Goal: Task Accomplishment & Management: Manage account settings

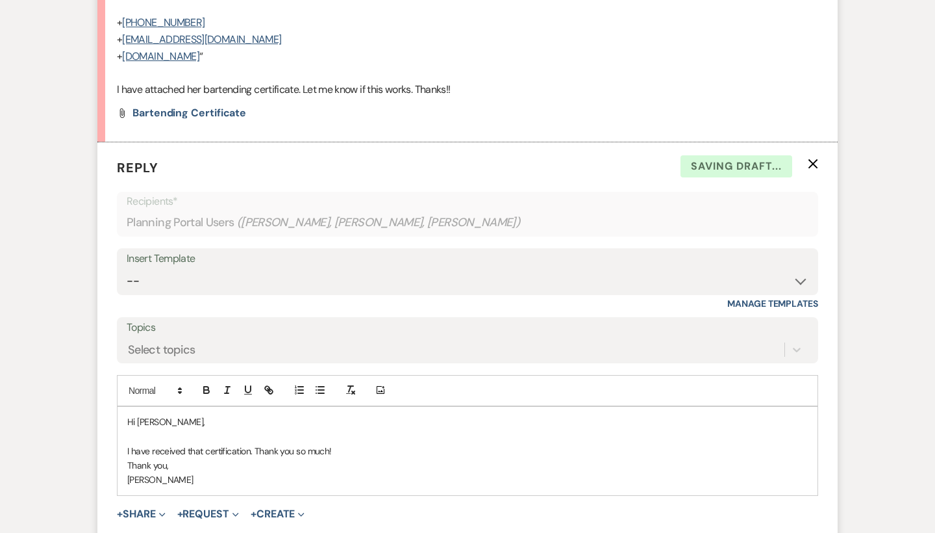
scroll to position [2723, 0]
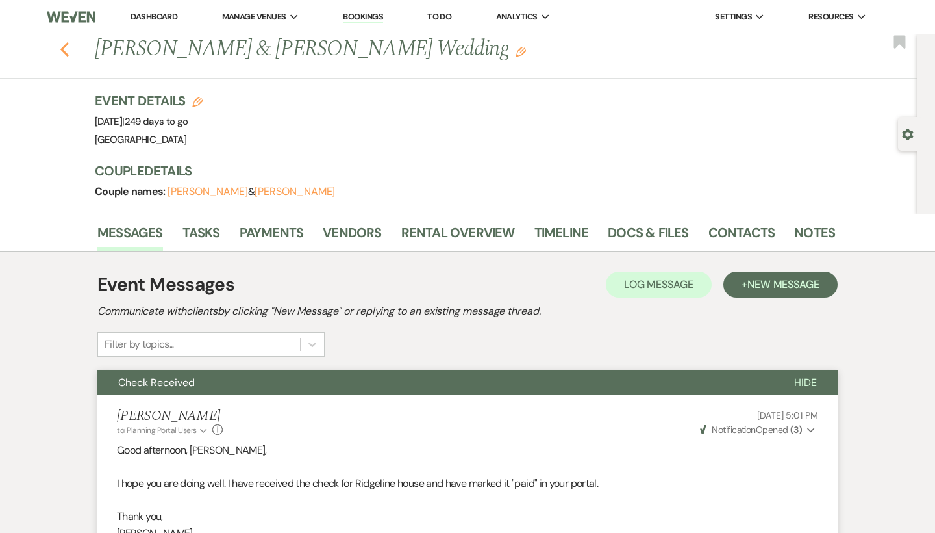
scroll to position [0, 0]
click at [64, 46] on use "button" at bounding box center [64, 49] width 8 height 14
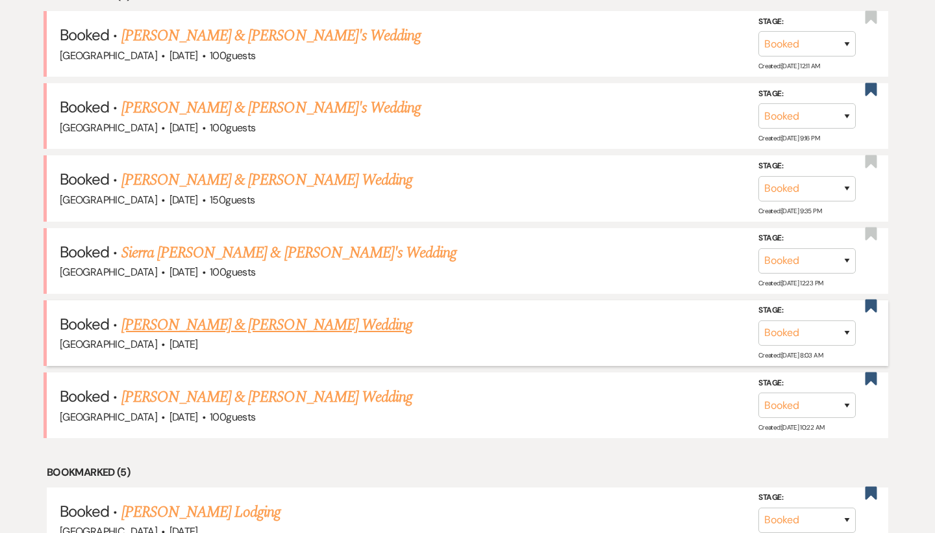
scroll to position [550, 0]
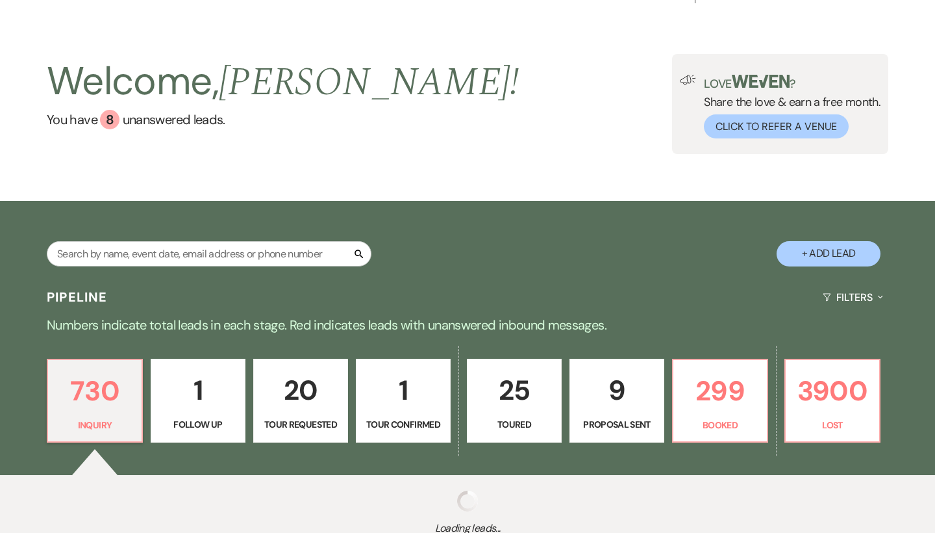
scroll to position [58, 0]
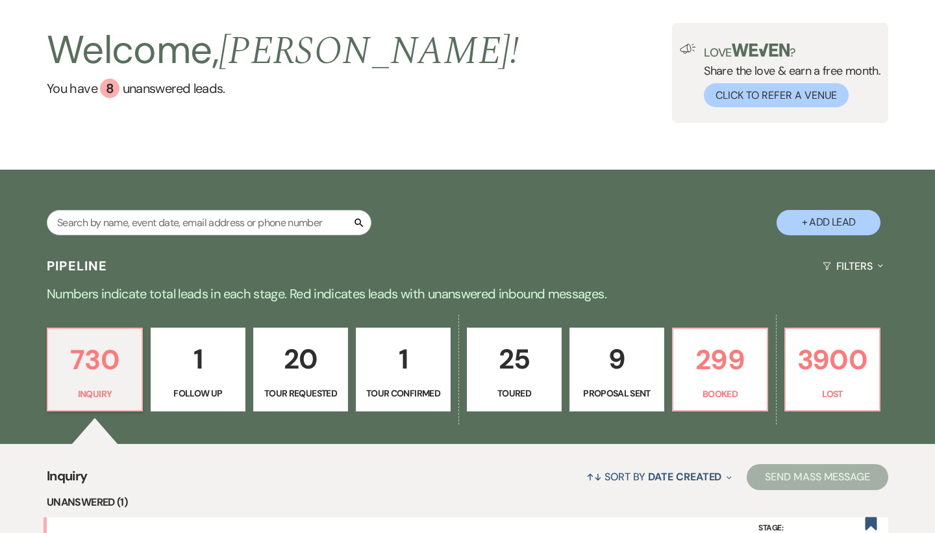
click at [790, 221] on button "+ Add Lead" at bounding box center [829, 222] width 104 height 25
select select "541"
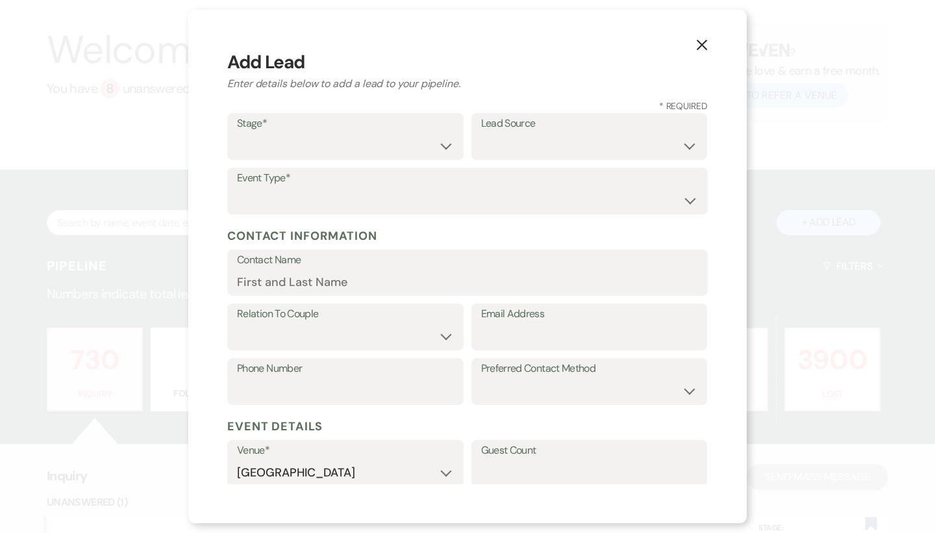
click at [296, 158] on div "Stage* Inquiry Follow Up Tour Requested Tour Confirmed Toured Proposal Sent Boo…" at bounding box center [345, 136] width 236 height 47
select select "1"
click at [297, 197] on select "Wedding Anniversary Party Baby Shower Bachelorette / Bachelor Party Birthday Pa…" at bounding box center [467, 200] width 461 height 25
select select "1"
paste input "jimb@metrodg.com>"
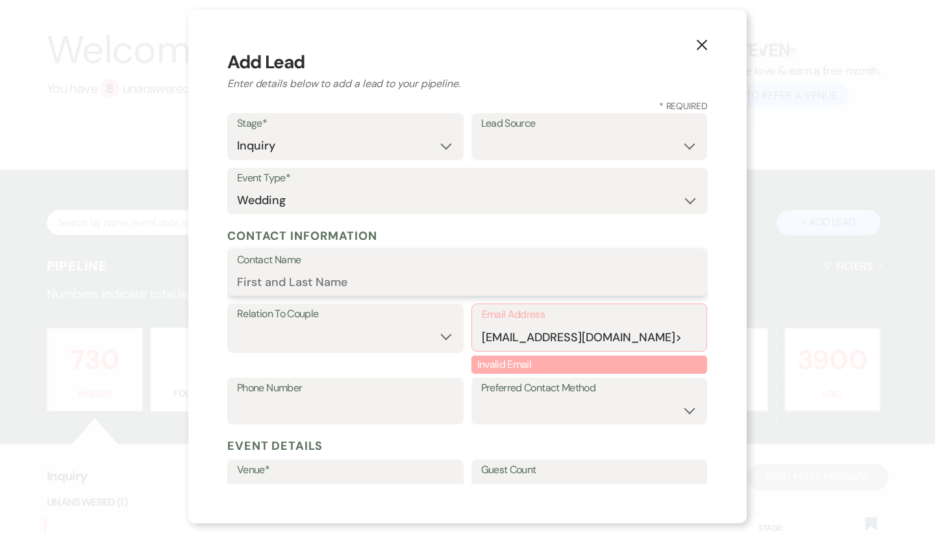
click at [385, 281] on input "Contact Name" at bounding box center [467, 281] width 461 height 25
click at [657, 338] on input "jimb@metrodg.com>" at bounding box center [590, 336] width 216 height 25
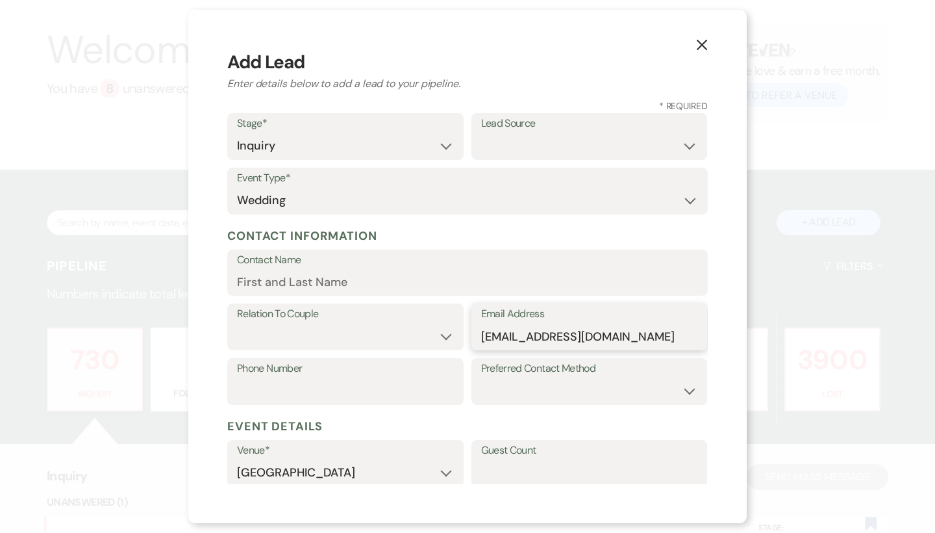
type input "jimb@metrodg.com"
click at [317, 292] on input "Contact Name" at bounding box center [467, 281] width 461 height 25
paste input "Jim Bavouset"
type input "Jim Bavouset"
click at [328, 331] on select "Couple Planner Parent of Couple Family Member Friend Other" at bounding box center [345, 335] width 217 height 25
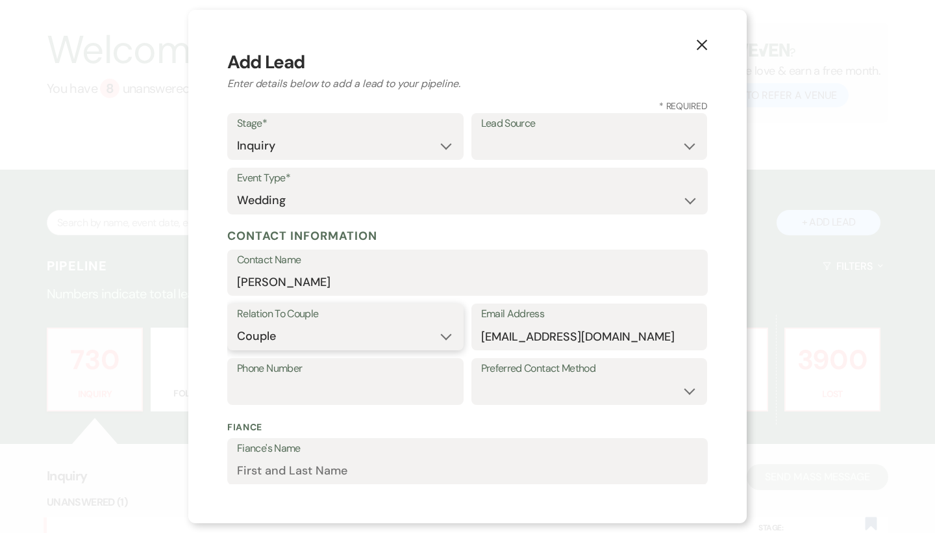
select select "3"
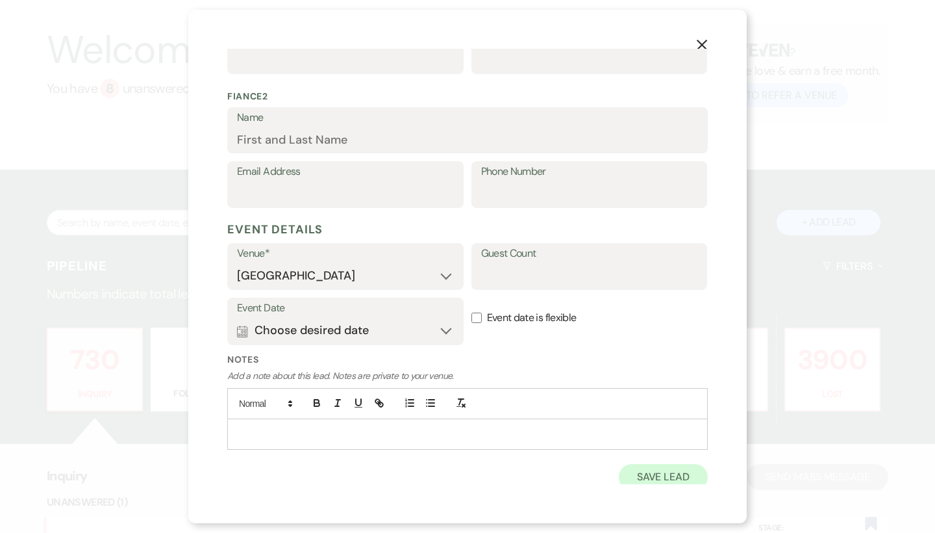
scroll to position [488, 0]
click at [648, 472] on button "Save Lead" at bounding box center [663, 477] width 89 height 26
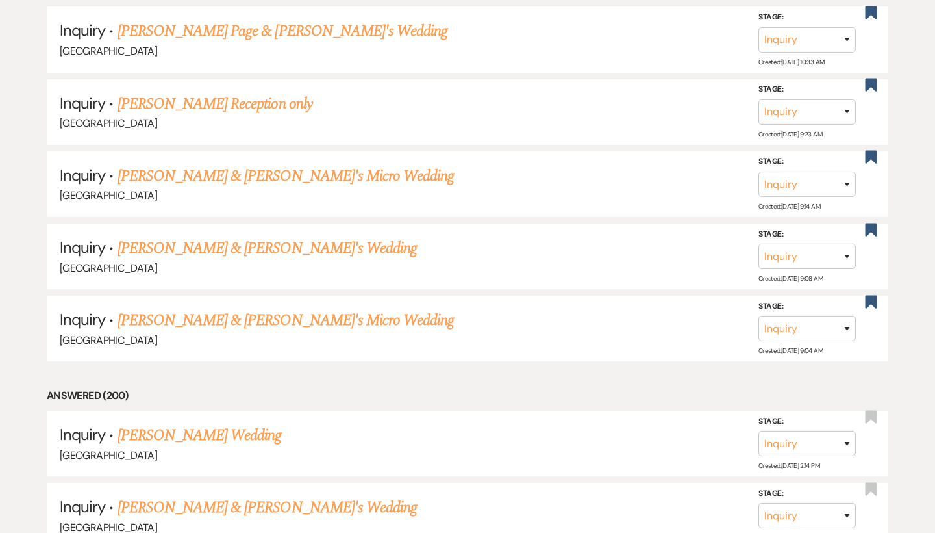
scroll to position [5158, 0]
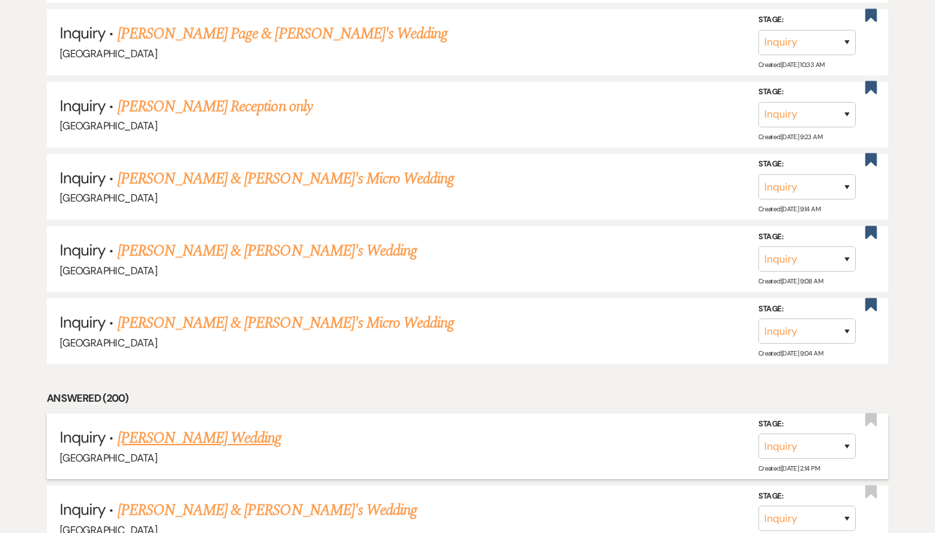
click at [176, 426] on link "[PERSON_NAME] Wedding" at bounding box center [200, 437] width 164 height 23
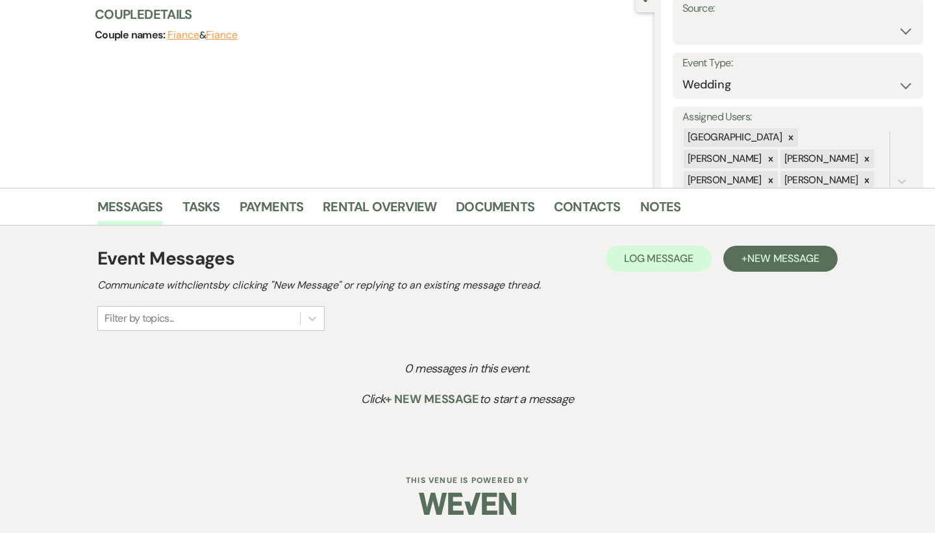
scroll to position [138, 0]
click at [753, 273] on div "Event Messages Log Log Message + New Message Communicate with clients by clicki…" at bounding box center [467, 289] width 740 height 86
click at [758, 259] on span "New Message" at bounding box center [784, 259] width 72 height 14
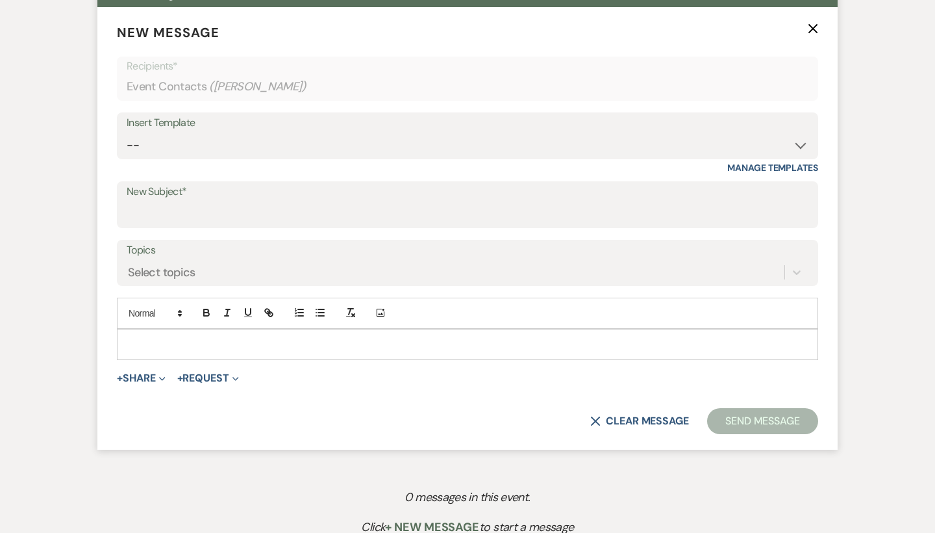
scroll to position [510, 0]
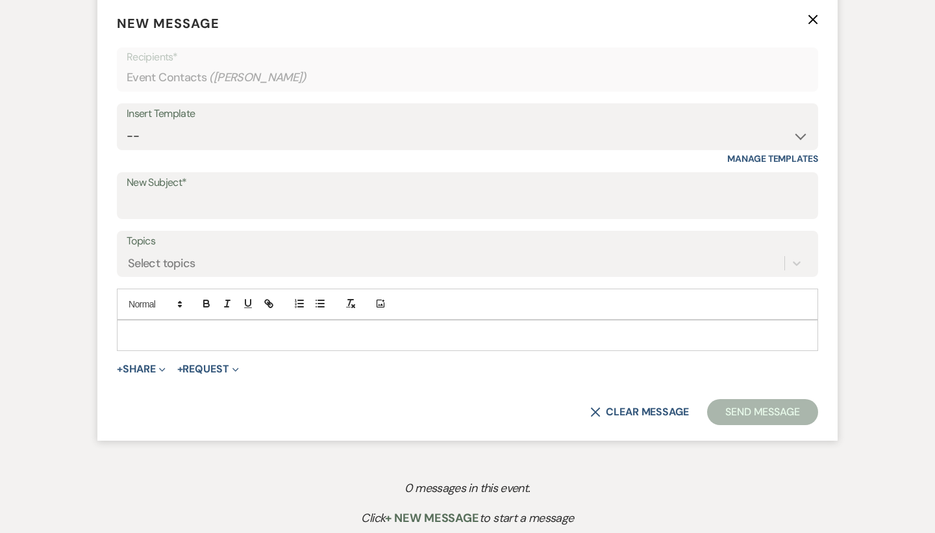
click at [205, 336] on p at bounding box center [467, 335] width 681 height 14
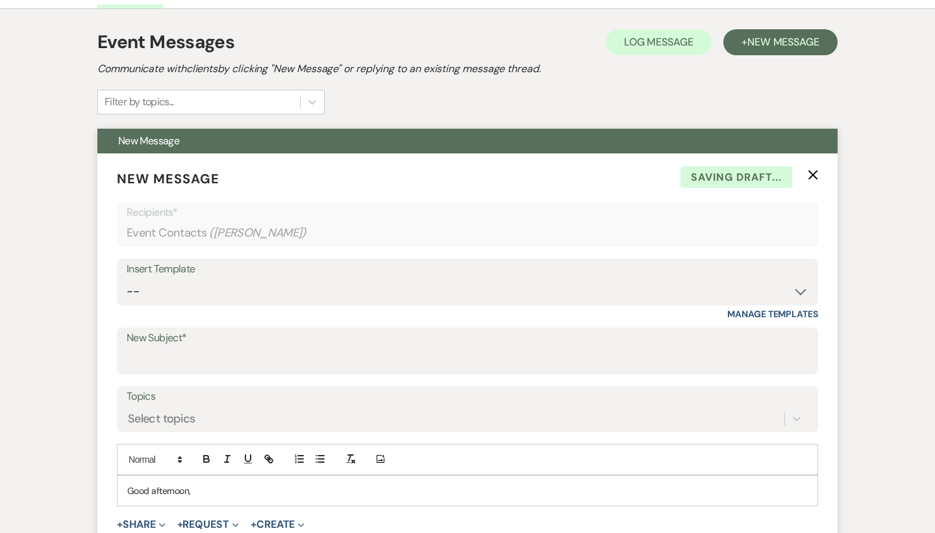
scroll to position [390, 0]
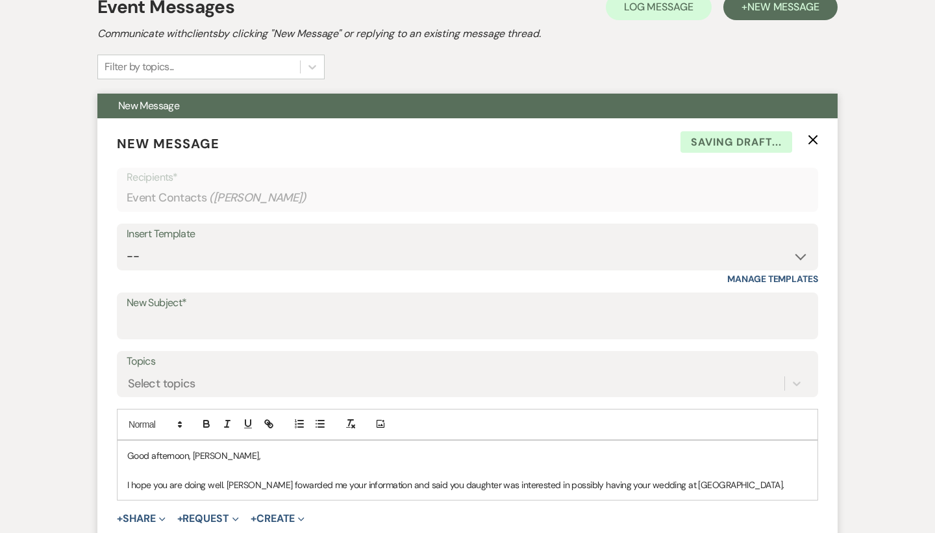
click at [281, 481] on p "I hope you are doing well. Robbie fowarded me your information and said you dau…" at bounding box center [467, 484] width 681 height 14
click at [388, 483] on p "I hope you are doing well. Robbie forwarded me your information and said you da…" at bounding box center [467, 484] width 681 height 14
click at [761, 480] on p "I hope you are doing well. Robbie forwarded me your information and said you da…" at bounding box center [467, 484] width 681 height 14
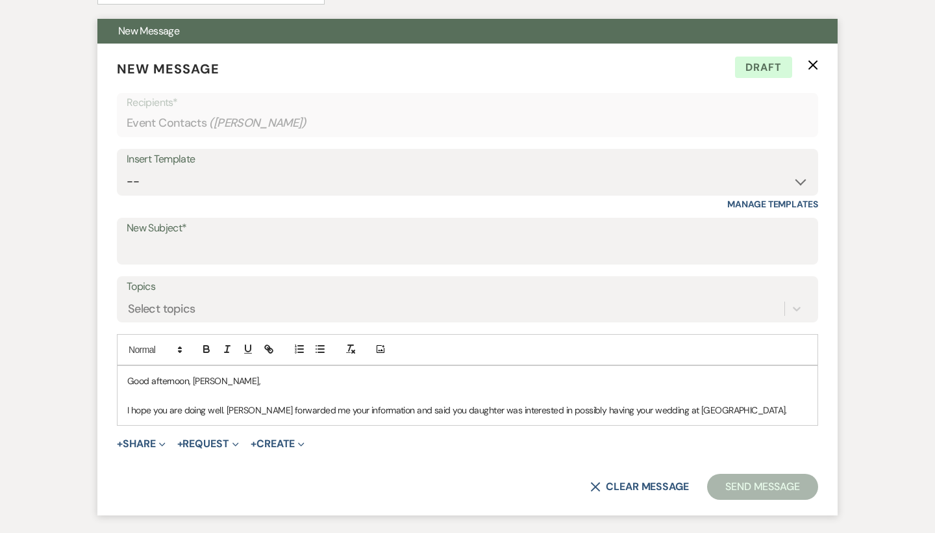
scroll to position [472, 0]
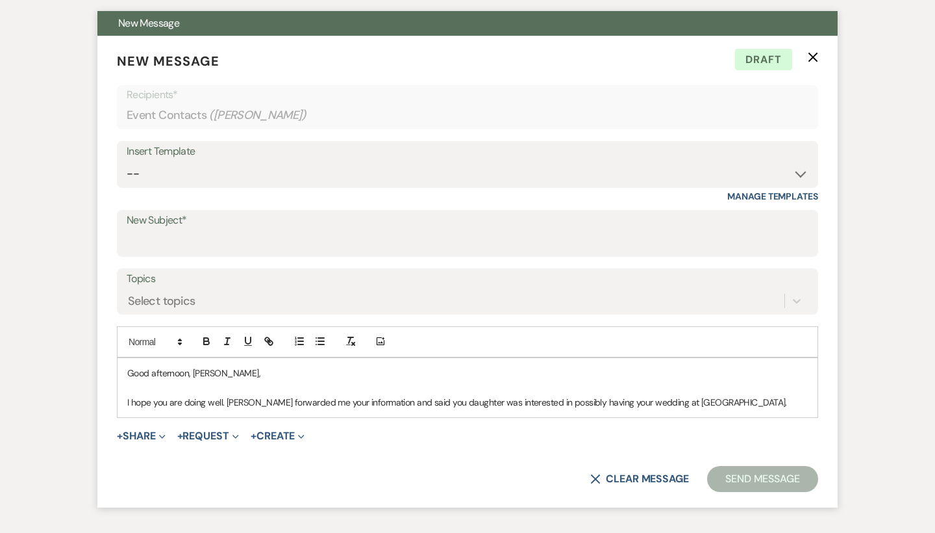
click at [420, 403] on p "I hope you are doing well. Robbie forwarded me your information and said you da…" at bounding box center [467, 402] width 681 height 14
click at [355, 402] on p "I hope you are doing well. Robbie forwarded me your information and said your d…" at bounding box center [467, 402] width 681 height 14
click at [772, 402] on p "I hope you are doing well. Robbie forwarded me your information and said your d…" at bounding box center [467, 402] width 681 height 14
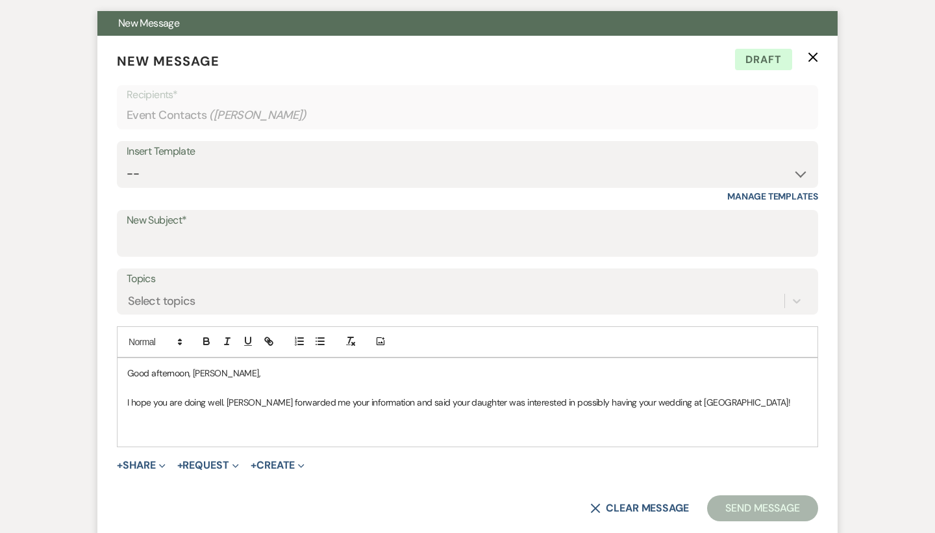
click at [249, 423] on p at bounding box center [467, 430] width 681 height 14
click at [245, 414] on p at bounding box center [467, 416] width 681 height 14
click at [243, 419] on p at bounding box center [467, 416] width 681 height 14
click at [244, 428] on p at bounding box center [467, 430] width 681 height 14
click at [440, 431] on p at bounding box center [467, 430] width 681 height 14
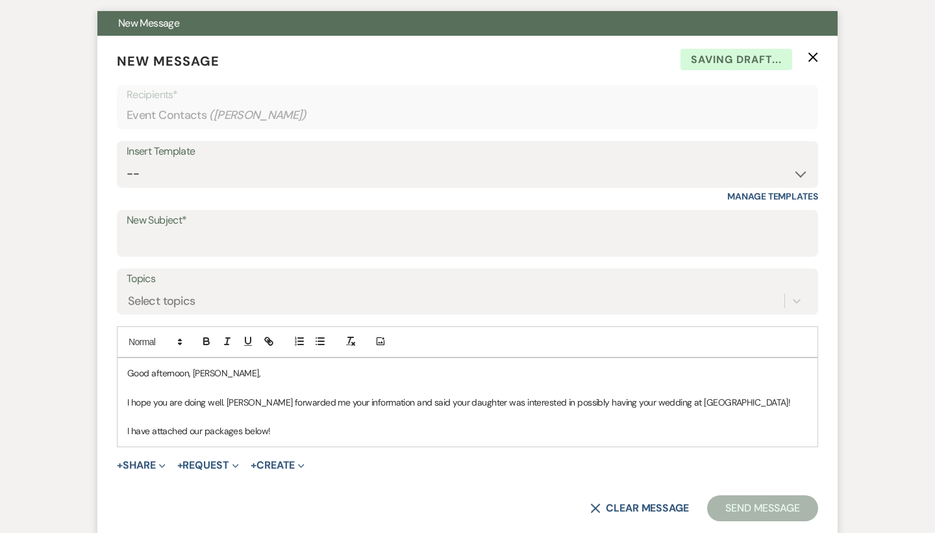
drag, startPoint x: 357, startPoint y: 424, endPoint x: 151, endPoint y: 428, distance: 205.9
click at [151, 428] on p "I have attached our packages below!" at bounding box center [467, 430] width 681 height 14
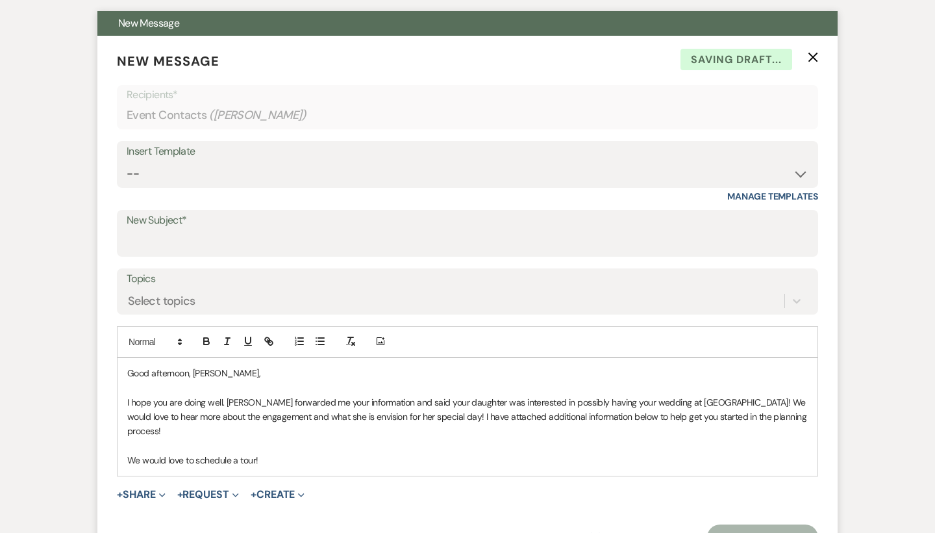
drag, startPoint x: 266, startPoint y: 429, endPoint x: 184, endPoint y: 425, distance: 82.6
click at [184, 438] on p at bounding box center [467, 445] width 681 height 14
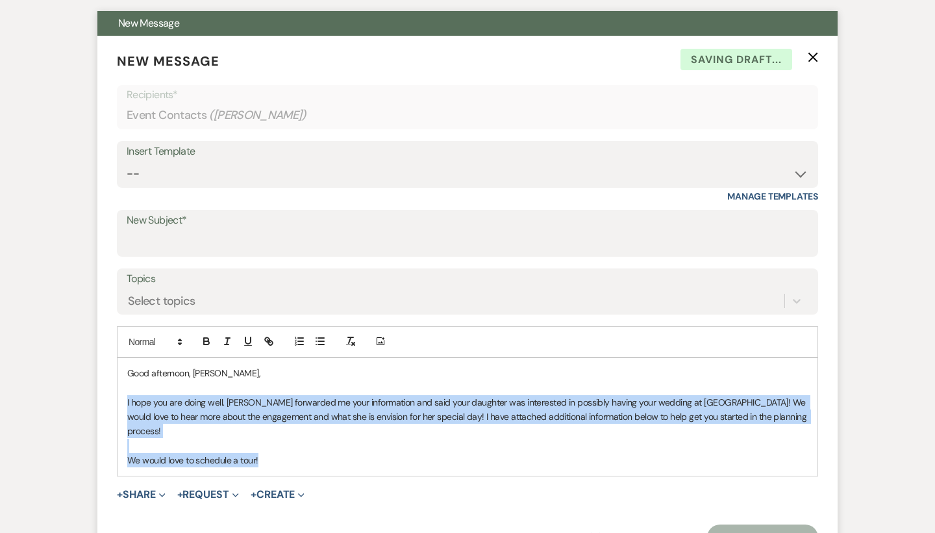
drag, startPoint x: 289, startPoint y: 447, endPoint x: 108, endPoint y: 392, distance: 189.4
click at [108, 392] on form "New Message X Saving draft... Recipients* Event Contacts ( Jim Bavouset ) Inser…" at bounding box center [467, 301] width 740 height 530
copy div "I hope you are doing well. Robbie forwarded me your information and said your d…"
click at [270, 453] on p "We would love to schedule a tour!" at bounding box center [467, 460] width 681 height 14
drag, startPoint x: 270, startPoint y: 436, endPoint x: 110, endPoint y: 398, distance: 164.3
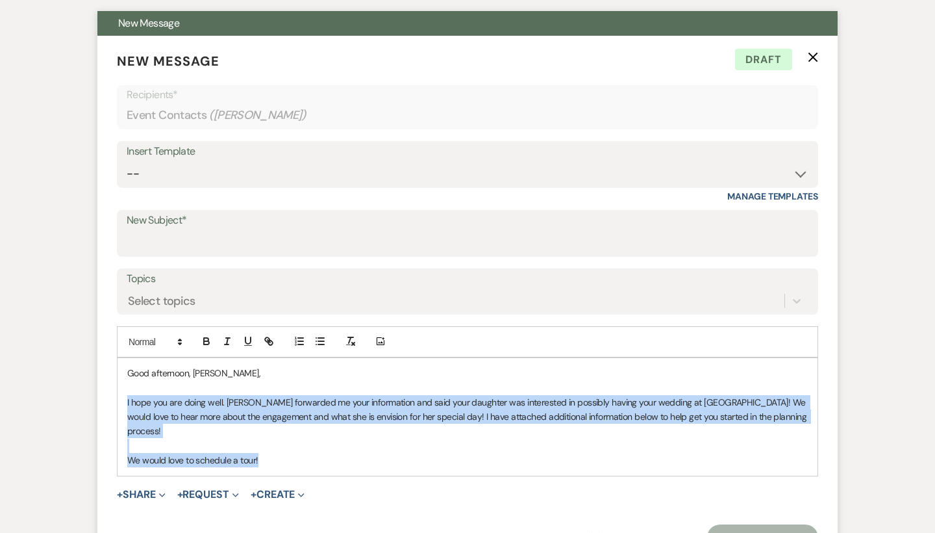
click at [110, 398] on form "New Message X Draft Recipients* Event Contacts ( Jim Bavouset ) Insert Template…" at bounding box center [467, 301] width 740 height 530
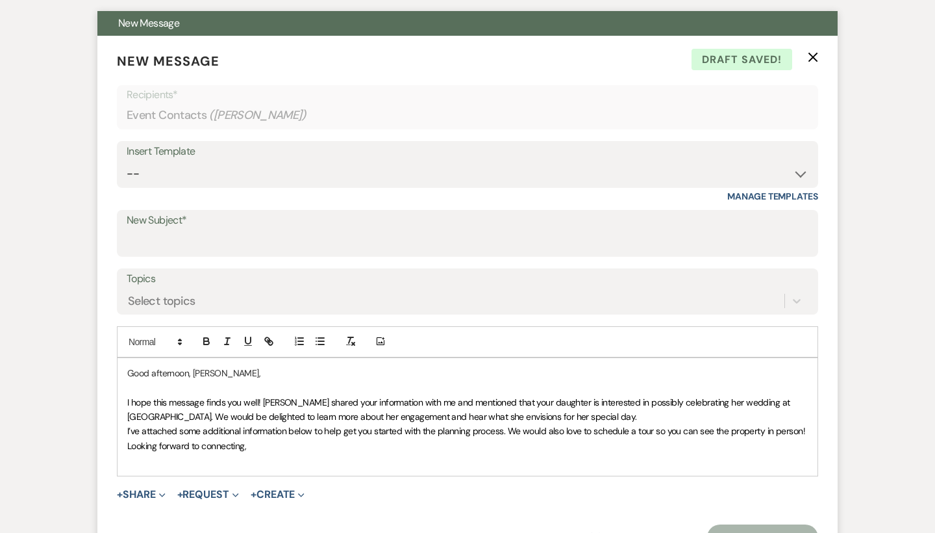
click at [605, 414] on p "I hope this message finds you well! Robbie shared your information with me and …" at bounding box center [467, 409] width 681 height 29
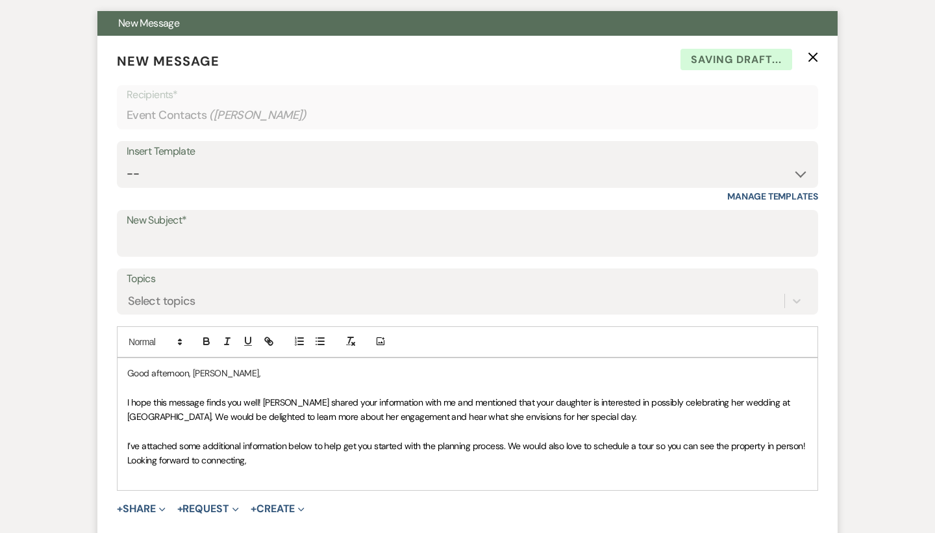
click at [355, 459] on p "Looking forward to connecting," at bounding box center [467, 460] width 681 height 14
click at [320, 473] on p at bounding box center [467, 475] width 681 height 14
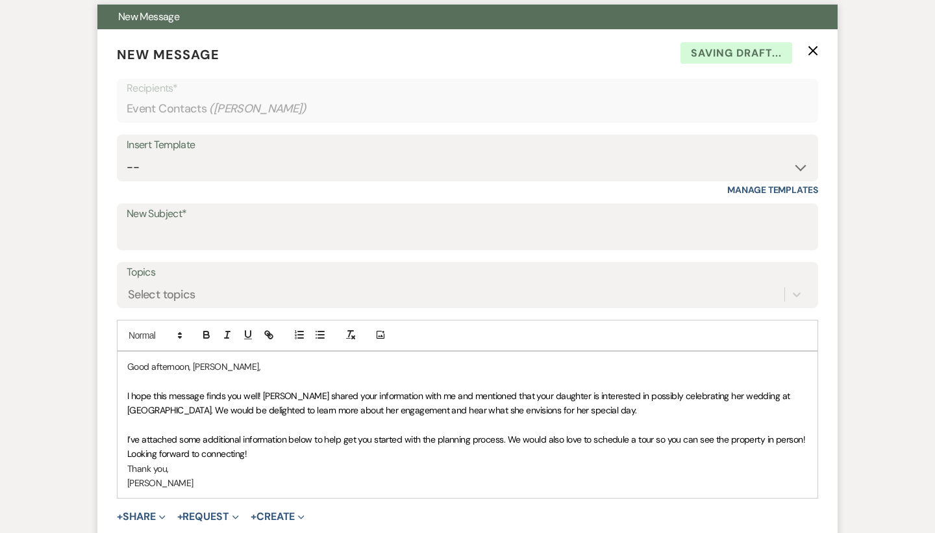
scroll to position [476, 0]
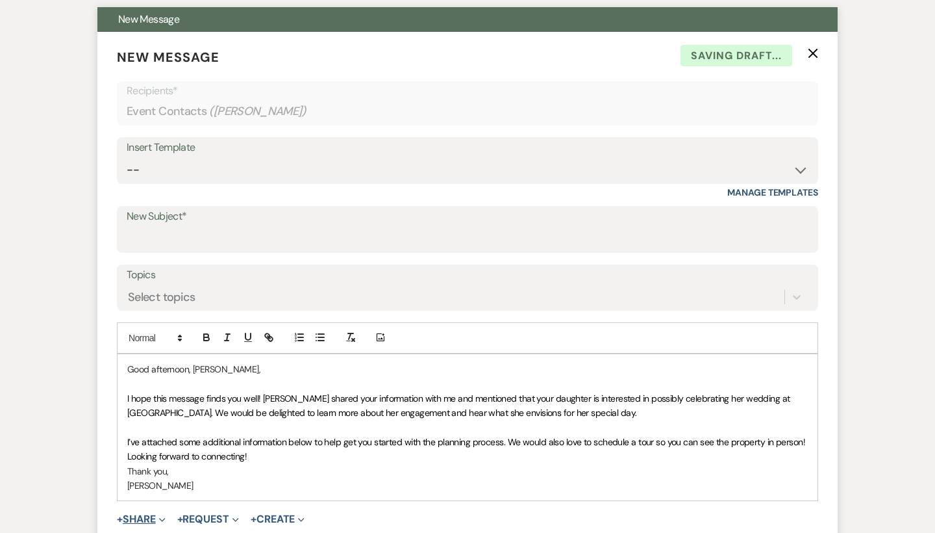
click at [125, 516] on button "+ Share Expand" at bounding box center [141, 519] width 49 height 10
click at [151, 514] on button "+ Share Collapse" at bounding box center [141, 519] width 49 height 10
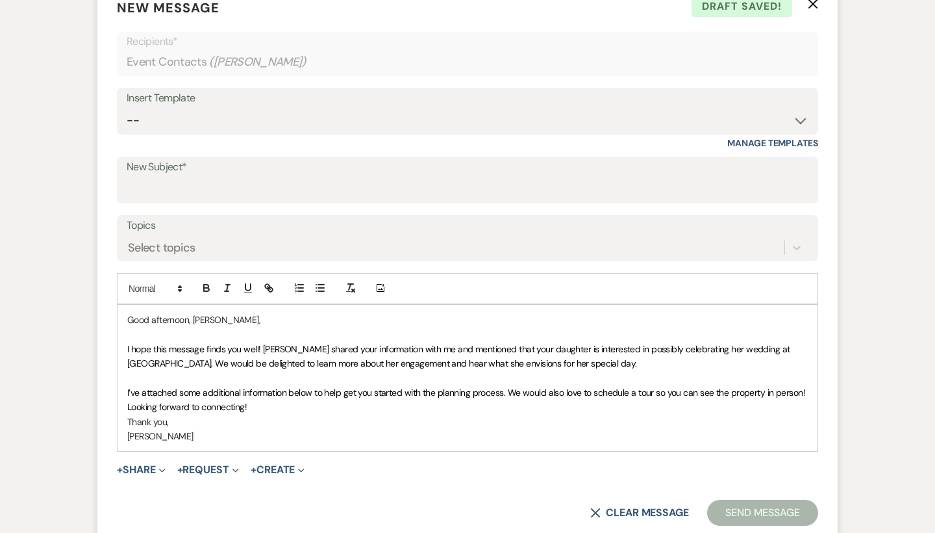
scroll to position [549, 0]
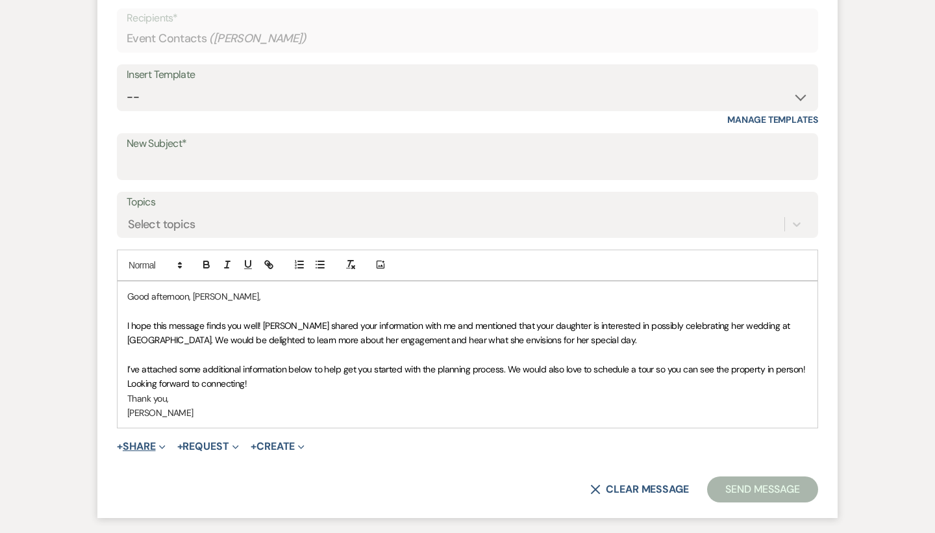
click at [142, 443] on button "+ Share Expand" at bounding box center [141, 446] width 49 height 10
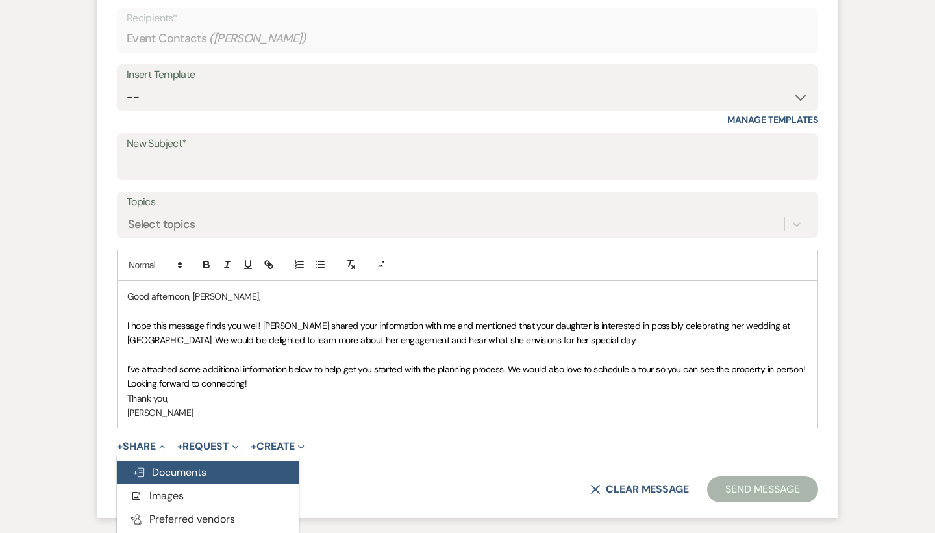
click at [151, 465] on span "Doc Upload Documents" at bounding box center [170, 472] width 74 height 14
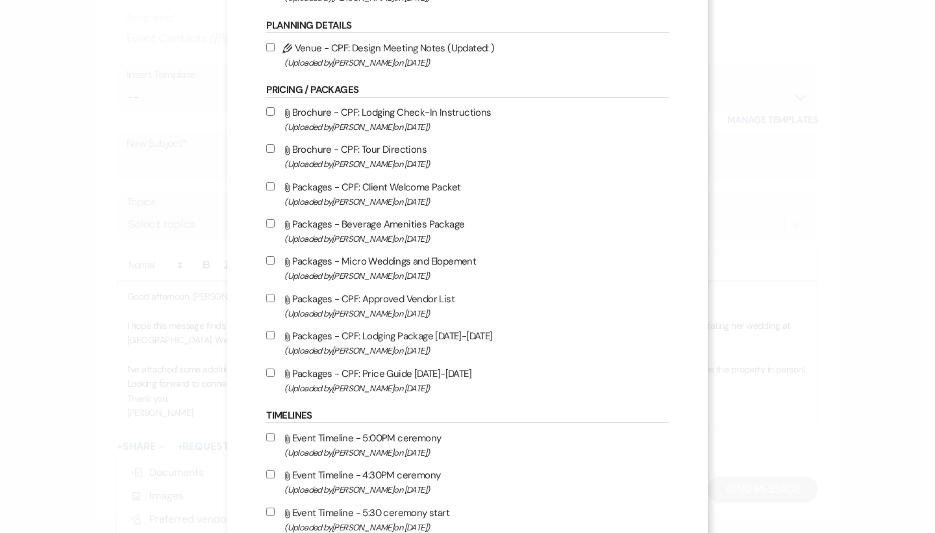
scroll to position [1261, 0]
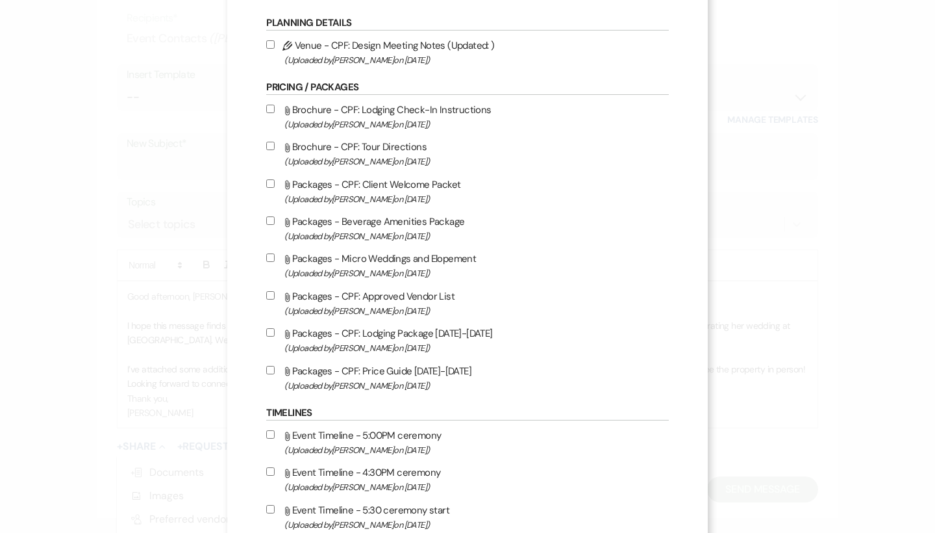
click at [414, 355] on label "Attach File Packages - CPF: Lodging Package 2025-2026 (Uploaded by Brooke Robin…" at bounding box center [467, 340] width 402 height 31
click at [275, 336] on input "Attach File Packages - CPF: Lodging Package 2025-2026 (Uploaded by Brooke Robin…" at bounding box center [270, 332] width 8 height 8
checkbox input "true"
click at [410, 393] on label "Attach File Packages - CPF: Price Guide 2025-2026 (Uploaded by Brooke Robinson …" at bounding box center [467, 377] width 402 height 31
click at [275, 374] on input "Attach File Packages - CPF: Price Guide 2025-2026 (Uploaded by Brooke Robinson …" at bounding box center [270, 370] width 8 height 8
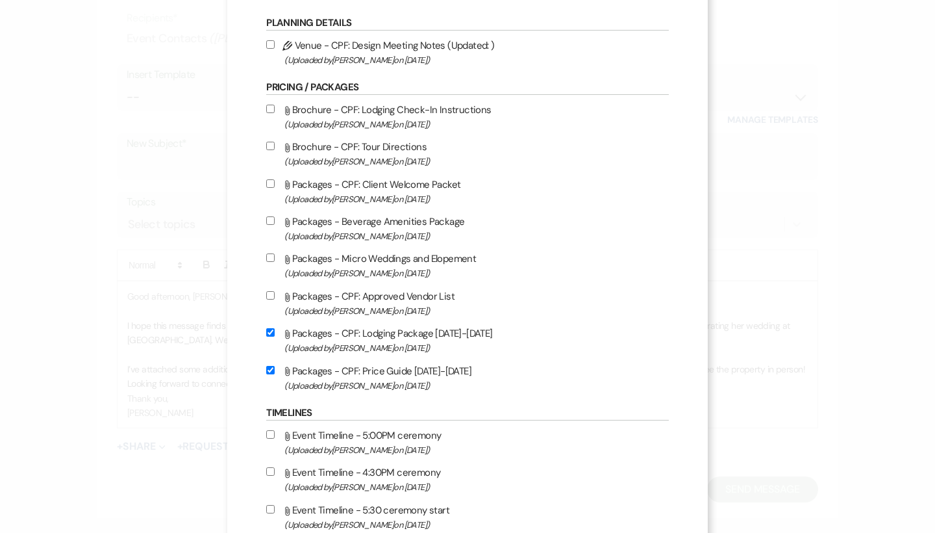
checkbox input "true"
click at [428, 244] on label "Attach File Packages - Beverage Amenities Package (Uploaded by Brooke Robinson …" at bounding box center [467, 228] width 402 height 31
click at [275, 225] on input "Attach File Packages - Beverage Amenities Package (Uploaded by Brooke Robinson …" at bounding box center [270, 220] width 8 height 8
checkbox input "true"
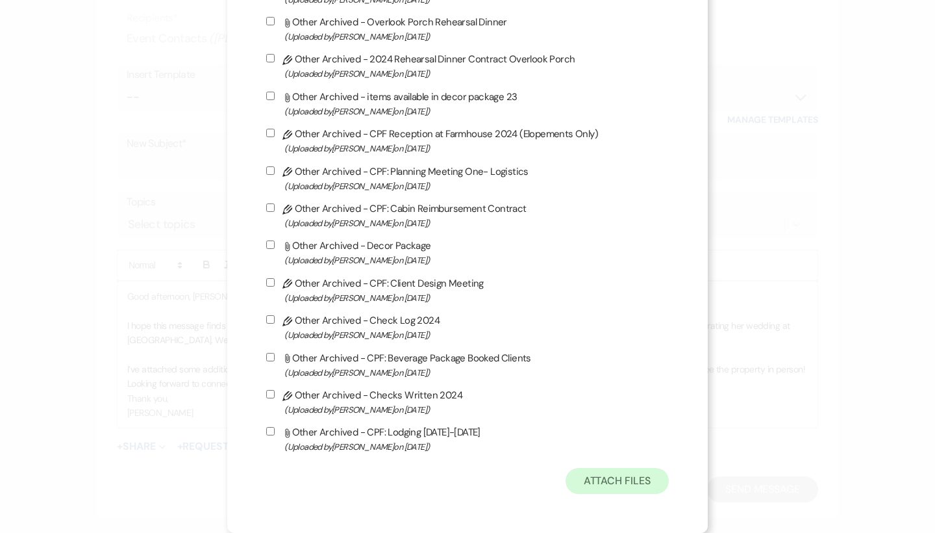
scroll to position [3544, 0]
click at [638, 476] on button "Attach Files" at bounding box center [617, 481] width 103 height 26
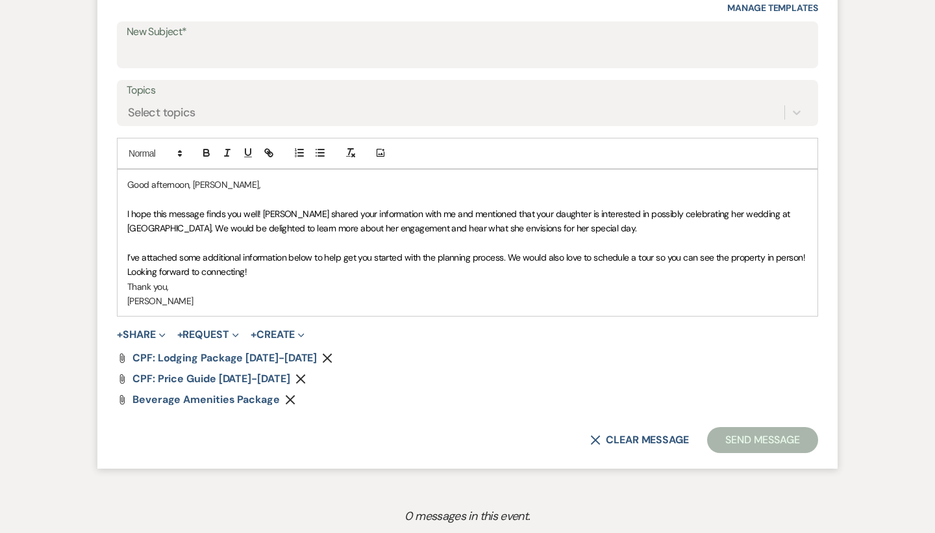
scroll to position [664, 0]
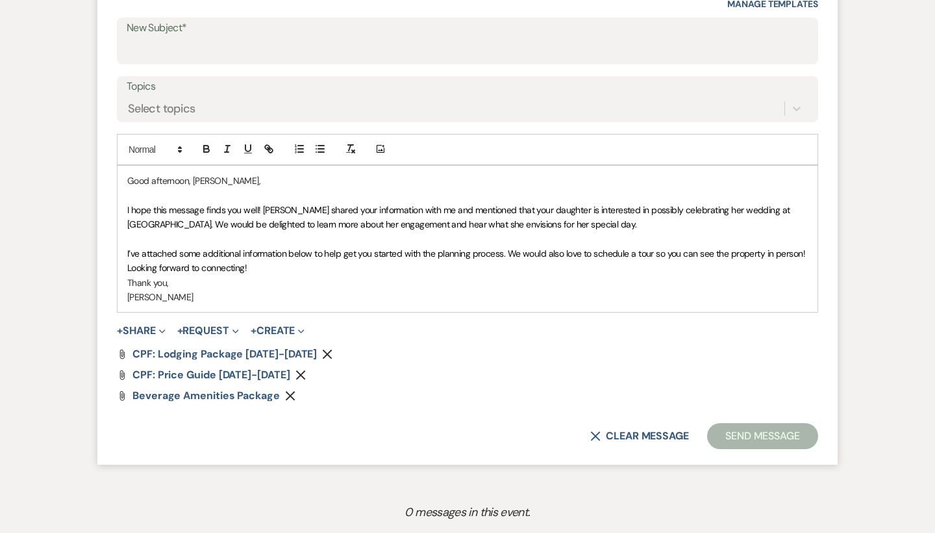
click at [640, 219] on p "I hope this message finds you well! Robbie shared your information with me and …" at bounding box center [467, 217] width 681 height 29
click at [713, 275] on p "Thank you," at bounding box center [467, 282] width 681 height 14
drag, startPoint x: 802, startPoint y: 249, endPoint x: 768, endPoint y: 249, distance: 33.8
click at [768, 249] on span "I’ve attached some additional information below to help get you started with th…" at bounding box center [466, 253] width 678 height 12
click at [599, 266] on p "Looking forward to connecting!" at bounding box center [467, 267] width 681 height 14
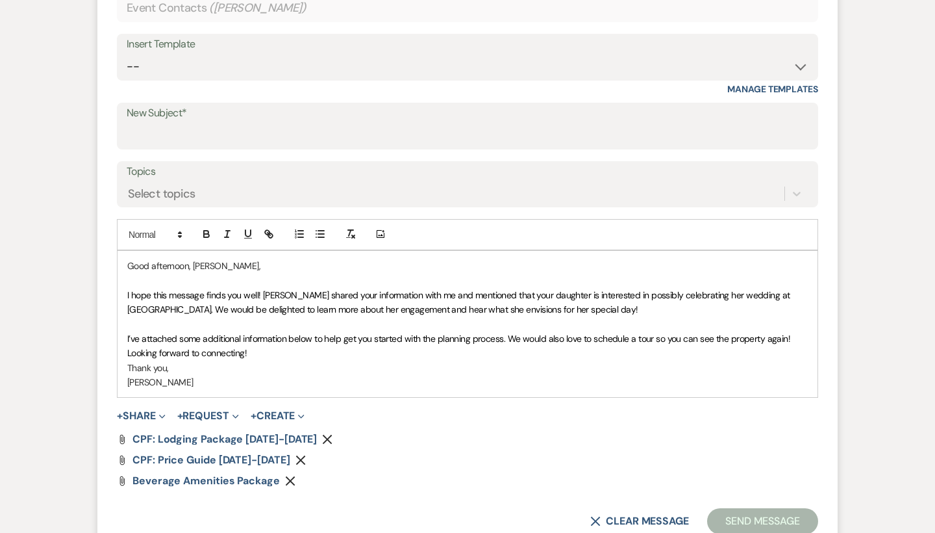
scroll to position [577, 0]
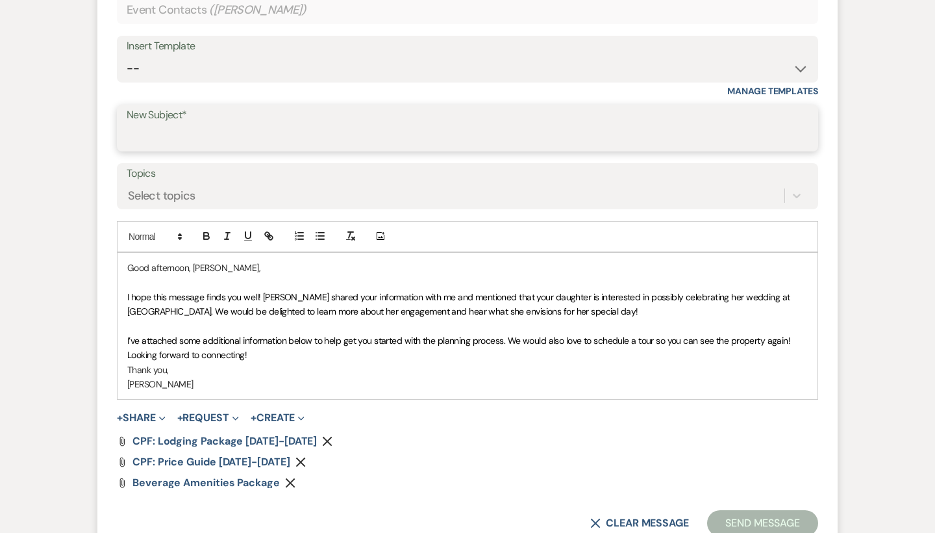
click at [292, 134] on input "New Subject*" at bounding box center [468, 137] width 682 height 25
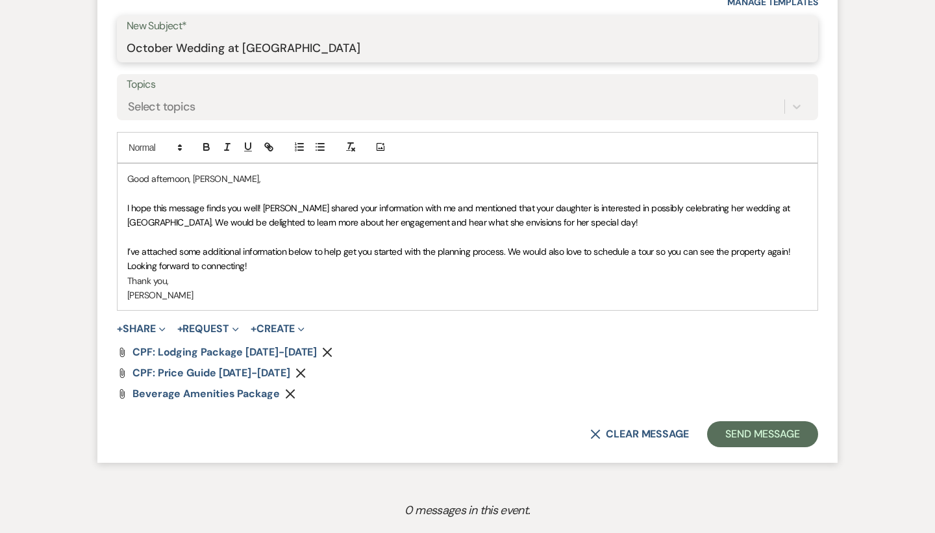
scroll to position [684, 0]
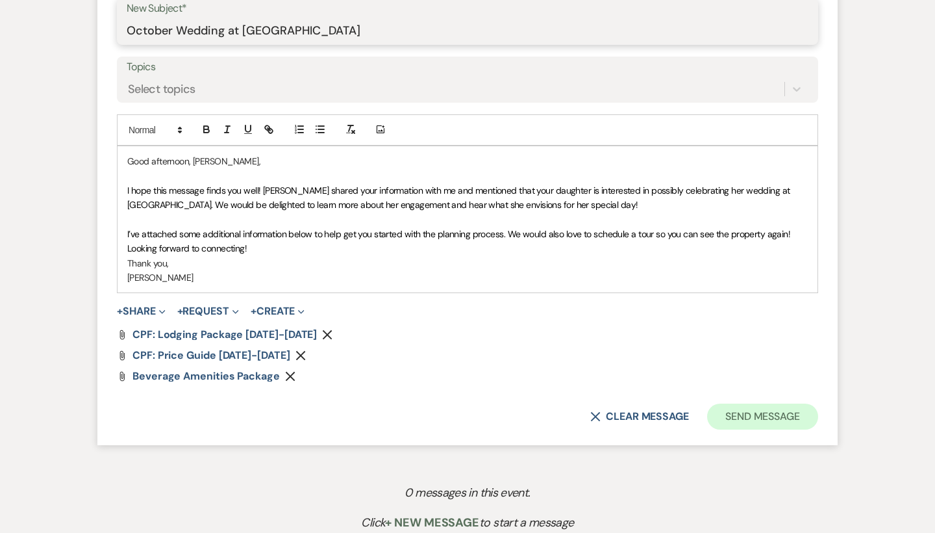
type input "October Wedding at Chimney Pond Farm"
click at [753, 408] on button "Send Message" at bounding box center [762, 416] width 111 height 26
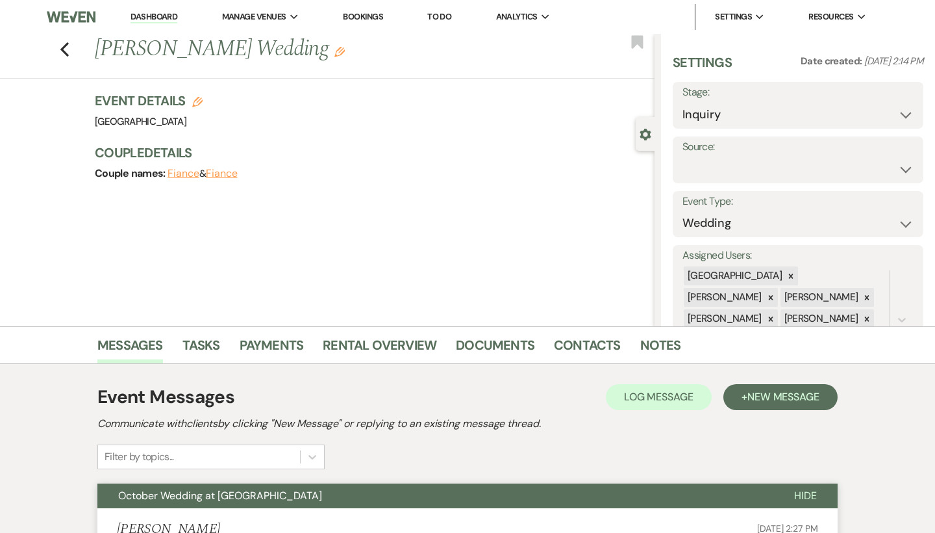
scroll to position [0, 0]
click at [65, 47] on use "button" at bounding box center [64, 49] width 8 height 14
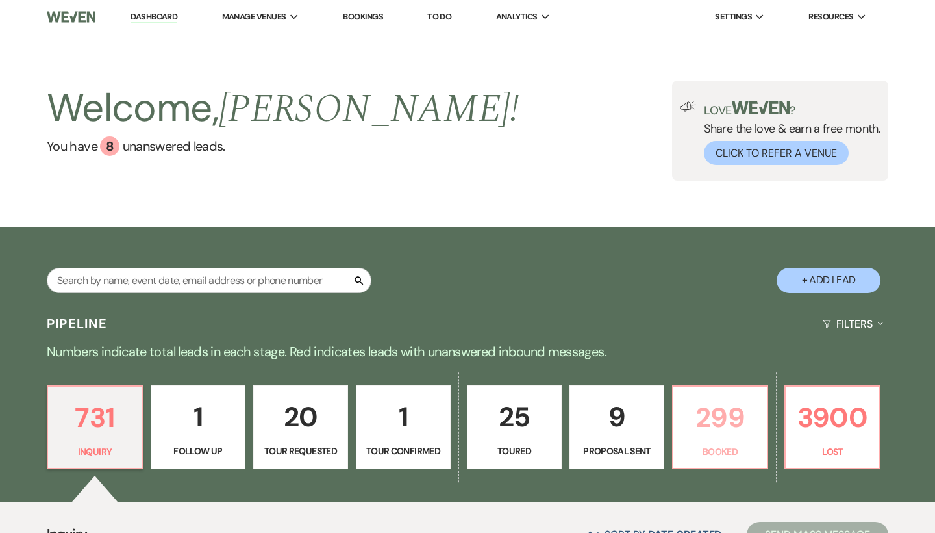
click at [731, 418] on p "299" at bounding box center [720, 418] width 78 height 44
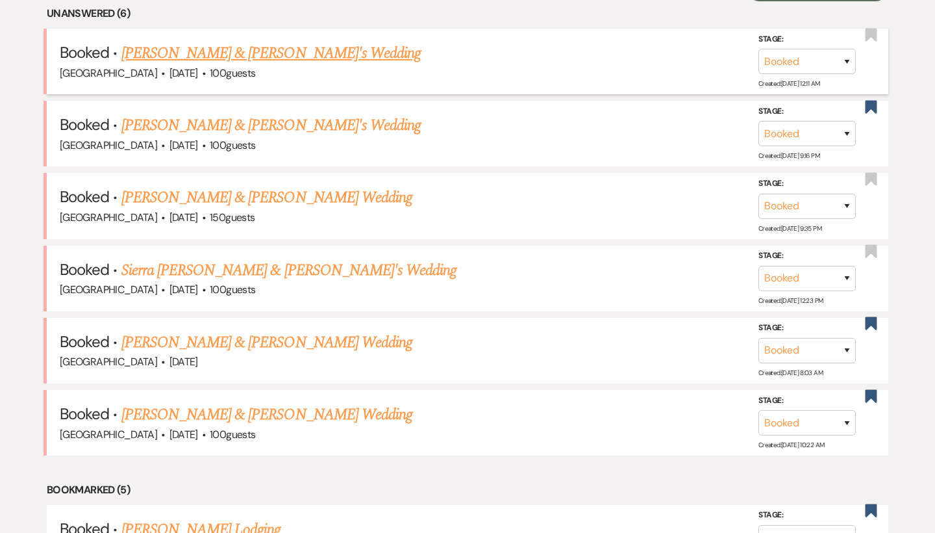
scroll to position [553, 0]
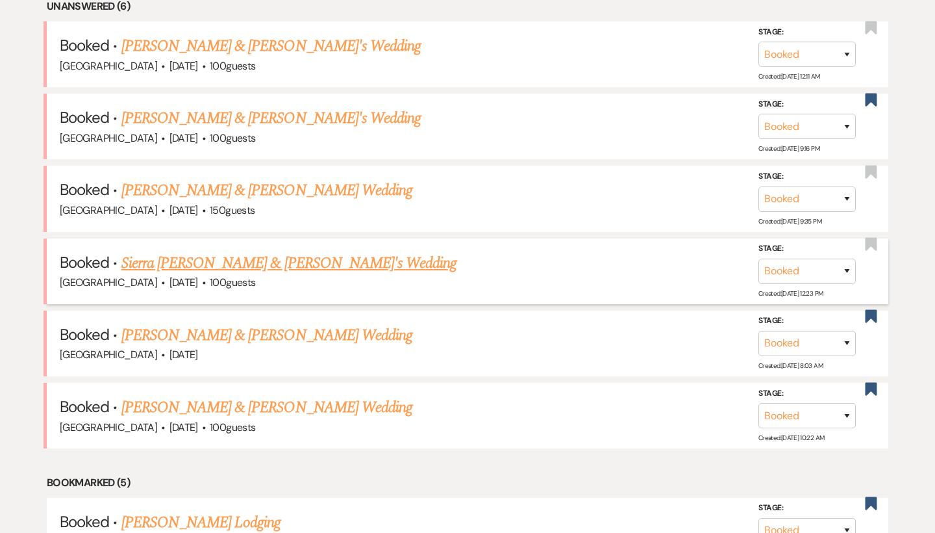
click at [227, 255] on link "Sierra [PERSON_NAME] & [PERSON_NAME]'s Wedding" at bounding box center [289, 262] width 336 height 23
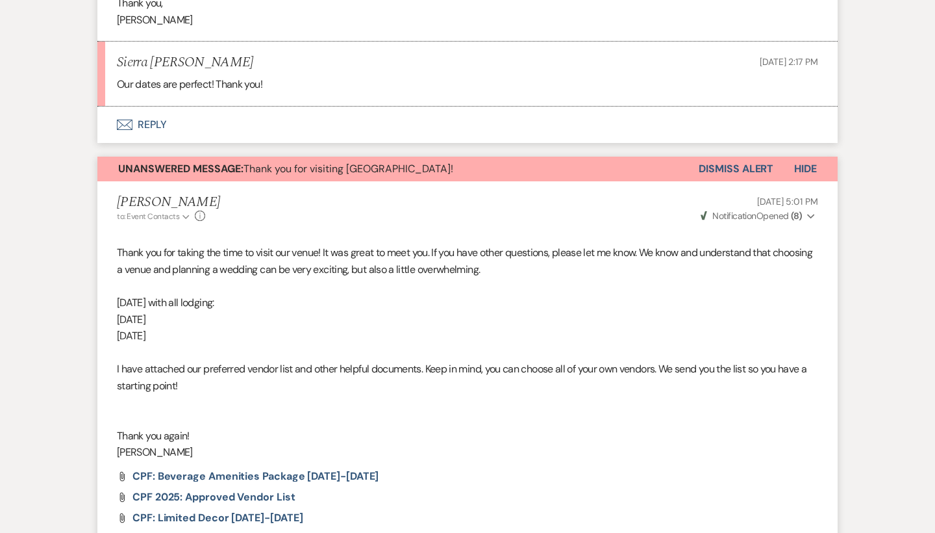
scroll to position [1554, 0]
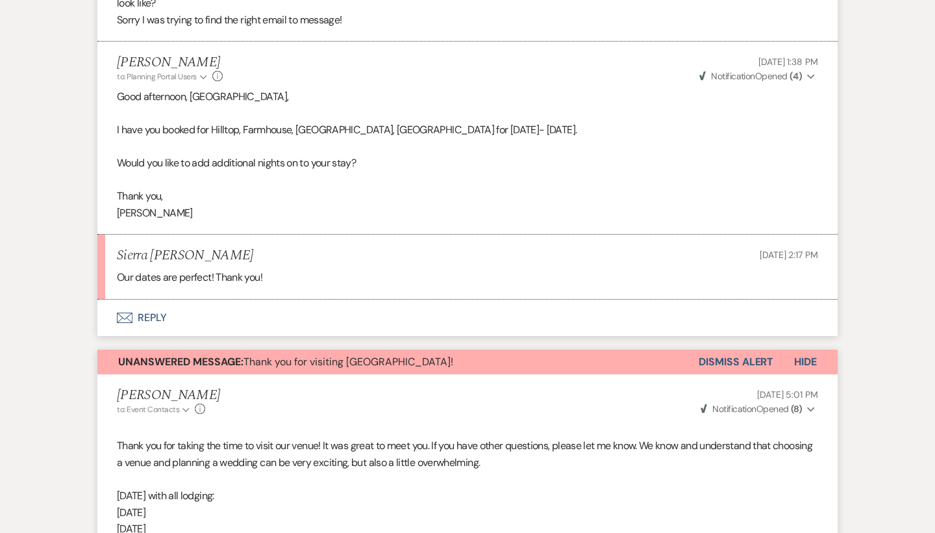
click at [739, 349] on button "Dismiss Alert" at bounding box center [736, 361] width 75 height 25
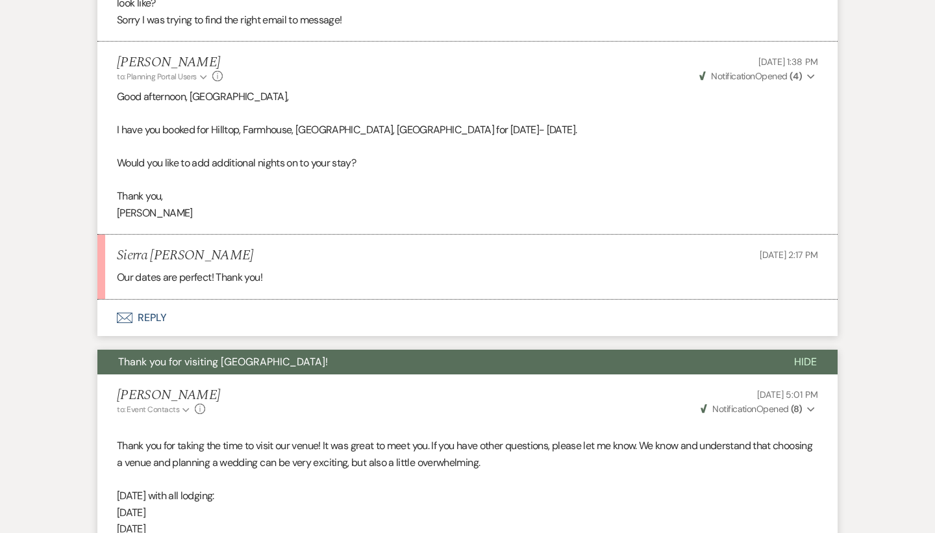
click at [149, 299] on button "Envelope Reply" at bounding box center [467, 317] width 740 height 36
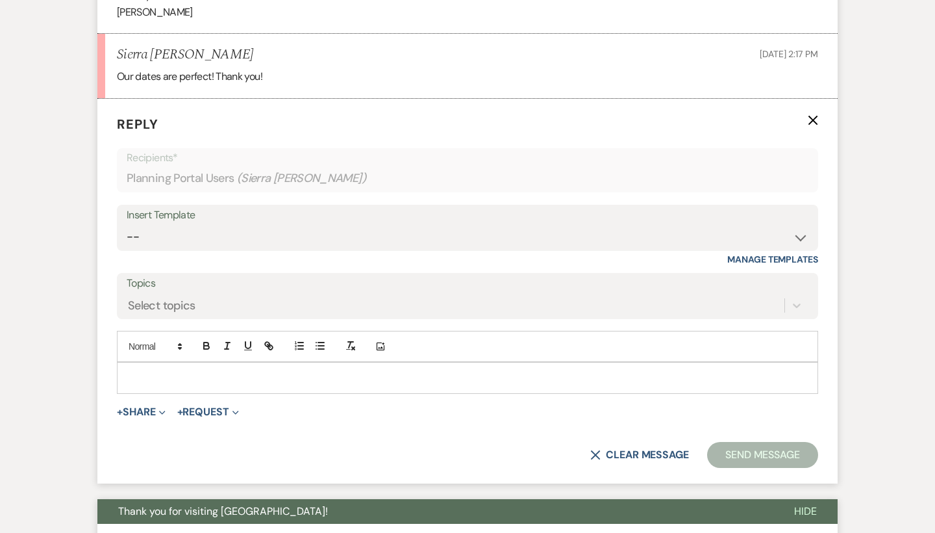
scroll to position [1756, 0]
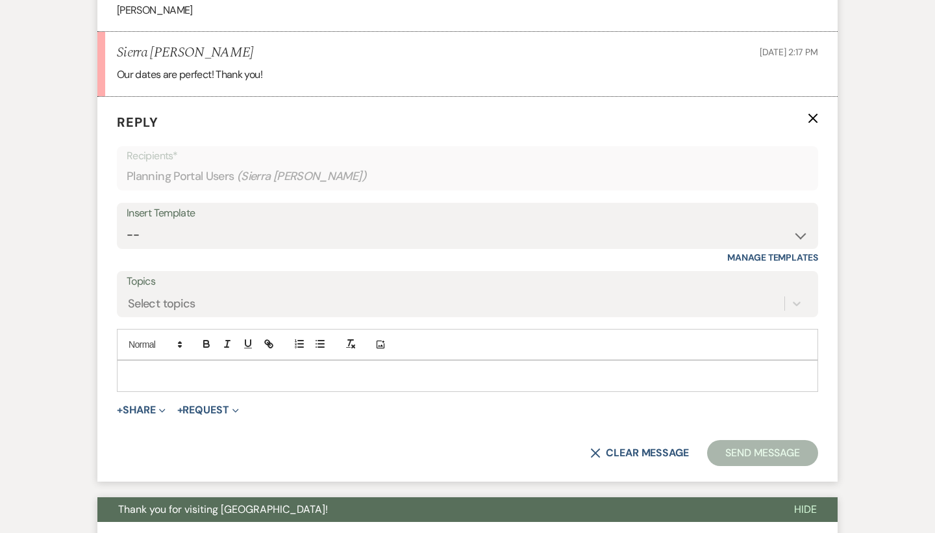
click at [175, 368] on p at bounding box center [467, 375] width 681 height 14
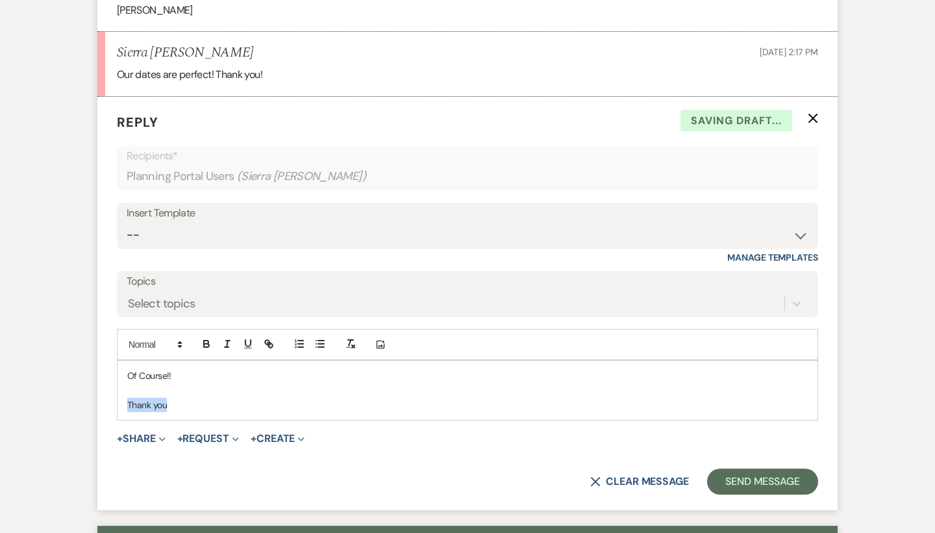
drag, startPoint x: 207, startPoint y: 378, endPoint x: 62, endPoint y: 378, distance: 144.8
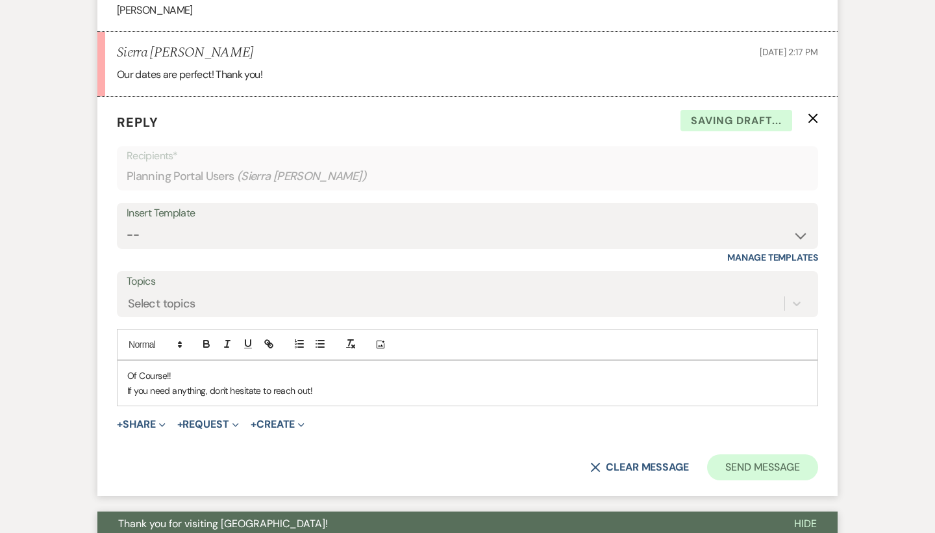
click at [761, 454] on button "Send Message" at bounding box center [762, 467] width 111 height 26
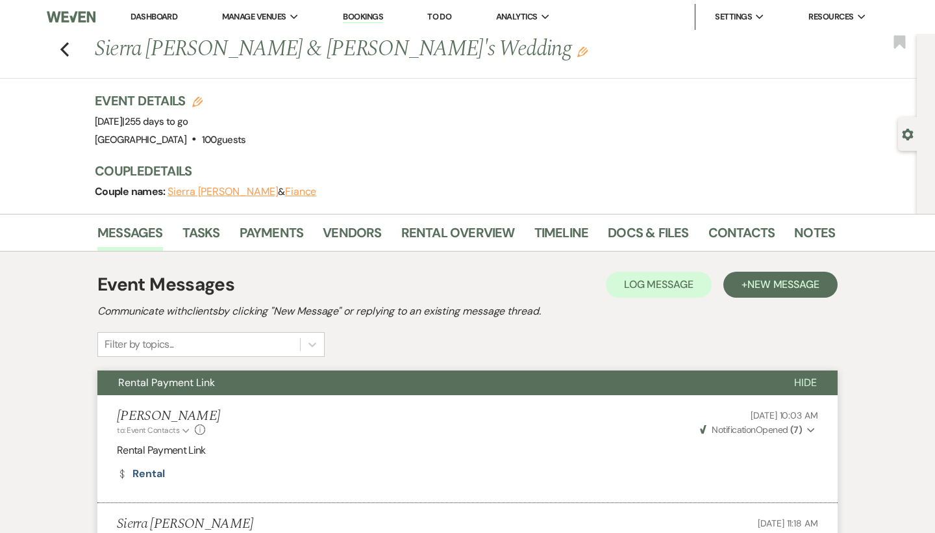
scroll to position [0, 0]
click at [66, 49] on icon "Previous" at bounding box center [65, 50] width 10 height 16
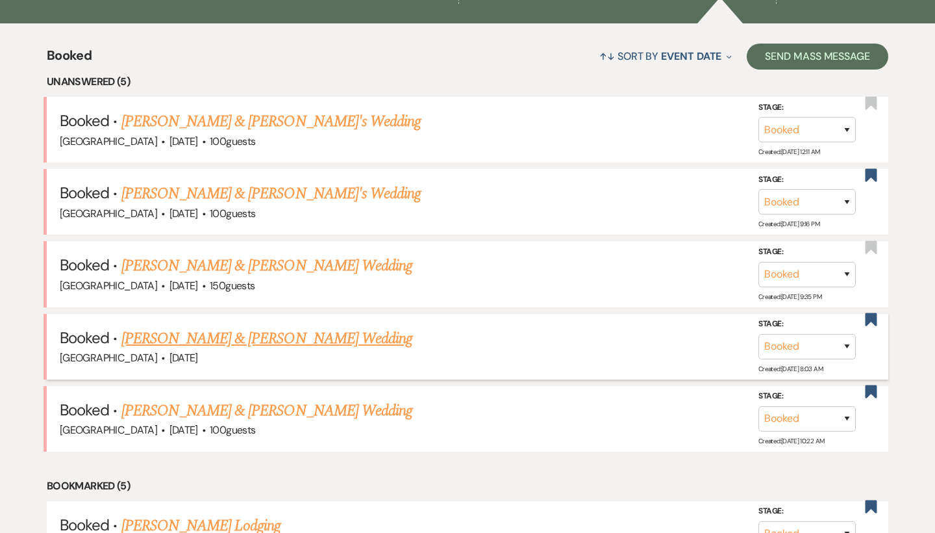
scroll to position [475, 0]
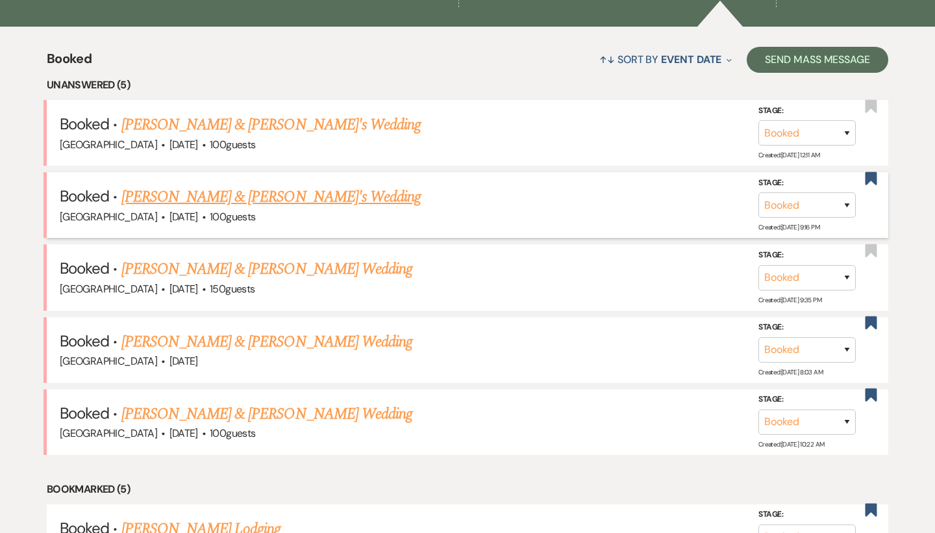
click at [207, 189] on link "[PERSON_NAME] & [PERSON_NAME]'s Wedding" at bounding box center [271, 196] width 300 height 23
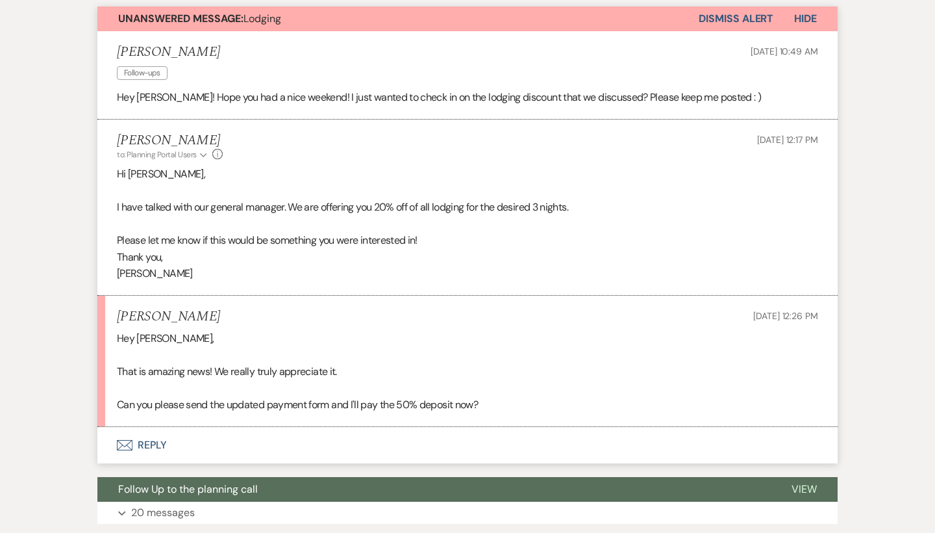
scroll to position [386, 0]
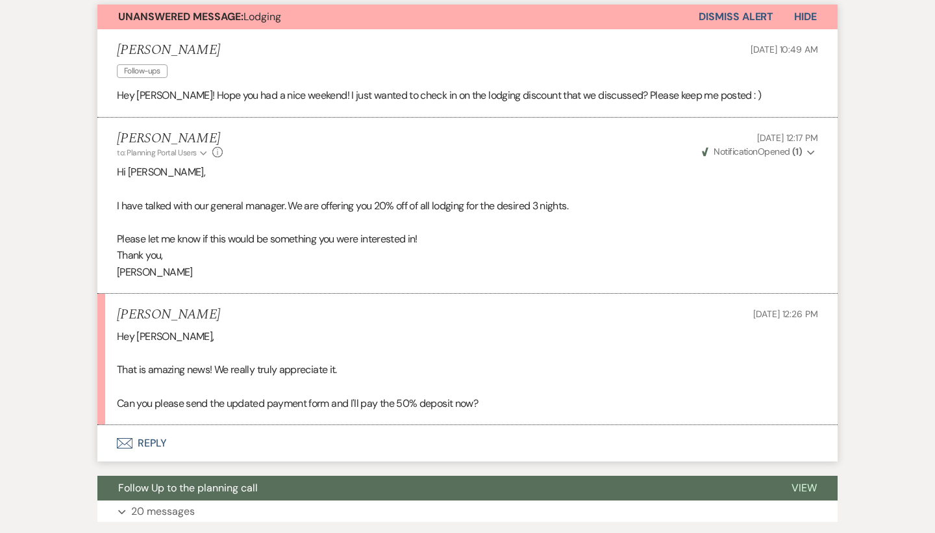
click at [142, 425] on button "Envelope Reply" at bounding box center [467, 443] width 740 height 36
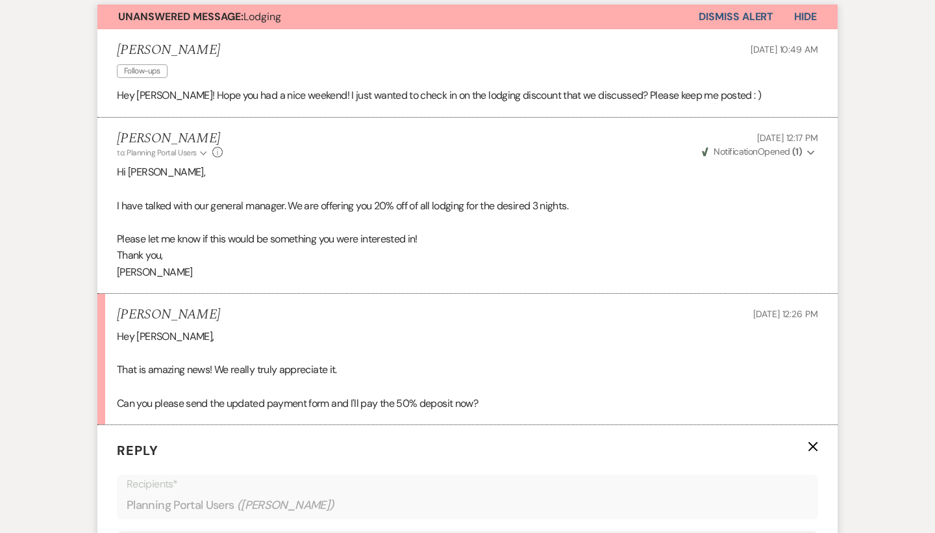
scroll to position [729, 0]
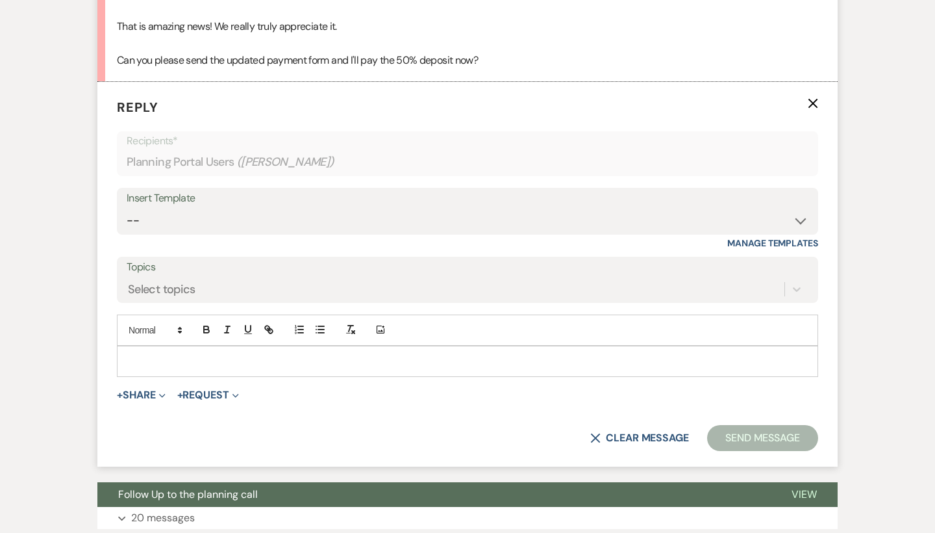
click at [144, 375] on form "Reply X Recipients* Planning Portal Users ( Ellen Wilson ) Insert Template -- W…" at bounding box center [467, 274] width 740 height 385
click at [144, 390] on button "+ Share Expand" at bounding box center [141, 395] width 49 height 10
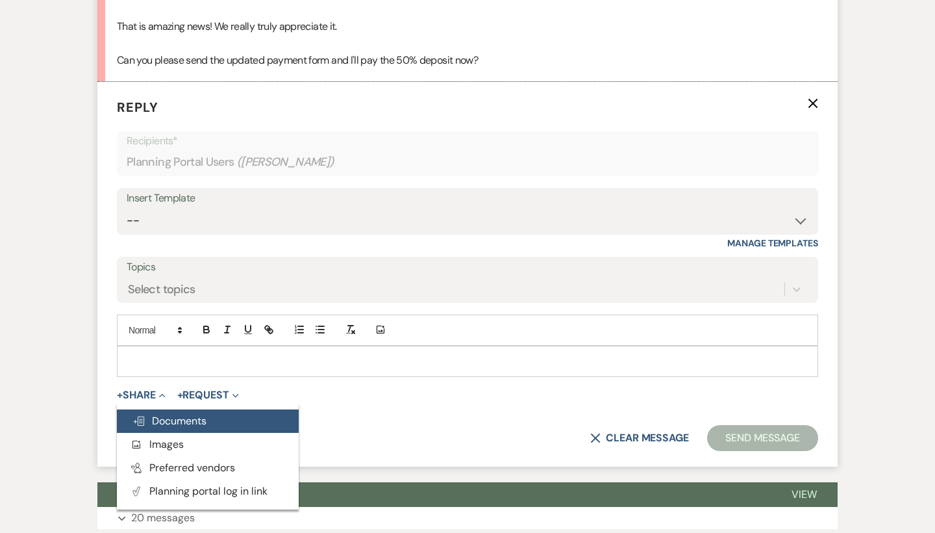
click at [161, 414] on span "Doc Upload Documents" at bounding box center [170, 421] width 74 height 14
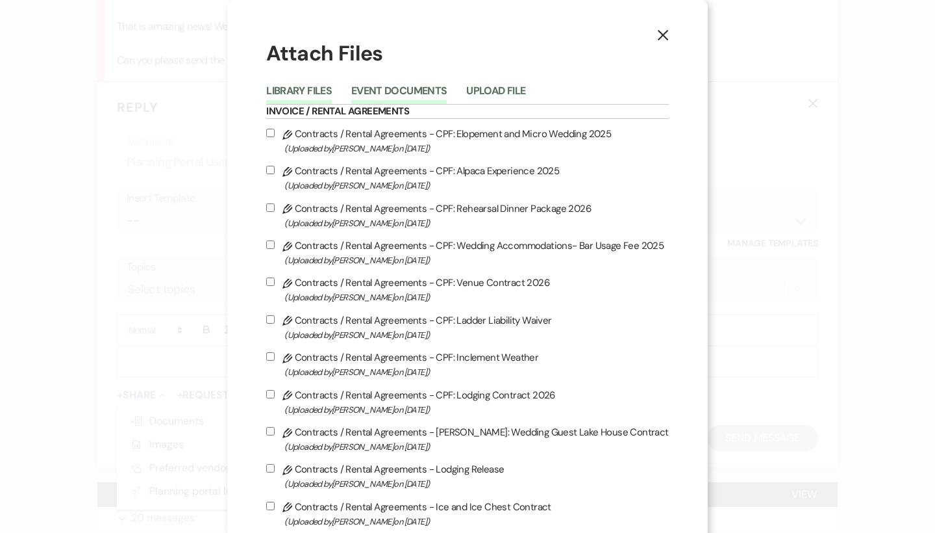
click at [416, 86] on button "Event Documents" at bounding box center [398, 95] width 95 height 18
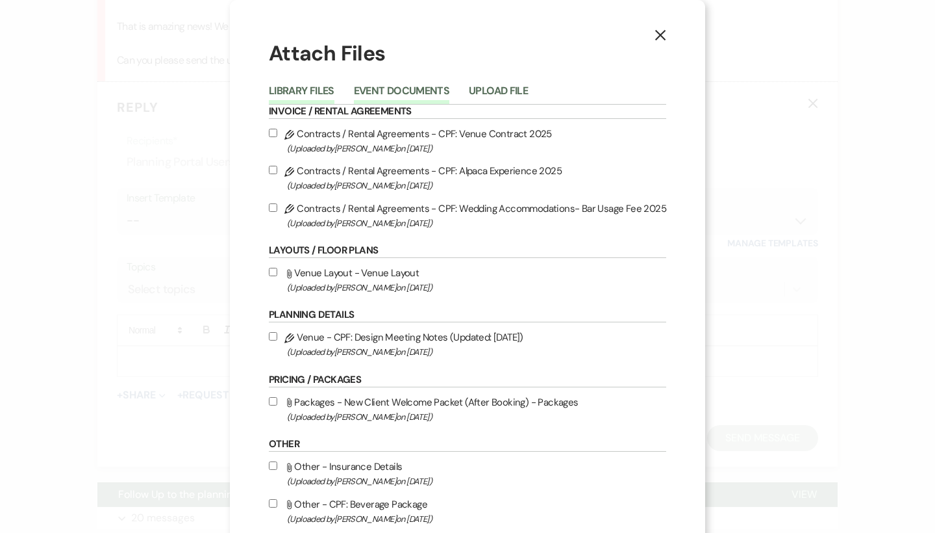
scroll to position [0, 0]
click at [325, 91] on button "Library Files" at bounding box center [302, 95] width 66 height 18
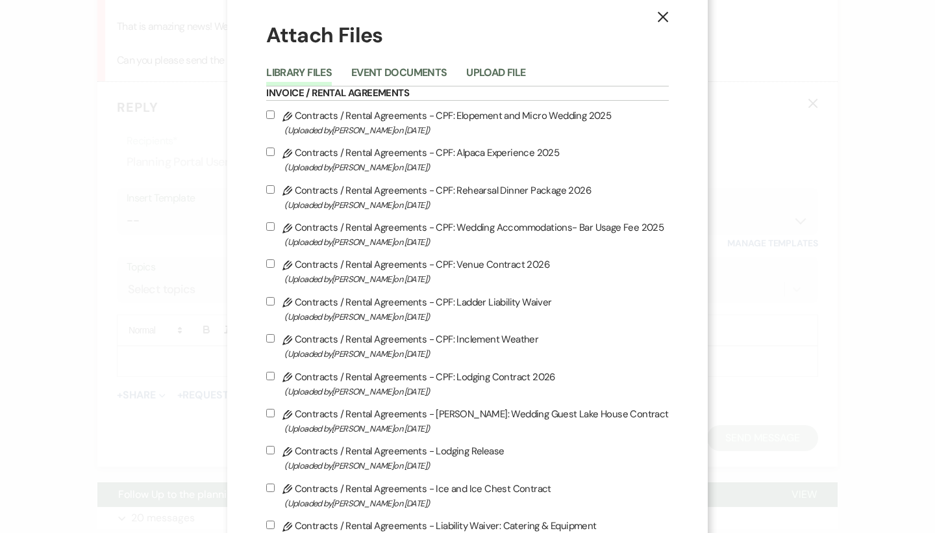
scroll to position [23, 0]
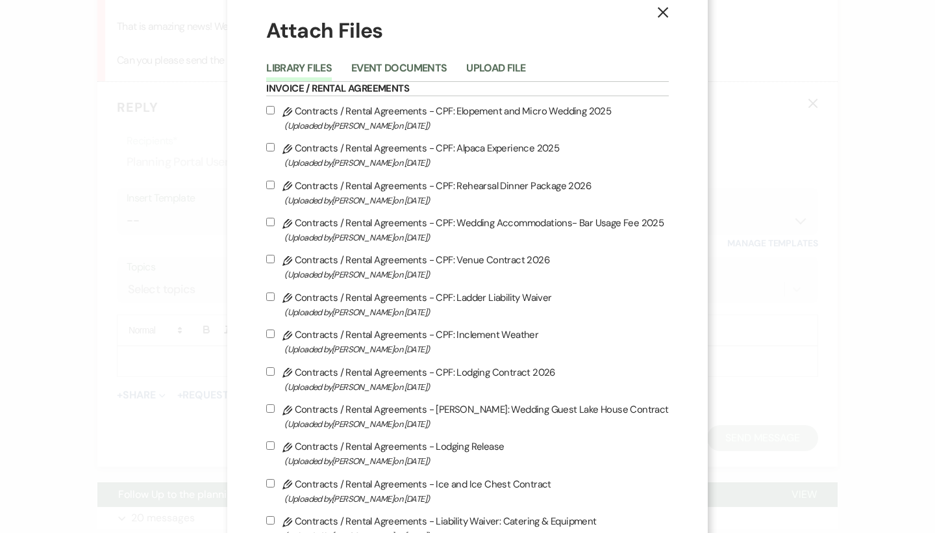
click at [417, 385] on label "Pencil Contracts / Rental Agreements - CPF: Lodging Contract 2026 (Uploaded by …" at bounding box center [467, 379] width 402 height 31
click at [275, 375] on input "Pencil Contracts / Rental Agreements - CPF: Lodging Contract 2026 (Uploaded by …" at bounding box center [270, 371] width 8 height 8
checkbox input "true"
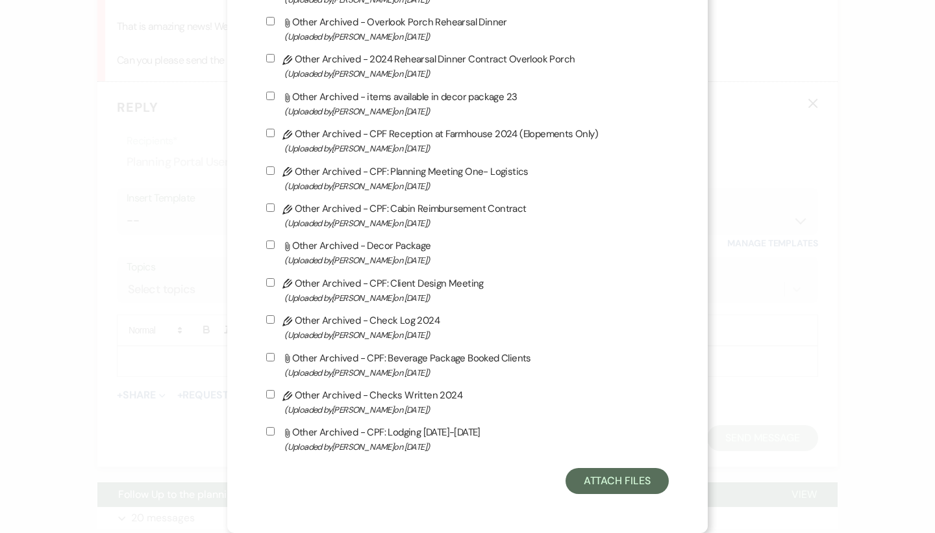
scroll to position [3544, 0]
click at [598, 483] on button "Attach Files" at bounding box center [617, 481] width 103 height 26
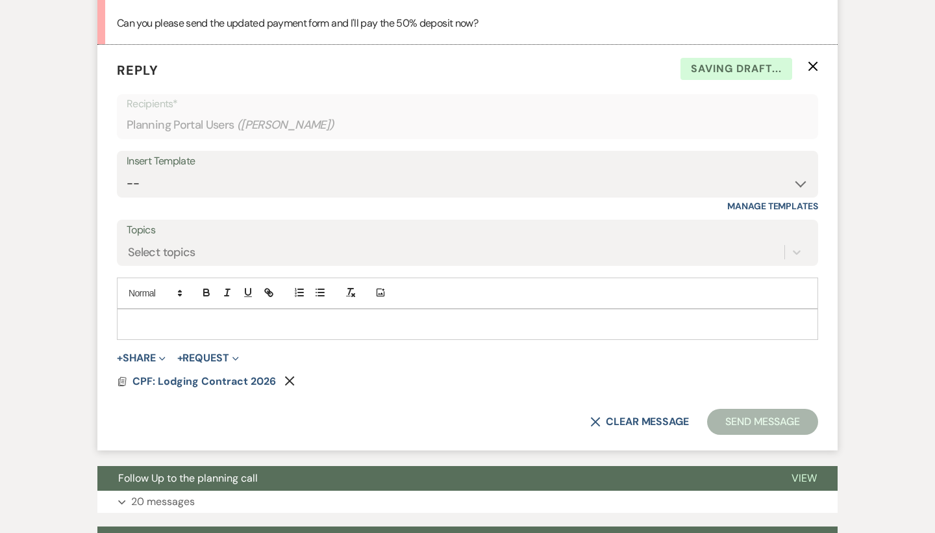
scroll to position [792, 0]
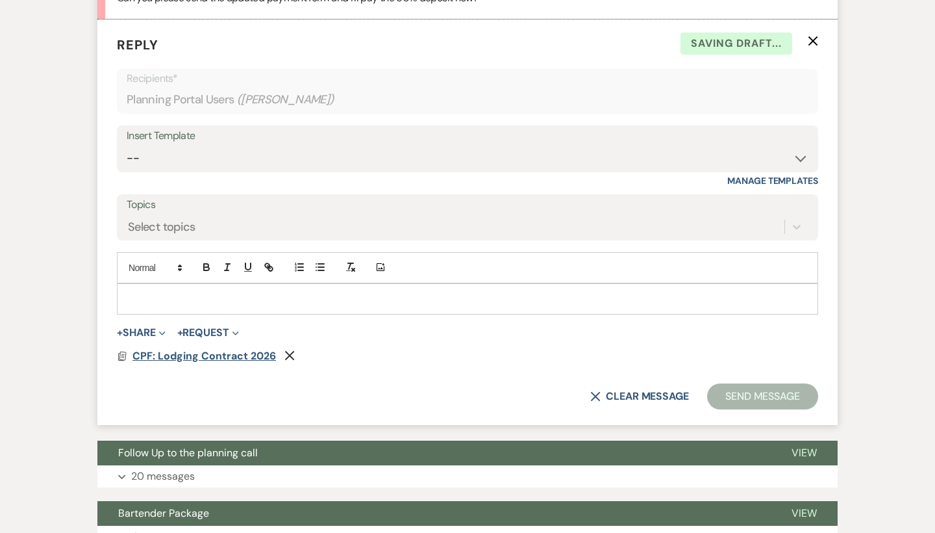
click at [223, 351] on span "CPF: Lodging Contract 2026" at bounding box center [205, 356] width 144 height 14
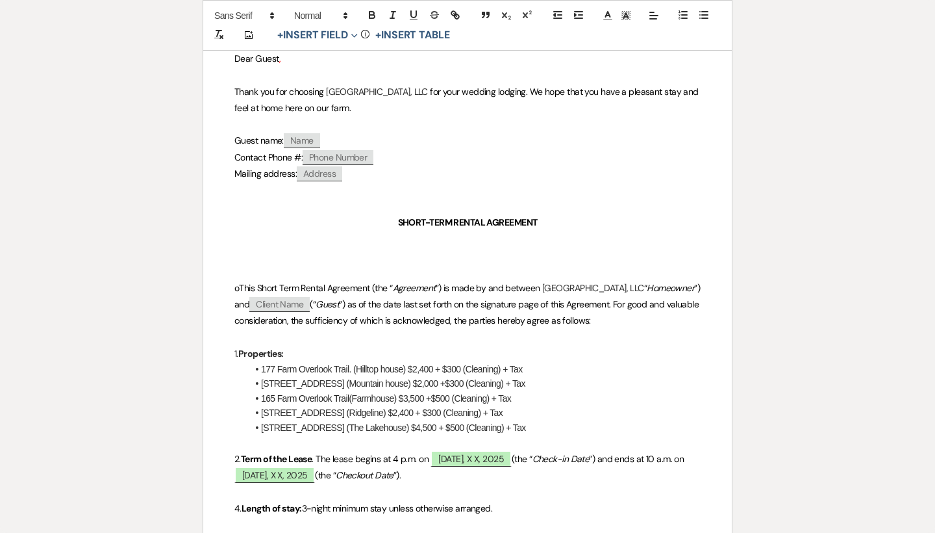
scroll to position [207, 0]
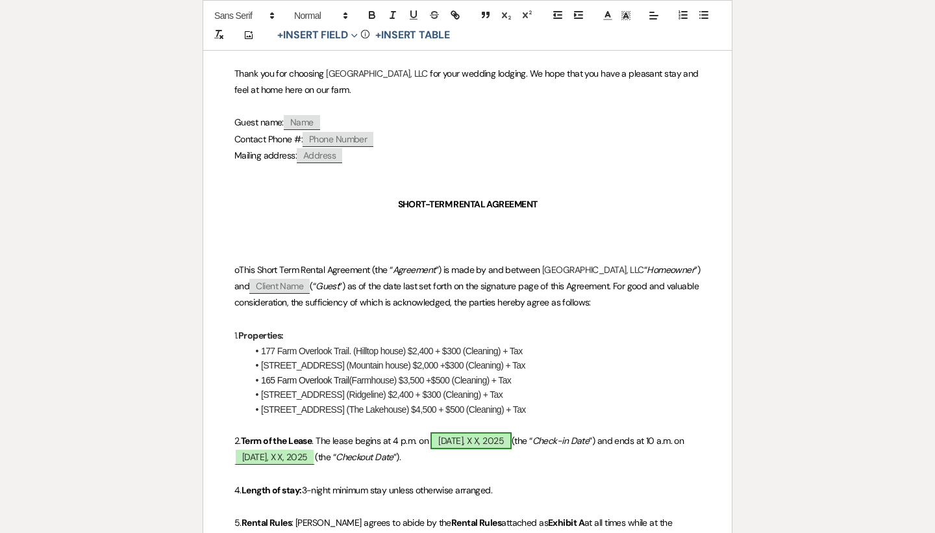
click at [501, 434] on span "Thursday, X X, 2025" at bounding box center [471, 440] width 81 height 17
select select "owner"
select select "custom_placeholder"
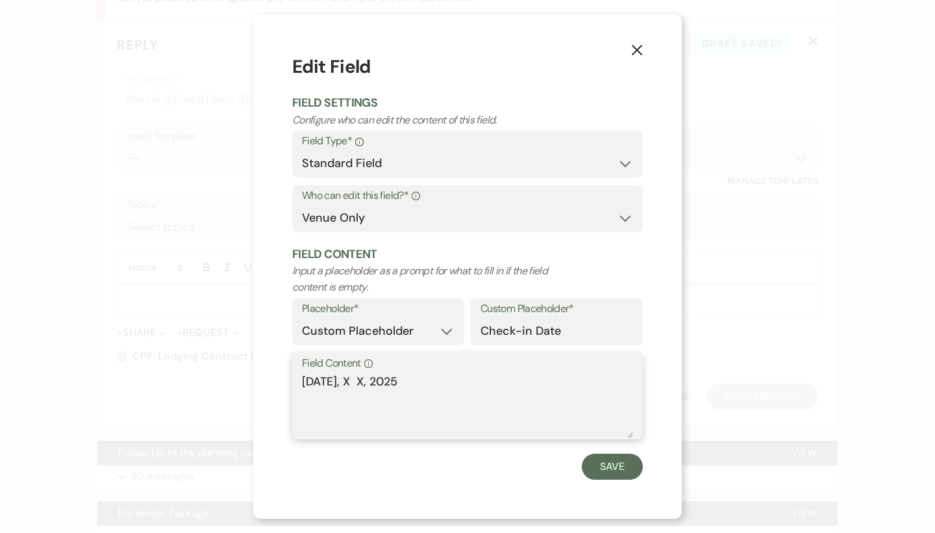
click at [380, 379] on textarea "Thursday, X X, 2025" at bounding box center [467, 405] width 331 height 65
type textarea "Thursday, December 4th 2025"
click at [607, 462] on button "Save" at bounding box center [612, 466] width 61 height 26
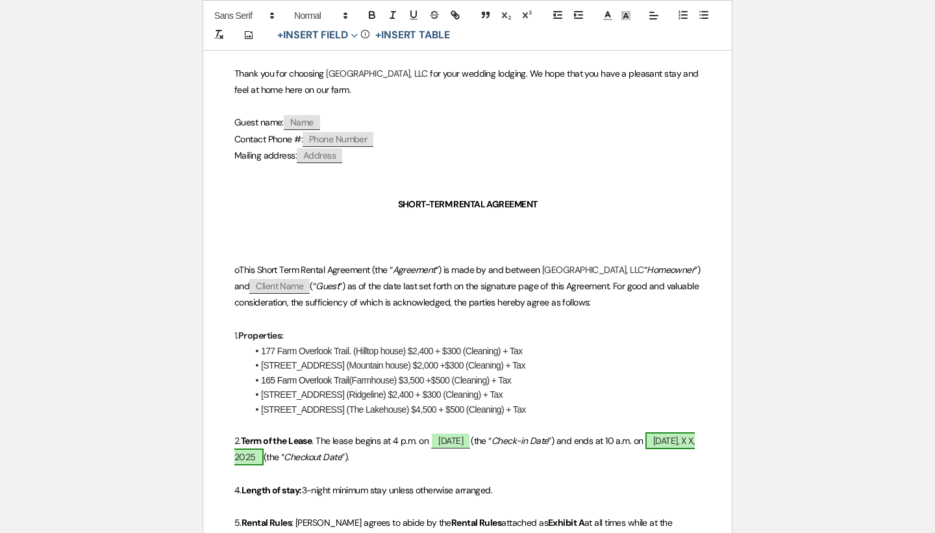
click at [336, 456] on span "Sunday, X X, 2025" at bounding box center [464, 448] width 461 height 33
select select "owner"
select select "custom_placeholder"
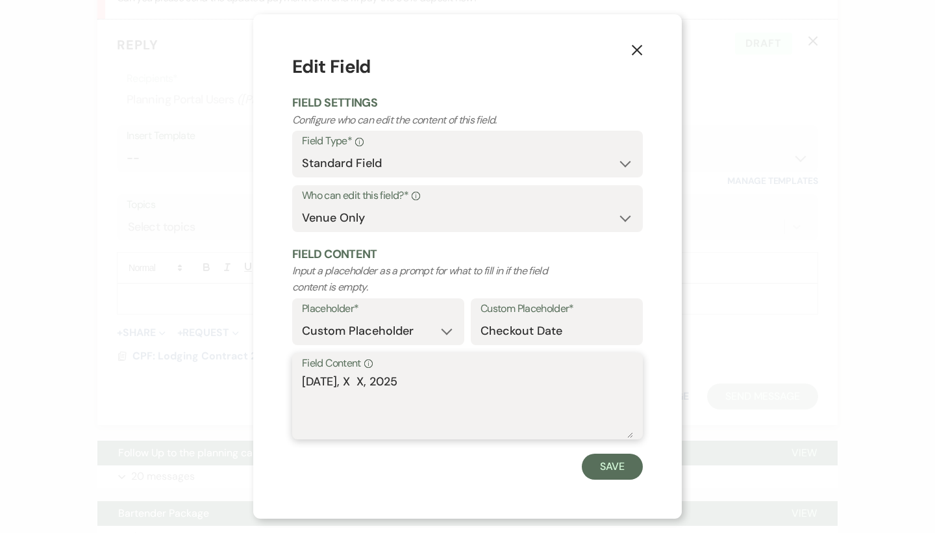
click at [366, 383] on textarea "Sunday, X X, 2025" at bounding box center [467, 405] width 331 height 65
type textarea "Sunday, December 7th, 2025"
click at [635, 468] on button "Save" at bounding box center [612, 466] width 61 height 26
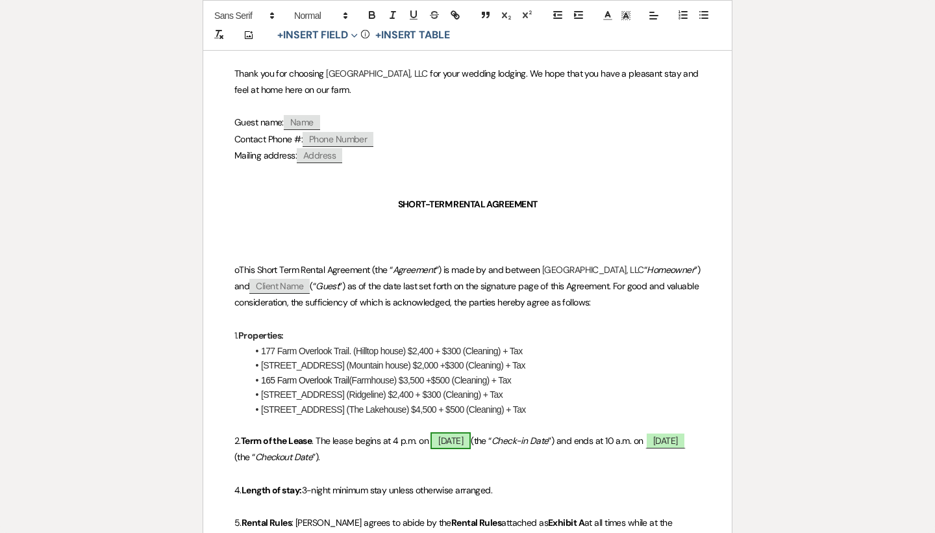
click at [471, 436] on span "Thursday, December 4th 2025" at bounding box center [451, 440] width 40 height 17
select select "owner"
select select "custom_placeholder"
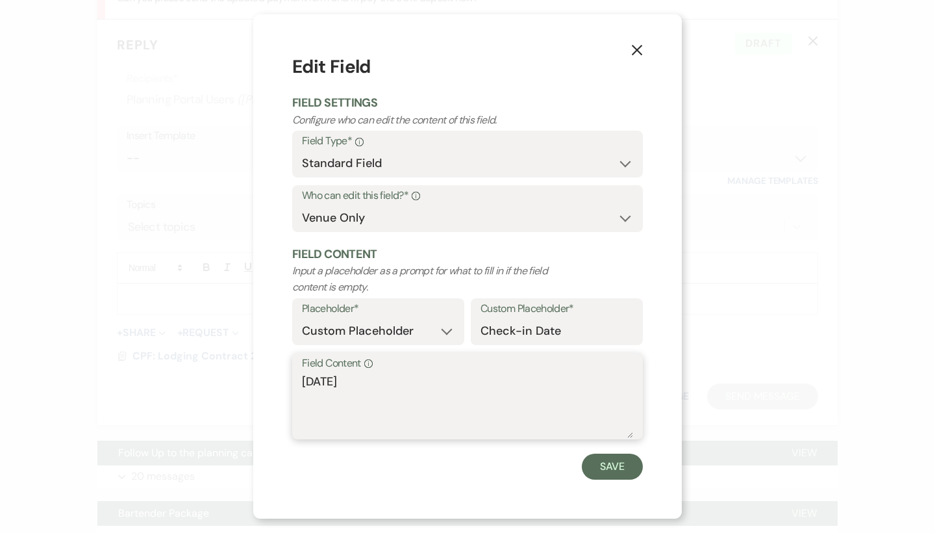
click at [437, 380] on textarea "Thursday, December 4th 2025" at bounding box center [467, 405] width 331 height 65
type textarea "Thursday, December 4th, 2025"
click at [611, 472] on button "Save" at bounding box center [612, 466] width 61 height 26
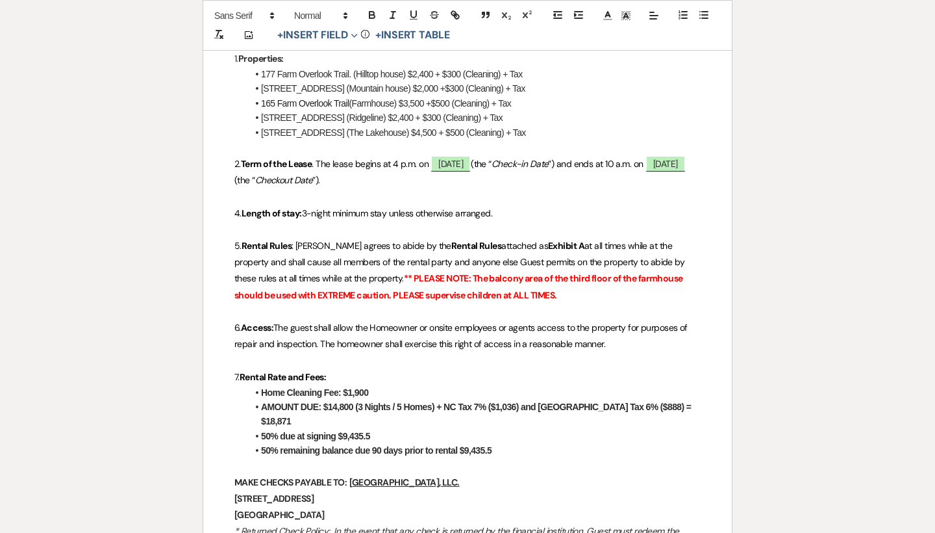
scroll to position [494, 0]
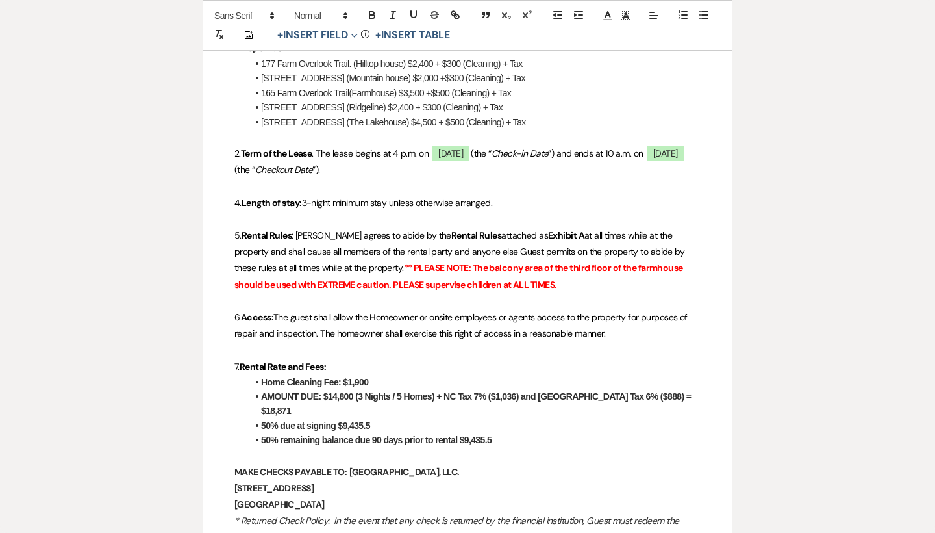
click at [659, 391] on strong "AMOUNT DUE: $14,800 (3 Nights / 5 Homes) + NC Tax 7% ($1,036) and Jackson Count…" at bounding box center [477, 403] width 433 height 25
click at [659, 391] on strong "AMOUNT DUE: $14,800 (3 Nights / 5 Homes) + NC Tax 7% ($1,036) and Jackson Count…" at bounding box center [476, 403] width 430 height 25
drag, startPoint x: 373, startPoint y: 402, endPoint x: 342, endPoint y: 402, distance: 31.8
click at [342, 402] on li "AMOUNT DUE: $14,800 (3 Nights / 5 Homes) + NC Tax 7% ($1,036) and Jackson Count…" at bounding box center [473, 403] width 453 height 29
drag, startPoint x: 409, startPoint y: 420, endPoint x: 345, endPoint y: 421, distance: 63.7
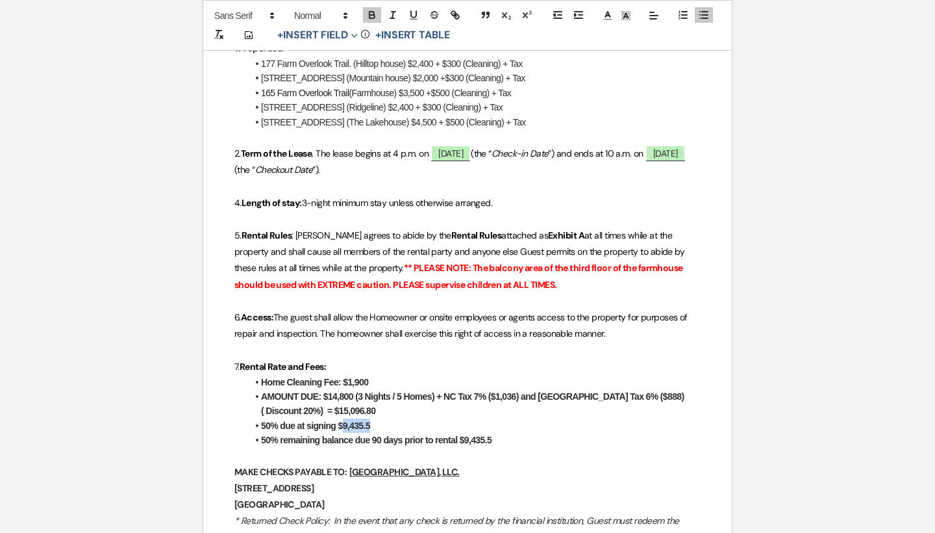
click at [345, 421] on li "50% due at signing $9,435.5" at bounding box center [473, 425] width 453 height 14
drag, startPoint x: 520, startPoint y: 433, endPoint x: 466, endPoint y: 433, distance: 53.3
click at [466, 433] on li "50% remaining balance due 90 days prior to rental $9,435.5" at bounding box center [473, 440] width 453 height 14
drag, startPoint x: 390, startPoint y: 421, endPoint x: 342, endPoint y: 421, distance: 48.1
click at [342, 421] on li "50% due at signing $7,548.40" at bounding box center [473, 425] width 453 height 14
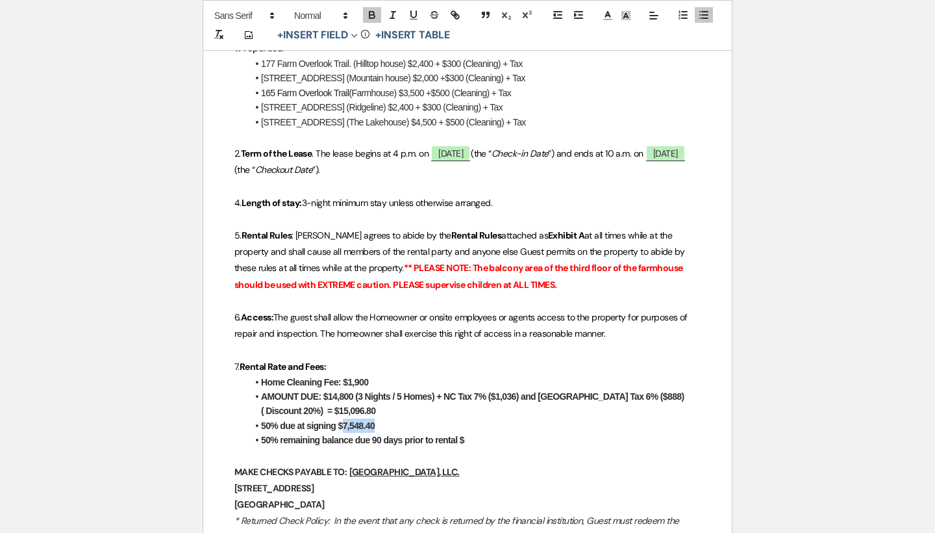
copy strong "7,548.40"
click at [577, 418] on li "50% due at signing $7,548.40" at bounding box center [473, 425] width 453 height 14
click at [519, 433] on li "50% remaining balance due 90 days prior to rental $" at bounding box center [473, 440] width 453 height 14
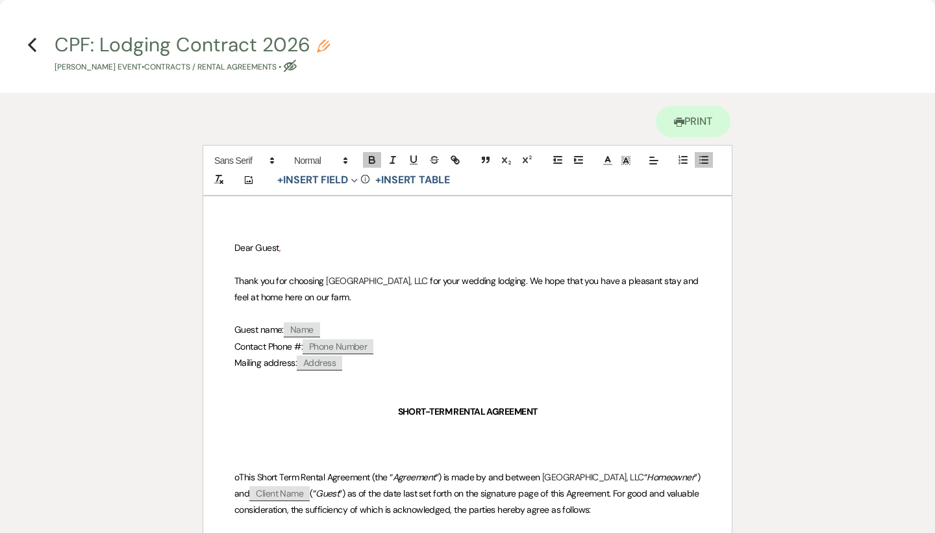
scroll to position [0, 0]
click at [29, 43] on icon "Previous" at bounding box center [32, 45] width 10 height 16
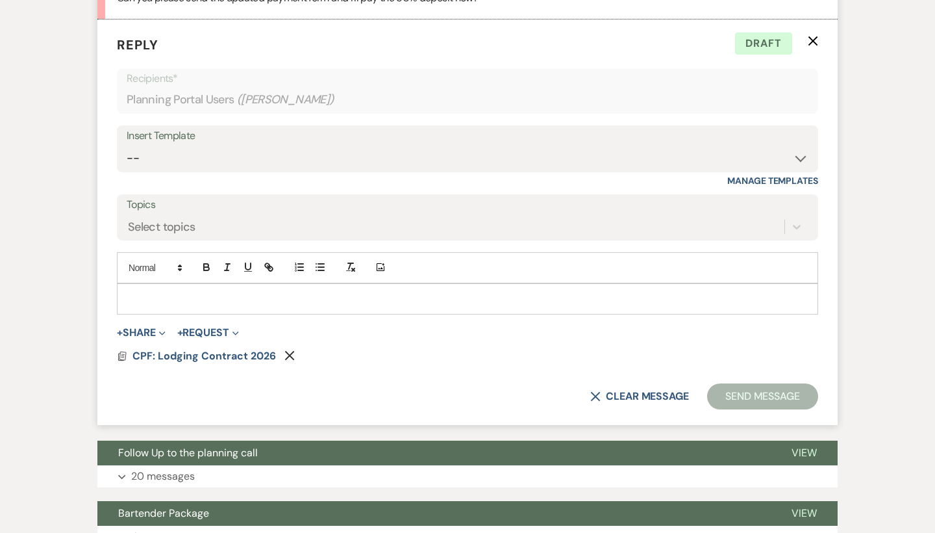
click at [130, 296] on p at bounding box center [467, 299] width 681 height 14
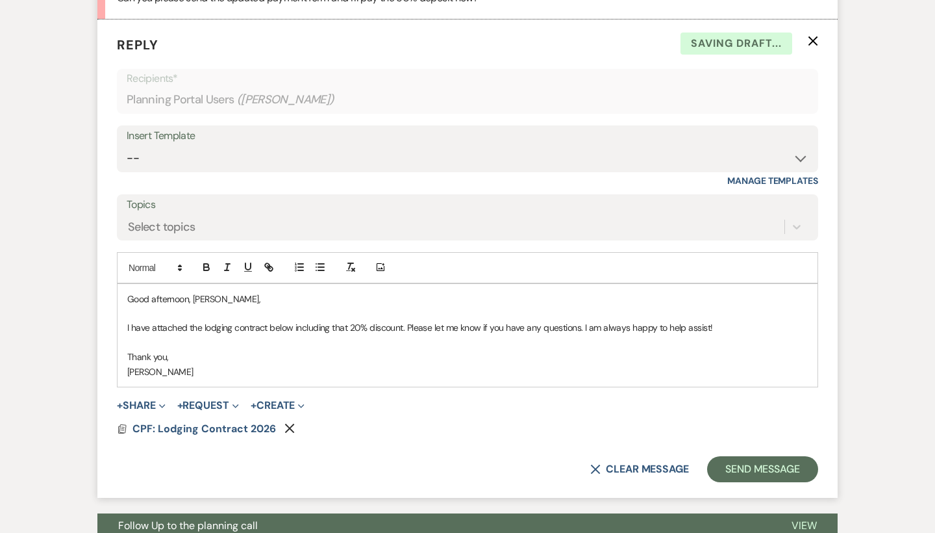
click at [743, 434] on form "Reply X Saving draft... Recipients* Planning Portal Users ( Ellen Wilson ) Inse…" at bounding box center [467, 258] width 740 height 478
click at [750, 460] on button "Send Message" at bounding box center [762, 469] width 111 height 26
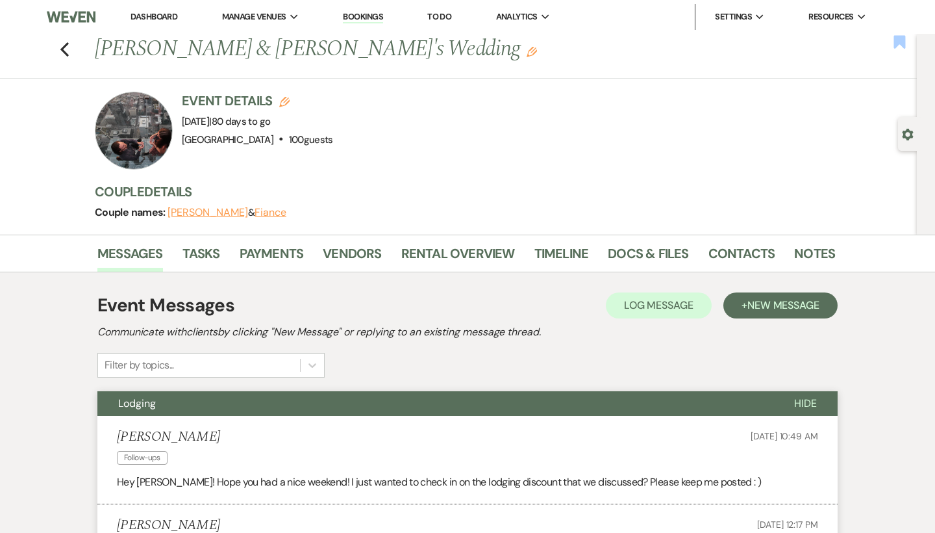
click at [899, 40] on use "button" at bounding box center [900, 41] width 12 height 13
click at [62, 45] on icon "Previous" at bounding box center [65, 50] width 10 height 16
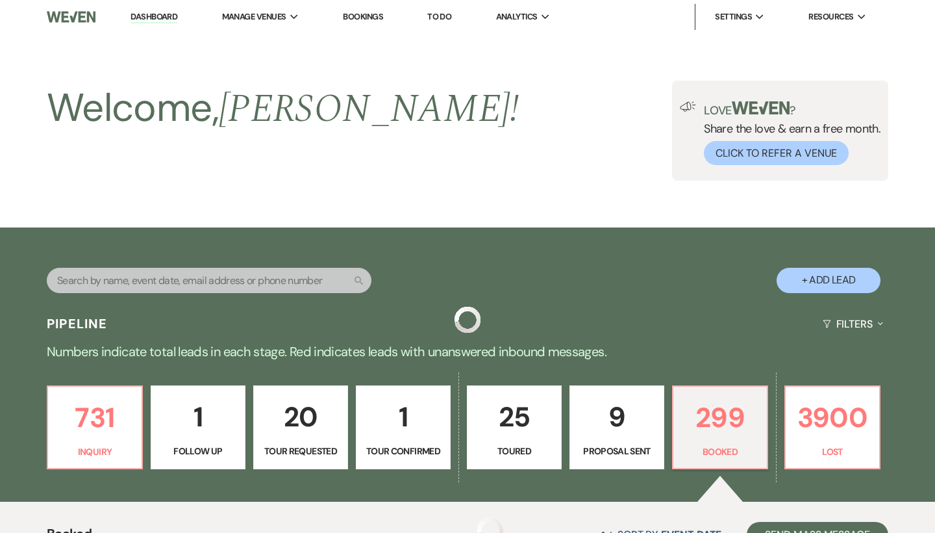
scroll to position [475, 0]
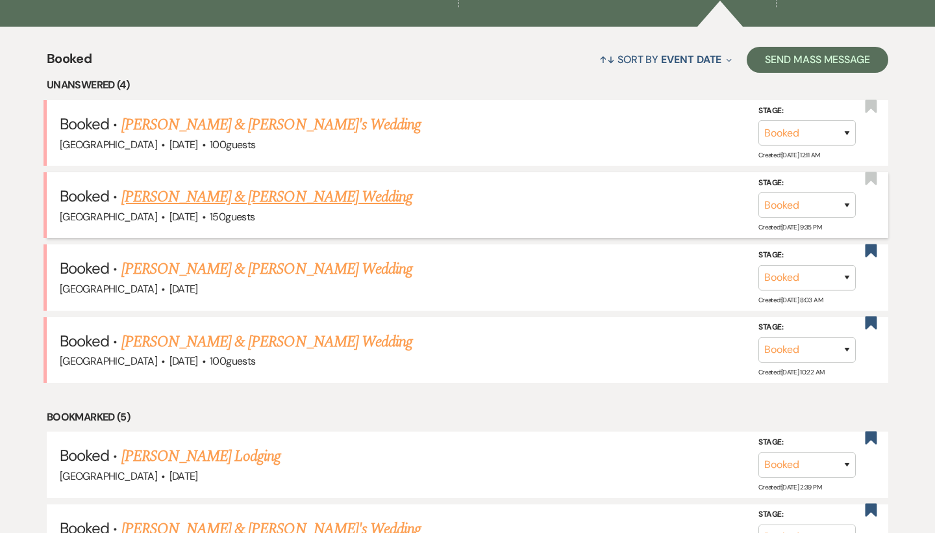
click at [207, 194] on link "[PERSON_NAME] & [PERSON_NAME] Wedding" at bounding box center [266, 196] width 291 height 23
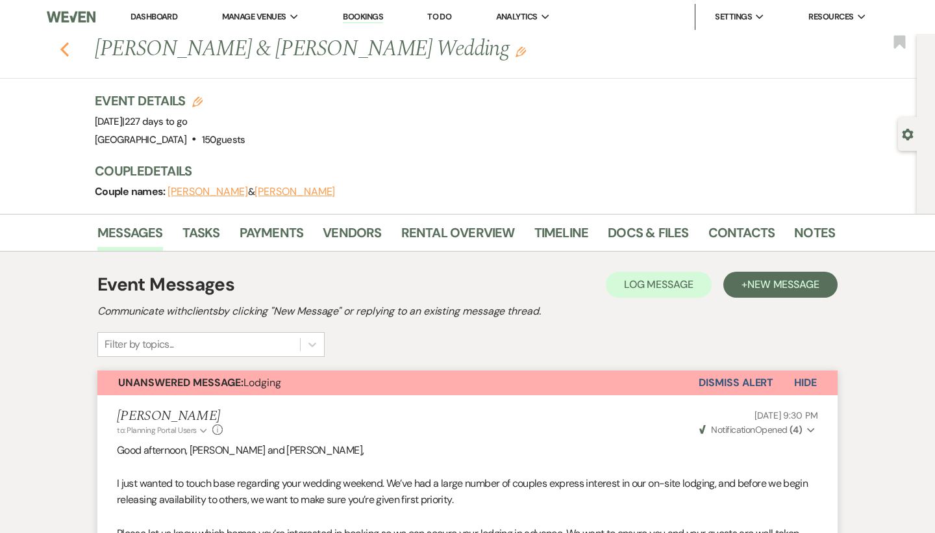
click at [64, 47] on use "button" at bounding box center [64, 49] width 8 height 14
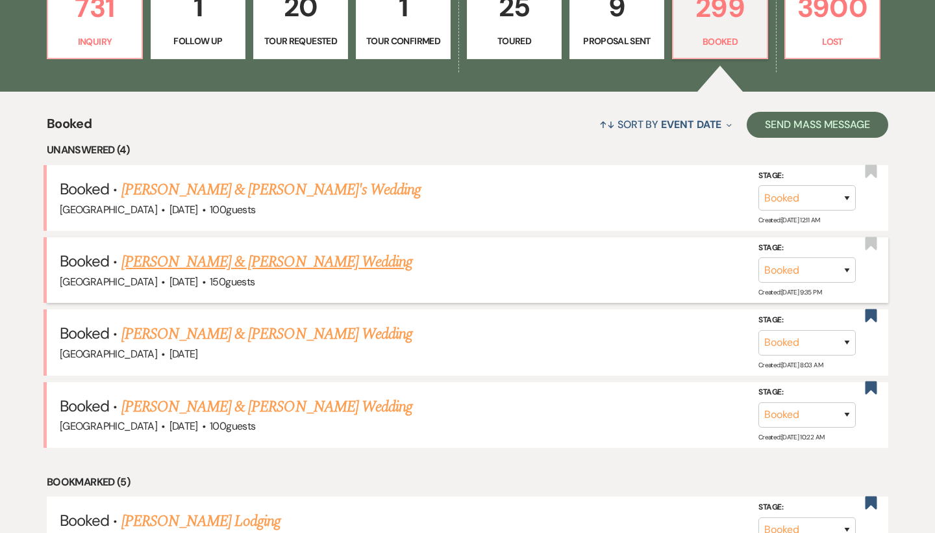
scroll to position [407, 0]
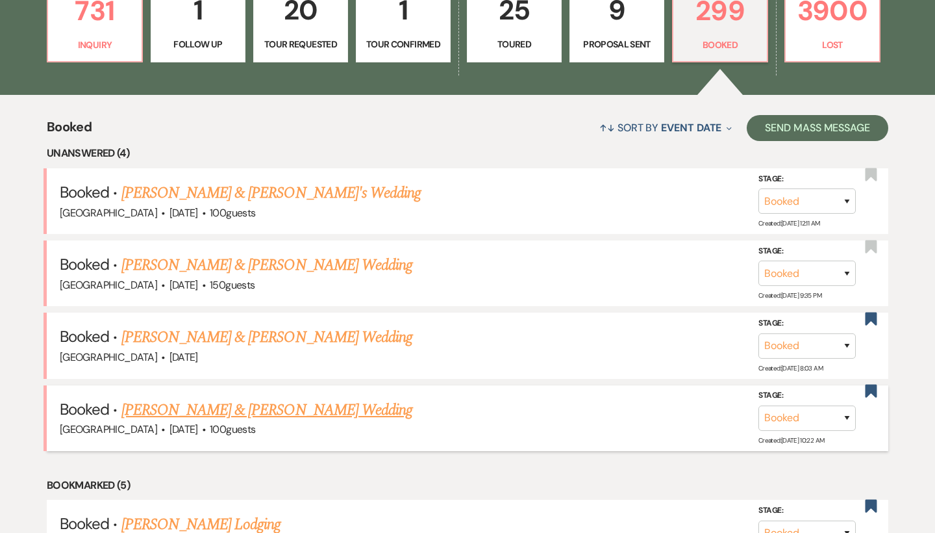
click at [181, 405] on link "[PERSON_NAME] & [PERSON_NAME] Wedding" at bounding box center [266, 409] width 291 height 23
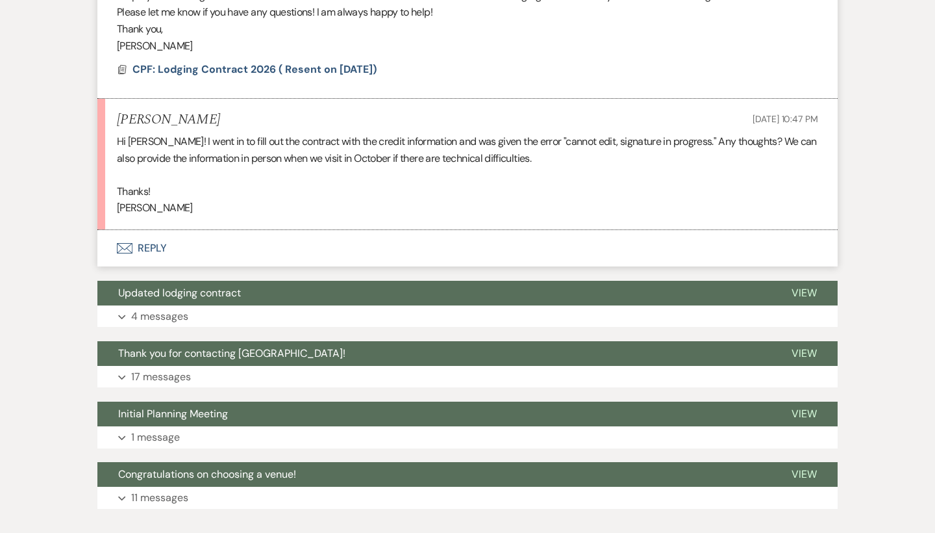
scroll to position [1224, 0]
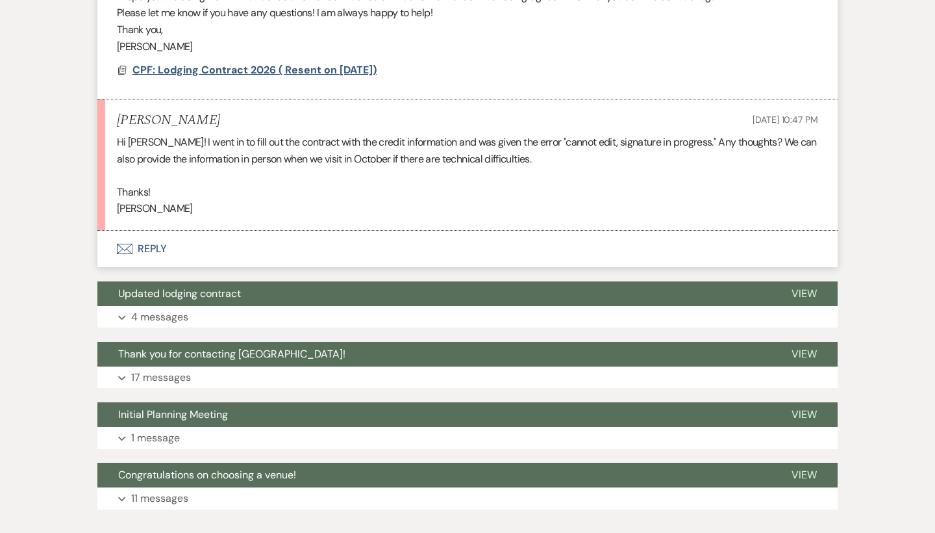
click at [376, 63] on span "CPF: Lodging Contract 2026 ( Resent on September 3rd, 2025)" at bounding box center [255, 70] width 244 height 14
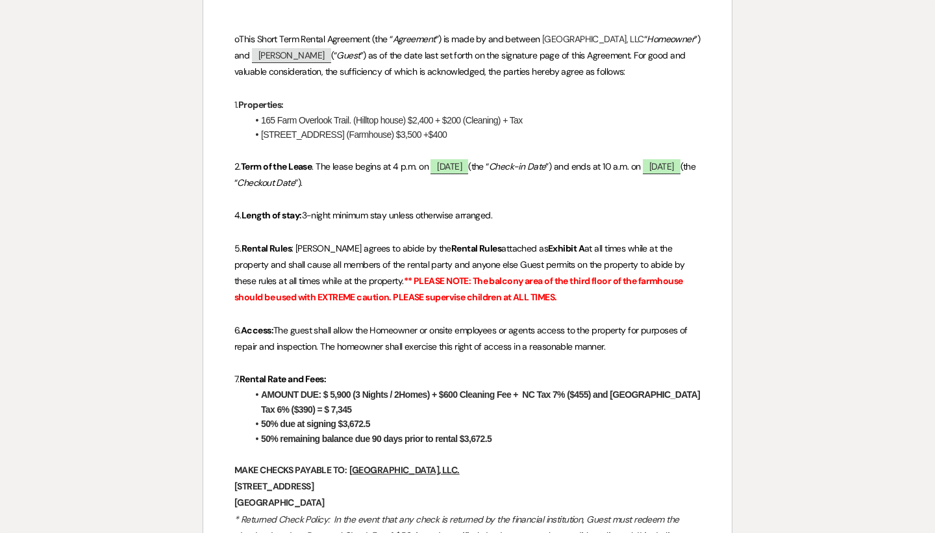
scroll to position [365, 0]
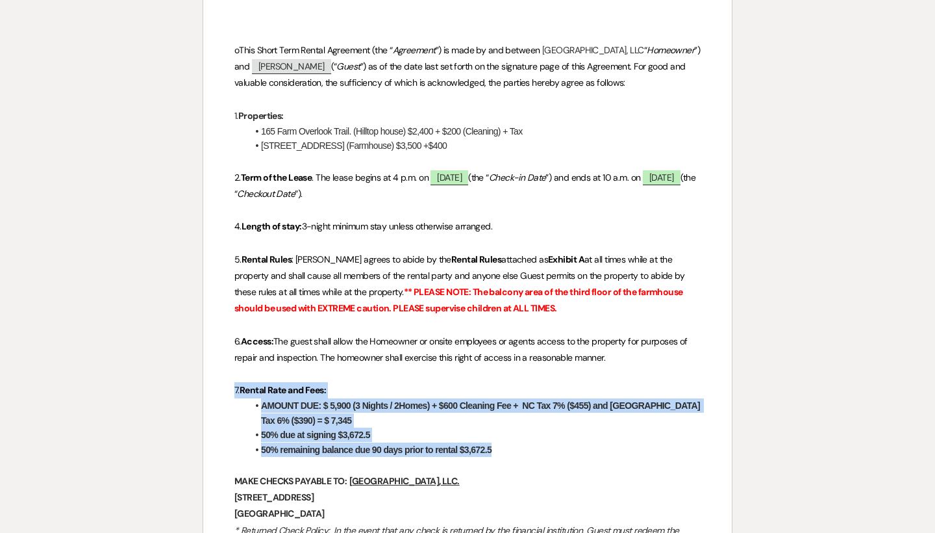
drag, startPoint x: 525, startPoint y: 446, endPoint x: 226, endPoint y: 389, distance: 304.2
copy div "7. Rental Rate and Fees: AMOUNT DUE: $ 5,900 (3 Nights / 2Homes) + $600 Cleanin…"
click at [459, 429] on li "50% due at signing $3,672.5" at bounding box center [473, 434] width 453 height 14
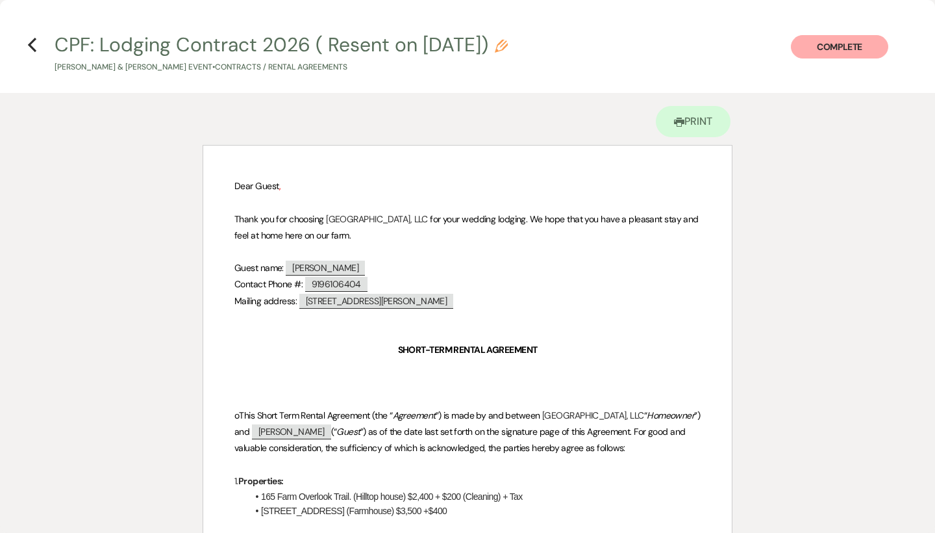
scroll to position [0, 0]
click at [34, 45] on icon "Previous" at bounding box center [32, 45] width 10 height 16
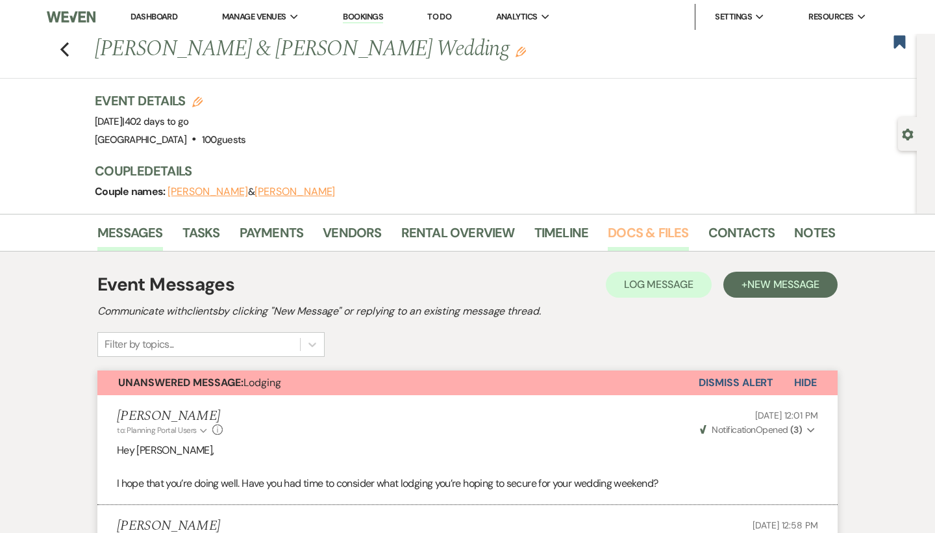
click at [646, 239] on link "Docs & Files" at bounding box center [648, 236] width 81 height 29
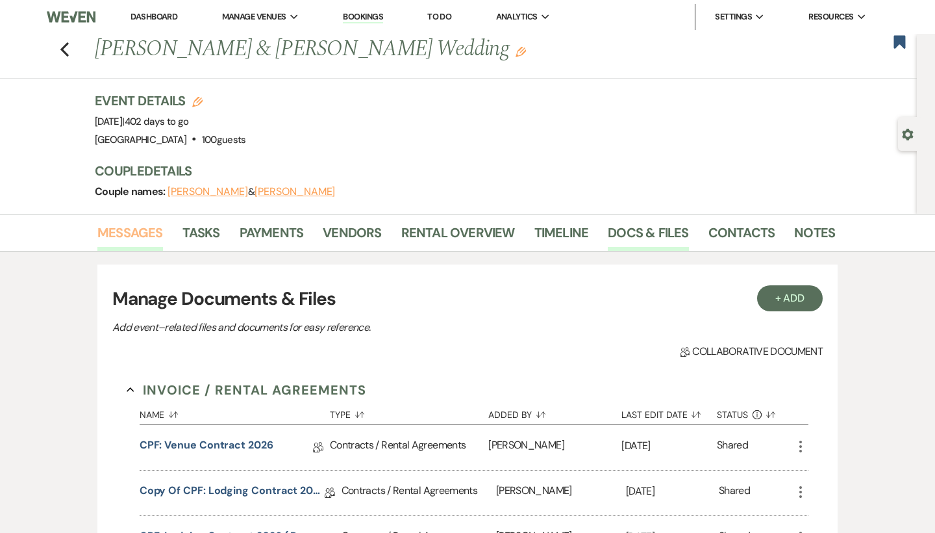
click at [99, 236] on link "Messages" at bounding box center [130, 236] width 66 height 29
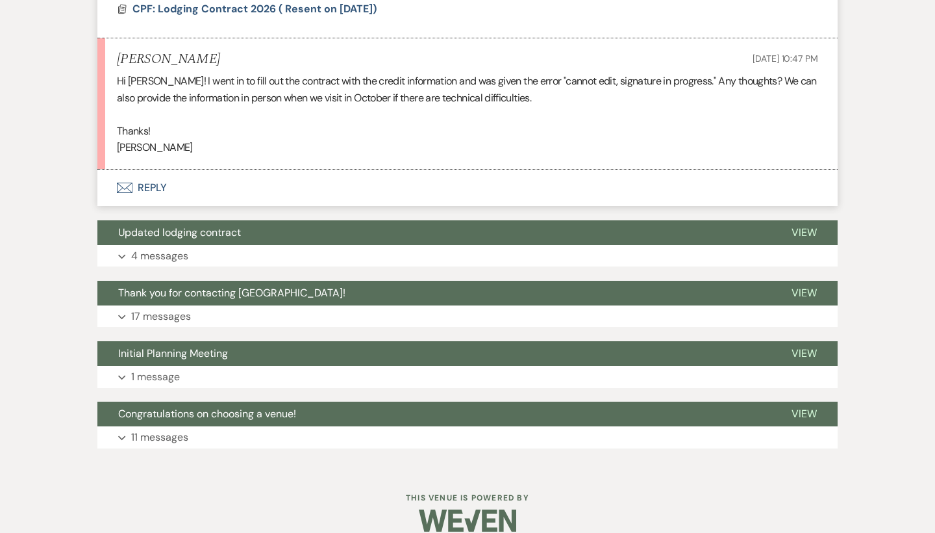
click at [138, 180] on button "Envelope Reply" at bounding box center [467, 188] width 740 height 36
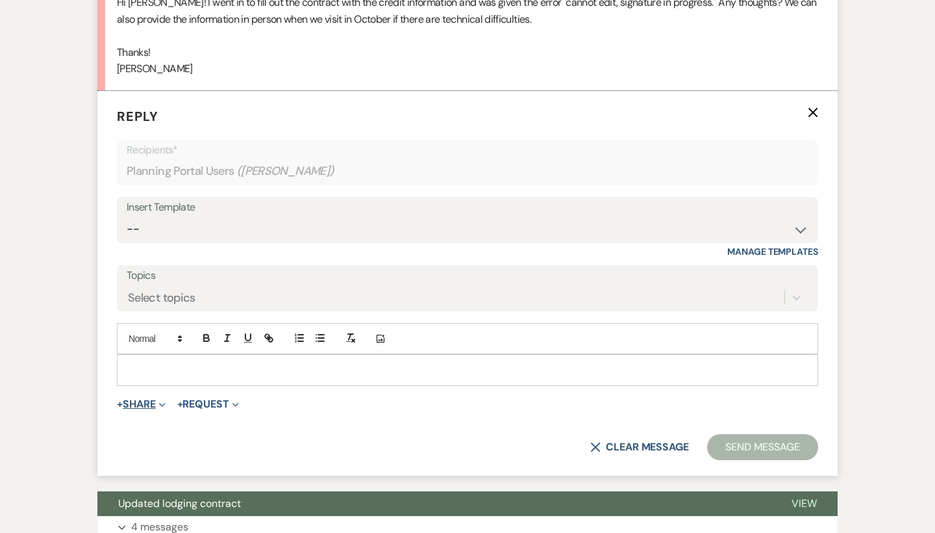
click at [148, 399] on button "+ Share Expand" at bounding box center [141, 404] width 49 height 10
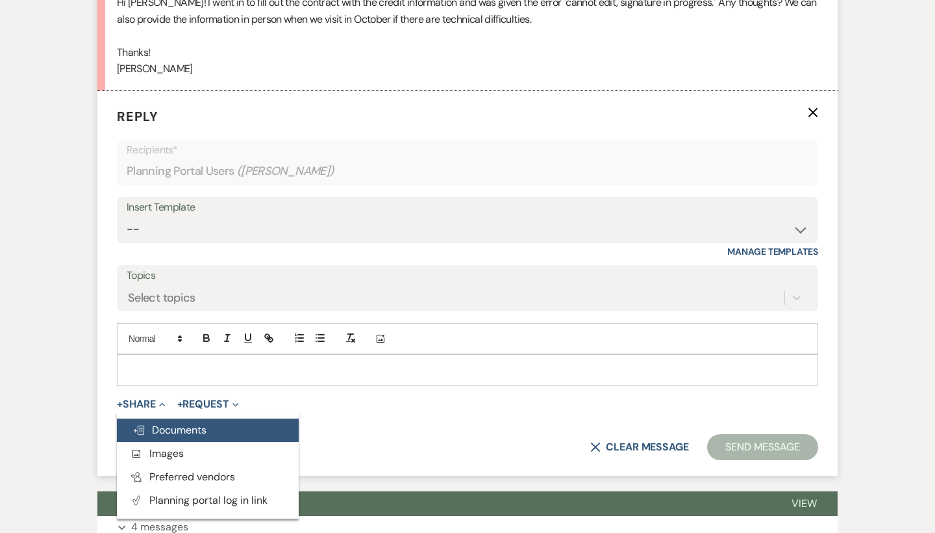
click at [155, 423] on span "Doc Upload Documents" at bounding box center [170, 430] width 74 height 14
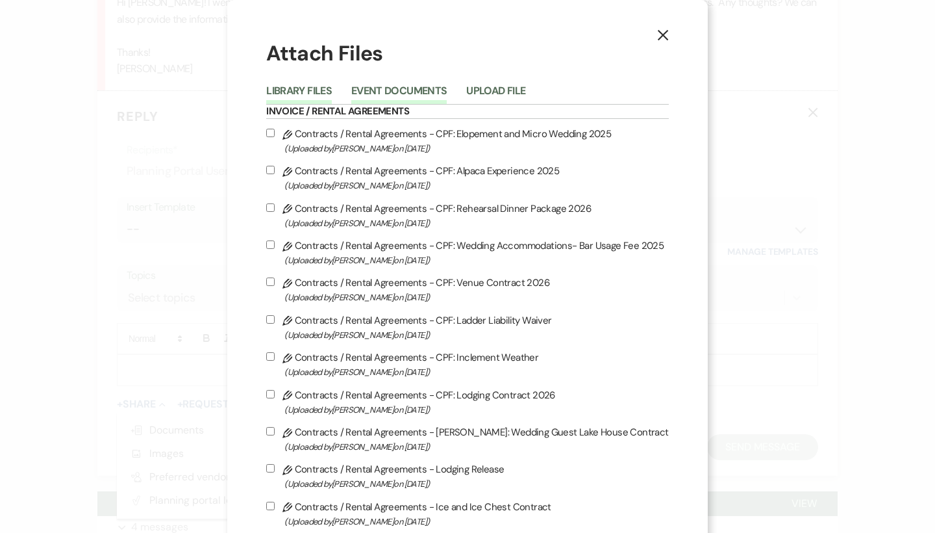
click at [400, 88] on button "Event Documents" at bounding box center [398, 95] width 95 height 18
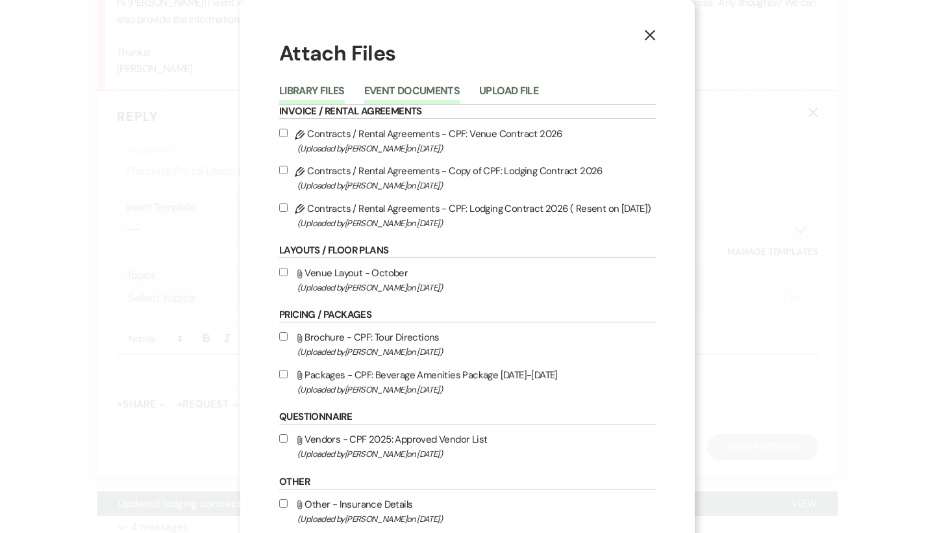
click at [302, 91] on button "Library Files" at bounding box center [312, 95] width 66 height 18
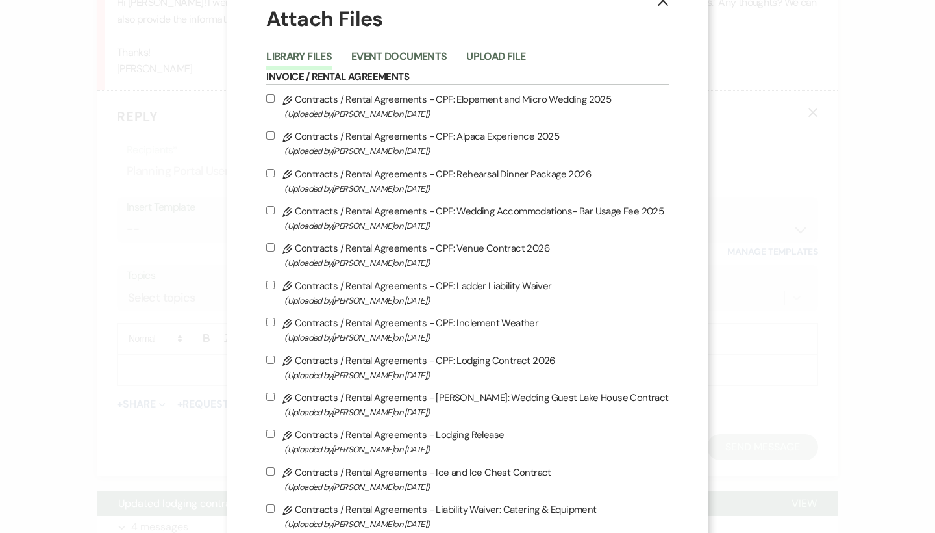
scroll to position [48, 0]
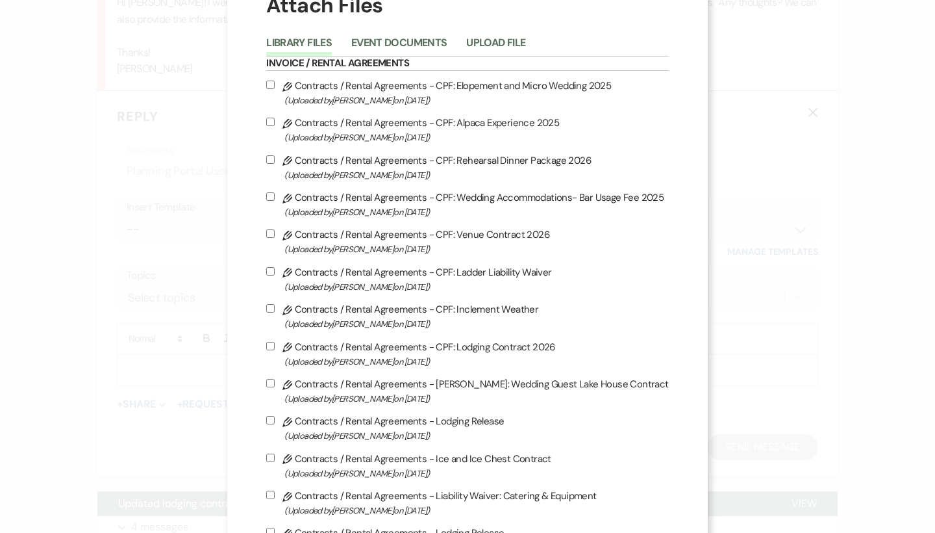
click at [431, 360] on label "Pencil Contracts / Rental Agreements - CPF: Lodging Contract 2026 (Uploaded by …" at bounding box center [467, 353] width 402 height 31
click at [275, 350] on input "Pencil Contracts / Rental Agreements - CPF: Lodging Contract 2026 (Uploaded by …" at bounding box center [270, 346] width 8 height 8
checkbox input "true"
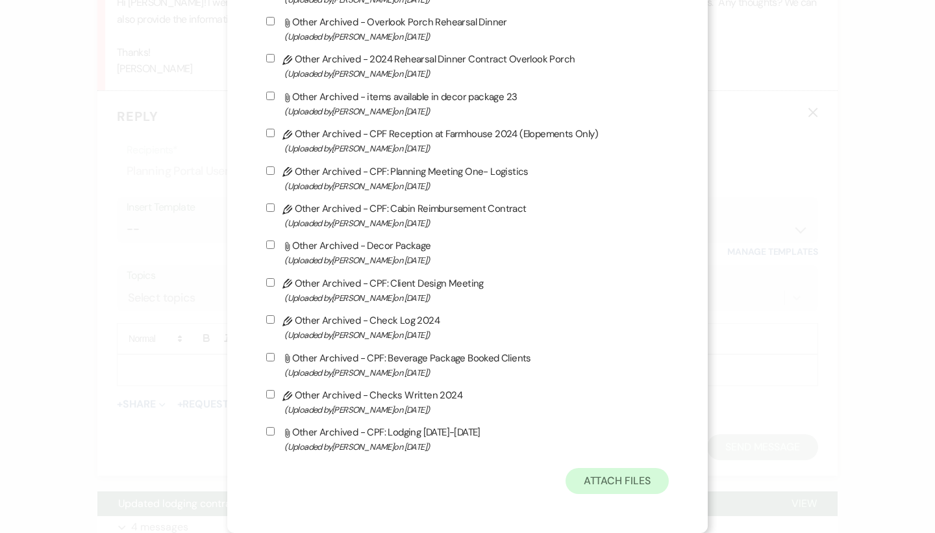
scroll to position [3544, 0]
click at [603, 481] on button "Attach Files" at bounding box center [617, 481] width 103 height 26
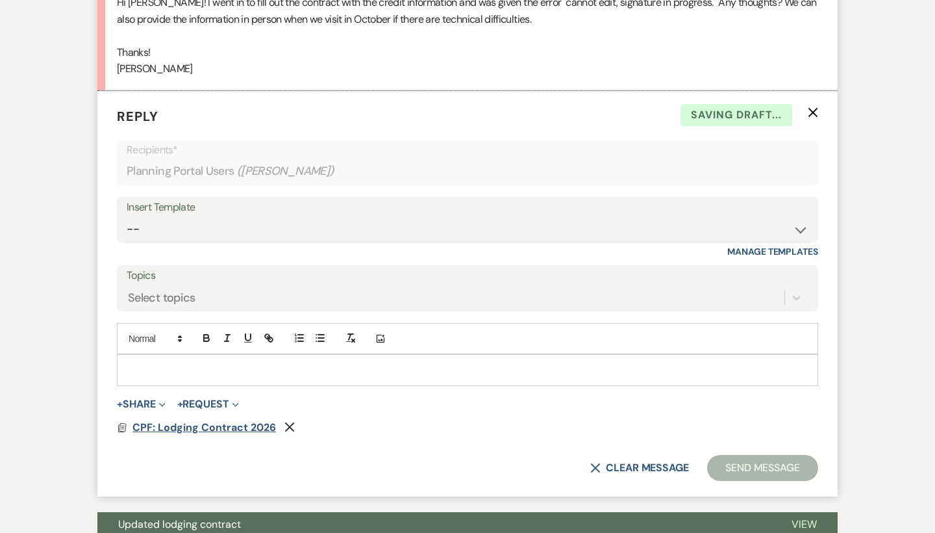
click at [203, 420] on span "CPF: Lodging Contract 2026" at bounding box center [205, 427] width 144 height 14
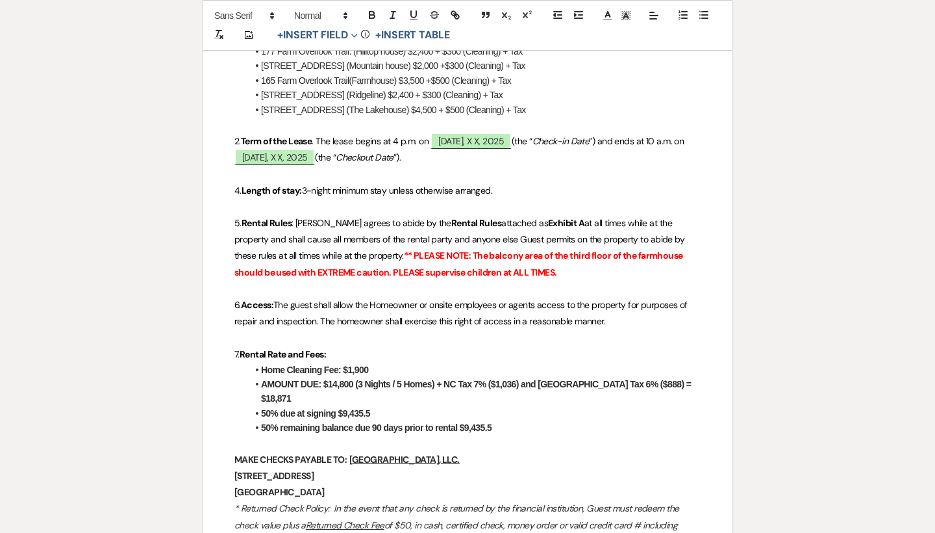
scroll to position [537, 0]
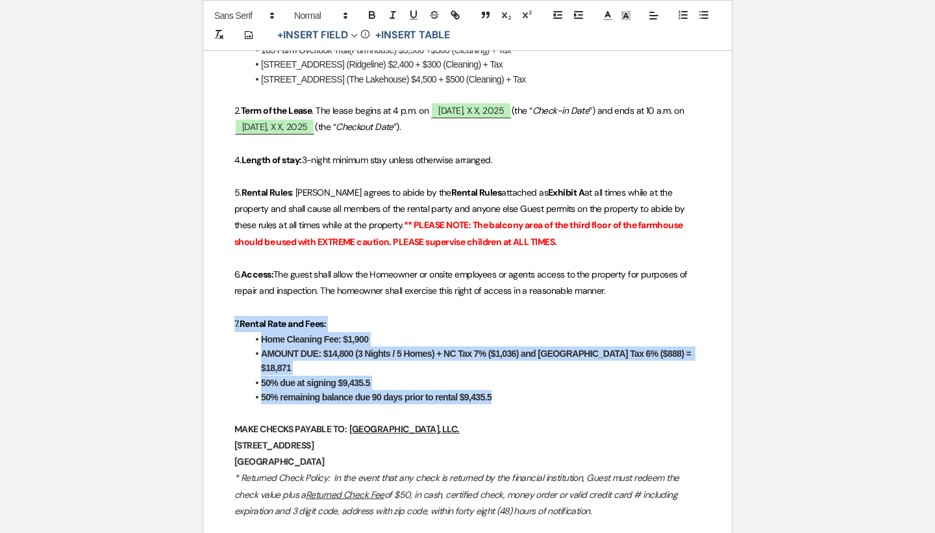
drag, startPoint x: 536, startPoint y: 377, endPoint x: 230, endPoint y: 316, distance: 312.6
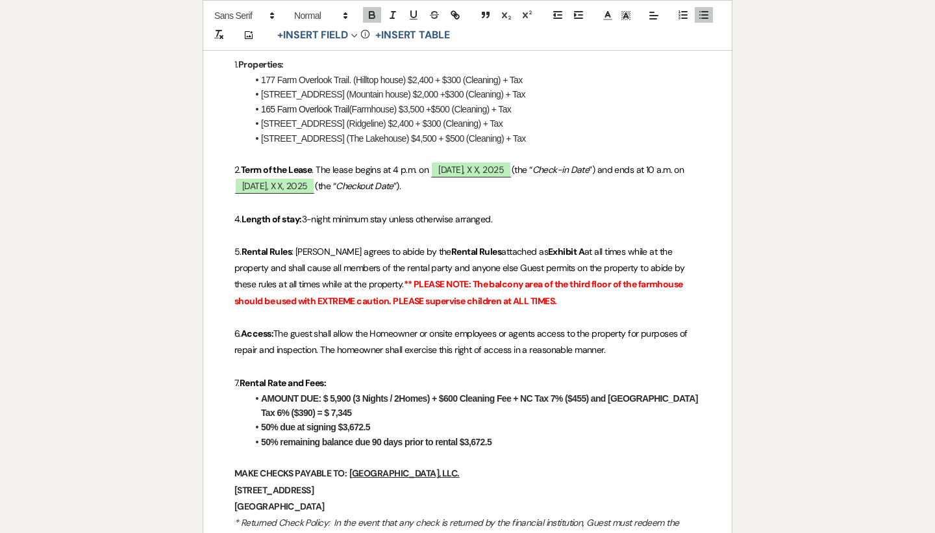
scroll to position [455, 0]
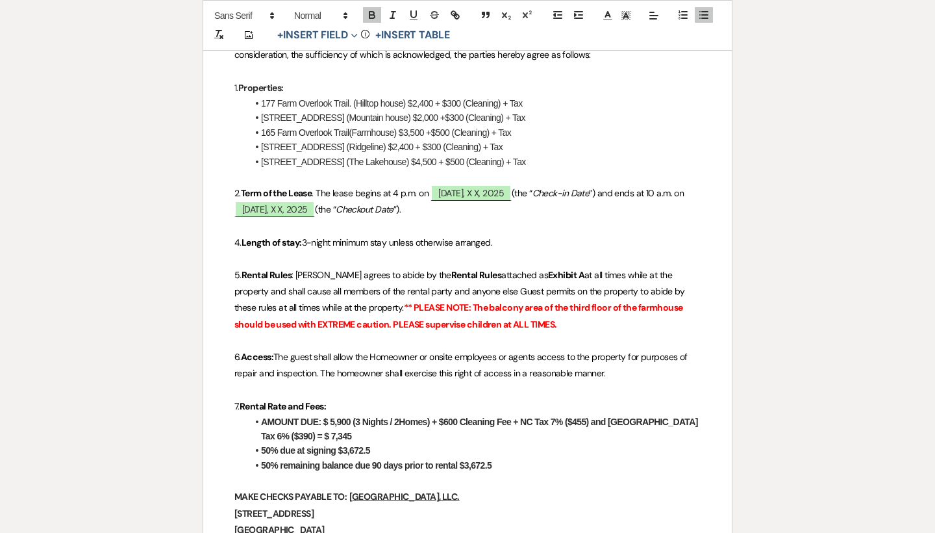
drag, startPoint x: 559, startPoint y: 157, endPoint x: 231, endPoint y: 102, distance: 332.5
drag, startPoint x: 544, startPoint y: 152, endPoint x: 263, endPoint y: 143, distance: 280.7
click at [263, 143] on ul "177 Farm Overlook Trail. (Hilltop house) $2,400 + $300 (Cleaning) + Tax 221 Chi…" at bounding box center [473, 132] width 453 height 73
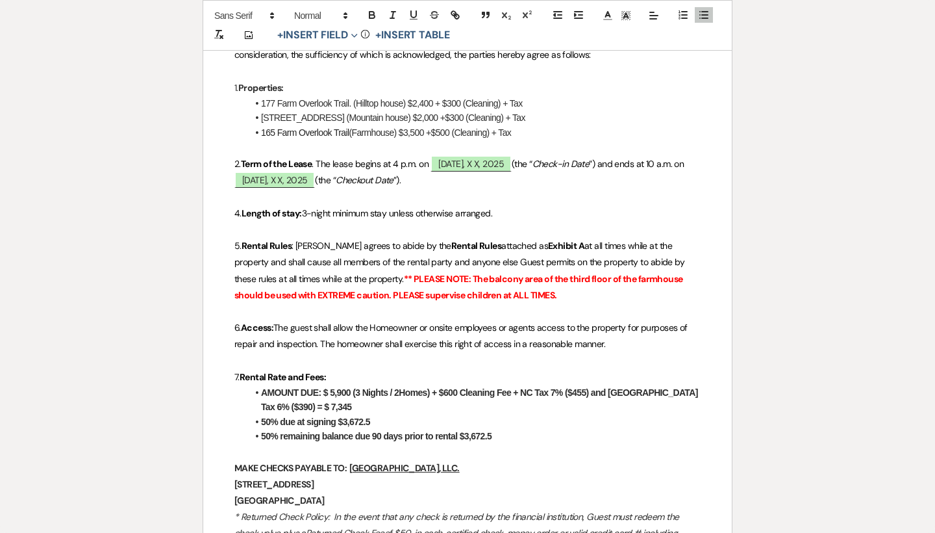
drag, startPoint x: 548, startPoint y: 114, endPoint x: 244, endPoint y: 118, distance: 304.6
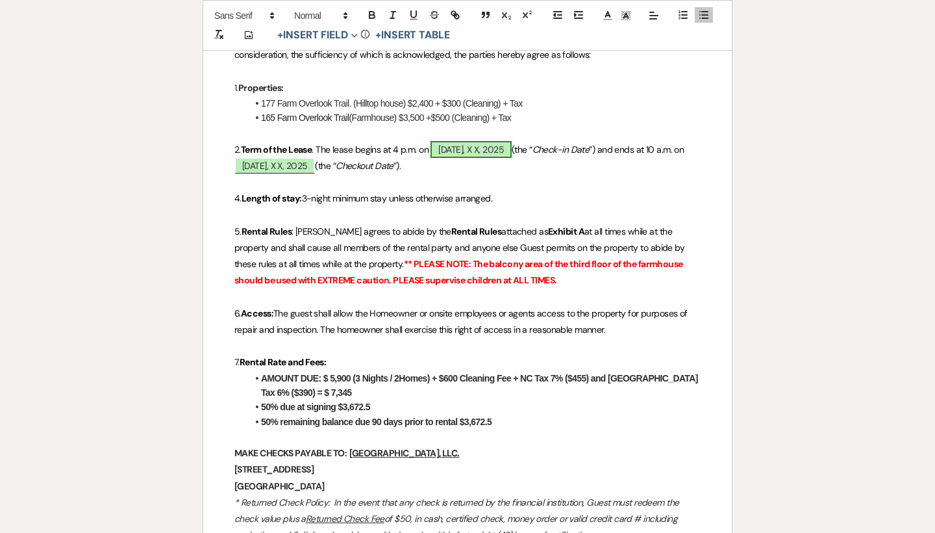
click at [509, 144] on span "Thursday, X X, 2025" at bounding box center [471, 149] width 81 height 17
select select "owner"
select select "custom_placeholder"
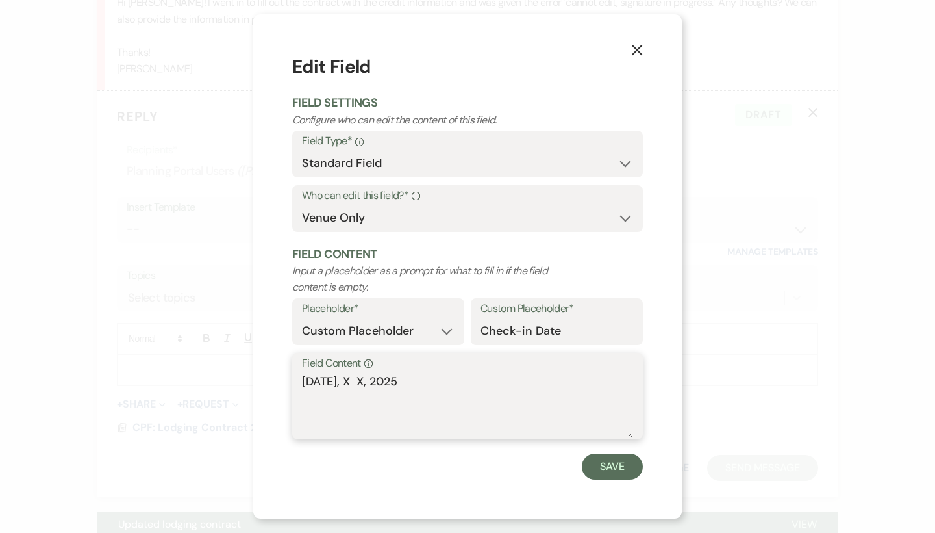
click at [377, 379] on textarea "Thursday, X X, 2025" at bounding box center [467, 405] width 331 height 65
click at [483, 379] on textarea "Thursday, October 22nd, 2025" at bounding box center [467, 405] width 331 height 65
type textarea "Thursday, October 22nd, 2026"
click at [603, 465] on button "Save" at bounding box center [612, 466] width 61 height 26
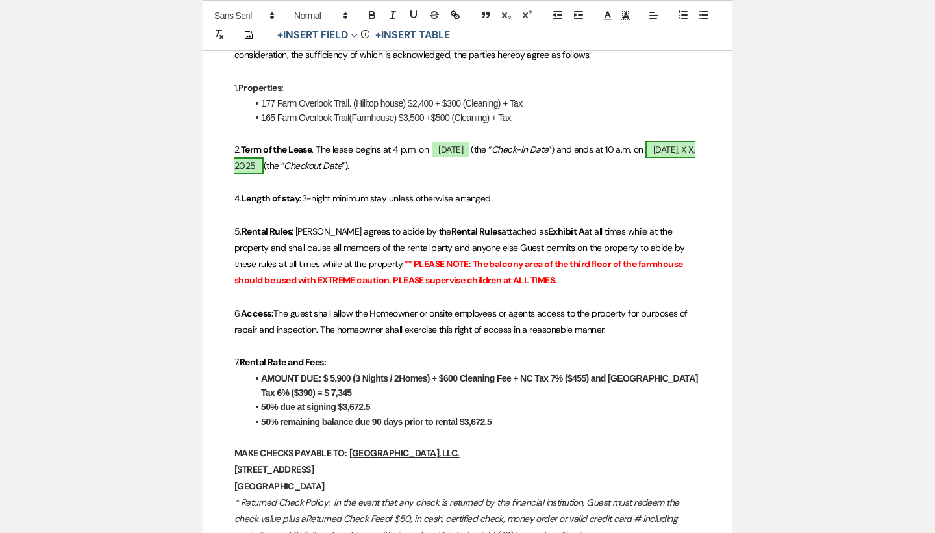
click at [359, 158] on span "Sunday, X X, 2025" at bounding box center [464, 157] width 461 height 33
select select "owner"
select select "custom_placeholder"
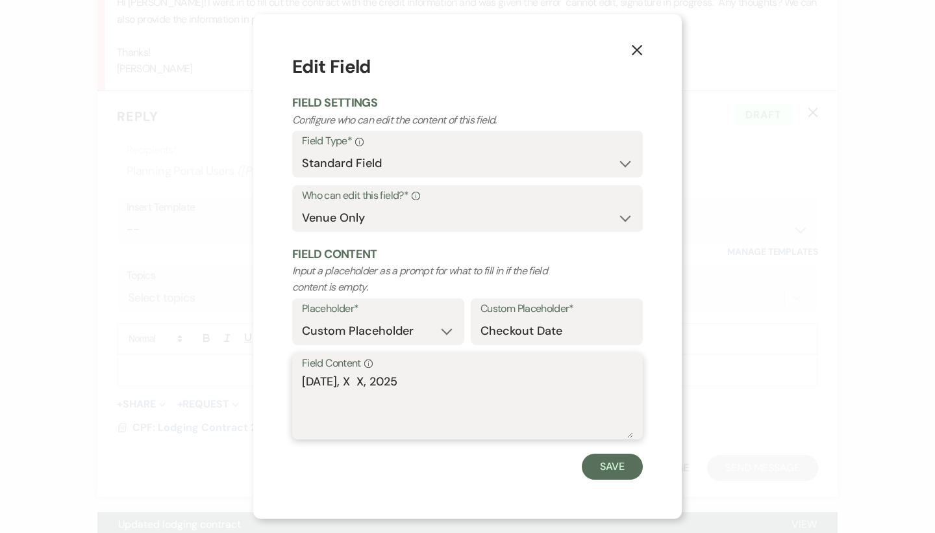
click at [366, 380] on textarea "Sunday, X X, 2025" at bounding box center [467, 405] width 331 height 65
type textarea "Sunday, October 25th, 2025"
click at [611, 461] on button "Save" at bounding box center [612, 466] width 61 height 26
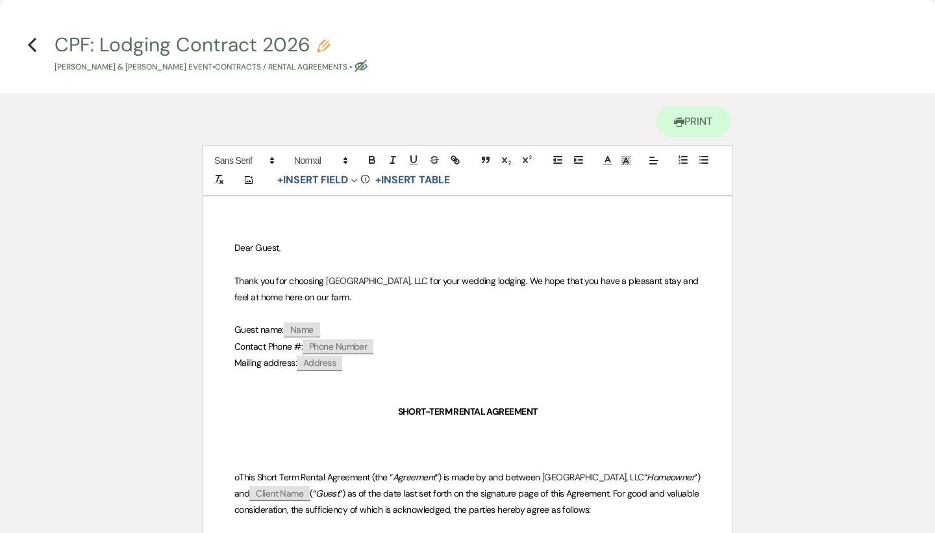
scroll to position [0, 0]
click at [31, 45] on use "button" at bounding box center [32, 45] width 8 height 14
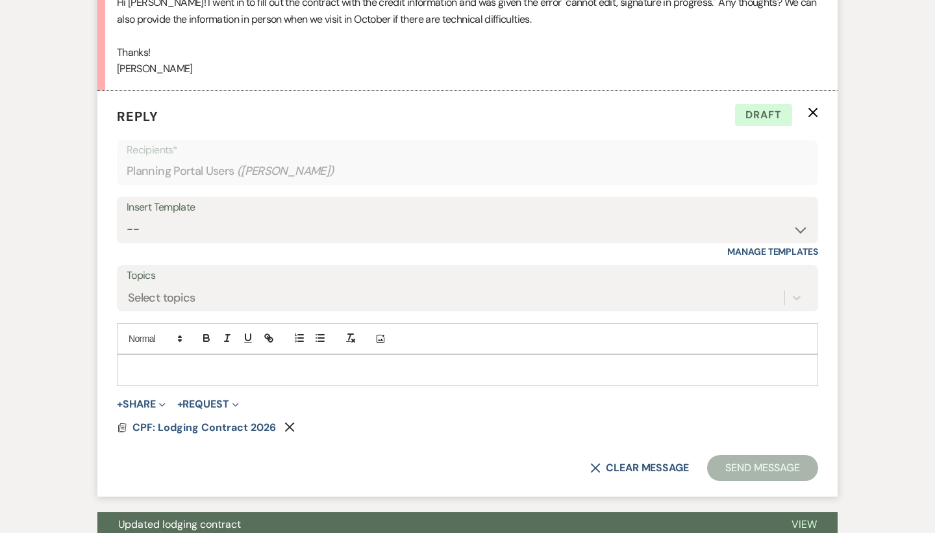
click at [183, 362] on p at bounding box center [467, 369] width 681 height 14
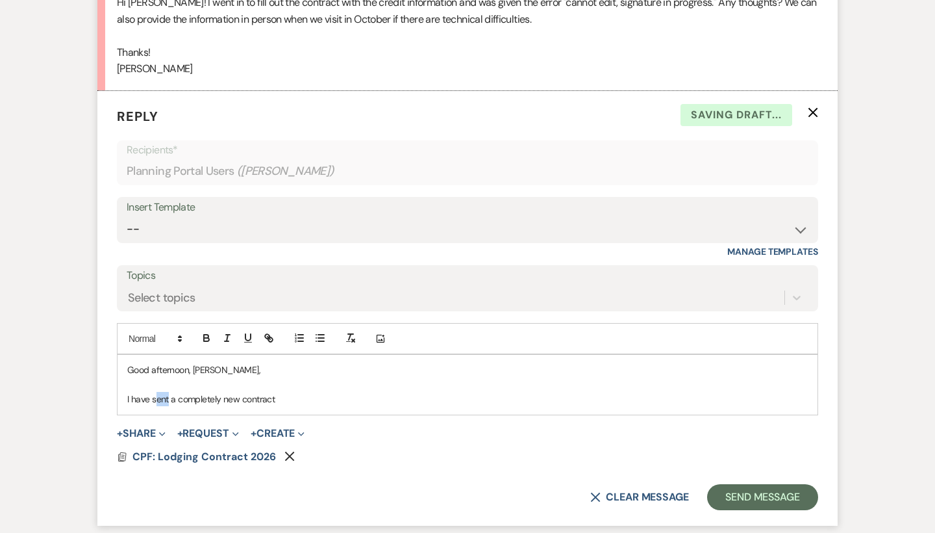
drag, startPoint x: 169, startPoint y: 382, endPoint x: 153, endPoint y: 382, distance: 15.6
click at [153, 392] on p "I have sent a completely new contract" at bounding box center [467, 399] width 681 height 14
click at [325, 392] on p "I have attached a completely new contract" at bounding box center [467, 399] width 681 height 14
click at [192, 392] on p "I have attached a completely new contract below" at bounding box center [467, 399] width 681 height 14
click at [362, 392] on p "I have attached a completely new contract below" at bounding box center [467, 399] width 681 height 14
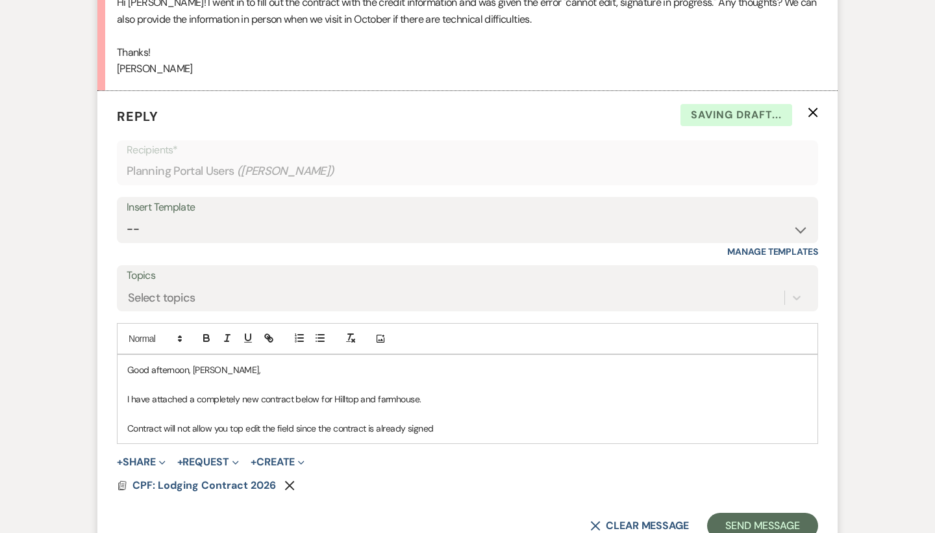
click at [246, 421] on p "Contract will not allow you top edit the field since the contract is already si…" at bounding box center [467, 428] width 681 height 14
click at [482, 421] on p "Contract will not allow you to edit the field since the contract is already sig…" at bounding box center [467, 428] width 681 height 14
click at [481, 421] on p "Contract will not allow you to edit the field since the contract is already sig…" at bounding box center [467, 428] width 681 height 14
click at [478, 421] on p "Contract will not allow you to edit the field since the contract is already sig…" at bounding box center [467, 428] width 681 height 14
click at [598, 422] on div "Good afternoon, Mary, I have attached a completely new contract below for Hillt…" at bounding box center [468, 399] width 700 height 88
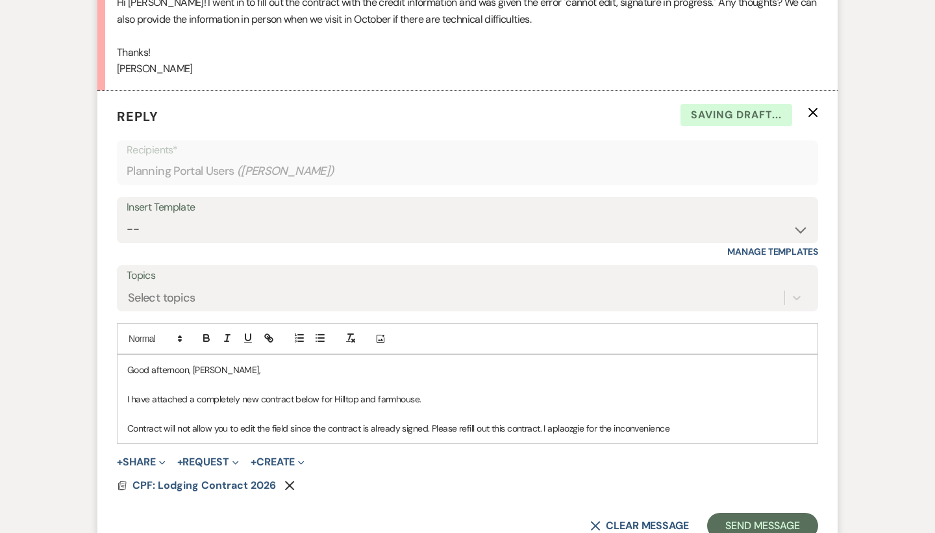
click at [570, 421] on p "Contract will not allow you to edit the field since the contract is already sig…" at bounding box center [467, 428] width 681 height 14
click at [587, 421] on p "Contract will not allow you to edit the field since the contract is already sig…" at bounding box center [467, 428] width 681 height 14
click at [561, 421] on p "Contract will not allow you to edit the field since the contract is already sig…" at bounding box center [467, 428] width 681 height 14
click at [586, 421] on p "Contract will not allow you to edit the field since the contract is already sig…" at bounding box center [467, 428] width 681 height 14
click at [701, 421] on p "Contract will not allow you to edit the field since the contract is already sig…" at bounding box center [467, 428] width 681 height 14
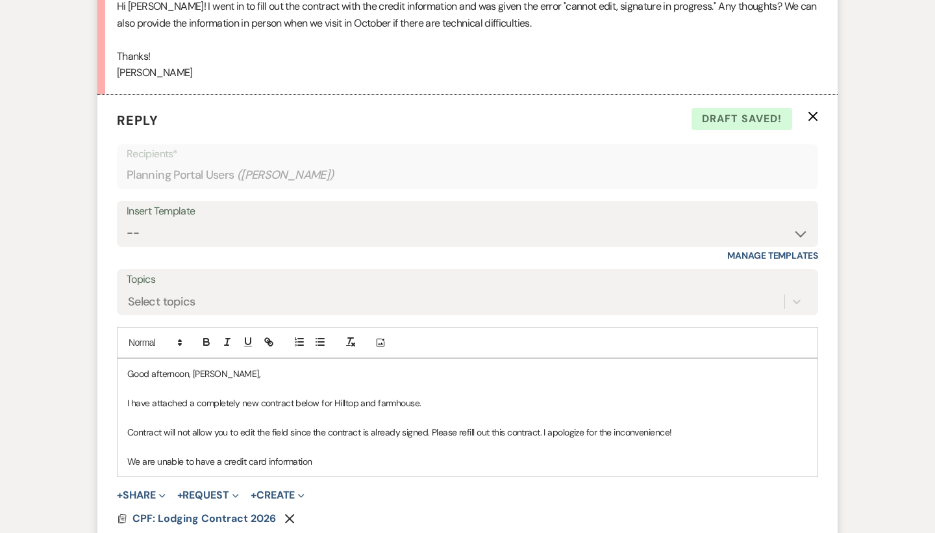
scroll to position [1360, 0]
drag, startPoint x: 335, startPoint y: 436, endPoint x: 110, endPoint y: 435, distance: 224.7
click at [110, 435] on form "Reply X Draft saved! Recipients* Planning Portal Users ( Josh Dismuke ) Insert …" at bounding box center [467, 340] width 740 height 492
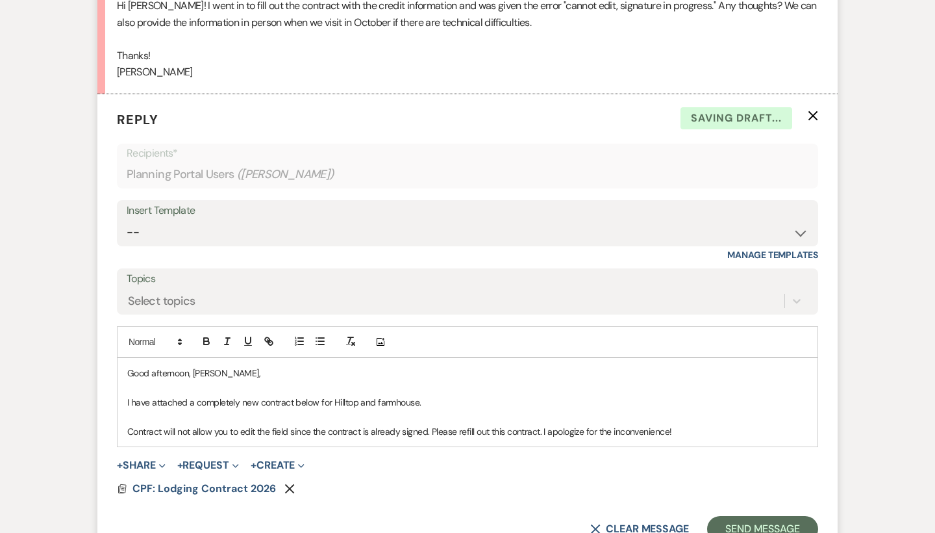
drag, startPoint x: 709, startPoint y: 425, endPoint x: 86, endPoint y: 379, distance: 623.9
copy div "I have attached a completely new contract below for Hilltop and farmhouse. Cont…"
click at [331, 395] on p "I have attached a completely new contract below for Hilltop and farmhouse." at bounding box center [467, 402] width 681 height 14
drag, startPoint x: 695, startPoint y: 414, endPoint x: 126, endPoint y: 370, distance: 570.7
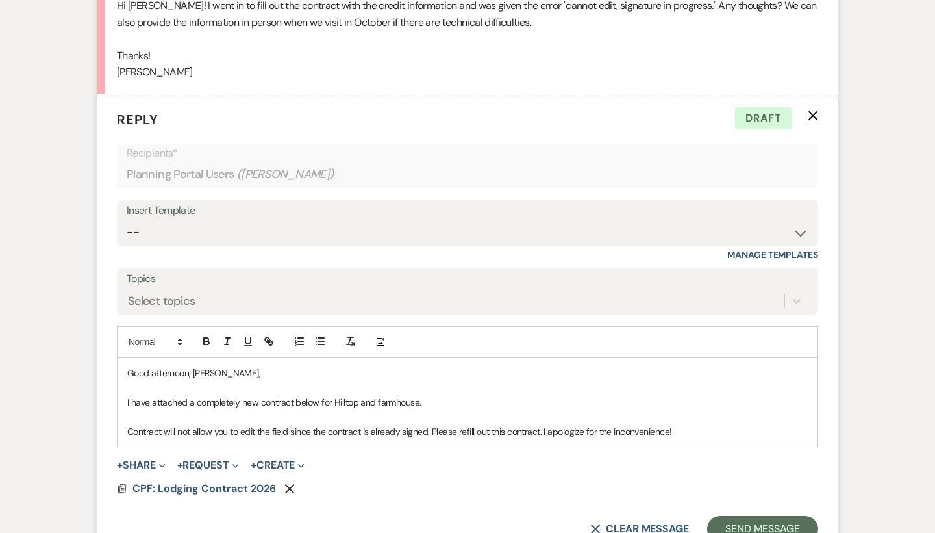
click at [126, 370] on div "Good afternoon, Mary, I have attached a completely new contract below for Hillt…" at bounding box center [468, 402] width 700 height 88
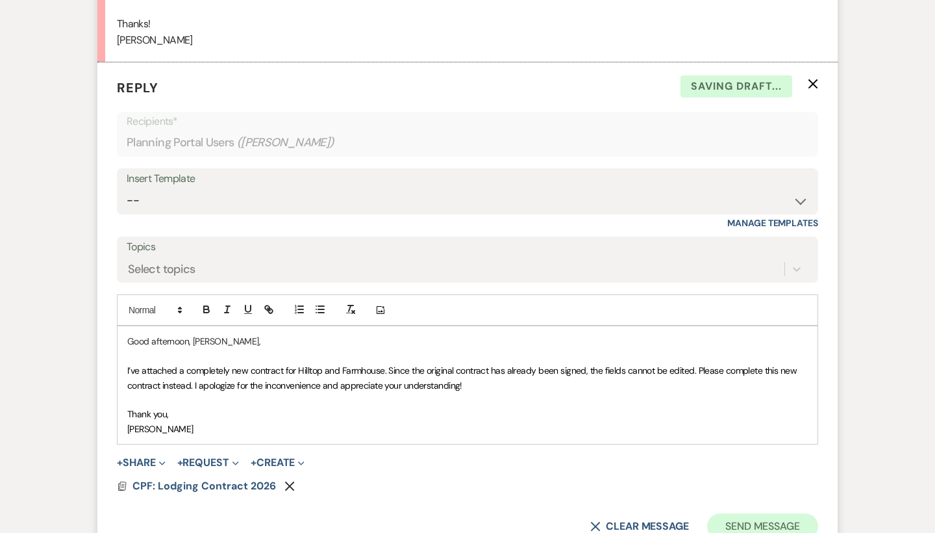
scroll to position [1419, 0]
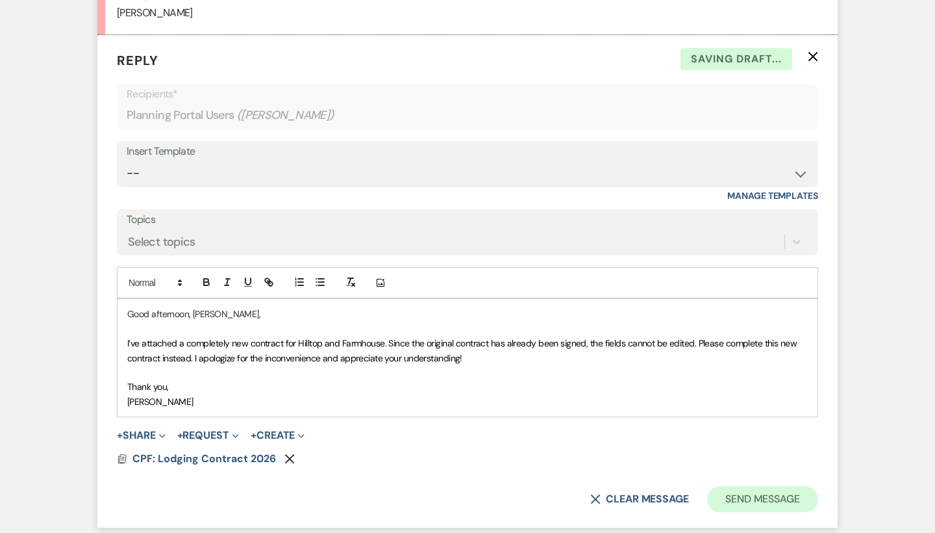
click at [778, 486] on button "Send Message" at bounding box center [762, 499] width 111 height 26
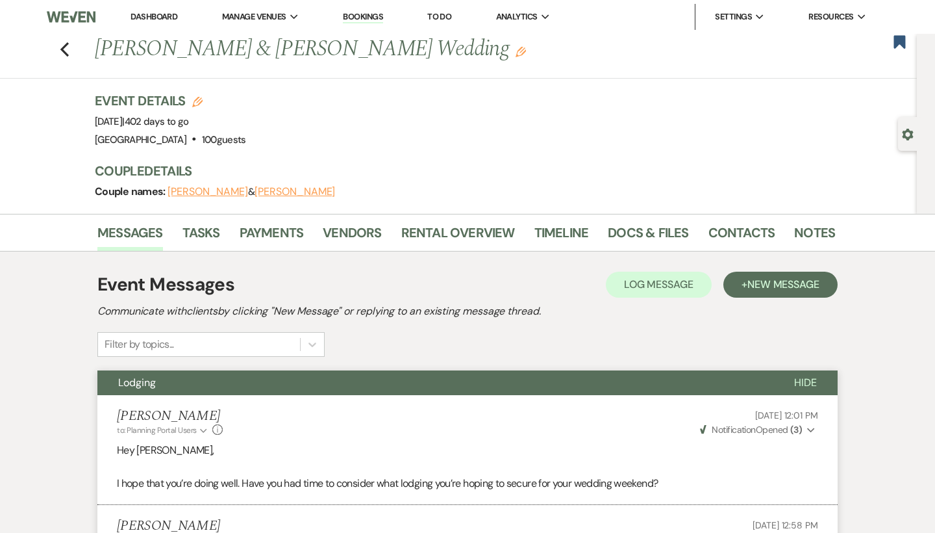
scroll to position [0, 0]
click at [905, 45] on use "button" at bounding box center [900, 41] width 12 height 13
click at [64, 49] on icon "Previous" at bounding box center [65, 50] width 10 height 16
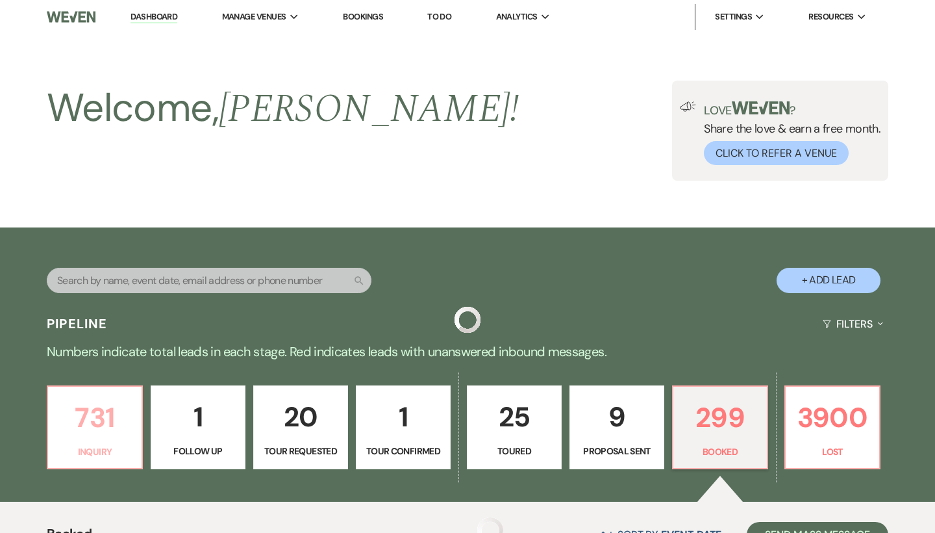
scroll to position [407, 0]
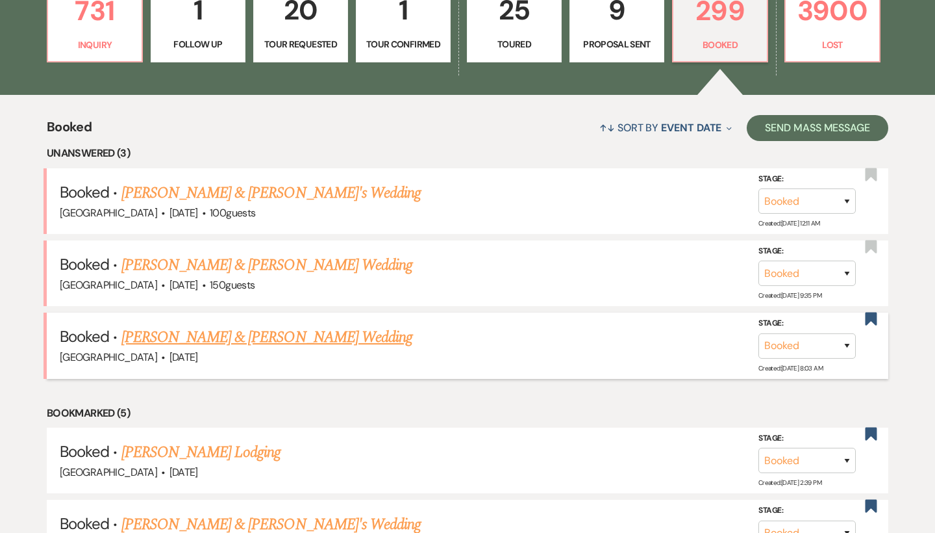
click at [231, 332] on link "[PERSON_NAME] & [PERSON_NAME] Wedding" at bounding box center [266, 336] width 291 height 23
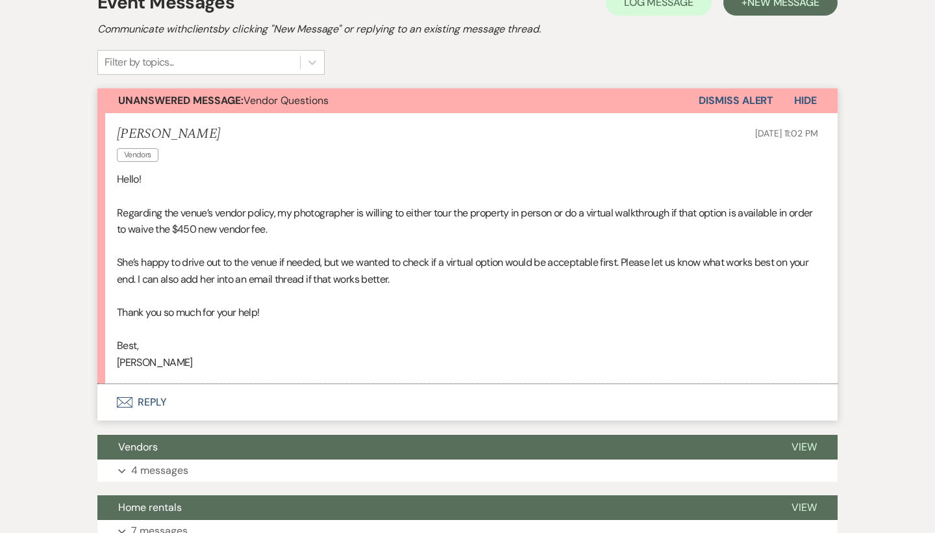
scroll to position [282, 0]
click at [196, 459] on button "Expand 4 messages" at bounding box center [467, 470] width 740 height 22
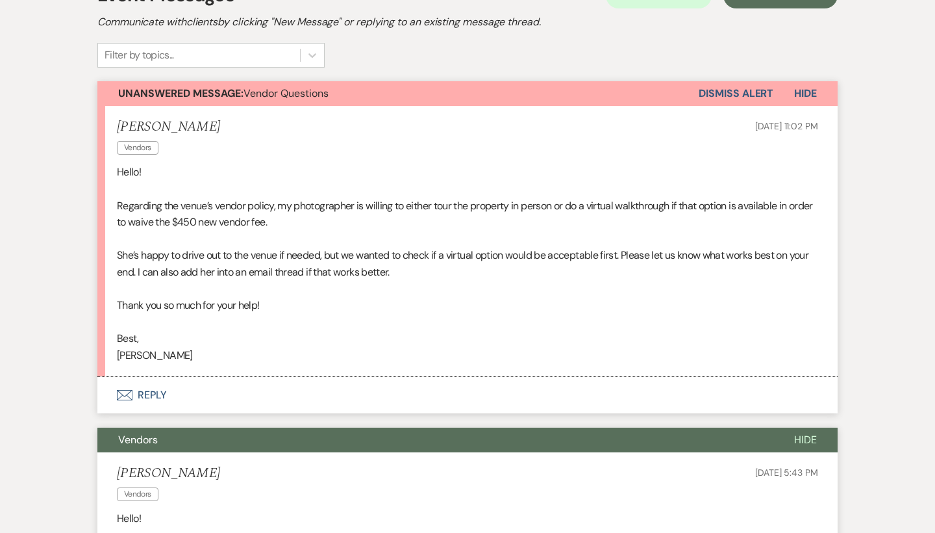
scroll to position [300, 0]
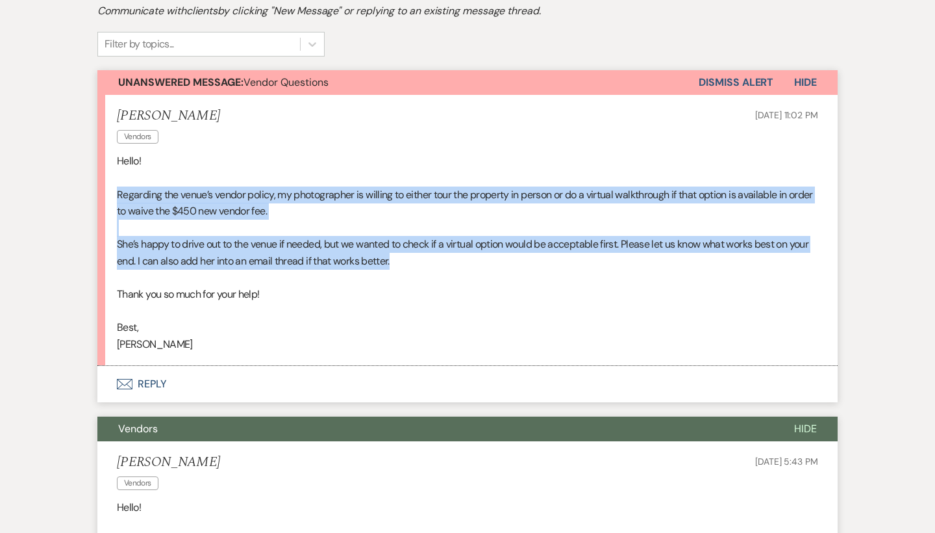
drag, startPoint x: 449, startPoint y: 260, endPoint x: 92, endPoint y: 190, distance: 364.1
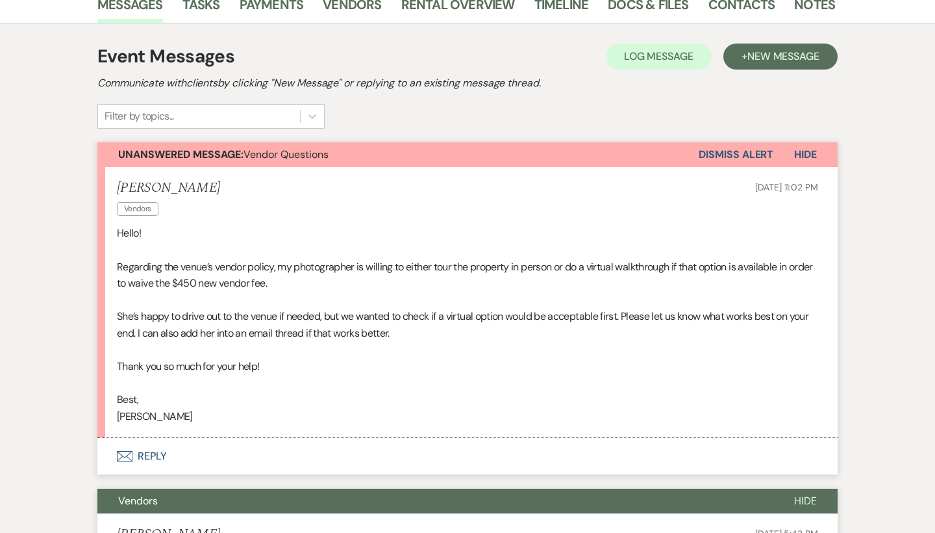
scroll to position [219, 0]
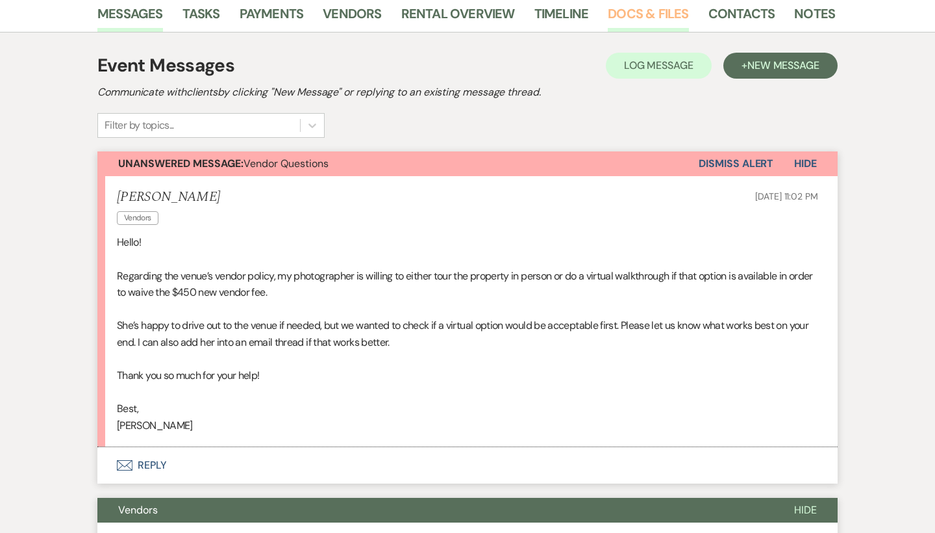
click at [661, 16] on link "Docs & Files" at bounding box center [648, 17] width 81 height 29
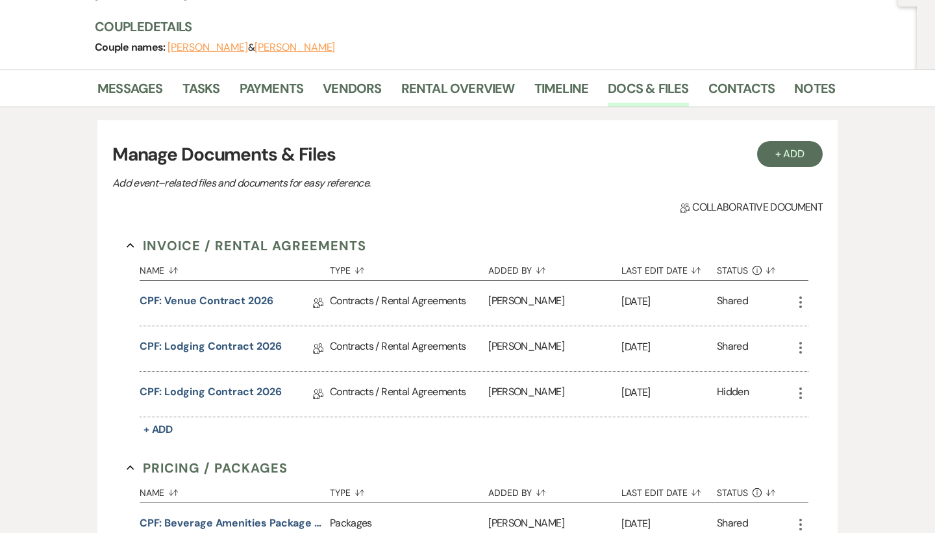
scroll to position [9, 0]
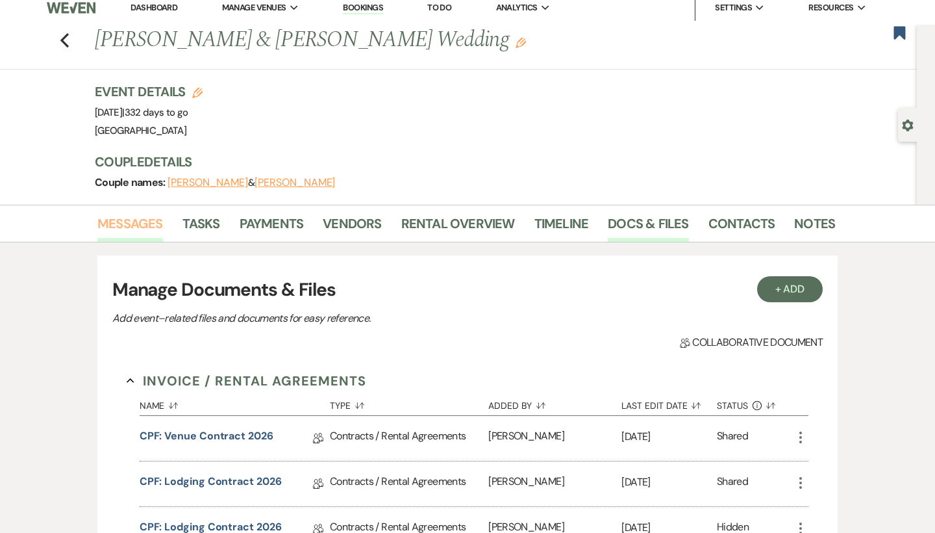
click at [122, 229] on link "Messages" at bounding box center [130, 227] width 66 height 29
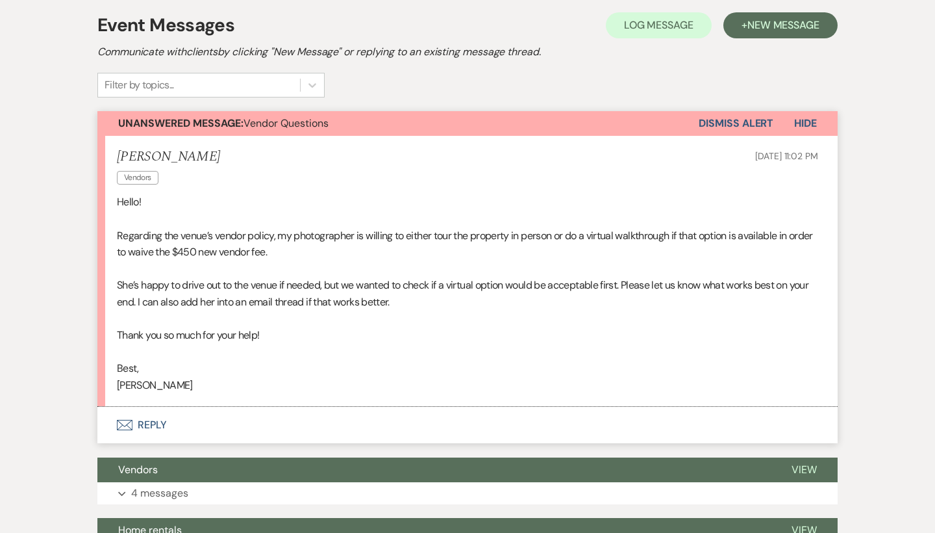
scroll to position [260, 0]
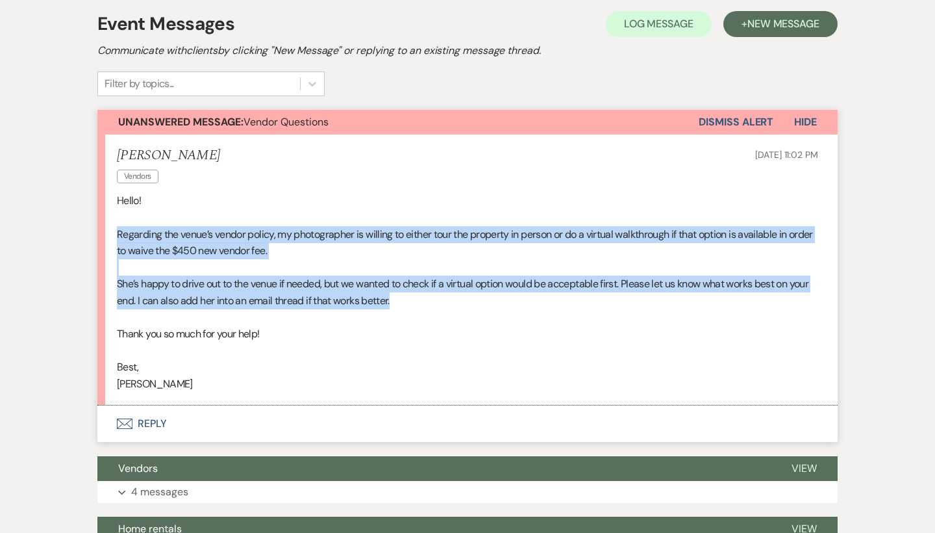
drag, startPoint x: 466, startPoint y: 299, endPoint x: 94, endPoint y: 231, distance: 378.4
click at [94, 231] on div "Messages Tasks Payments Vendors Rental Overview Timeline Docs & Files Contacts …" at bounding box center [467, 419] width 935 height 932
copy div "Regarding the venue’s vendor policy, my photographer is willing to either tour …"
click at [145, 418] on button "Envelope Reply" at bounding box center [467, 423] width 740 height 36
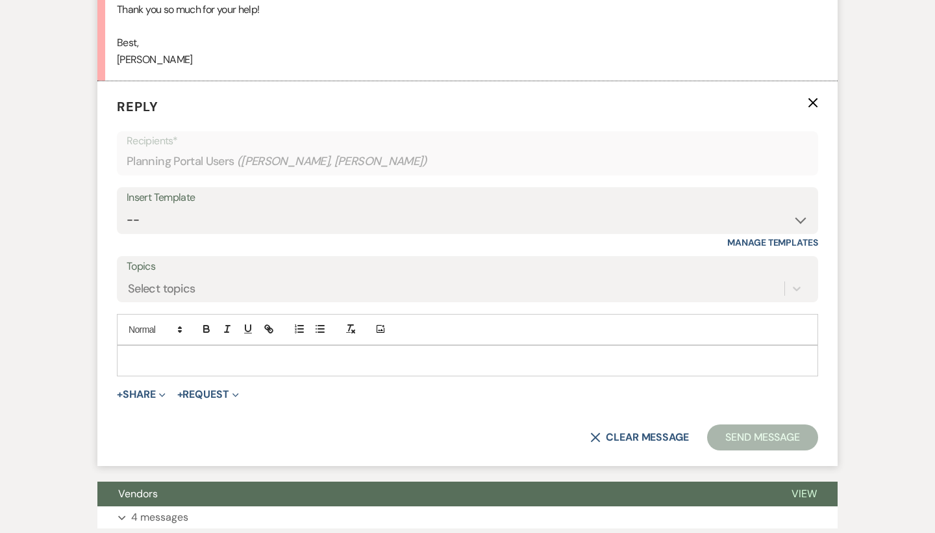
scroll to position [585, 0]
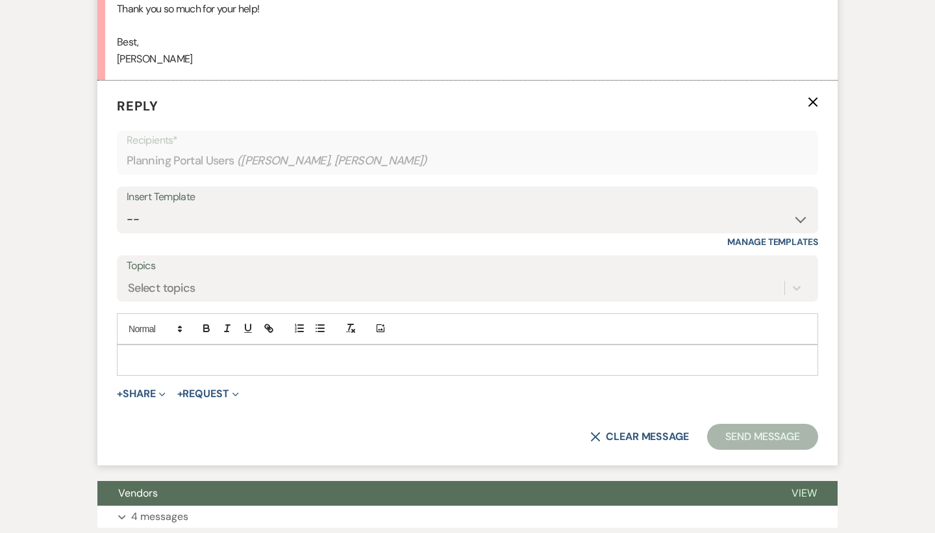
click at [211, 353] on p at bounding box center [467, 360] width 681 height 14
paste div
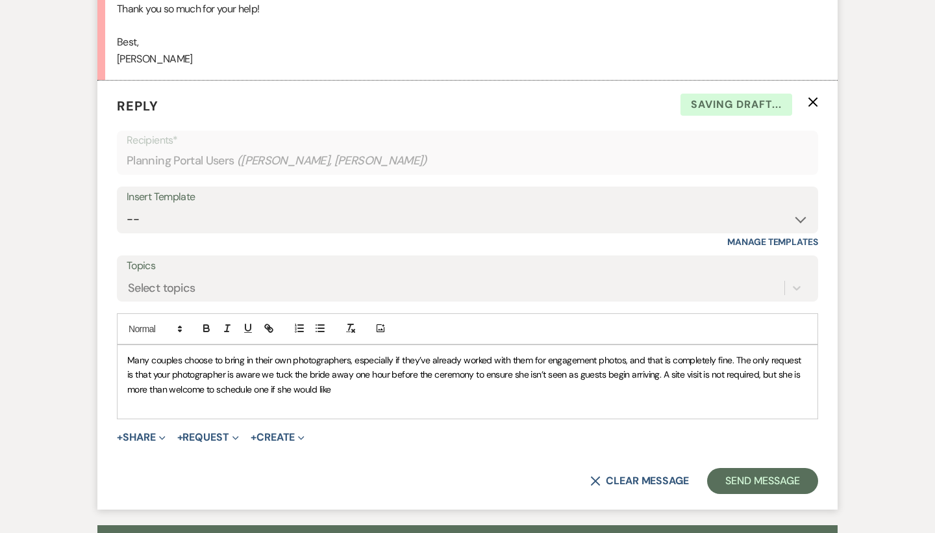
click at [118, 353] on div "Many couples choose to bring in their own photographers, especially if they’ve …" at bounding box center [468, 382] width 700 height 74
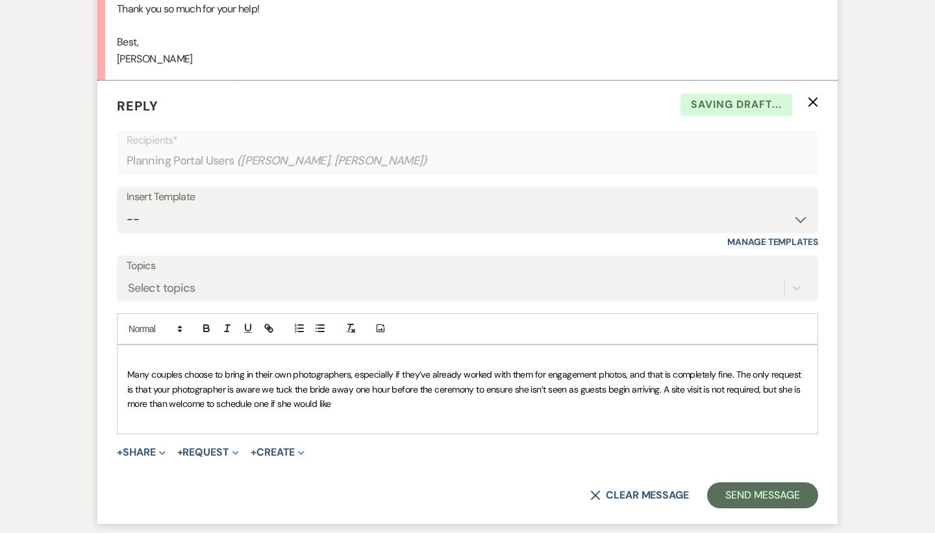
click at [136, 353] on p at bounding box center [467, 360] width 681 height 14
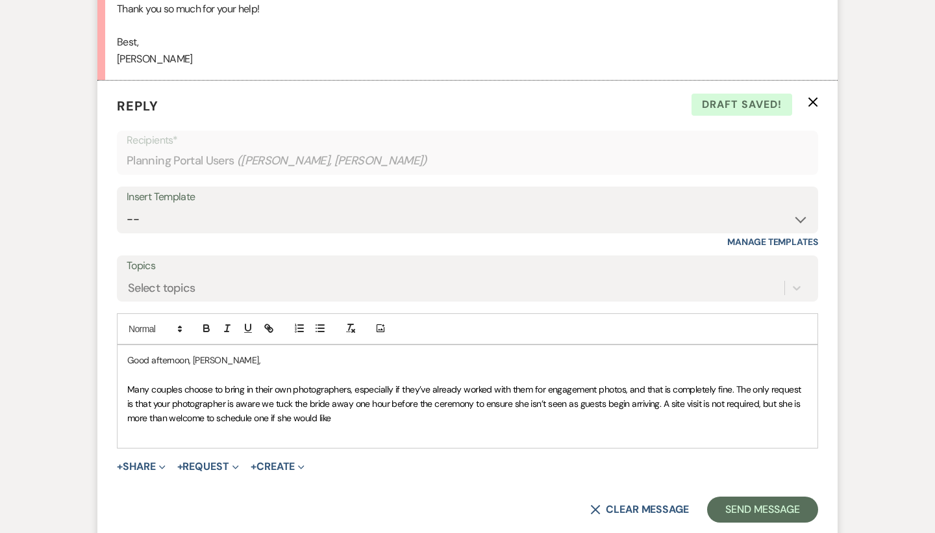
click at [370, 409] on p "Many couples choose to bring in their own photographers, especially if they’ve …" at bounding box center [467, 404] width 681 height 44
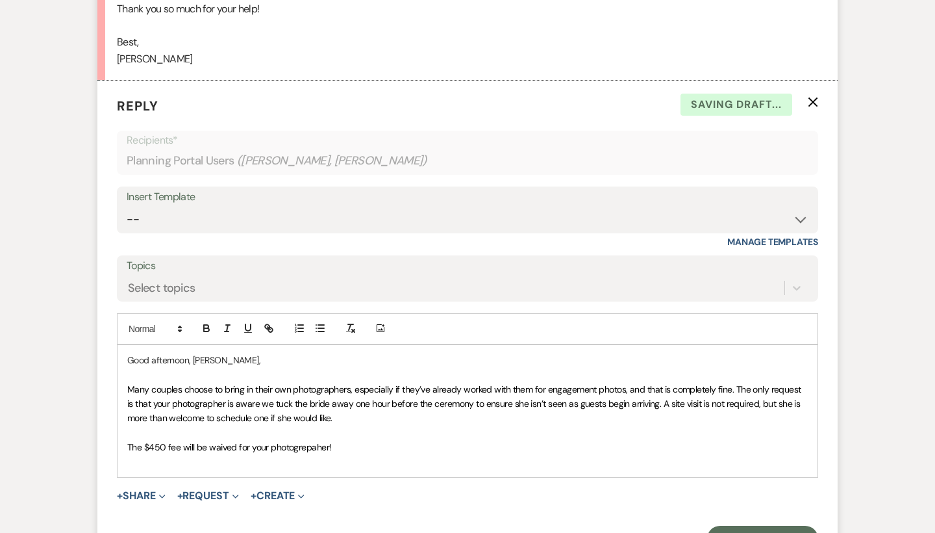
click at [309, 441] on span "The $450 fee will be waived for your photogrepaher!" at bounding box center [229, 447] width 204 height 12
click at [343, 440] on p "The $450 fee will be waived for your photographer!" at bounding box center [467, 447] width 681 height 14
click at [210, 459] on p at bounding box center [467, 462] width 681 height 14
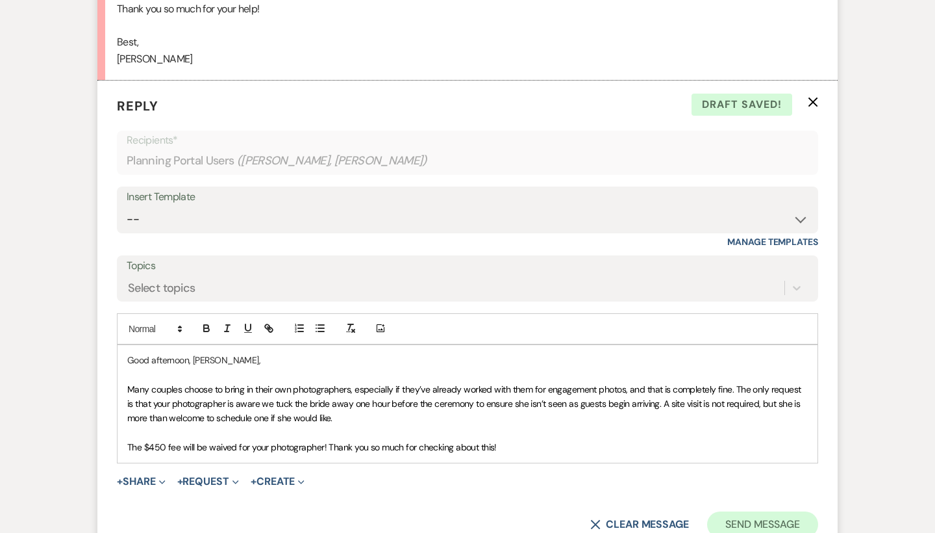
click at [753, 516] on button "Send Message" at bounding box center [762, 524] width 111 height 26
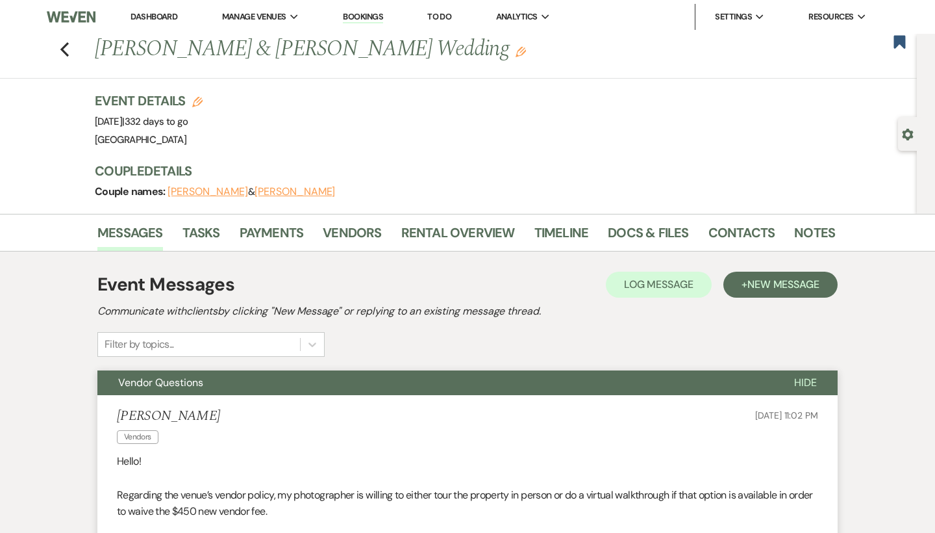
scroll to position [0, 0]
click at [903, 39] on use "button" at bounding box center [900, 41] width 12 height 13
click at [638, 247] on link "Docs & Files" at bounding box center [648, 236] width 81 height 29
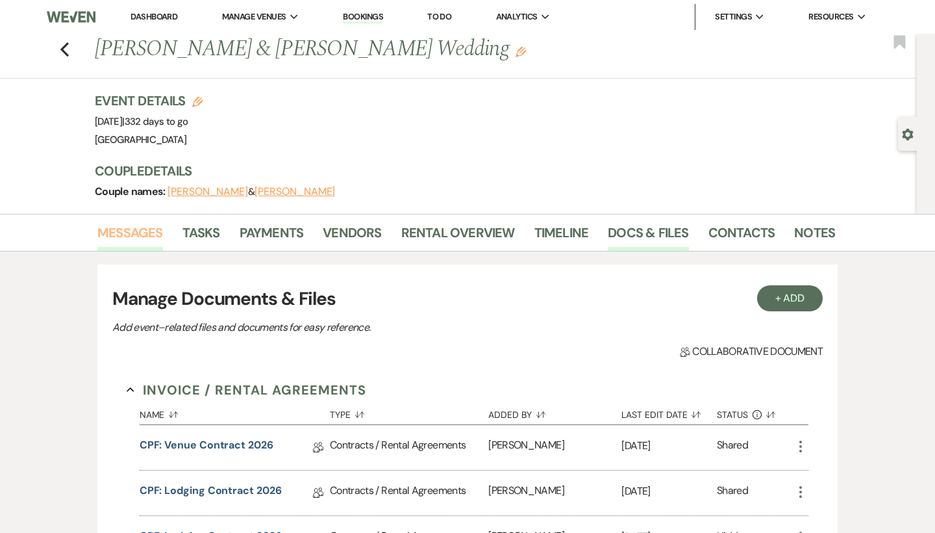
click at [122, 231] on link "Messages" at bounding box center [130, 236] width 66 height 29
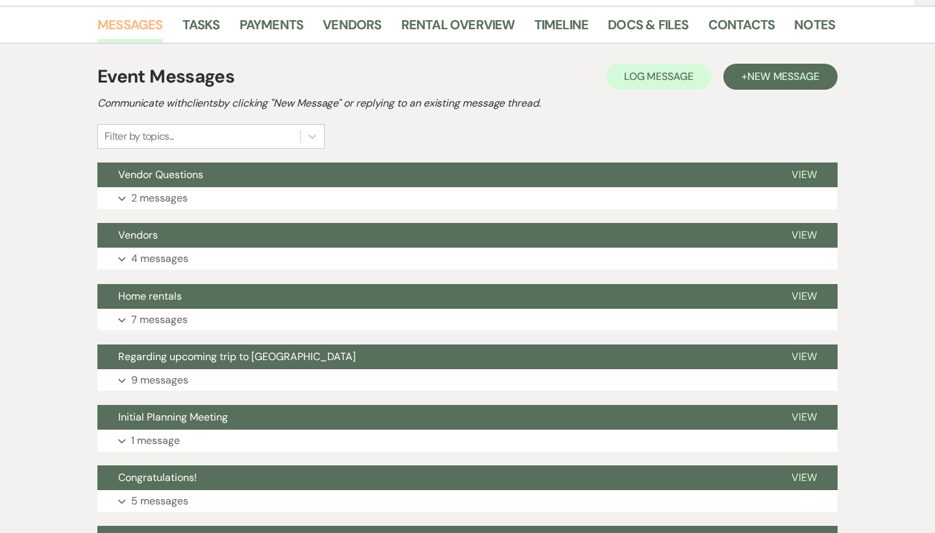
scroll to position [210, 0]
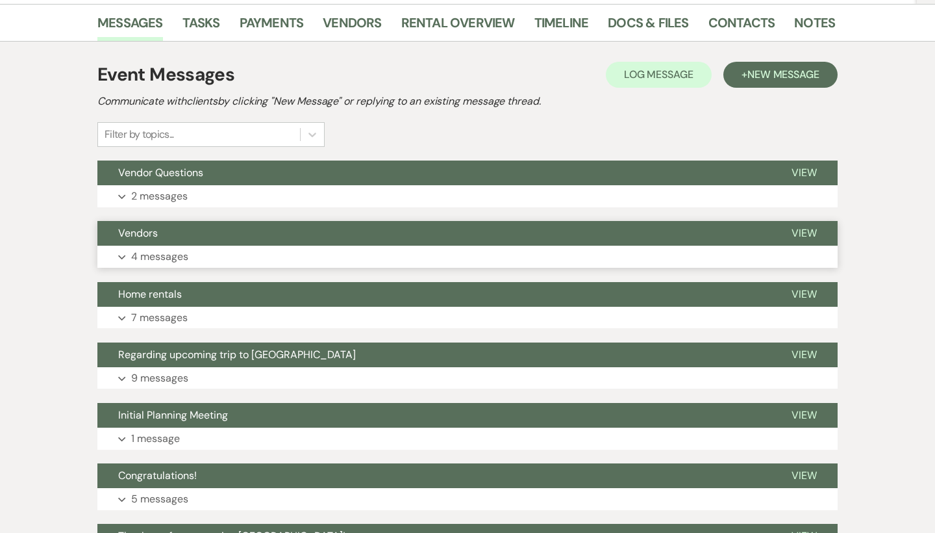
click at [153, 239] on span "Vendors" at bounding box center [138, 233] width 40 height 14
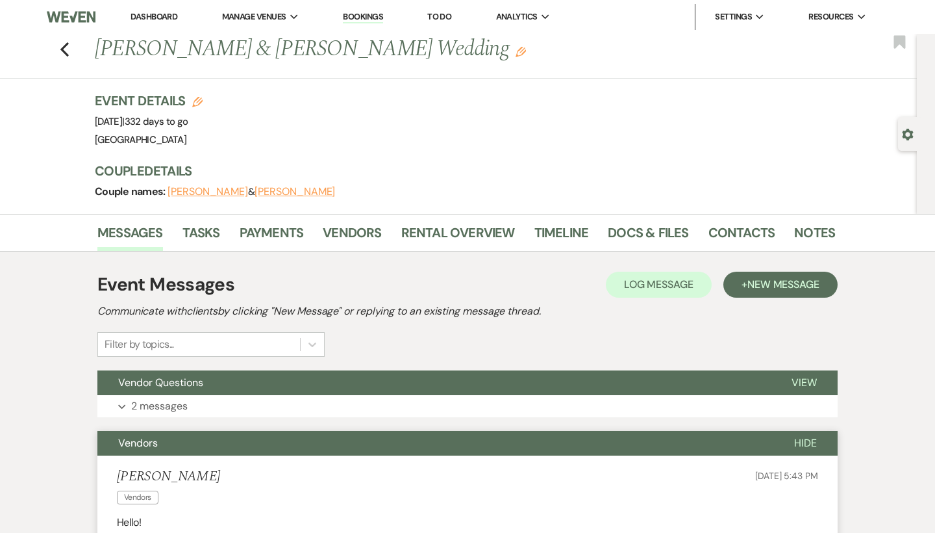
scroll to position [0, 0]
click at [220, 448] on button "Vendors" at bounding box center [435, 443] width 676 height 25
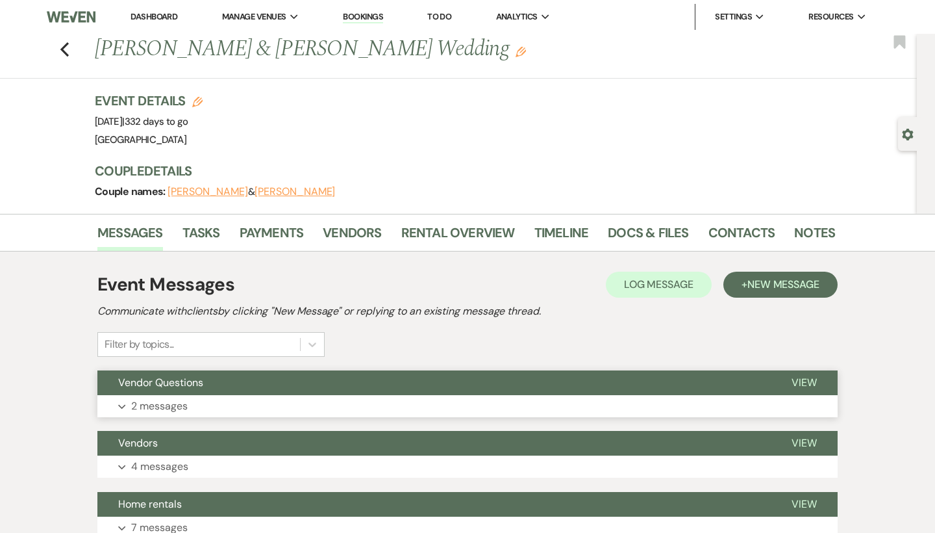
click at [212, 394] on button "Vendor Questions" at bounding box center [434, 382] width 674 height 25
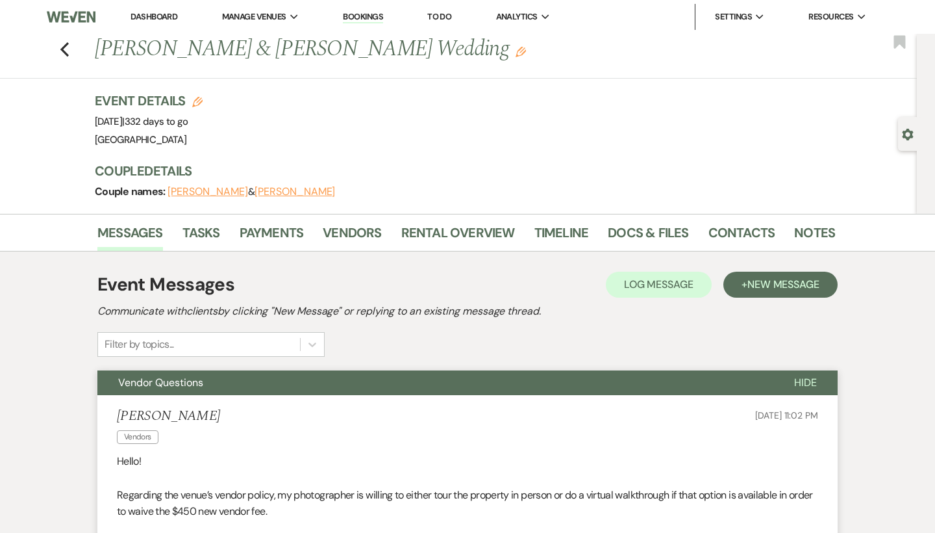
click at [209, 377] on button "Vendor Questions" at bounding box center [435, 382] width 676 height 25
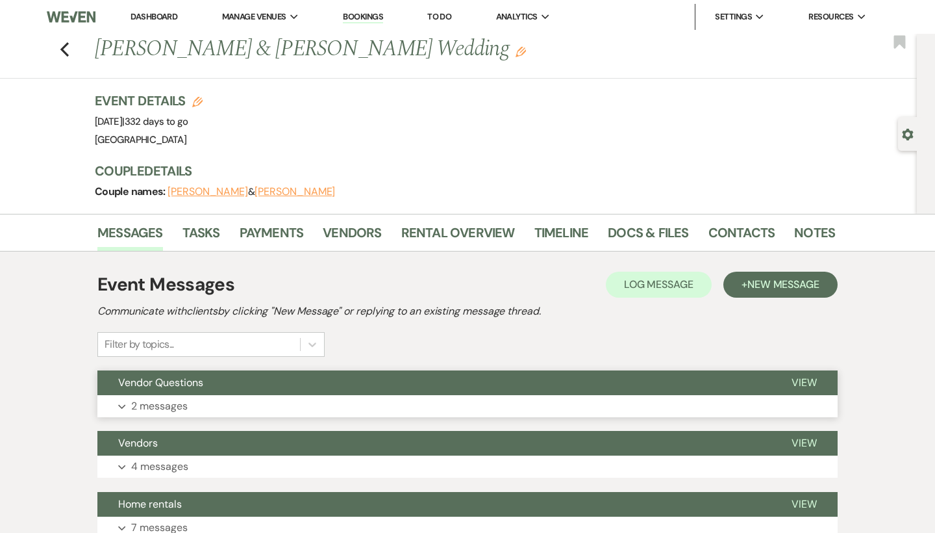
click at [222, 412] on button "Expand 2 messages" at bounding box center [467, 406] width 740 height 22
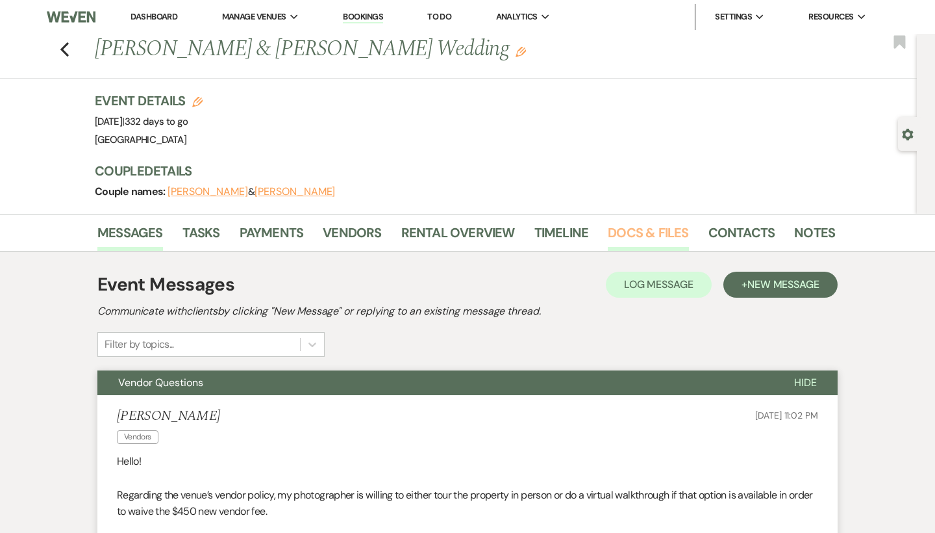
click at [651, 231] on link "Docs & Files" at bounding box center [648, 236] width 81 height 29
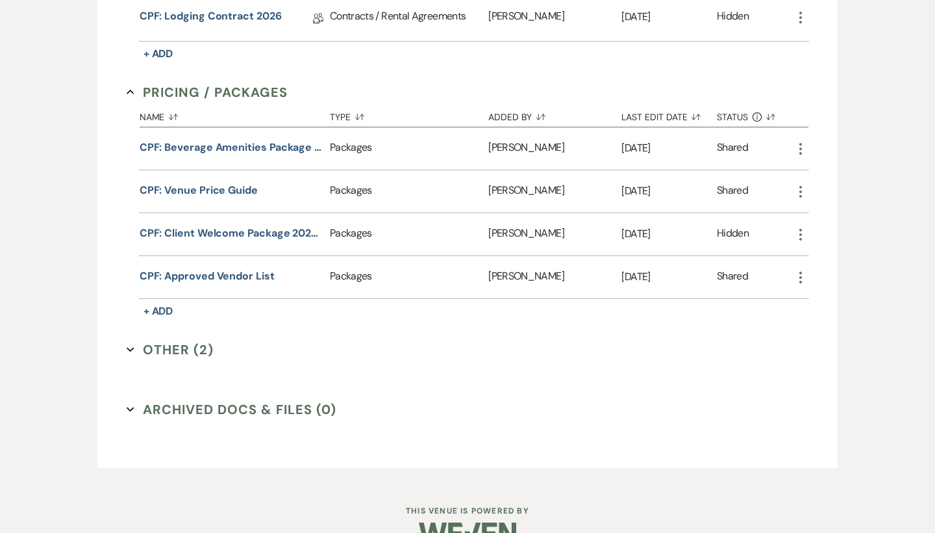
click at [197, 347] on button "Other (2) Expand" at bounding box center [170, 349] width 87 height 19
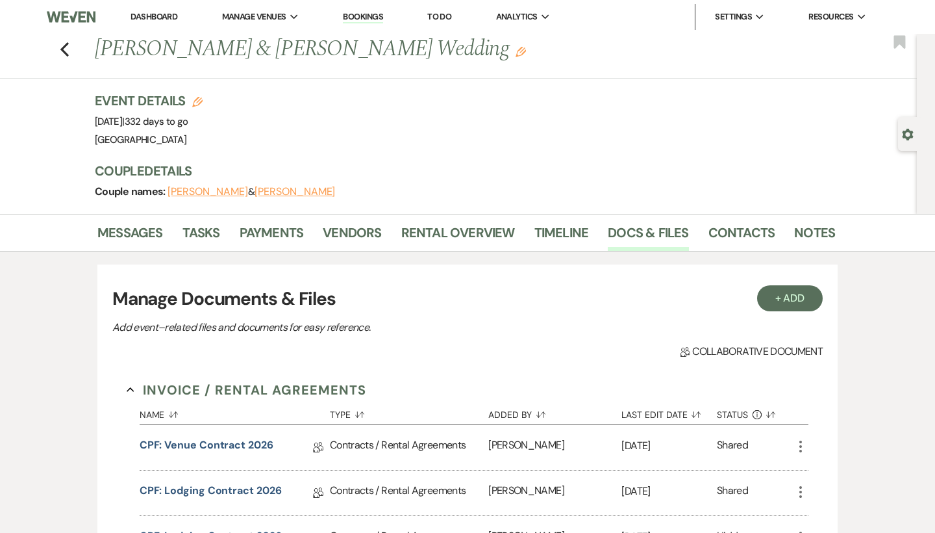
click at [58, 49] on div "Previous Audrey Stewart & Audrey Stewart's Wedding Edit Bookmark" at bounding box center [456, 56] width 924 height 45
click at [62, 51] on use "button" at bounding box center [64, 49] width 8 height 14
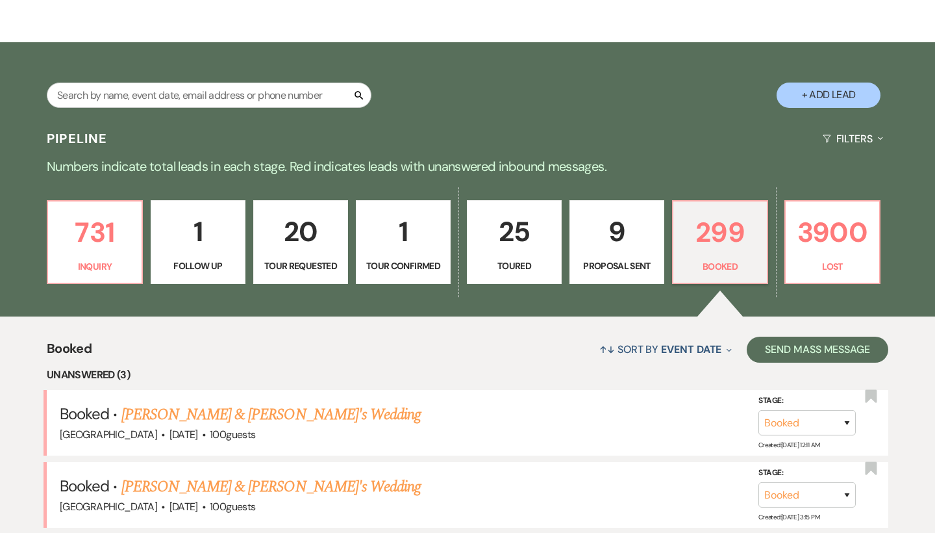
scroll to position [27, 0]
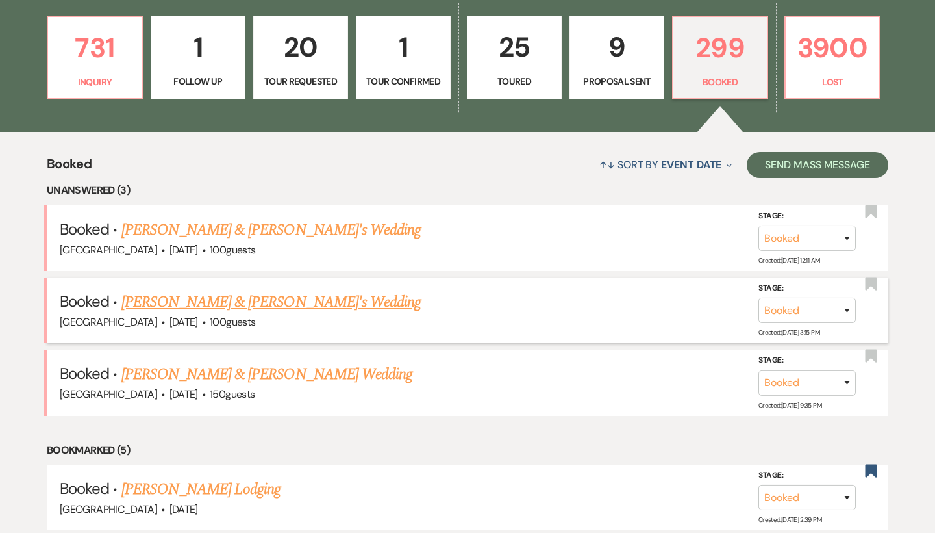
click at [275, 306] on link "[PERSON_NAME] & [PERSON_NAME]'s Wedding" at bounding box center [271, 301] width 300 height 23
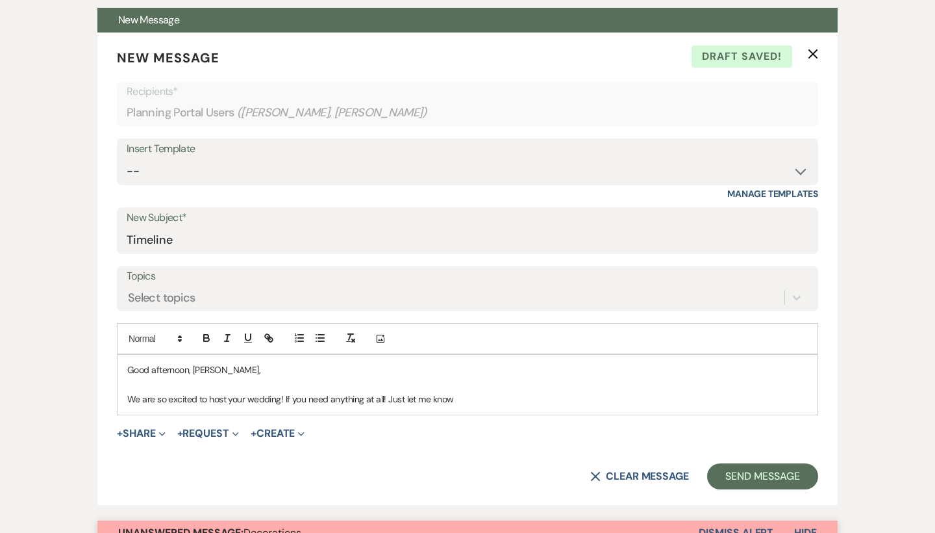
scroll to position [376, 0]
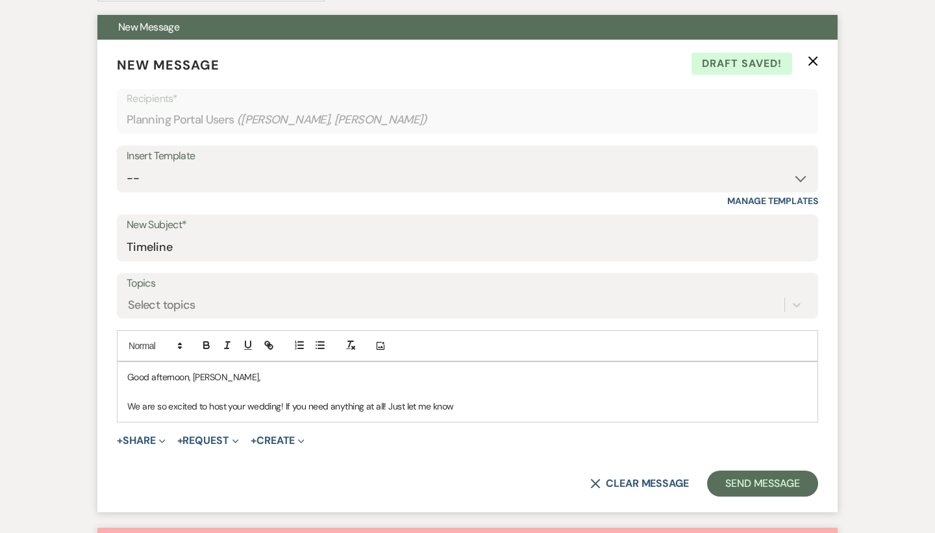
click at [816, 57] on use "button" at bounding box center [814, 62] width 10 height 10
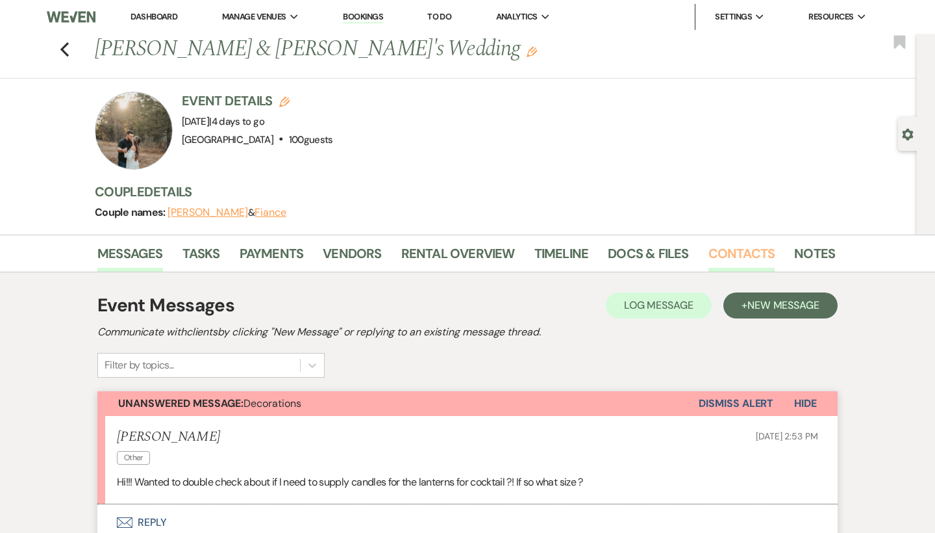
scroll to position [0, 0]
click at [738, 255] on link "Contacts" at bounding box center [742, 257] width 67 height 29
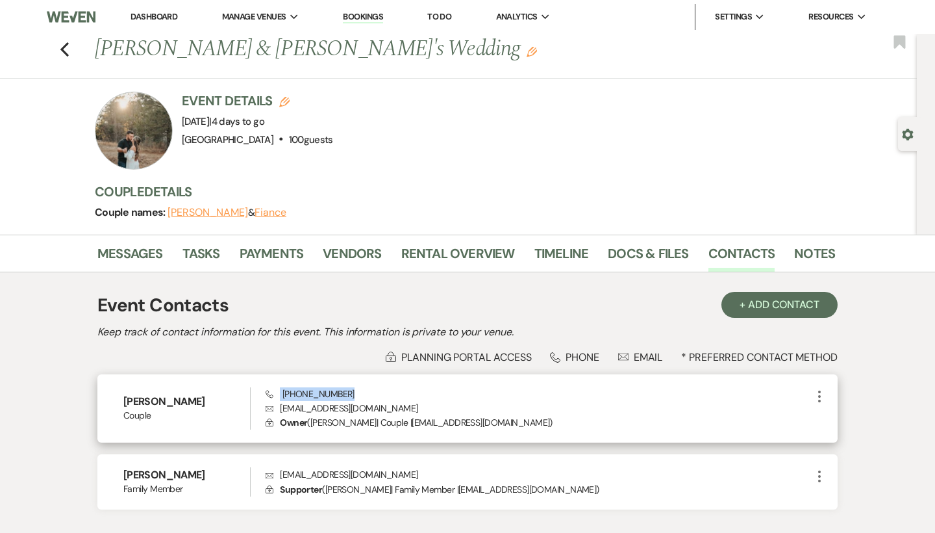
drag, startPoint x: 355, startPoint y: 384, endPoint x: 361, endPoint y: 394, distance: 11.7
click at [361, 394] on div "Mikayla Logue Couple Phone (724) 309-1817 Envelope mlogue4@icloud.com Lock Owne…" at bounding box center [467, 408] width 740 height 69
copy span "(724) 309-1817"
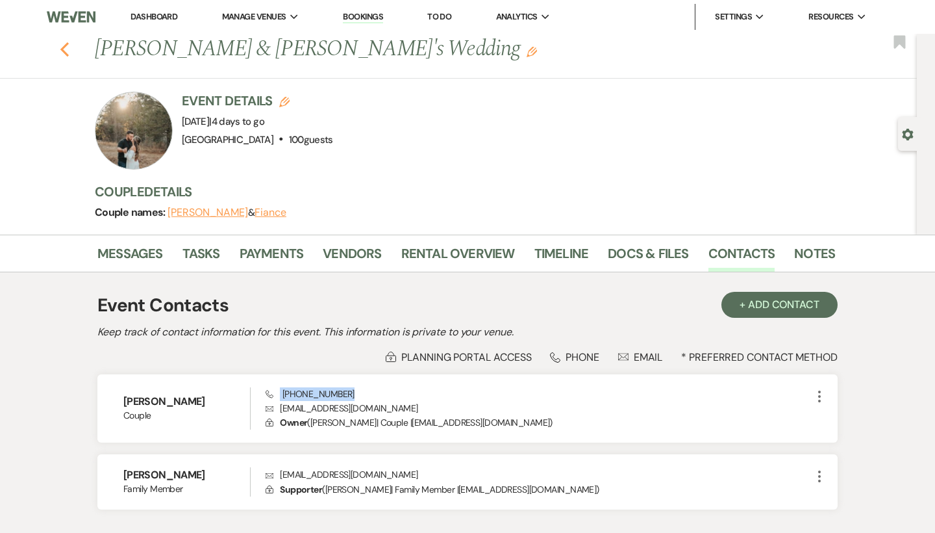
click at [64, 48] on use "button" at bounding box center [64, 49] width 8 height 14
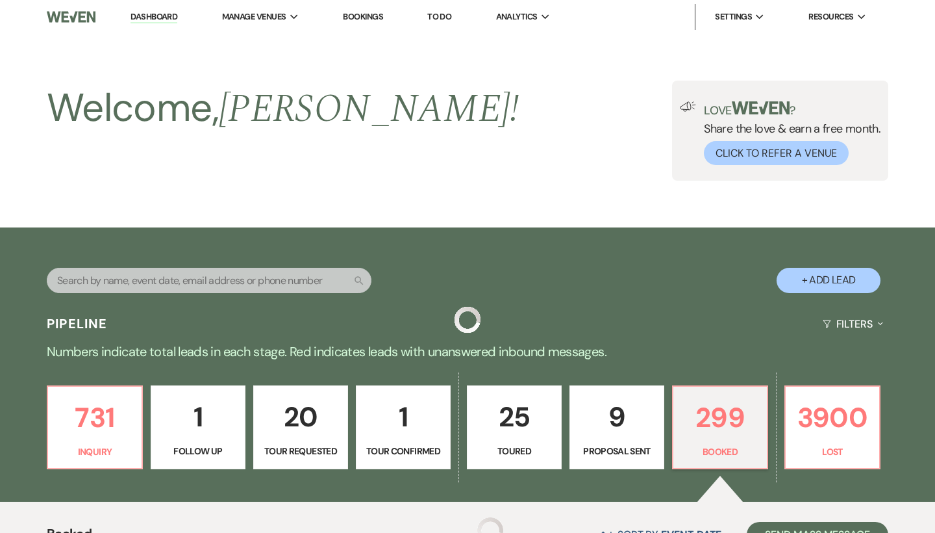
scroll to position [370, 0]
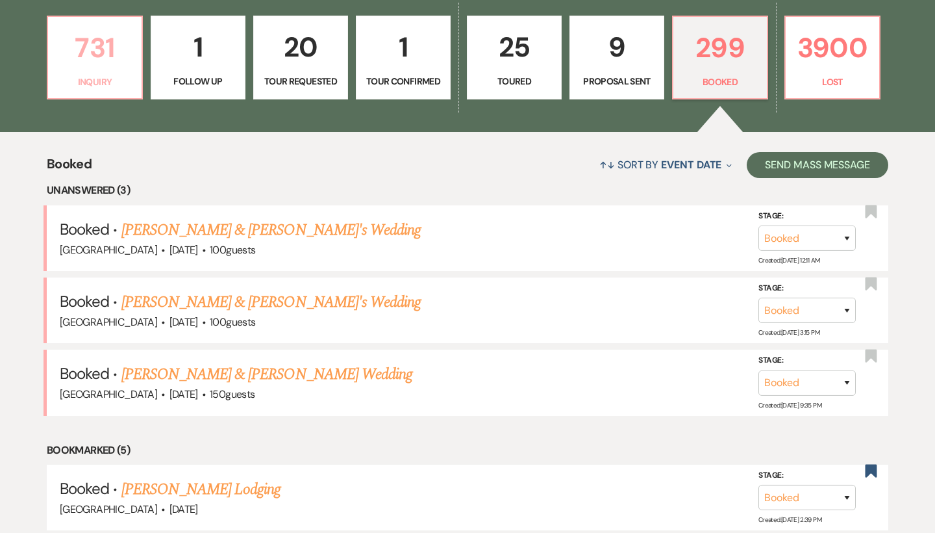
click at [120, 66] on p "731" at bounding box center [95, 48] width 78 height 44
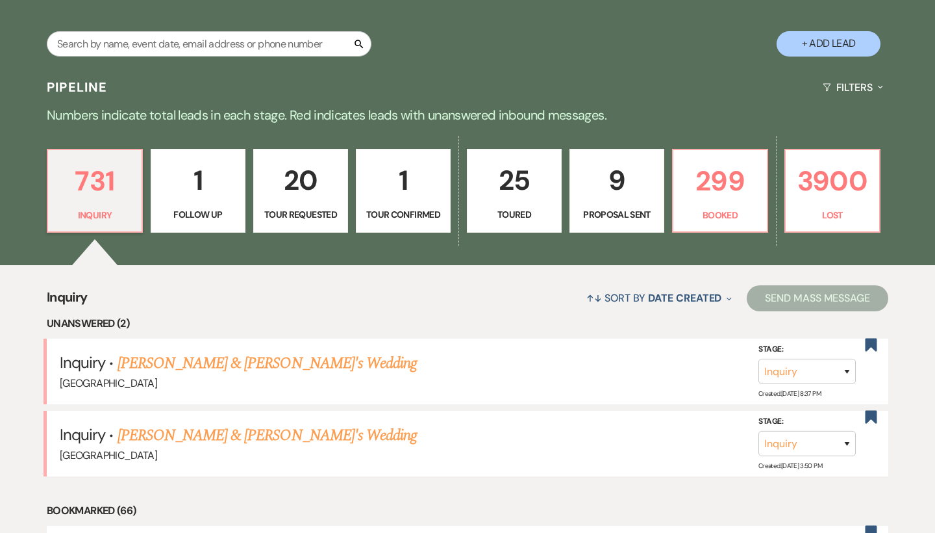
scroll to position [188, 0]
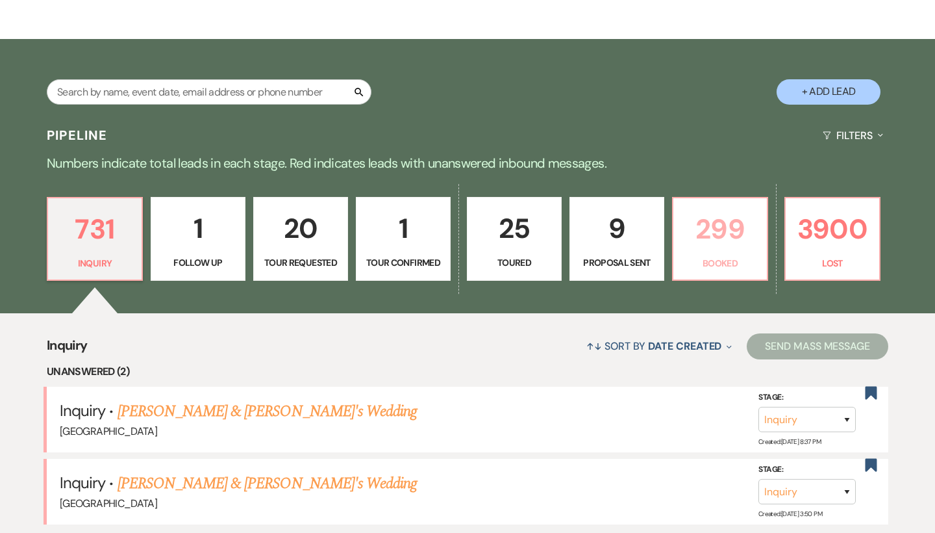
click at [729, 225] on p "299" at bounding box center [720, 229] width 78 height 44
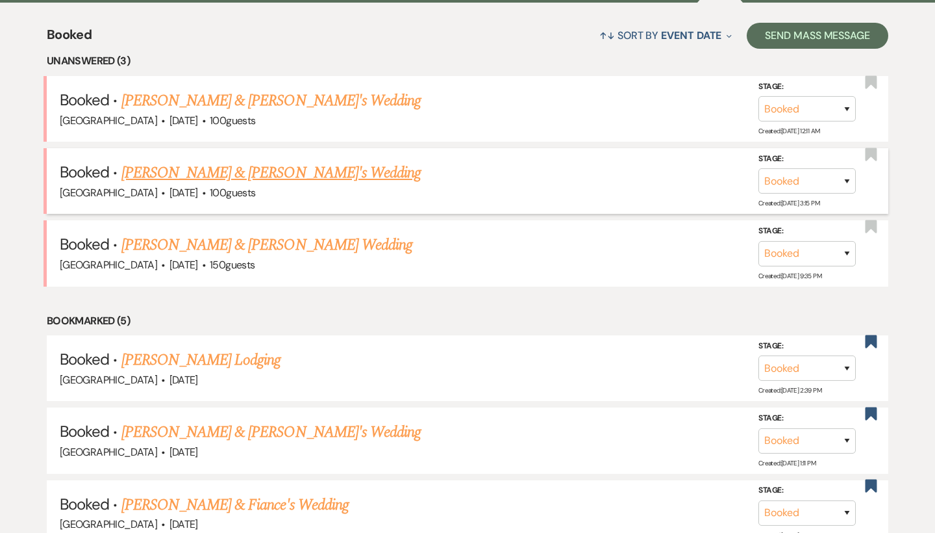
scroll to position [494, 0]
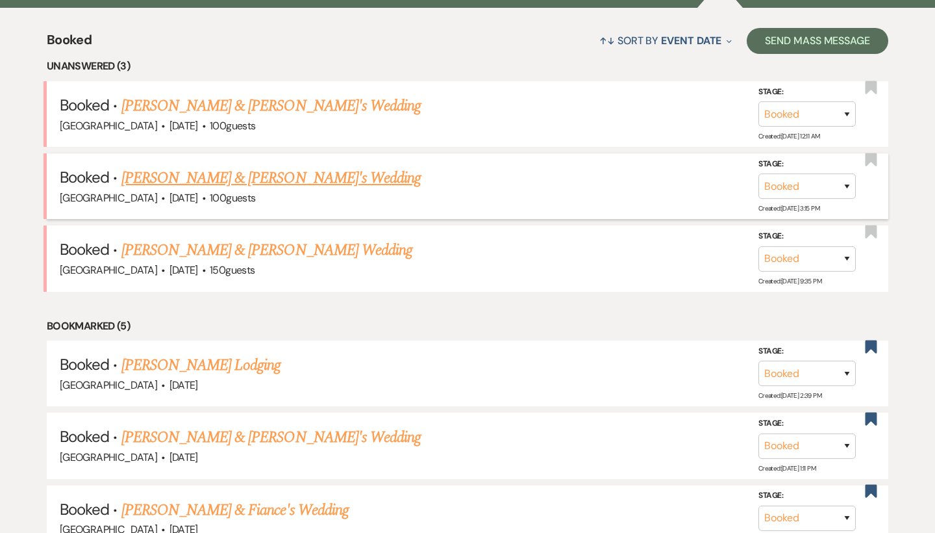
click at [244, 173] on link "[PERSON_NAME] & [PERSON_NAME]'s Wedding" at bounding box center [271, 177] width 300 height 23
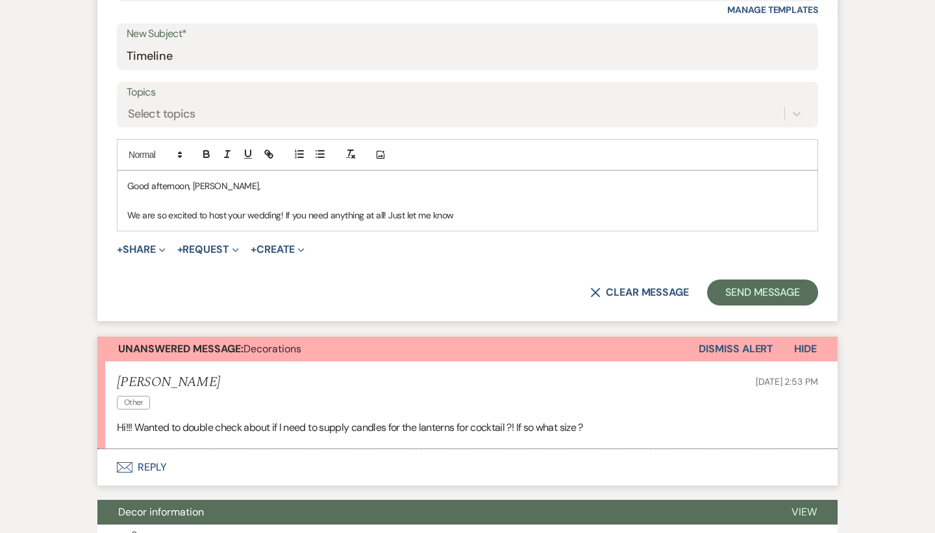
scroll to position [576, 0]
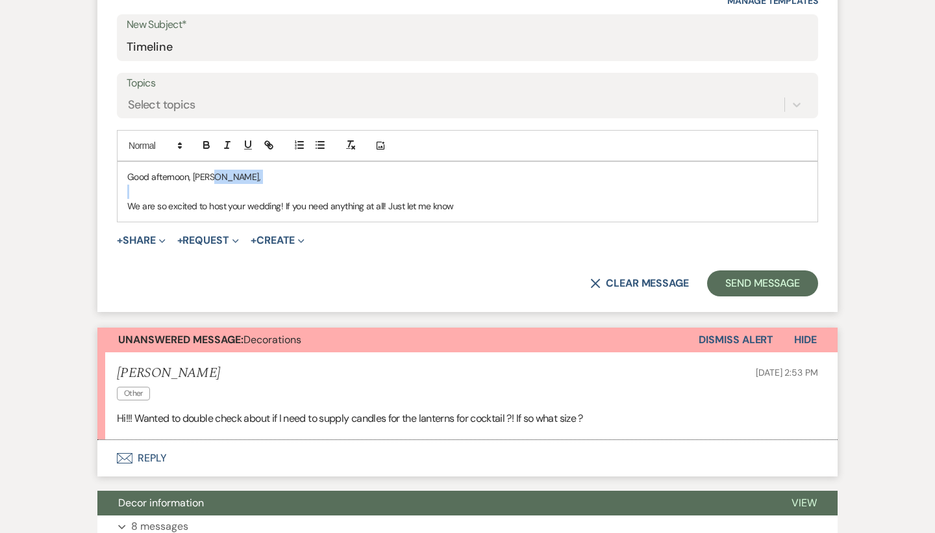
drag, startPoint x: 497, startPoint y: 194, endPoint x: 213, endPoint y: 174, distance: 284.6
click at [213, 174] on div "Good afternoon, Mikayla, We are so excited to host your wedding! If you need an…" at bounding box center [468, 191] width 700 height 59
click at [210, 175] on p "Good afternoon, Mikayla," at bounding box center [467, 177] width 681 height 14
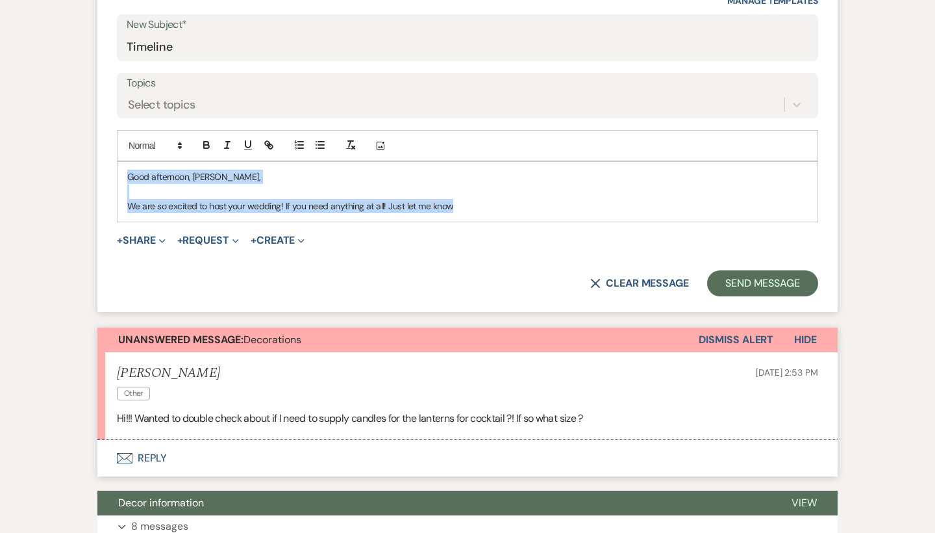
drag, startPoint x: 473, startPoint y: 205, endPoint x: 114, endPoint y: 162, distance: 361.7
click at [114, 162] on form "New Message X Draft Recipients* Planning Portal Users ( Mikayla Logue, Connie H…" at bounding box center [467, 76] width 740 height 472
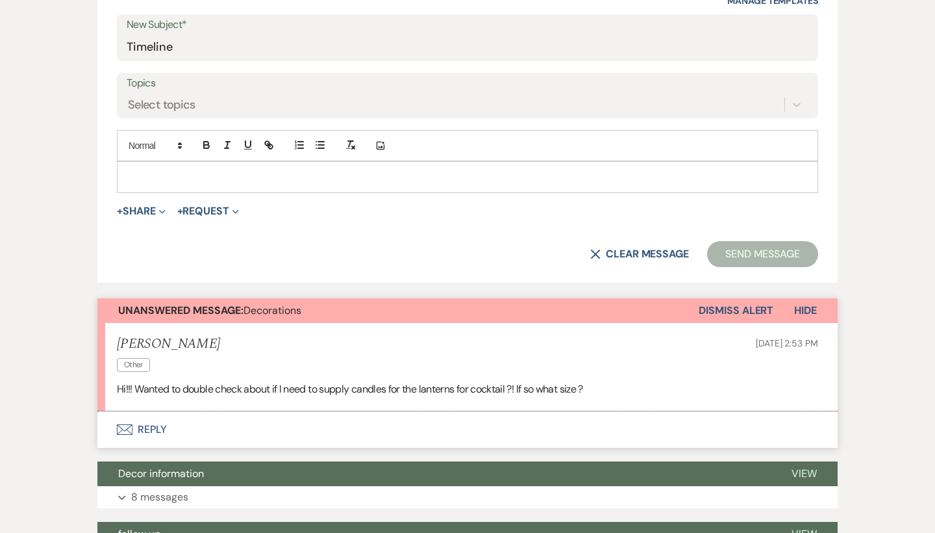
click at [318, 301] on button "Unanswered Message: Decorations" at bounding box center [397, 310] width 601 height 25
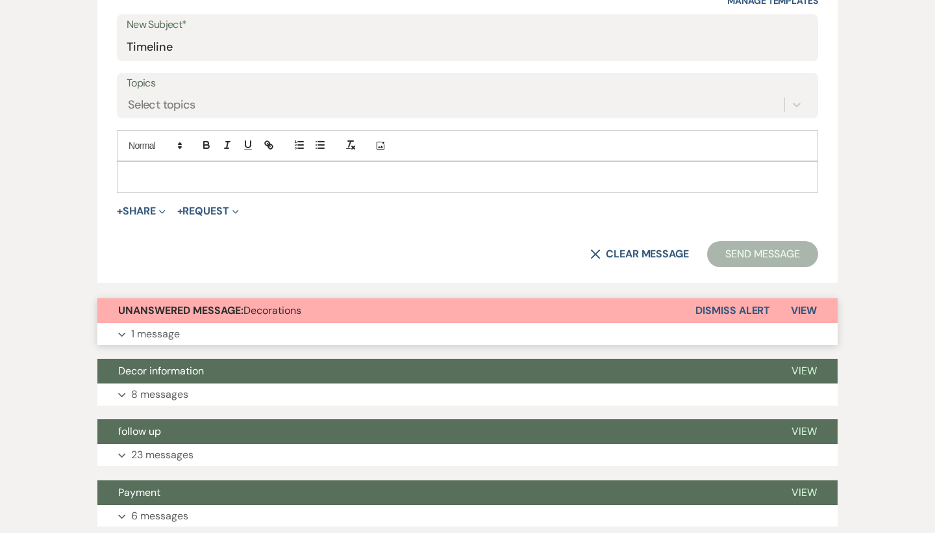
click at [318, 301] on button "Unanswered Message: Decorations" at bounding box center [396, 310] width 598 height 25
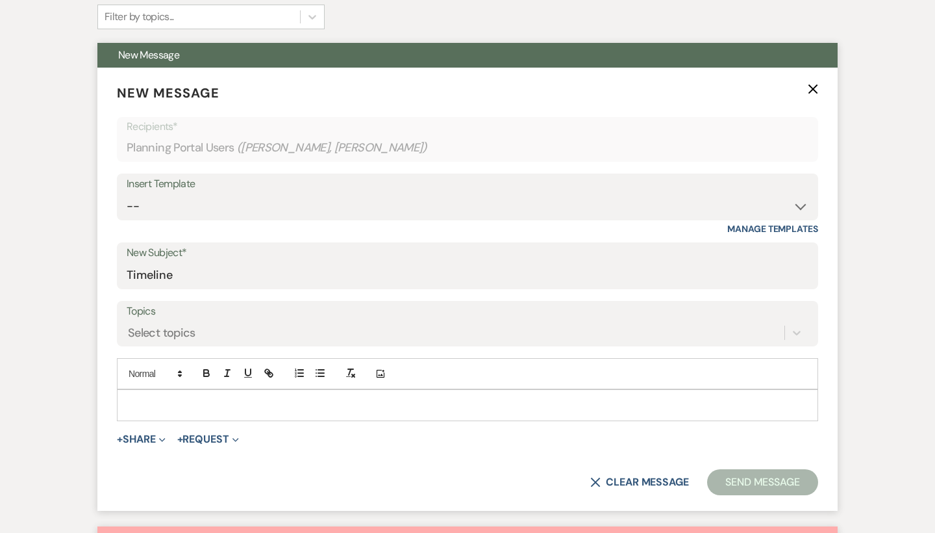
scroll to position [156, 0]
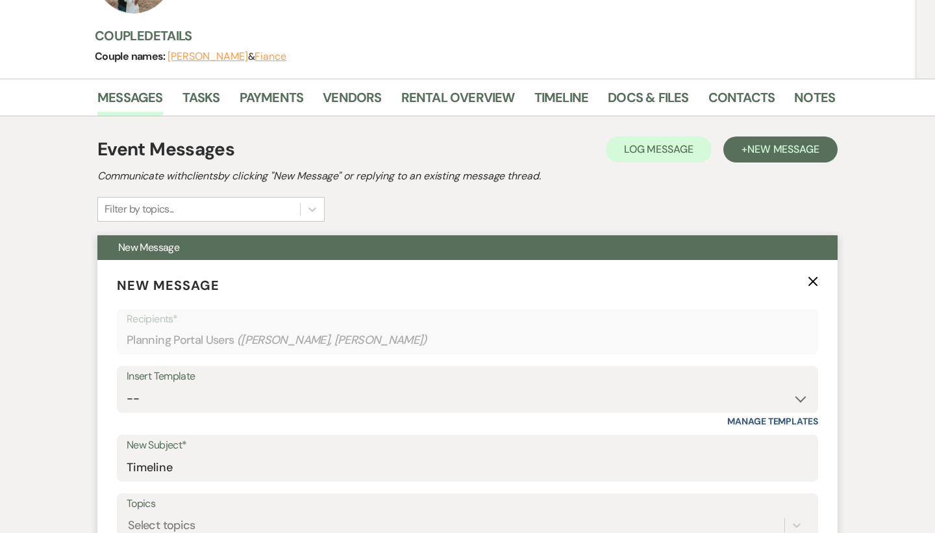
click at [817, 281] on icon "X" at bounding box center [813, 281] width 10 height 10
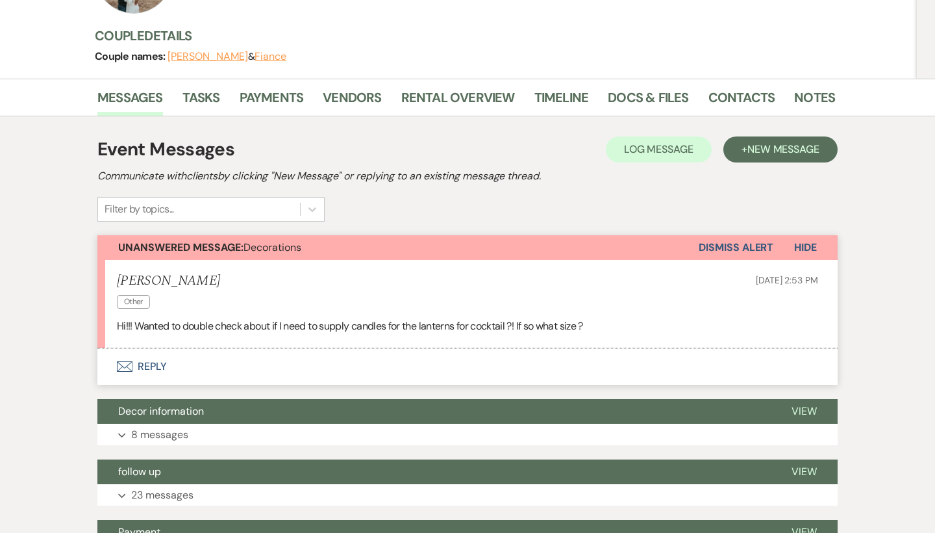
click at [170, 359] on button "Envelope Reply" at bounding box center [467, 366] width 740 height 36
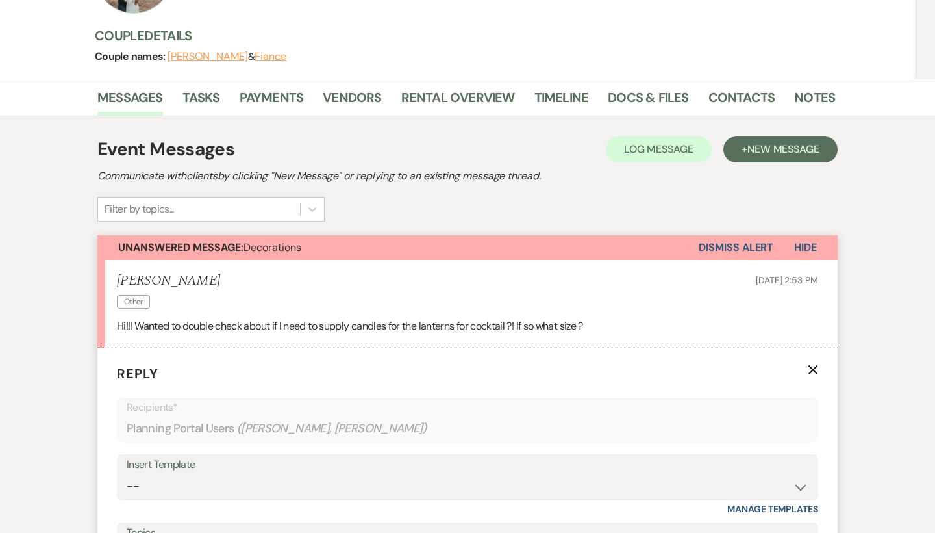
scroll to position [427, 0]
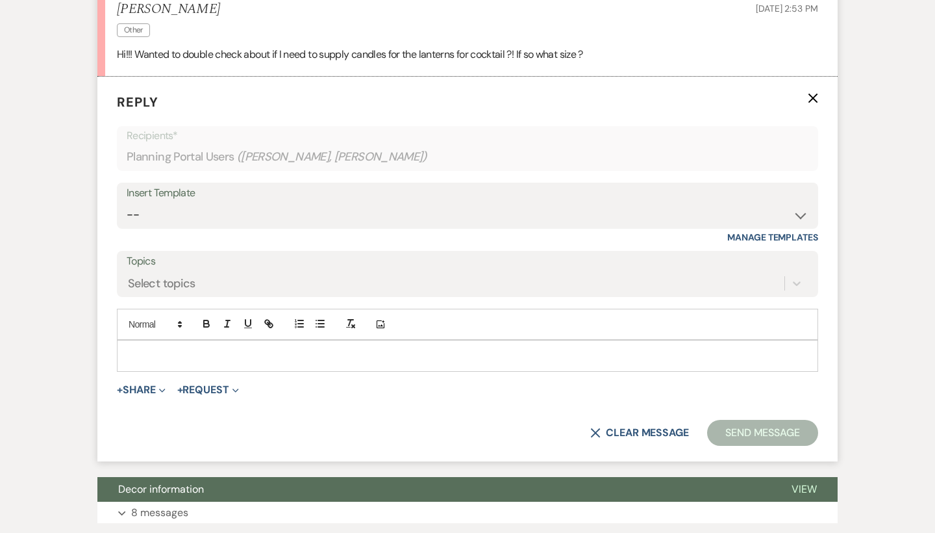
click at [218, 351] on p at bounding box center [467, 355] width 681 height 14
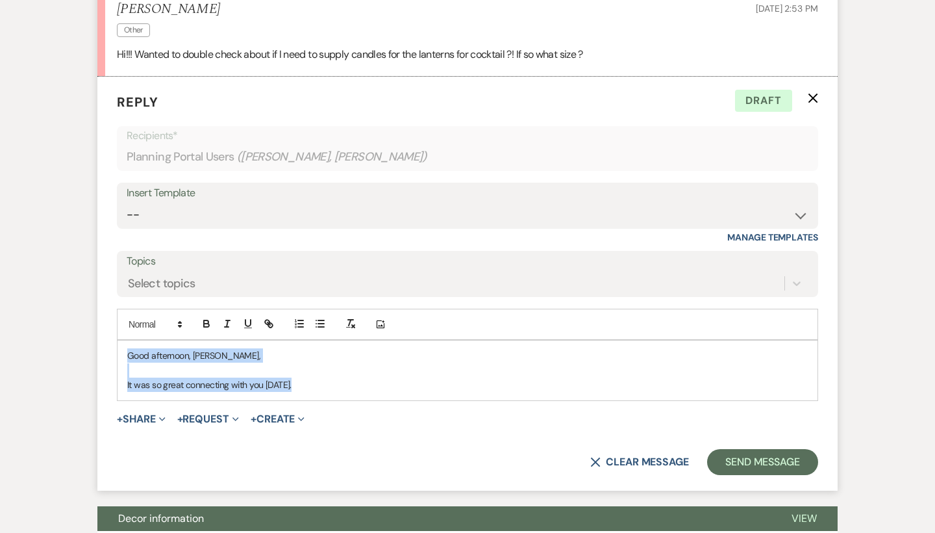
drag, startPoint x: 312, startPoint y: 379, endPoint x: 119, endPoint y: 351, distance: 195.5
click at [119, 351] on div "Good afternoon, Mikayla, It was so great connecting with you today." at bounding box center [468, 369] width 700 height 59
drag, startPoint x: 309, startPoint y: 383, endPoint x: 123, endPoint y: 385, distance: 185.8
click at [123, 385] on div "Good afternoon, Mikayla, It was so great connecting with you today." at bounding box center [468, 369] width 700 height 59
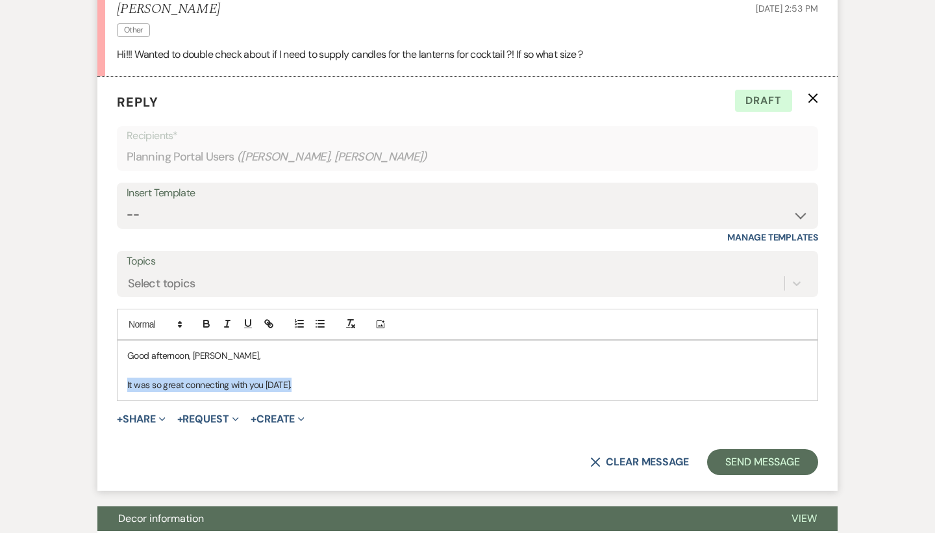
click at [123, 385] on div "Good afternoon, Mikayla, It was so great connecting with you today." at bounding box center [468, 369] width 700 height 59
click at [312, 371] on p at bounding box center [467, 370] width 681 height 14
click at [314, 382] on p "It was so great connecting with you today." at bounding box center [467, 384] width 681 height 14
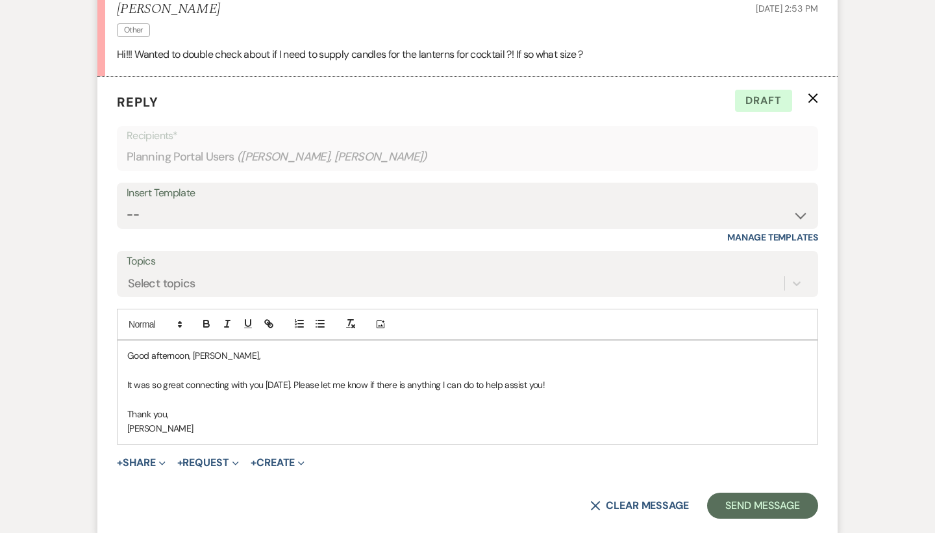
click at [583, 383] on p "It was so great connecting with you today. Please let me know if there is anyth…" at bounding box center [467, 384] width 681 height 14
click at [583, 382] on p "It was so great connecting with you today. Please let me know if there is anyth…" at bounding box center [467, 384] width 681 height 14
click at [619, 385] on p "It was so great connecting with you today. Please let me know if there is anyth…" at bounding box center [467, 384] width 681 height 14
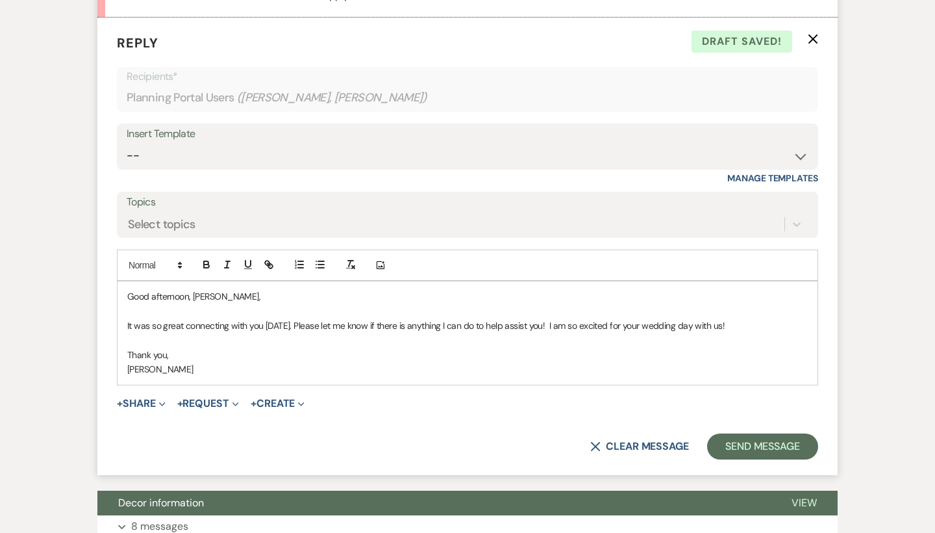
scroll to position [501, 0]
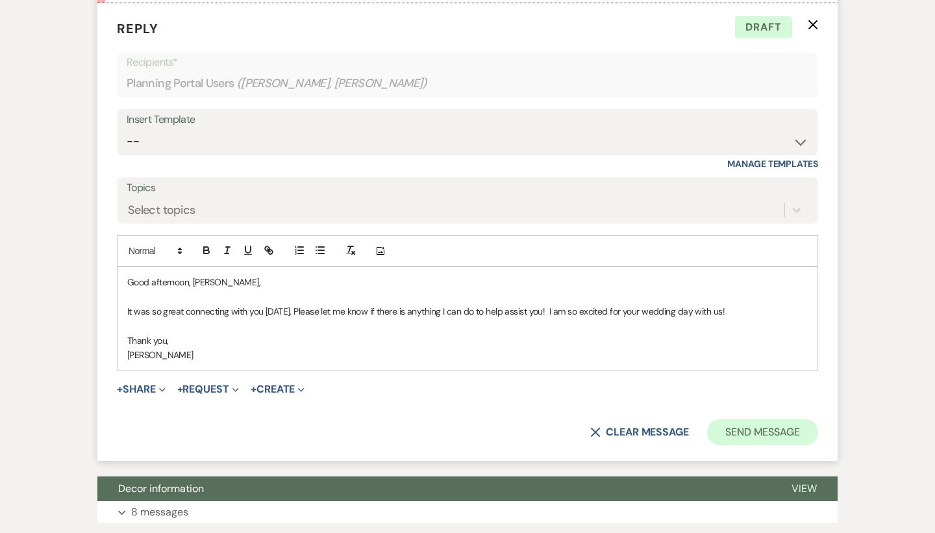
click at [770, 424] on button "Send Message" at bounding box center [762, 432] width 111 height 26
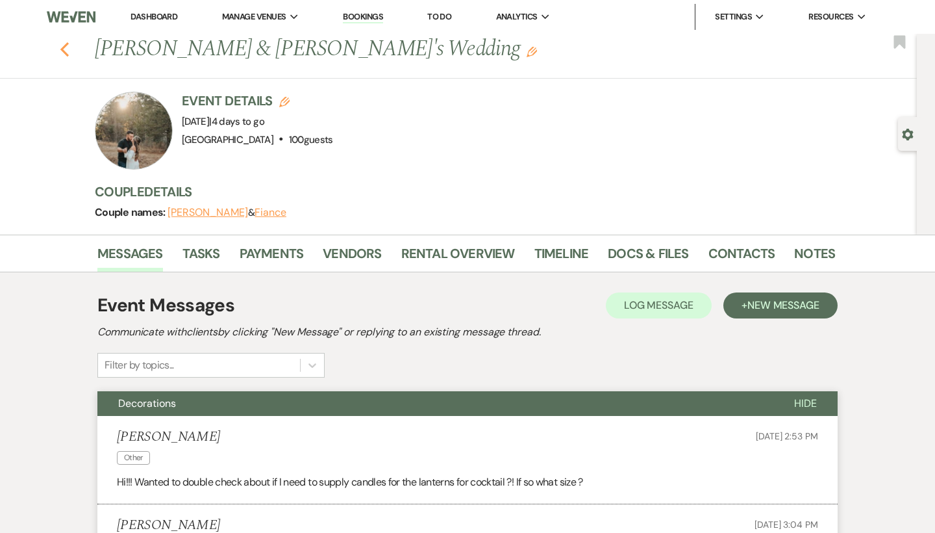
scroll to position [0, 0]
click at [63, 56] on icon "Previous" at bounding box center [65, 50] width 10 height 16
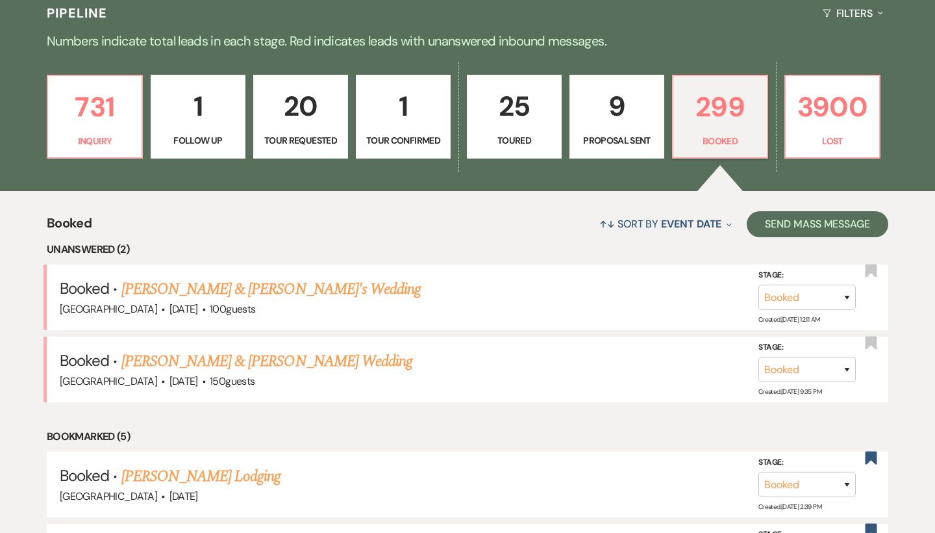
scroll to position [323, 0]
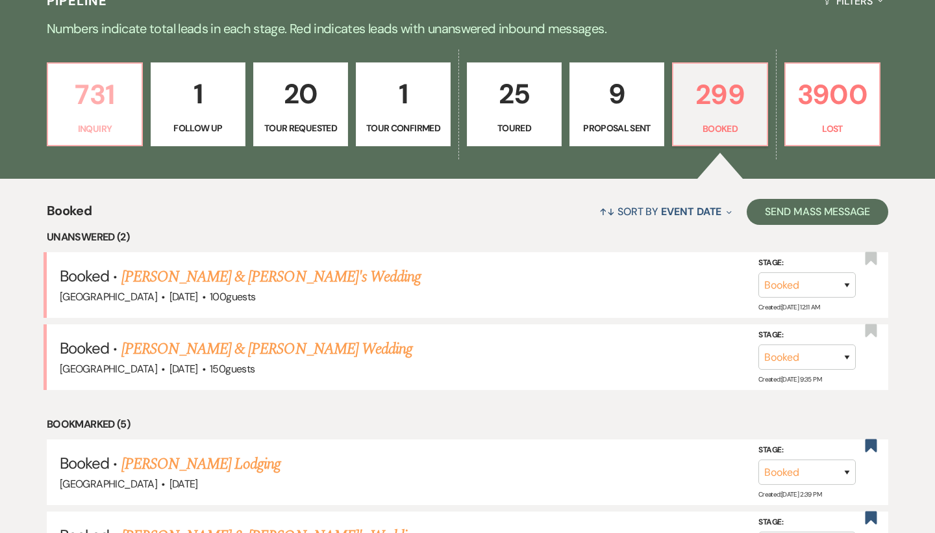
click at [90, 108] on p "731" at bounding box center [95, 95] width 78 height 44
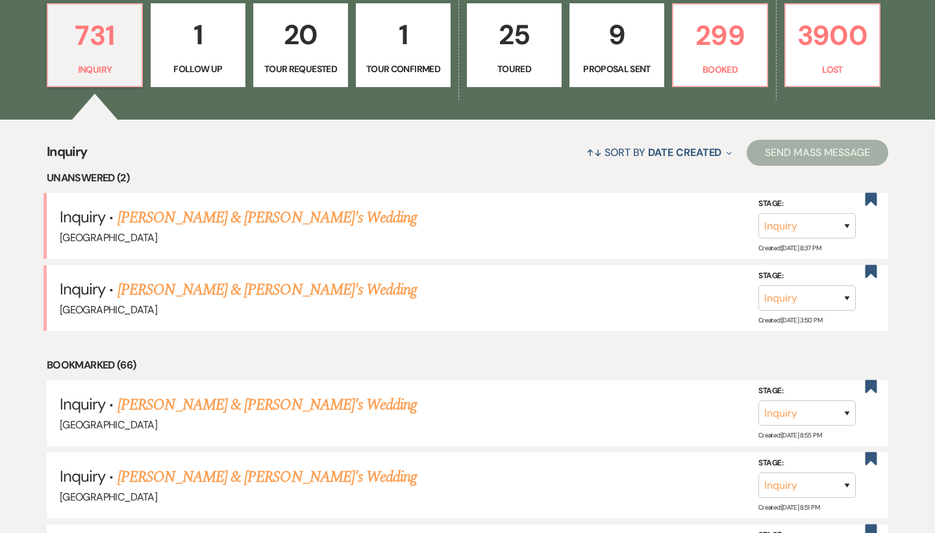
scroll to position [383, 0]
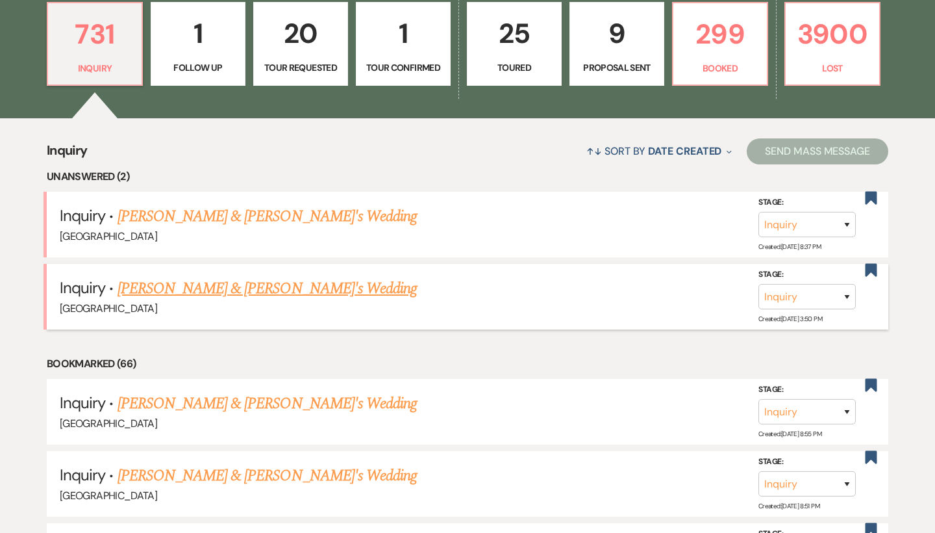
click at [247, 281] on link "[PERSON_NAME] & [PERSON_NAME]'s Wedding" at bounding box center [268, 288] width 300 height 23
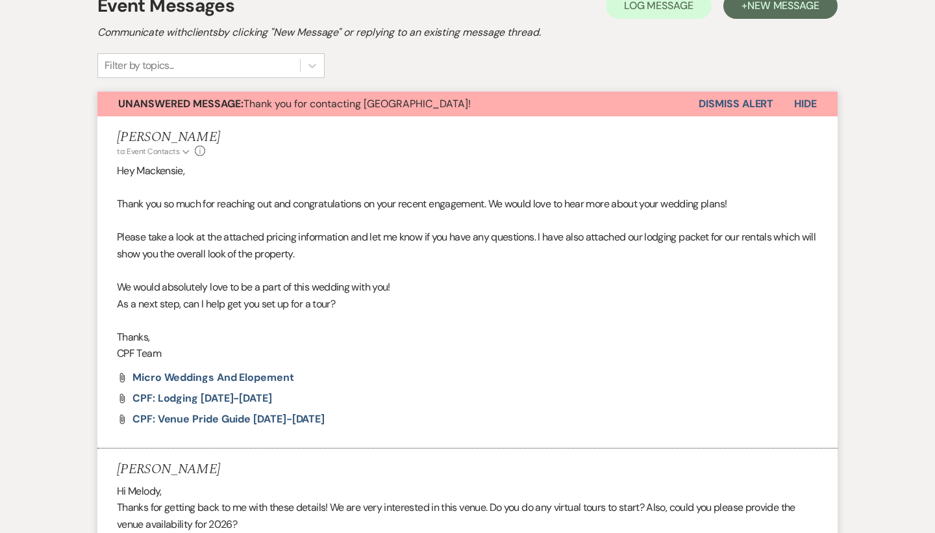
select select "8"
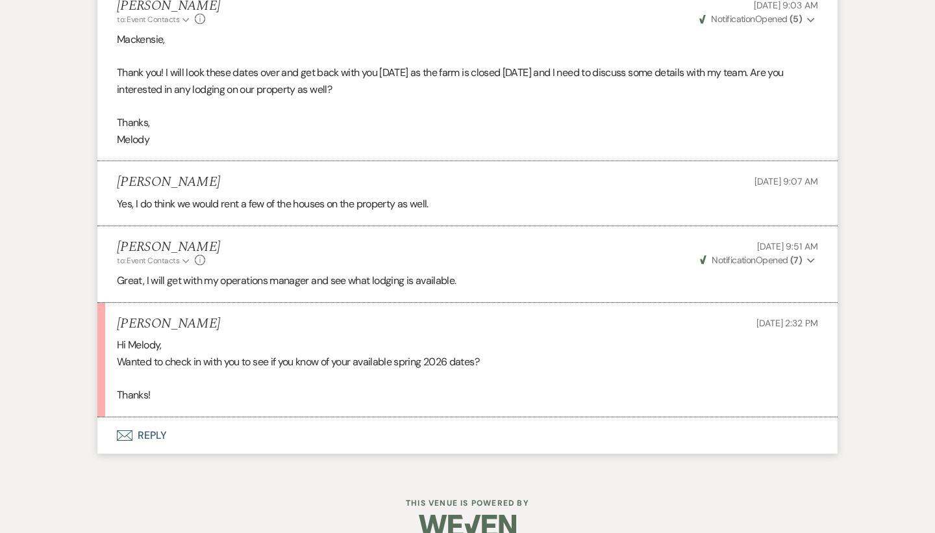
scroll to position [1424, 0]
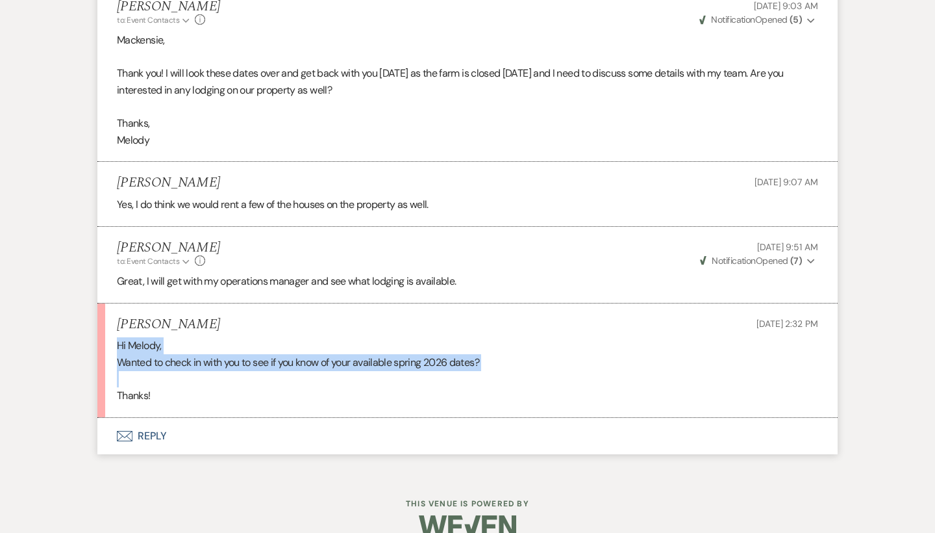
drag, startPoint x: 115, startPoint y: 322, endPoint x: 492, endPoint y: 355, distance: 378.2
click at [492, 355] on li "Mackensie Thomas Sep 16, 2025, 2:32 PM Hi Melody, Wanted to check in with you t…" at bounding box center [467, 360] width 740 height 114
click at [492, 370] on p at bounding box center [467, 378] width 701 height 17
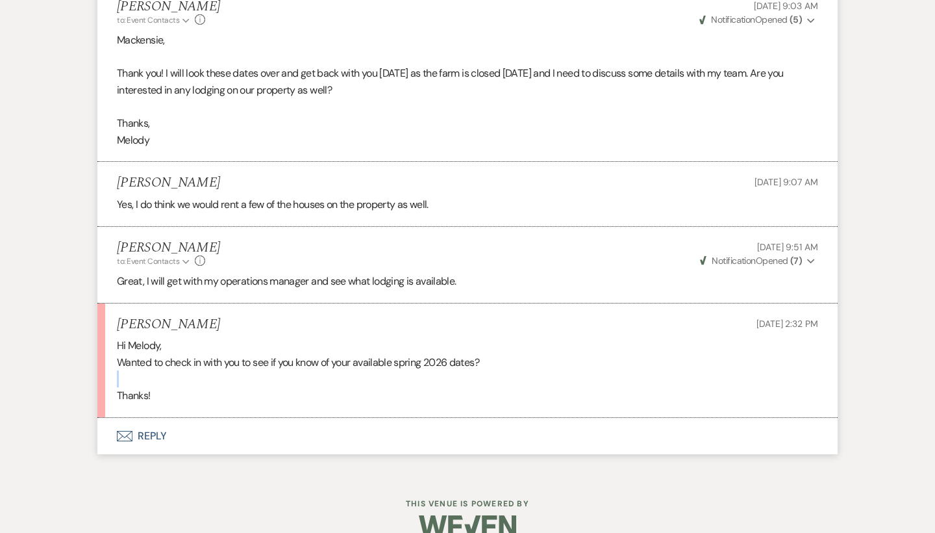
click at [492, 370] on p at bounding box center [467, 378] width 701 height 17
click at [249, 354] on p "Wanted to check in with you to see if you know of your available spring 2026 da…" at bounding box center [467, 362] width 701 height 17
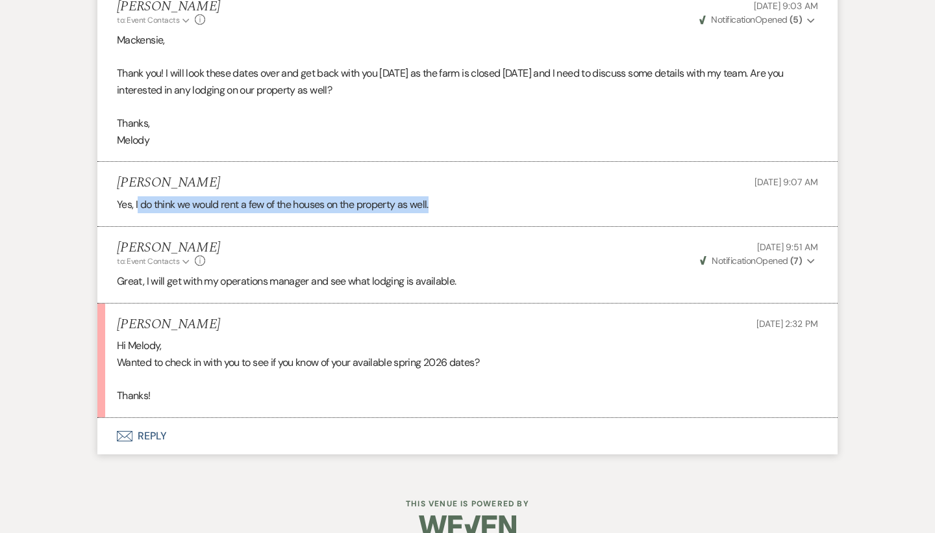
drag, startPoint x: 138, startPoint y: 186, endPoint x: 469, endPoint y: 197, distance: 330.8
click at [469, 197] on li "Mackensie Thomas Sep 15, 2025, 9:07 AM Yes, I do think we would rent a few of t…" at bounding box center [467, 194] width 740 height 64
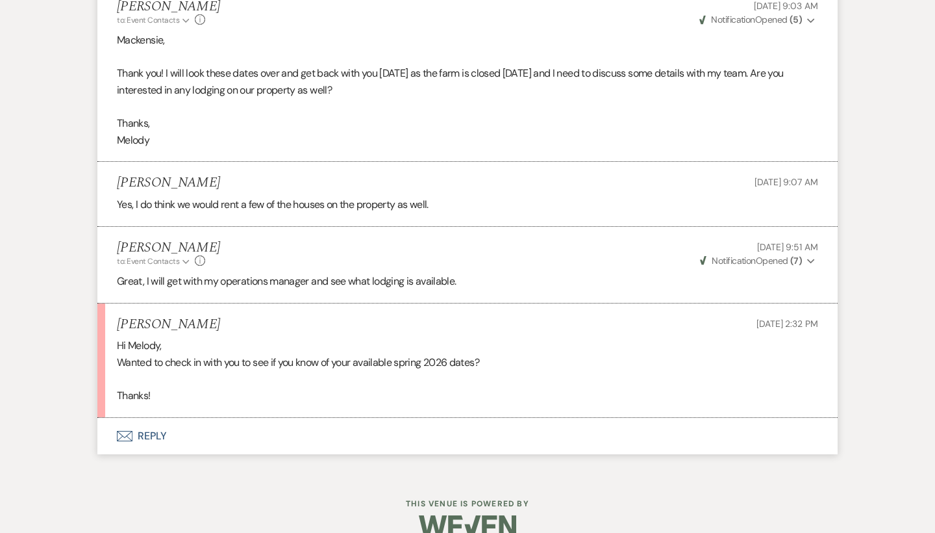
click at [468, 197] on li "Mackensie Thomas Sep 15, 2025, 9:07 AM Yes, I do think we would rent a few of t…" at bounding box center [467, 194] width 740 height 64
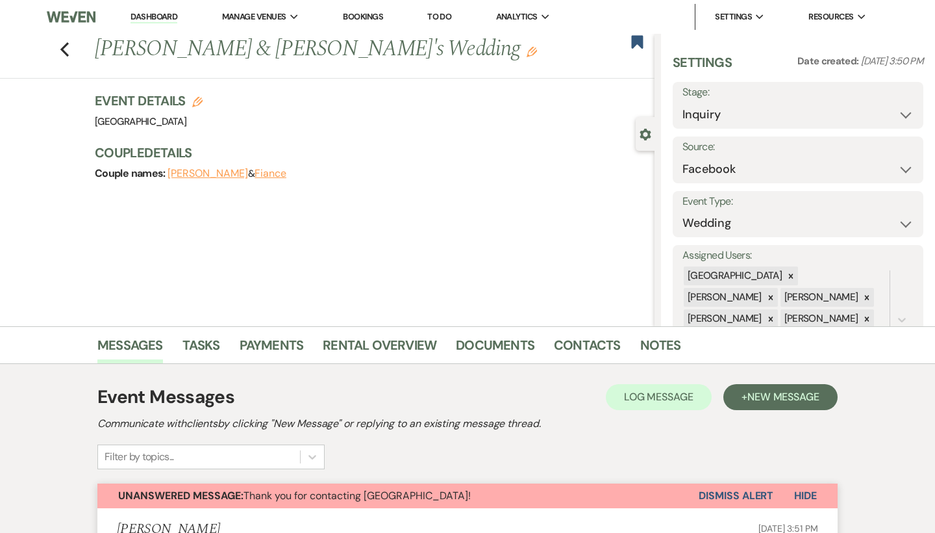
scroll to position [0, 0]
click at [158, 18] on link "Dashboard" at bounding box center [154, 17] width 47 height 12
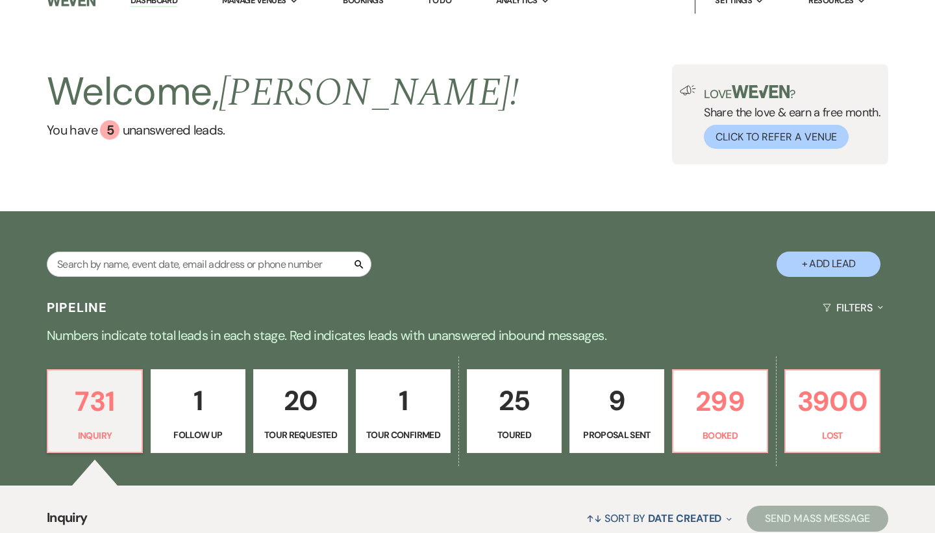
scroll to position [127, 0]
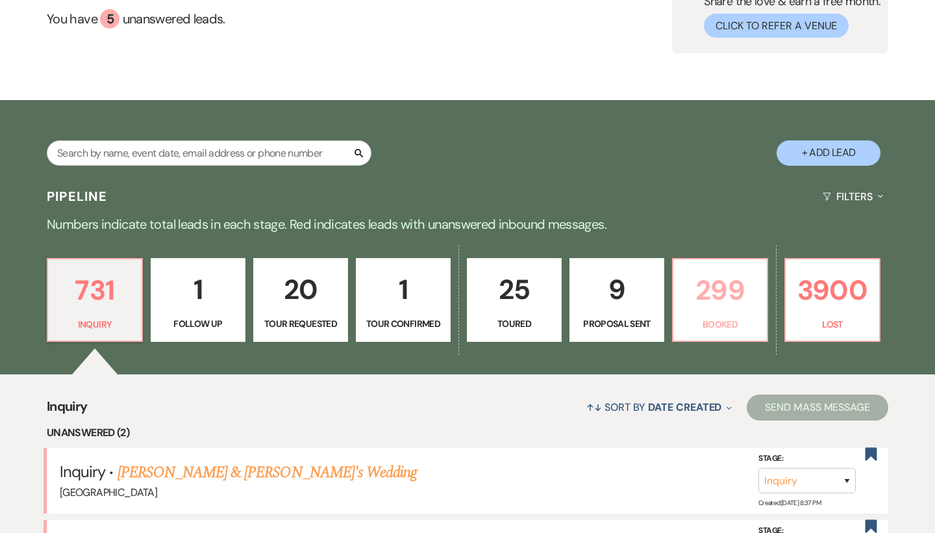
click at [753, 309] on p "299" at bounding box center [720, 290] width 78 height 44
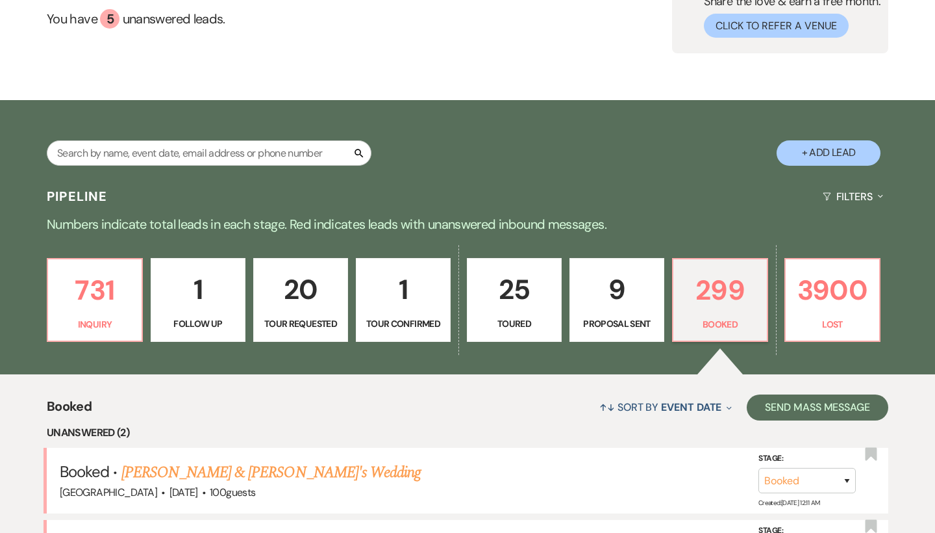
scroll to position [310, 0]
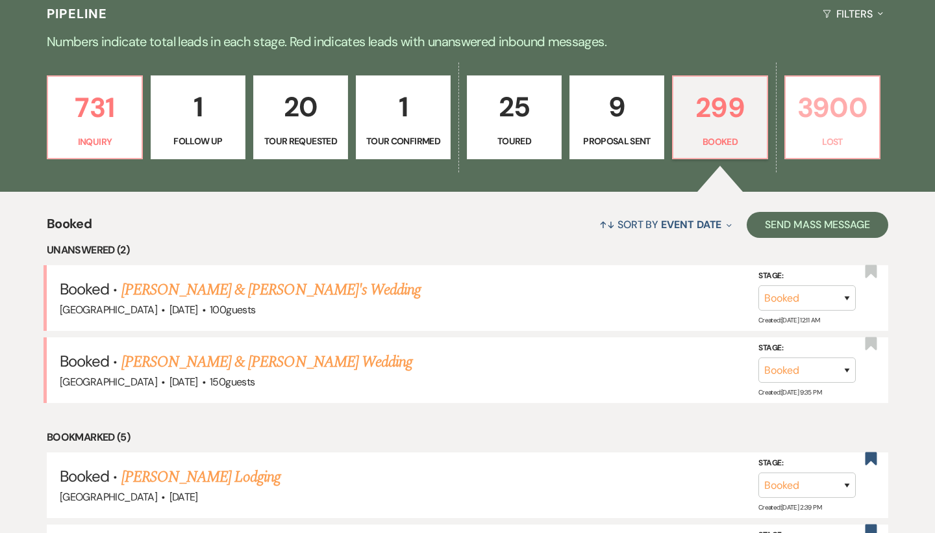
click at [842, 119] on p "3900" at bounding box center [833, 108] width 78 height 44
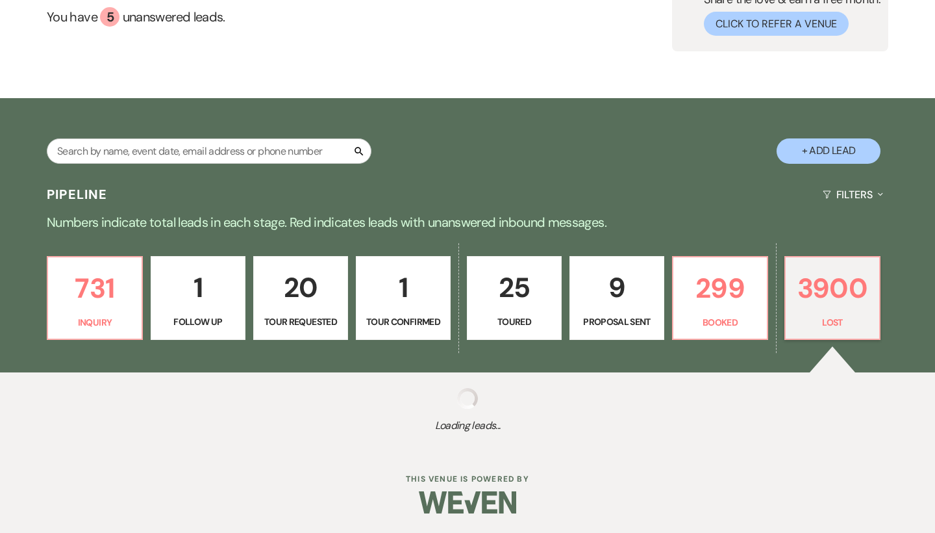
select select "8"
select select "10"
select select "8"
select select "7"
select select "8"
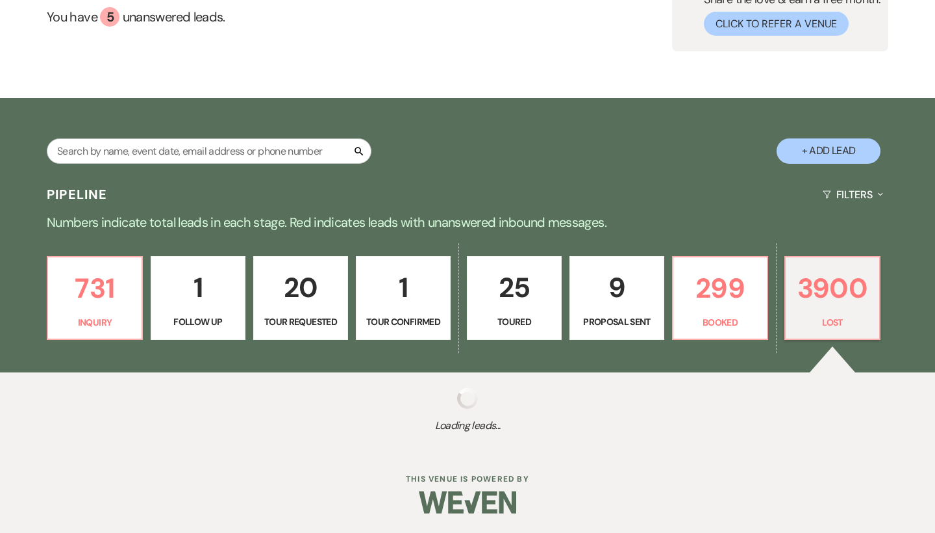
select select "8"
select select "6"
select select "8"
select select "6"
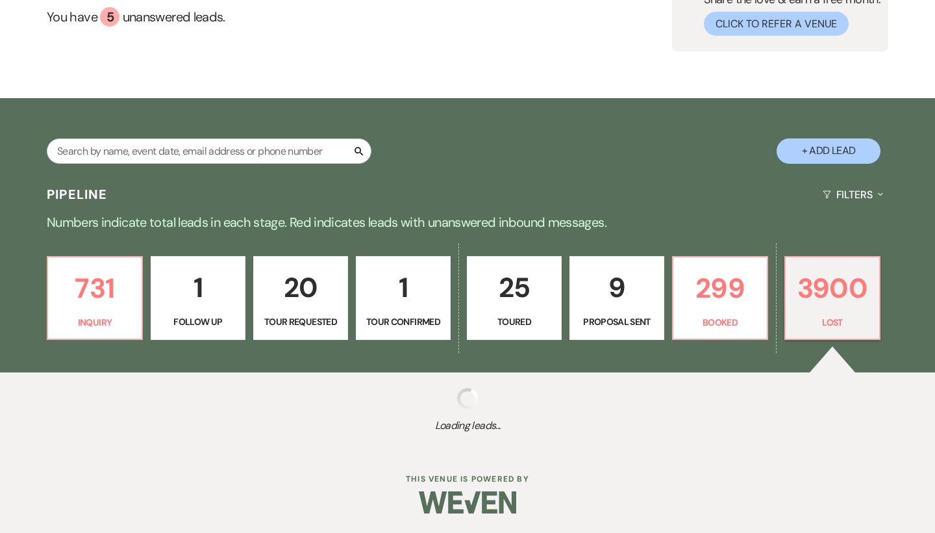
select select "8"
select select "1"
select select "8"
select select "5"
select select "8"
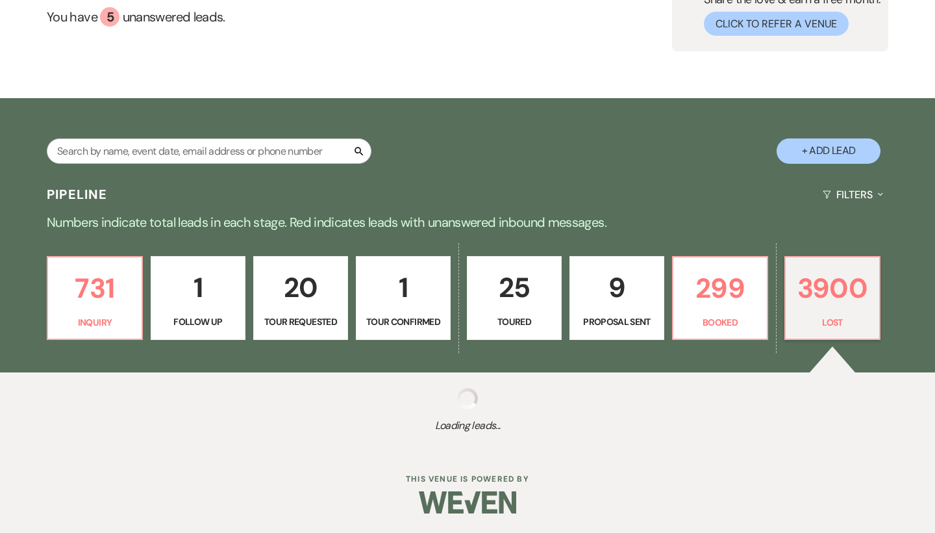
select select "5"
select select "8"
select select "5"
select select "8"
select select "5"
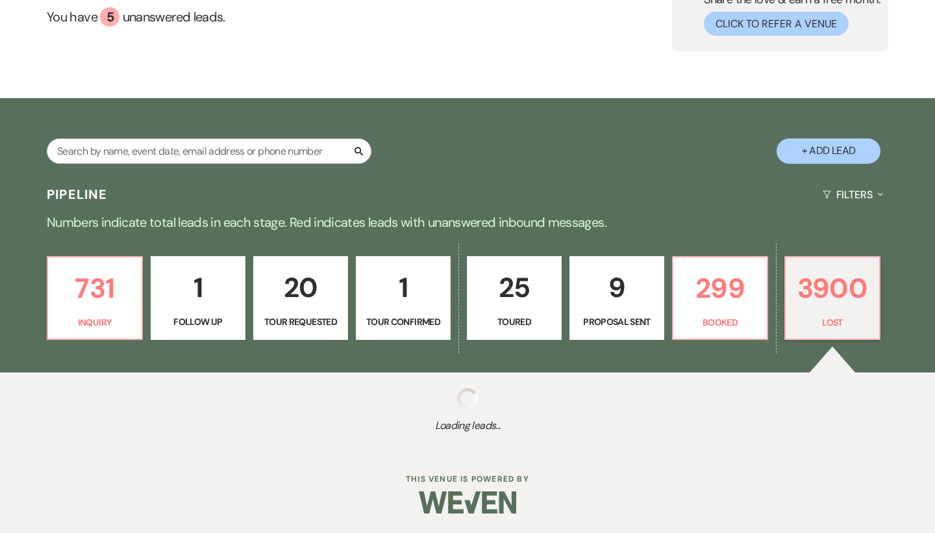
select select "8"
select select "5"
select select "8"
select select "5"
select select "8"
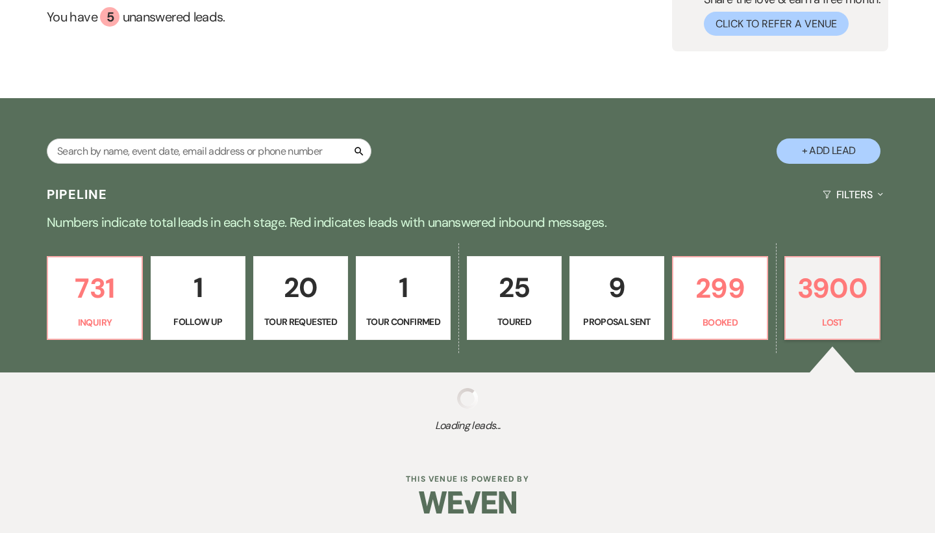
select select "8"
select select "6"
select select "8"
select select "10"
select select "8"
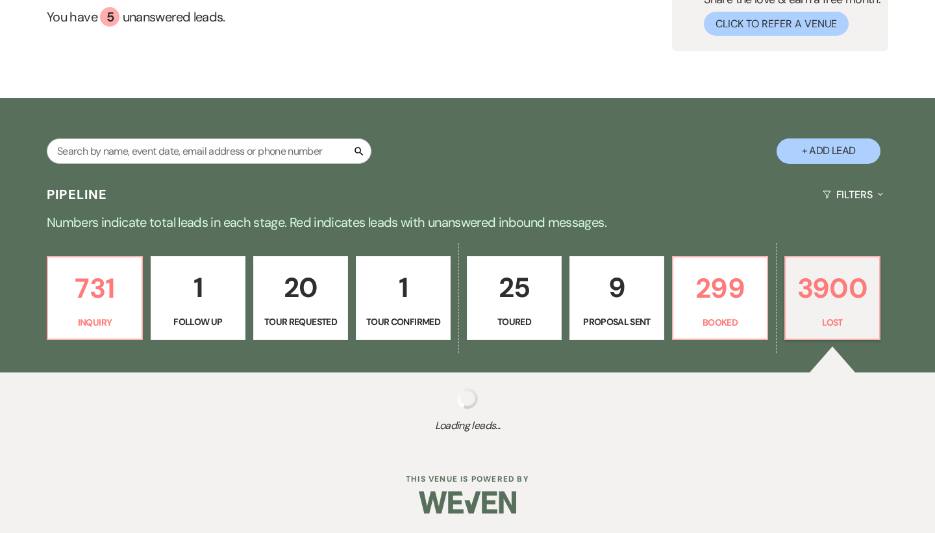
select select "1"
select select "8"
select select "6"
select select "8"
select select "6"
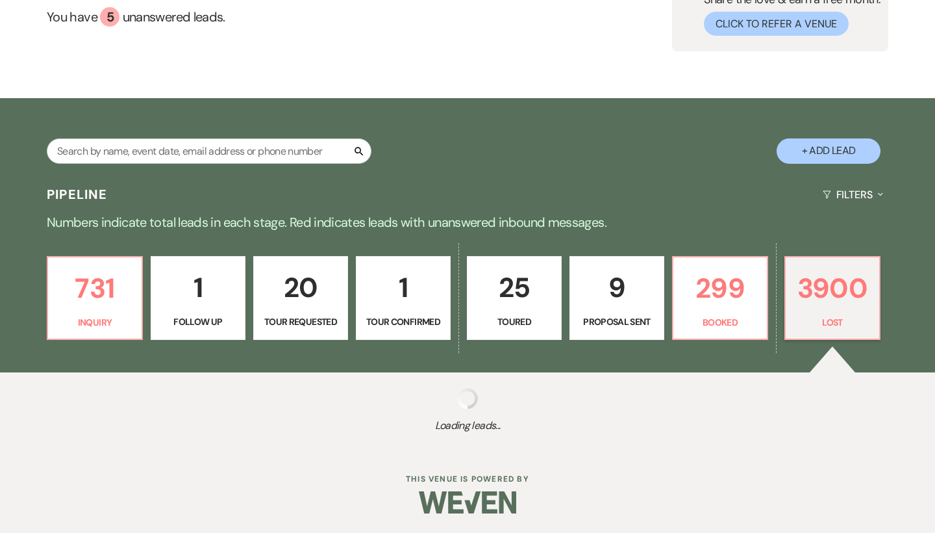
select select "8"
select select "6"
select select "8"
select select "7"
select select "8"
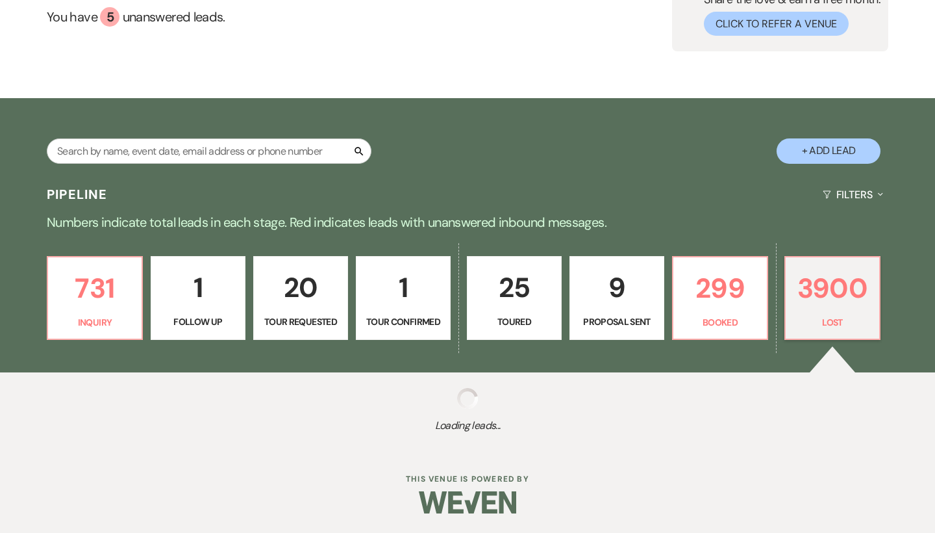
select select "6"
select select "8"
select select "1"
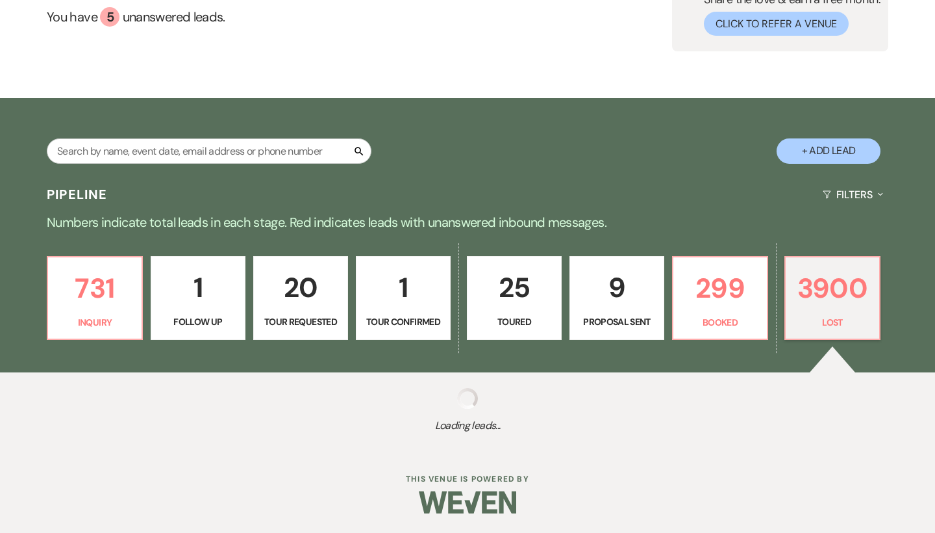
select select "8"
select select "6"
select select "8"
select select "5"
select select "8"
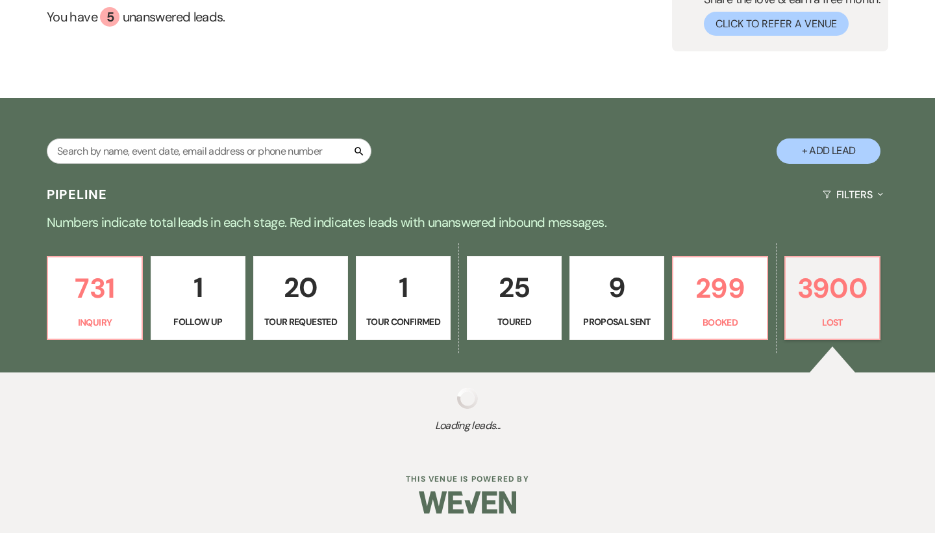
select select "6"
select select "8"
select select "5"
select select "8"
select select "5"
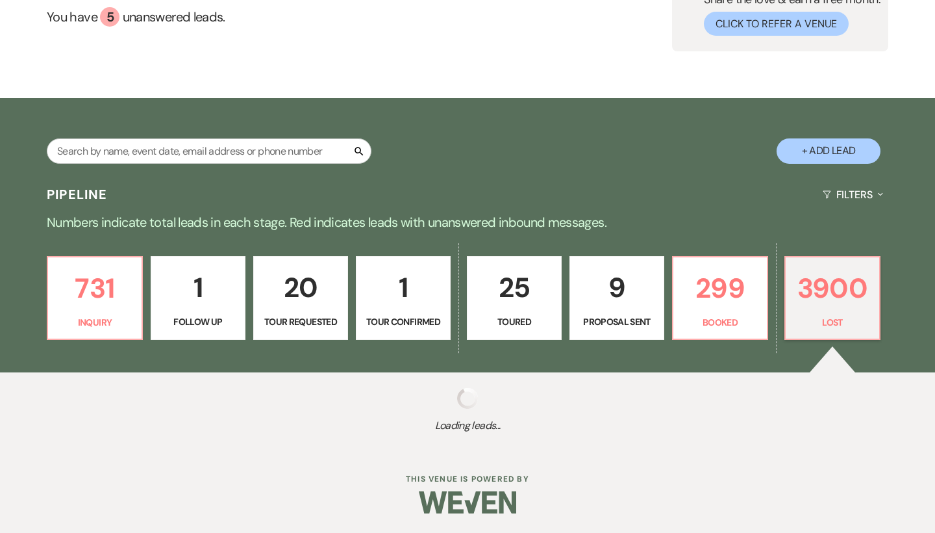
select select "8"
select select "5"
select select "8"
select select "5"
select select "8"
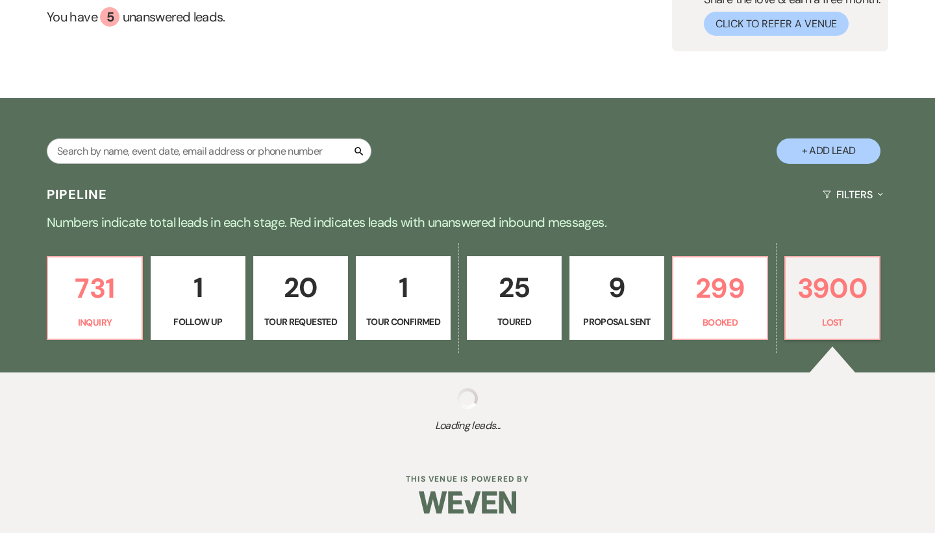
select select "5"
select select "8"
select select "5"
select select "8"
select select "5"
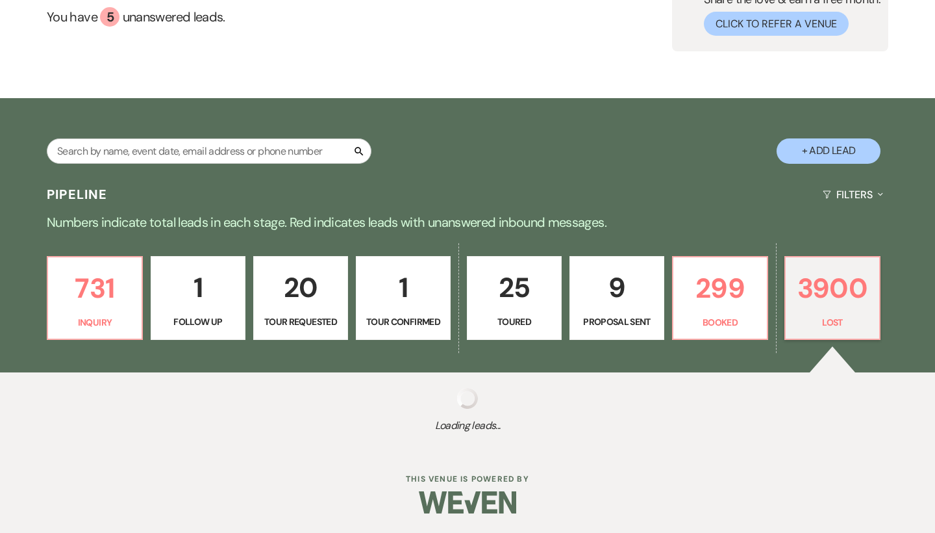
select select "8"
select select "5"
select select "8"
select select "6"
select select "8"
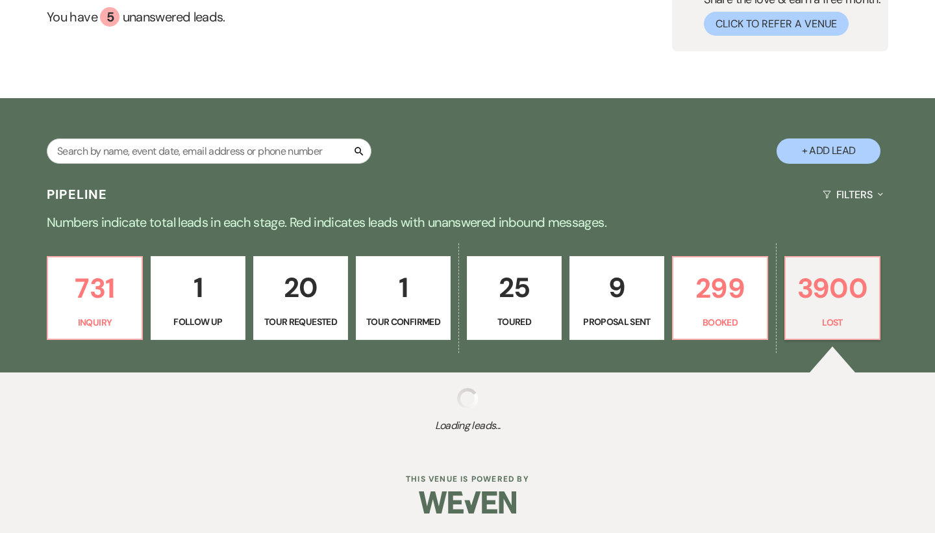
select select "5"
select select "8"
select select "5"
select select "8"
select select "5"
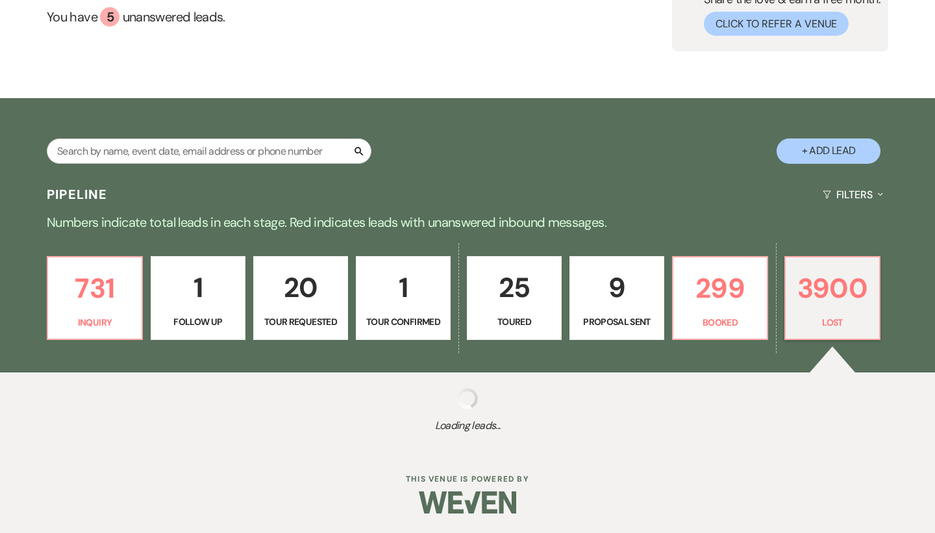
select select "8"
select select "6"
select select "8"
select select "5"
select select "8"
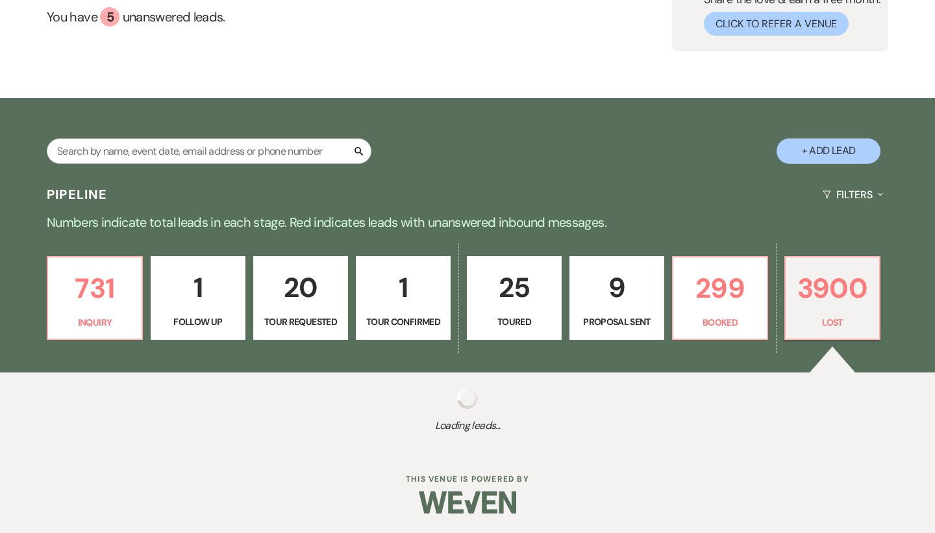
select select "6"
select select "8"
select select "7"
select select "8"
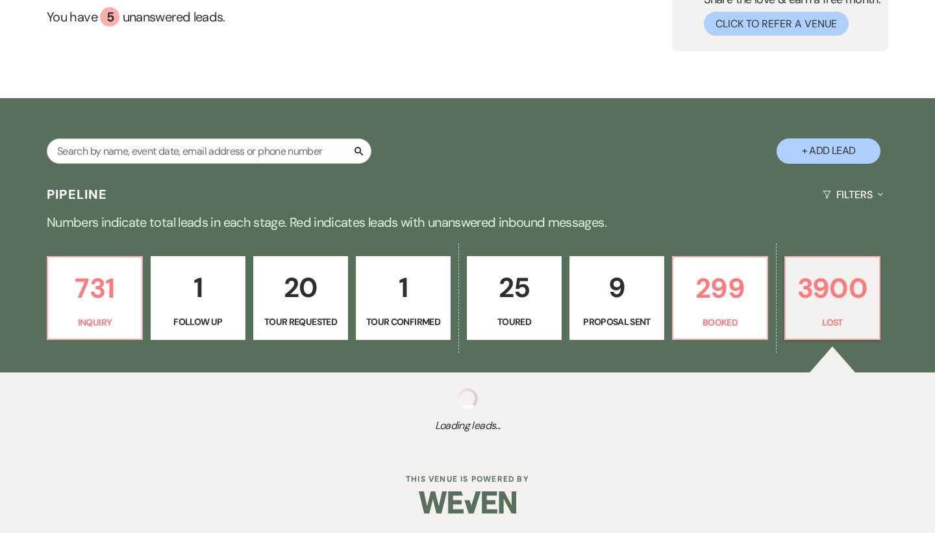
select select "5"
select select "8"
select select "5"
select select "8"
select select "5"
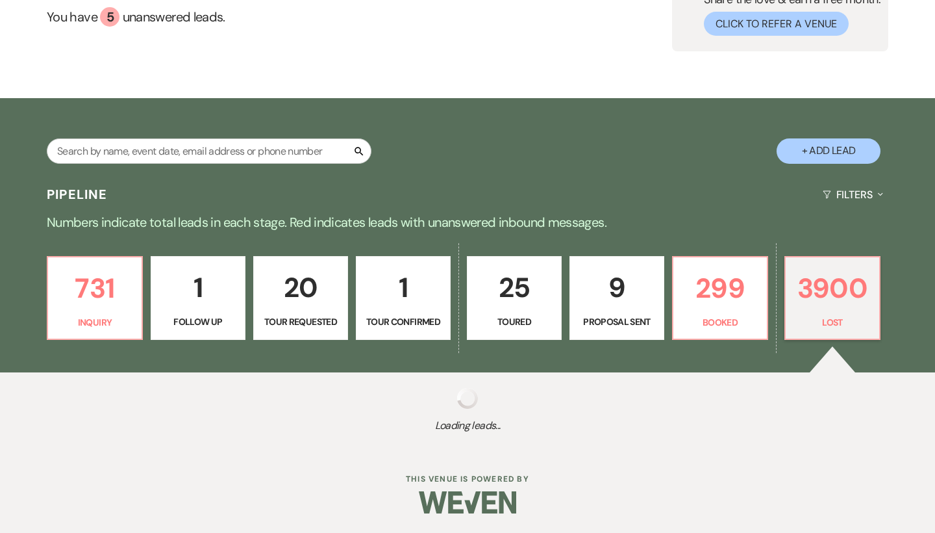
select select "8"
select select "1"
select select "8"
select select "5"
select select "8"
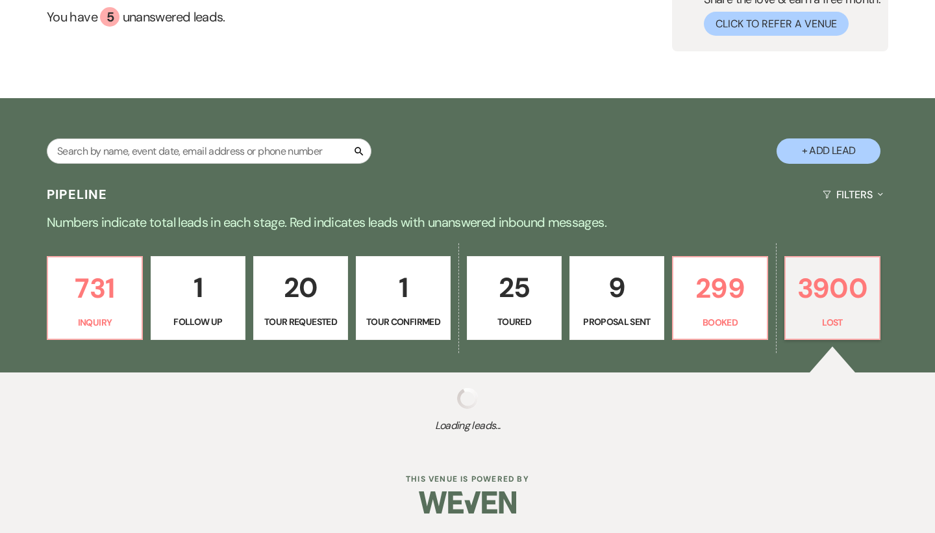
select select "5"
select select "8"
select select "6"
select select "8"
select select "5"
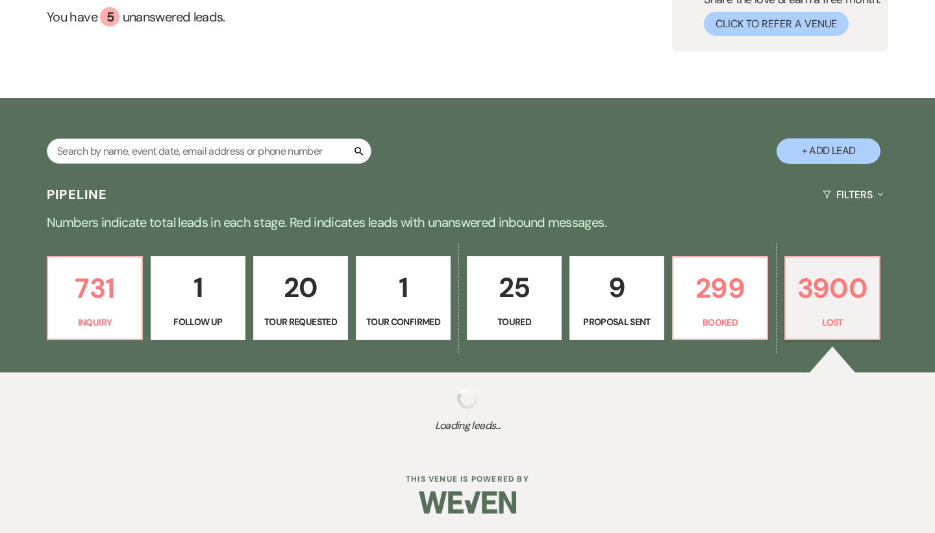
select select "8"
select select "5"
select select "8"
select select "5"
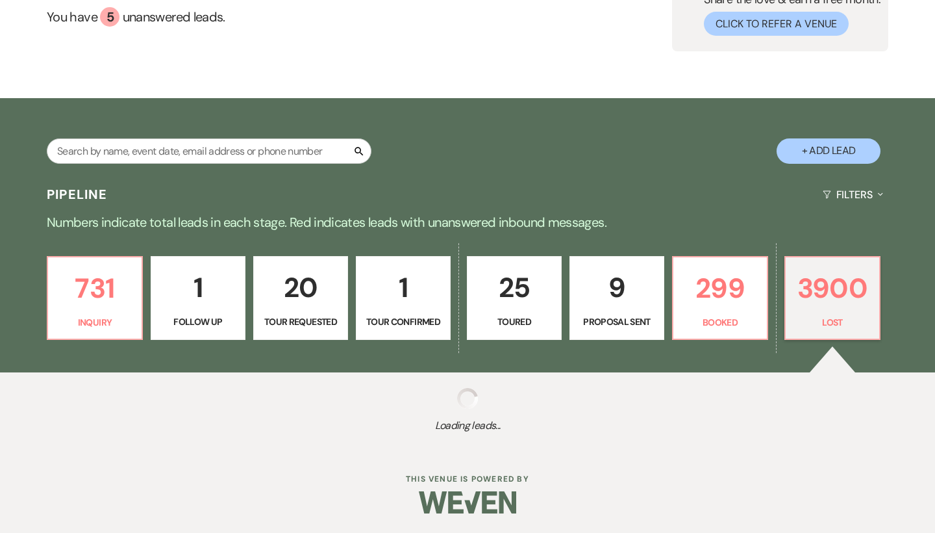
select select "8"
select select "5"
select select "8"
select select "5"
select select "8"
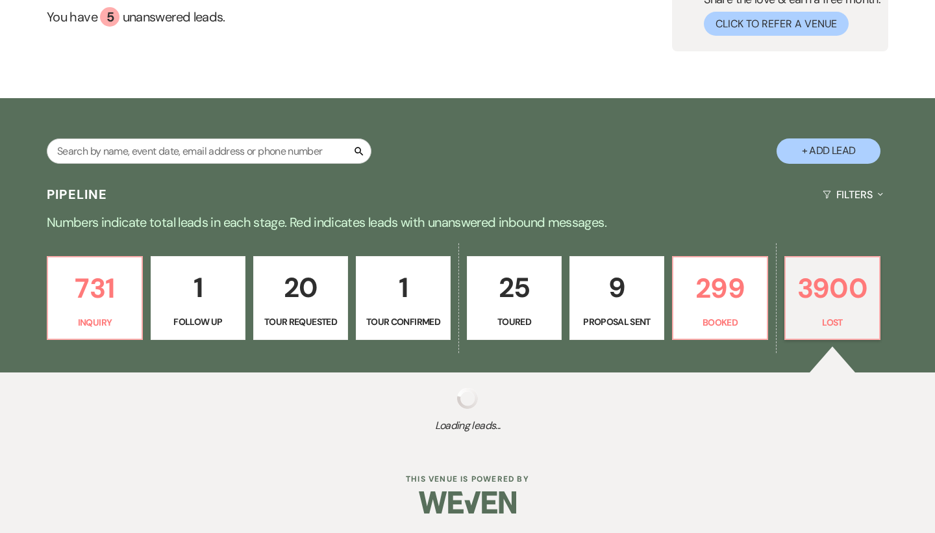
select select "5"
select select "8"
select select "7"
select select "8"
select select "5"
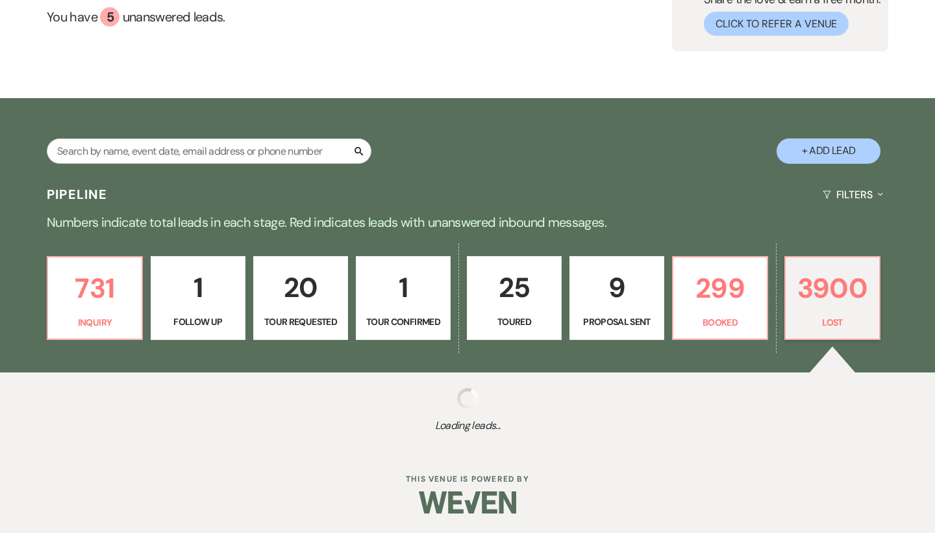
select select "8"
select select "5"
select select "8"
select select "5"
select select "8"
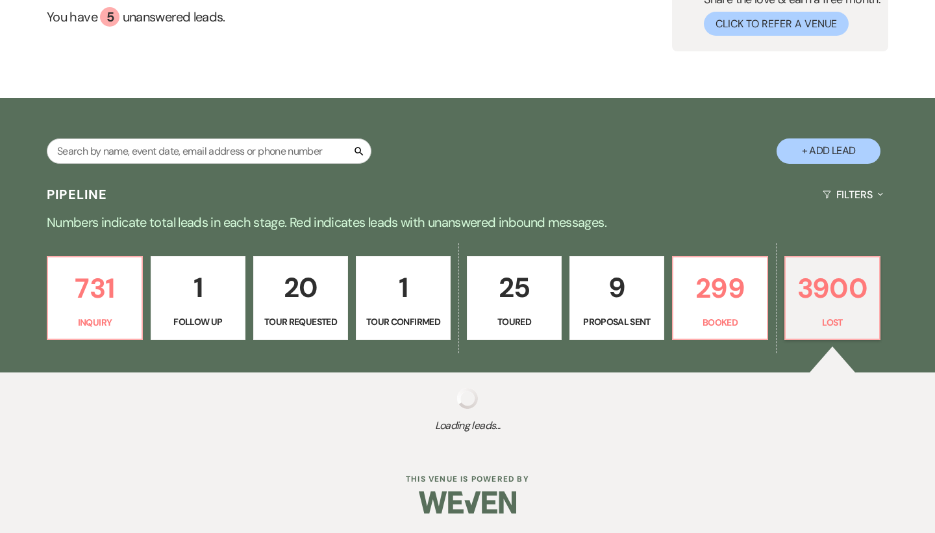
select select "5"
select select "8"
select select "5"
select select "8"
select select "5"
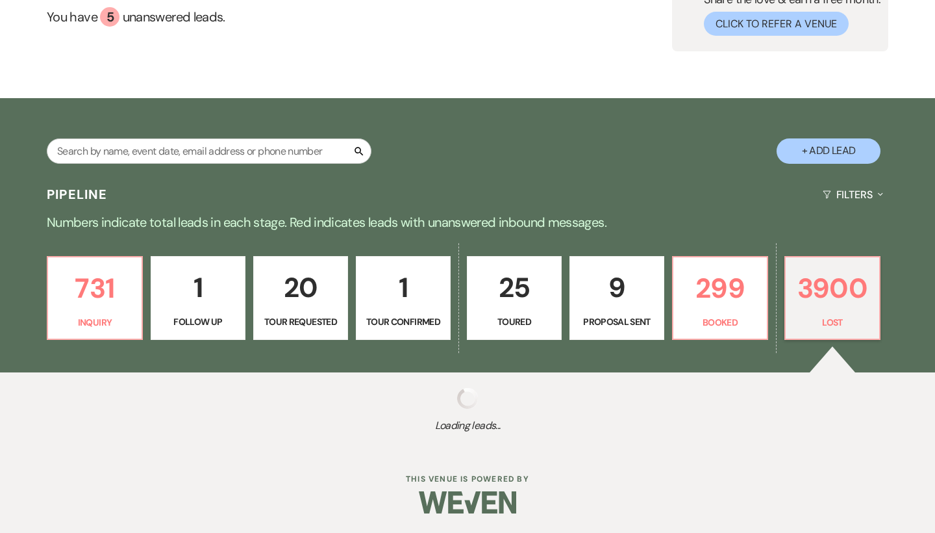
select select "8"
select select "5"
select select "8"
select select "6"
select select "8"
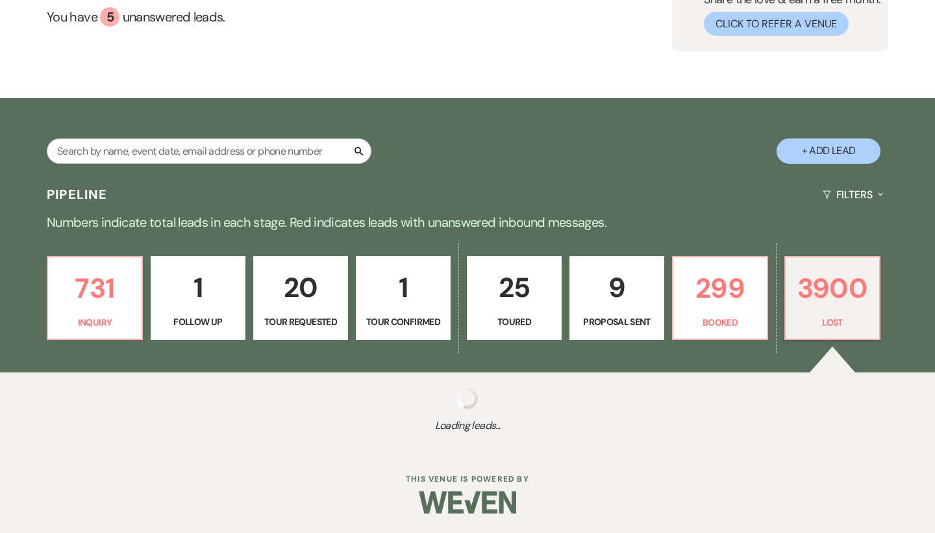
select select "5"
select select "8"
select select "5"
select select "8"
select select "5"
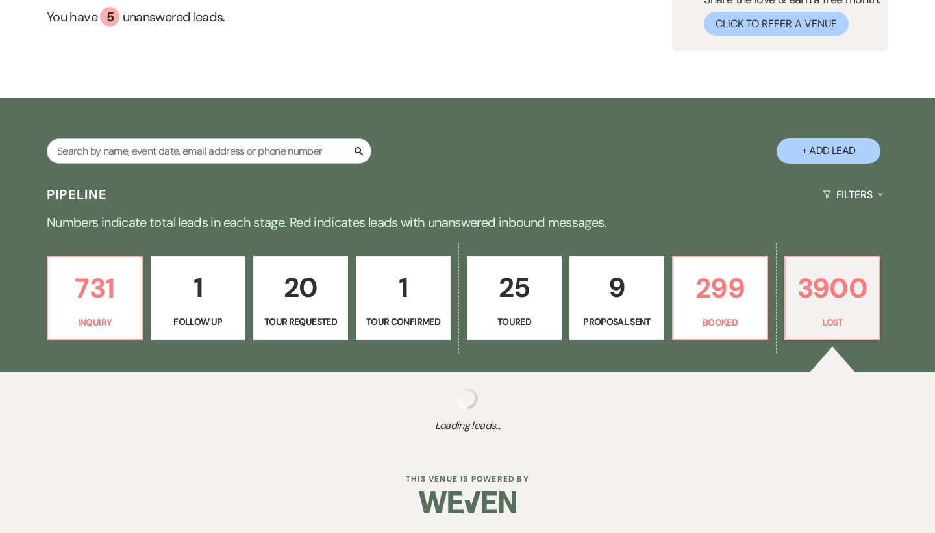
select select "8"
select select "5"
select select "8"
select select "5"
select select "8"
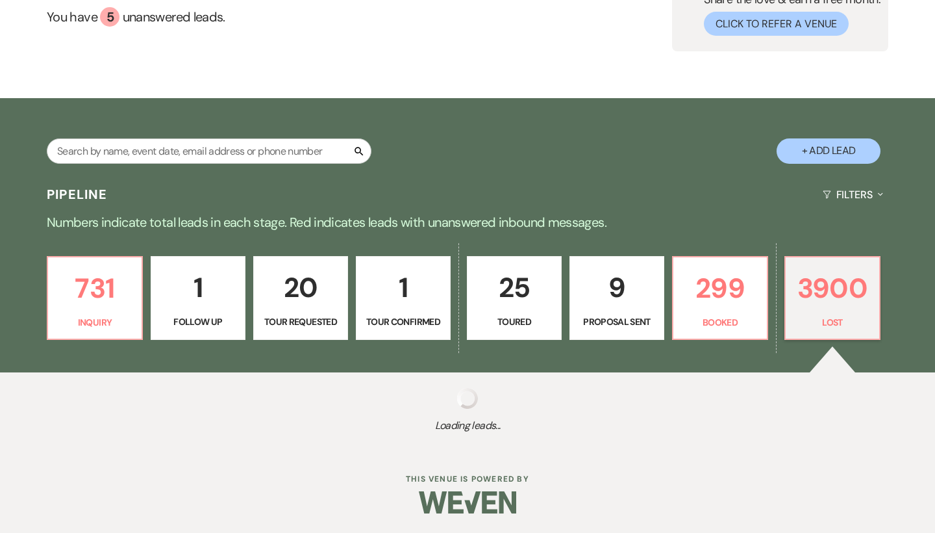
select select "5"
select select "8"
select select "5"
select select "8"
select select "5"
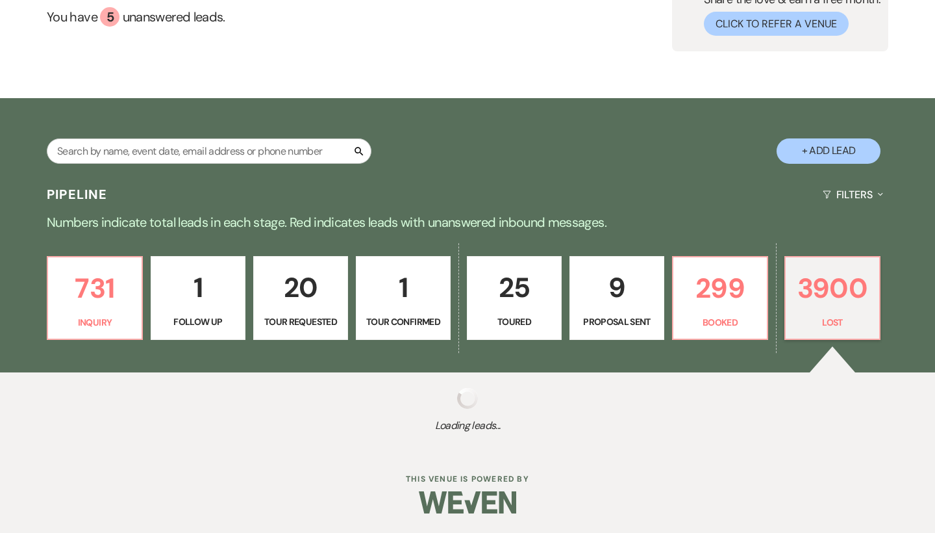
select select "8"
select select "5"
select select "8"
select select "5"
select select "8"
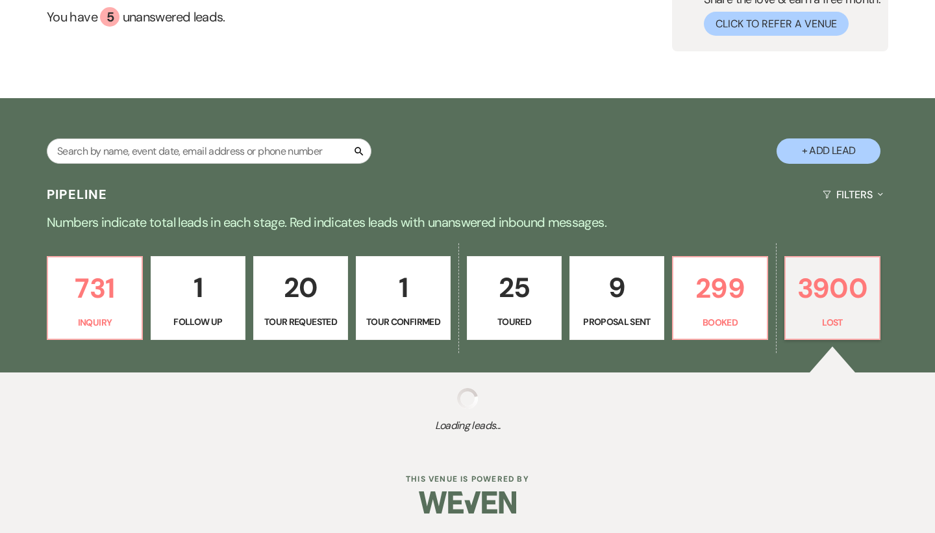
select select "6"
select select "8"
select select "5"
select select "8"
select select "5"
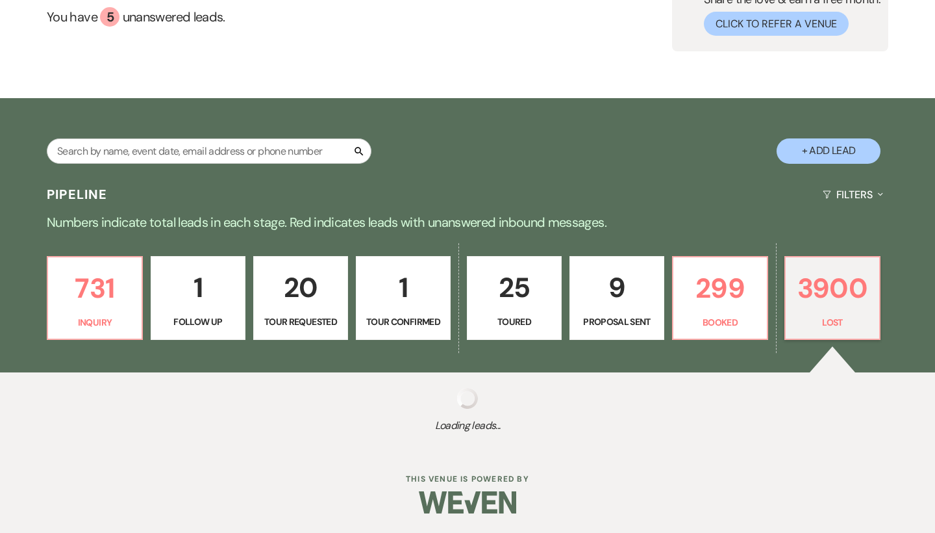
select select "8"
select select "5"
select select "8"
select select "5"
select select "8"
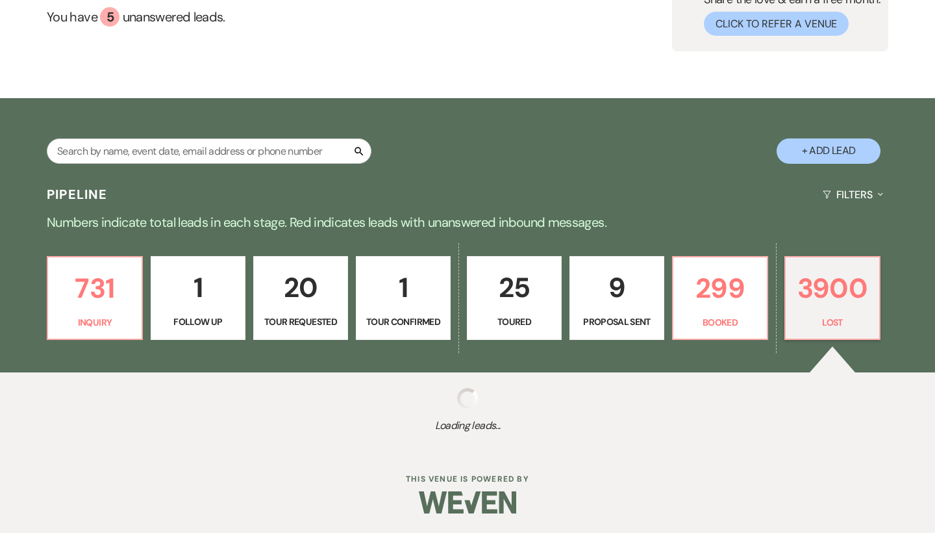
select select "1"
select select "8"
select select "5"
select select "8"
select select "5"
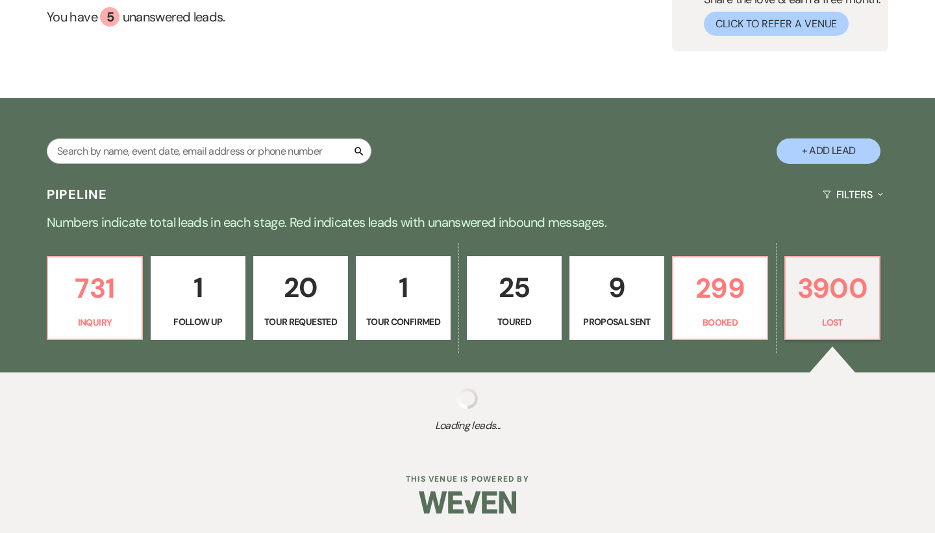
select select "8"
select select "5"
select select "8"
select select "5"
select select "8"
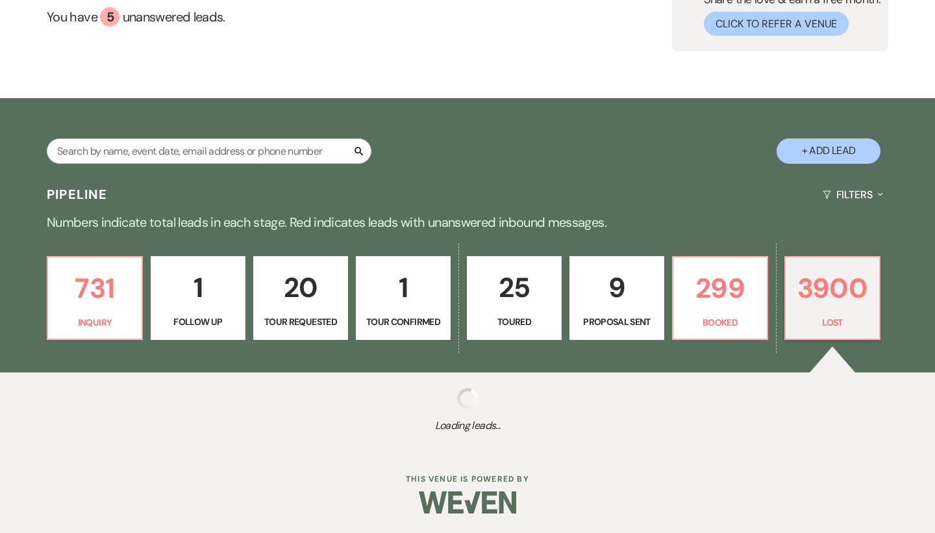
select select "5"
select select "8"
select select "5"
select select "8"
select select "5"
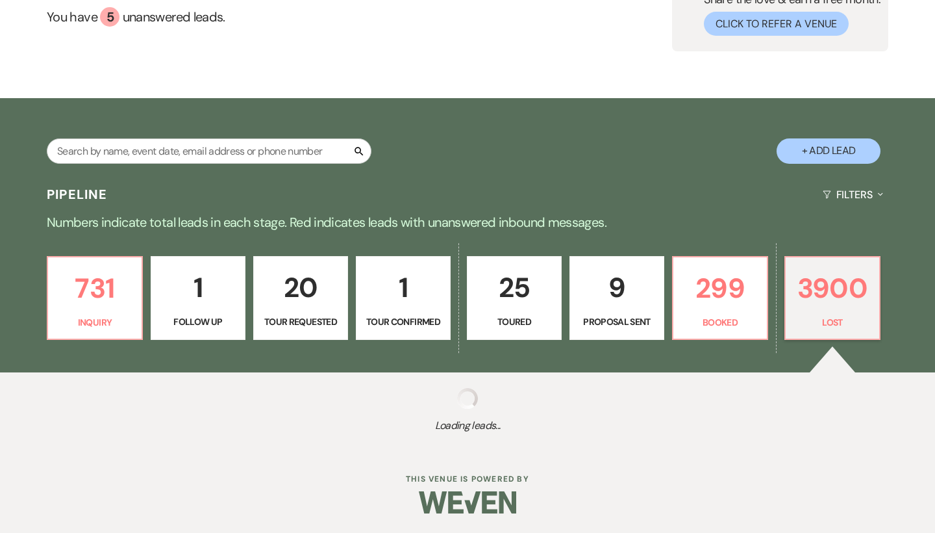
select select "8"
select select "5"
select select "8"
select select "5"
select select "8"
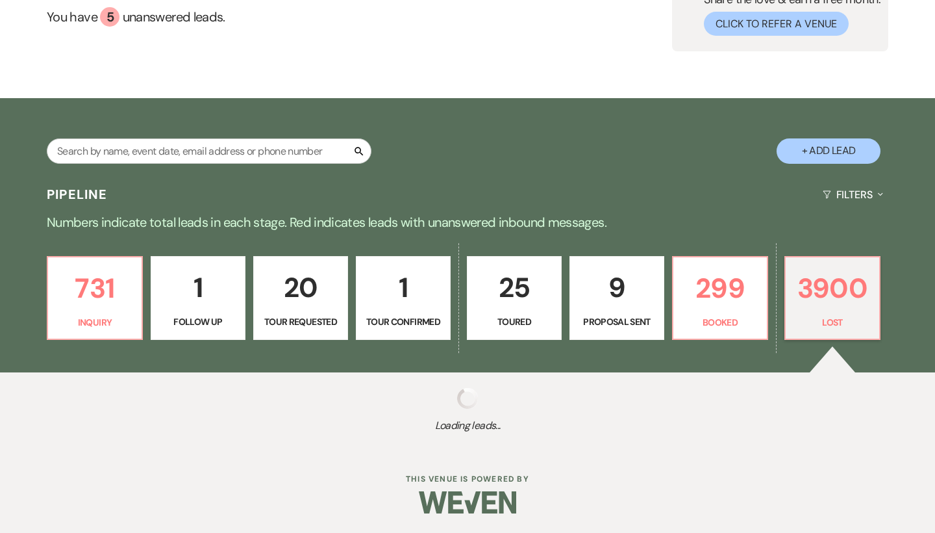
select select "5"
select select "8"
select select "5"
select select "8"
select select "5"
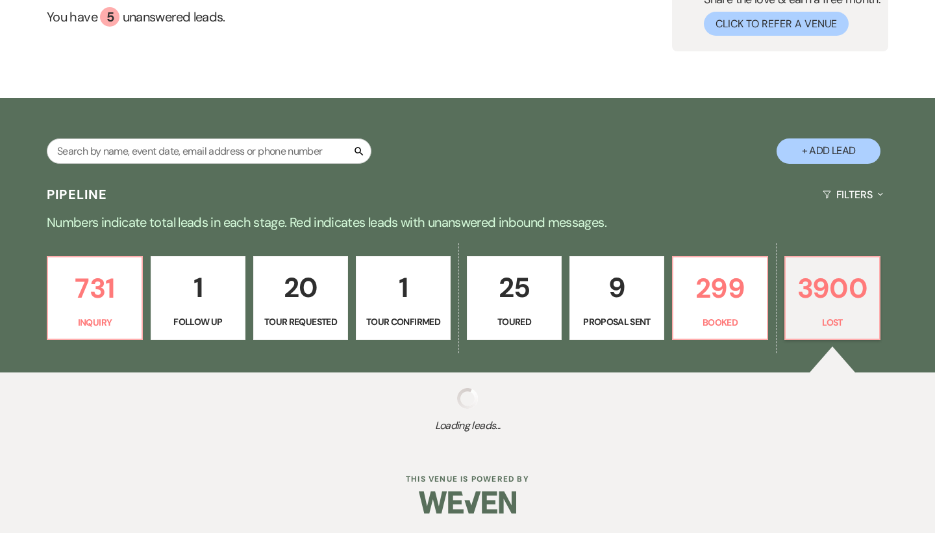
select select "8"
select select "5"
select select "8"
select select "5"
select select "8"
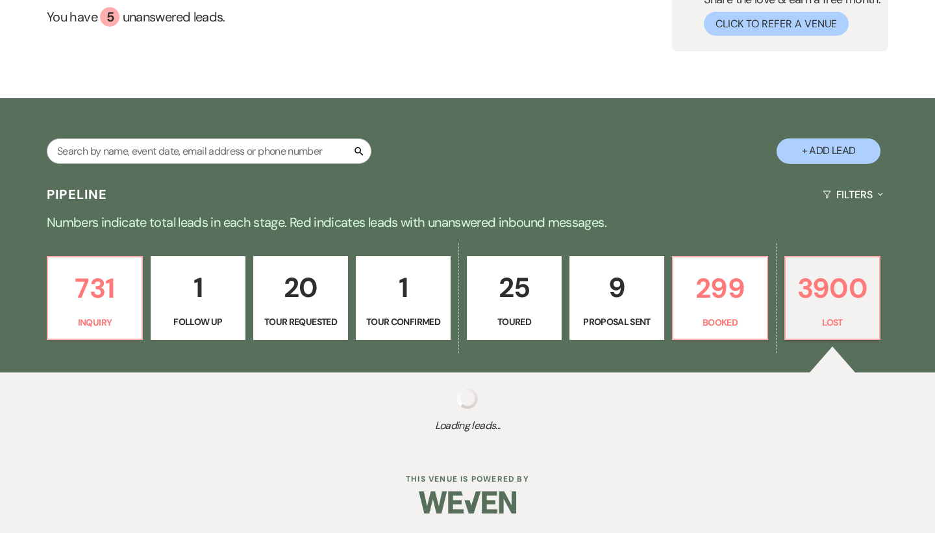
select select "5"
select select "8"
select select "5"
select select "8"
select select "5"
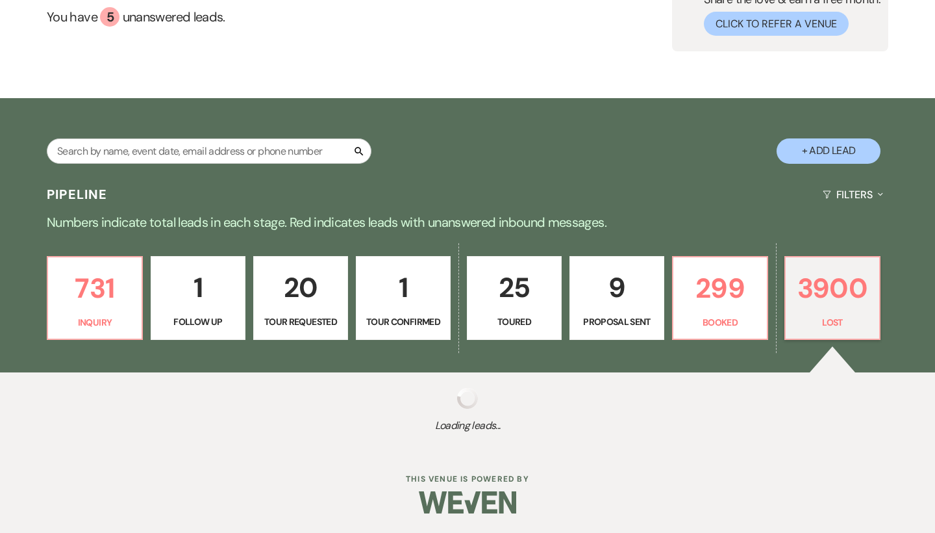
select select "8"
select select "5"
select select "8"
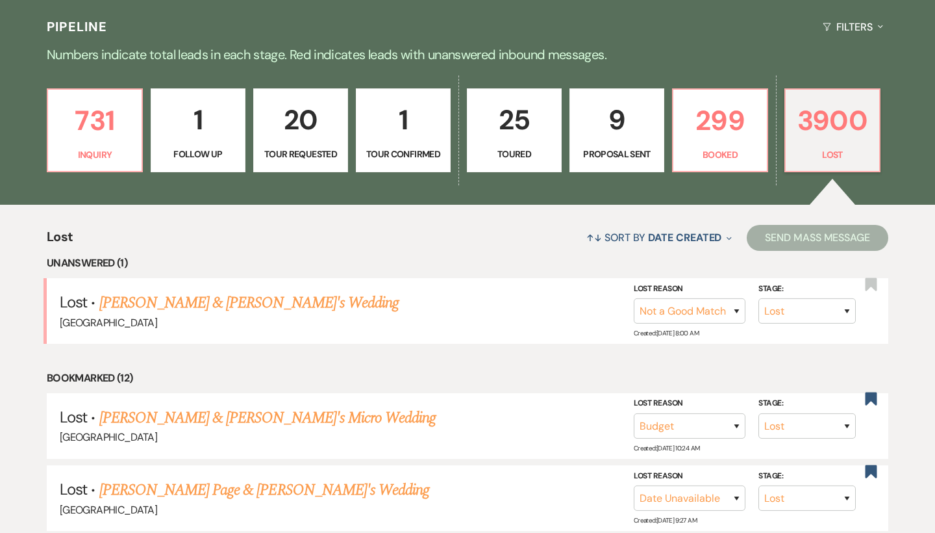
scroll to position [307, 0]
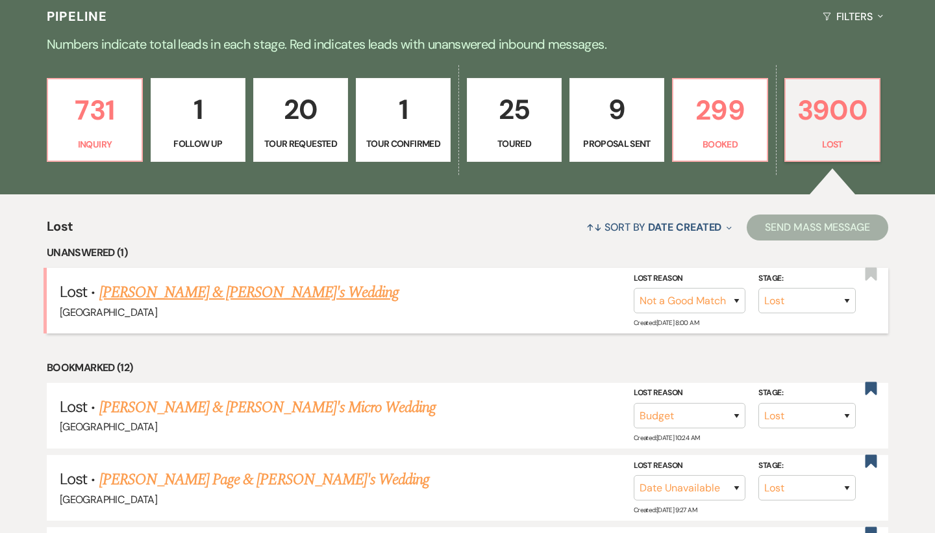
click at [257, 285] on link "Julia Roblyer & Fiance's Wedding" at bounding box center [249, 292] width 300 height 23
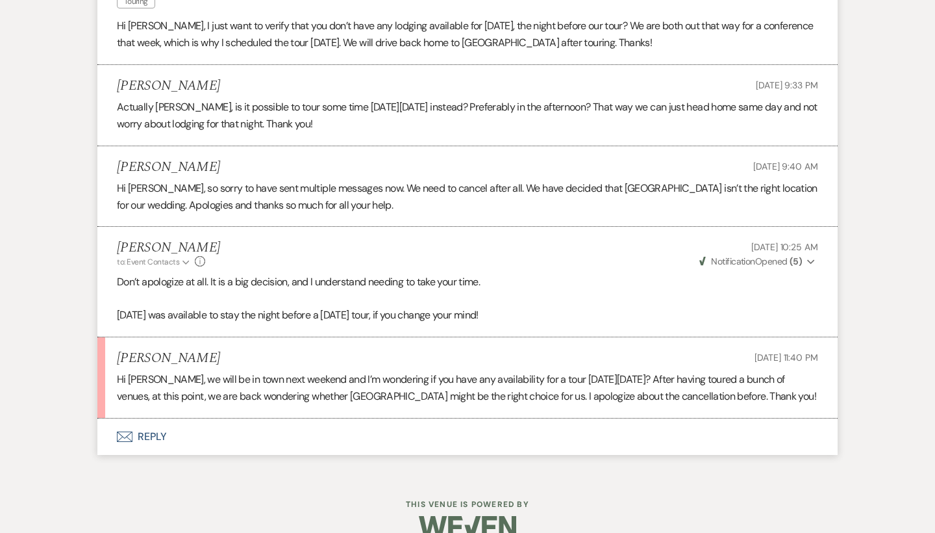
scroll to position [1785, 0]
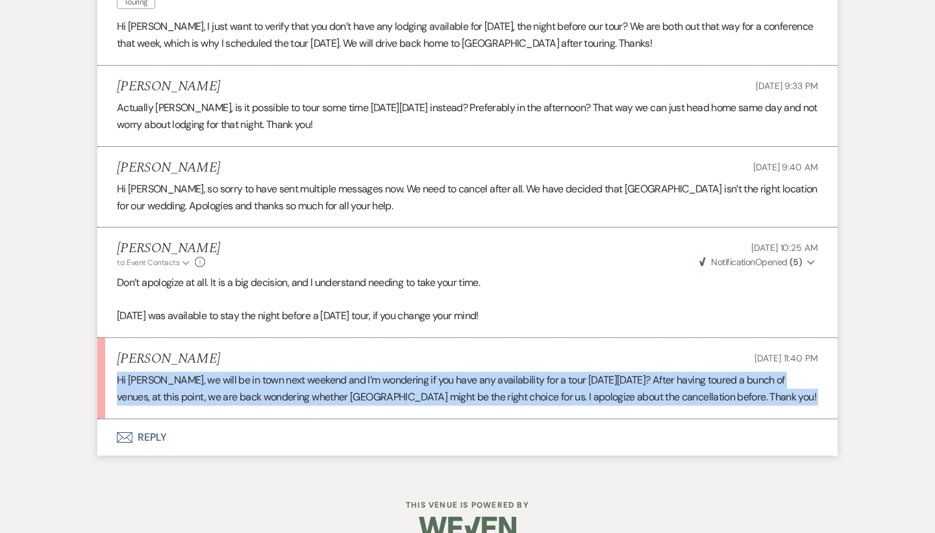
drag, startPoint x: 112, startPoint y: 358, endPoint x: 581, endPoint y: 394, distance: 470.3
click at [581, 394] on li "Julia Roblyer Sep 13, 2025, 11:40 PM Hi Lauren, we will be in town next weekend…" at bounding box center [467, 378] width 740 height 81
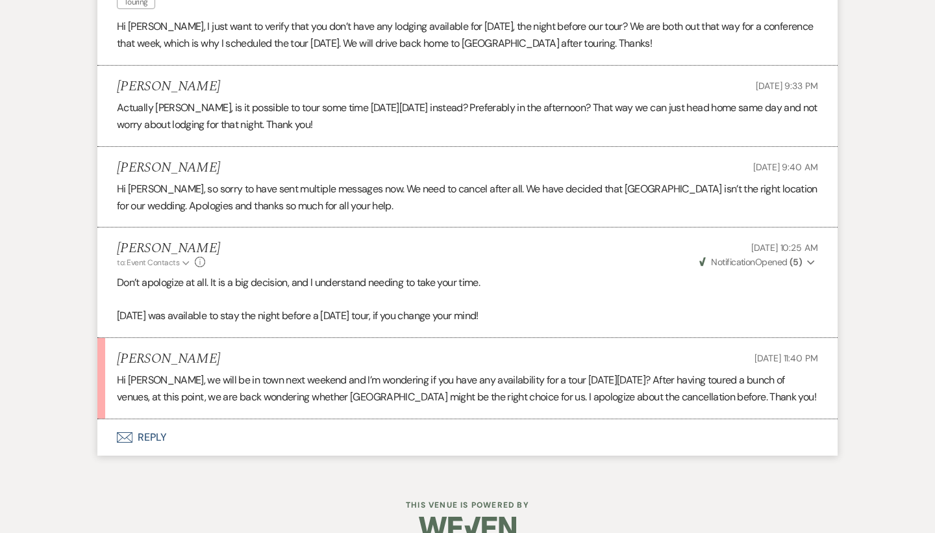
click at [520, 379] on p "Hi Lauren, we will be in town next weekend and I’m wondering if you have any av…" at bounding box center [467, 388] width 701 height 33
click at [144, 419] on button "Envelope Reply" at bounding box center [467, 437] width 740 height 36
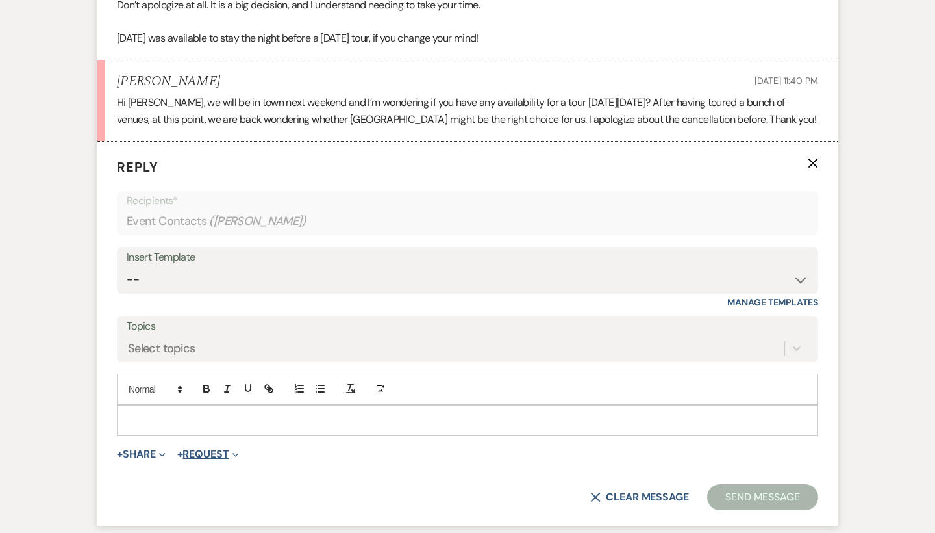
scroll to position [2104, 0]
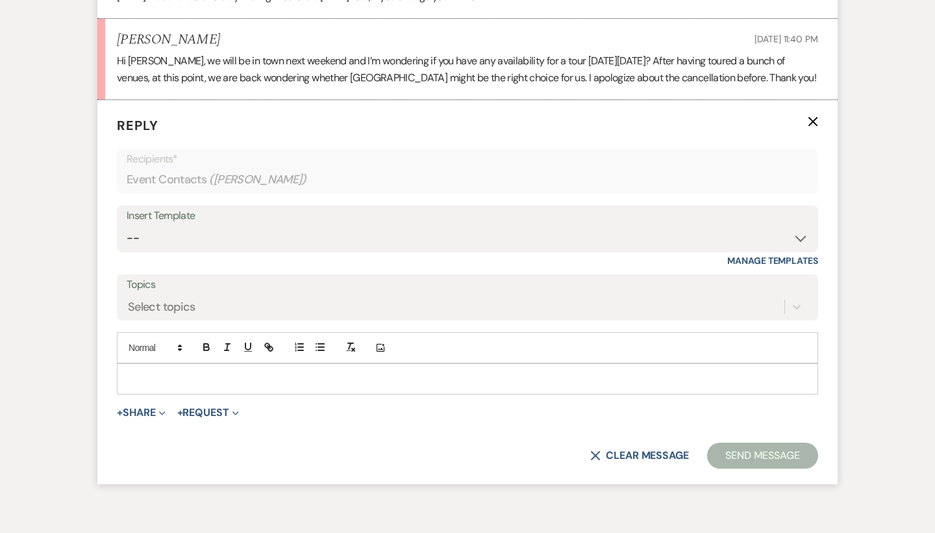
click at [194, 364] on div at bounding box center [468, 379] width 700 height 30
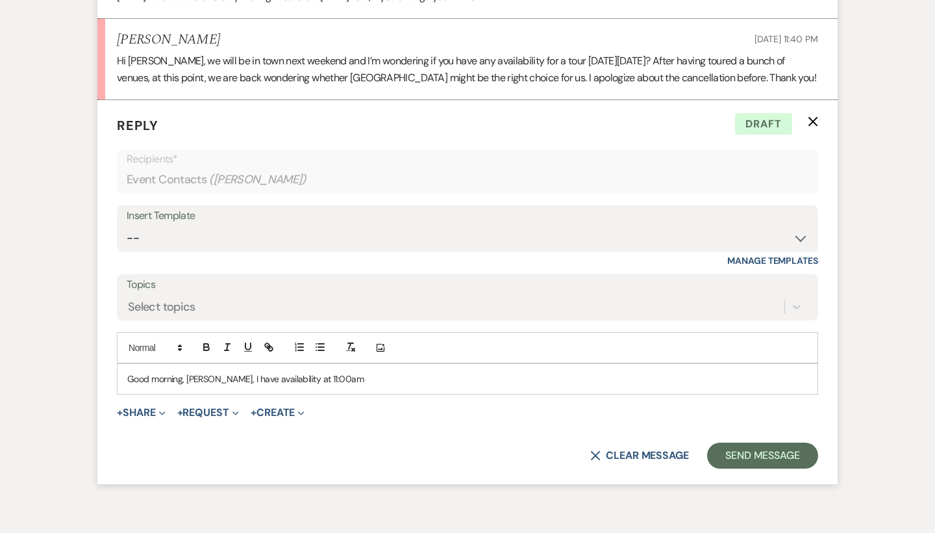
click at [207, 372] on p "Good morning, Julia, I have availability at 11:00am" at bounding box center [467, 379] width 681 height 14
click at [359, 372] on p "Good morning, Julia, I have availability at 11:00am" at bounding box center [467, 379] width 681 height 14
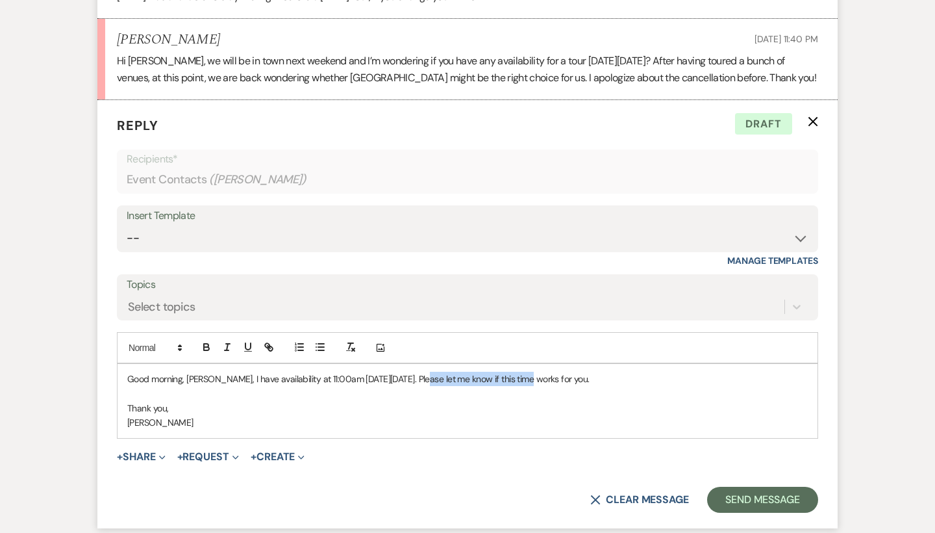
drag, startPoint x: 420, startPoint y: 355, endPoint x: 518, endPoint y: 356, distance: 98.7
click at [518, 372] on p "Good morning, Julia, I have availability at 11:00am on Sunday, September 21st. …" at bounding box center [467, 379] width 681 height 14
click at [605, 364] on div "Good morning, Julia, I have availability at 11:00am on Sunday, September 21st. …" at bounding box center [468, 401] width 700 height 74
click at [606, 372] on p "Good morning, Julia, I have availability at 11:00am on Sunday, September 21st. …" at bounding box center [467, 379] width 681 height 14
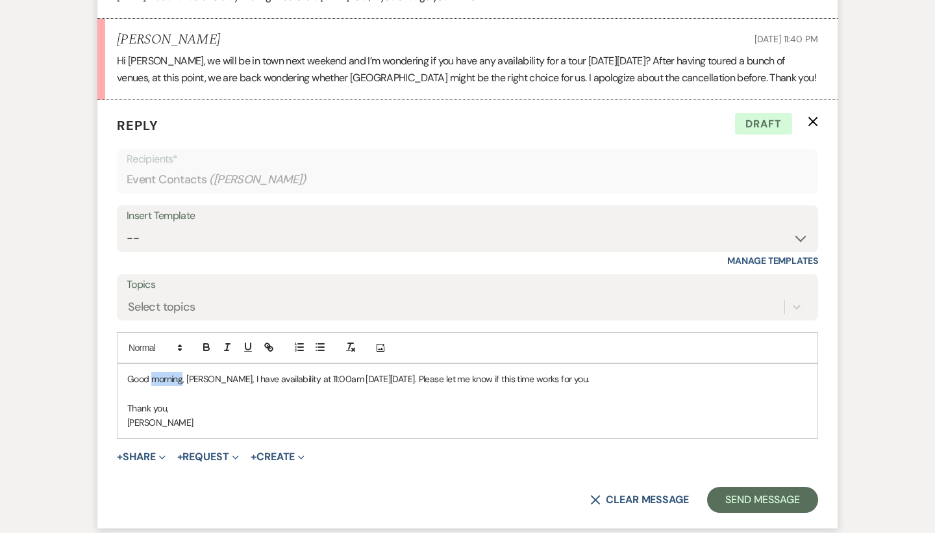
drag, startPoint x: 183, startPoint y: 353, endPoint x: 152, endPoint y: 353, distance: 31.2
click at [152, 372] on p "Good morning, Julia, I have availability at 11:00am on Sunday, September 21st. …" at bounding box center [467, 379] width 681 height 14
click at [785, 486] on button "Send Message" at bounding box center [762, 499] width 111 height 26
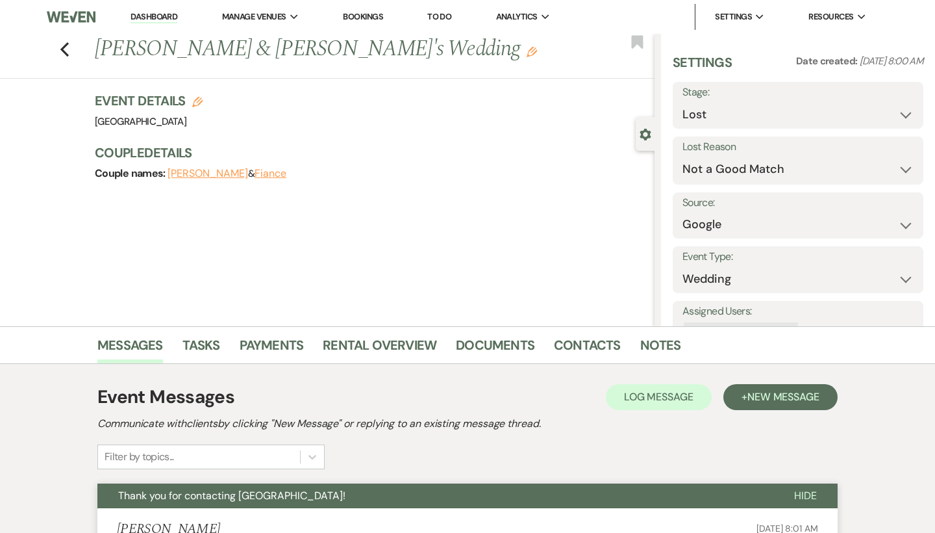
scroll to position [0, 0]
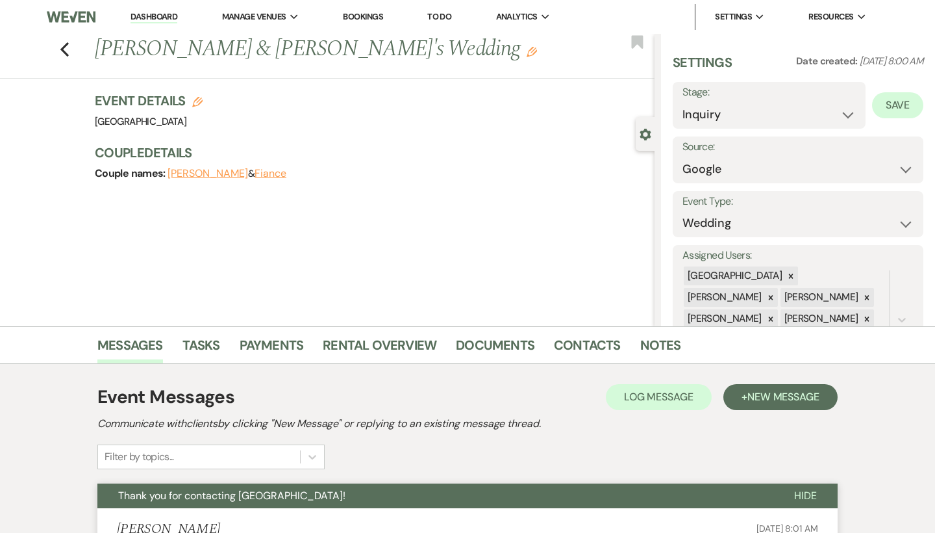
click at [905, 110] on button "Save" at bounding box center [897, 105] width 51 height 26
click at [63, 42] on icon "Previous" at bounding box center [65, 50] width 10 height 16
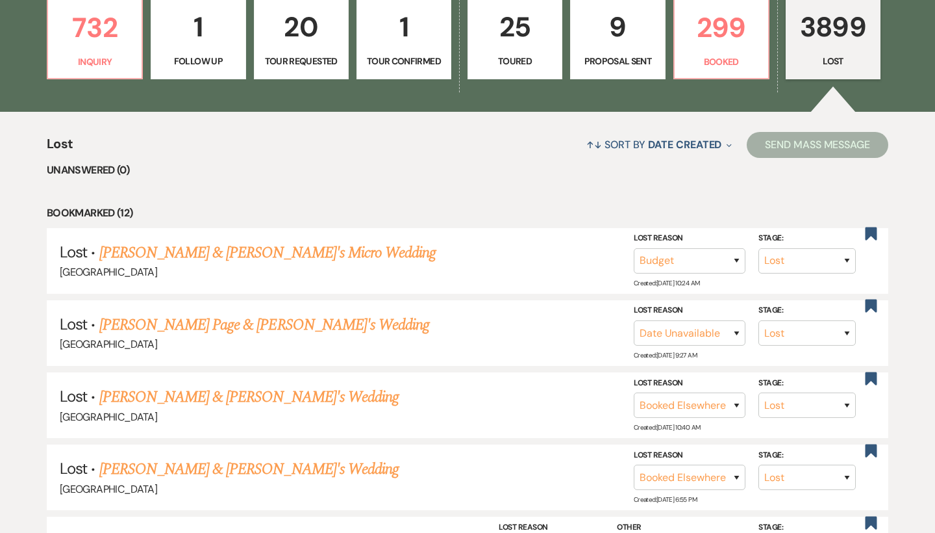
scroll to position [409, 0]
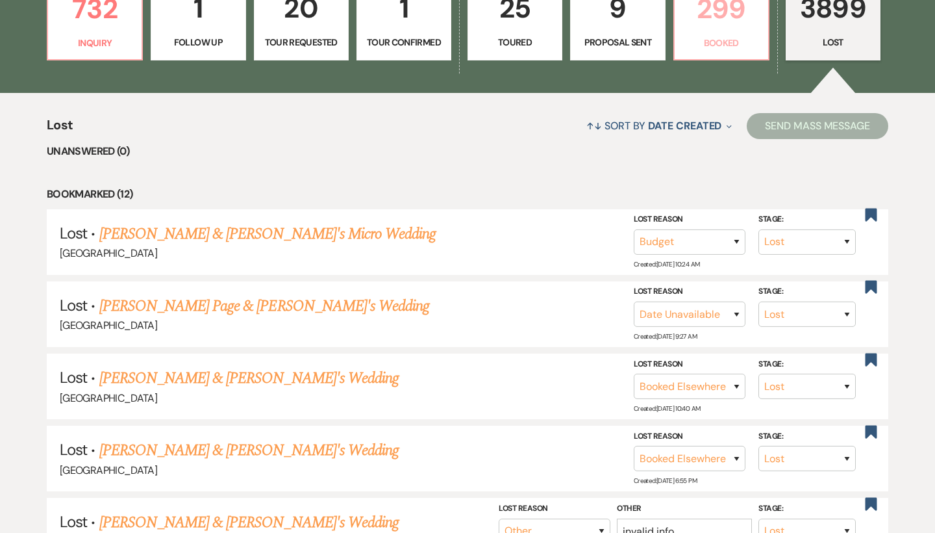
click at [738, 47] on p "Booked" at bounding box center [722, 43] width 78 height 14
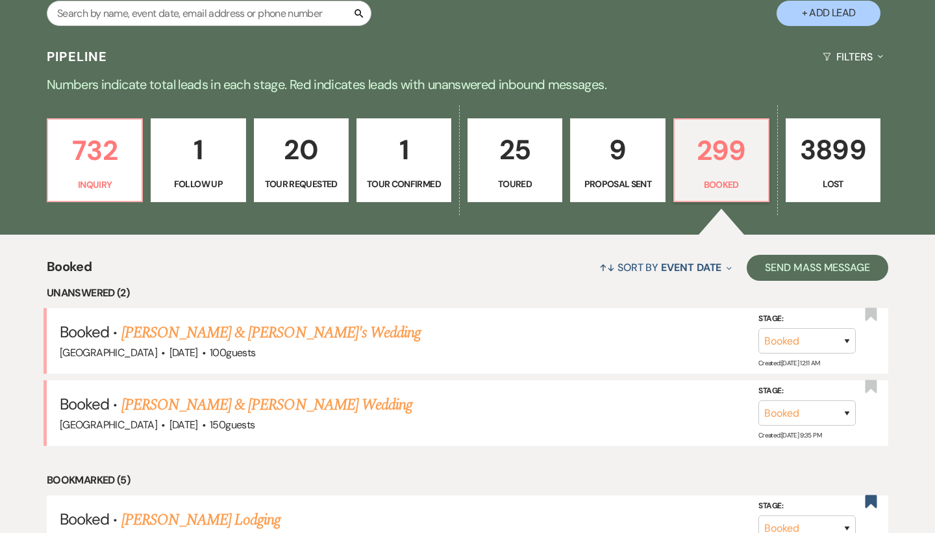
scroll to position [286, 0]
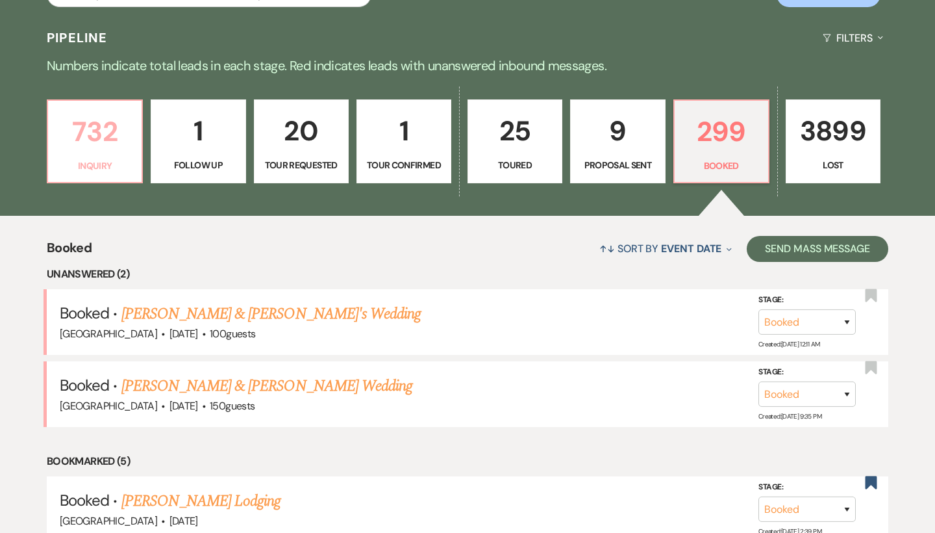
click at [113, 158] on p "Inquiry" at bounding box center [95, 165] width 78 height 14
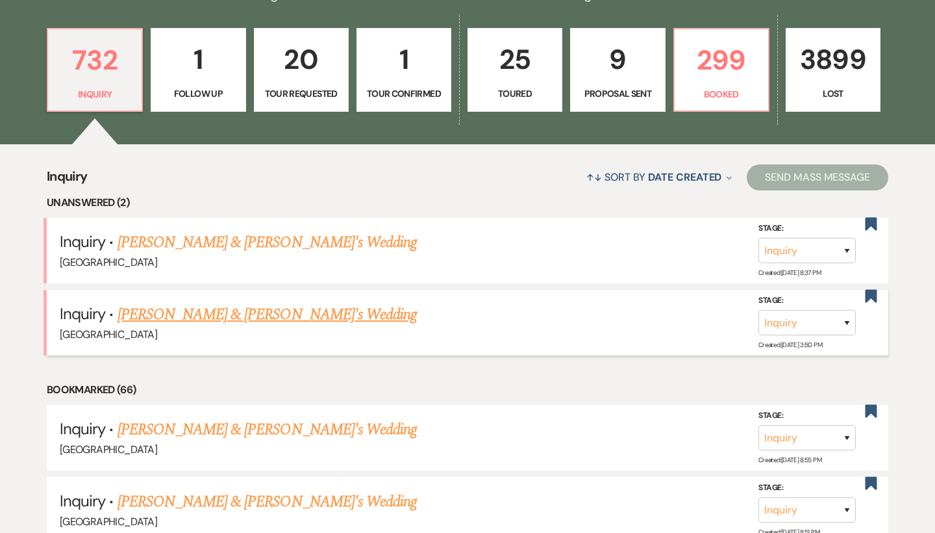
scroll to position [372, 0]
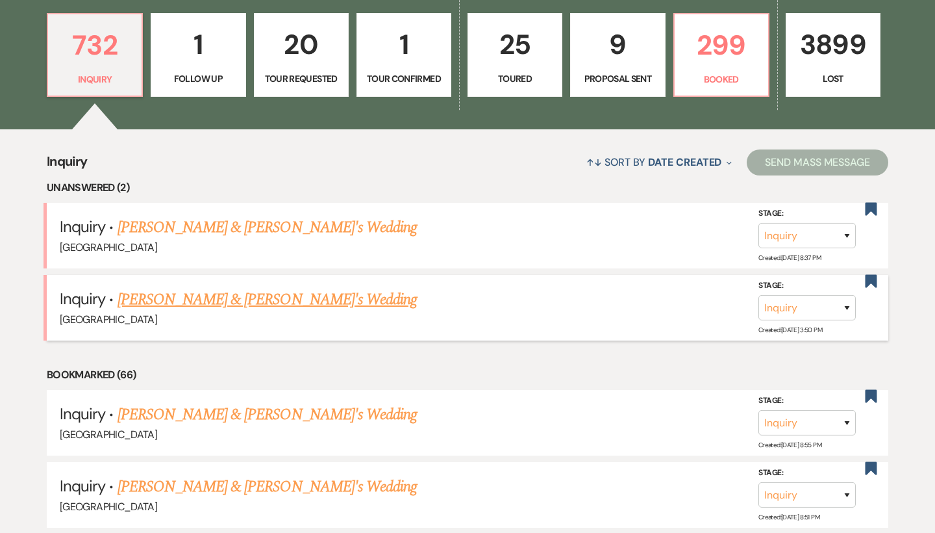
click at [242, 297] on link "[PERSON_NAME] & [PERSON_NAME]'s Wedding" at bounding box center [268, 299] width 300 height 23
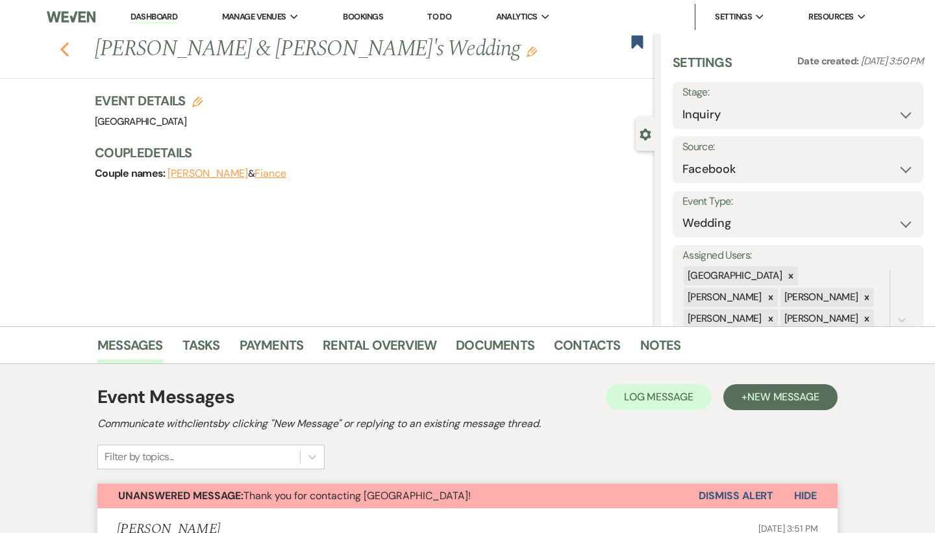
click at [61, 47] on icon "Previous" at bounding box center [65, 50] width 10 height 16
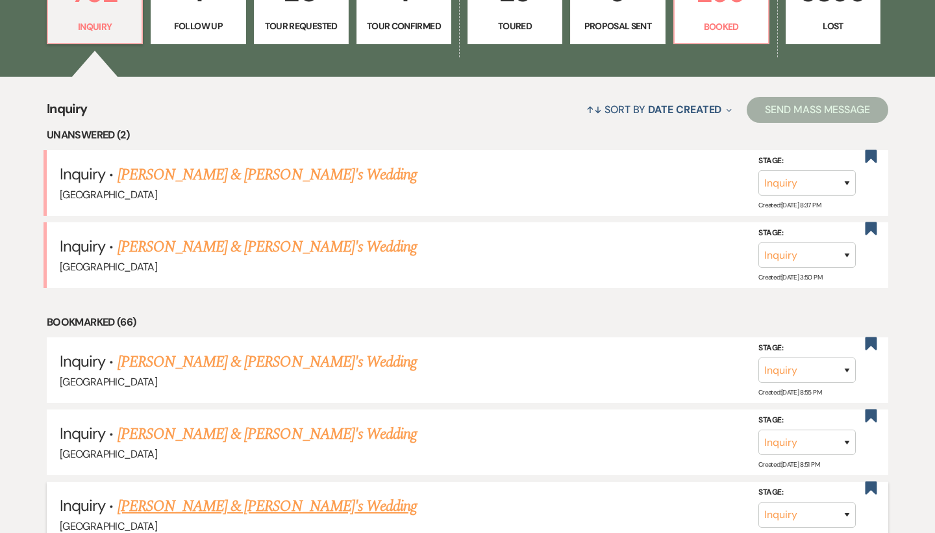
scroll to position [465, 0]
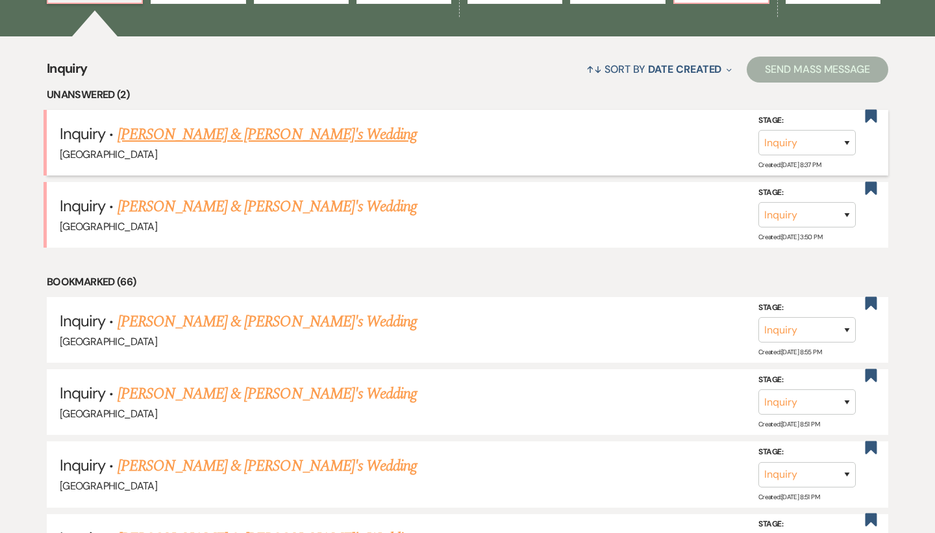
click at [141, 136] on link "Jack Kurki-Fox & Fiance's Wedding" at bounding box center [268, 134] width 300 height 23
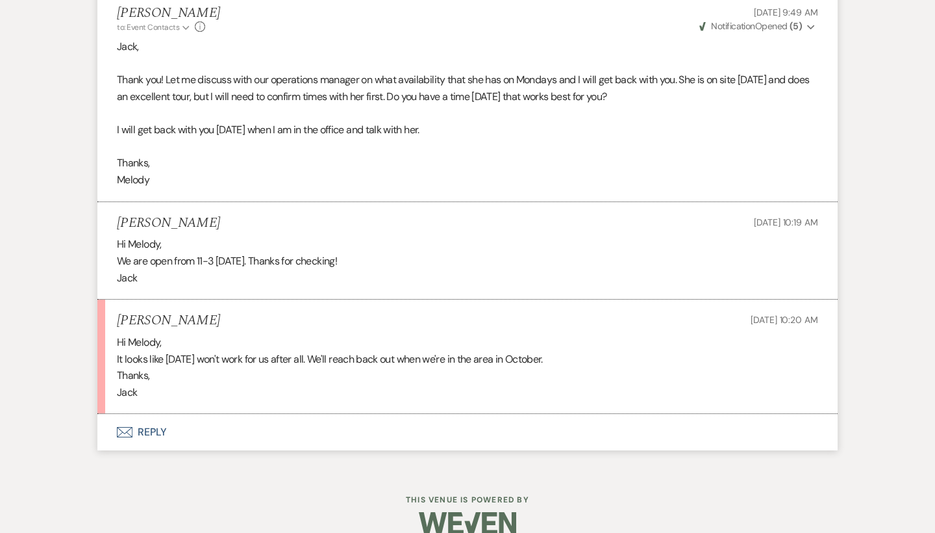
scroll to position [1252, 0]
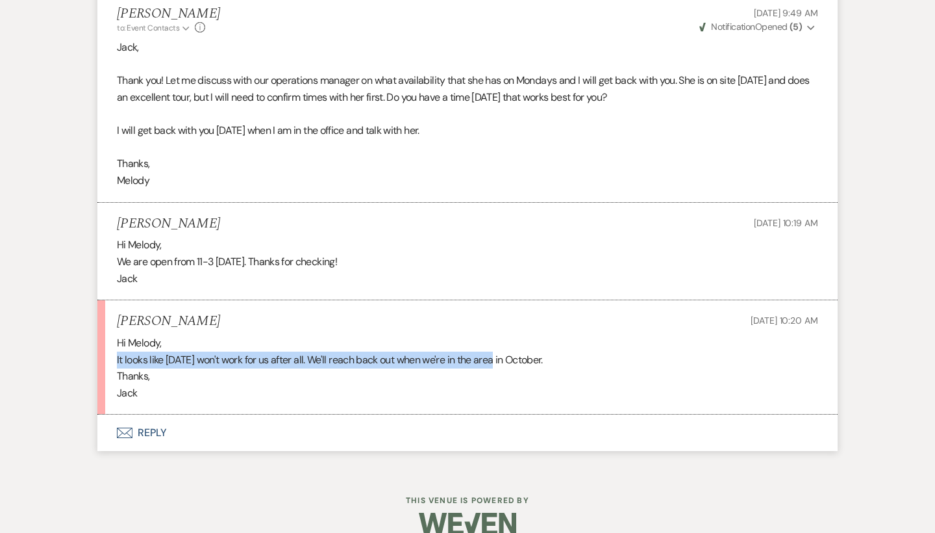
drag, startPoint x: 123, startPoint y: 340, endPoint x: 503, endPoint y: 347, distance: 380.0
click at [503, 347] on li "Jack Kurki-Fox Sep 16, 2025, 10:20 AM Hi Melody, It looks like Monday won't wor…" at bounding box center [467, 357] width 740 height 114
click at [503, 351] on p "It looks like Monday won't work for us after all. We'll reach back out when we'…" at bounding box center [467, 359] width 701 height 17
drag, startPoint x: 557, startPoint y: 343, endPoint x: 90, endPoint y: 340, distance: 467.0
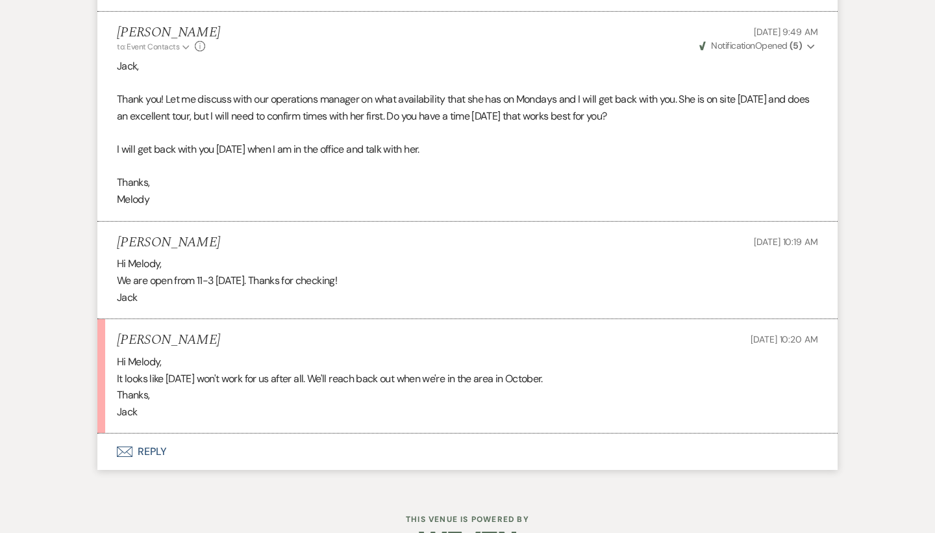
scroll to position [1231, 0]
click at [157, 435] on button "Envelope Reply" at bounding box center [467, 453] width 740 height 36
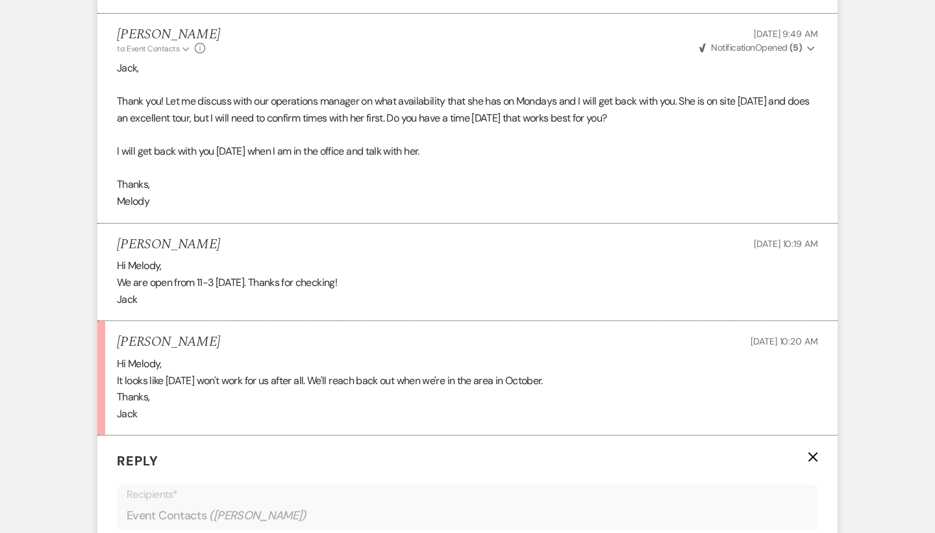
scroll to position [1573, 0]
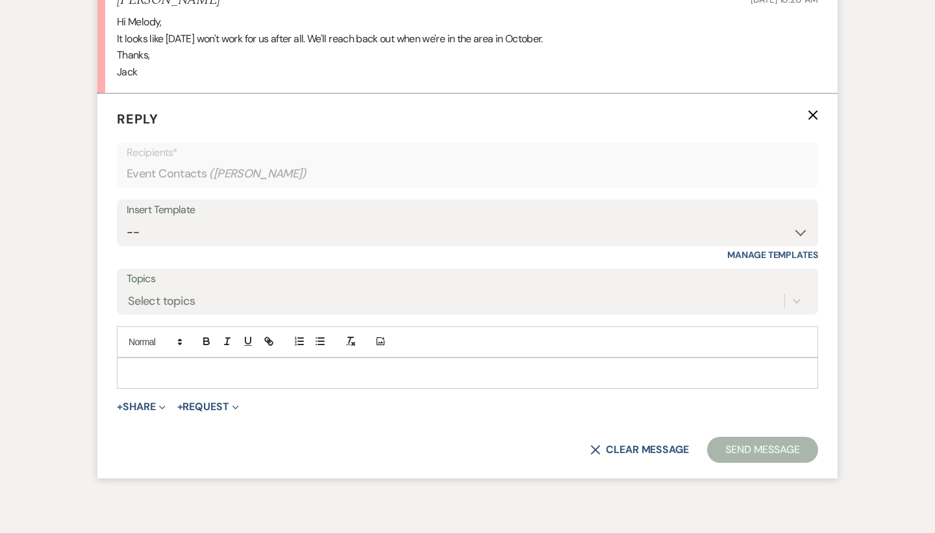
click at [179, 366] on p at bounding box center [467, 373] width 681 height 14
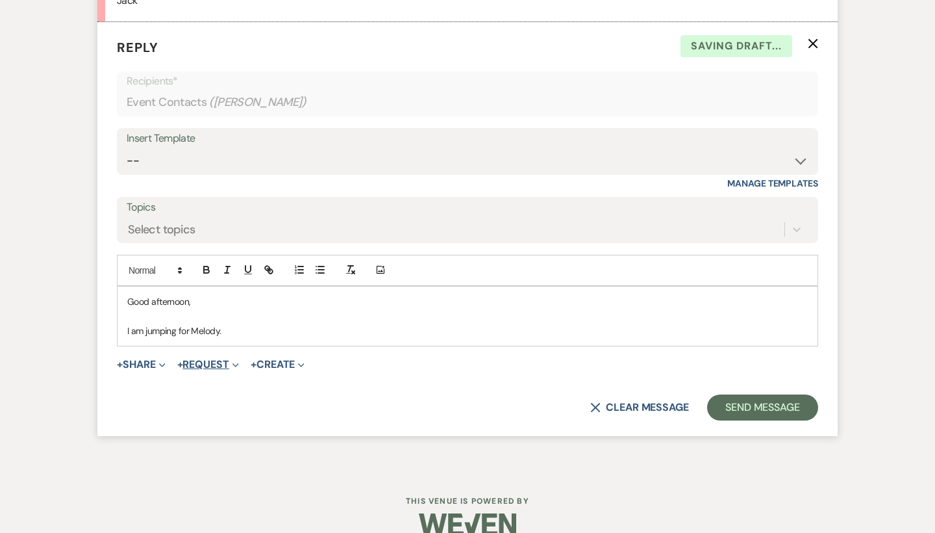
scroll to position [1644, 0]
drag, startPoint x: 260, startPoint y: 309, endPoint x: 253, endPoint y: 309, distance: 7.8
click at [253, 324] on p "I am jumping for Melody. Once" at bounding box center [467, 331] width 681 height 14
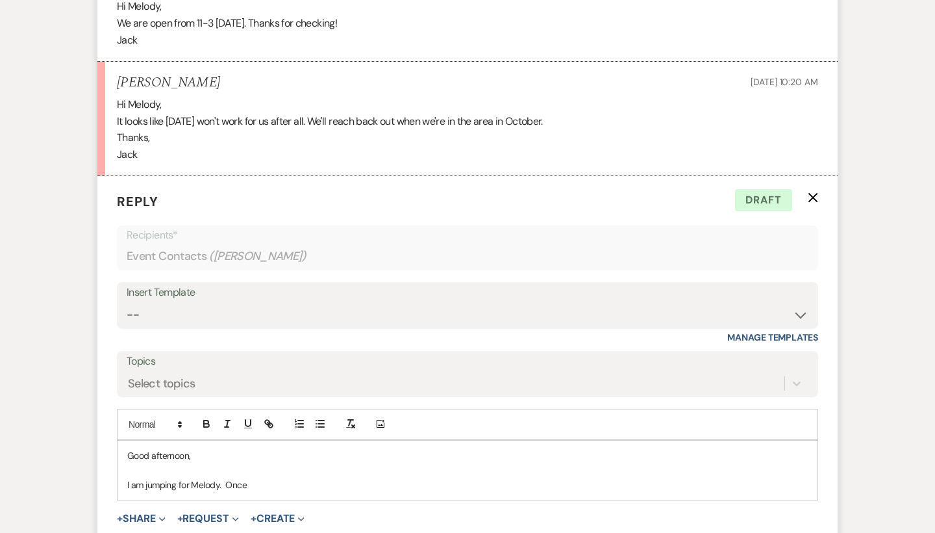
scroll to position [1490, 0]
click at [471, 478] on p "I am jumping for Melody. When you are back in the area, we would love to get a …" at bounding box center [467, 485] width 681 height 14
click at [509, 455] on div "Good afternoon, I am jumping for Melody. When you are back in the area, we woul…" at bounding box center [468, 470] width 700 height 59
click at [510, 478] on p "I am jumping for Melody. When you are back in the area, we would love to get a …" at bounding box center [467, 485] width 681 height 14
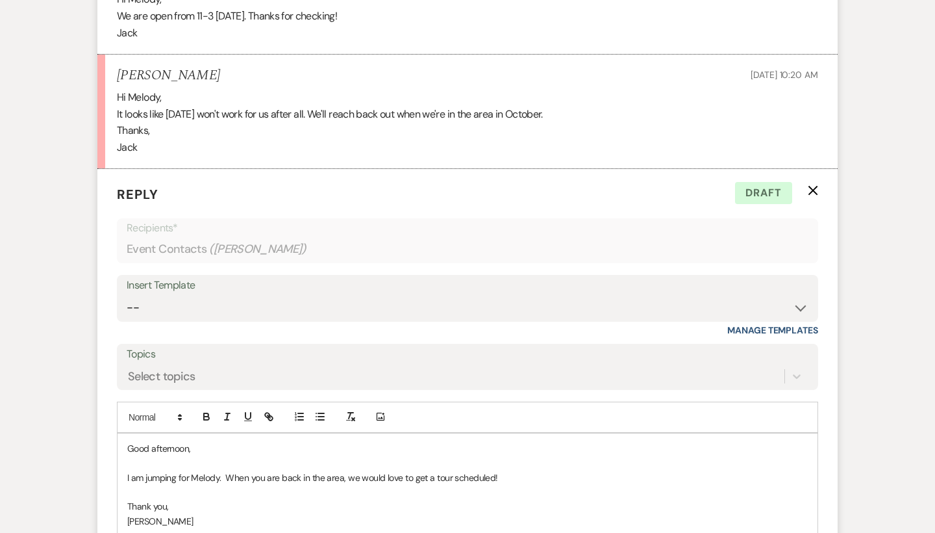
scroll to position [1603, 0]
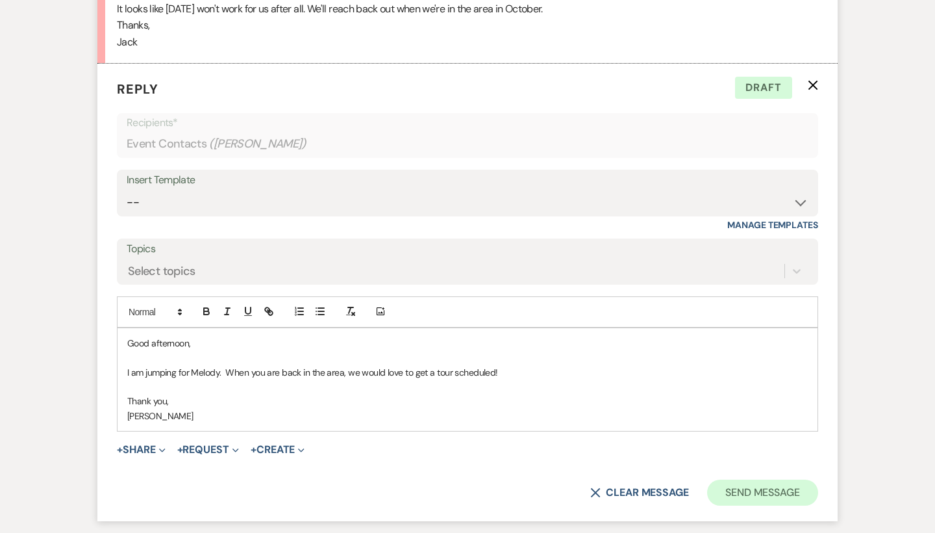
click at [771, 479] on button "Send Message" at bounding box center [762, 492] width 111 height 26
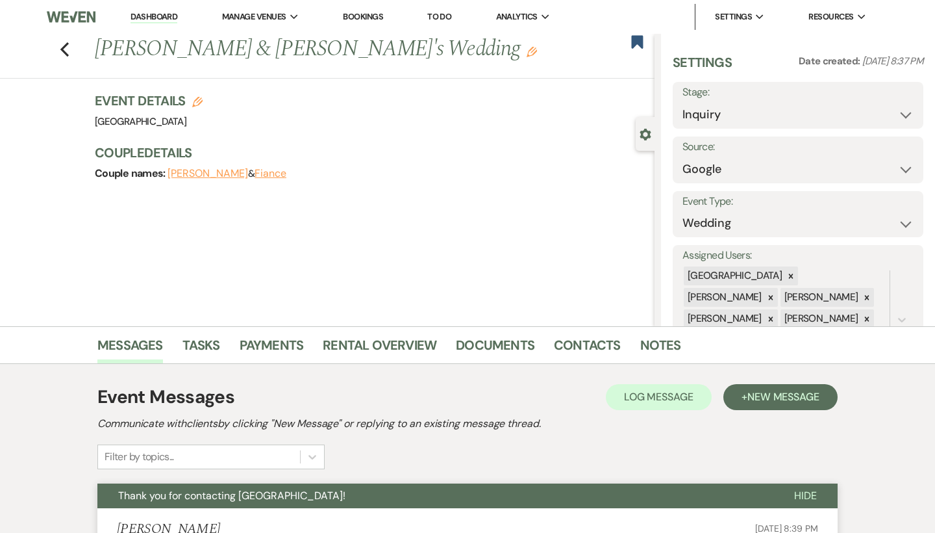
scroll to position [0, 0]
click at [637, 42] on use "button" at bounding box center [638, 41] width 12 height 13
click at [66, 48] on icon "Previous" at bounding box center [65, 50] width 10 height 16
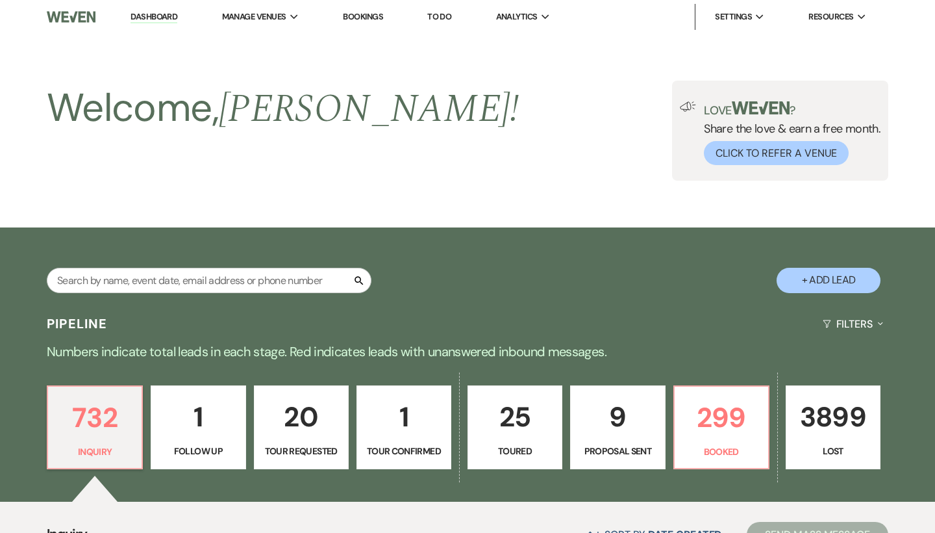
scroll to position [465, 0]
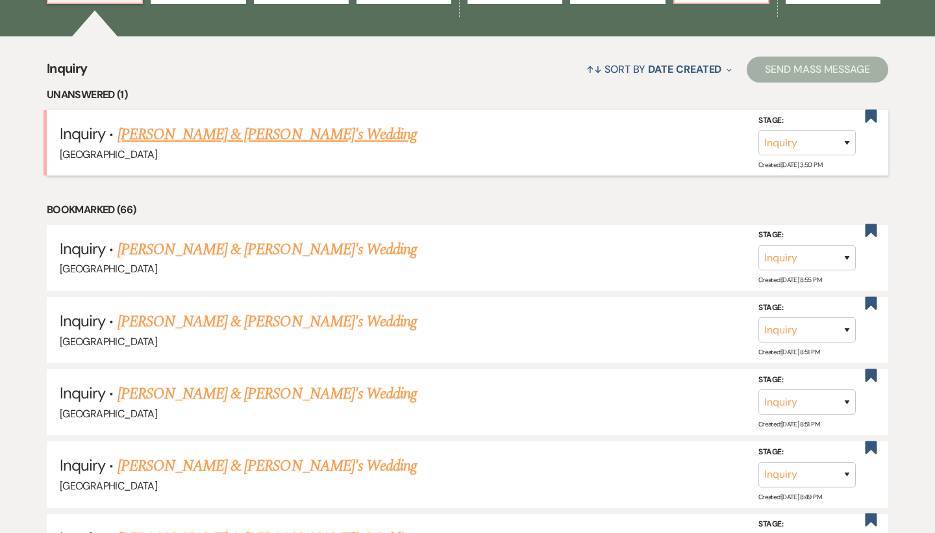
click at [329, 133] on link "[PERSON_NAME] & [PERSON_NAME]'s Wedding" at bounding box center [268, 134] width 300 height 23
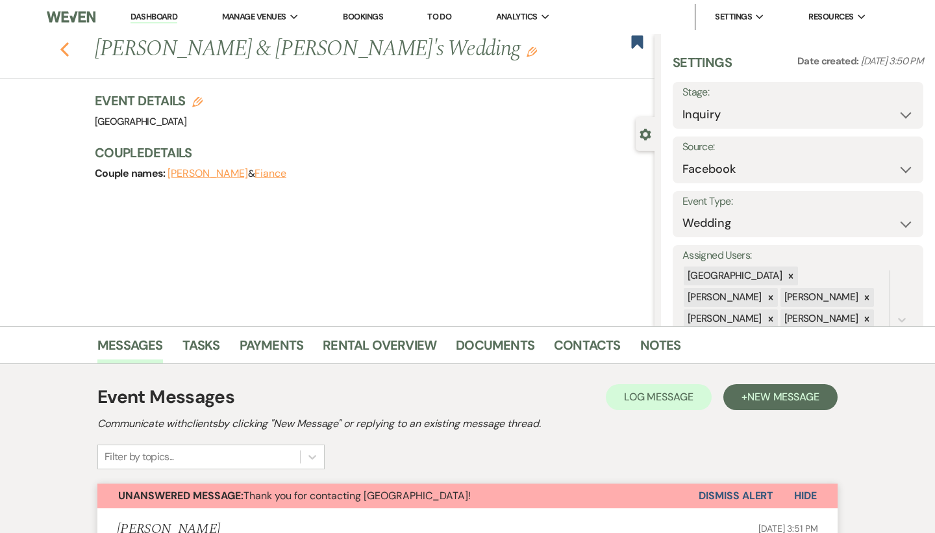
click at [64, 46] on use "button" at bounding box center [64, 49] width 8 height 14
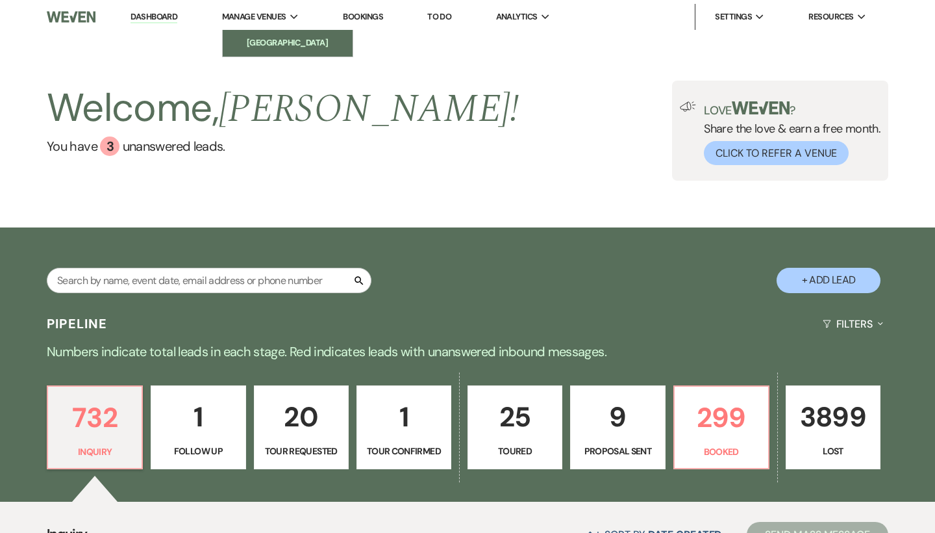
click at [279, 49] on li "[GEOGRAPHIC_DATA]" at bounding box center [287, 42] width 117 height 13
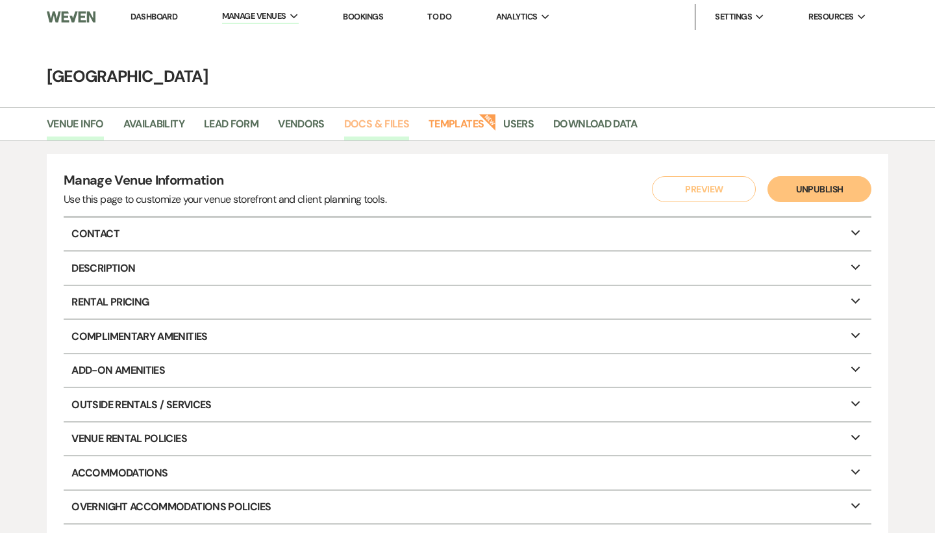
click at [373, 129] on link "Docs & Files" at bounding box center [376, 128] width 65 height 25
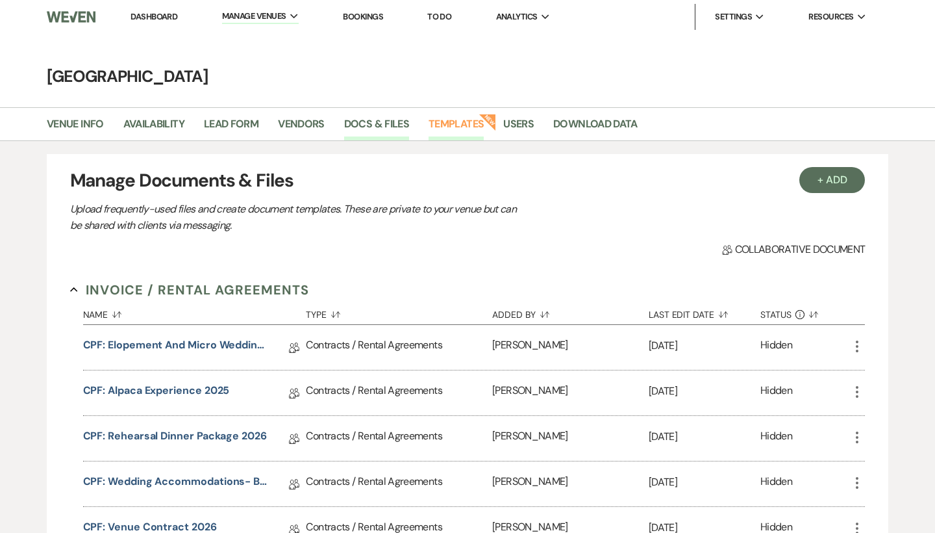
click at [467, 138] on link "Templates" at bounding box center [456, 128] width 55 height 25
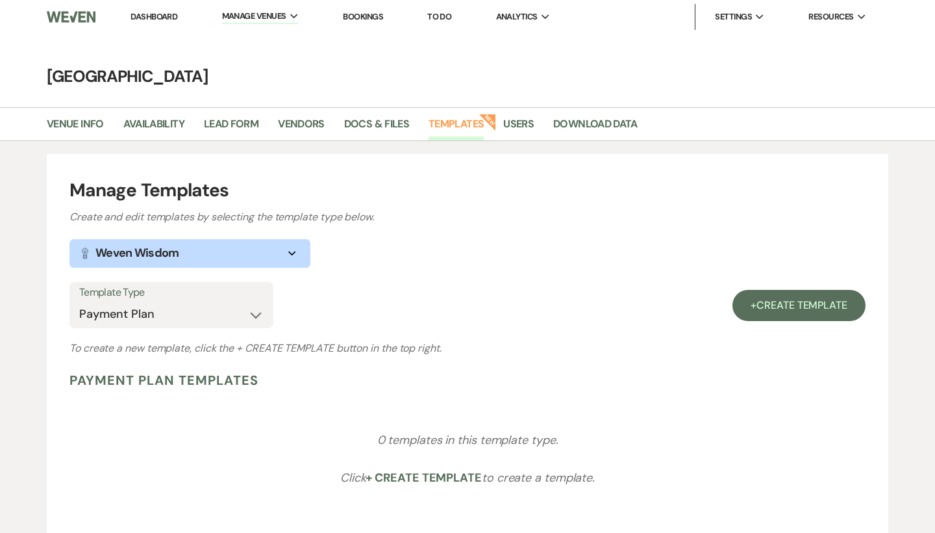
click at [455, 118] on link "Templates" at bounding box center [456, 128] width 55 height 25
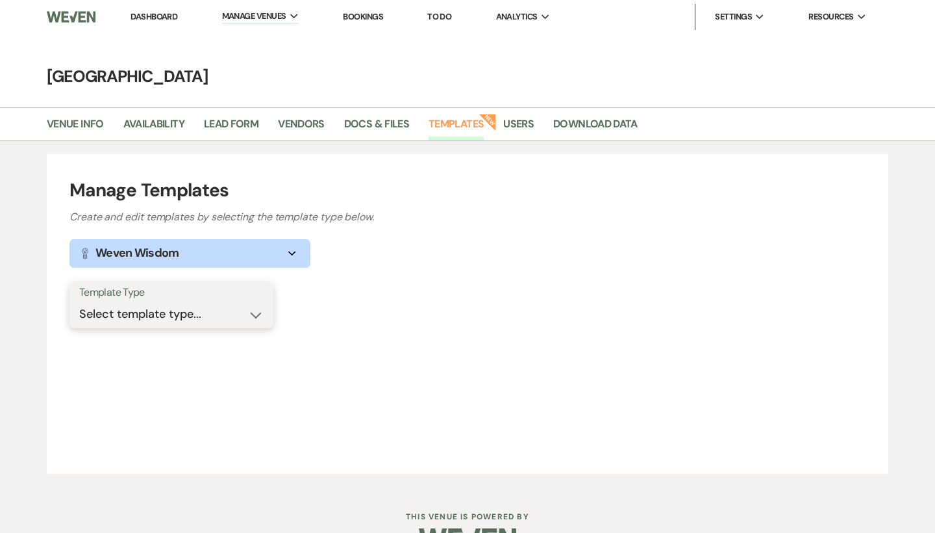
click at [213, 322] on select "Select template type... Task List Message Templates Payment Plan Inventory Item…" at bounding box center [171, 313] width 184 height 25
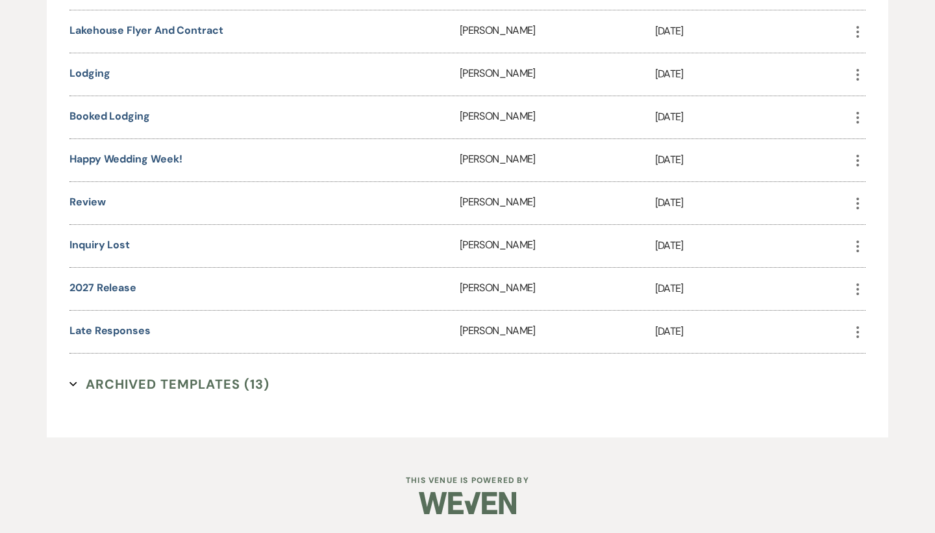
scroll to position [1609, 0]
click at [129, 290] on link "2027 Release" at bounding box center [102, 288] width 67 height 14
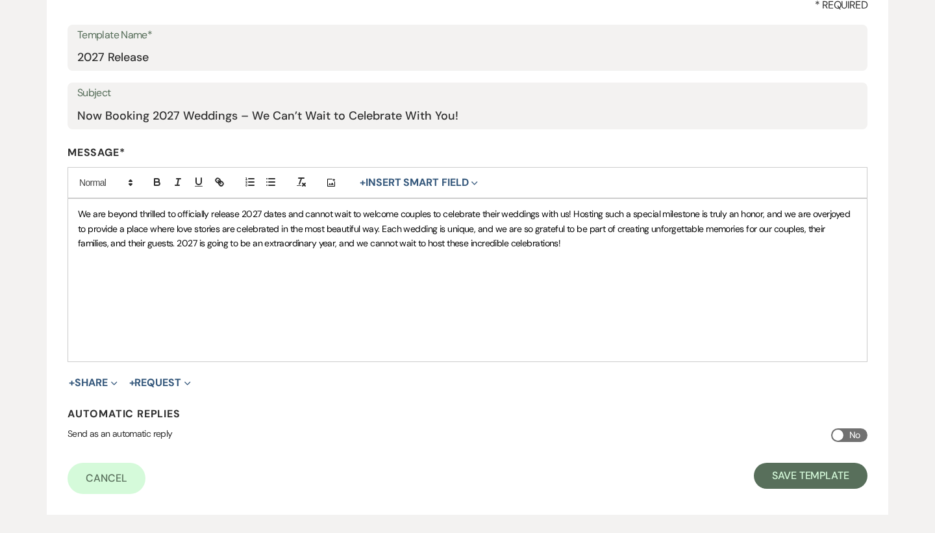
scroll to position [203, 0]
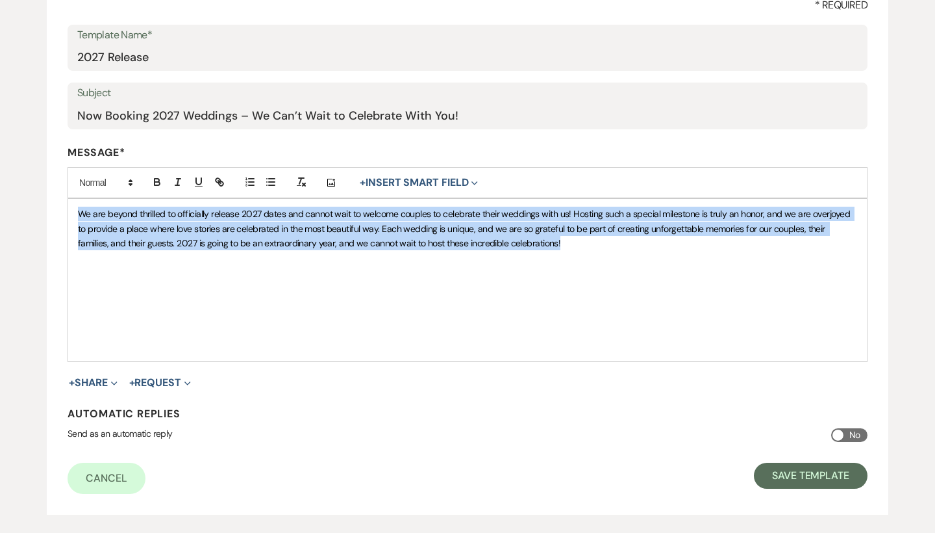
drag, startPoint x: 576, startPoint y: 247, endPoint x: 65, endPoint y: 206, distance: 512.8
click at [65, 206] on form "Edit Message Template This template was created on [DATE] * Required Template N…" at bounding box center [468, 218] width 842 height 591
copy span "We are beyond thrilled to officially release 2027 dates and cannot wait to welc…"
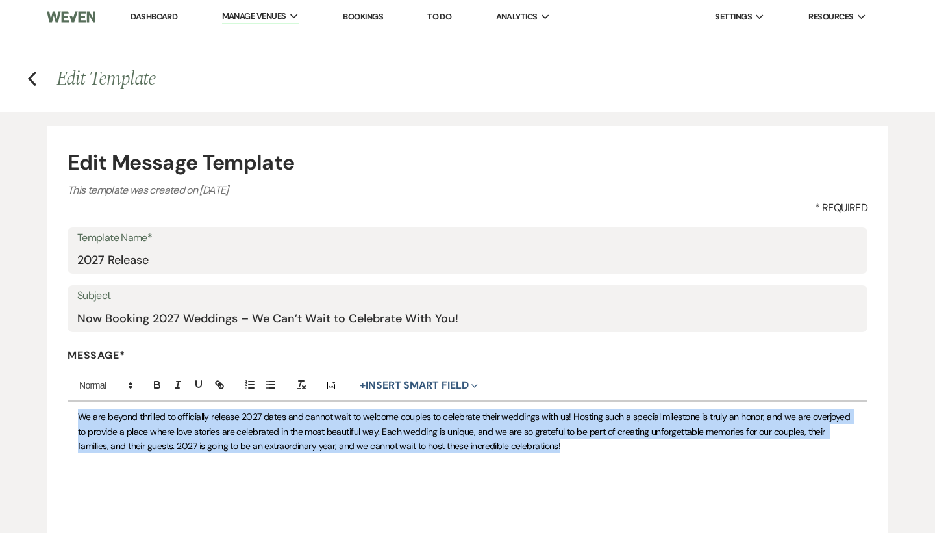
scroll to position [0, 0]
click at [176, 18] on link "Dashboard" at bounding box center [154, 16] width 47 height 11
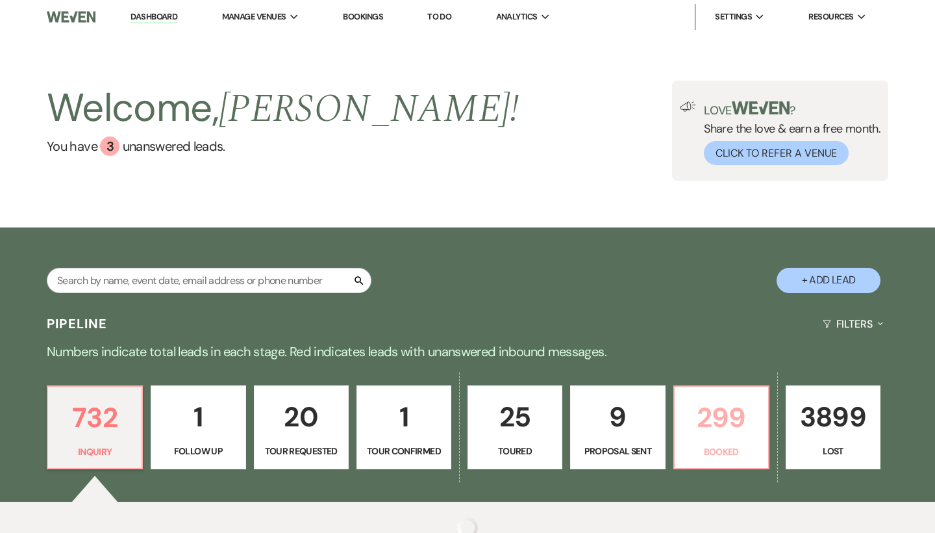
click at [718, 441] on link "299 Booked" at bounding box center [722, 427] width 96 height 84
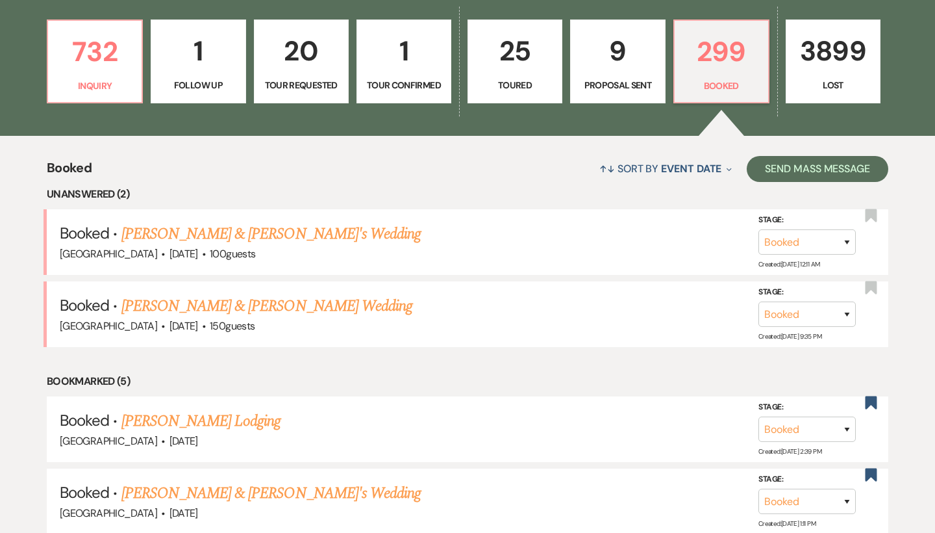
scroll to position [365, 0]
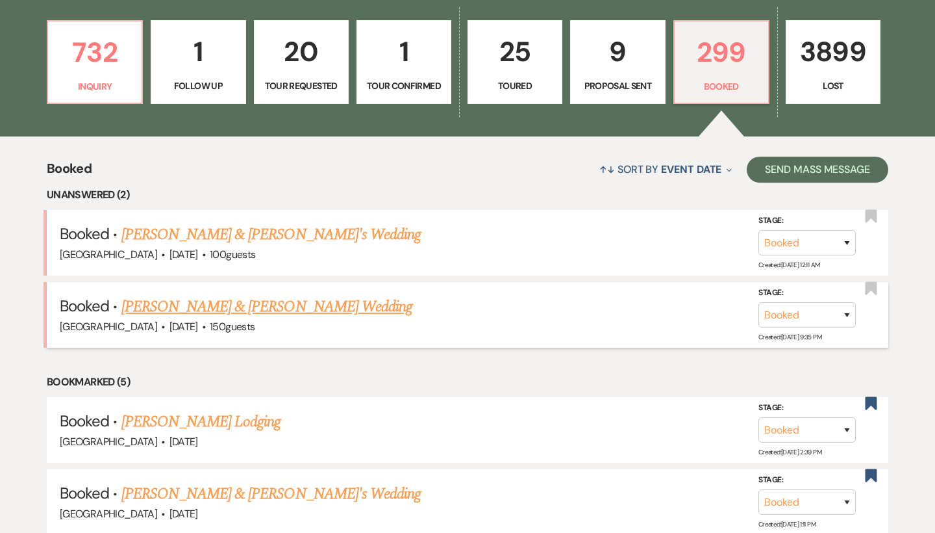
click at [260, 302] on link "[PERSON_NAME] & [PERSON_NAME] Wedding" at bounding box center [266, 306] width 291 height 23
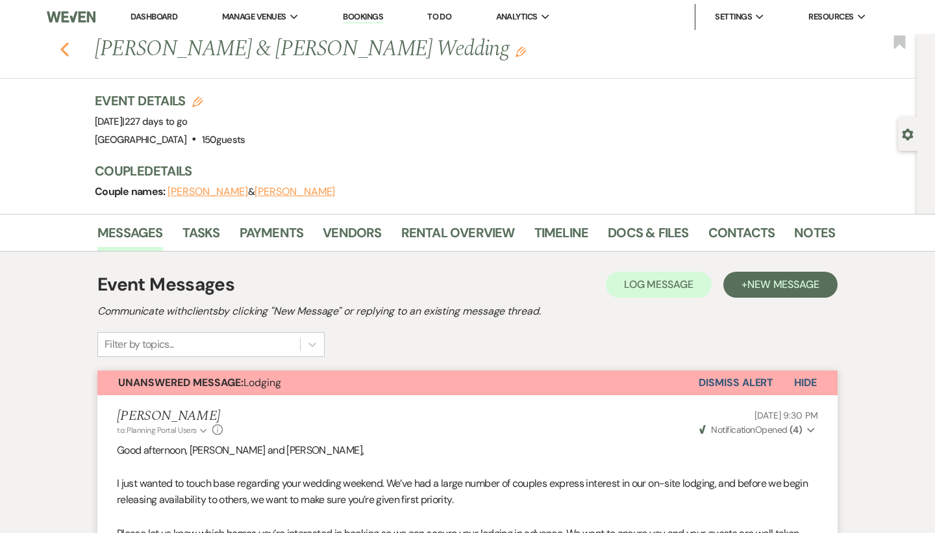
click at [68, 49] on icon "Previous" at bounding box center [65, 50] width 10 height 16
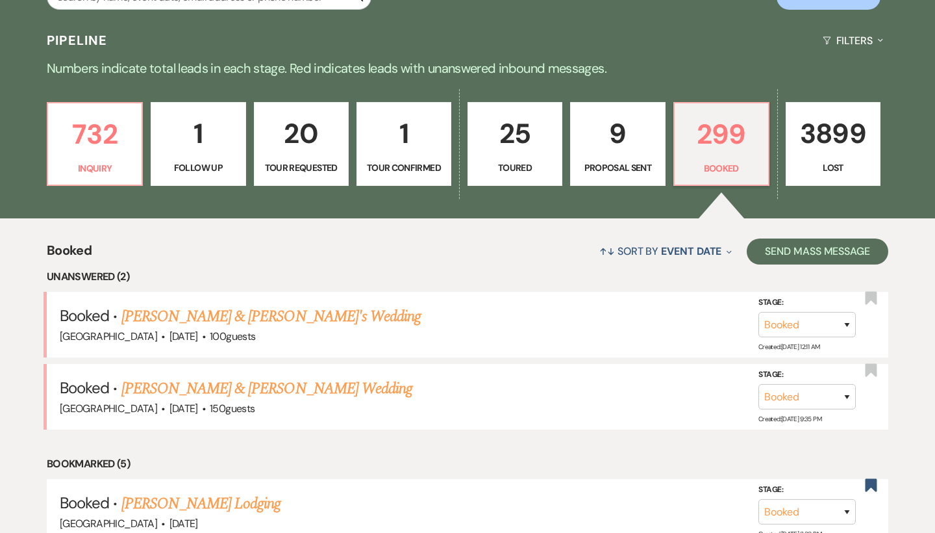
scroll to position [260, 0]
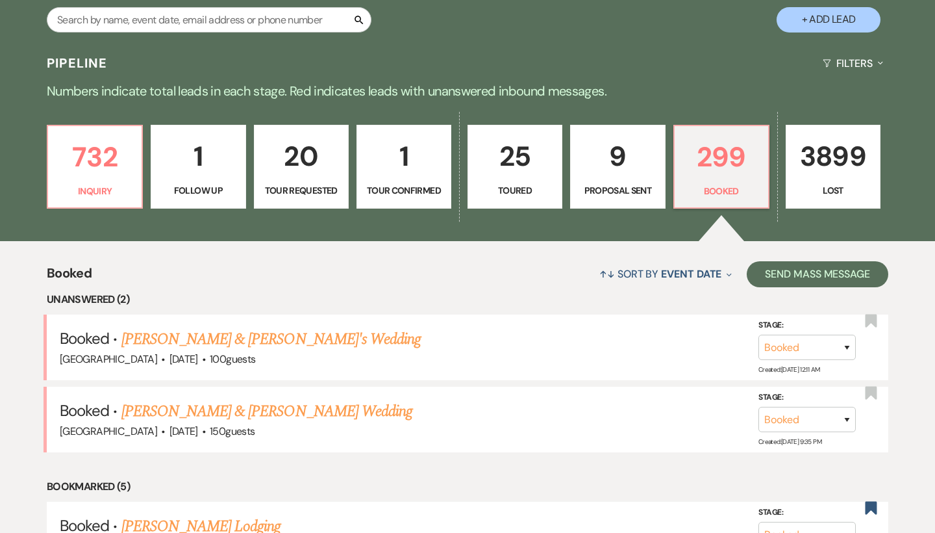
click at [522, 158] on p "25" at bounding box center [515, 156] width 78 height 44
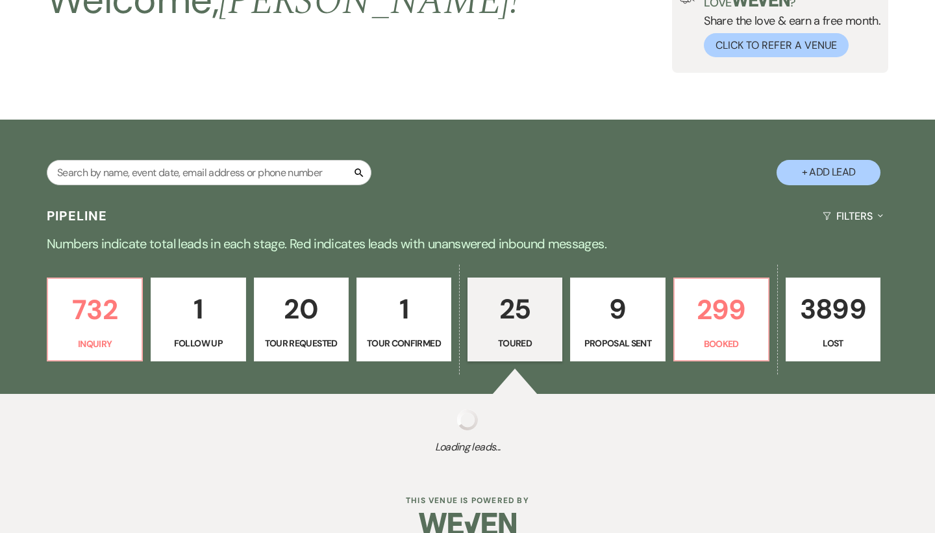
select select "5"
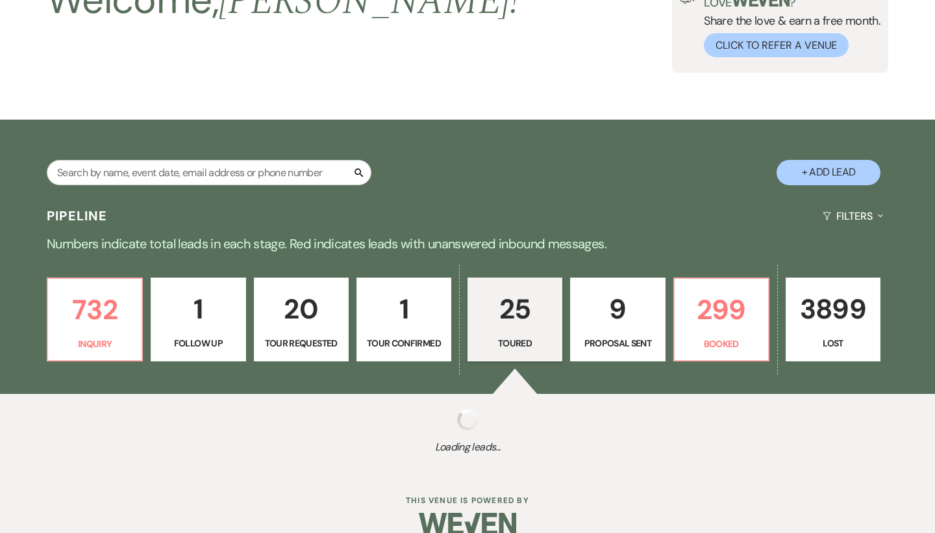
select select "5"
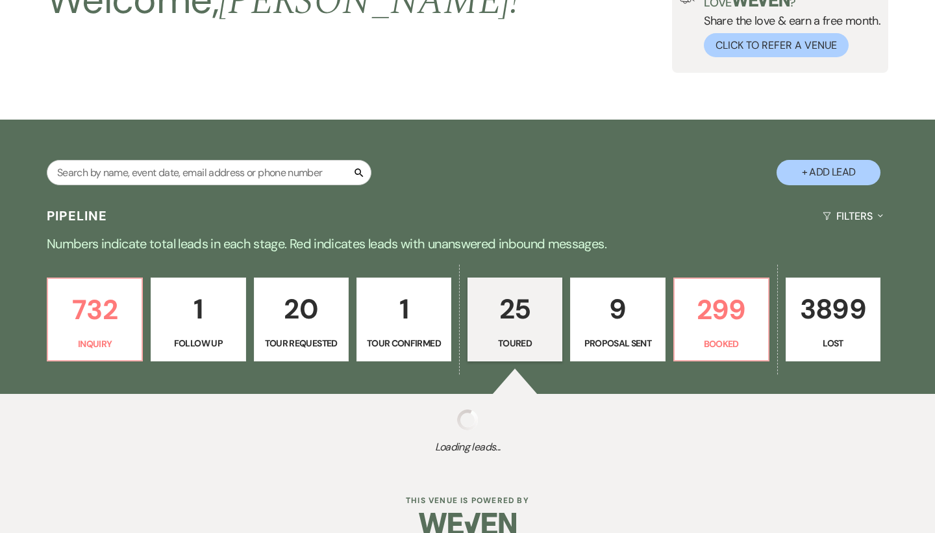
select select "5"
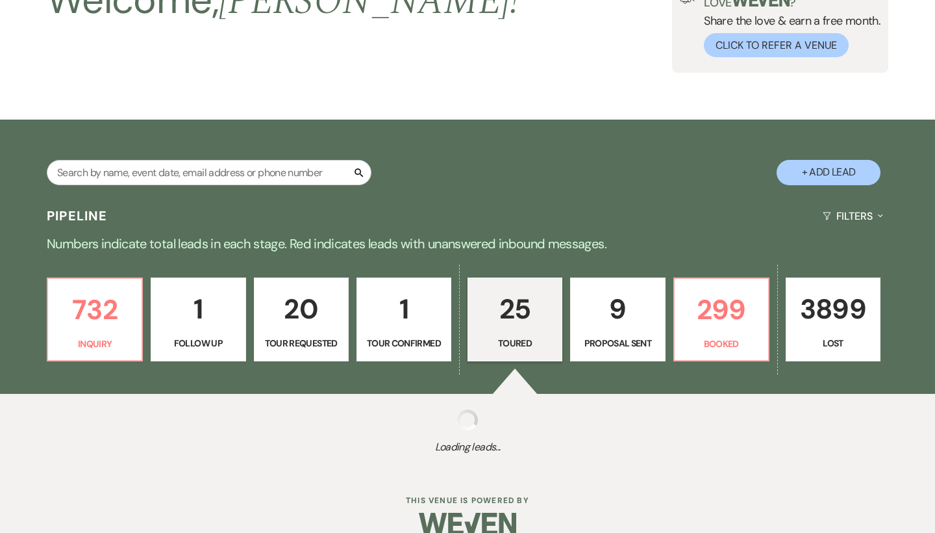
select select "5"
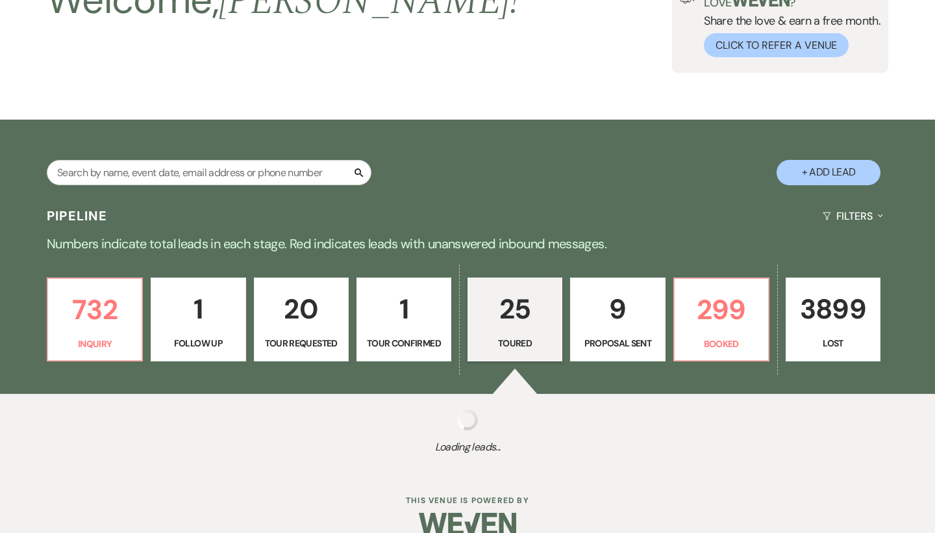
select select "5"
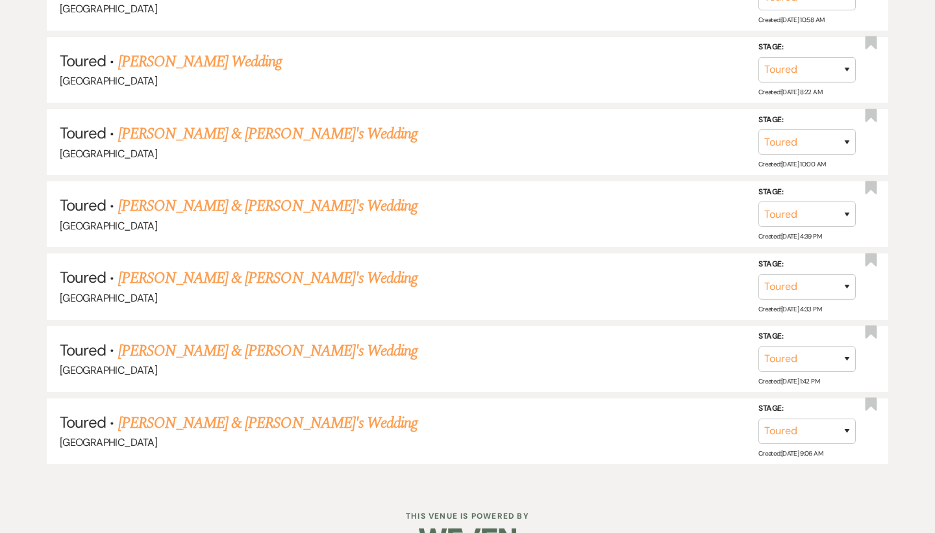
scroll to position [1995, 0]
click at [216, 412] on link "[PERSON_NAME] & [PERSON_NAME]'s Wedding" at bounding box center [268, 423] width 300 height 23
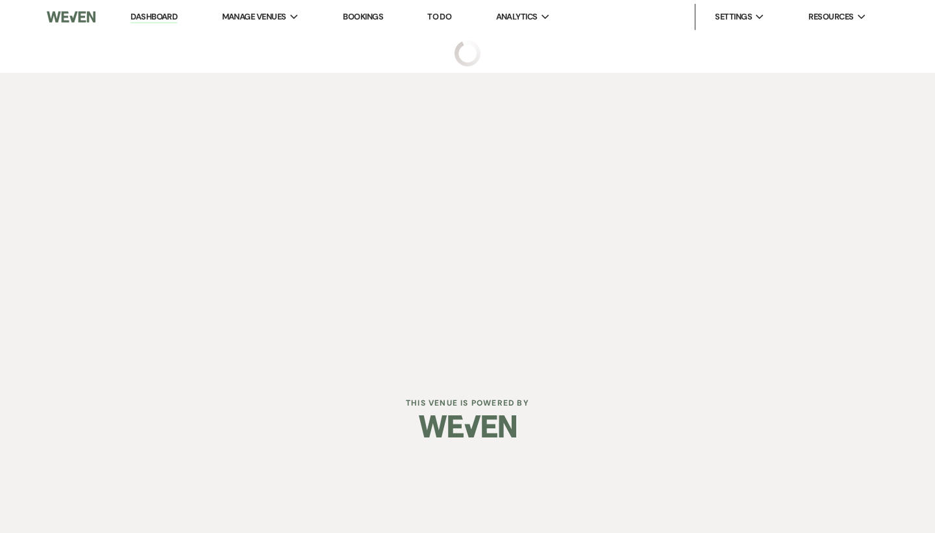
select select "5"
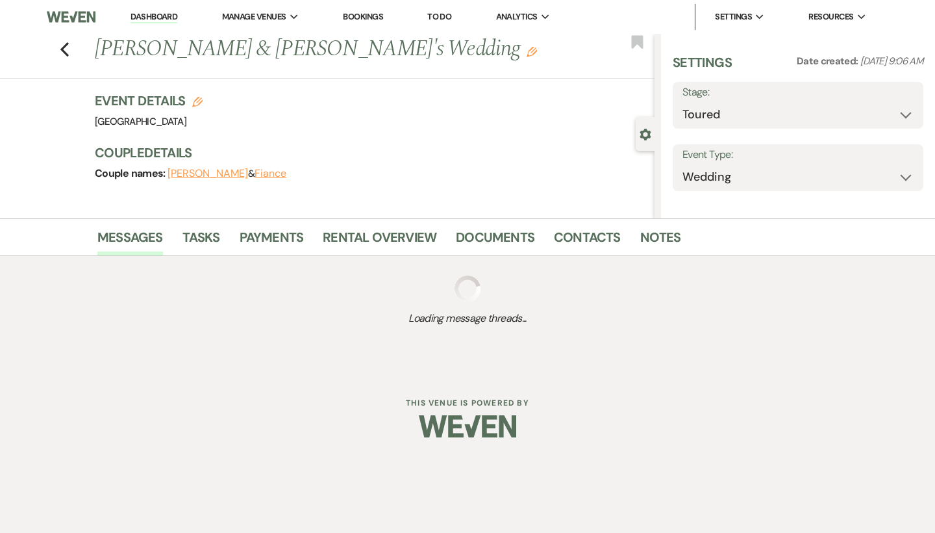
select select "6"
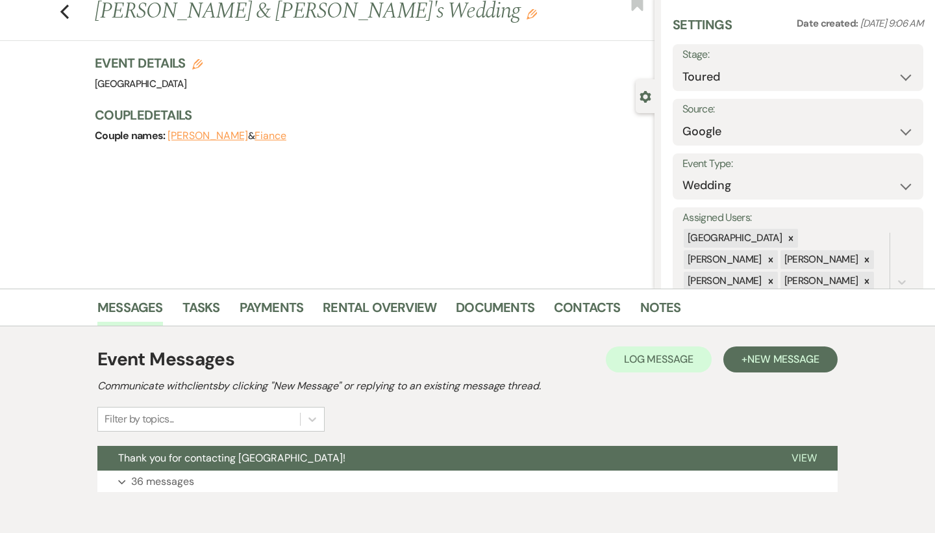
scroll to position [99, 0]
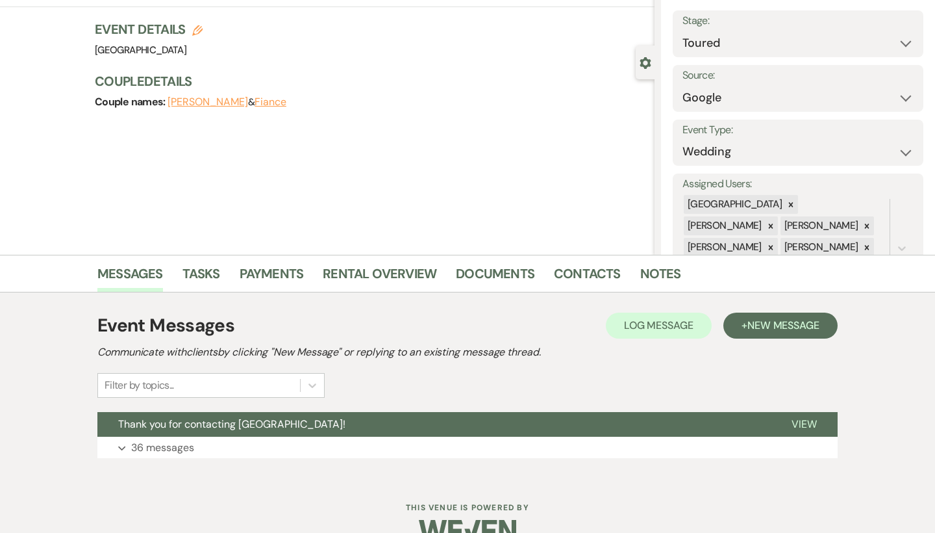
click at [200, 398] on div "Filter by topics..." at bounding box center [210, 385] width 227 height 25
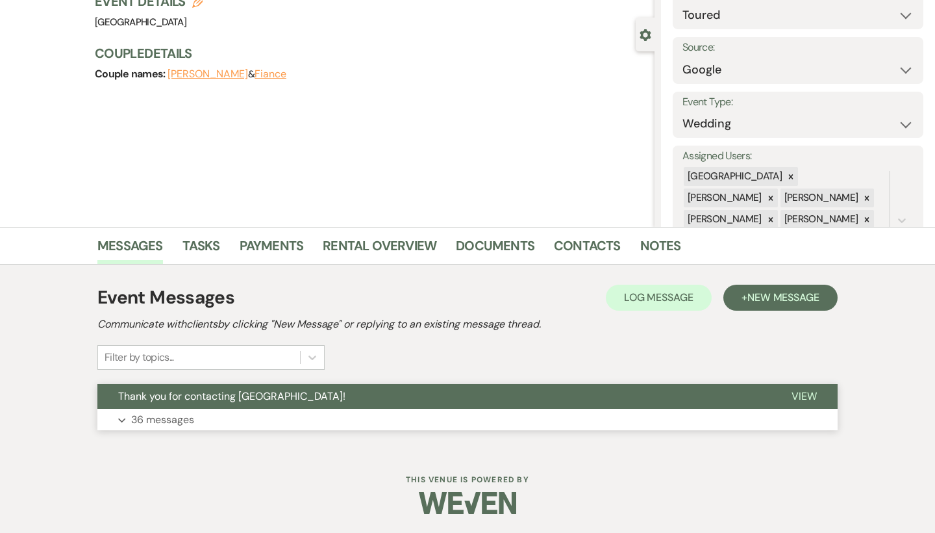
click at [411, 401] on button "Thank you for contacting [GEOGRAPHIC_DATA]!" at bounding box center [434, 396] width 674 height 25
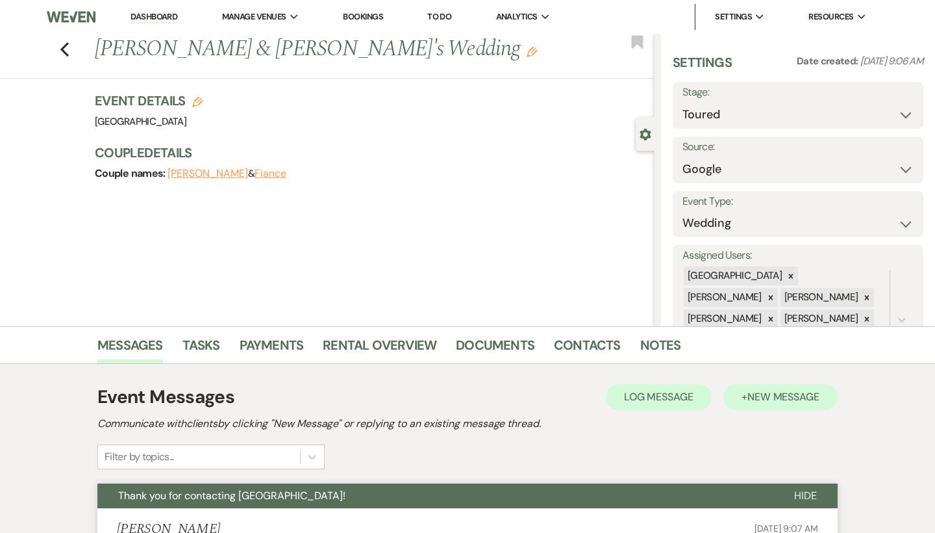
scroll to position [0, 0]
click at [761, 397] on span "New Message" at bounding box center [784, 397] width 72 height 14
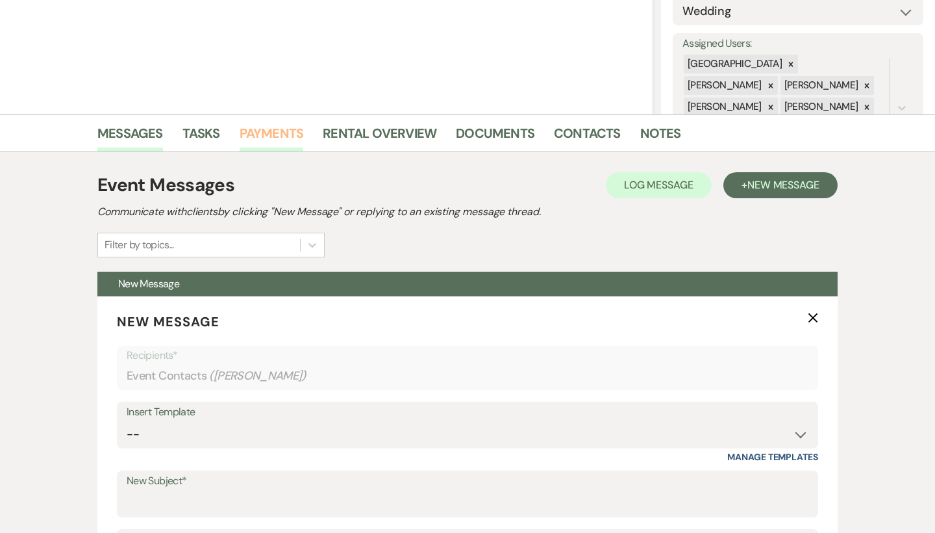
scroll to position [248, 0]
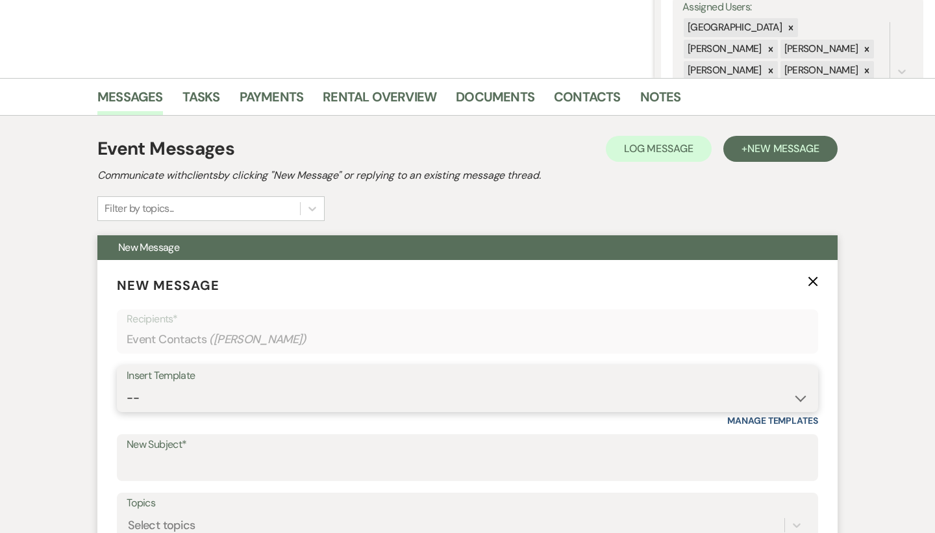
select select "6168"
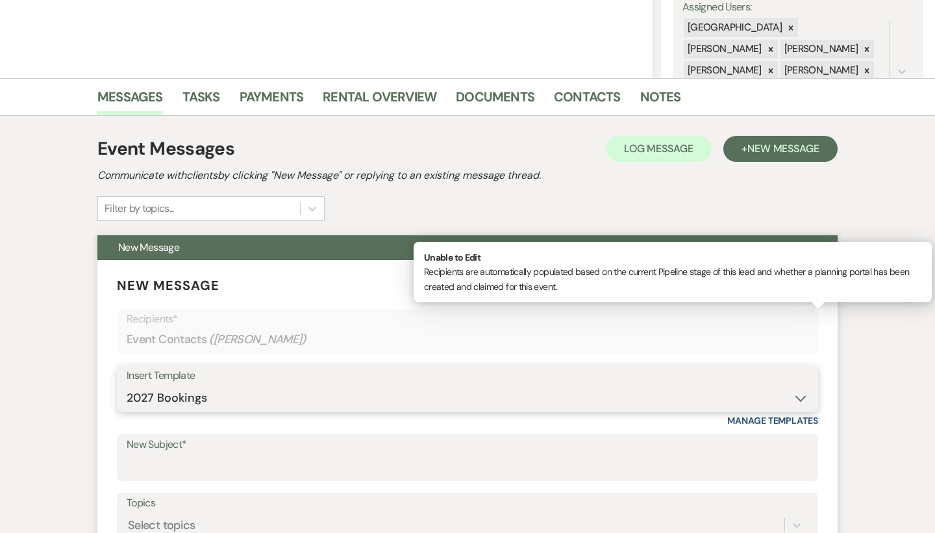
type input "Your 2027 Wedding Date at [GEOGRAPHIC_DATA]"
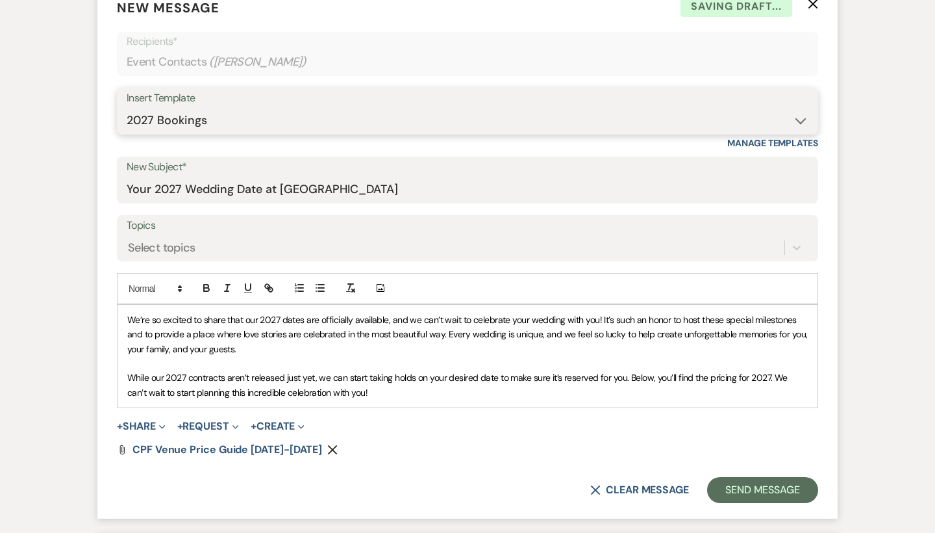
scroll to position [527, 0]
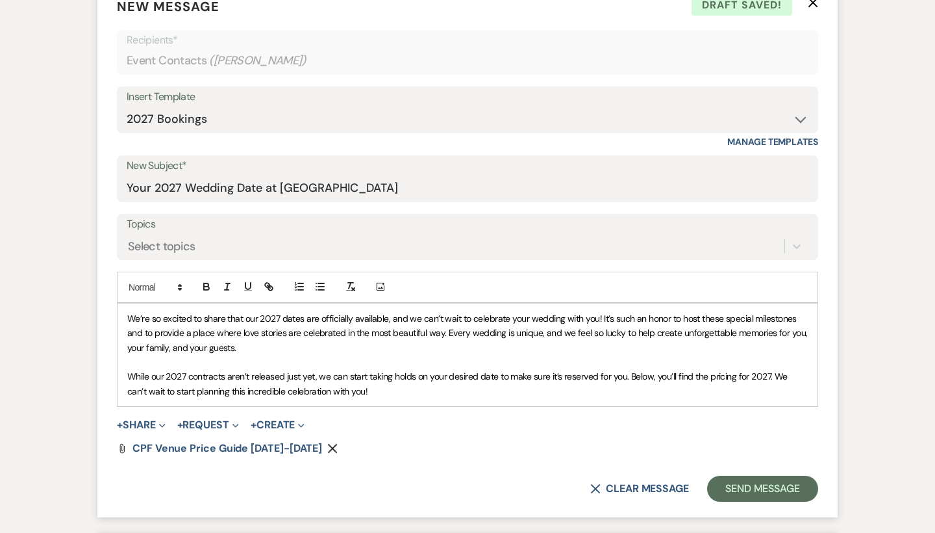
click at [121, 318] on div "We’re so excited to share that our 2027 dates are officially available, and we …" at bounding box center [468, 354] width 700 height 103
click at [740, 479] on button "Send Message" at bounding box center [762, 488] width 111 height 26
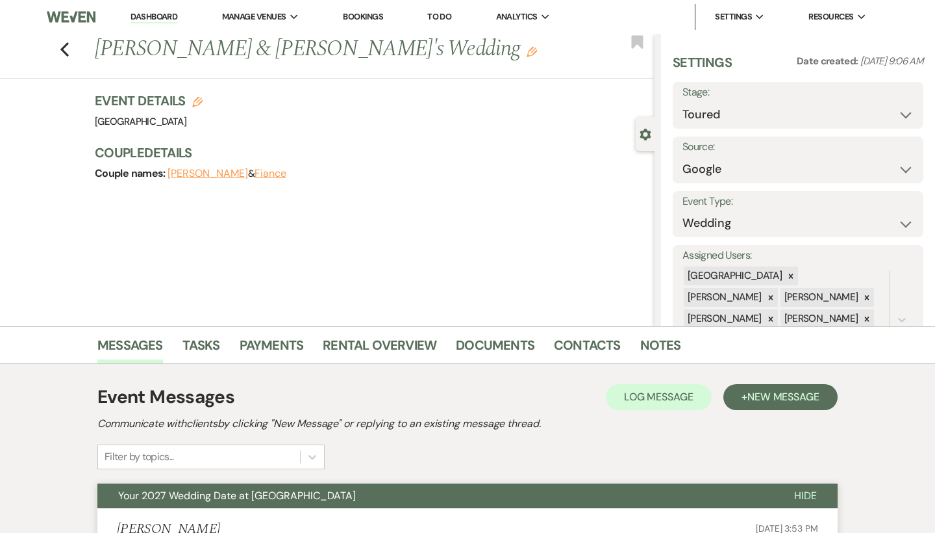
scroll to position [0, 0]
click at [64, 50] on icon "Previous" at bounding box center [65, 50] width 10 height 16
select select "5"
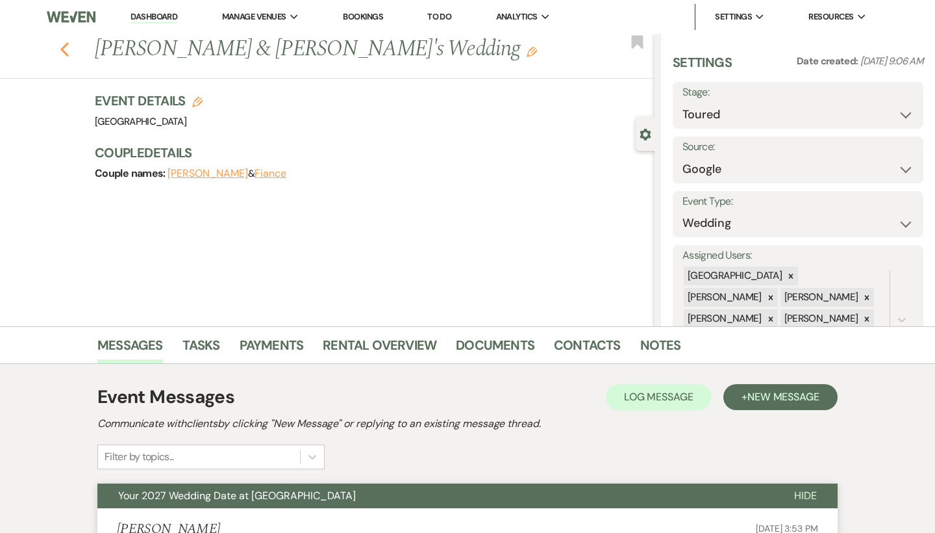
select select "5"
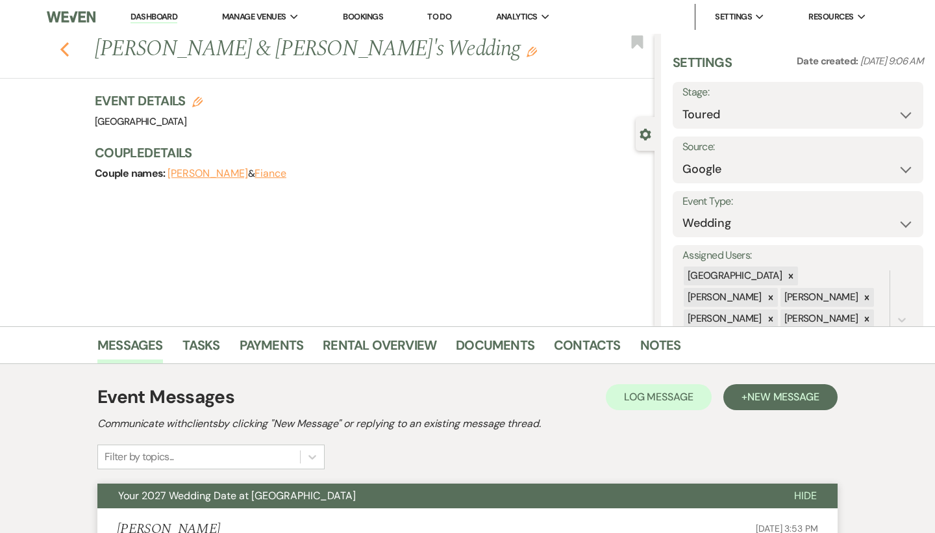
select select "5"
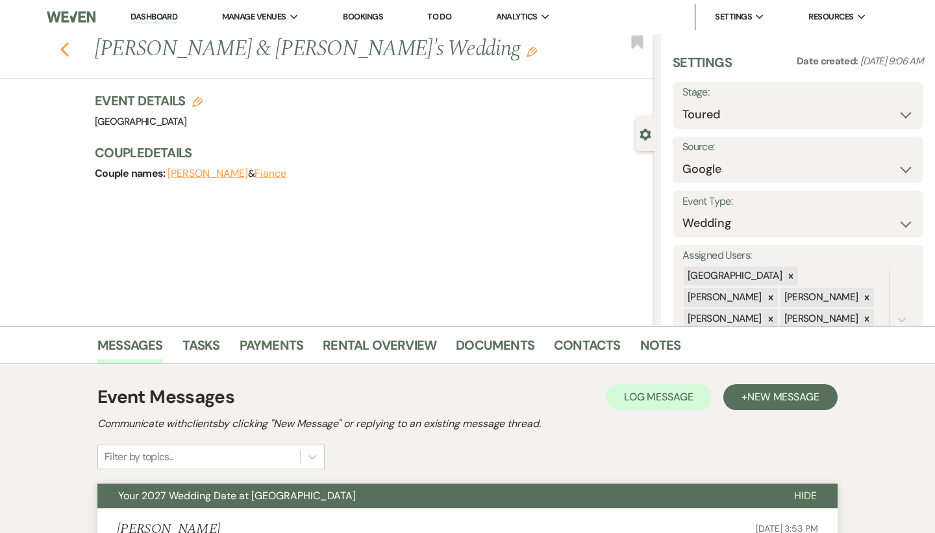
select select "5"
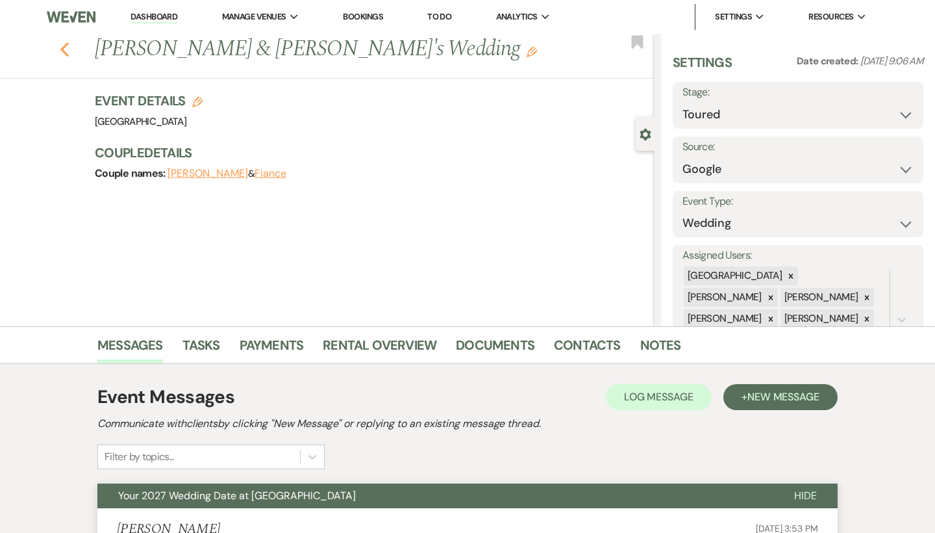
select select "5"
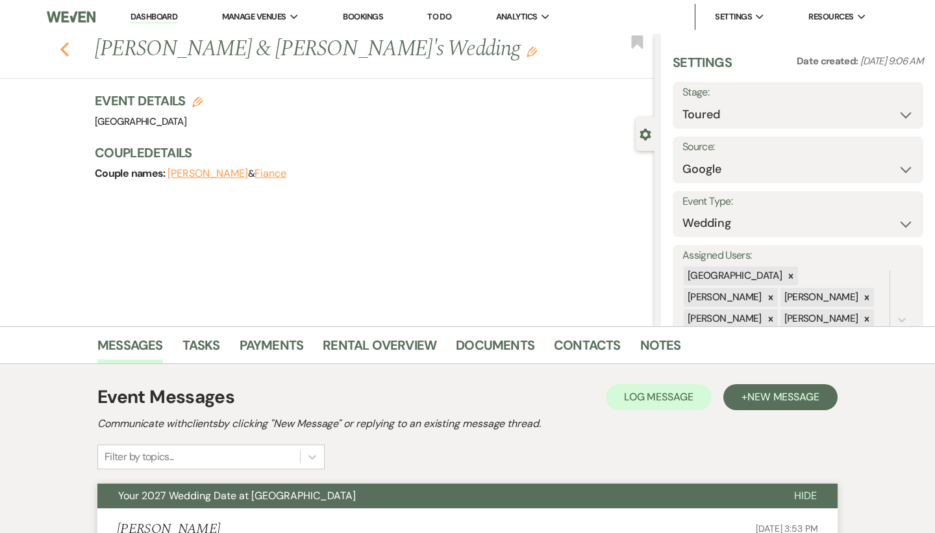
select select "5"
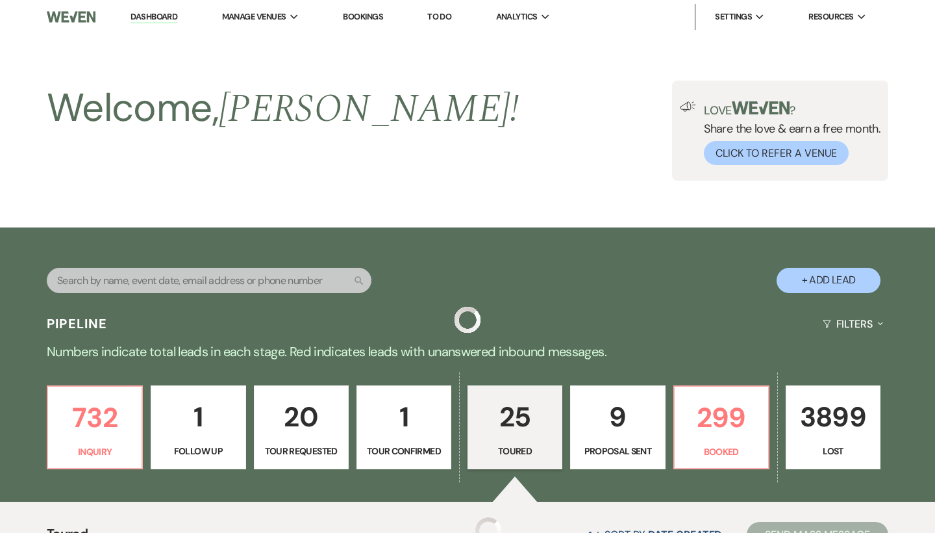
scroll to position [1995, 0]
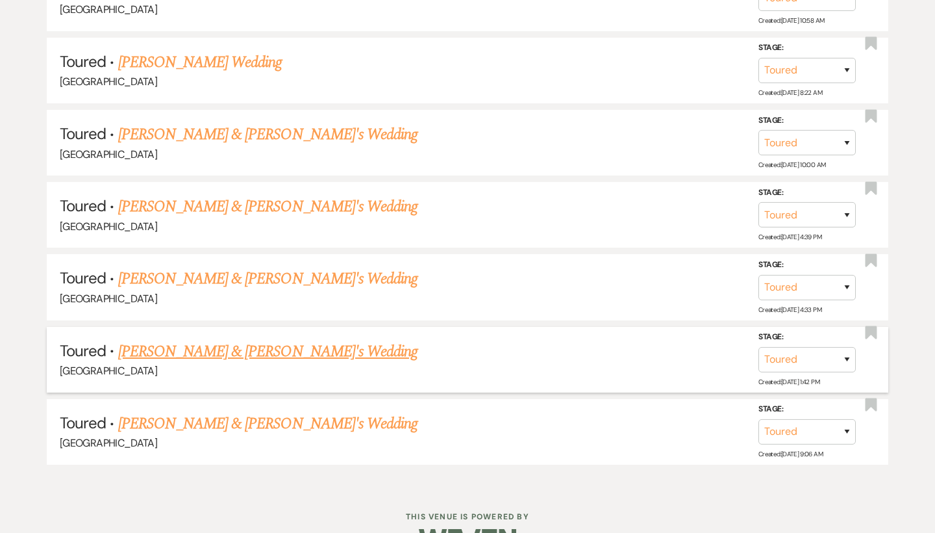
click at [218, 340] on link "Kaitlyn Lettow & Fiance's Wedding" at bounding box center [268, 351] width 300 height 23
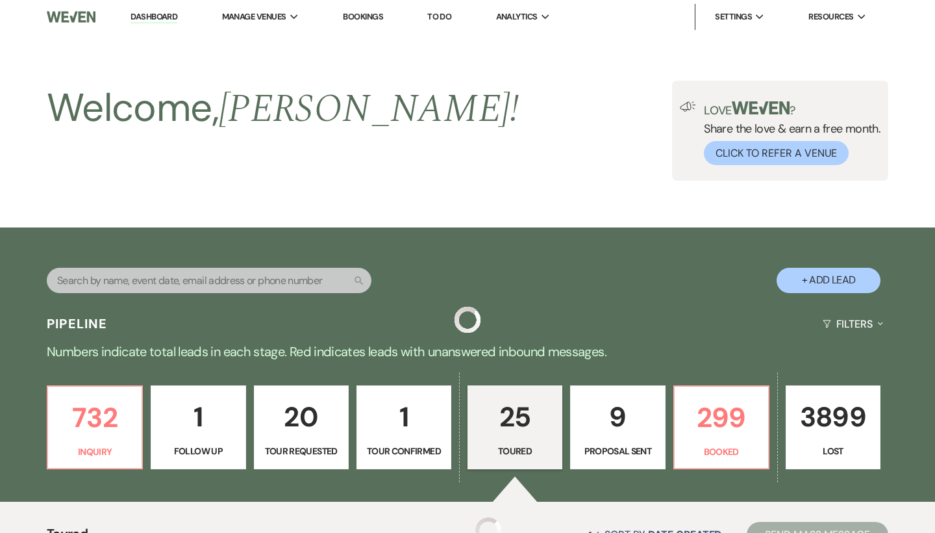
select select "5"
select select "8"
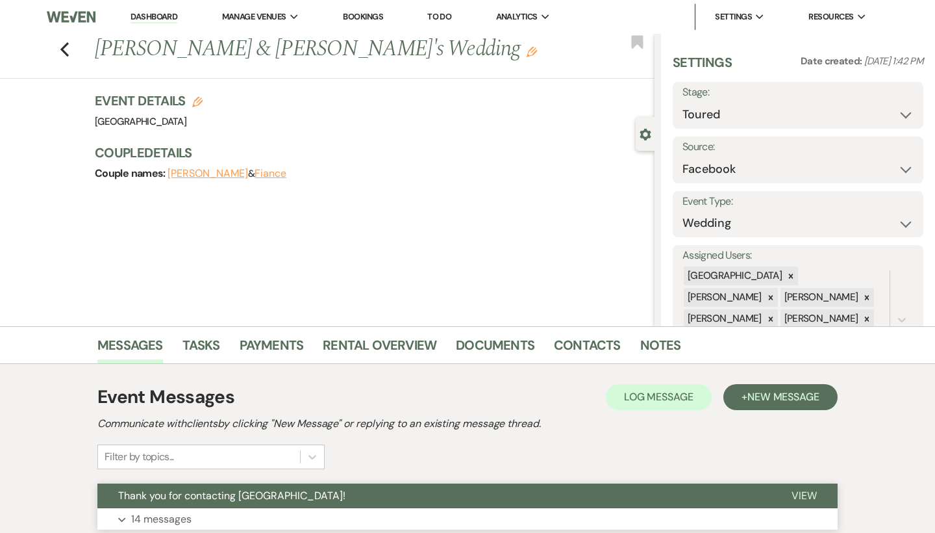
click at [216, 488] on span "Thank you for contacting [GEOGRAPHIC_DATA]!" at bounding box center [231, 495] width 227 height 14
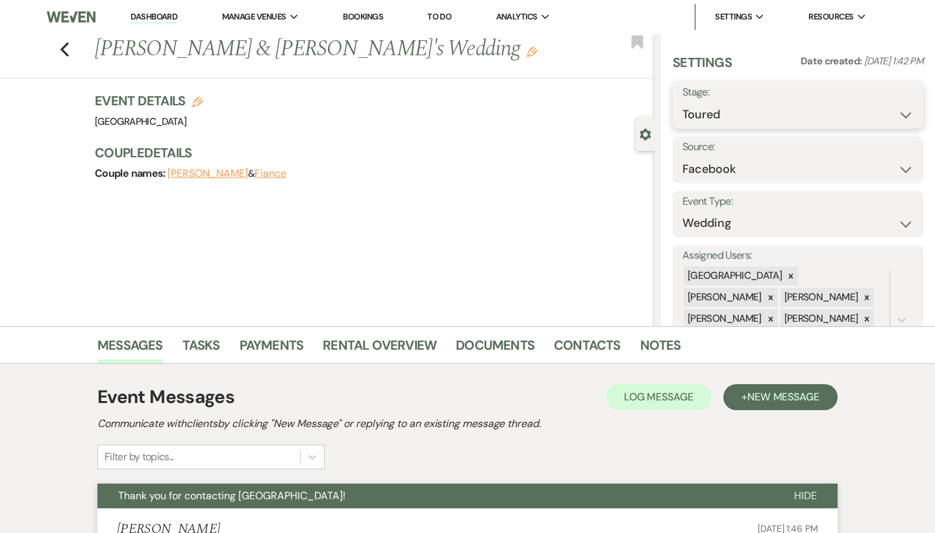
select select "8"
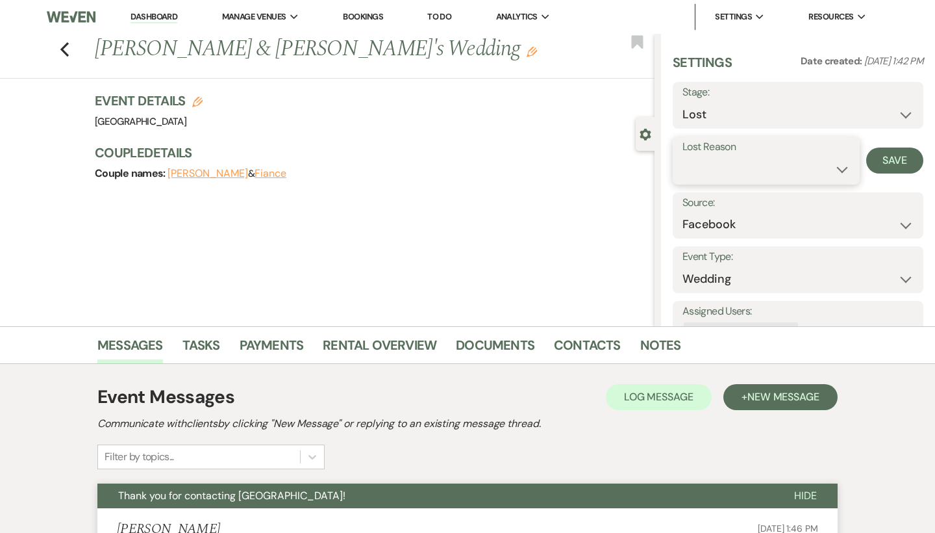
select select "5"
click at [899, 157] on button "Save" at bounding box center [894, 160] width 57 height 26
click at [69, 45] on div "Previous Kaitlyn Lettow & Fiance's Wedding Edit Bookmark" at bounding box center [324, 56] width 661 height 45
click at [63, 49] on use "button" at bounding box center [64, 49] width 8 height 14
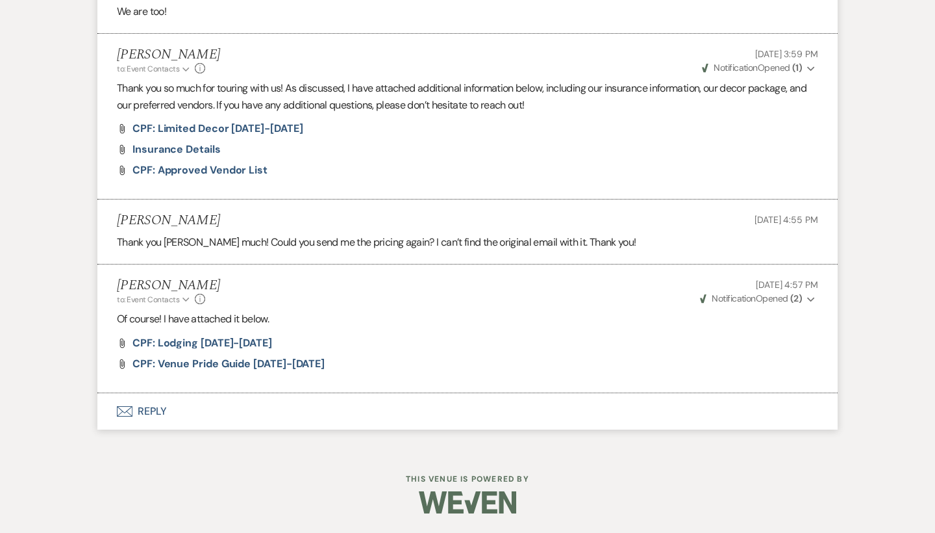
select select "5"
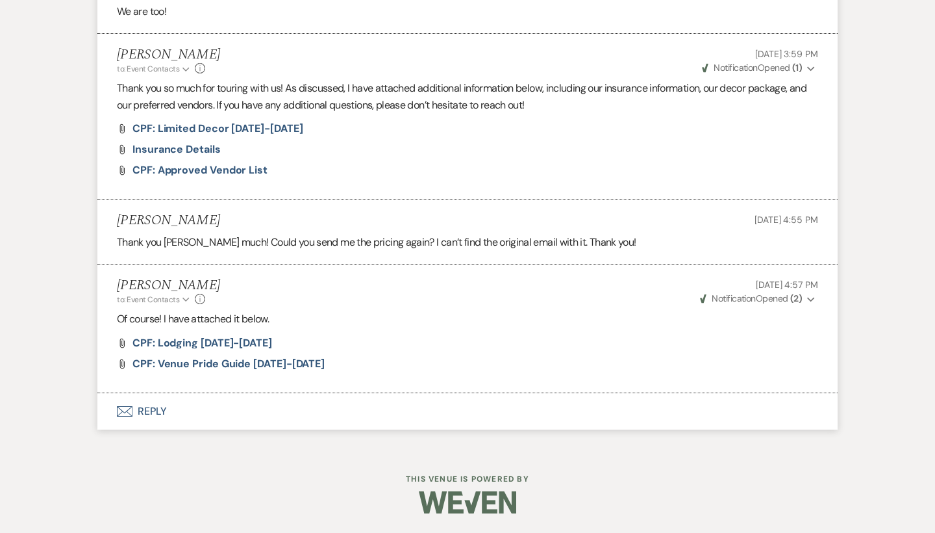
select select "5"
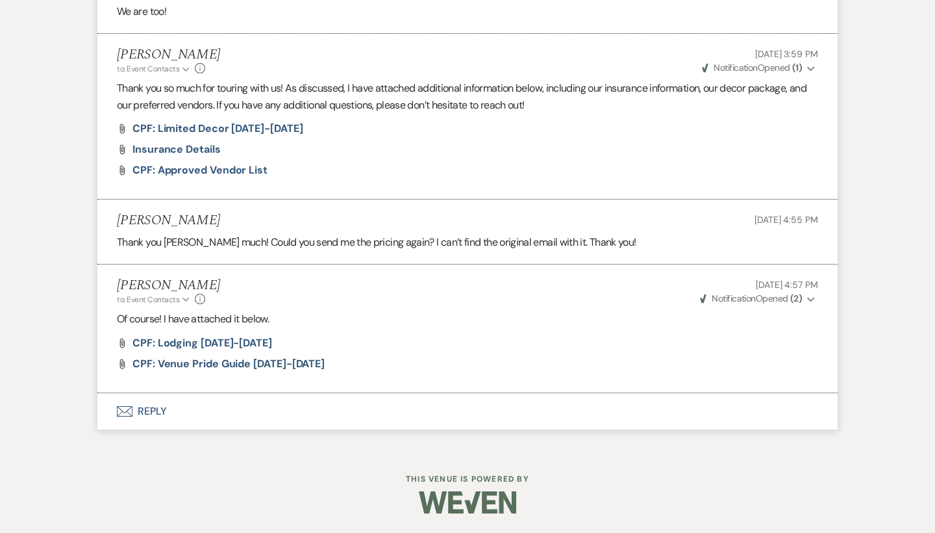
select select "5"
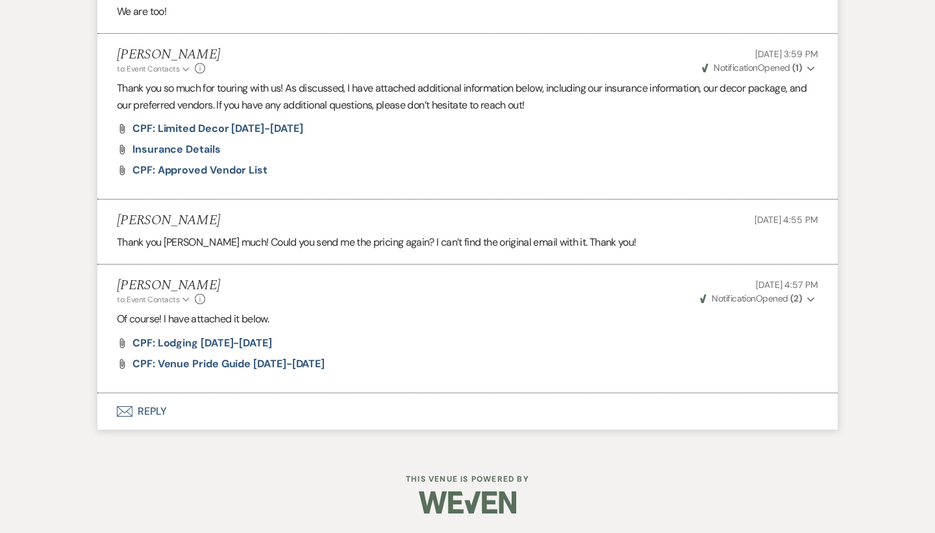
select select "5"
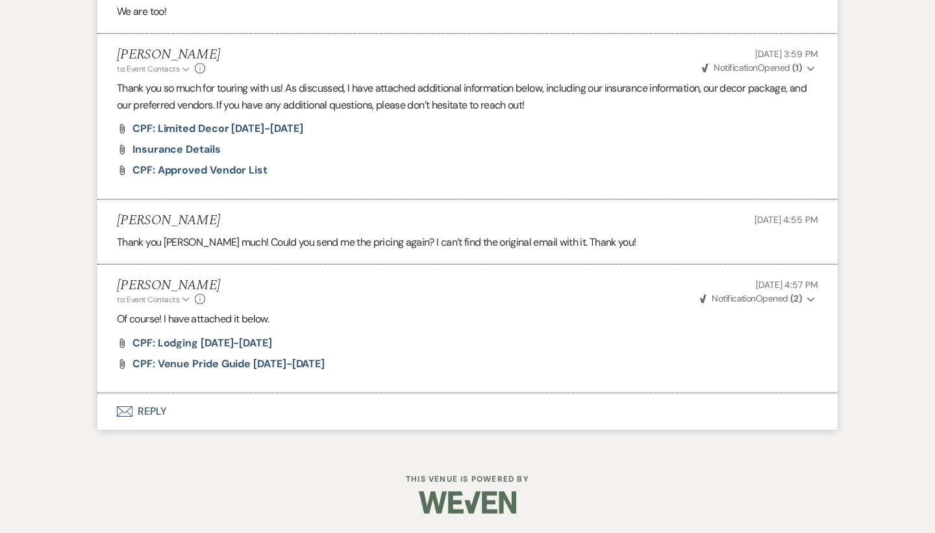
select select "5"
select select "8"
select select "5"
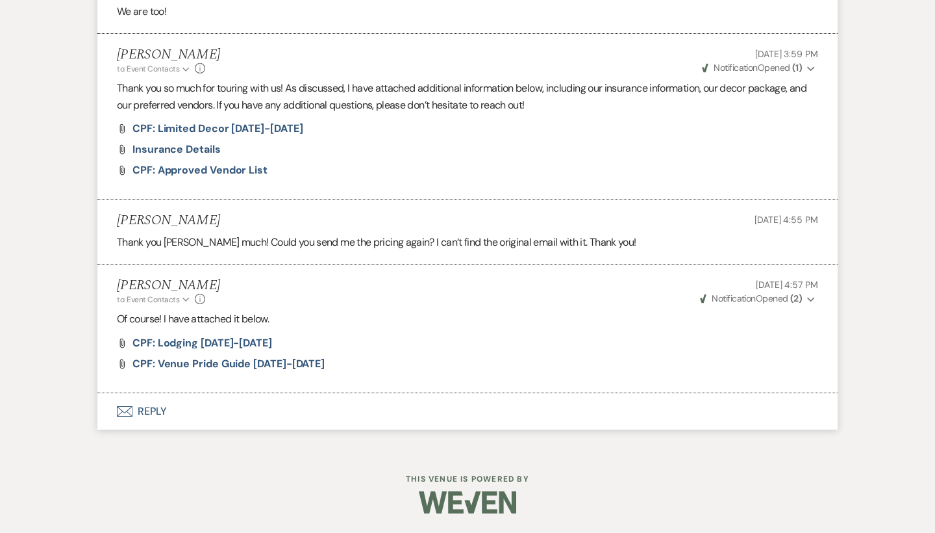
select select "5"
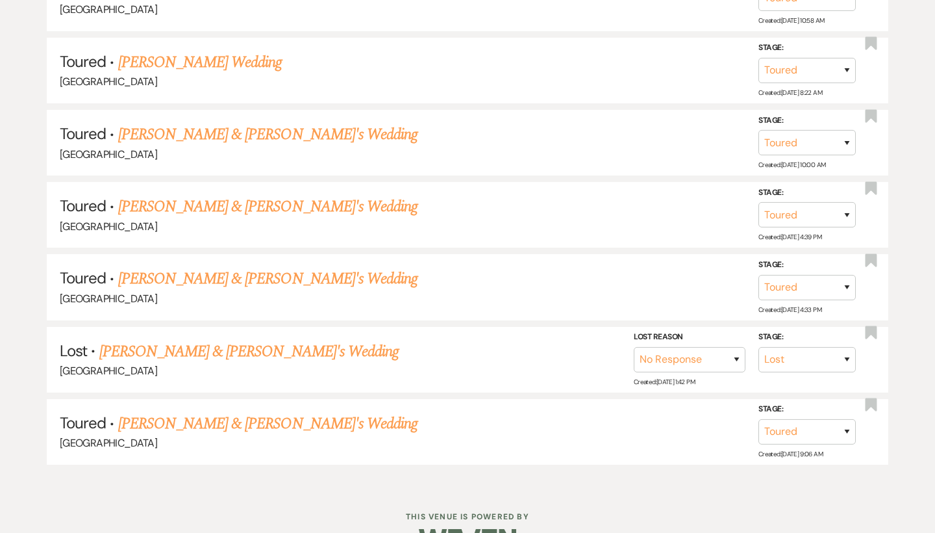
scroll to position [1924, 0]
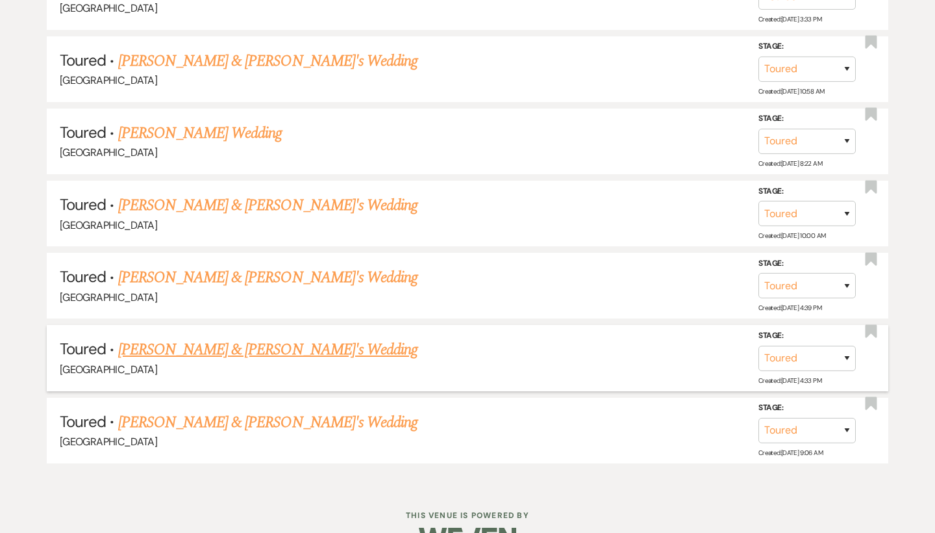
click at [181, 338] on link "Austin Rogers & Fiance's Wedding" at bounding box center [268, 349] width 300 height 23
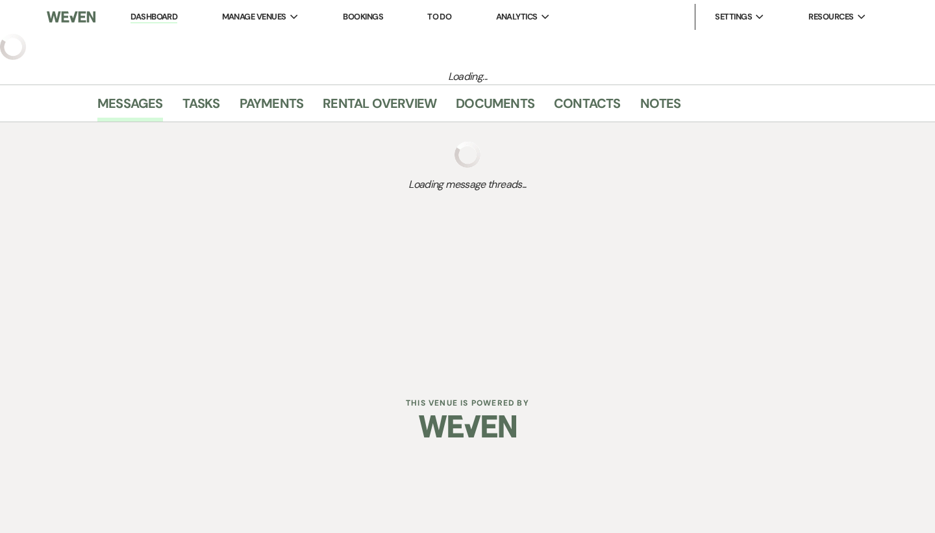
select select "5"
select select "6"
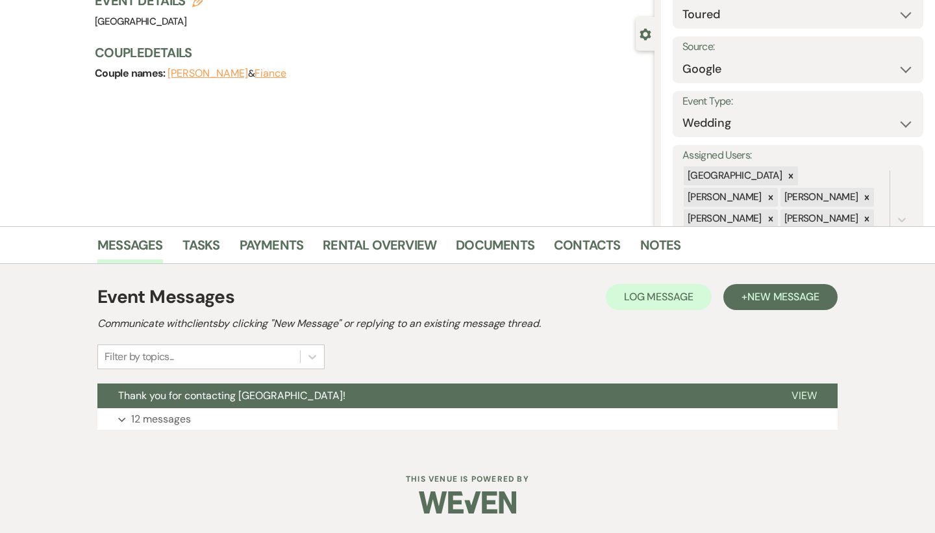
click at [176, 440] on div "Event Messages Log Log Message + New Message Communicate with clients by clicki…" at bounding box center [467, 356] width 740 height 185
click at [177, 399] on span "Thank you for contacting [GEOGRAPHIC_DATA]!" at bounding box center [231, 396] width 227 height 14
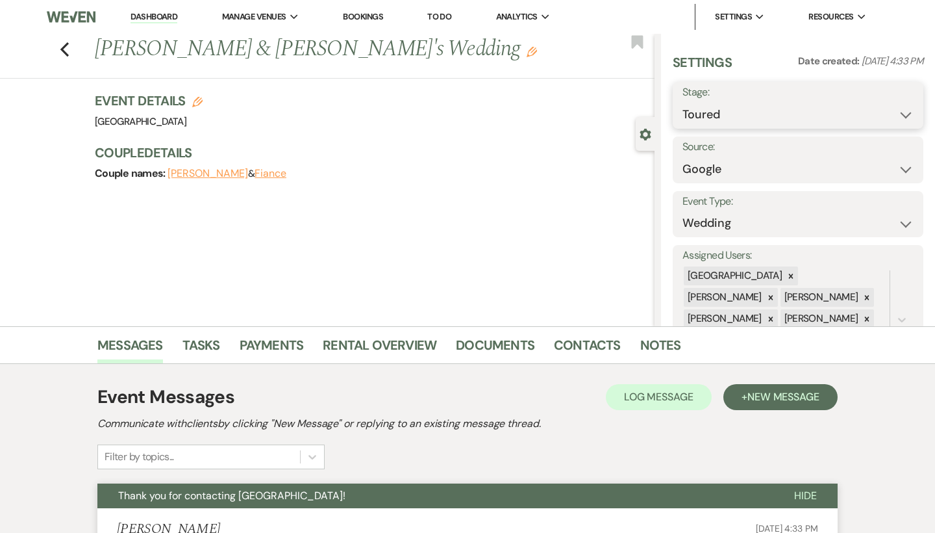
select select "8"
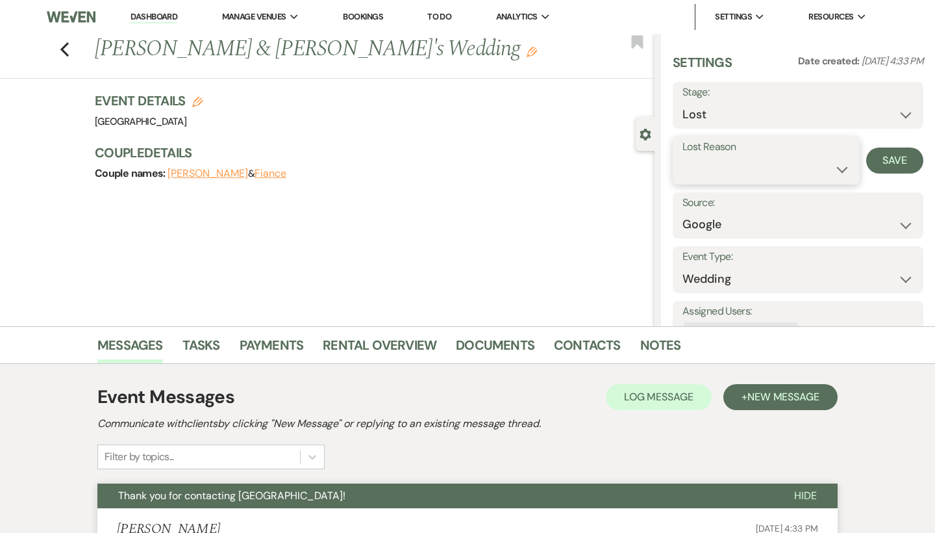
select select "5"
click at [904, 157] on button "Save" at bounding box center [894, 160] width 57 height 26
click at [62, 49] on use "button" at bounding box center [64, 49] width 8 height 14
select select "5"
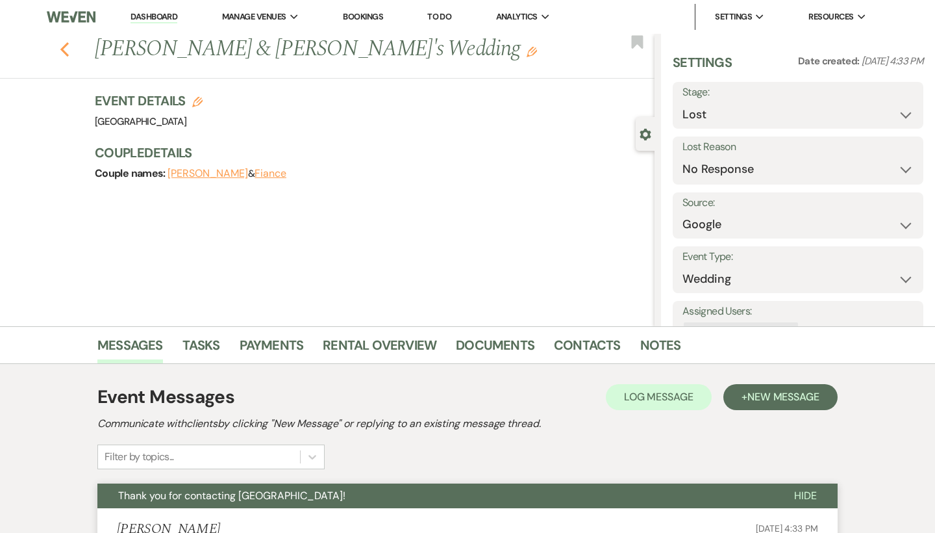
select select "5"
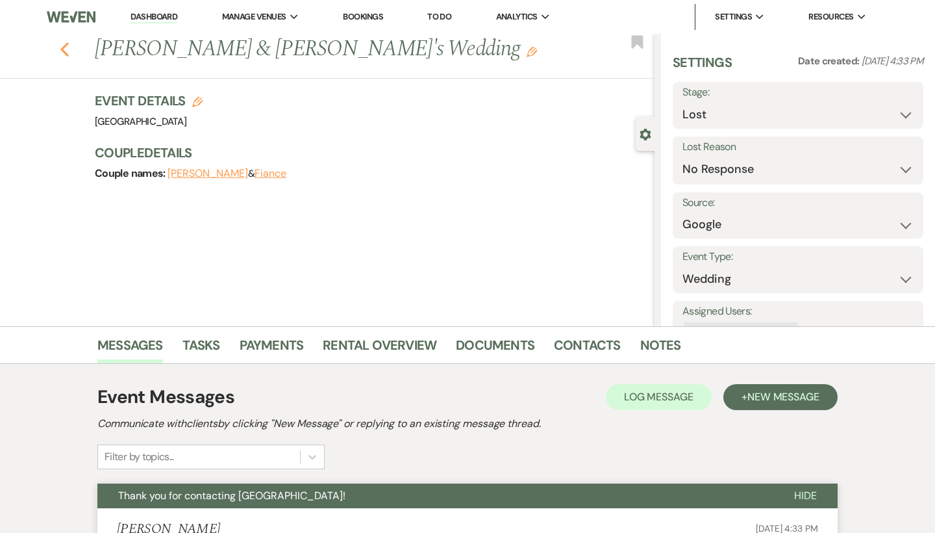
select select "5"
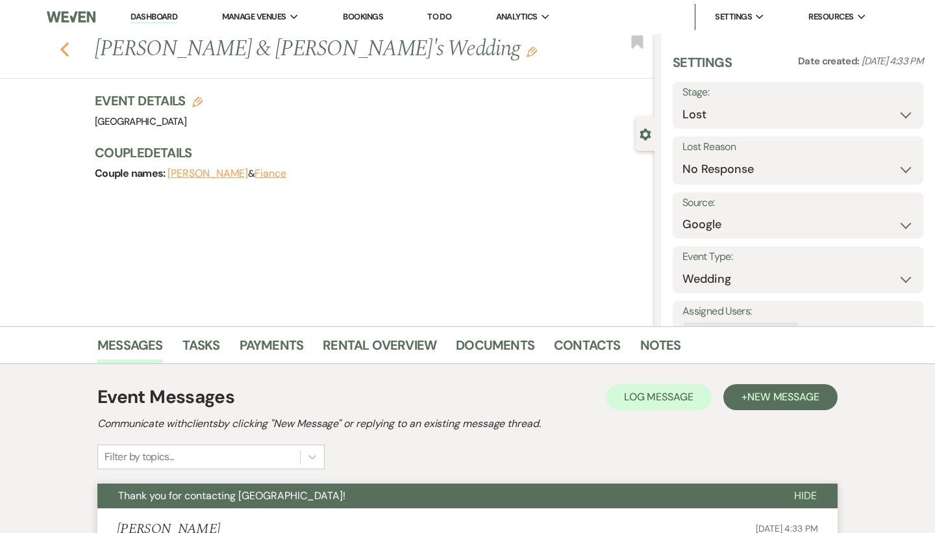
select select "5"
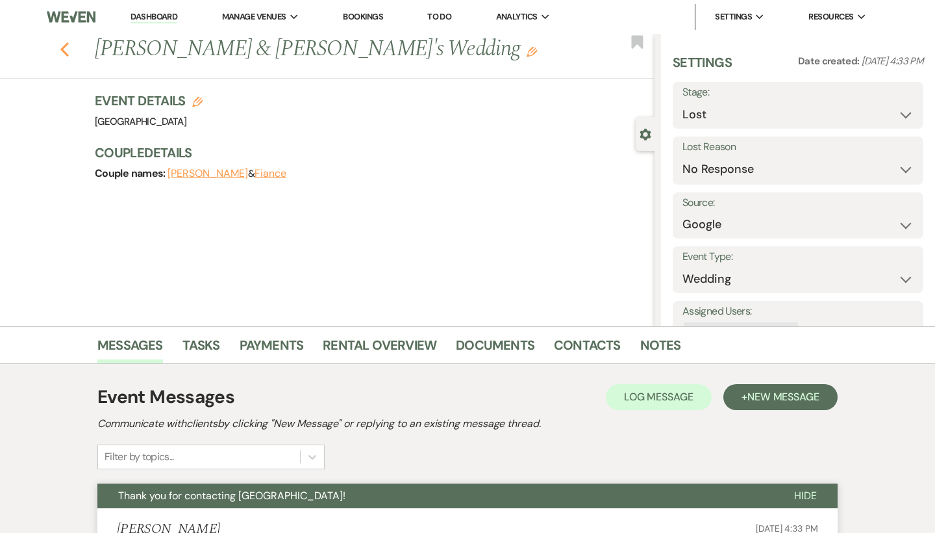
select select "5"
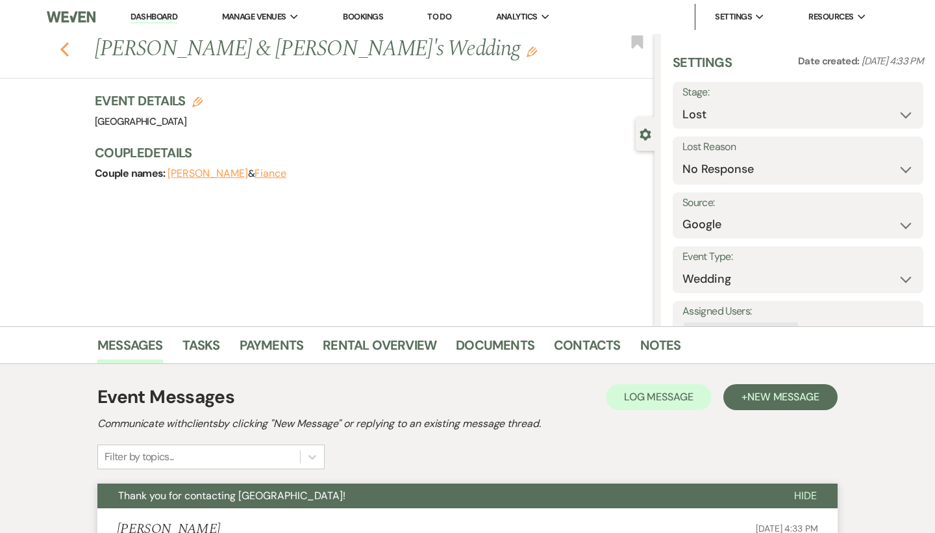
select select "8"
select select "5"
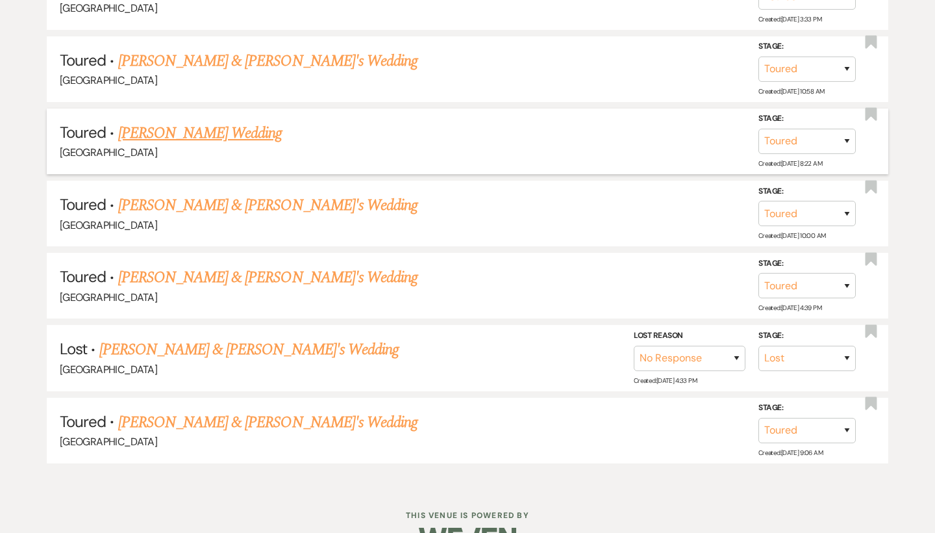
scroll to position [1853, 0]
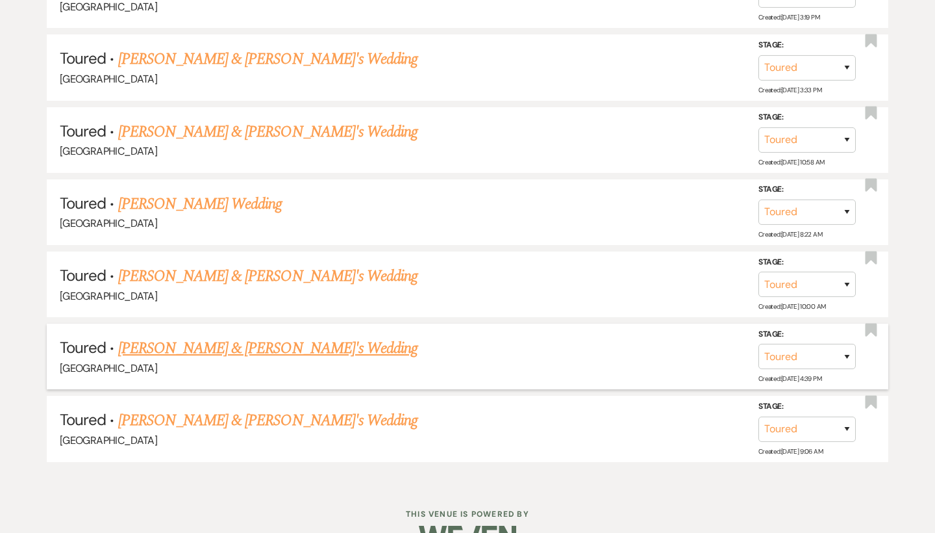
click at [161, 336] on link "[PERSON_NAME] & [PERSON_NAME]'s Wedding" at bounding box center [268, 347] width 300 height 23
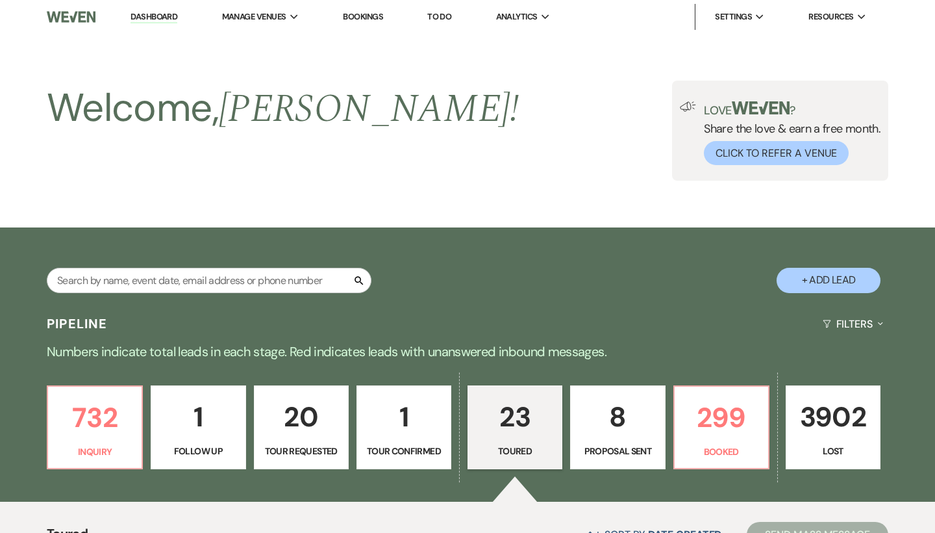
select select "5"
select select "6"
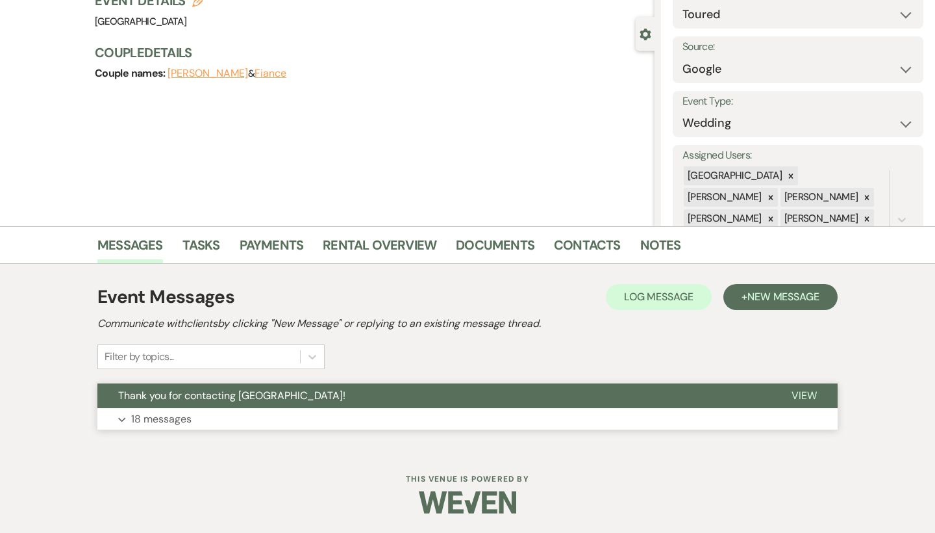
click at [170, 422] on p "18 messages" at bounding box center [161, 418] width 60 height 17
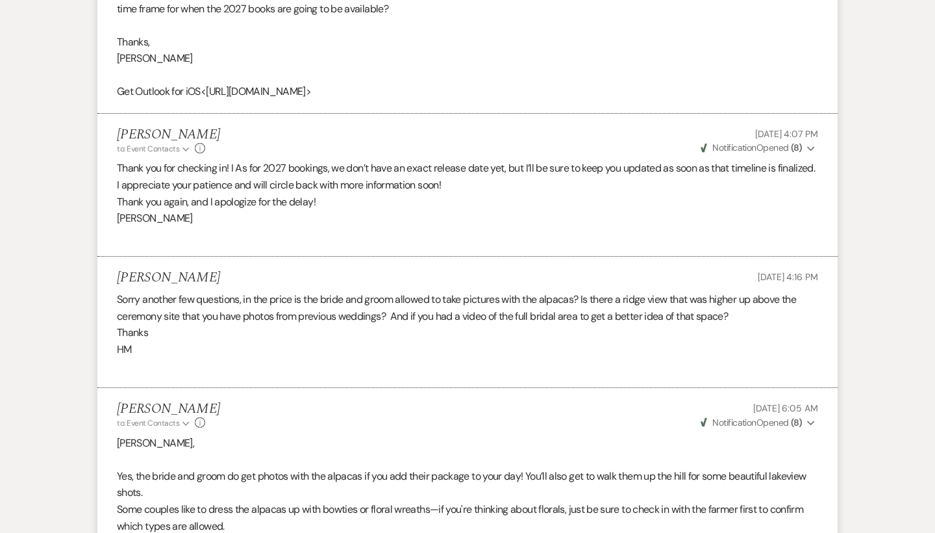
scroll to position [2107, 0]
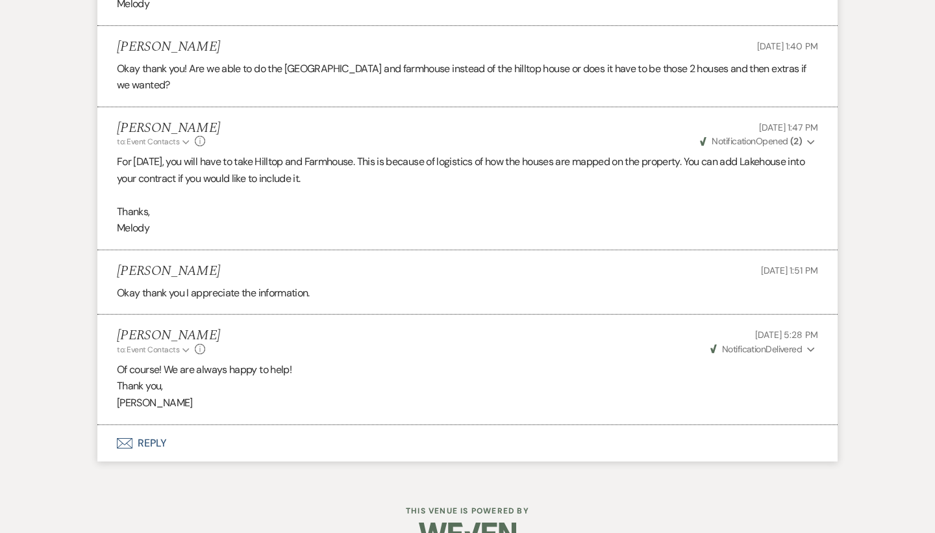
click at [147, 425] on button "Envelope Reply" at bounding box center [467, 443] width 740 height 36
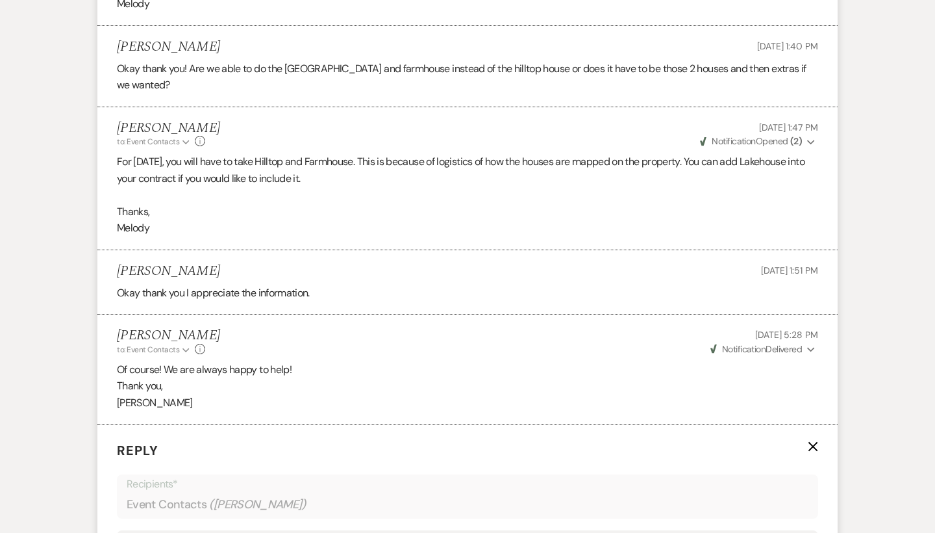
scroll to position [3387, 0]
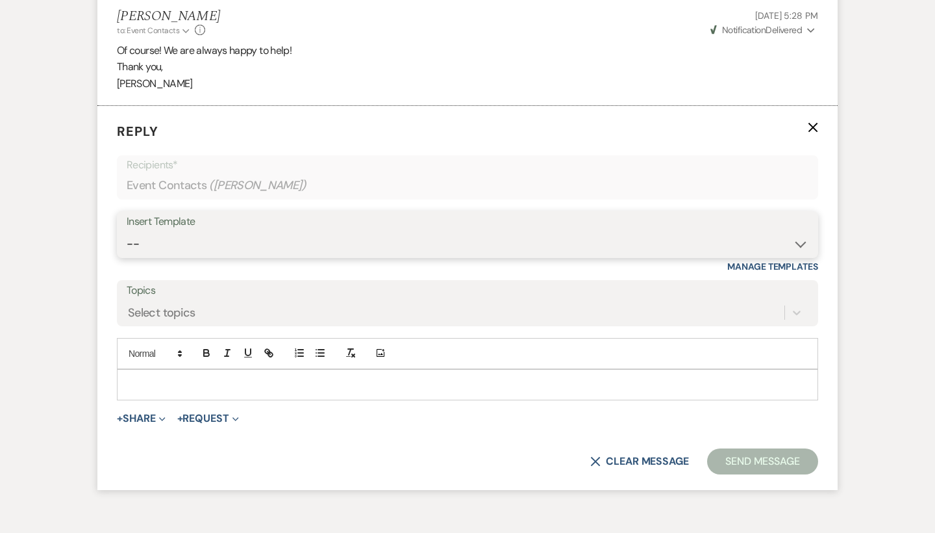
select select "6168"
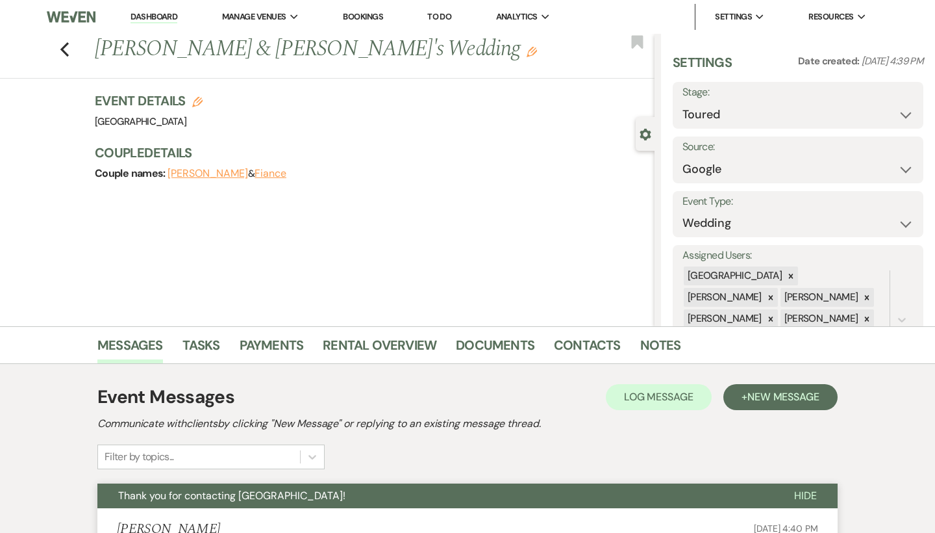
scroll to position [0, 0]
click at [67, 51] on icon "Previous" at bounding box center [65, 50] width 10 height 16
select select "5"
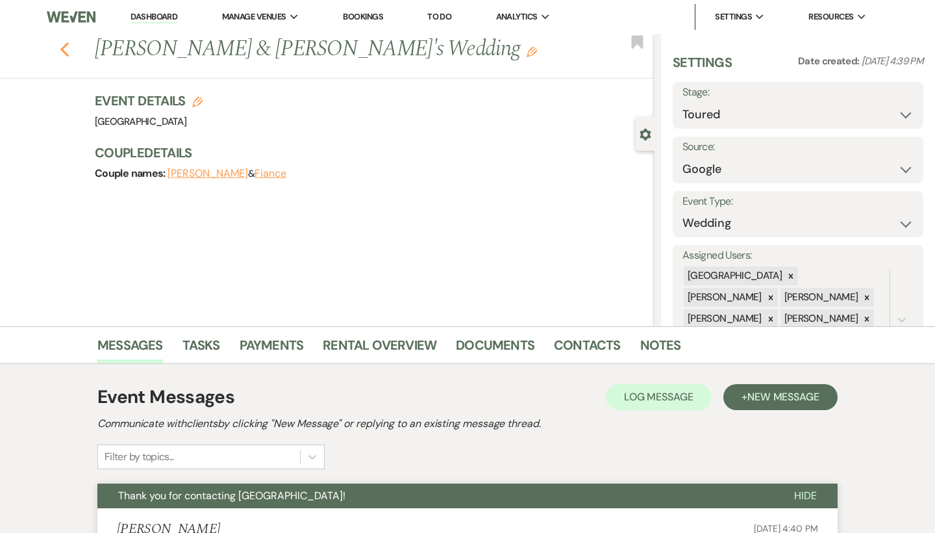
select select "5"
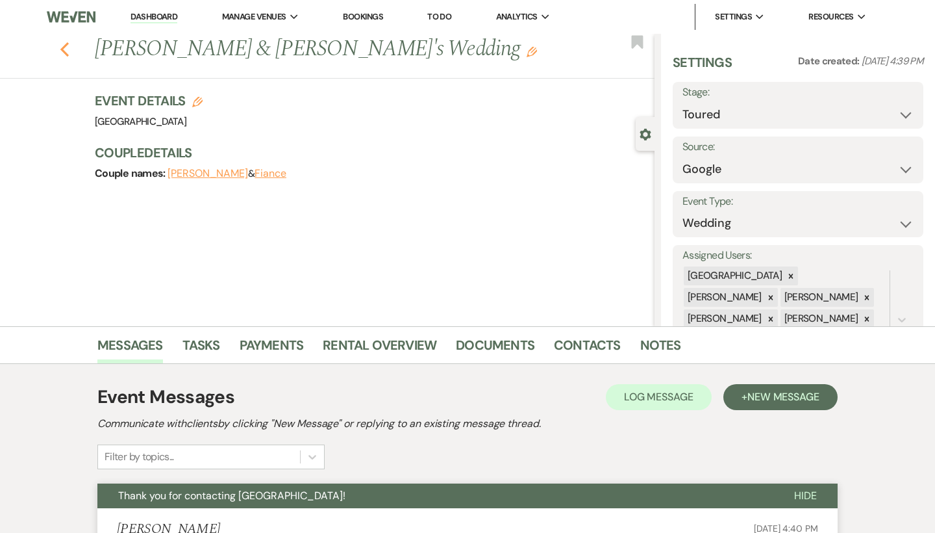
select select "5"
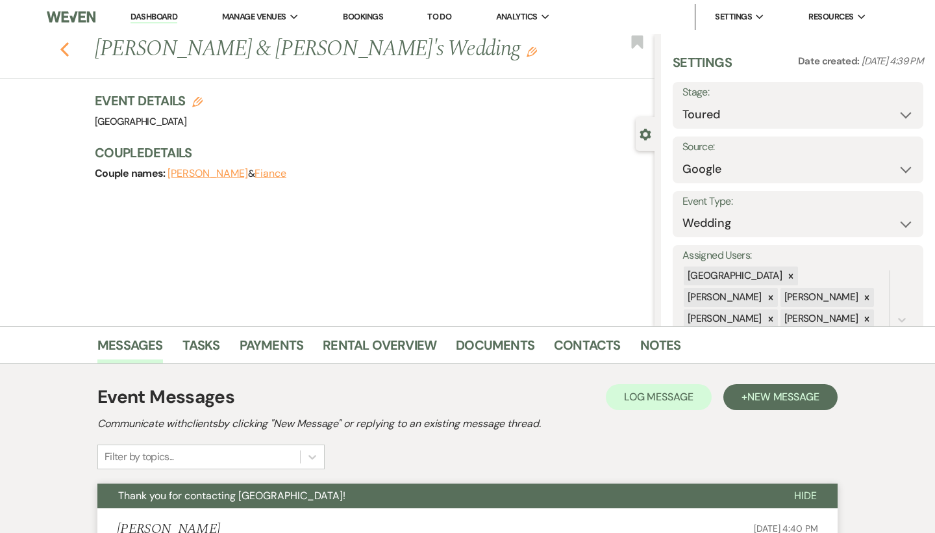
select select "5"
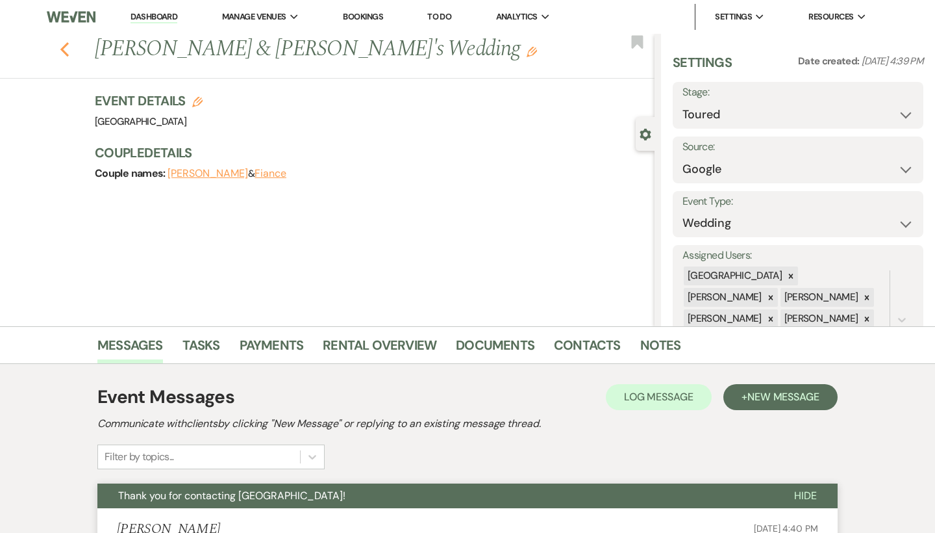
select select "5"
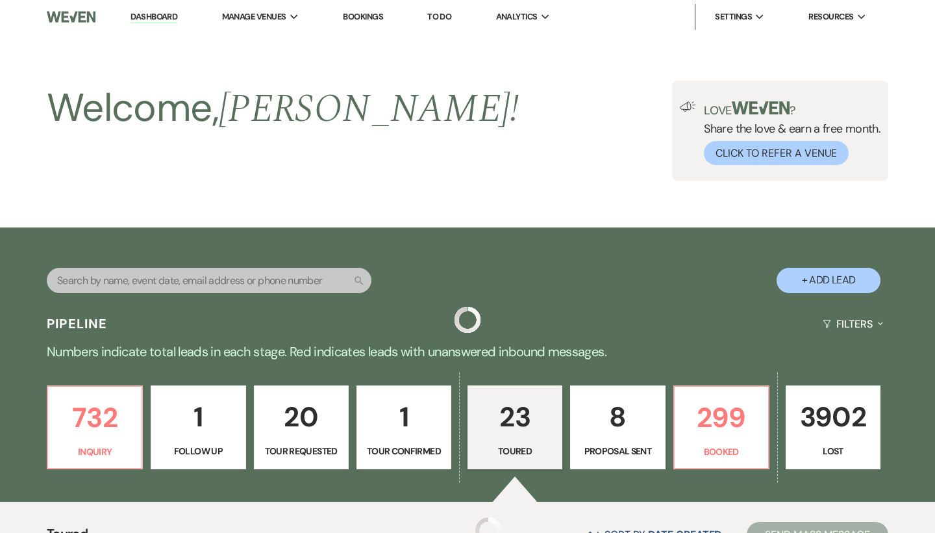
scroll to position [1853, 0]
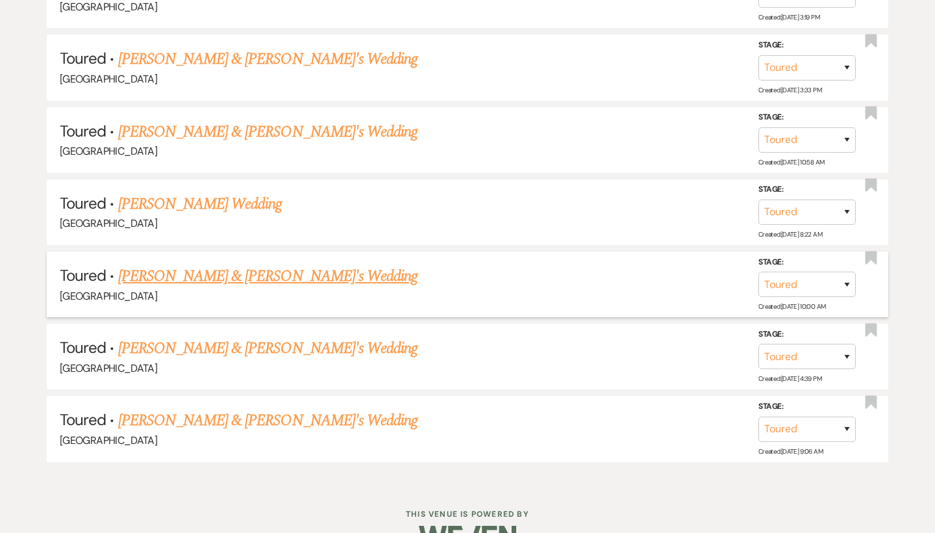
click at [183, 264] on link "Kristina & Fiance's Wedding" at bounding box center [268, 275] width 300 height 23
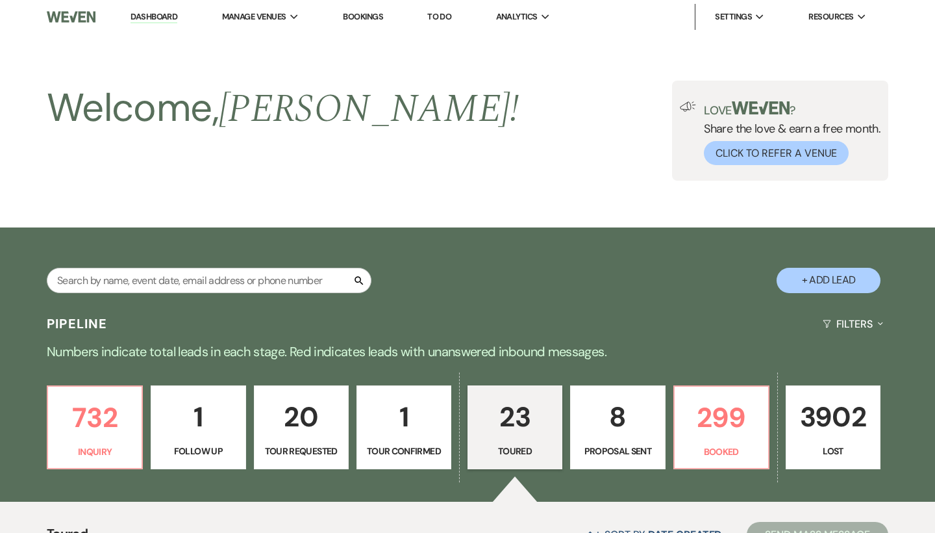
select select "5"
select select "6"
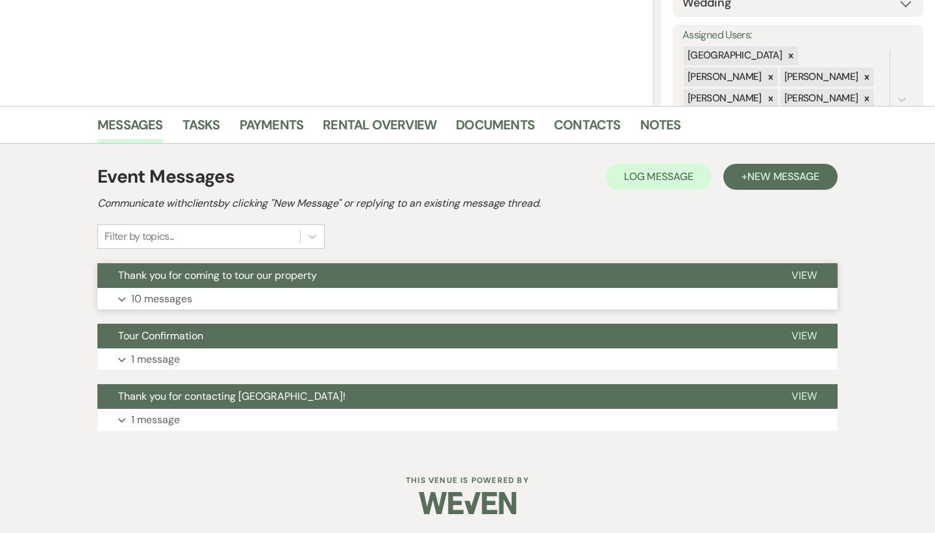
click at [173, 280] on span "Thank you for coming to tour our property" at bounding box center [217, 275] width 199 height 14
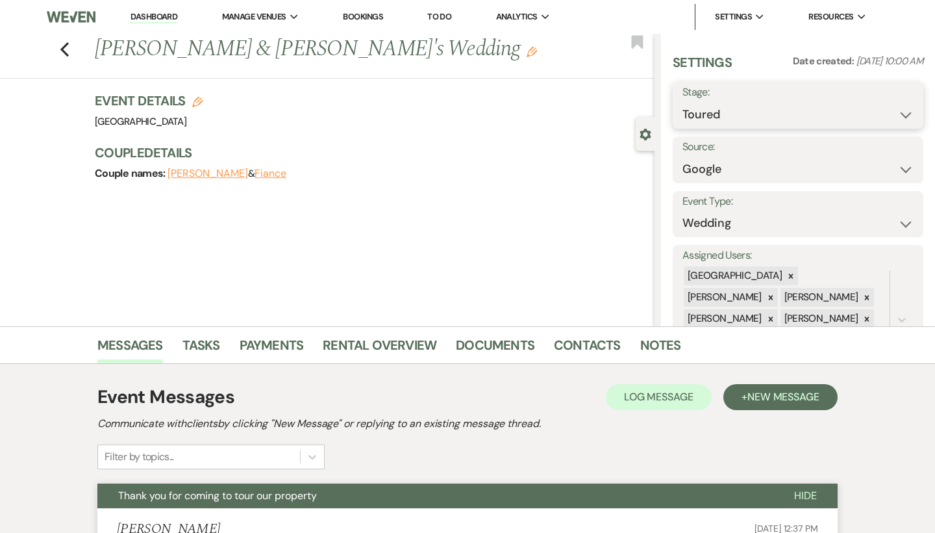
select select "8"
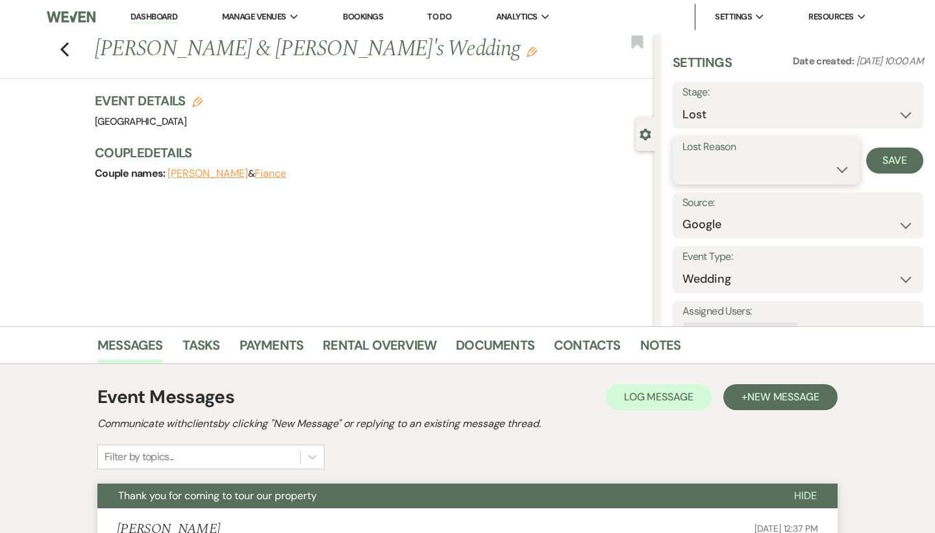
select select "5"
click at [907, 161] on button "Save" at bounding box center [894, 160] width 57 height 26
click at [62, 41] on button "Previous" at bounding box center [65, 48] width 10 height 18
select select "5"
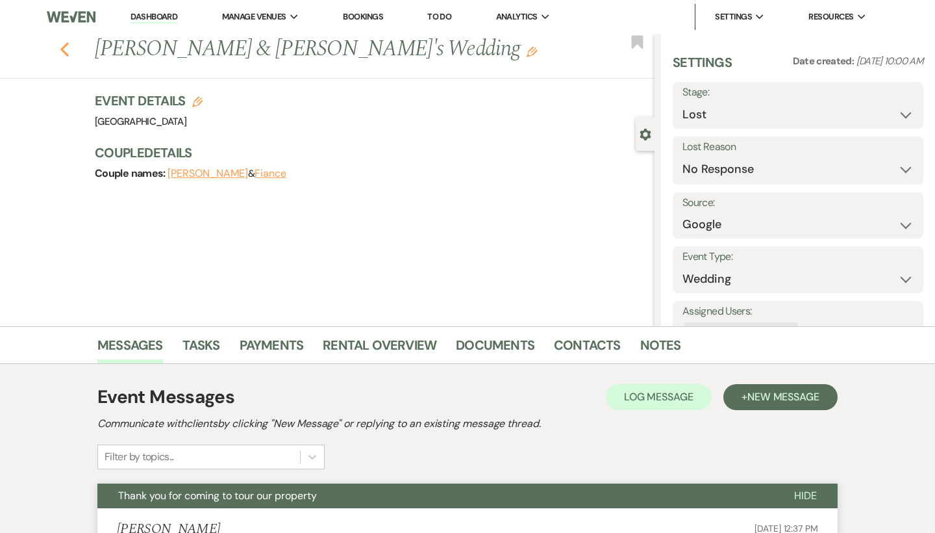
select select "5"
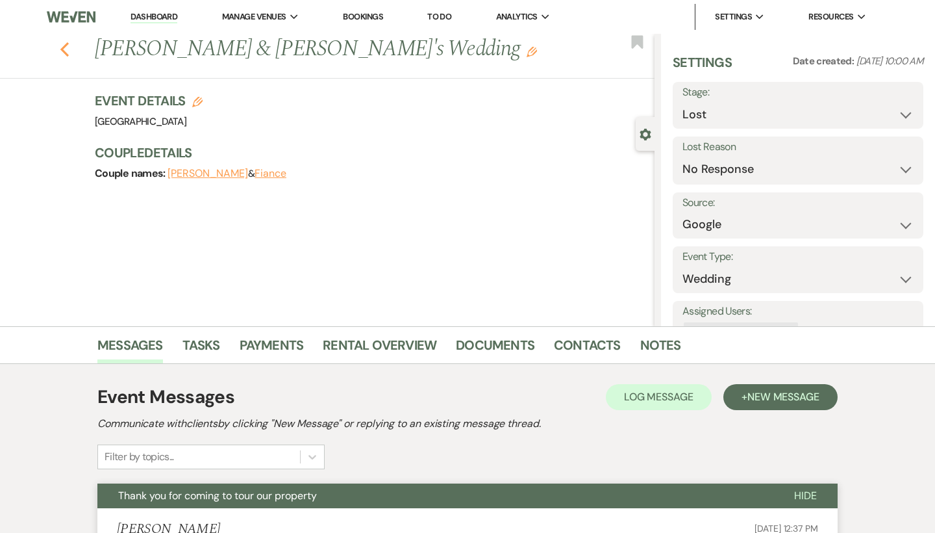
select select "5"
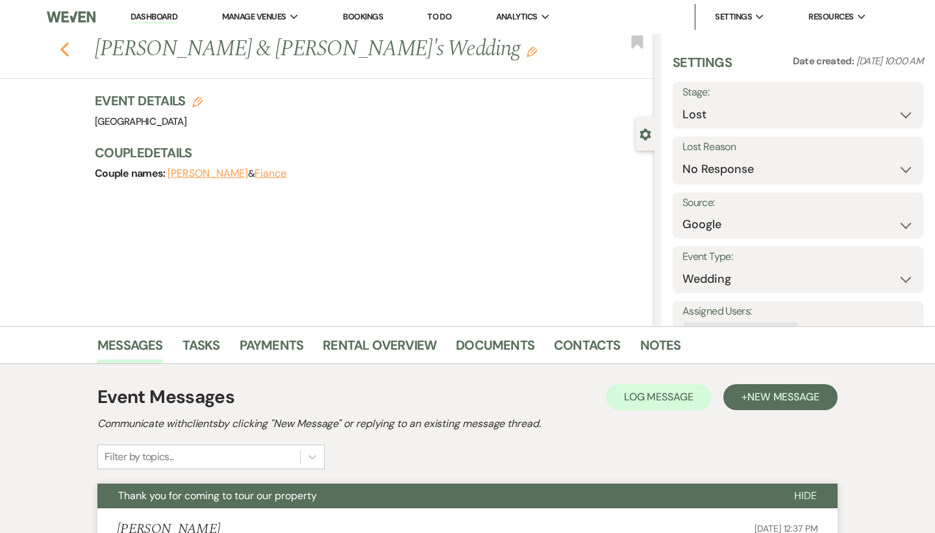
select select "5"
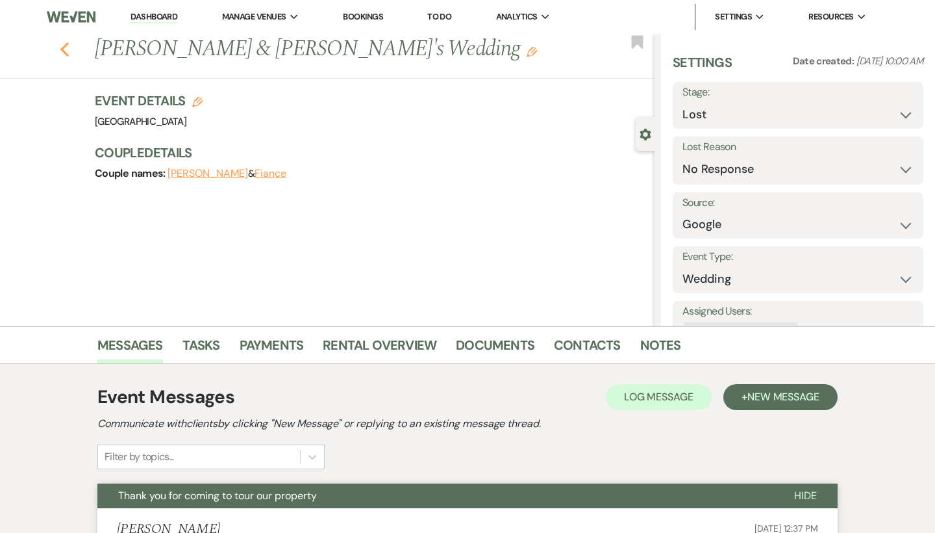
select select "5"
select select "8"
select select "5"
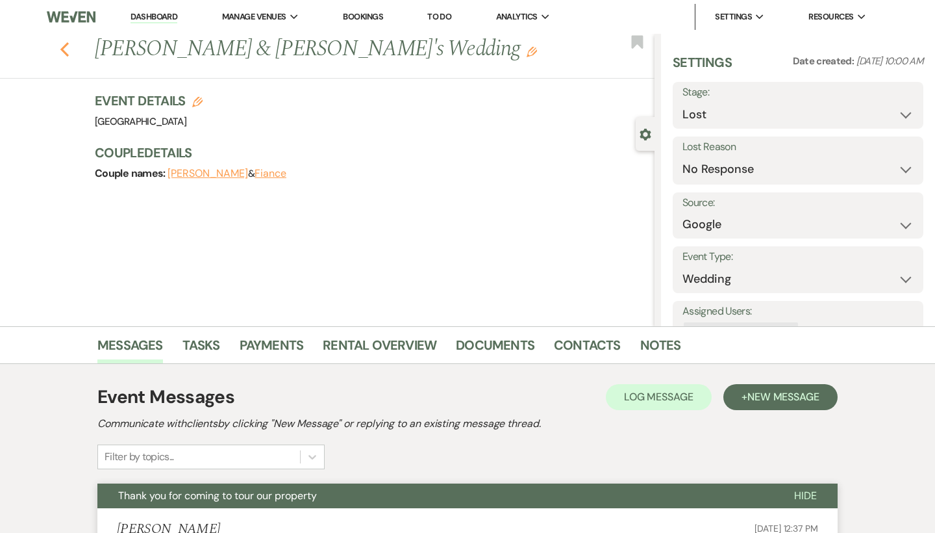
select select "5"
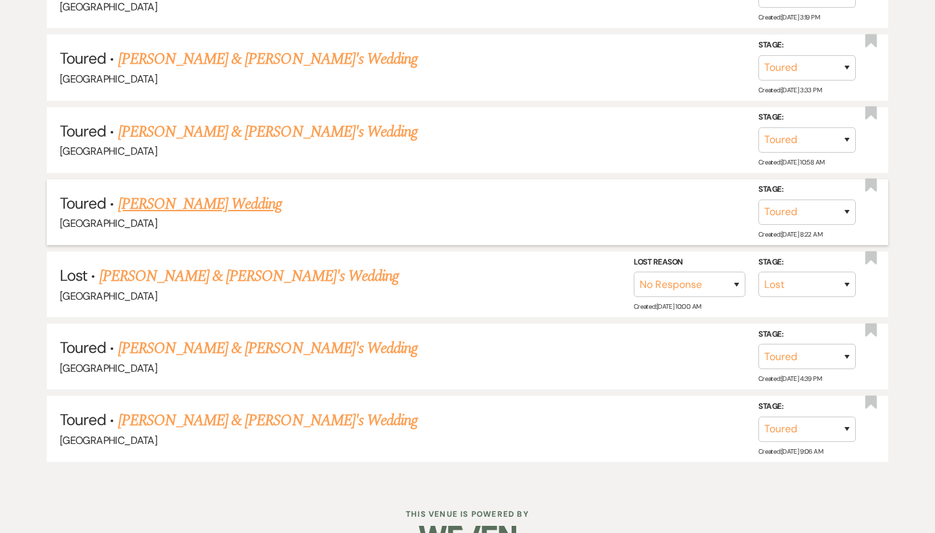
scroll to position [1782, 0]
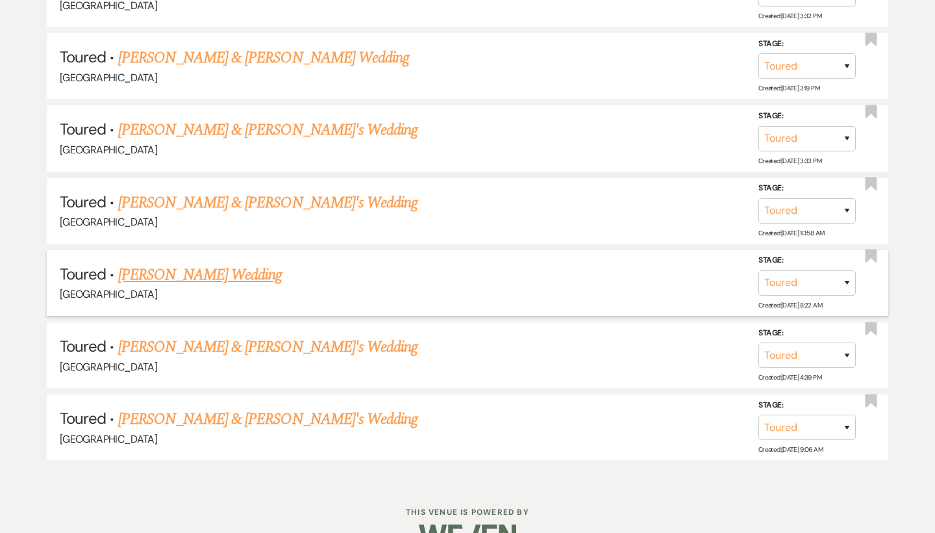
click at [212, 263] on link "[PERSON_NAME] Wedding" at bounding box center [200, 274] width 164 height 23
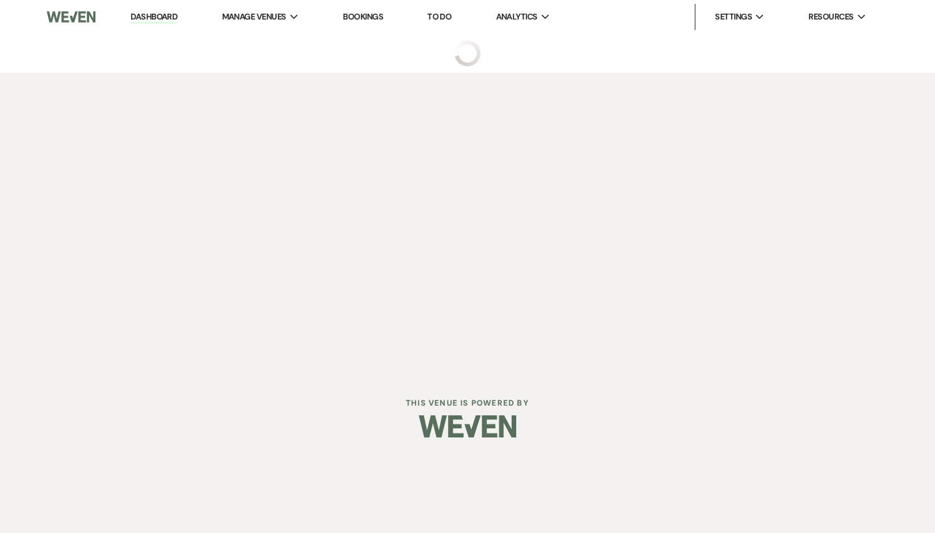
select select "5"
select select "6"
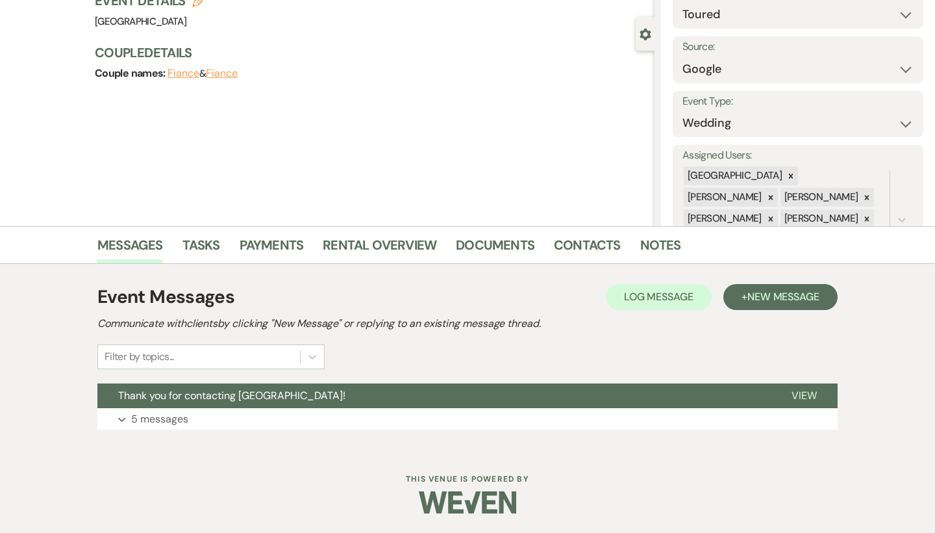
click at [260, 401] on button "Thank you for contacting [GEOGRAPHIC_DATA]!" at bounding box center [434, 395] width 674 height 25
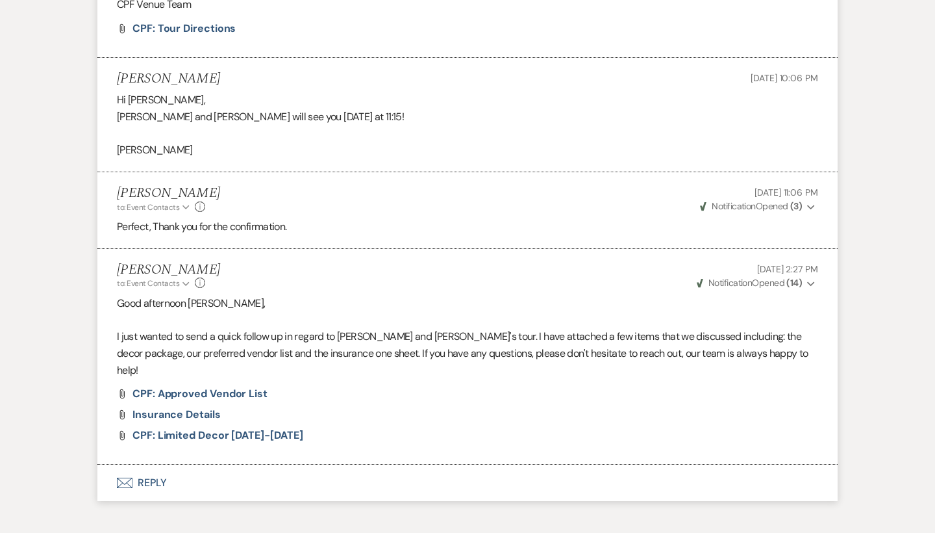
scroll to position [1053, 0]
click at [151, 464] on button "Envelope Reply" at bounding box center [467, 482] width 740 height 36
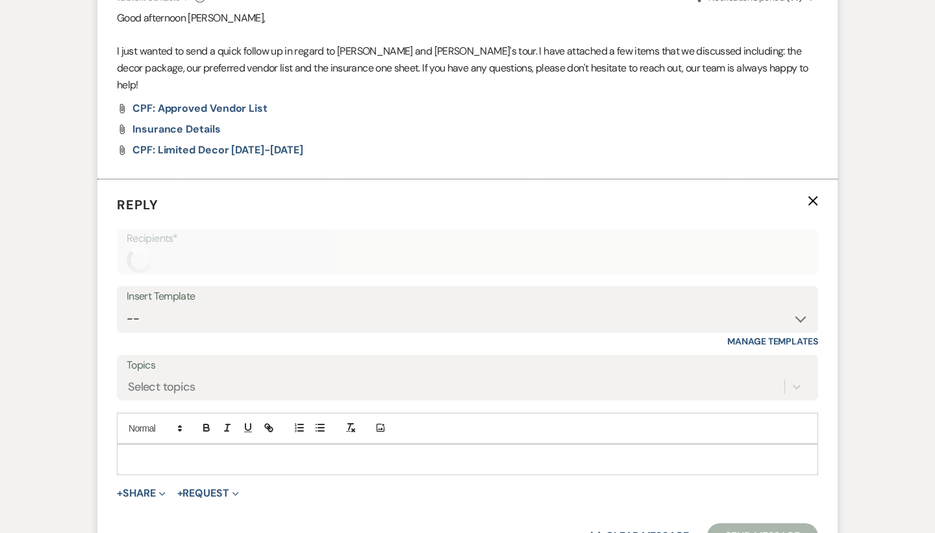
scroll to position [1411, 0]
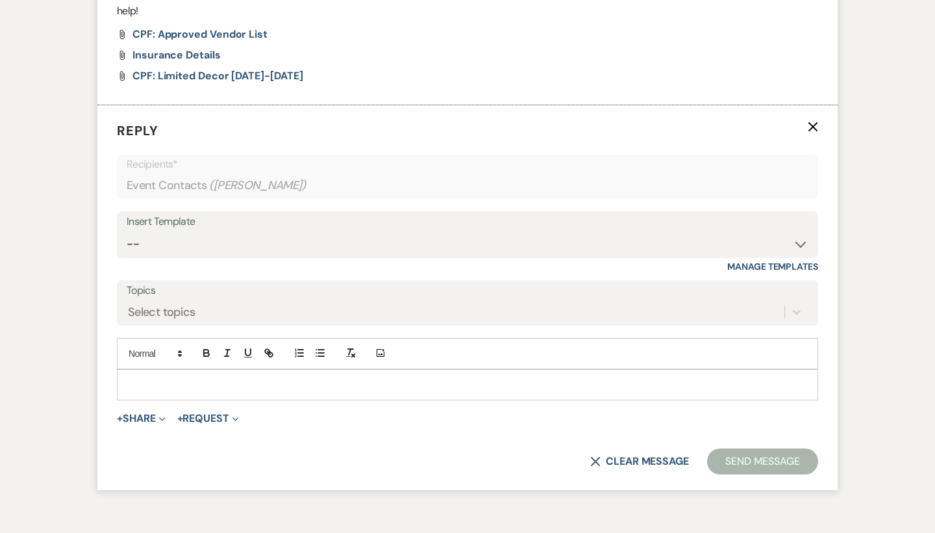
click at [248, 228] on div "Insert Template -- Weven Planning Portal Introduction (Booked Events) Congratul…" at bounding box center [467, 241] width 701 height 61
select select "2942"
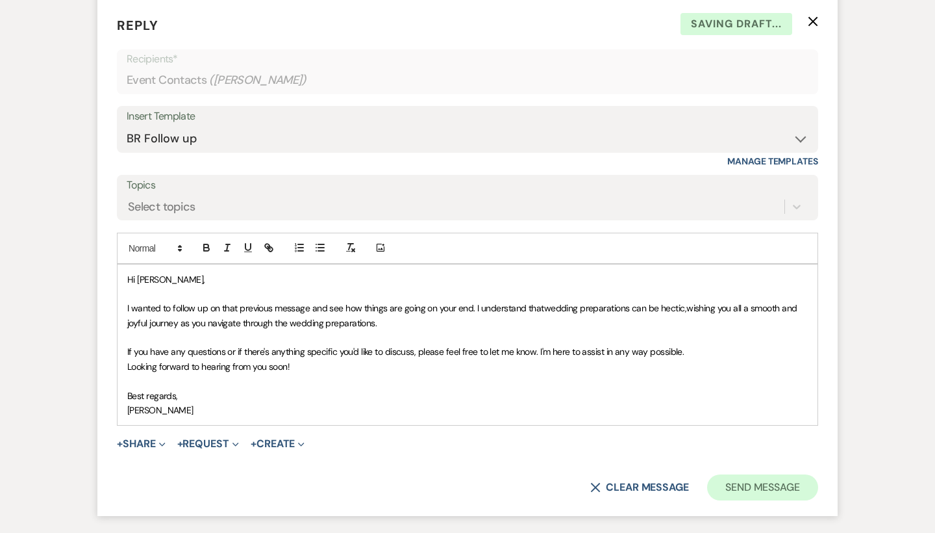
click at [774, 474] on button "Send Message" at bounding box center [762, 487] width 111 height 26
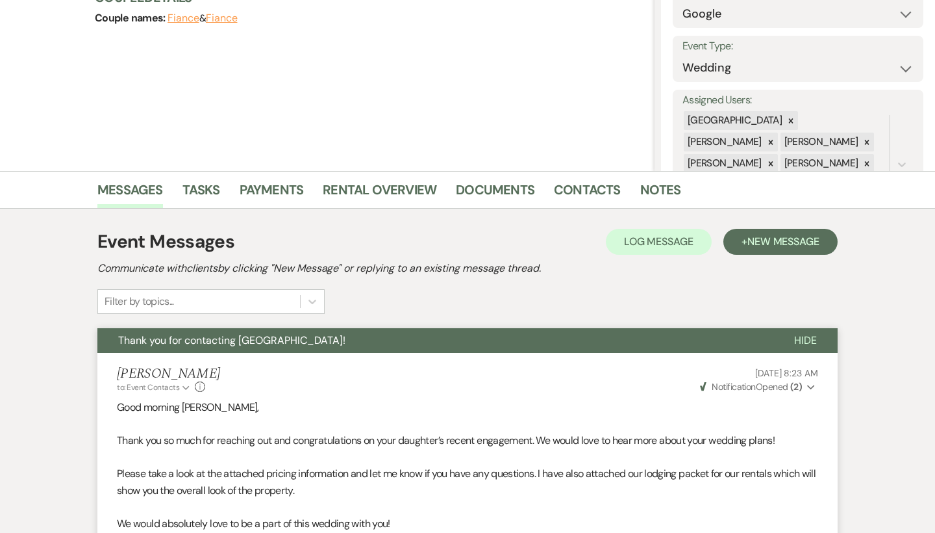
scroll to position [18, 0]
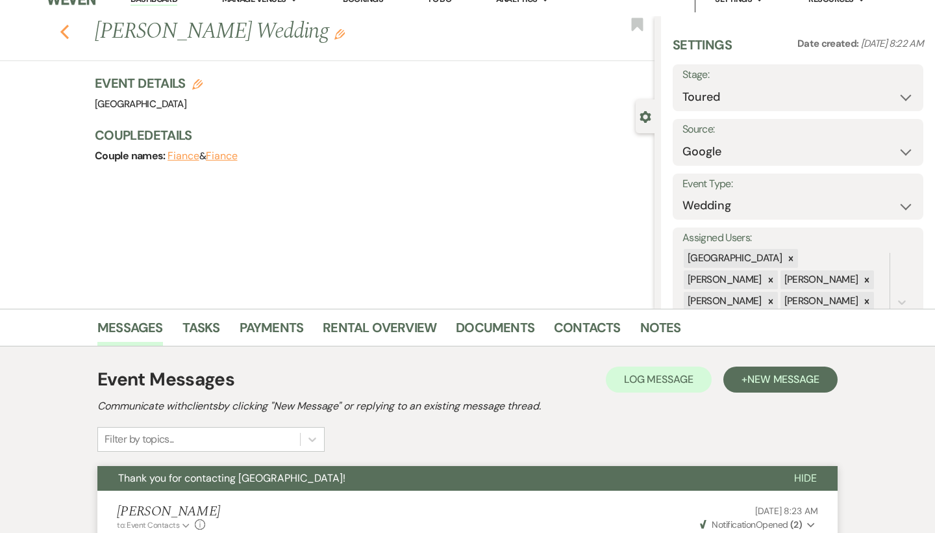
click at [62, 30] on icon "Previous" at bounding box center [65, 32] width 10 height 16
select select "5"
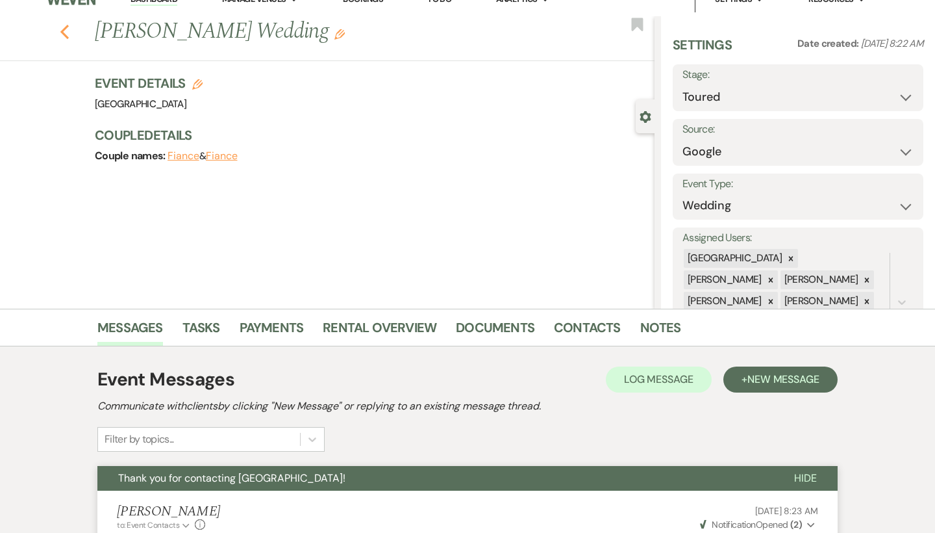
select select "5"
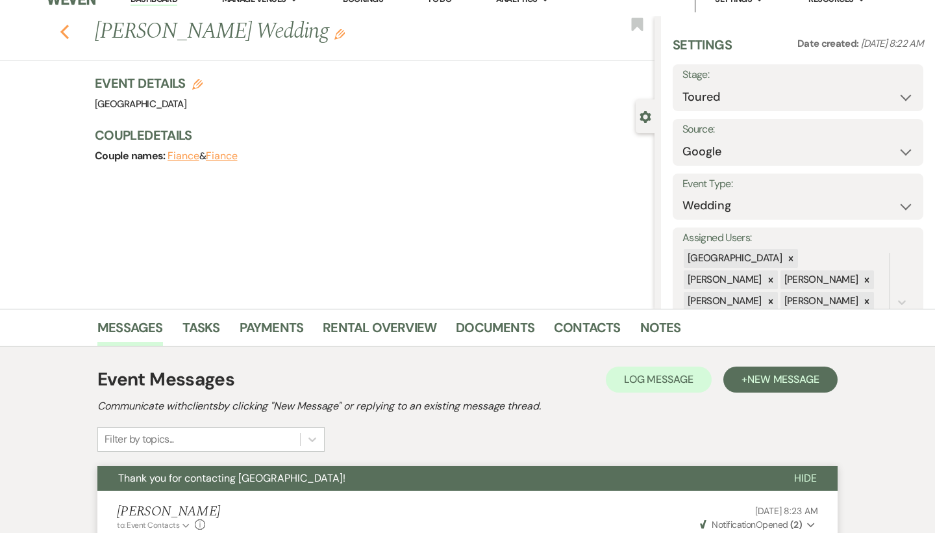
select select "5"
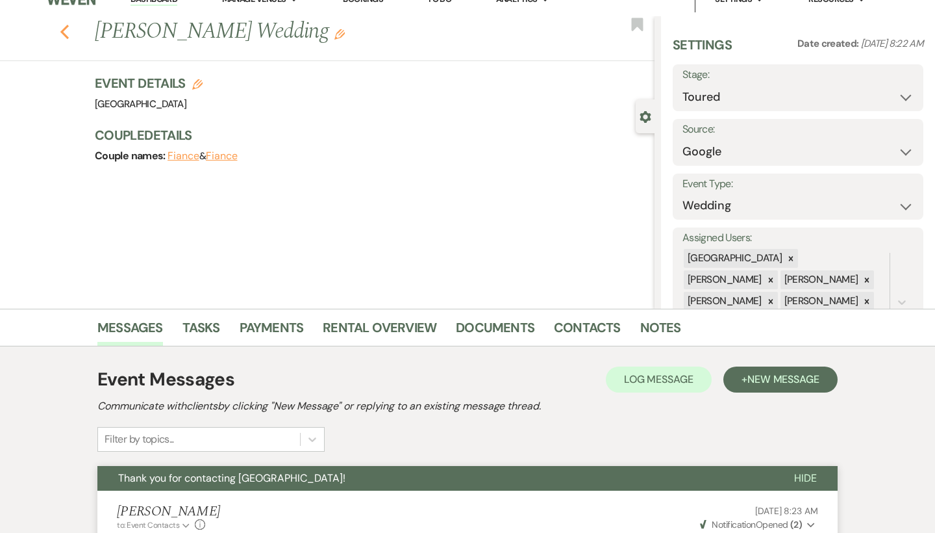
select select "5"
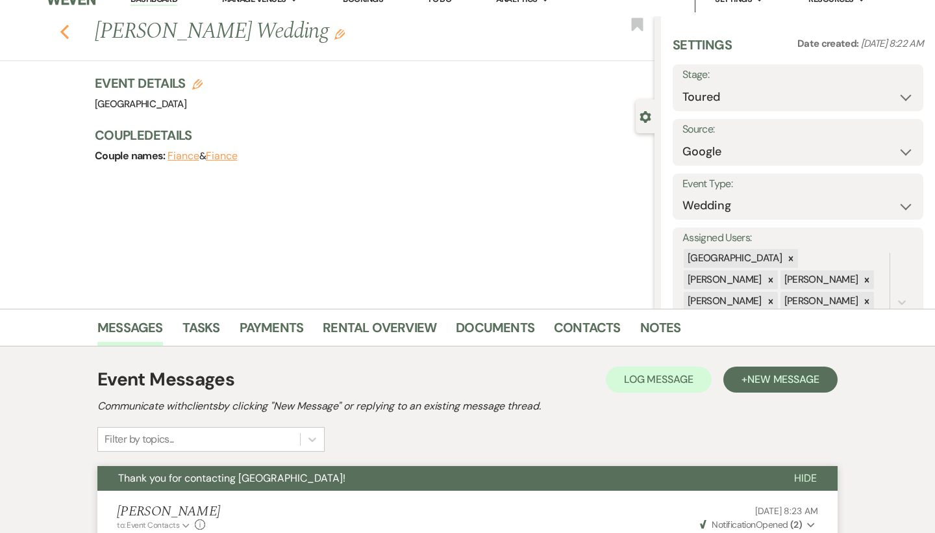
select select "5"
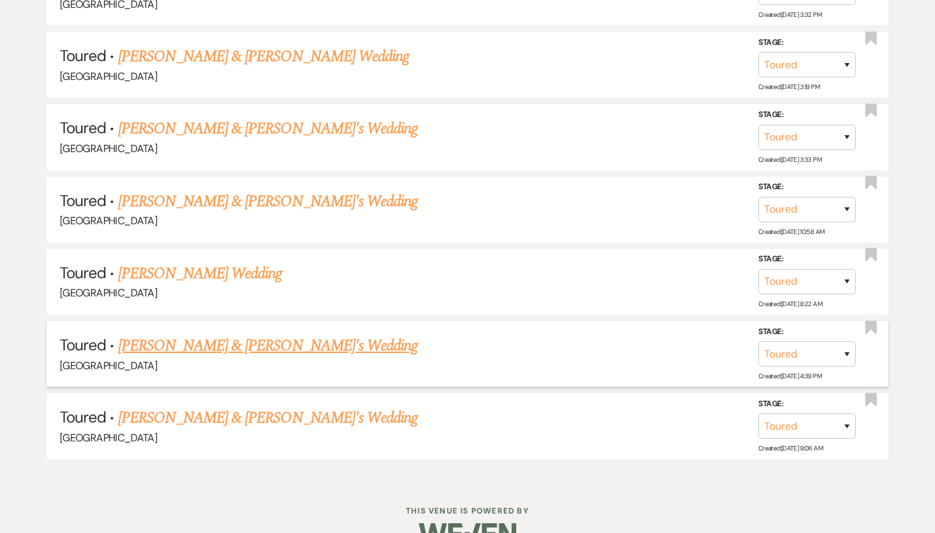
scroll to position [1748, 0]
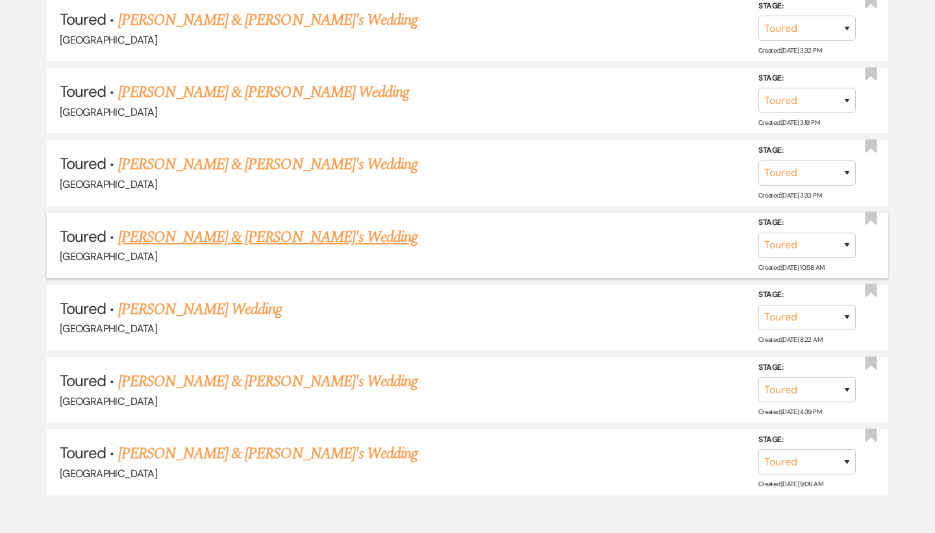
click at [247, 225] on link "Janice Habash & Fiance's Wedding" at bounding box center [268, 236] width 300 height 23
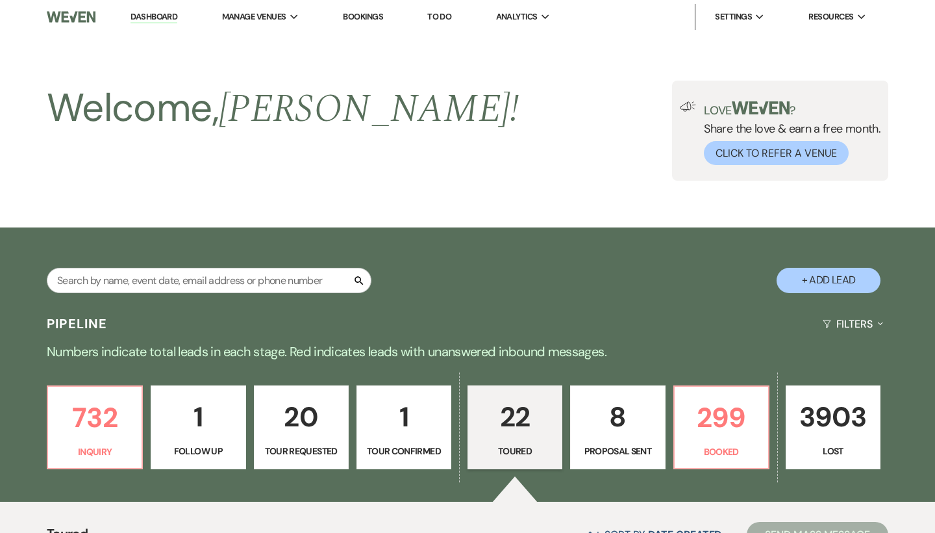
select select "5"
select select "6"
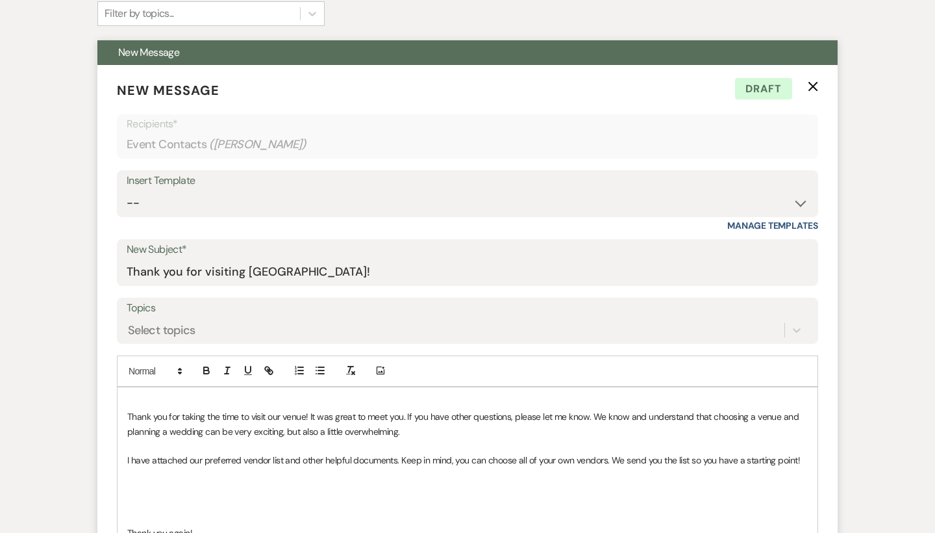
scroll to position [448, 0]
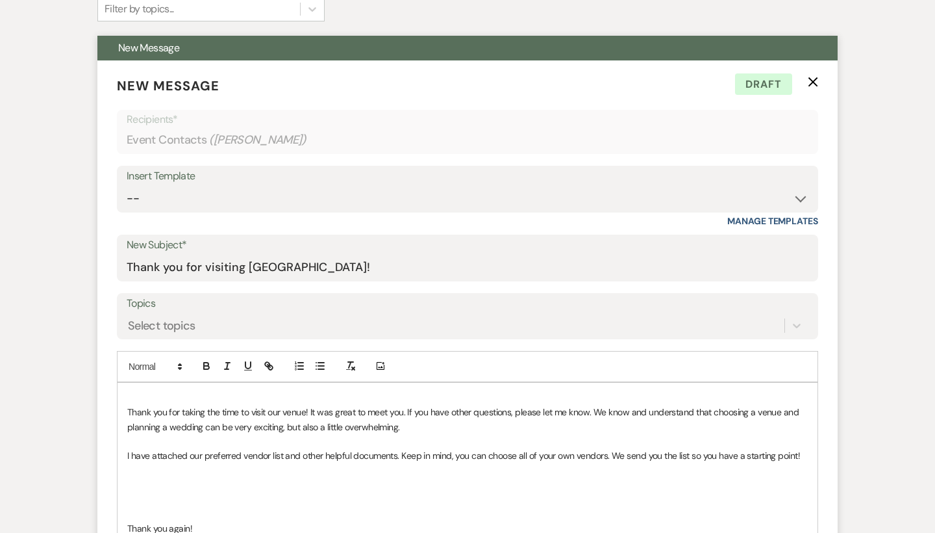
click at [811, 84] on use "button" at bounding box center [814, 82] width 10 height 10
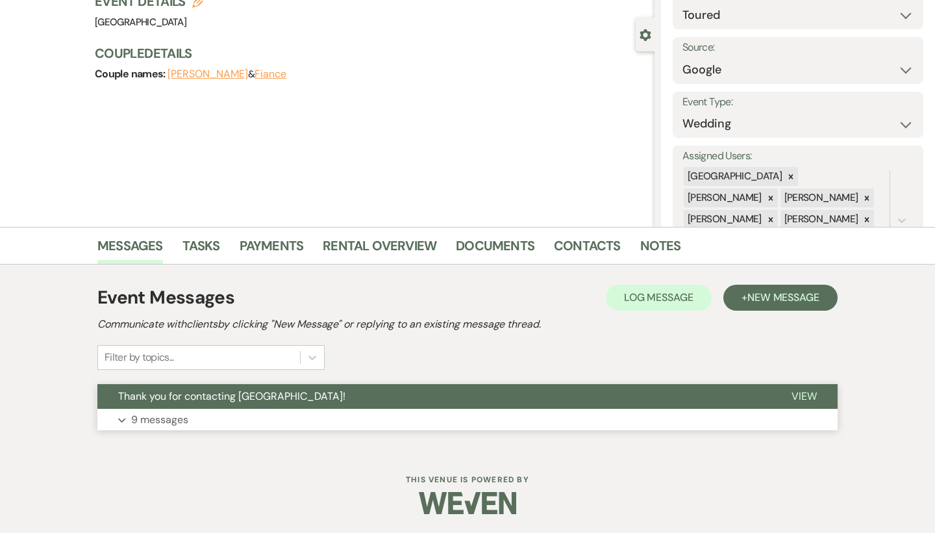
click at [334, 429] on button "Expand 9 messages" at bounding box center [467, 420] width 740 height 22
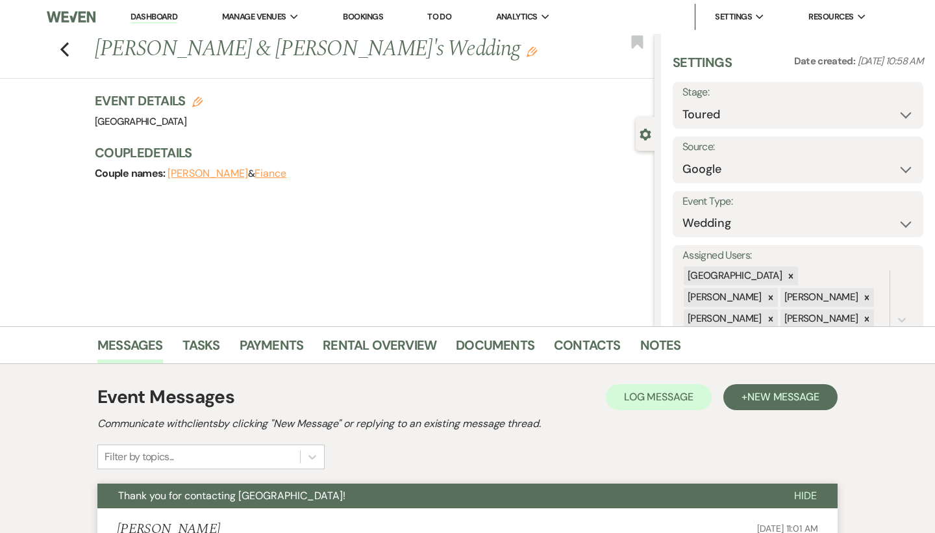
scroll to position [0, 0]
select select "8"
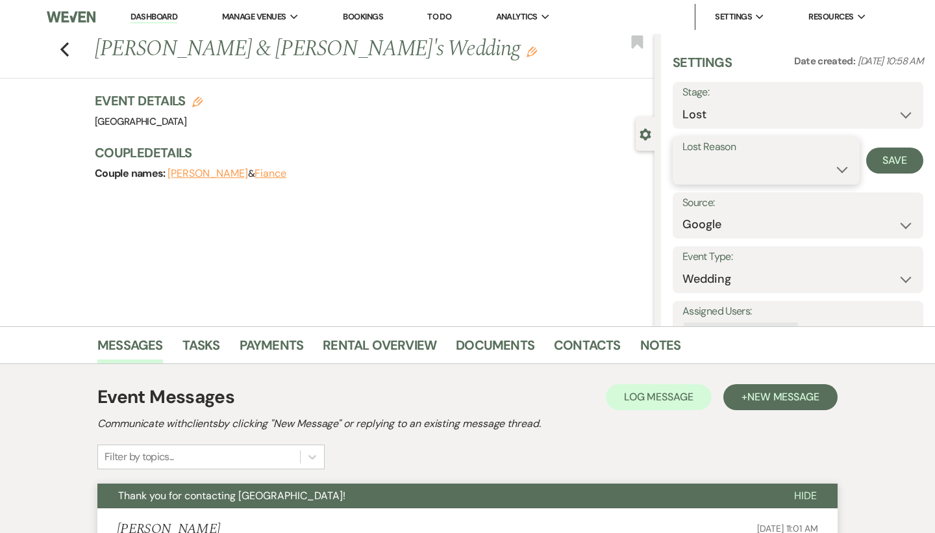
select select "5"
click at [902, 161] on button "Save" at bounding box center [894, 160] width 57 height 26
click at [68, 51] on icon "Previous" at bounding box center [65, 50] width 10 height 16
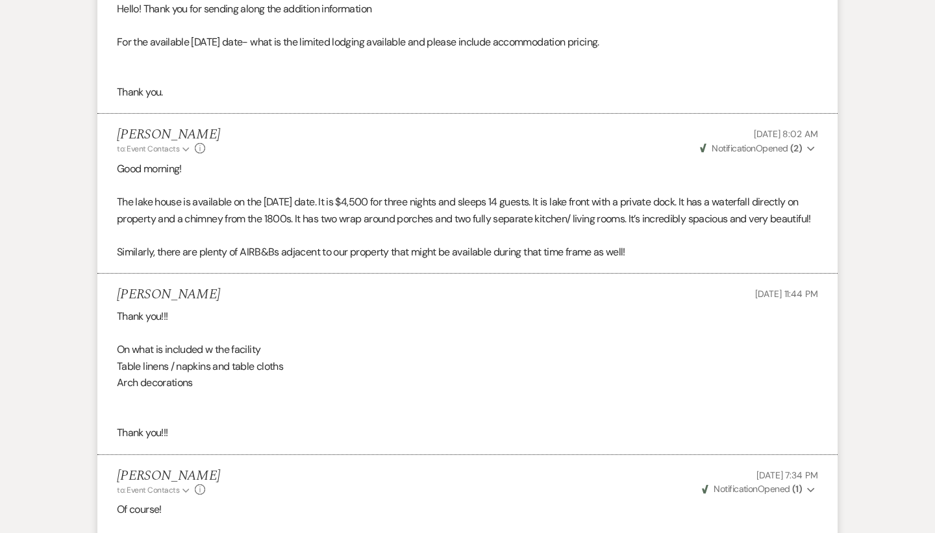
select select "5"
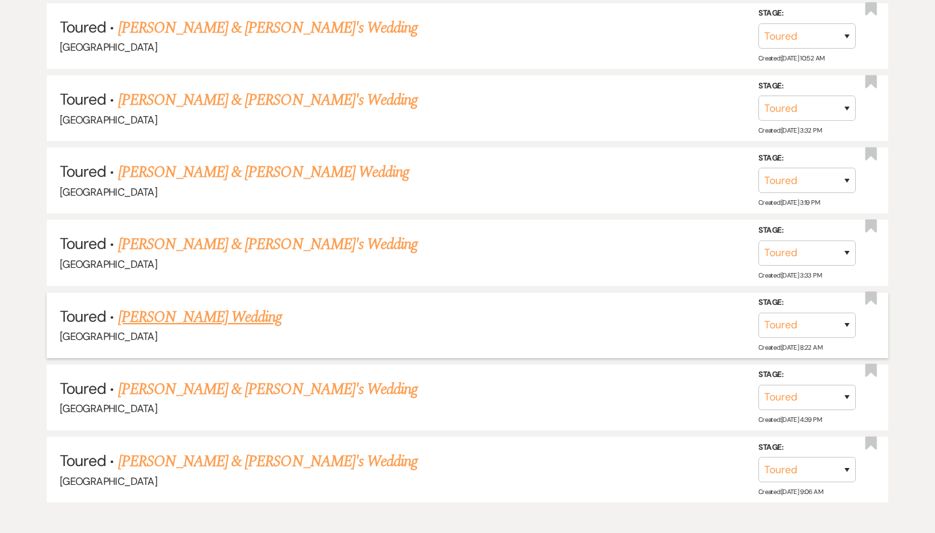
scroll to position [1662, 0]
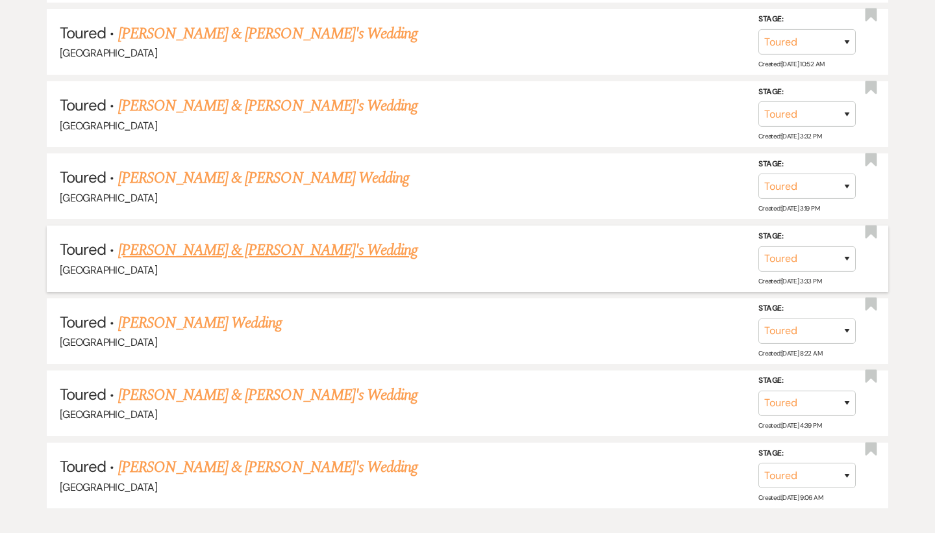
click at [223, 238] on link "[PERSON_NAME] & [PERSON_NAME]'s Wedding" at bounding box center [268, 249] width 300 height 23
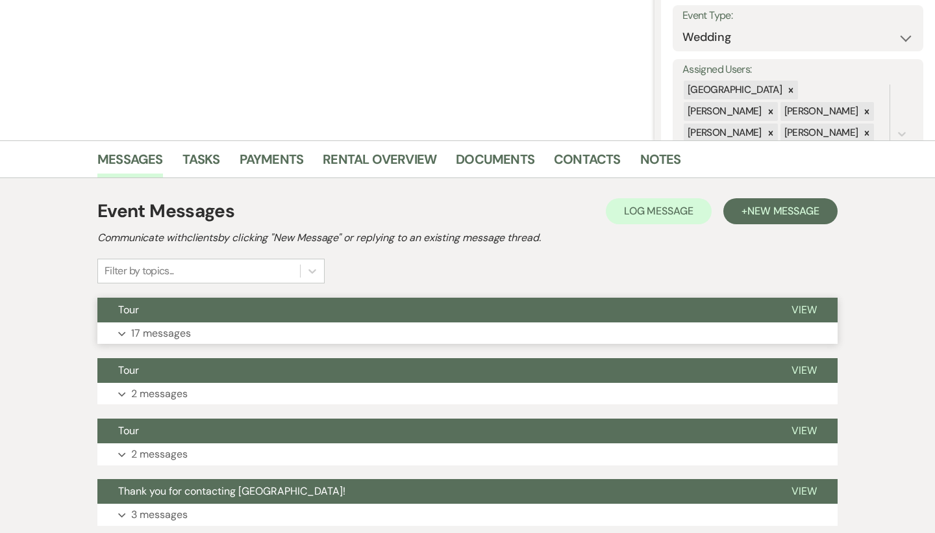
click at [231, 325] on button "Expand 17 messages" at bounding box center [467, 333] width 740 height 22
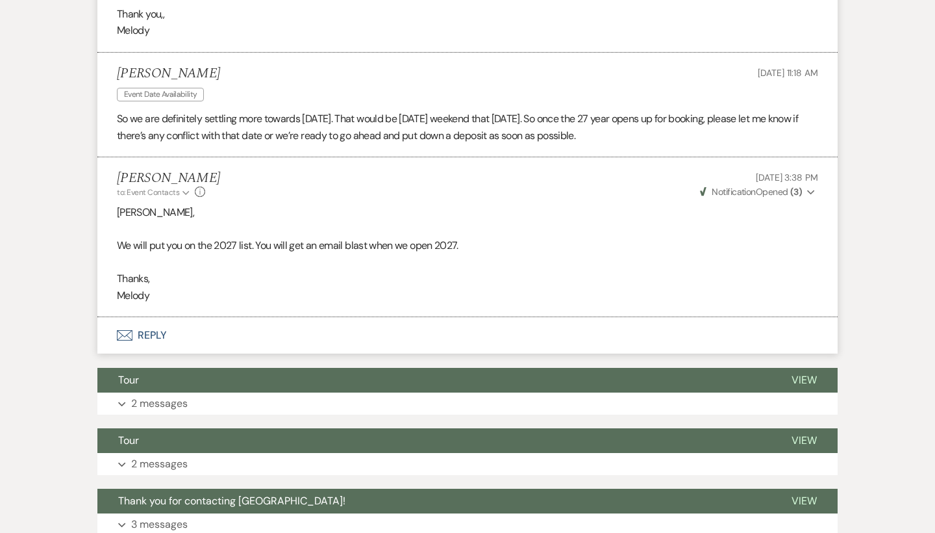
click at [158, 323] on button "Envelope Reply" at bounding box center [467, 335] width 740 height 36
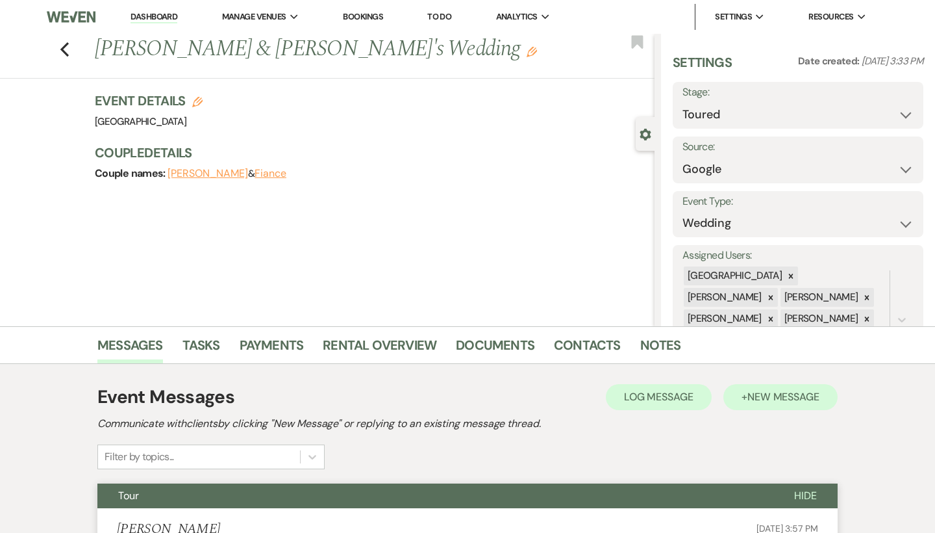
click at [765, 396] on span "New Message" at bounding box center [784, 397] width 72 height 14
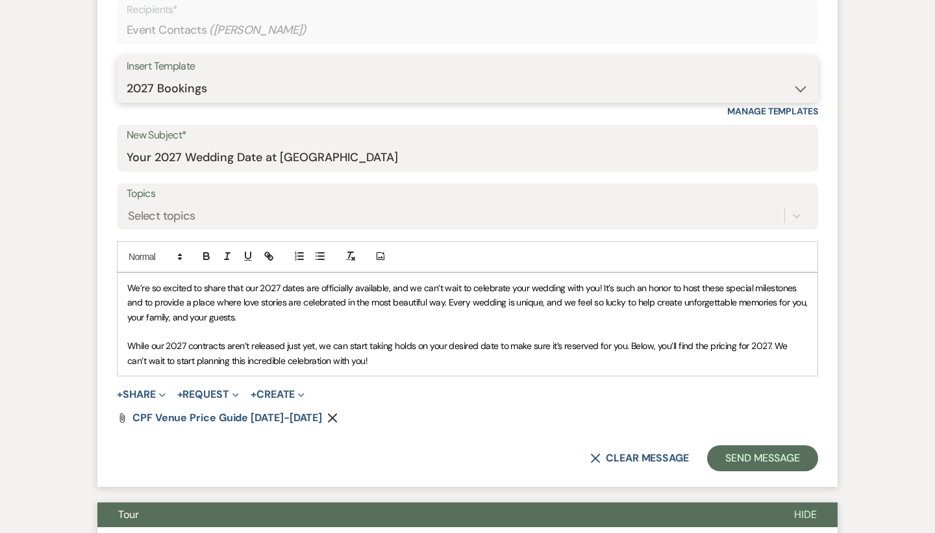
scroll to position [574, 0]
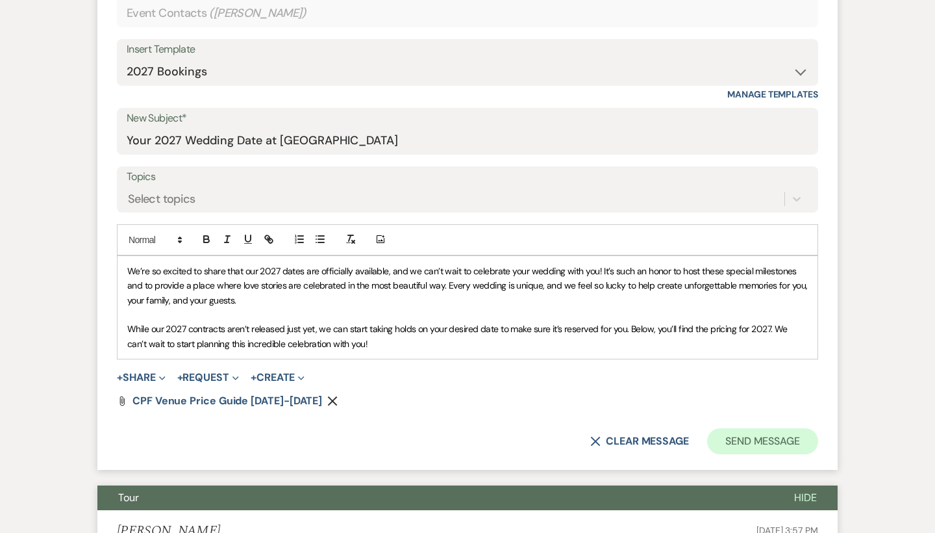
click at [732, 436] on button "Send Message" at bounding box center [762, 441] width 111 height 26
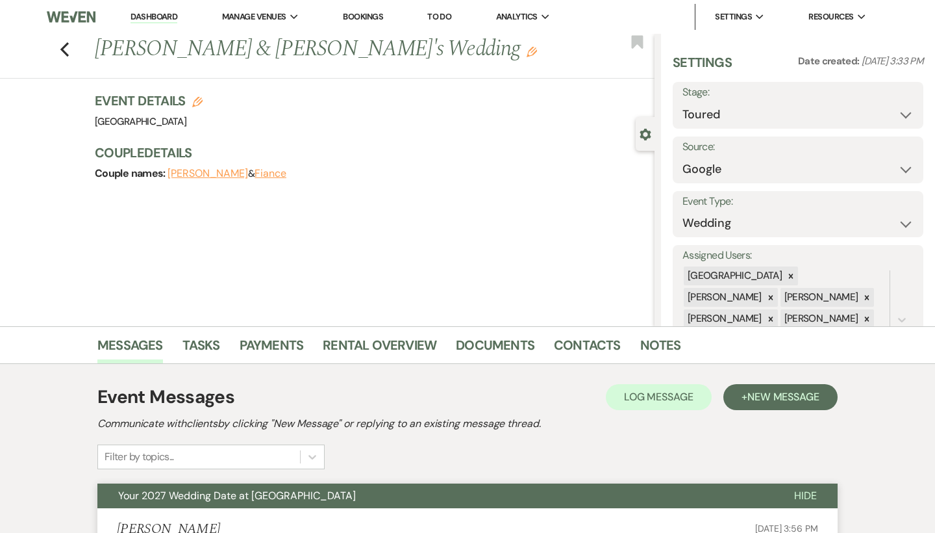
scroll to position [0, 0]
click at [64, 51] on use "button" at bounding box center [64, 49] width 8 height 14
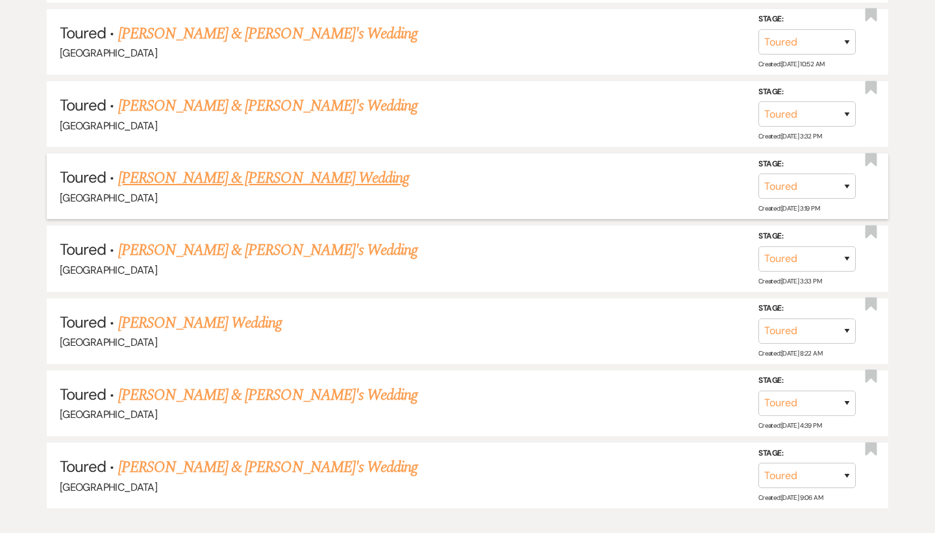
click at [227, 166] on link "[PERSON_NAME] & [PERSON_NAME] Wedding" at bounding box center [263, 177] width 291 height 23
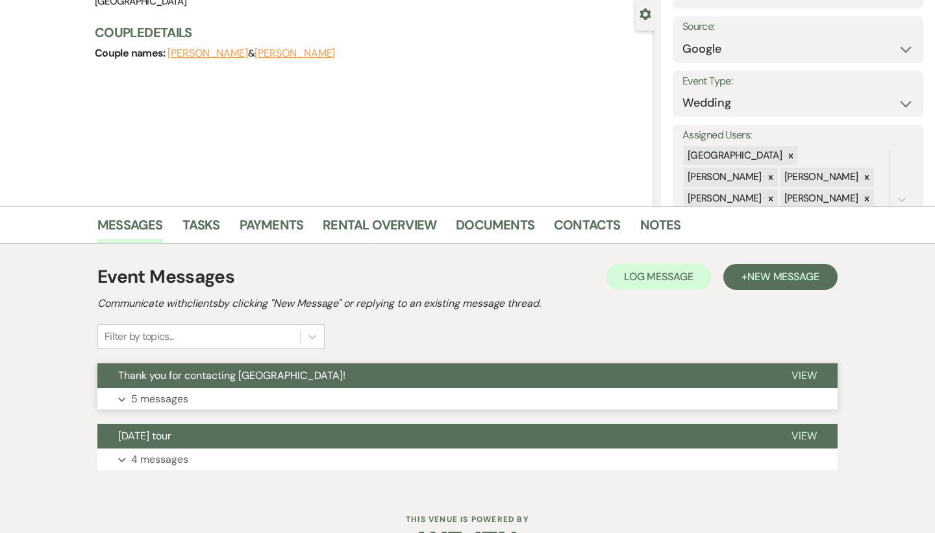
click at [258, 388] on button "Expand 5 messages" at bounding box center [467, 399] width 740 height 22
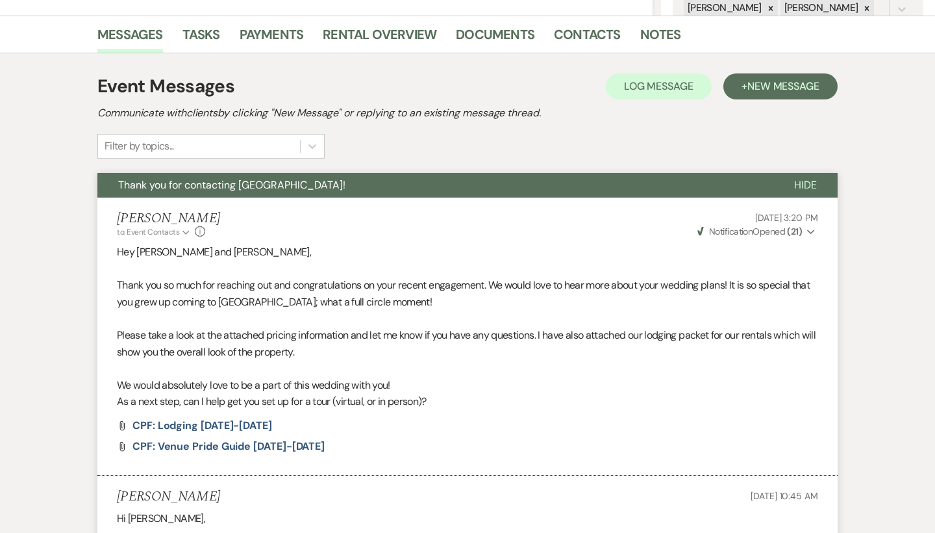
scroll to position [770, 1]
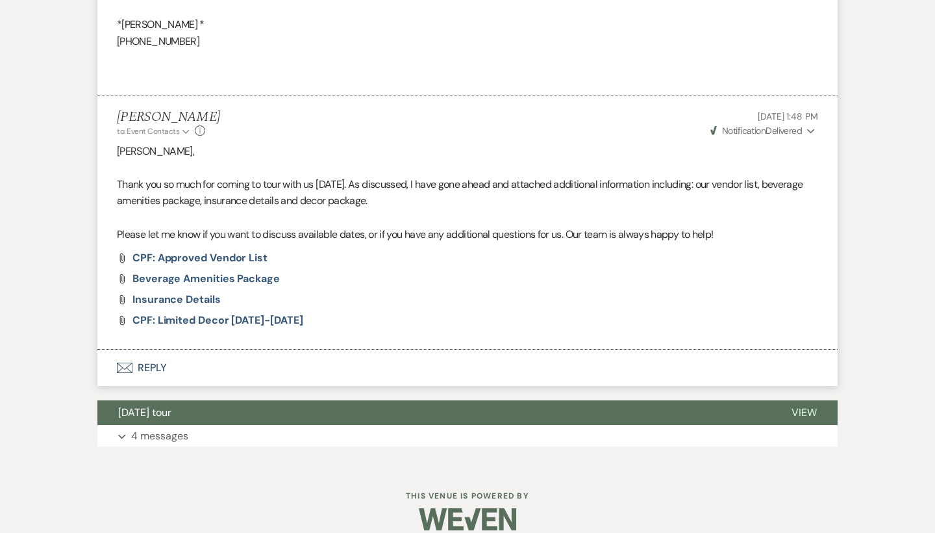
click at [144, 365] on button "Envelope Reply" at bounding box center [467, 367] width 740 height 36
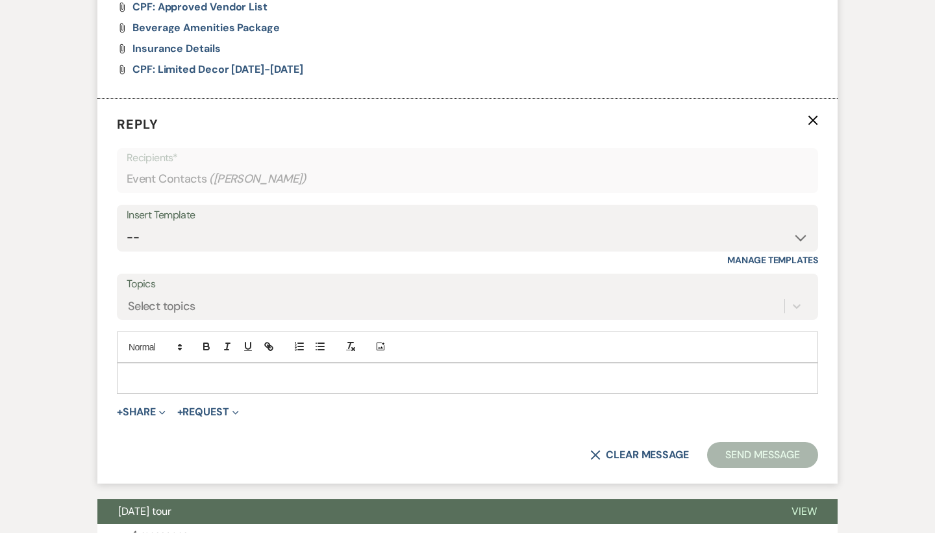
scroll to position [1454, 0]
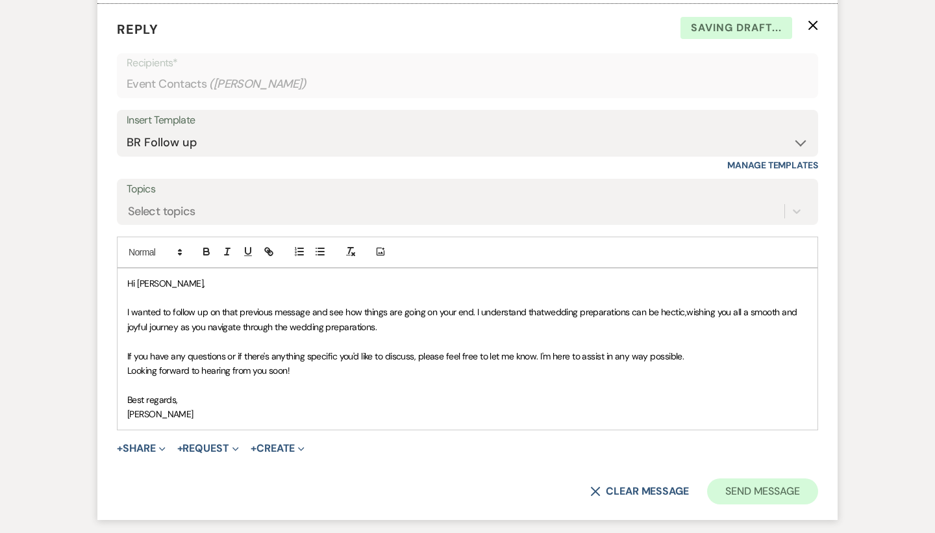
click at [771, 478] on button "Send Message" at bounding box center [762, 491] width 111 height 26
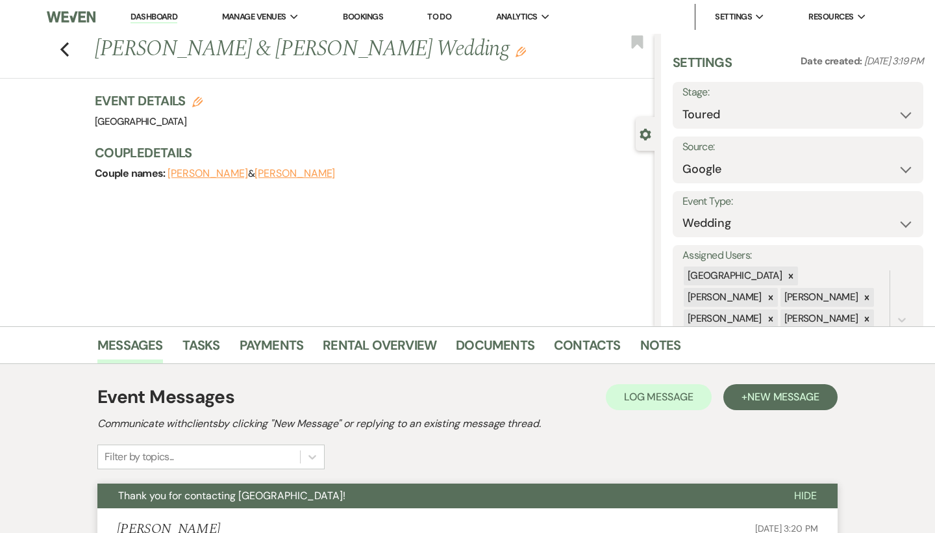
scroll to position [0, 0]
click at [63, 51] on use "button" at bounding box center [64, 49] width 8 height 14
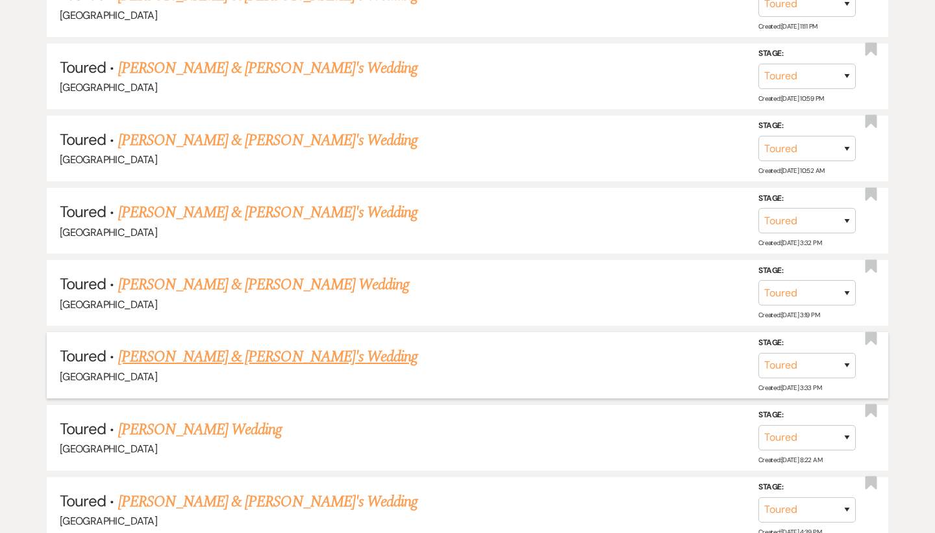
scroll to position [1543, 0]
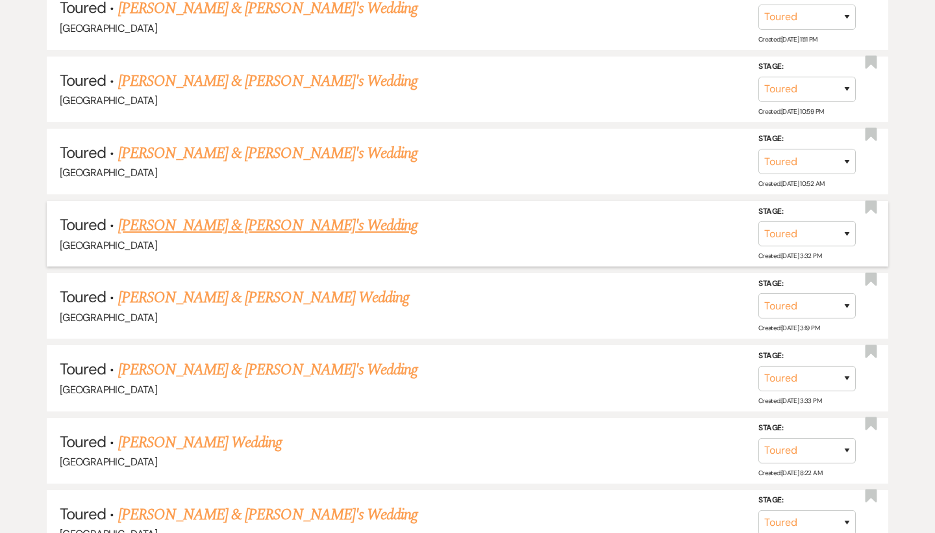
click at [199, 214] on link "[PERSON_NAME] & [PERSON_NAME]'s Wedding" at bounding box center [268, 225] width 300 height 23
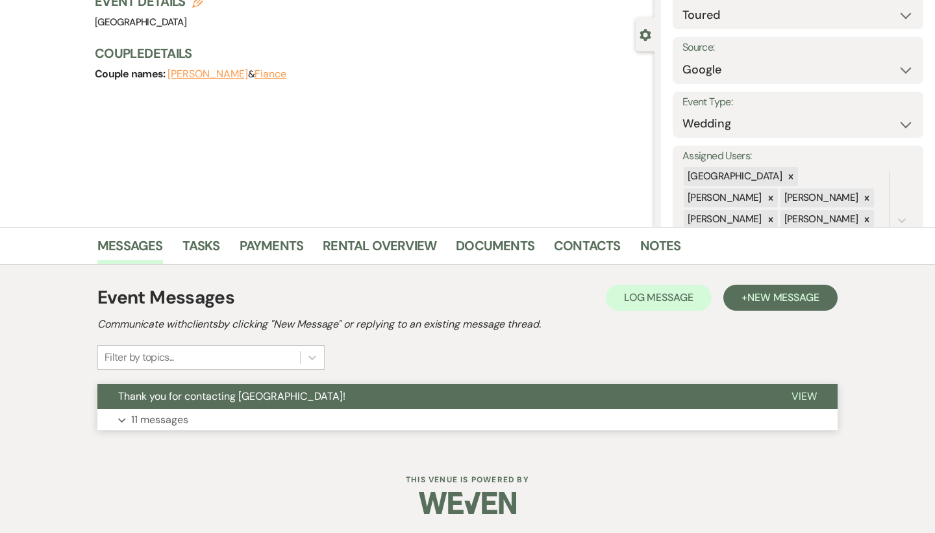
click at [245, 410] on button "Expand 11 messages" at bounding box center [467, 420] width 740 height 22
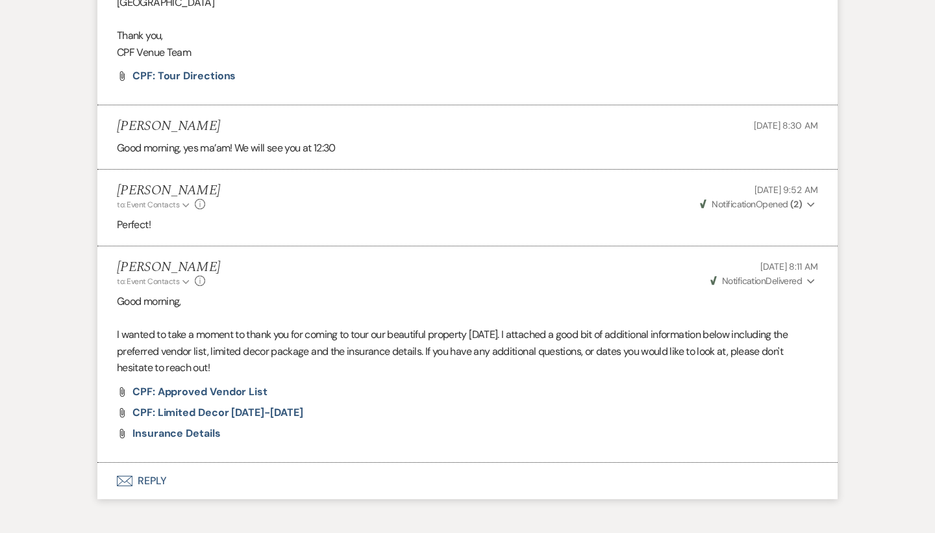
scroll to position [1660, 0]
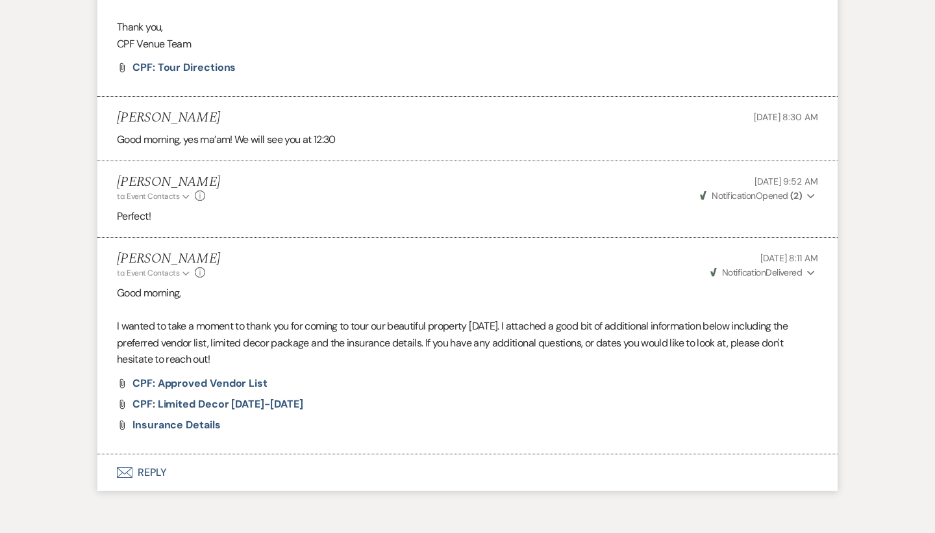
click at [151, 454] on button "Envelope Reply" at bounding box center [467, 472] width 740 height 36
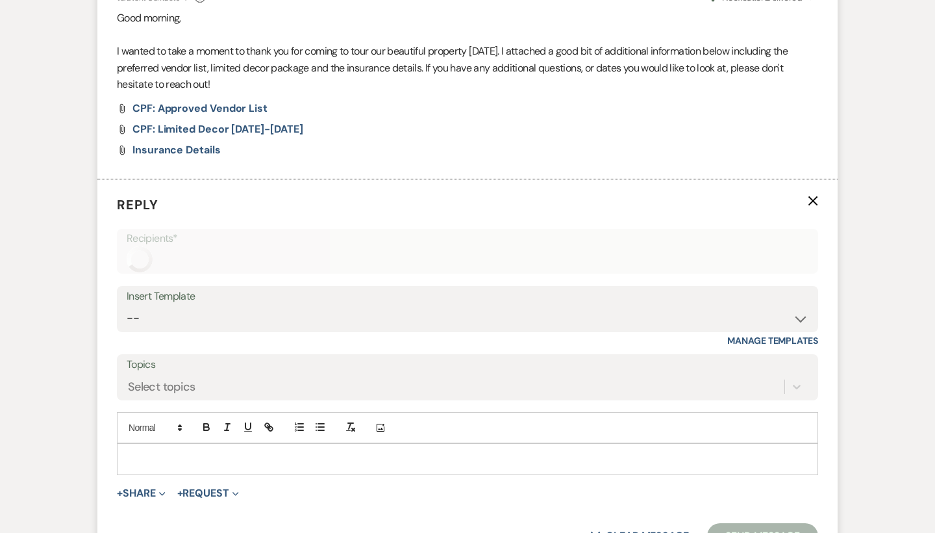
scroll to position [2015, 0]
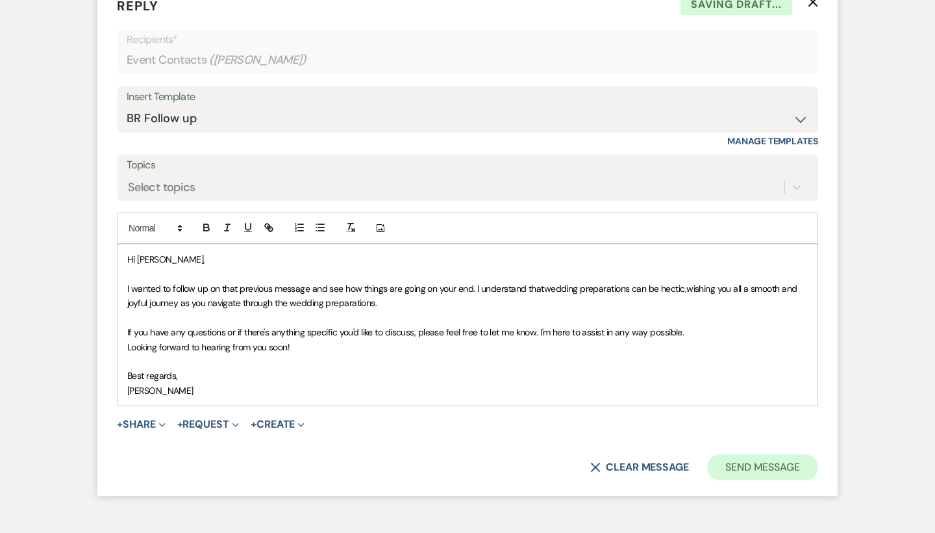
click at [766, 454] on button "Send Message" at bounding box center [762, 467] width 111 height 26
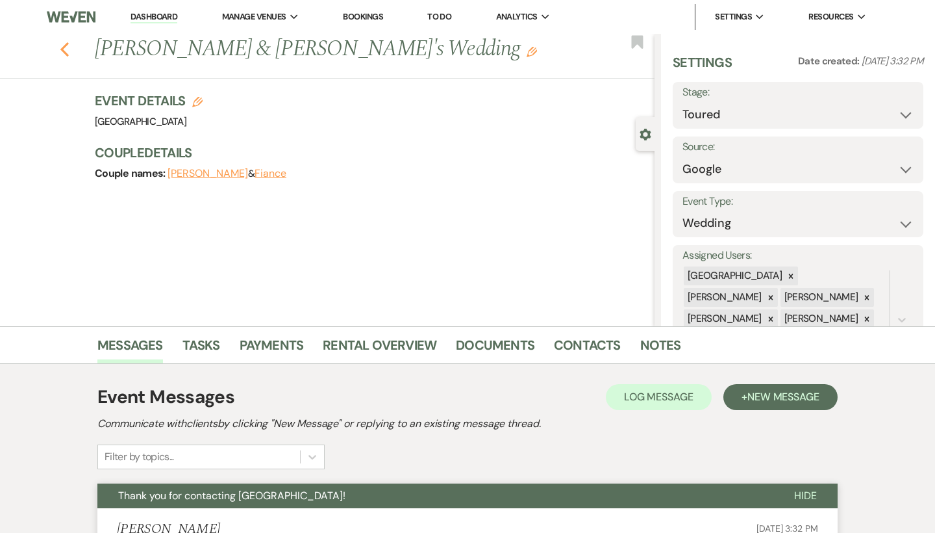
scroll to position [0, 0]
click at [64, 50] on icon "Previous" at bounding box center [65, 50] width 10 height 16
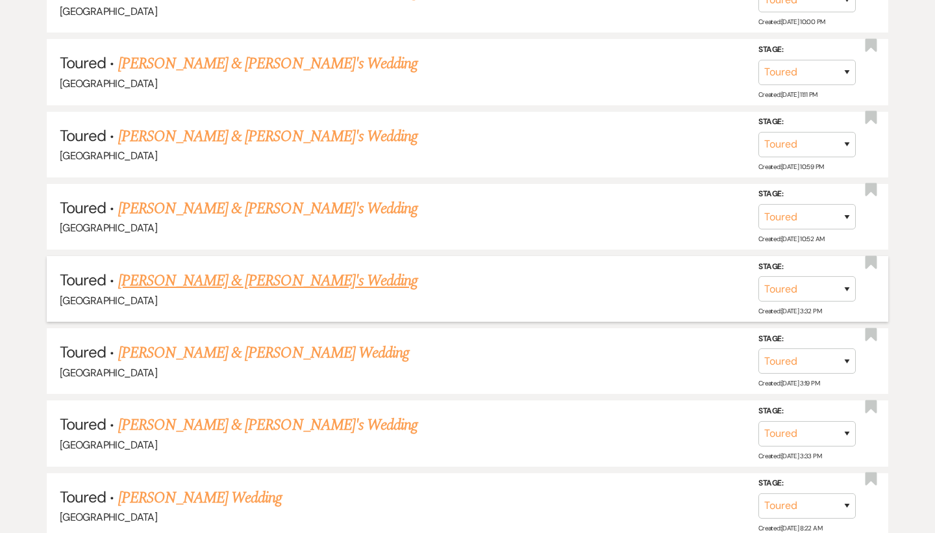
scroll to position [1480, 0]
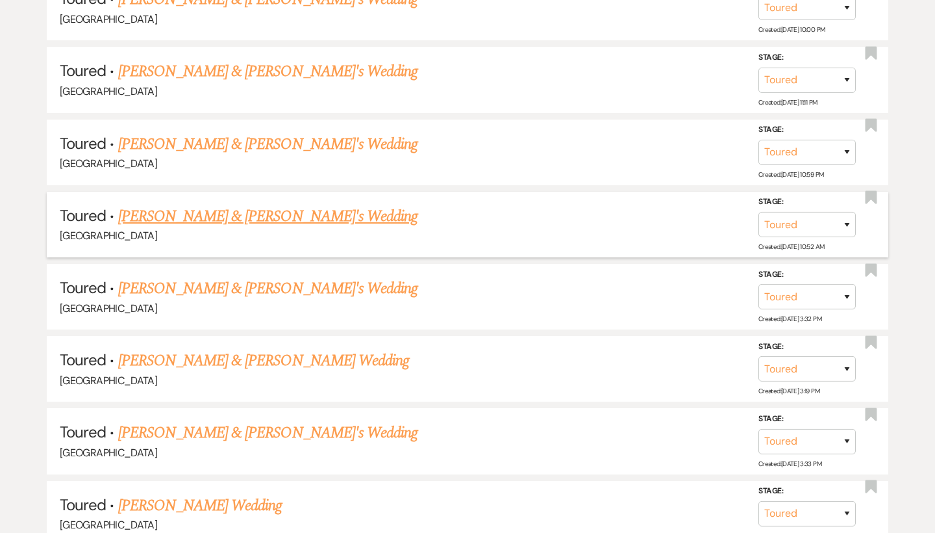
click at [227, 205] on link "[PERSON_NAME] & [PERSON_NAME]'s Wedding" at bounding box center [268, 216] width 300 height 23
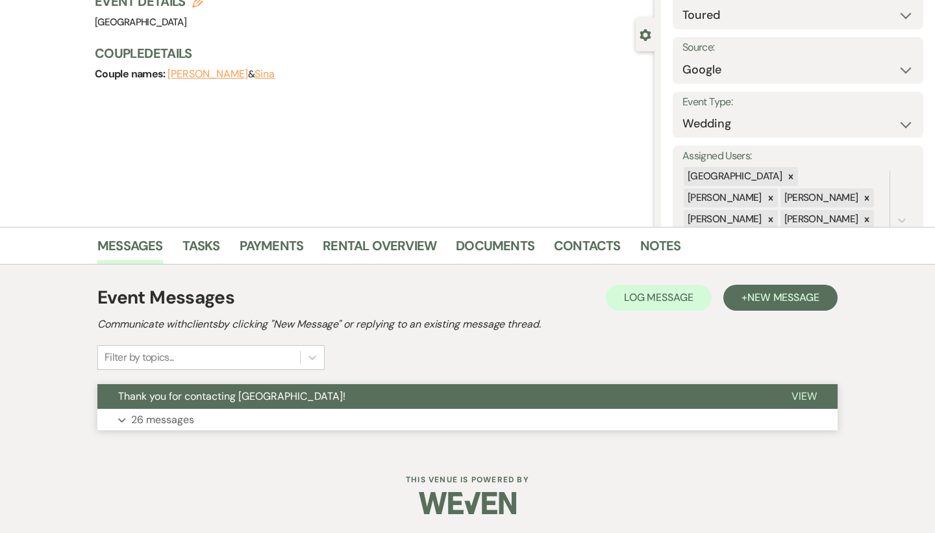
click at [251, 399] on span "Thank you for contacting [GEOGRAPHIC_DATA]!" at bounding box center [231, 396] width 227 height 14
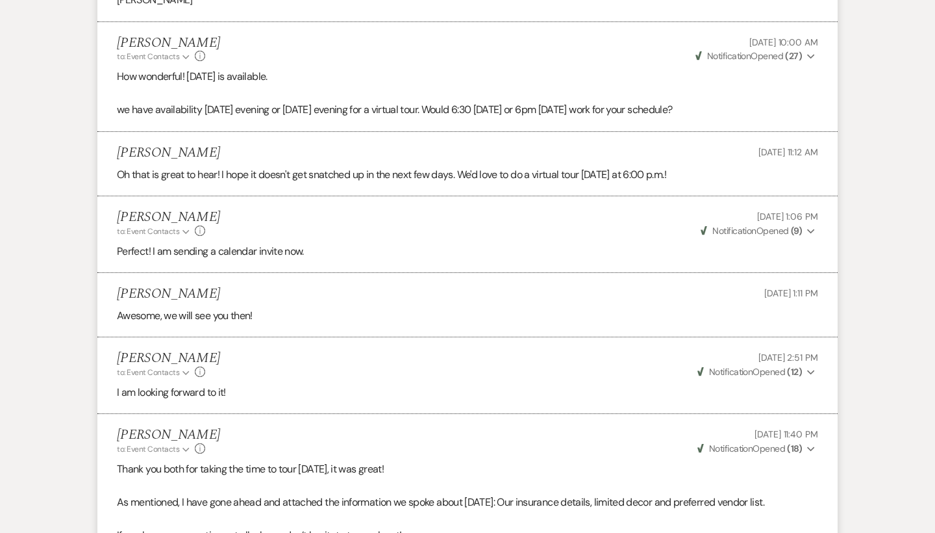
scroll to position [1984, 1]
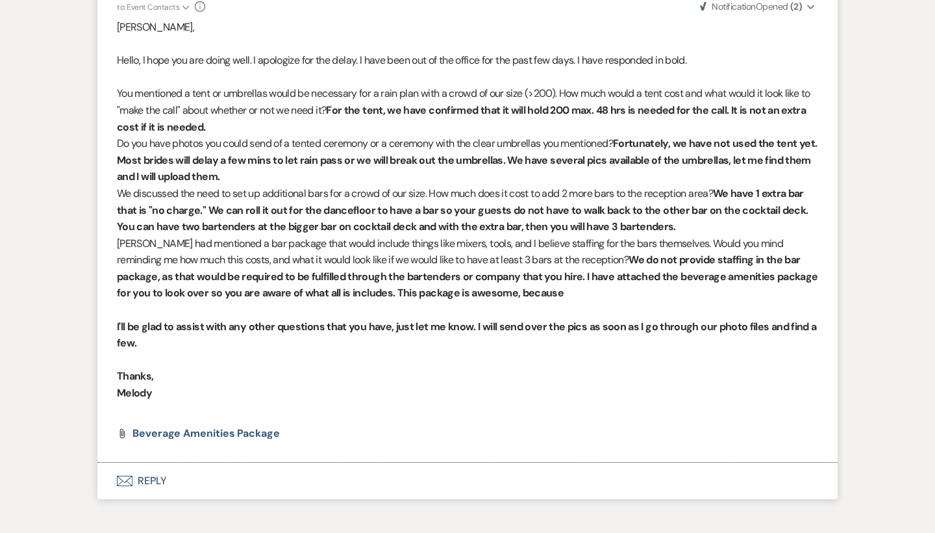
click at [145, 462] on button "Envelope Reply" at bounding box center [467, 480] width 740 height 36
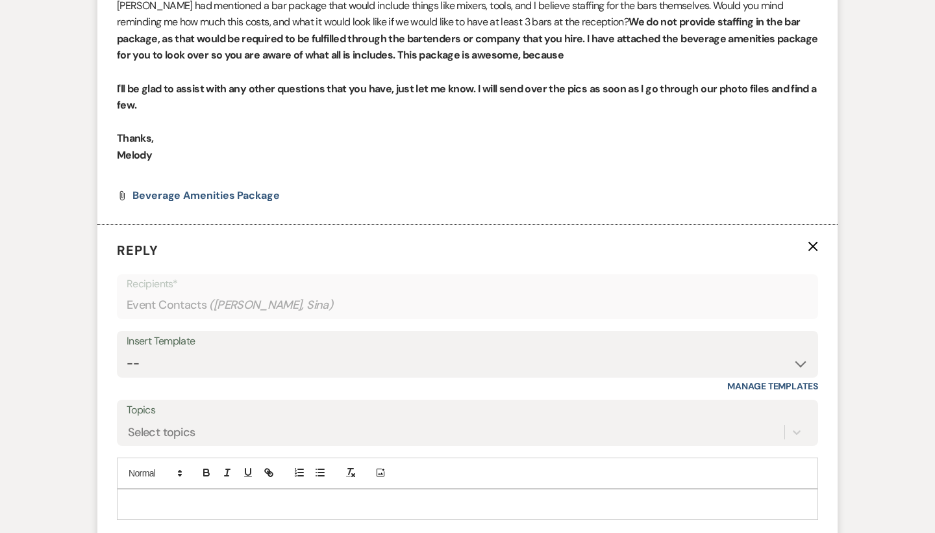
scroll to position [4471, 0]
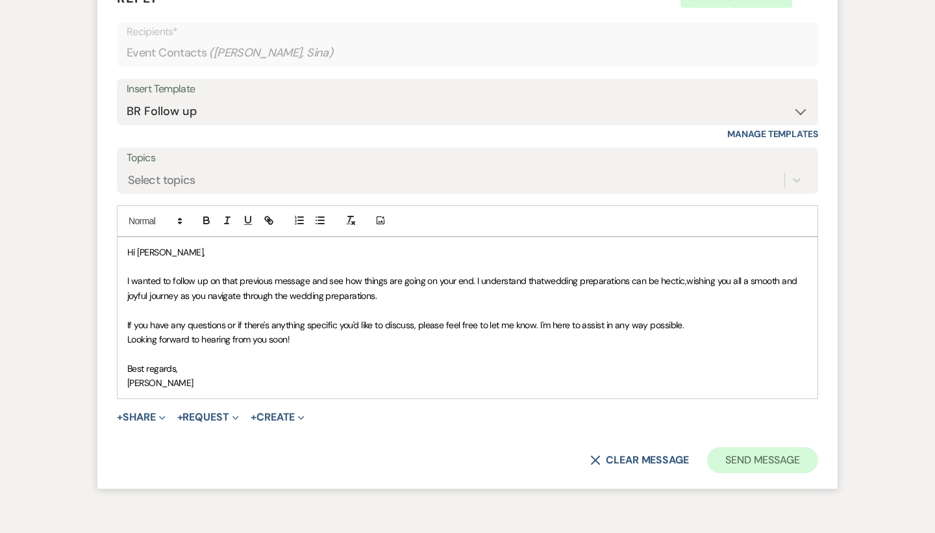
click at [791, 447] on button "Send Message" at bounding box center [762, 460] width 111 height 26
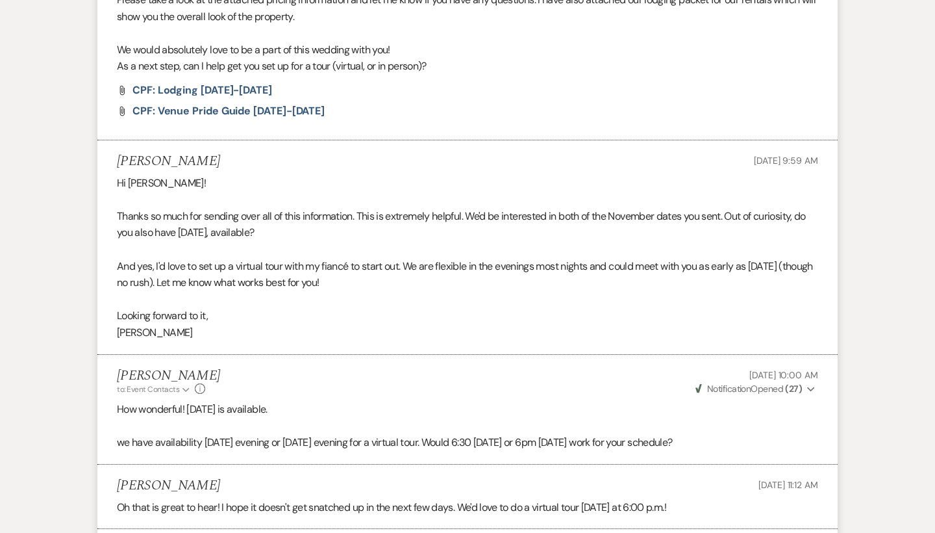
scroll to position [0, 0]
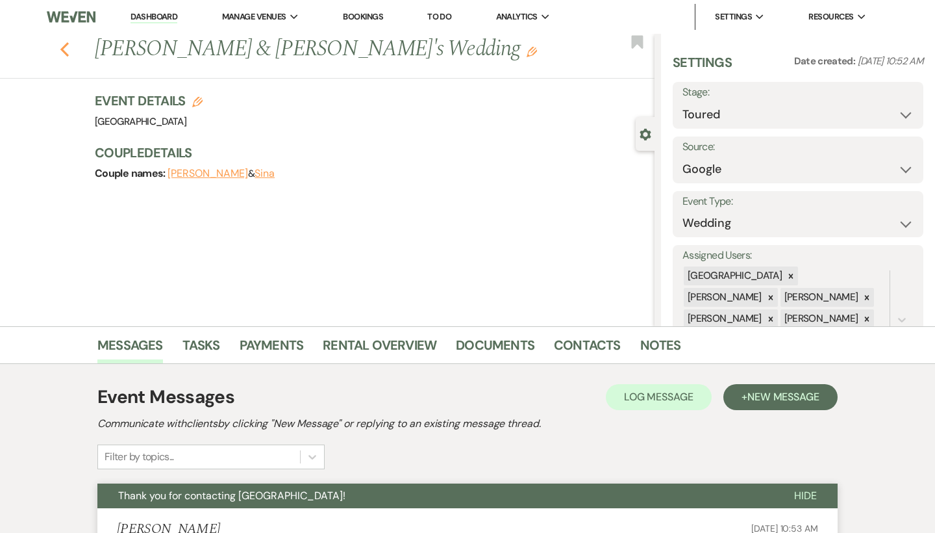
click at [66, 52] on use "button" at bounding box center [64, 49] width 8 height 14
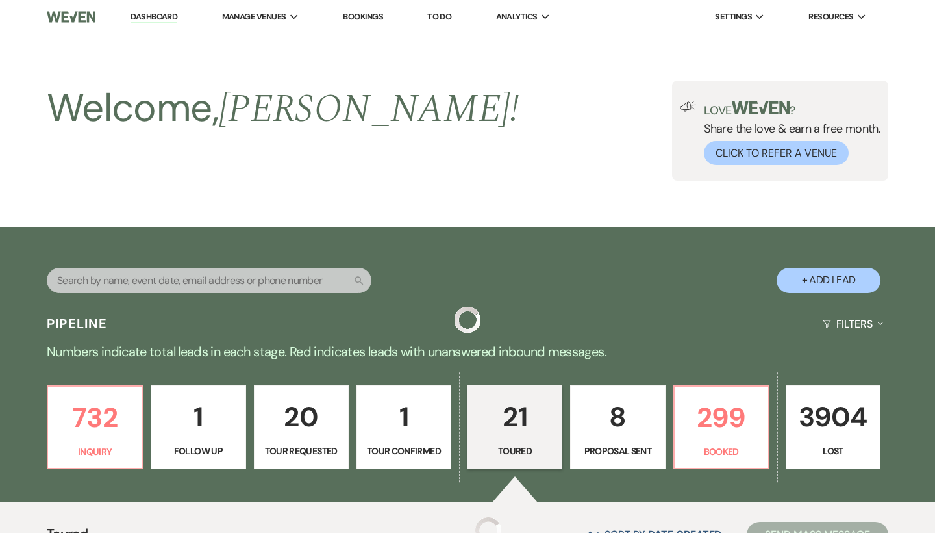
scroll to position [1480, 0]
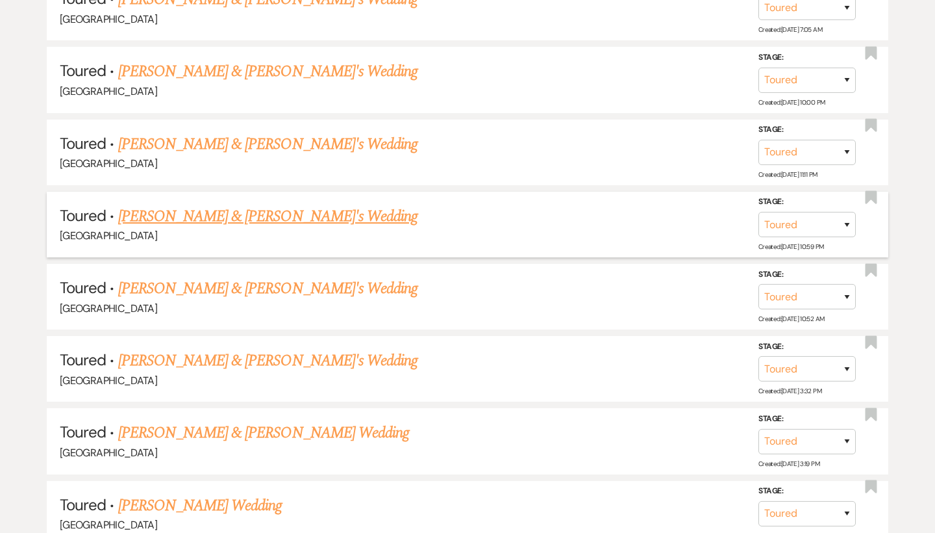
click at [219, 205] on link "[PERSON_NAME] & [PERSON_NAME]'s Wedding" at bounding box center [268, 216] width 300 height 23
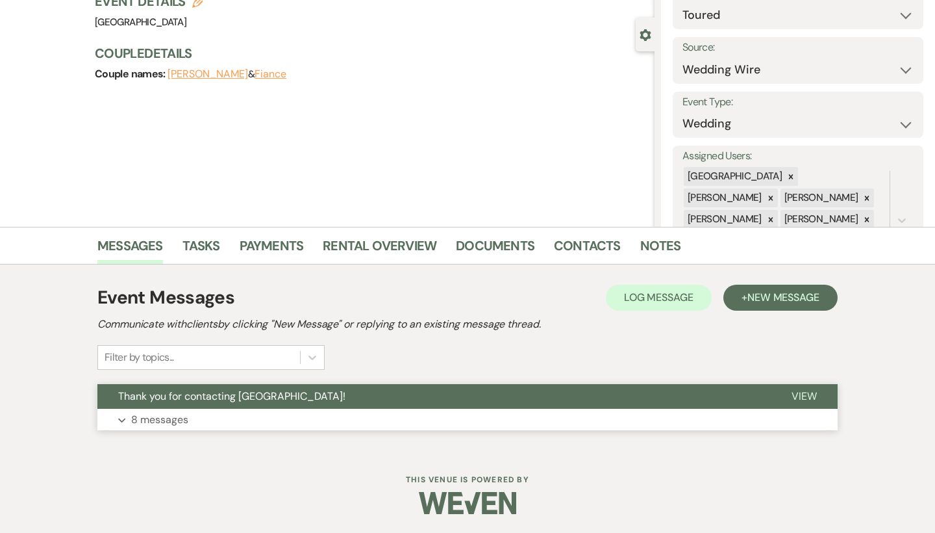
click at [170, 411] on p "8 messages" at bounding box center [159, 419] width 57 height 17
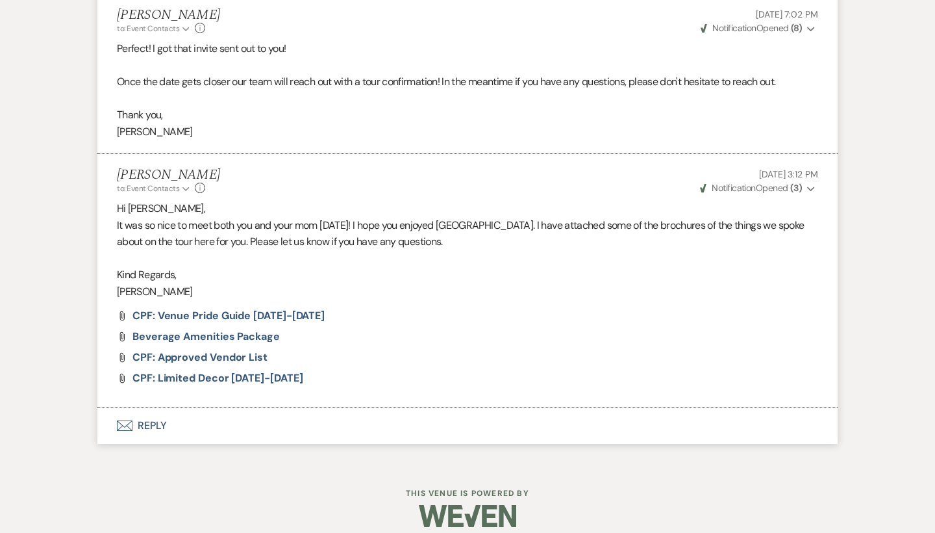
scroll to position [1188, 0]
click at [151, 409] on button "Envelope Reply" at bounding box center [467, 426] width 740 height 36
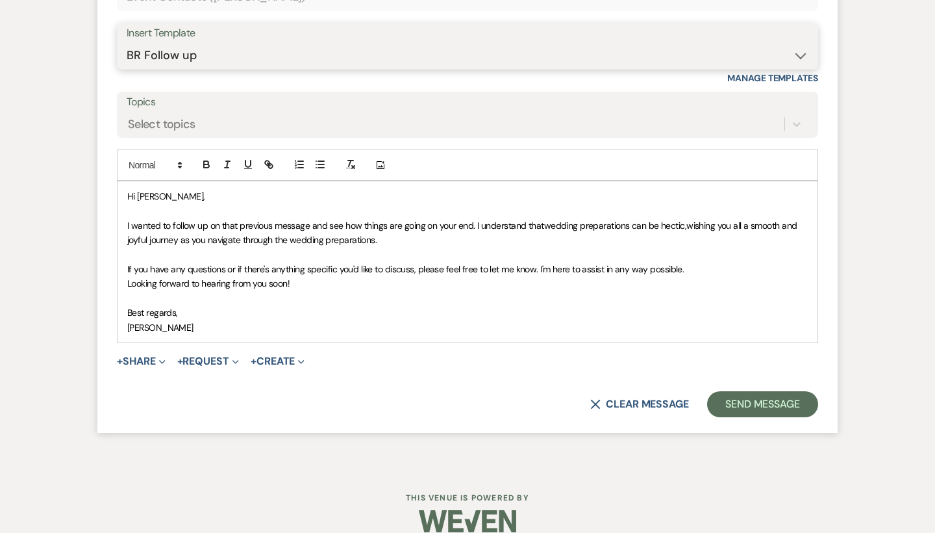
scroll to position [1678, 0]
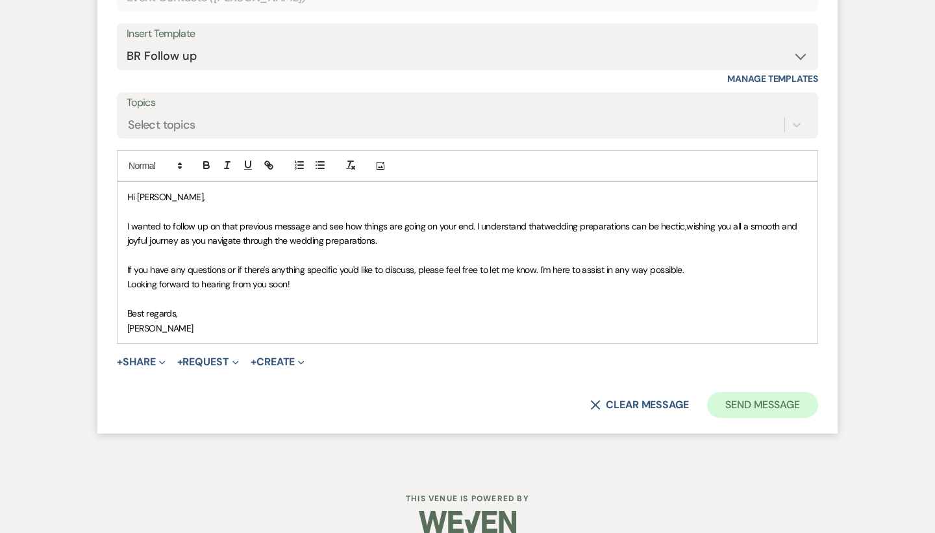
click at [750, 392] on button "Send Message" at bounding box center [762, 405] width 111 height 26
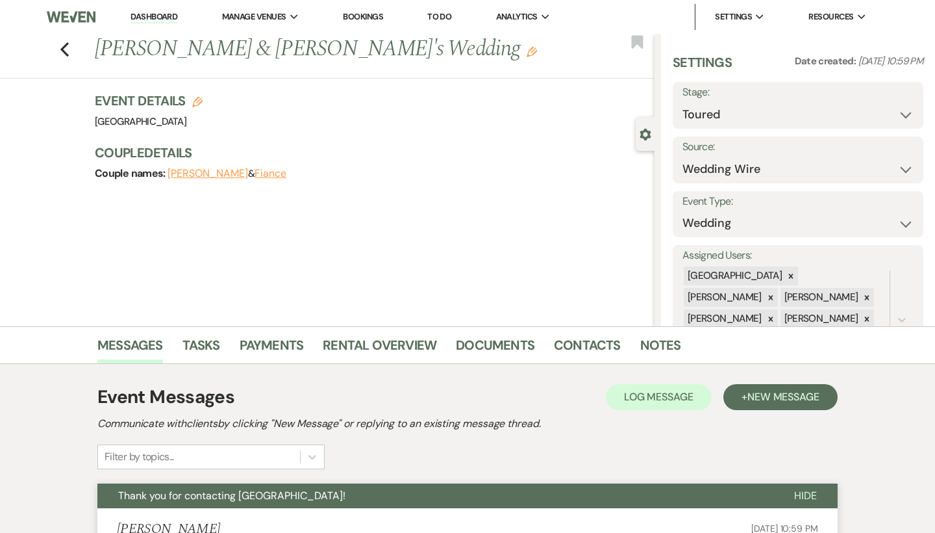
scroll to position [0, 0]
click at [60, 47] on icon "Previous" at bounding box center [65, 50] width 10 height 16
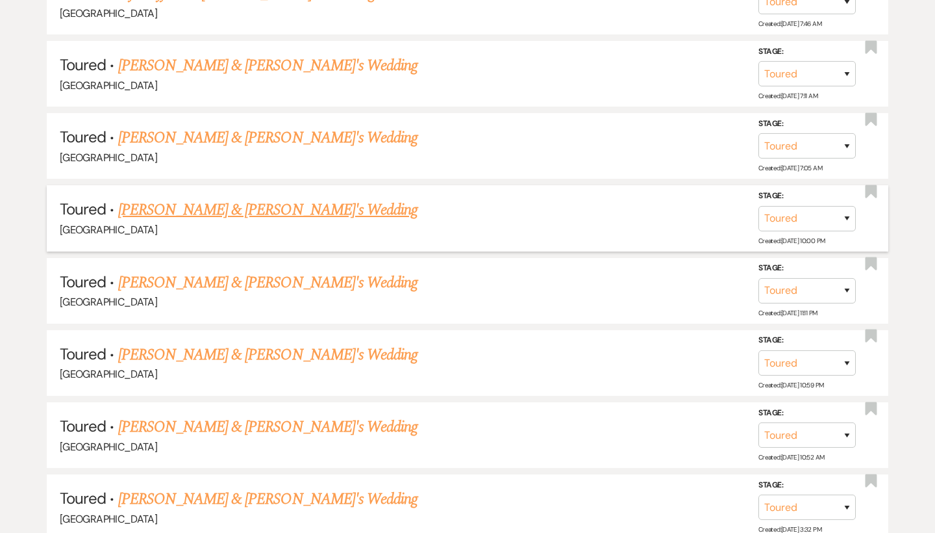
scroll to position [1337, 0]
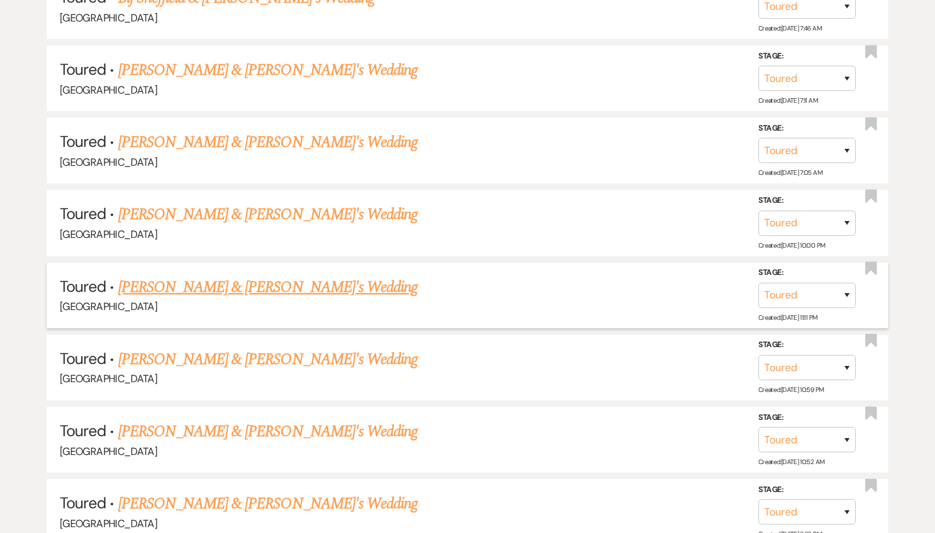
click at [208, 275] on link "[PERSON_NAME] & [PERSON_NAME]'s Wedding" at bounding box center [268, 286] width 300 height 23
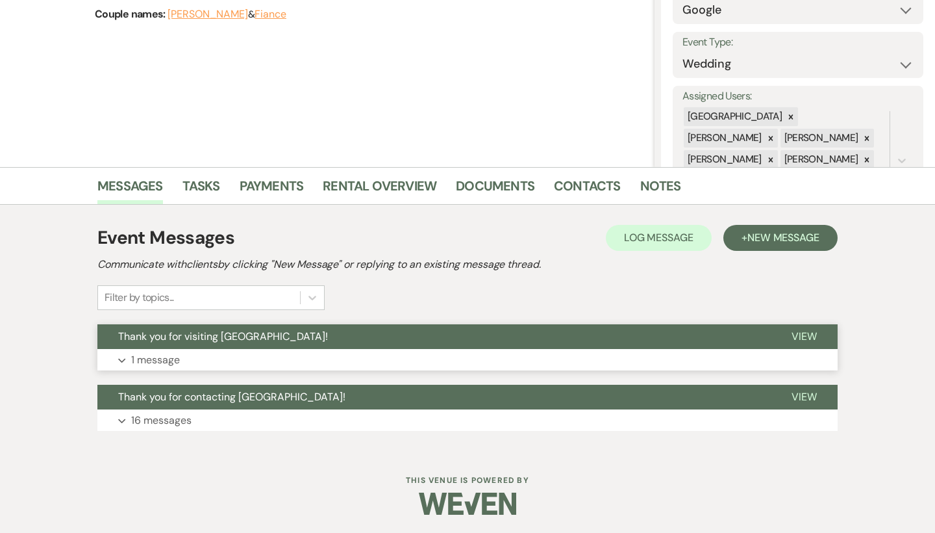
click at [183, 370] on button "Expand 1 message" at bounding box center [467, 360] width 740 height 22
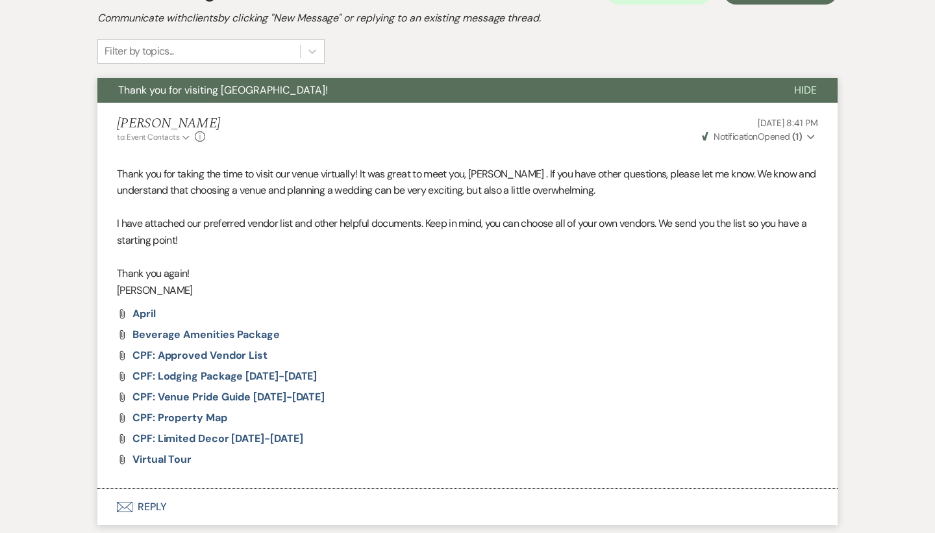
scroll to position [426, 0]
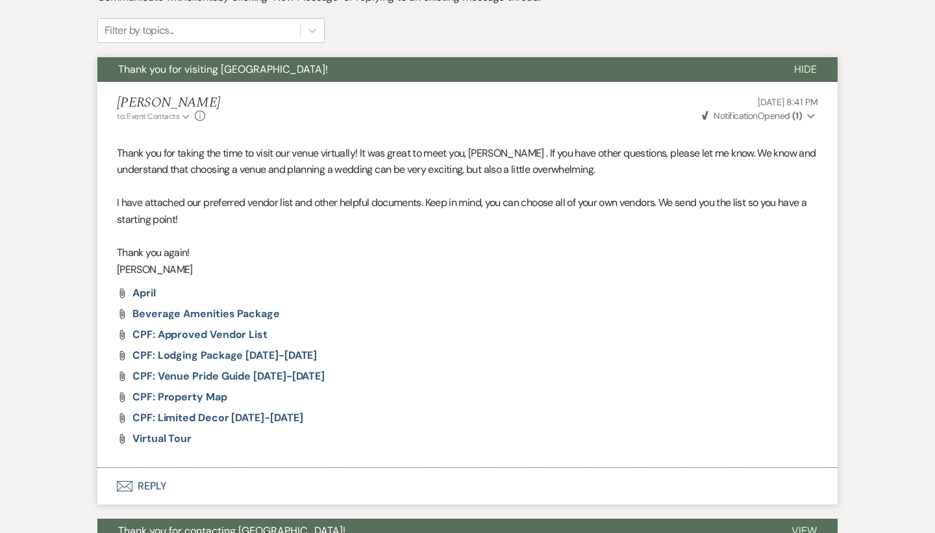
click at [151, 475] on button "Envelope Reply" at bounding box center [467, 486] width 740 height 36
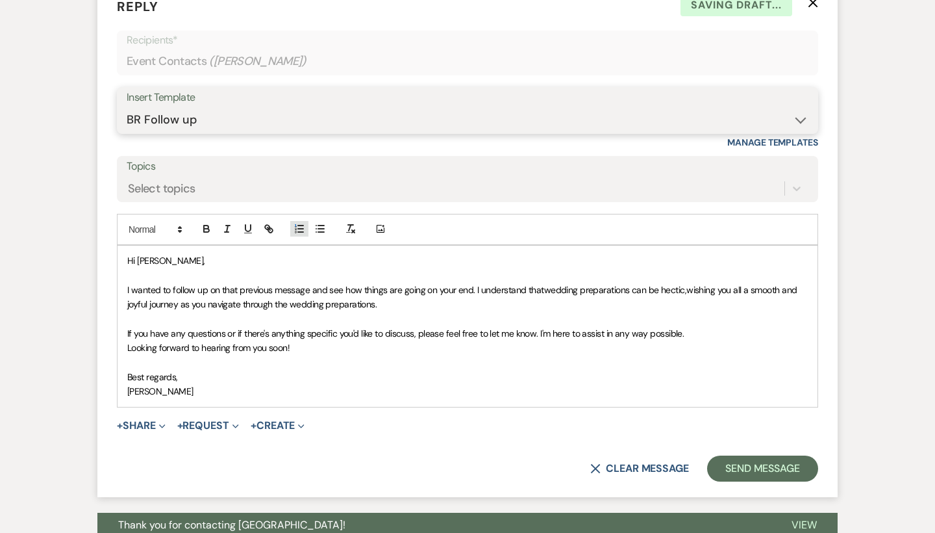
scroll to position [931, 0]
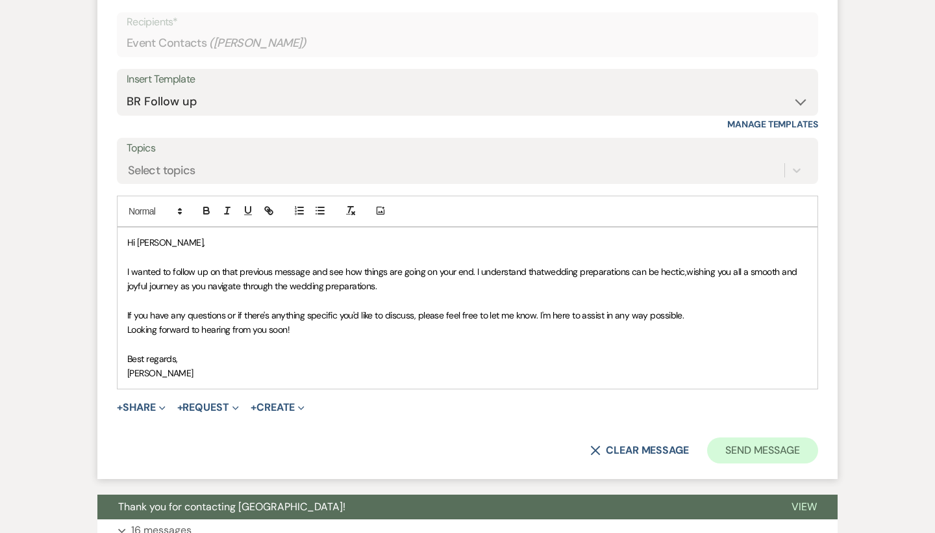
click at [767, 444] on button "Send Message" at bounding box center [762, 450] width 111 height 26
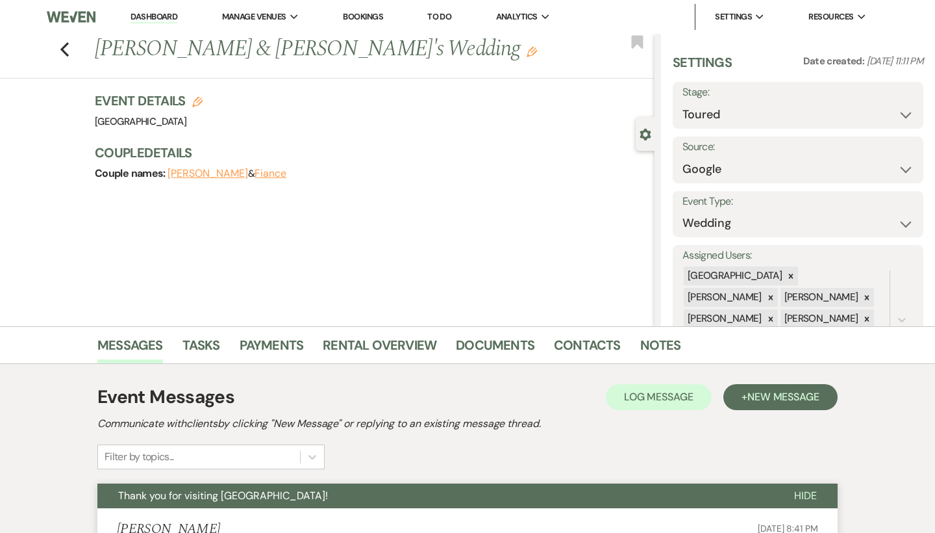
scroll to position [0, 0]
click at [62, 45] on icon "Previous" at bounding box center [65, 50] width 10 height 16
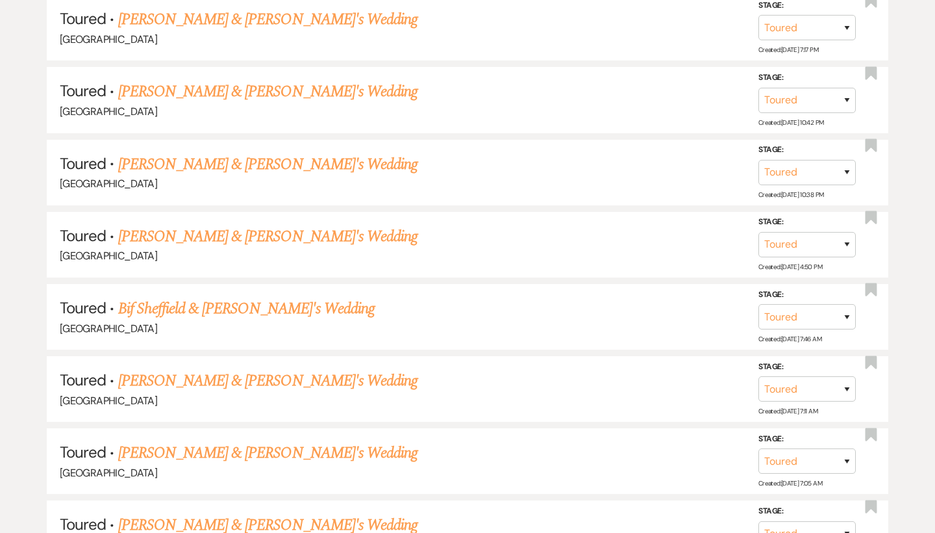
scroll to position [1028, 0]
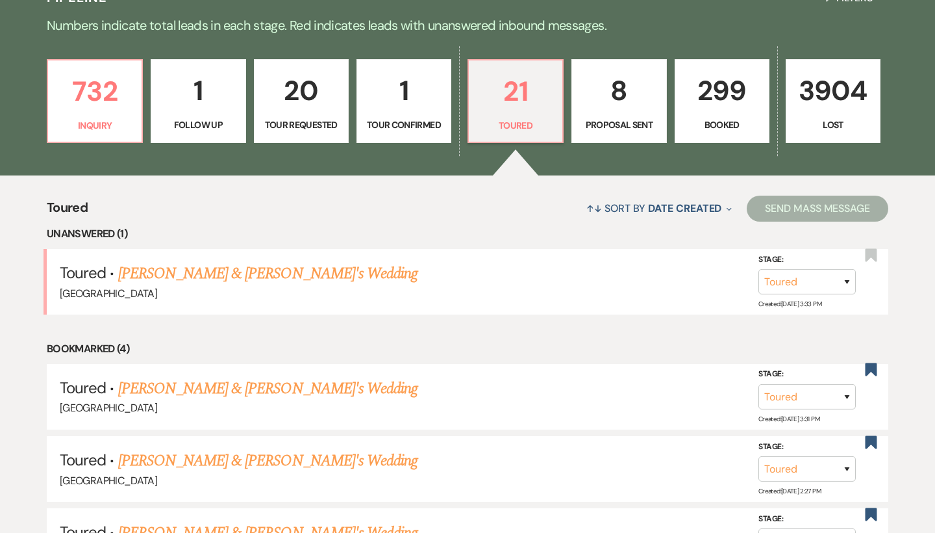
click at [628, 103] on p "8" at bounding box center [619, 91] width 78 height 44
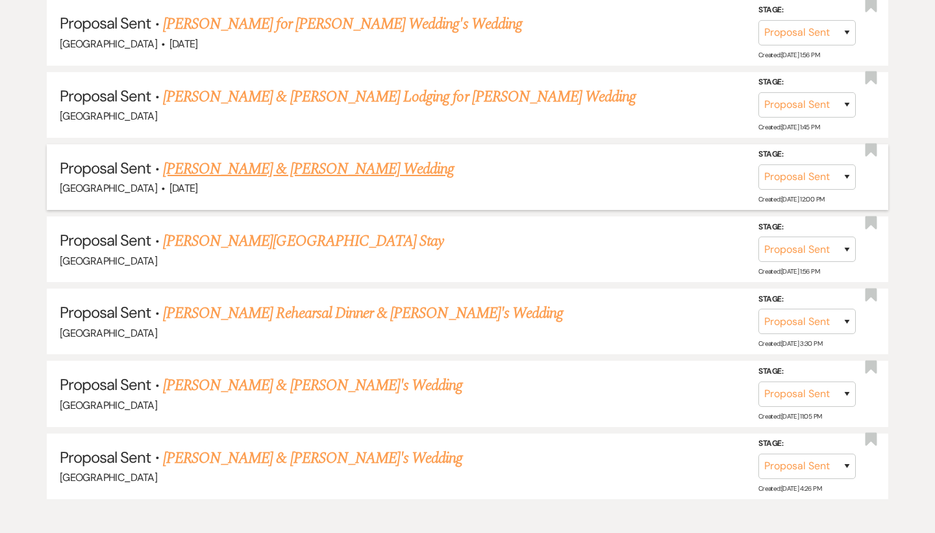
scroll to position [735, 0]
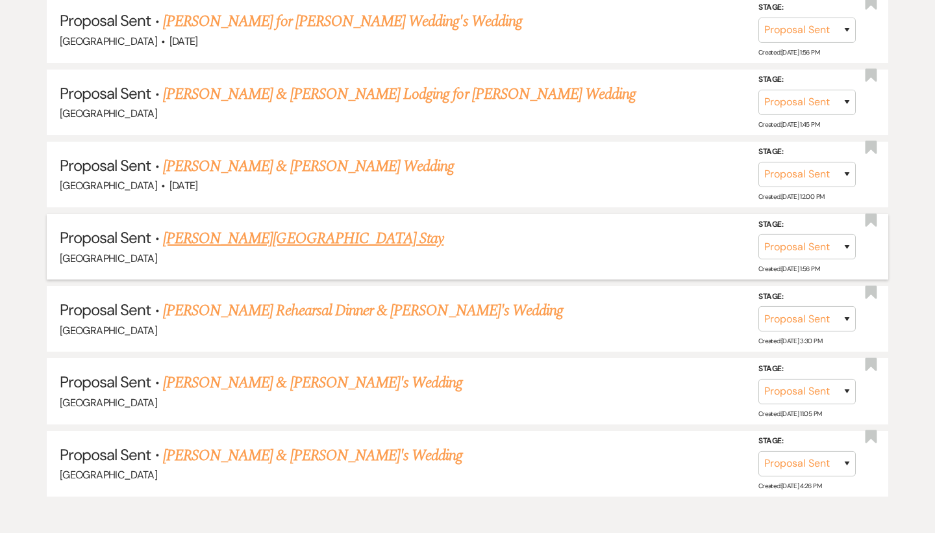
click at [327, 237] on link "[PERSON_NAME][GEOGRAPHIC_DATA] Stay" at bounding box center [303, 238] width 281 height 23
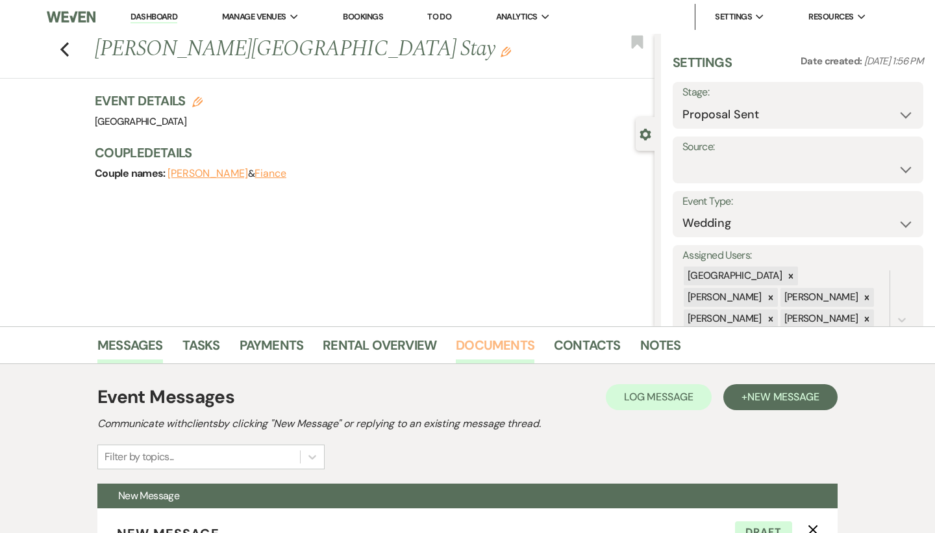
click at [509, 344] on link "Documents" at bounding box center [495, 348] width 79 height 29
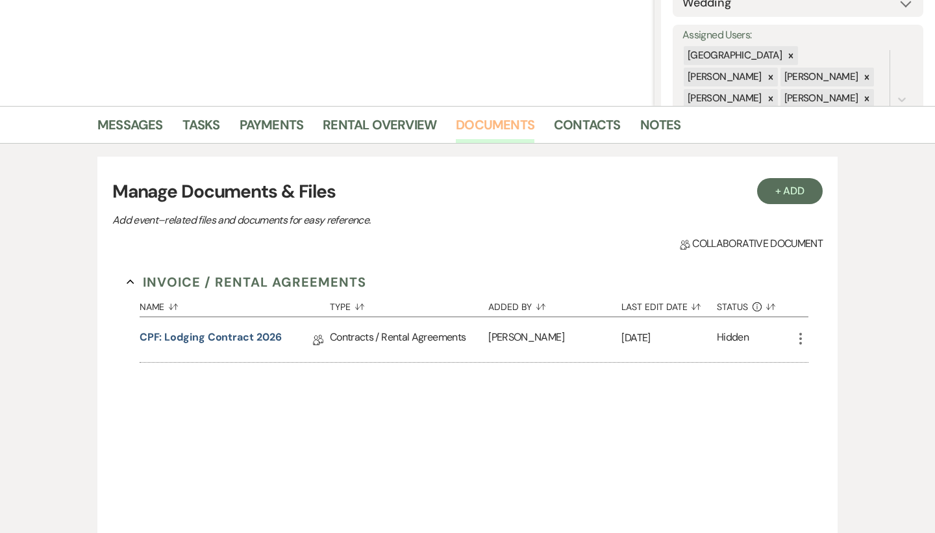
scroll to position [231, 0]
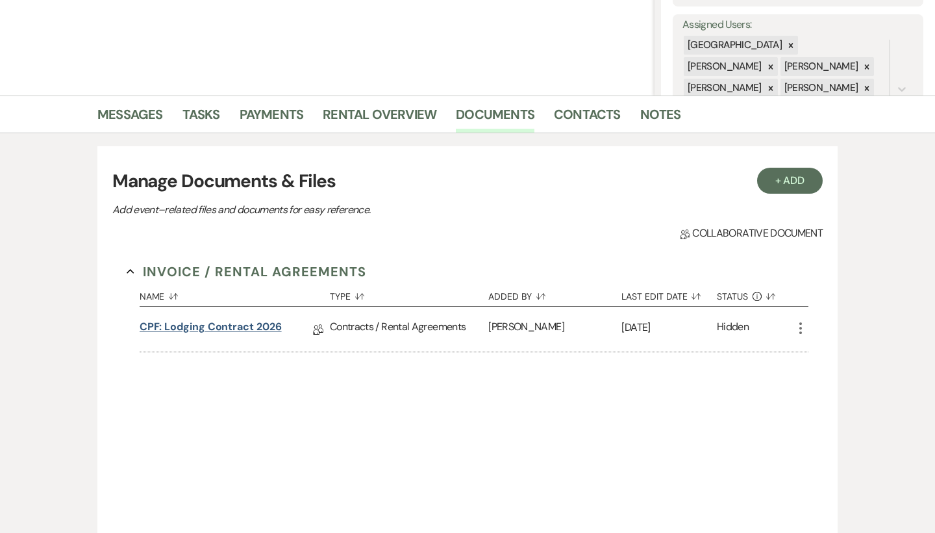
click at [225, 323] on link "CPF: Lodging Contract 2026" at bounding box center [211, 329] width 142 height 20
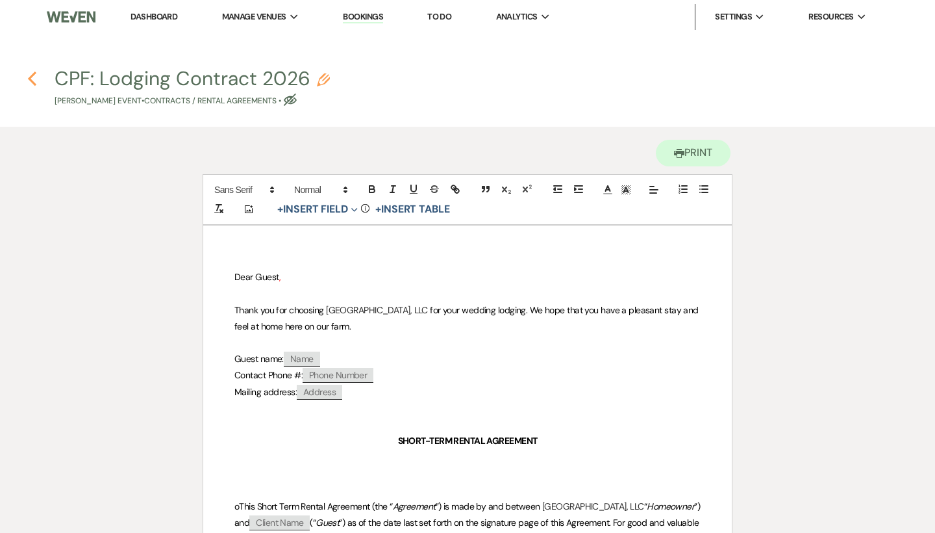
click at [34, 79] on icon "Previous" at bounding box center [32, 79] width 10 height 16
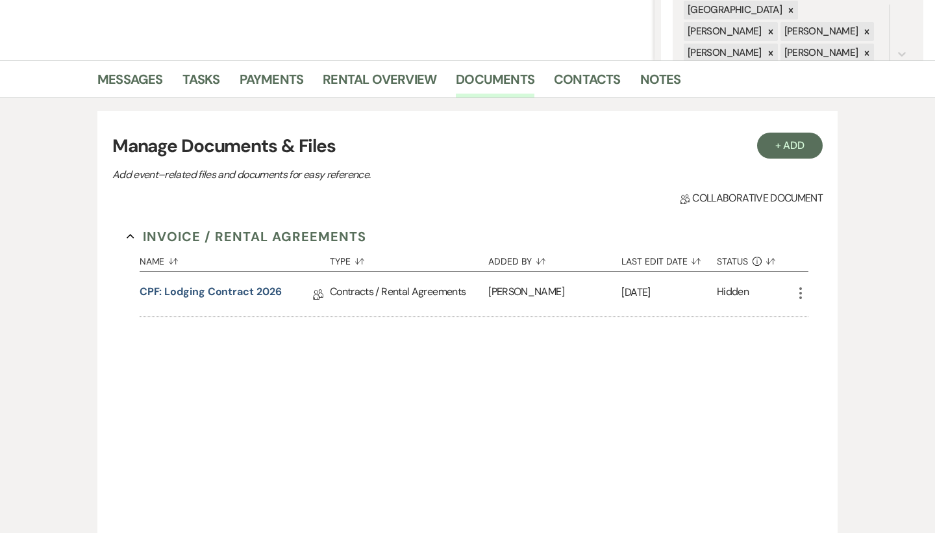
scroll to position [277, 0]
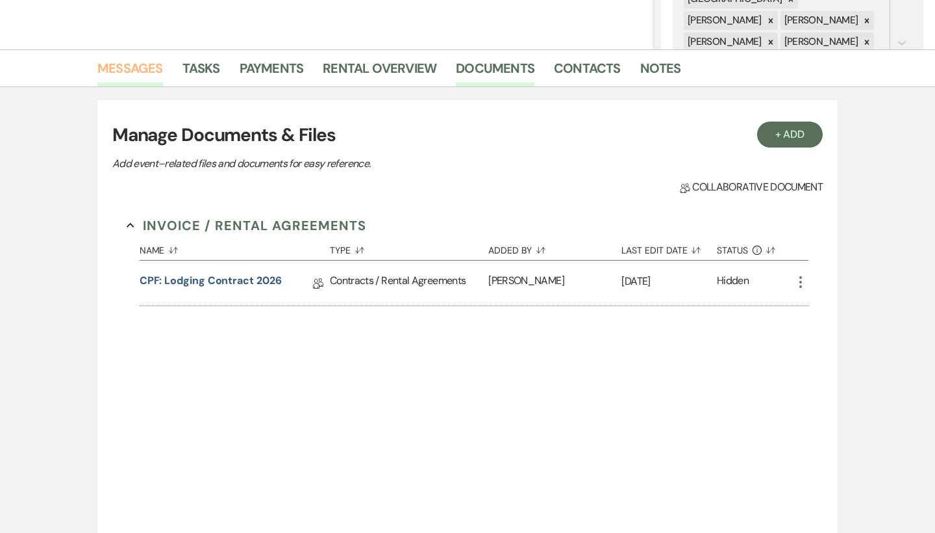
click at [149, 79] on link "Messages" at bounding box center [130, 72] width 66 height 29
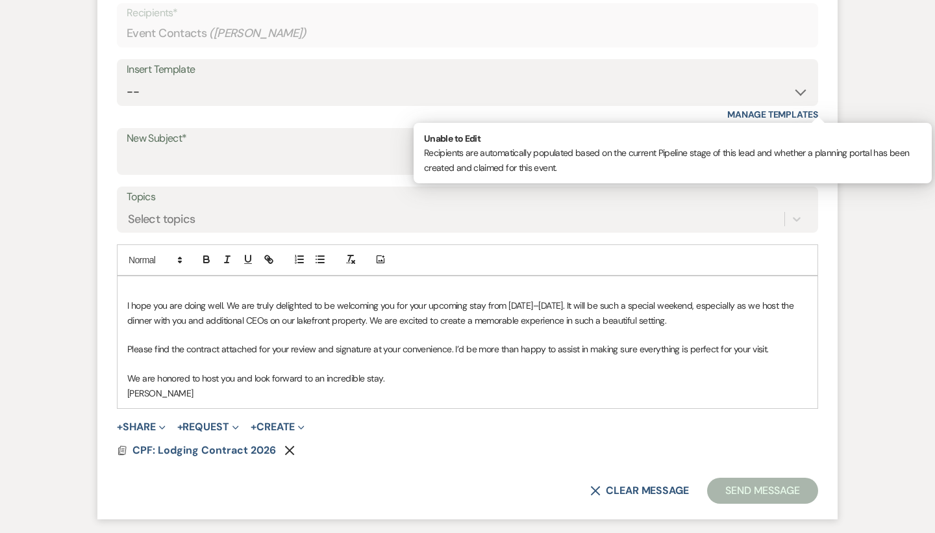
scroll to position [571, 0]
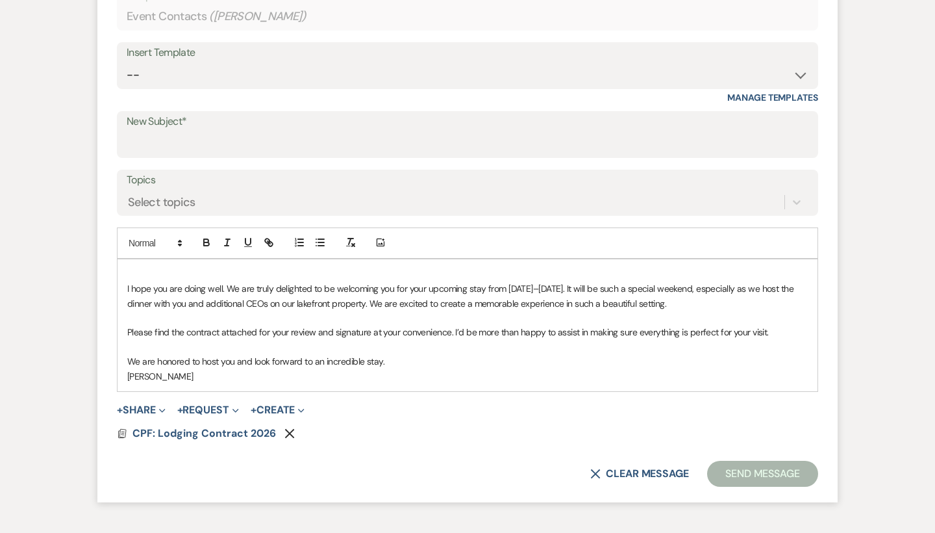
click at [273, 260] on div "I hope you are doing well. We are truly delighted to be welcoming you for your …" at bounding box center [468, 325] width 700 height 132
click at [619, 334] on p "Please find the contract attached for your review and signature at your conveni…" at bounding box center [467, 332] width 681 height 14
click at [467, 347] on p at bounding box center [467, 347] width 681 height 14
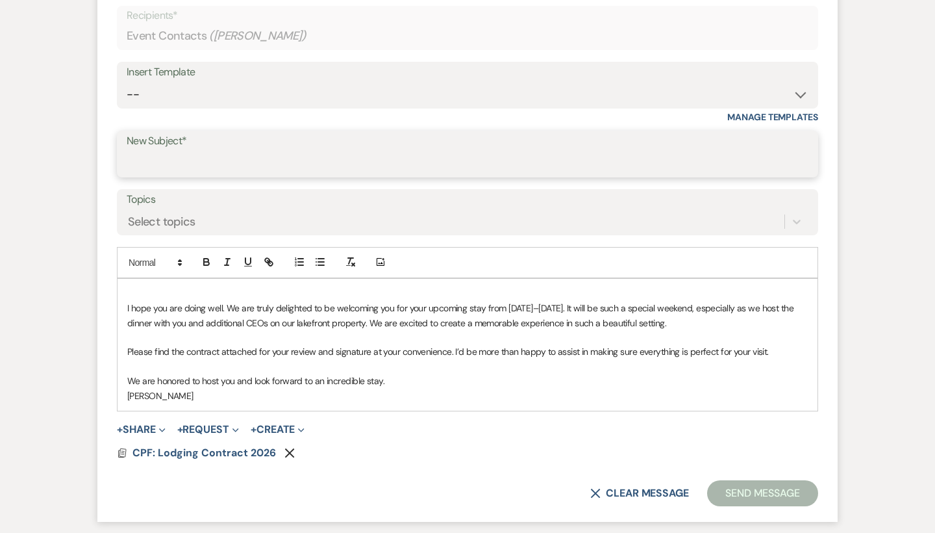
click at [333, 172] on input "New Subject*" at bounding box center [468, 163] width 682 height 25
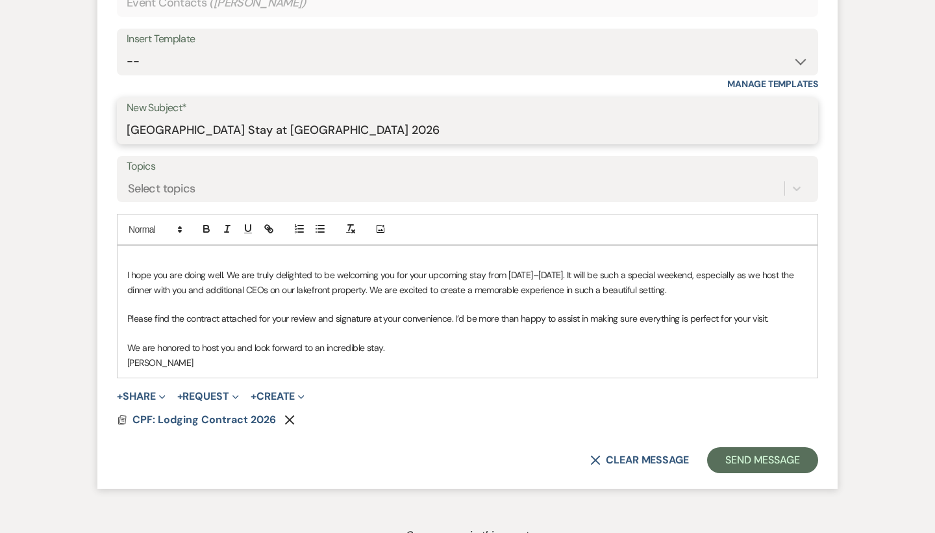
scroll to position [586, 0]
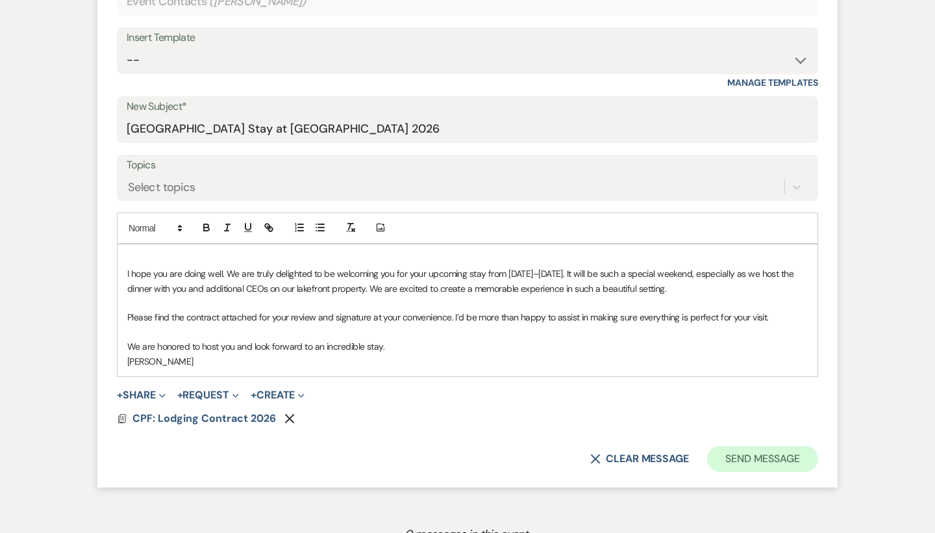
click at [759, 461] on button "Send Message" at bounding box center [762, 459] width 111 height 26
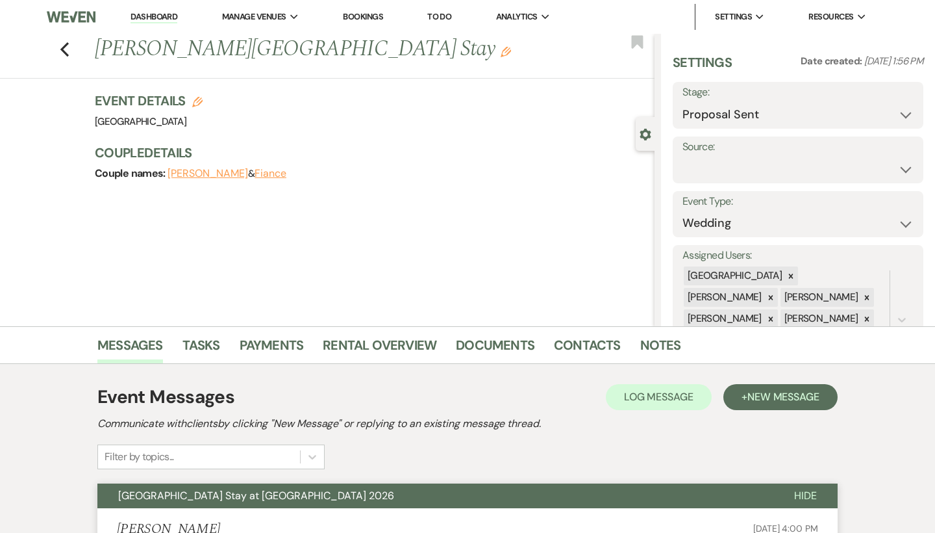
scroll to position [0, 0]
click at [66, 47] on icon "Previous" at bounding box center [65, 50] width 10 height 16
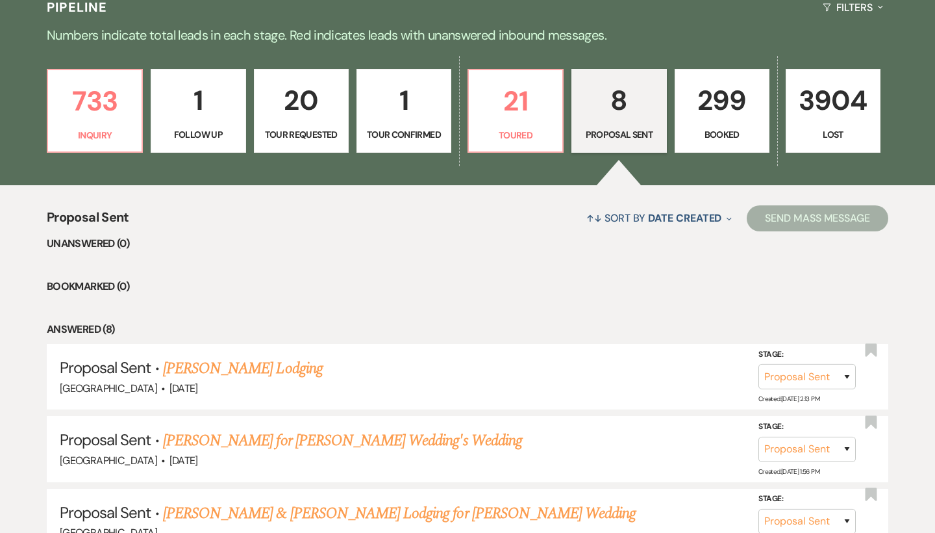
scroll to position [329, 0]
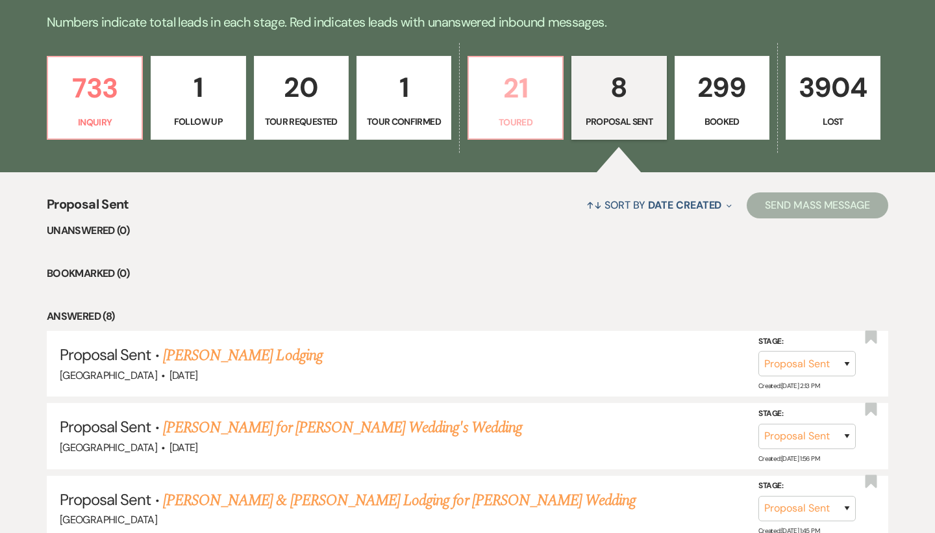
click at [533, 136] on link "21 Toured" at bounding box center [516, 98] width 96 height 84
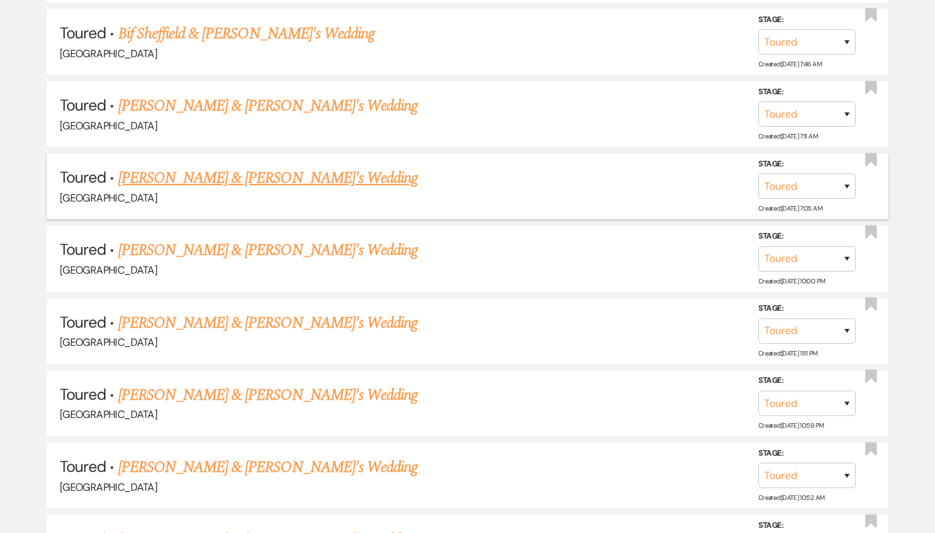
scroll to position [1302, 0]
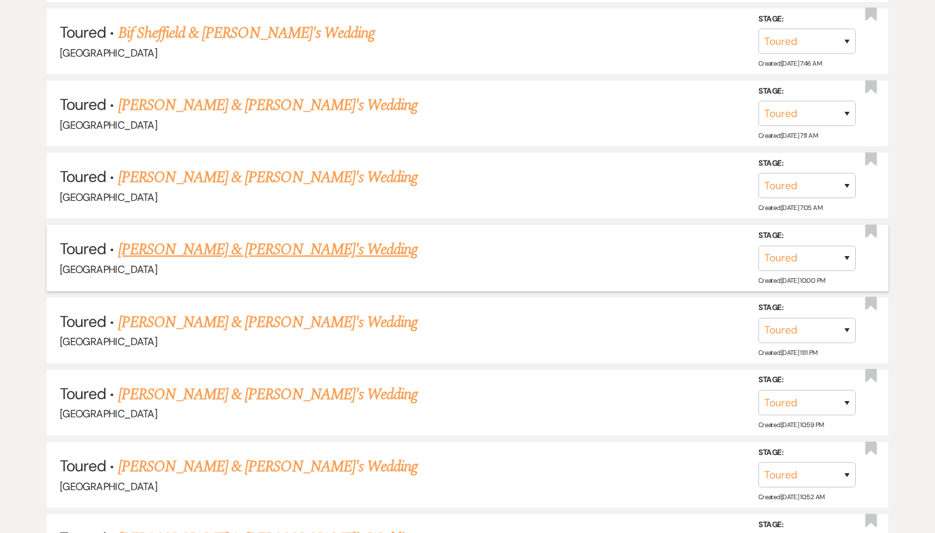
click at [231, 238] on link "[PERSON_NAME] & [PERSON_NAME]'s Wedding" at bounding box center [268, 249] width 300 height 23
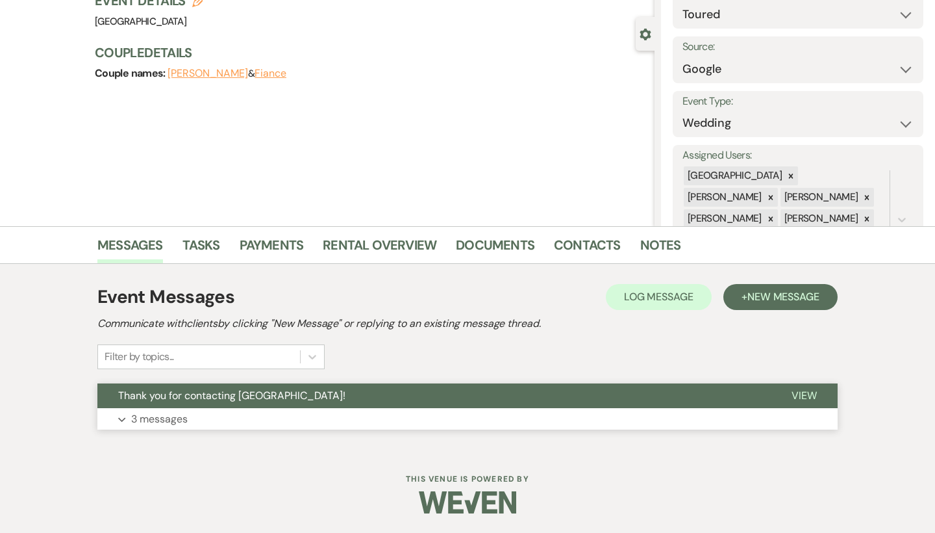
click at [212, 410] on button "Expand 3 messages" at bounding box center [467, 419] width 740 height 22
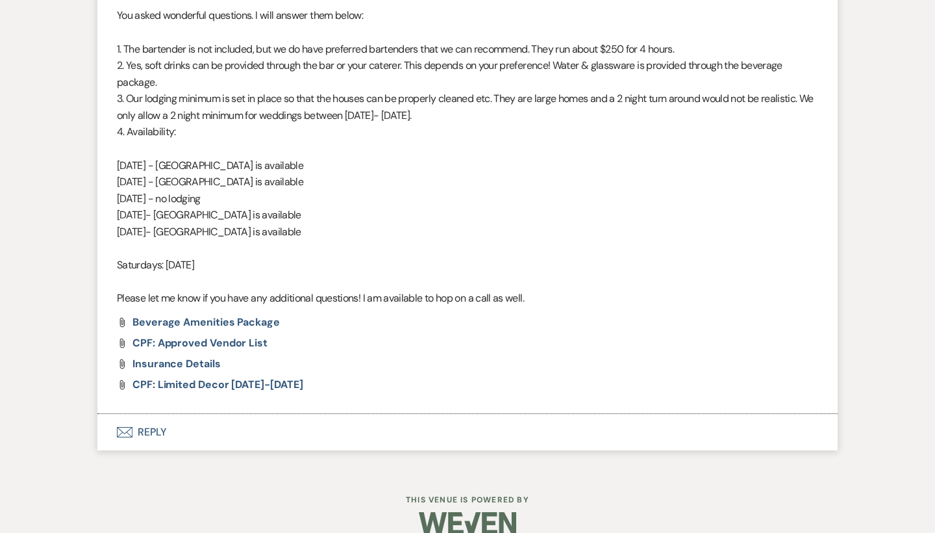
click at [145, 414] on button "Envelope Reply" at bounding box center [467, 432] width 740 height 36
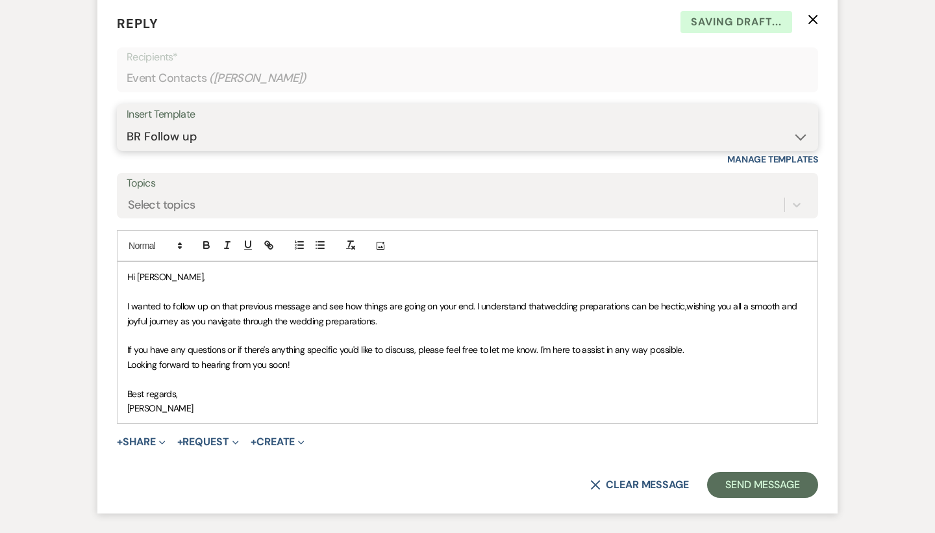
scroll to position [1672, 0]
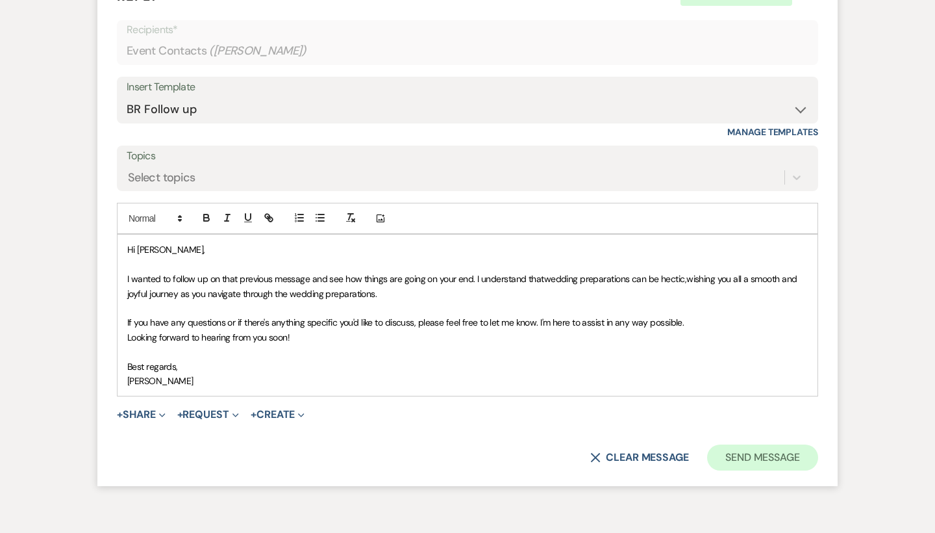
click at [760, 444] on button "Send Message" at bounding box center [762, 457] width 111 height 26
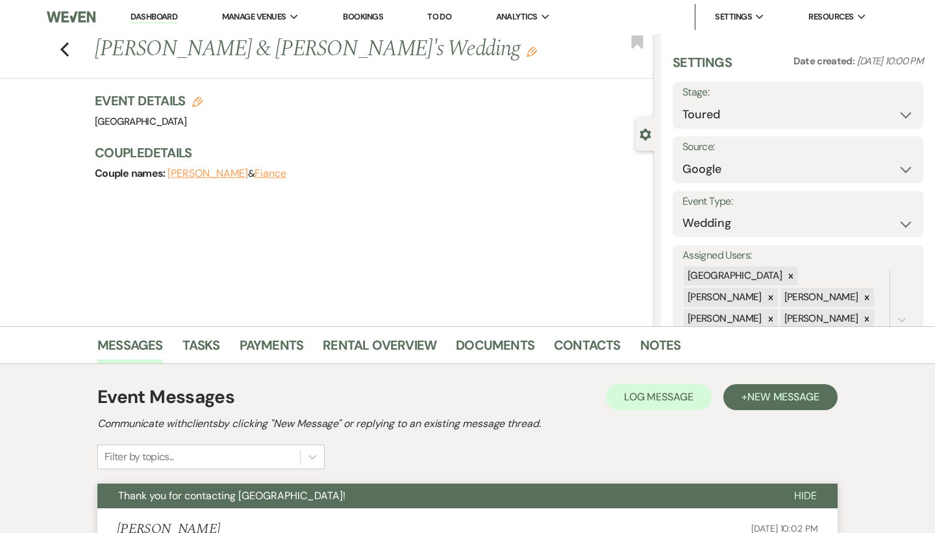
scroll to position [0, 0]
click at [66, 46] on use "button" at bounding box center [64, 49] width 8 height 14
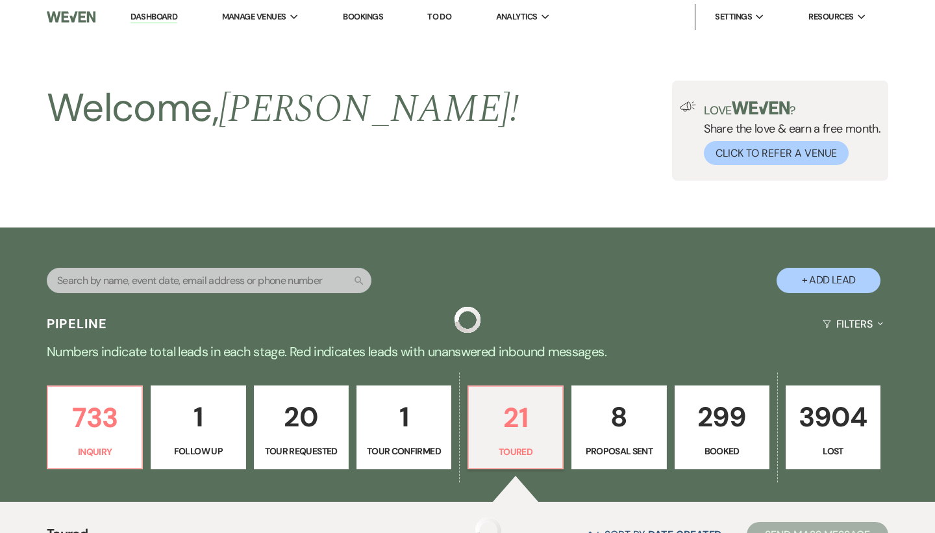
scroll to position [1302, 0]
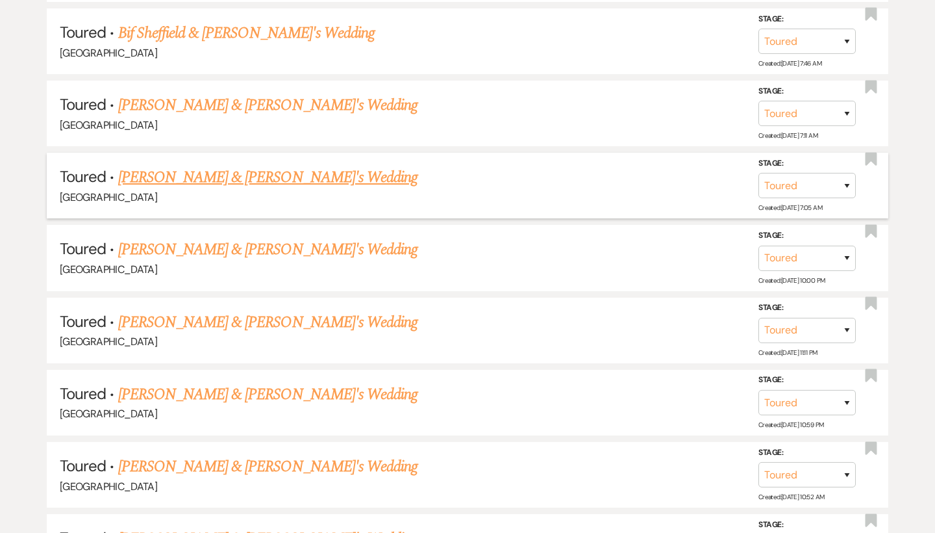
click at [208, 166] on link "[PERSON_NAME] & [PERSON_NAME]'s Wedding" at bounding box center [268, 177] width 300 height 23
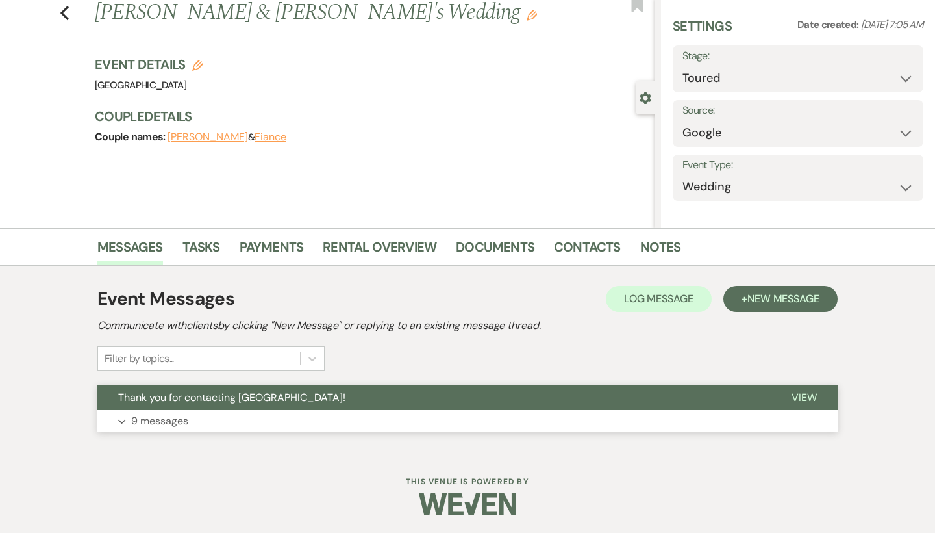
click at [244, 420] on button "Expand 9 messages" at bounding box center [467, 421] width 740 height 22
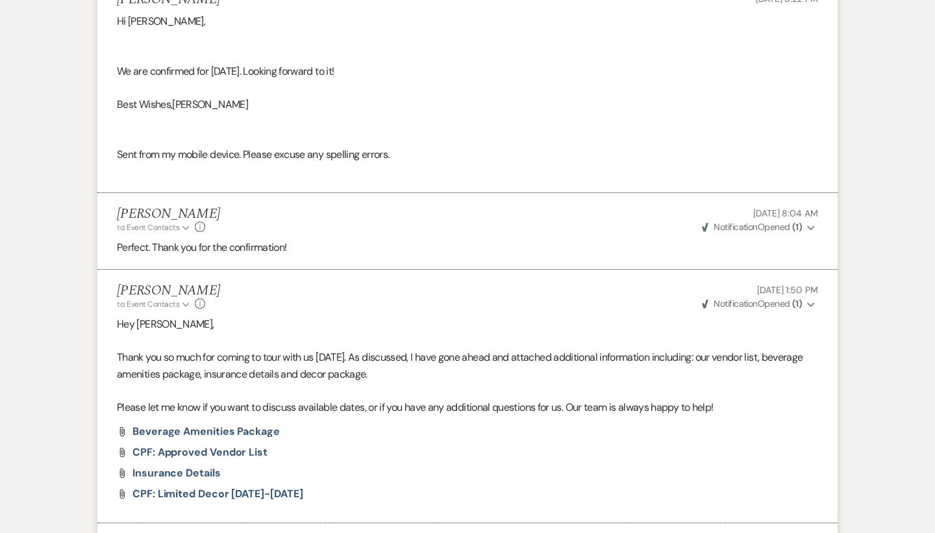
scroll to position [1672, 0]
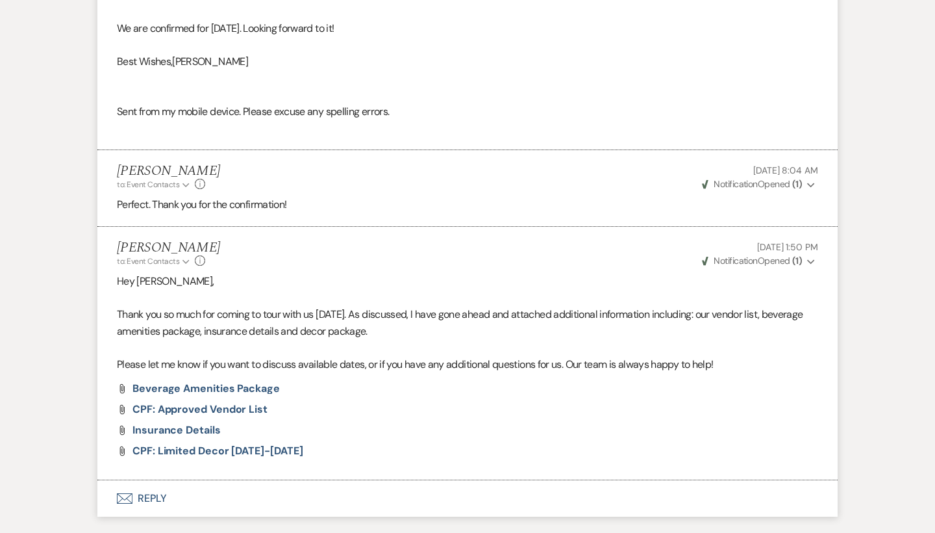
click at [136, 480] on button "Envelope Reply" at bounding box center [467, 498] width 740 height 36
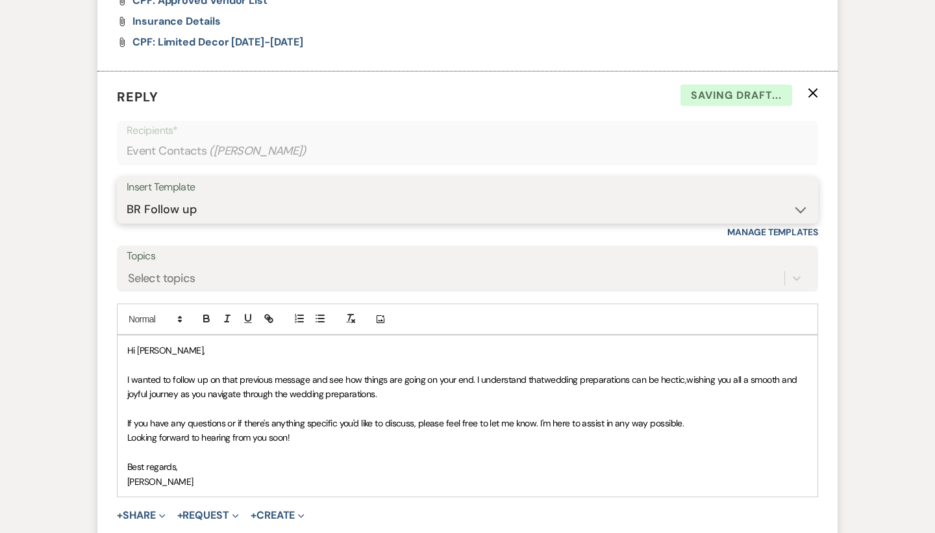
scroll to position [2132, 0]
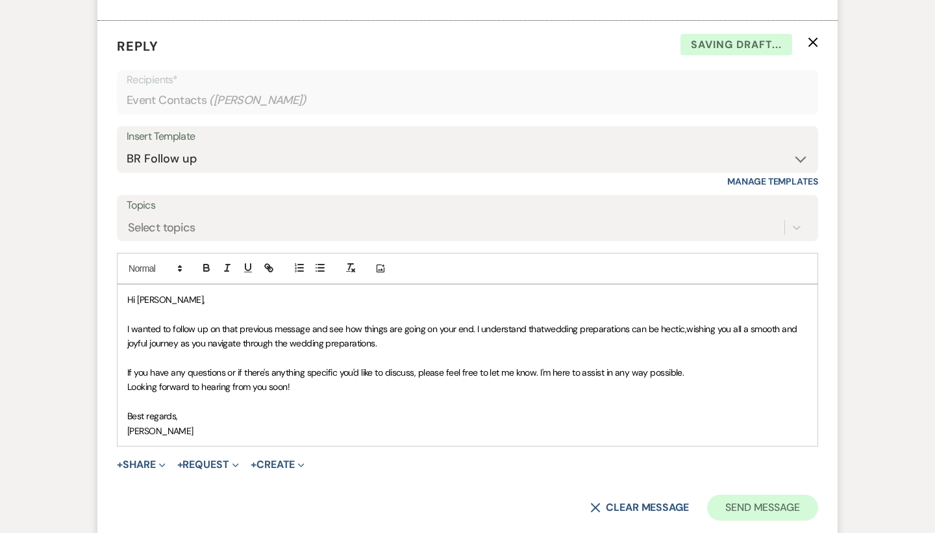
click at [751, 494] on button "Send Message" at bounding box center [762, 507] width 111 height 26
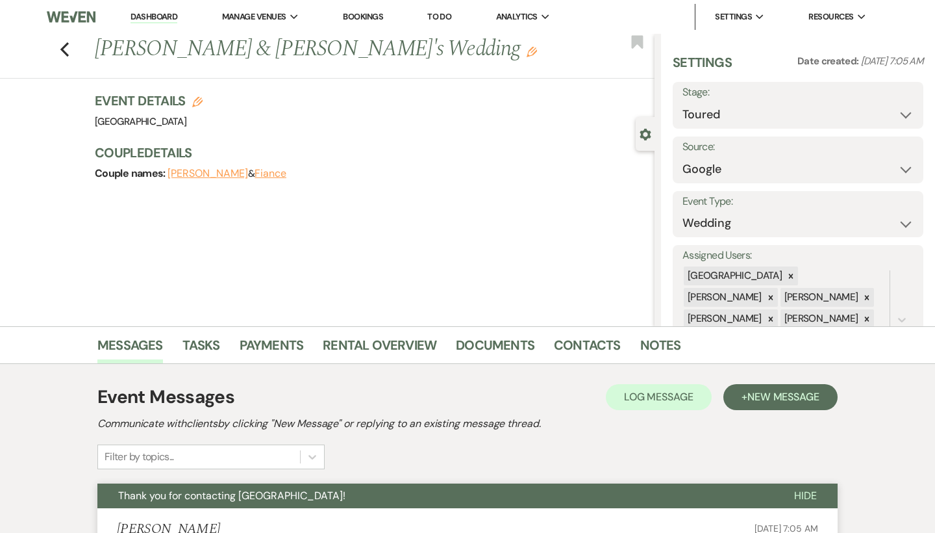
scroll to position [0, 0]
click at [69, 50] on icon "Previous" at bounding box center [65, 50] width 10 height 16
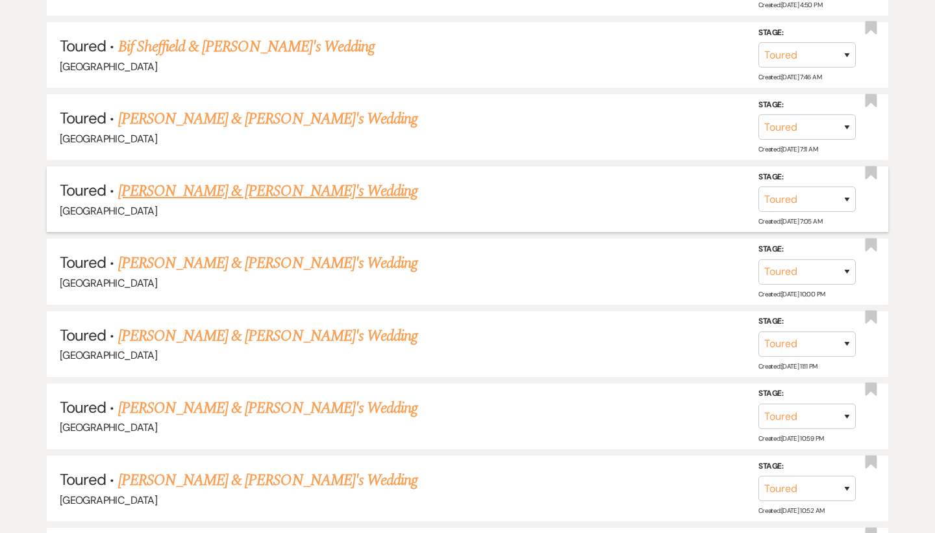
scroll to position [1278, 0]
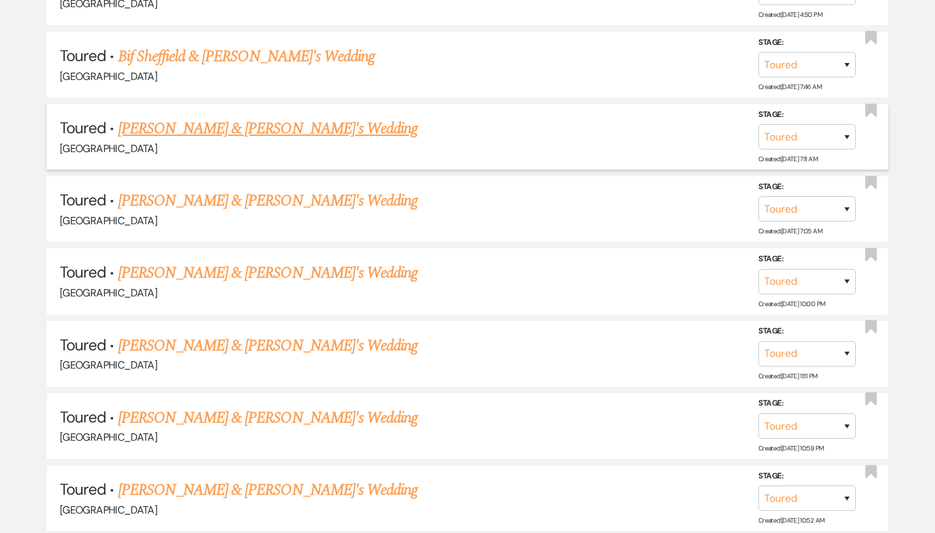
click at [223, 117] on link "Brittany McDonough & Fiance's Wedding" at bounding box center [268, 128] width 300 height 23
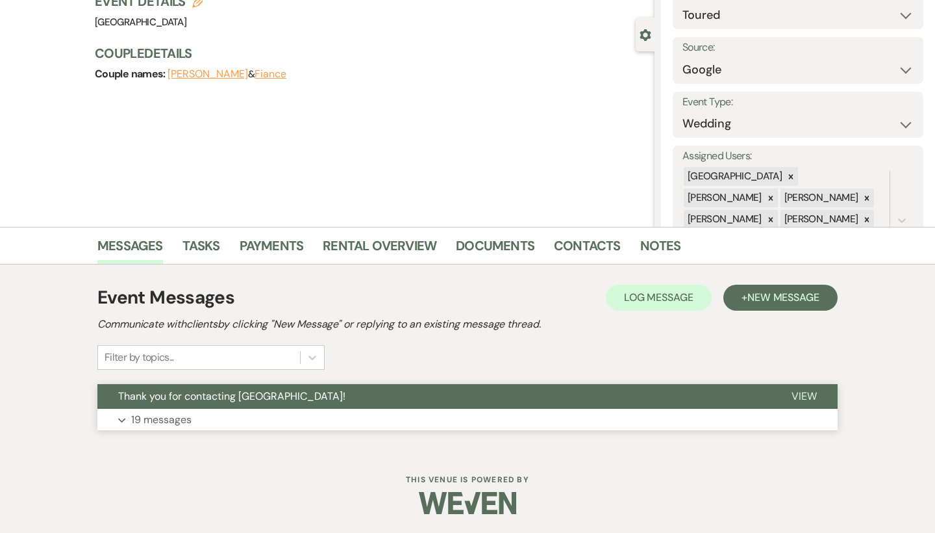
click at [267, 414] on button "Expand 19 messages" at bounding box center [467, 420] width 740 height 22
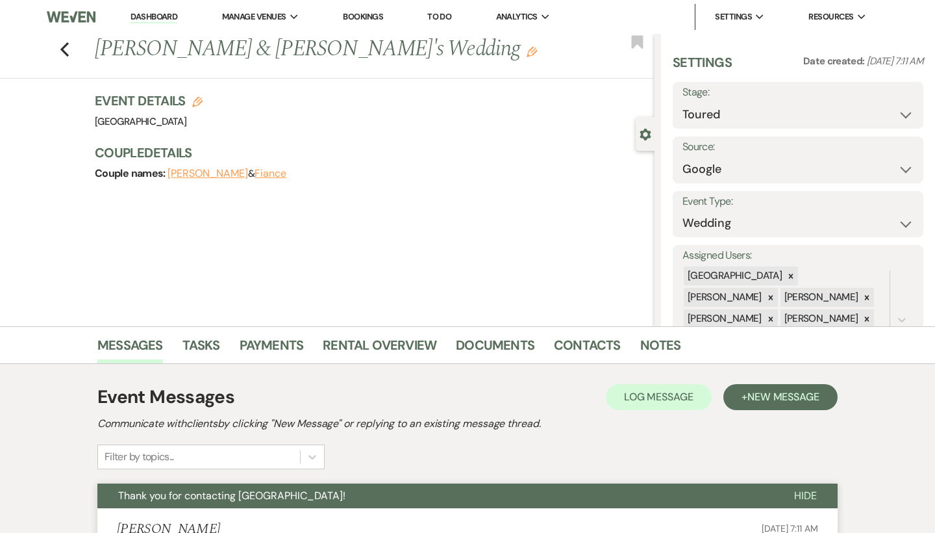
click at [718, 100] on label "Stage:" at bounding box center [798, 92] width 231 height 19
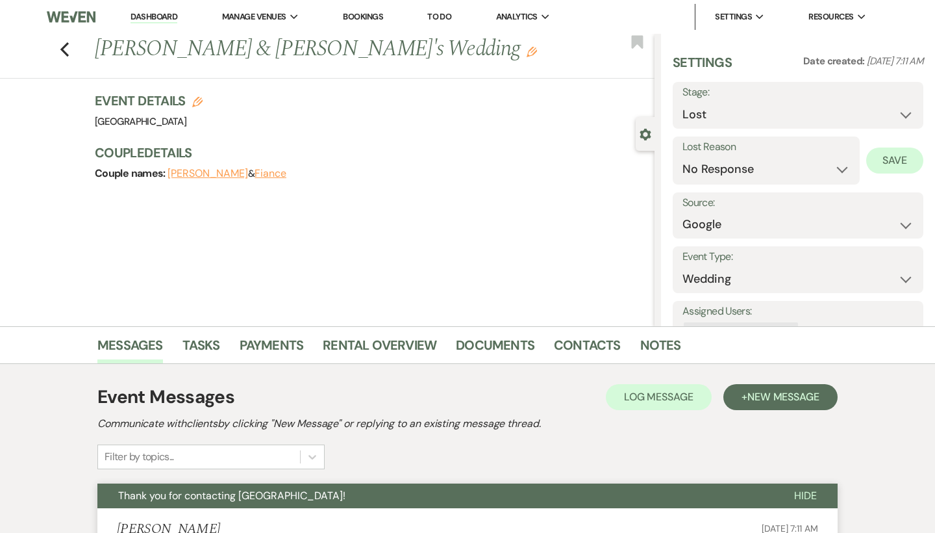
click at [883, 162] on button "Save" at bounding box center [894, 160] width 57 height 26
click at [62, 53] on icon "Previous" at bounding box center [65, 50] width 10 height 16
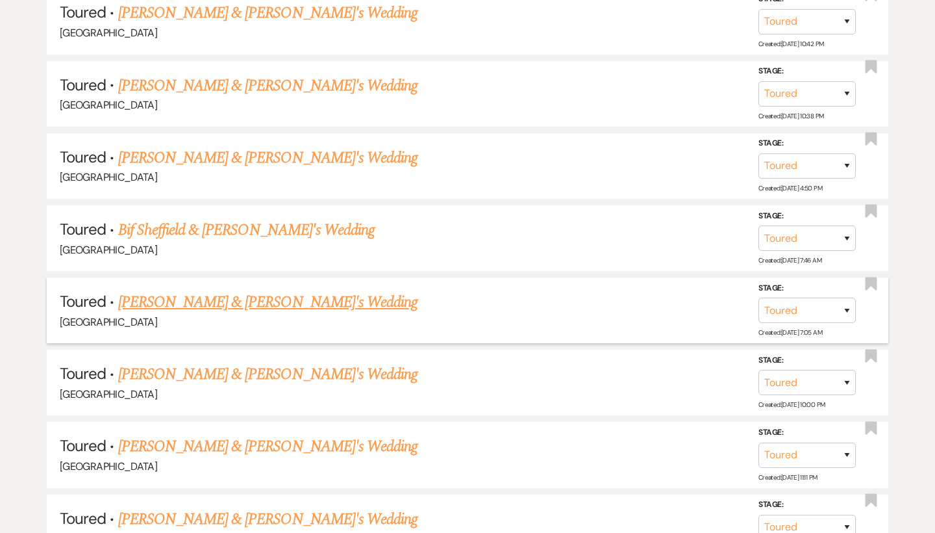
scroll to position [1104, 0]
click at [238, 219] on link "Bif Sheffield & [PERSON_NAME]'s Wedding" at bounding box center [246, 230] width 257 height 23
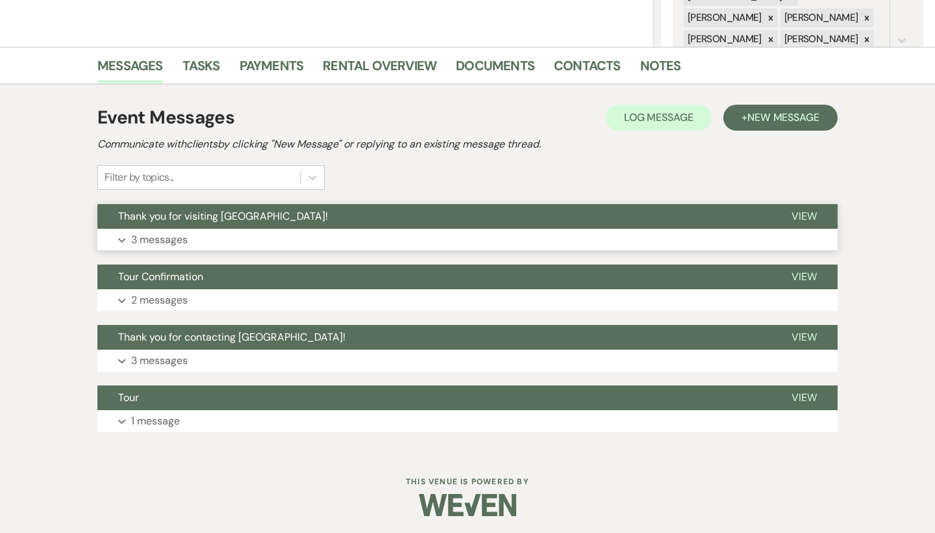
click at [210, 223] on button "Thank you for visiting [GEOGRAPHIC_DATA]!" at bounding box center [434, 216] width 674 height 25
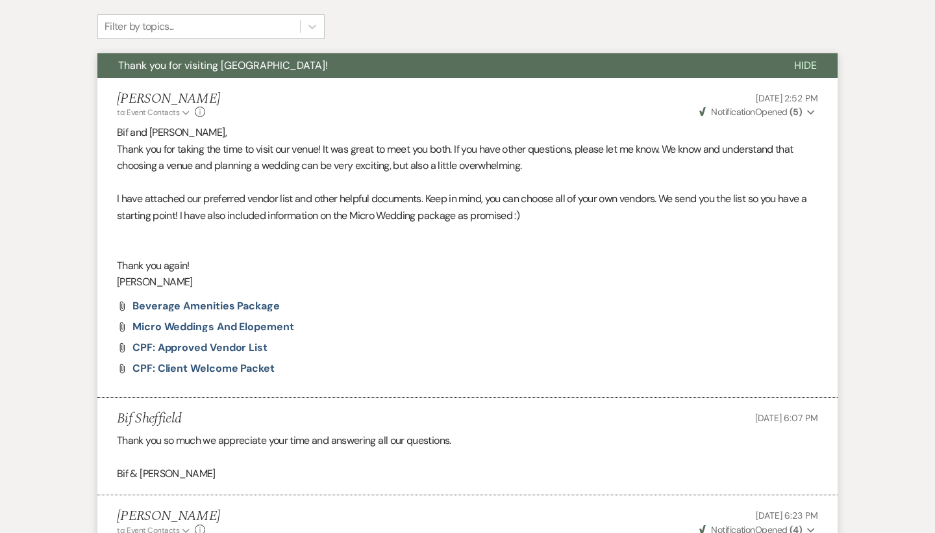
scroll to position [432, 0]
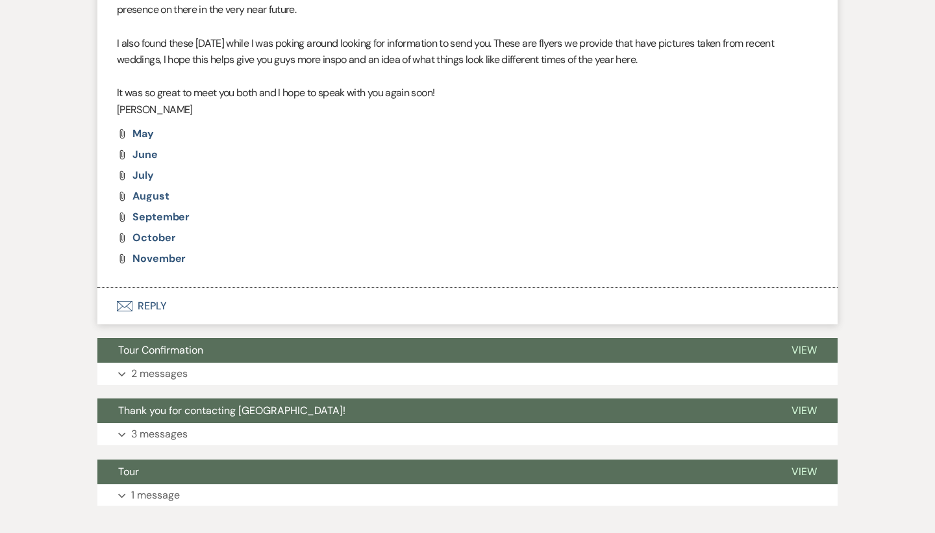
click at [133, 290] on button "Envelope Reply" at bounding box center [467, 306] width 740 height 36
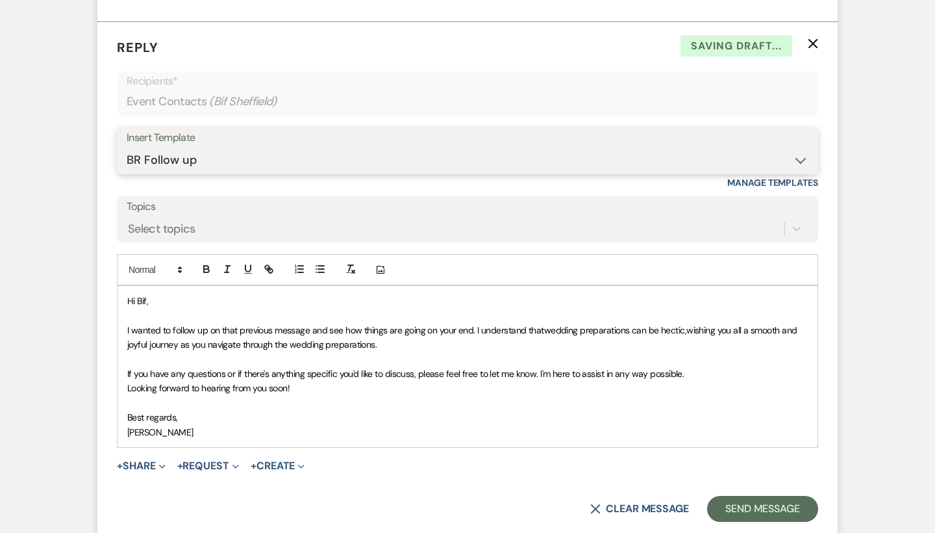
scroll to position [1291, 0]
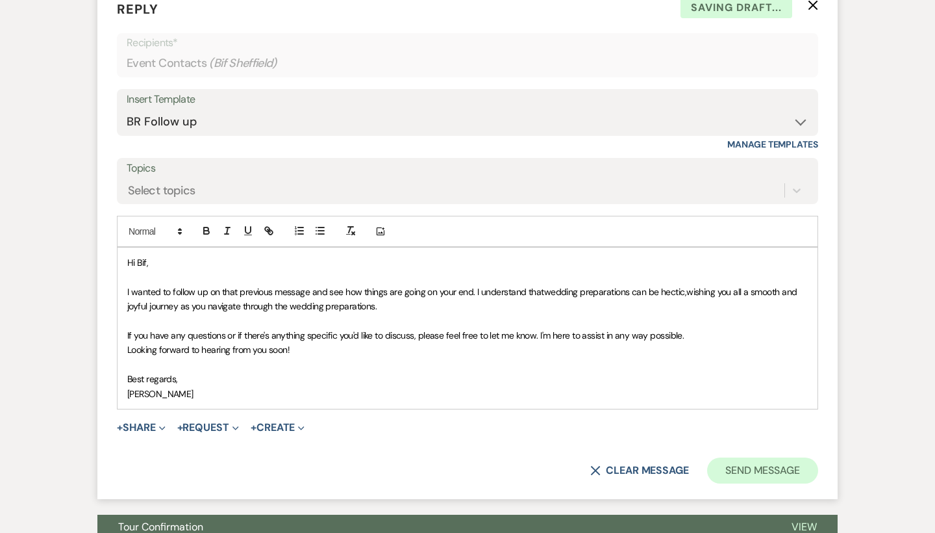
click at [753, 457] on button "Send Message" at bounding box center [762, 470] width 111 height 26
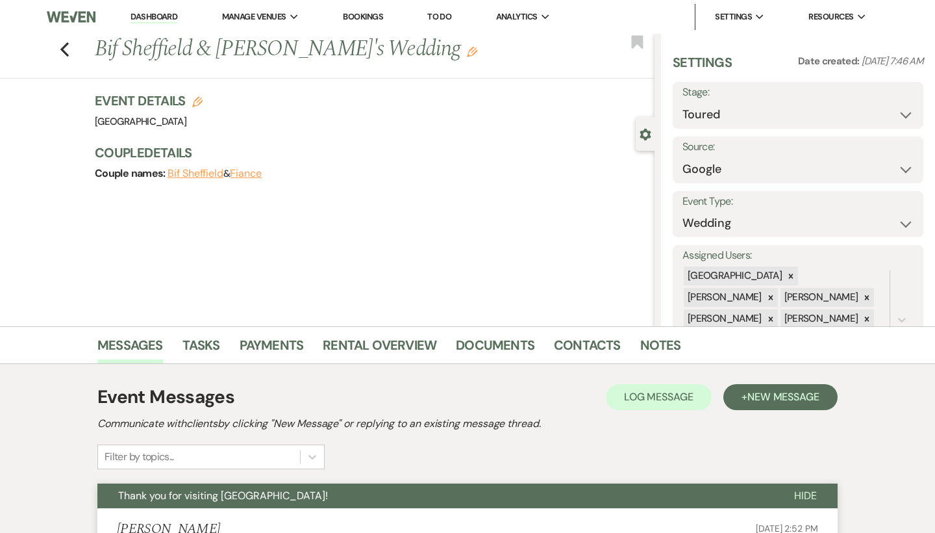
scroll to position [0, 0]
click at [72, 49] on div "Previous Bif Sheffield & Fiance's Wedding Edit Bookmark" at bounding box center [324, 56] width 661 height 45
click at [66, 47] on icon "Previous" at bounding box center [65, 50] width 10 height 16
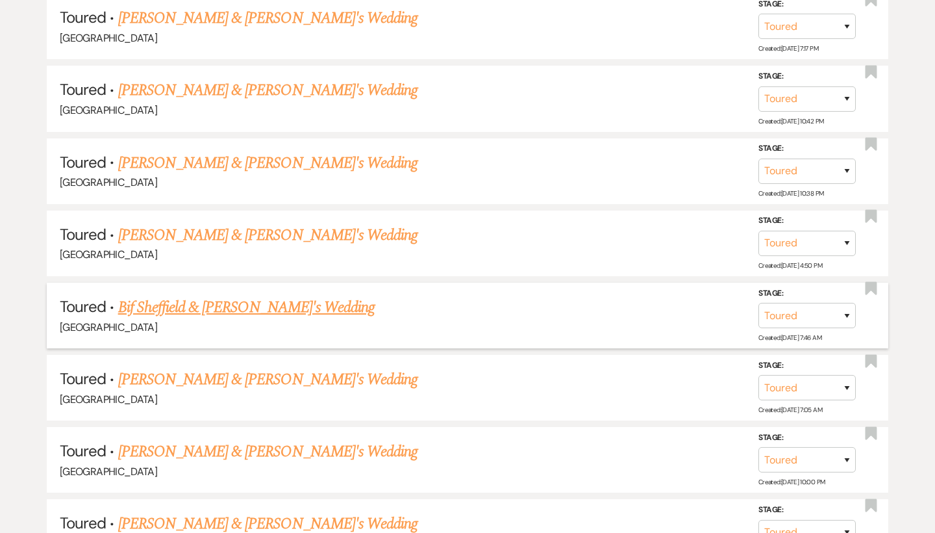
scroll to position [1016, 0]
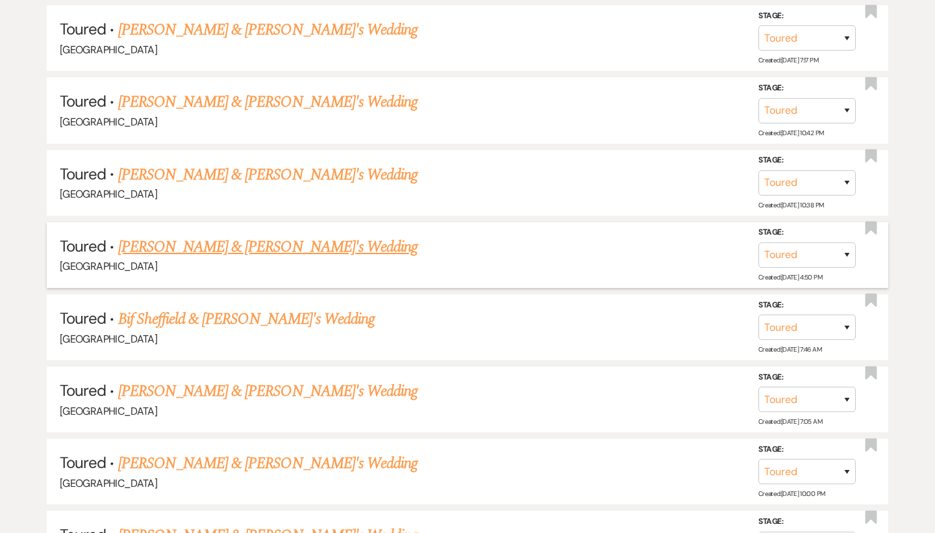
click at [264, 235] on link "[PERSON_NAME] & [PERSON_NAME]'s Wedding" at bounding box center [268, 246] width 300 height 23
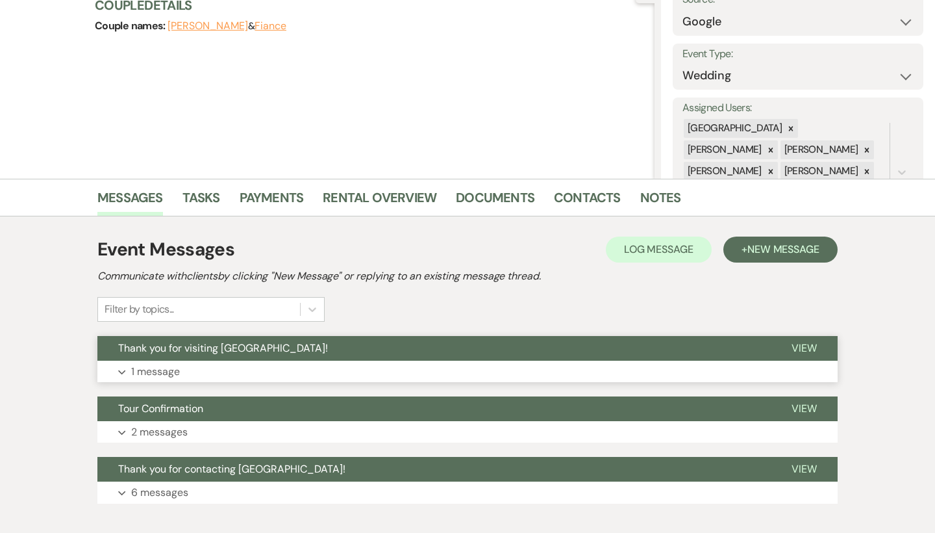
click at [266, 357] on button "Thank you for visiting [GEOGRAPHIC_DATA]!" at bounding box center [434, 348] width 674 height 25
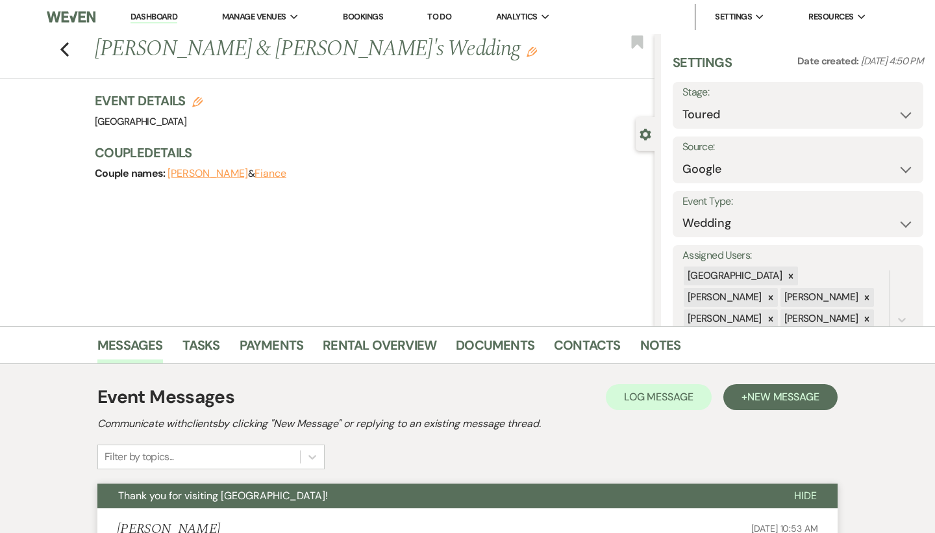
click at [827, 89] on label "Stage:" at bounding box center [798, 92] width 231 height 19
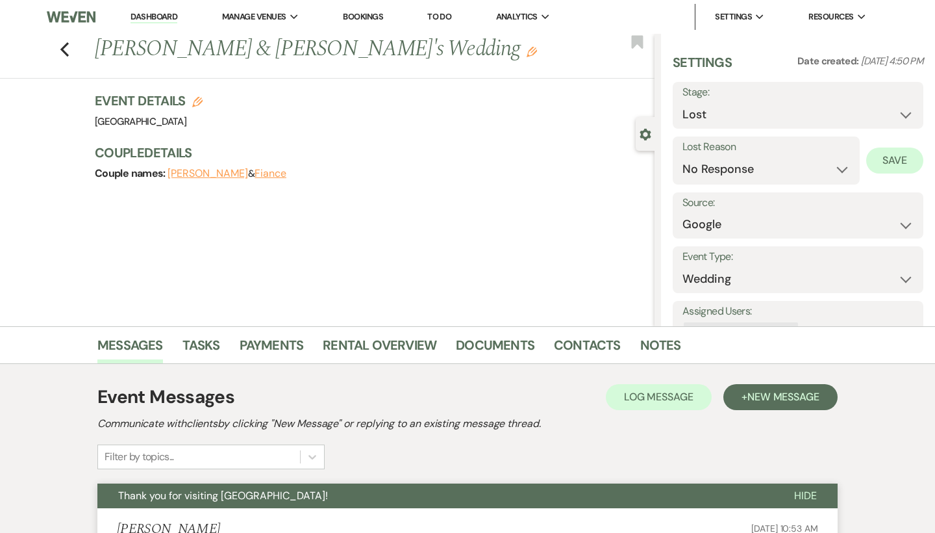
click at [905, 162] on button "Save" at bounding box center [894, 160] width 57 height 26
click at [66, 53] on use "button" at bounding box center [64, 49] width 8 height 14
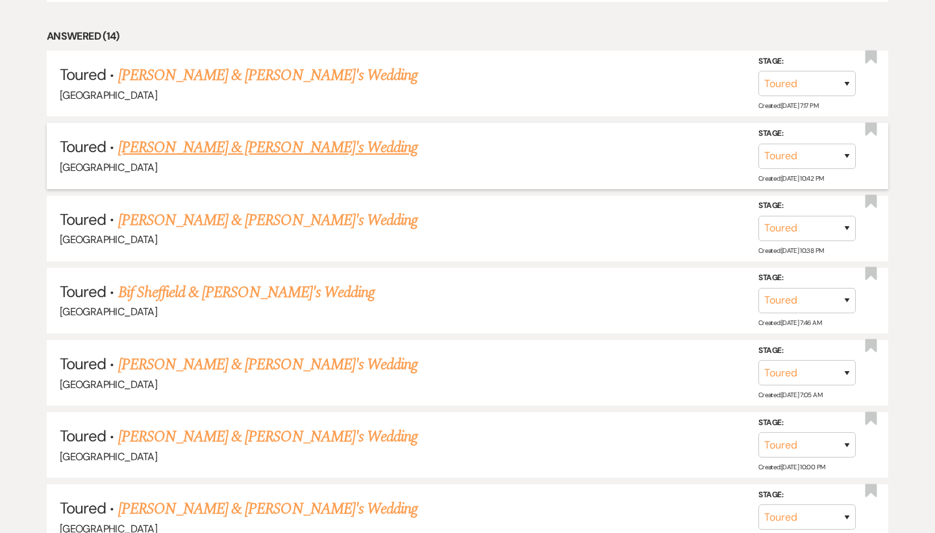
scroll to position [947, 0]
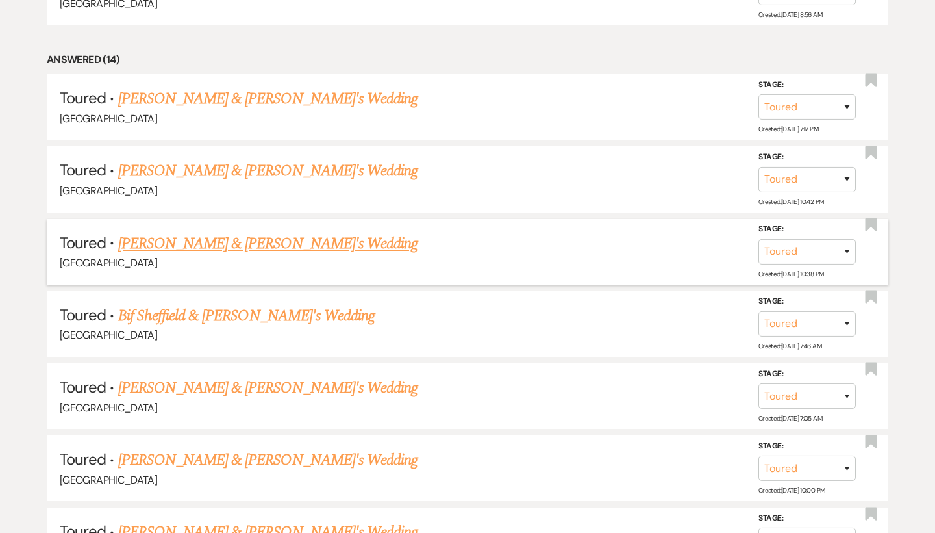
click at [199, 232] on link "[PERSON_NAME] & [PERSON_NAME]'s Wedding" at bounding box center [268, 243] width 300 height 23
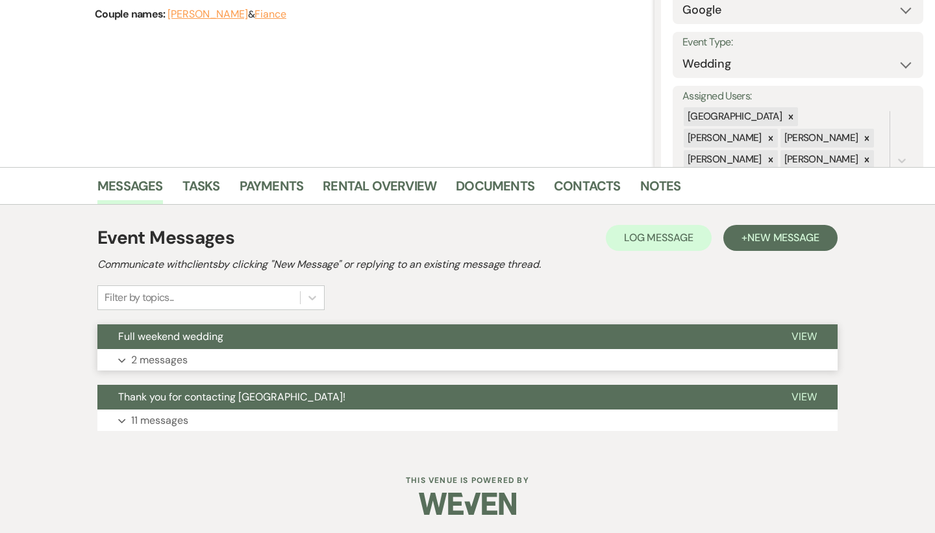
click at [257, 359] on button "Expand 2 messages" at bounding box center [467, 360] width 740 height 22
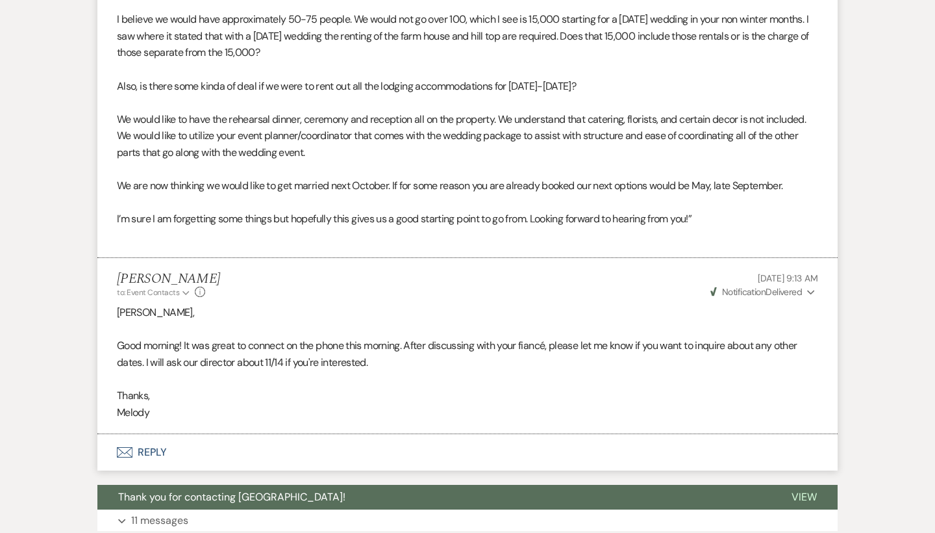
scroll to position [656, 0]
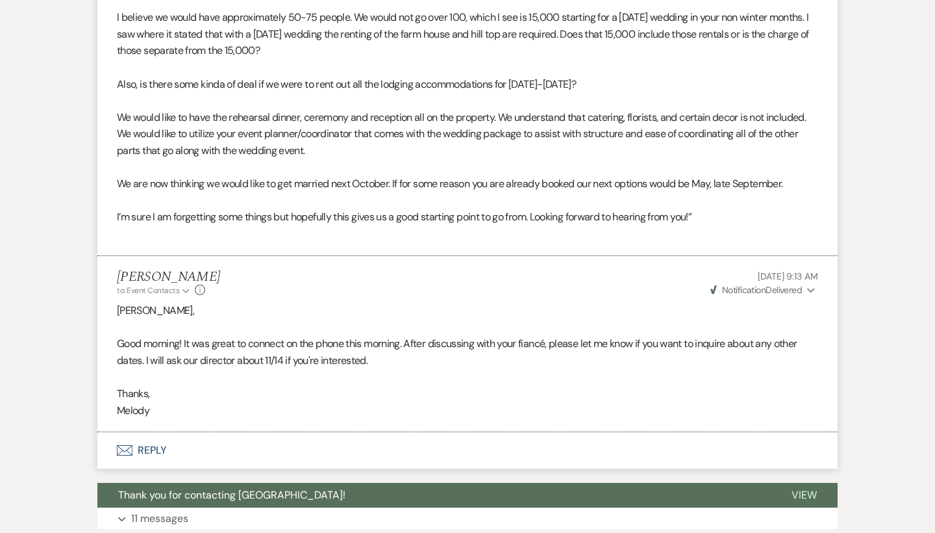
click at [144, 435] on button "Envelope Reply" at bounding box center [467, 450] width 740 height 36
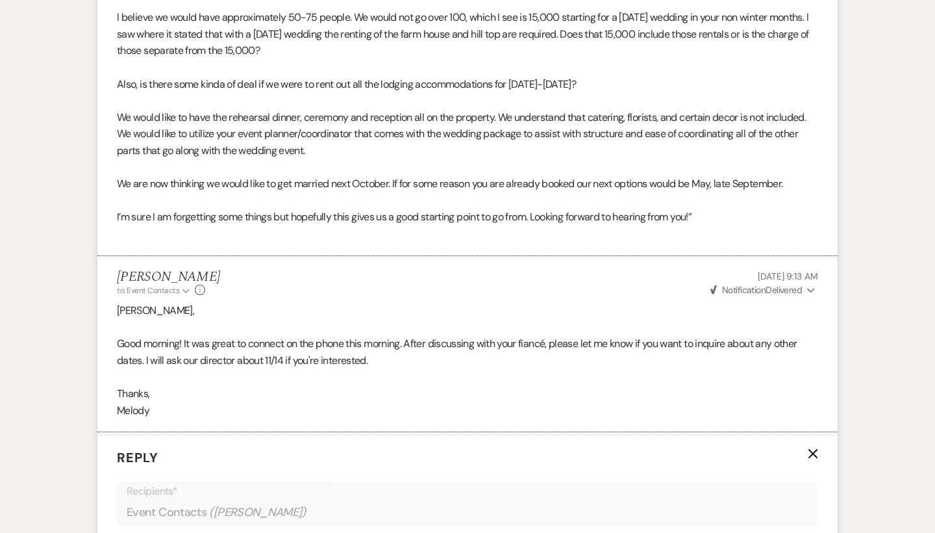
scroll to position [1002, 0]
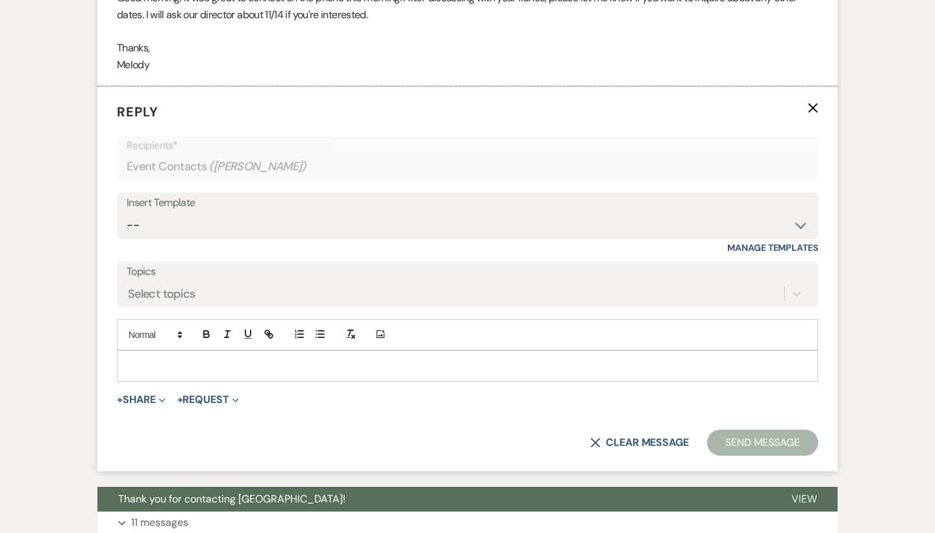
click at [184, 359] on p at bounding box center [467, 366] width 681 height 14
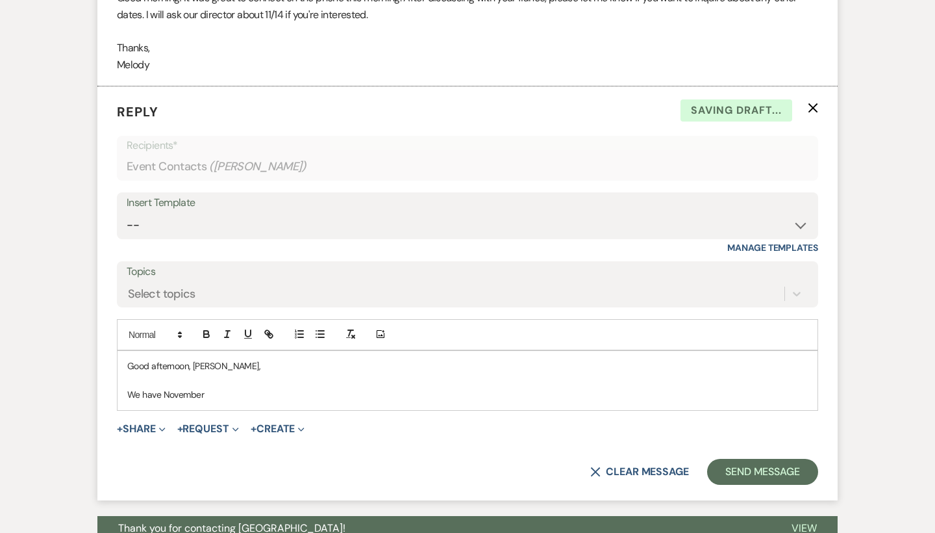
click at [161, 387] on p "We have November" at bounding box center [467, 394] width 681 height 14
click at [262, 387] on p "We have Friday, November" at bounding box center [467, 394] width 681 height 14
click at [123, 383] on div "Good afternoon, Emily, We have Friday, November 14th available. Plea" at bounding box center [468, 380] width 700 height 59
drag, startPoint x: 289, startPoint y: 380, endPoint x: 267, endPoint y: 380, distance: 22.1
click at [267, 387] on p "I wanted to circle back regarding We have Friday, November 14th available. Plea" at bounding box center [467, 394] width 681 height 14
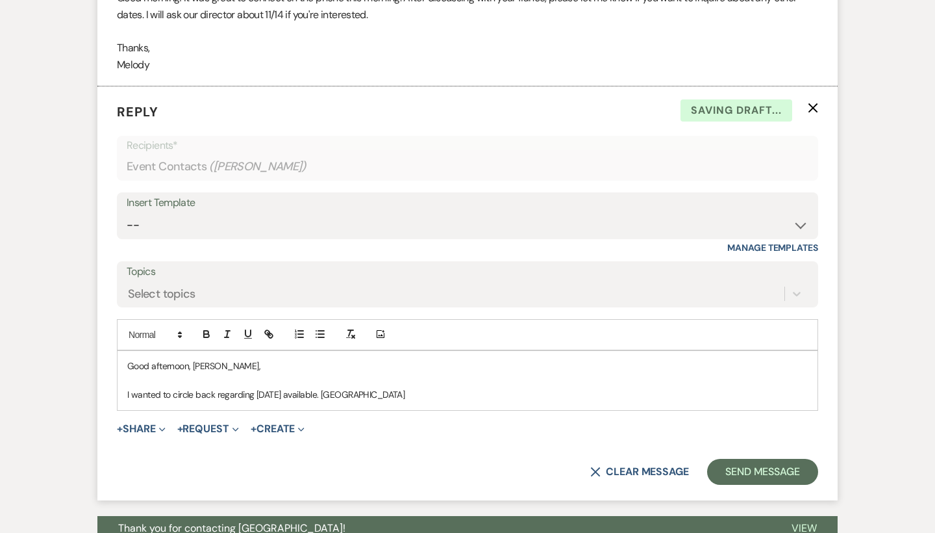
drag, startPoint x: 425, startPoint y: 379, endPoint x: 340, endPoint y: 379, distance: 85.7
click at [340, 387] on p "I wanted to circle back regarding Friday, November 14th available. Plea" at bounding box center [467, 394] width 681 height 14
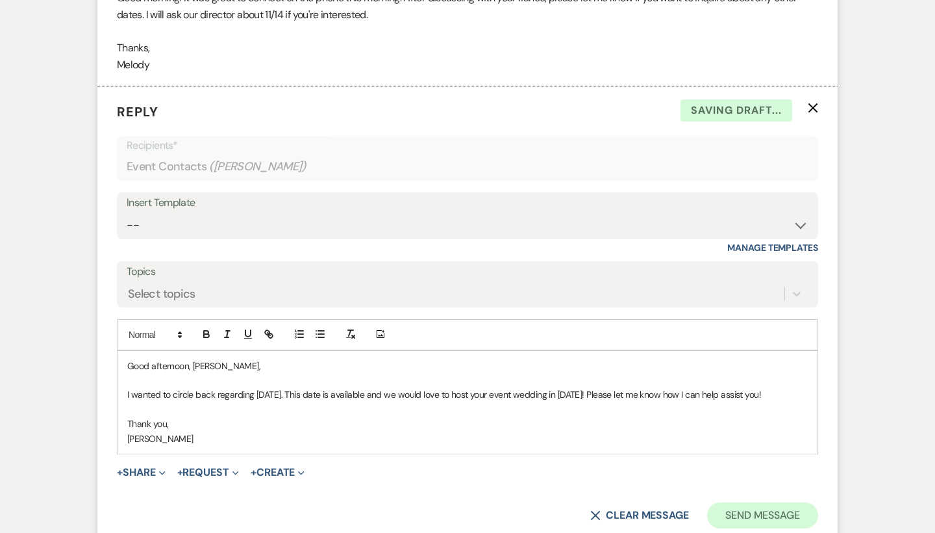
click at [792, 502] on button "Send Message" at bounding box center [762, 515] width 111 height 26
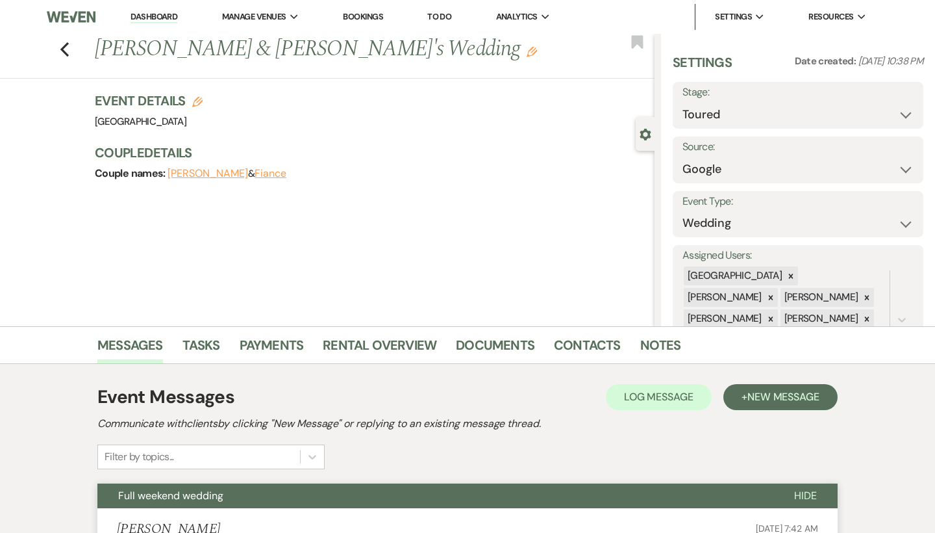
scroll to position [0, 0]
click at [64, 53] on use "button" at bounding box center [64, 49] width 8 height 14
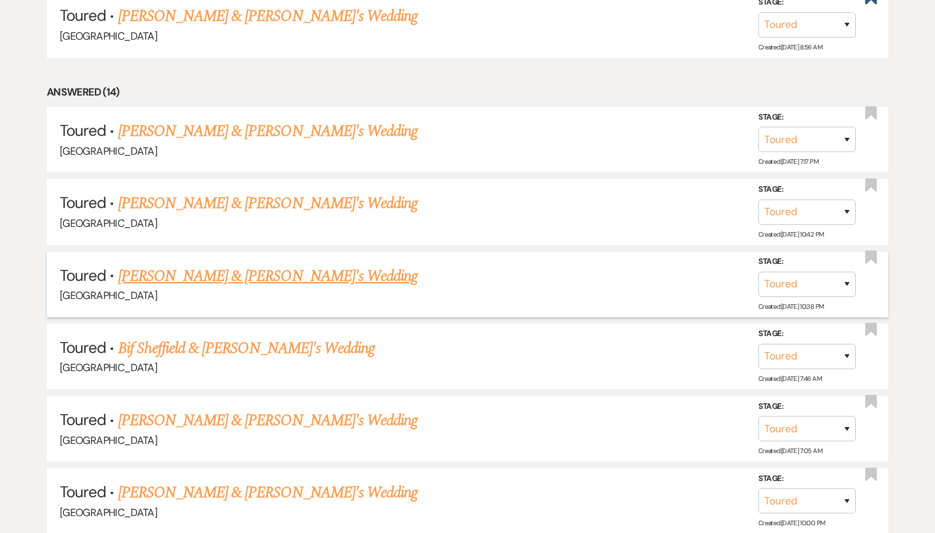
scroll to position [903, 0]
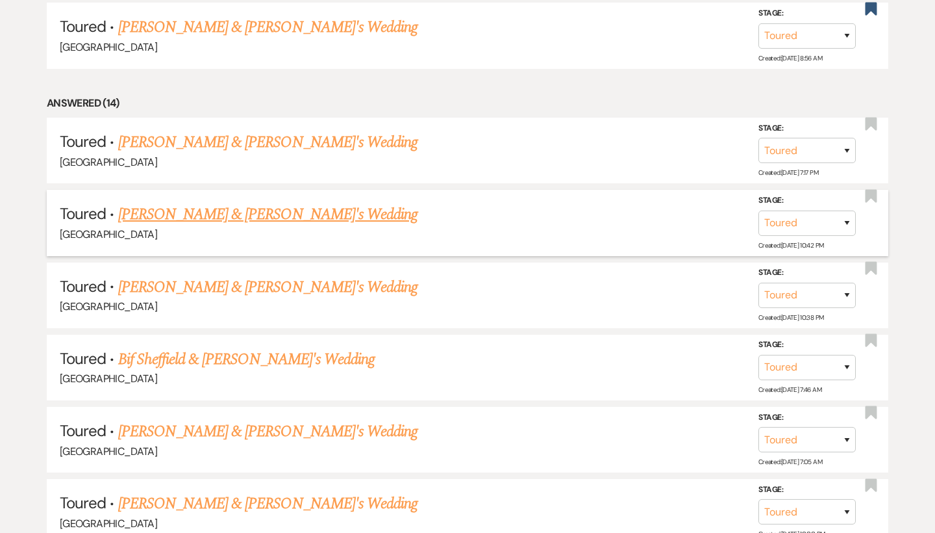
click at [251, 210] on link "Sara Hinds & Fiance's Wedding" at bounding box center [268, 214] width 300 height 23
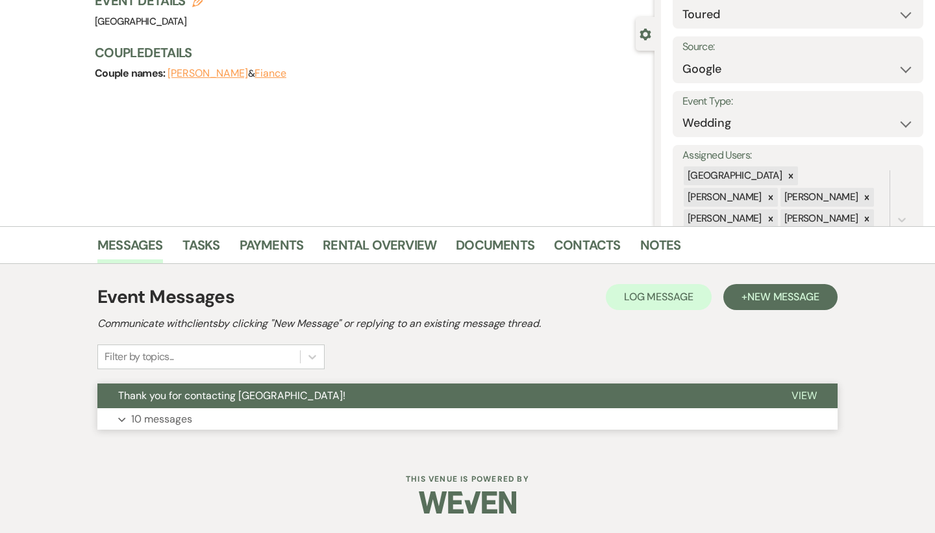
click at [263, 401] on span "Thank you for contacting [GEOGRAPHIC_DATA]!" at bounding box center [231, 395] width 227 height 14
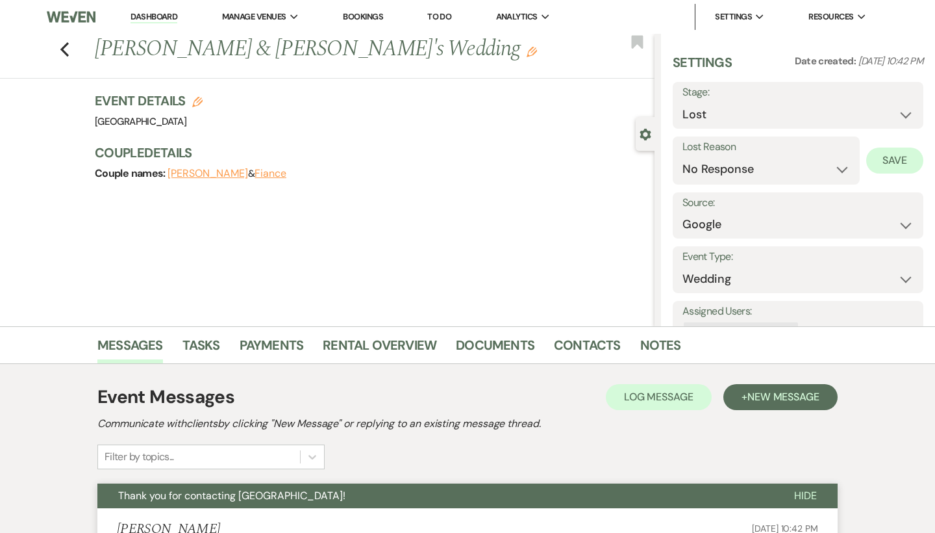
click at [900, 165] on button "Save" at bounding box center [894, 160] width 57 height 26
click at [62, 45] on icon "Previous" at bounding box center [65, 50] width 10 height 16
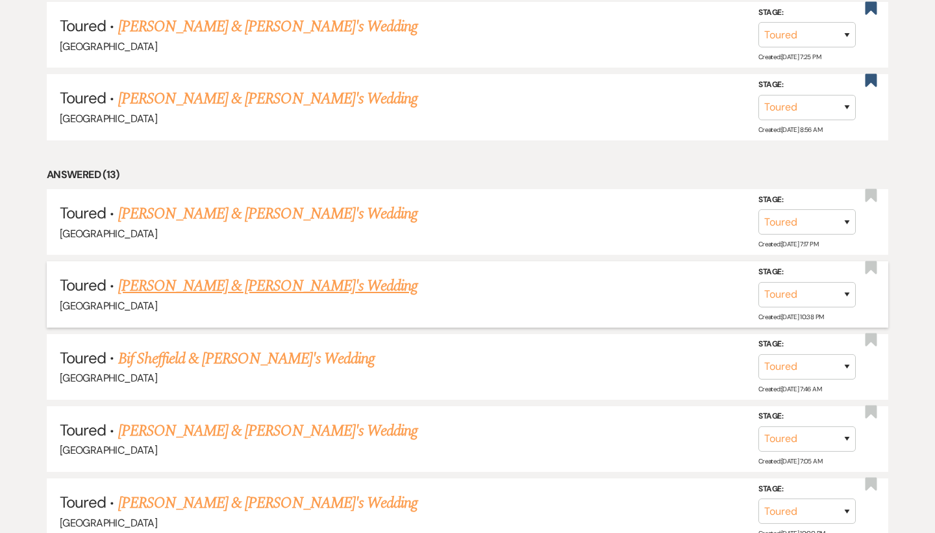
scroll to position [824, 0]
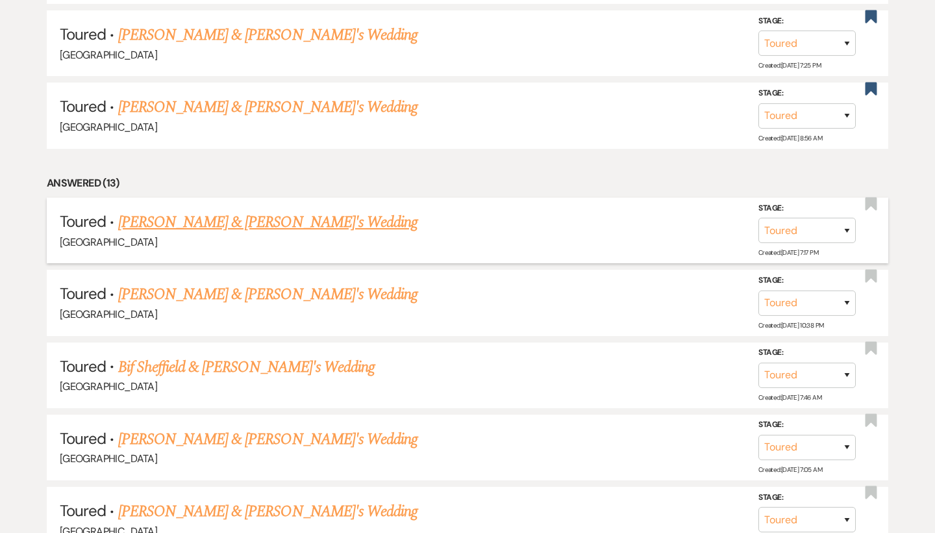
click at [210, 212] on link "Maureen Husted & Fiance's Wedding" at bounding box center [268, 221] width 300 height 23
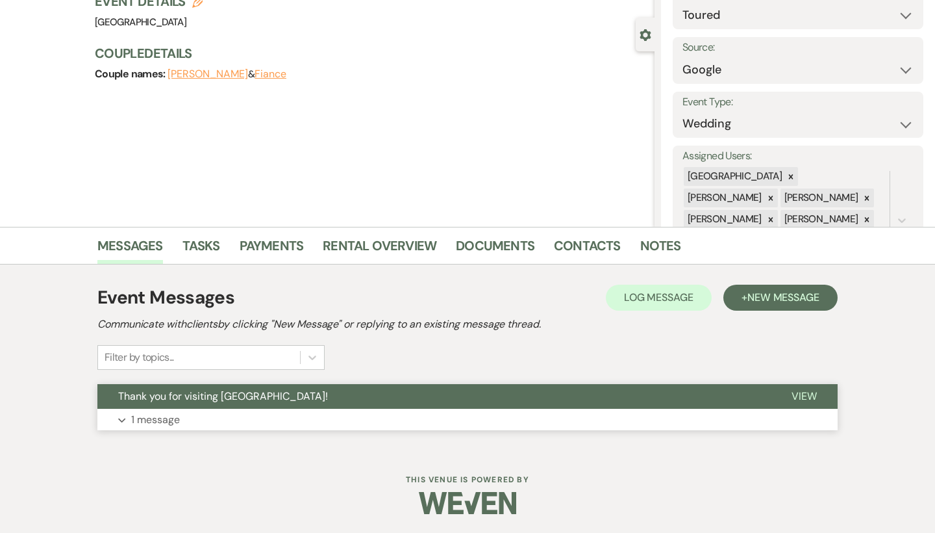
click at [219, 421] on button "Expand 1 message" at bounding box center [467, 420] width 740 height 22
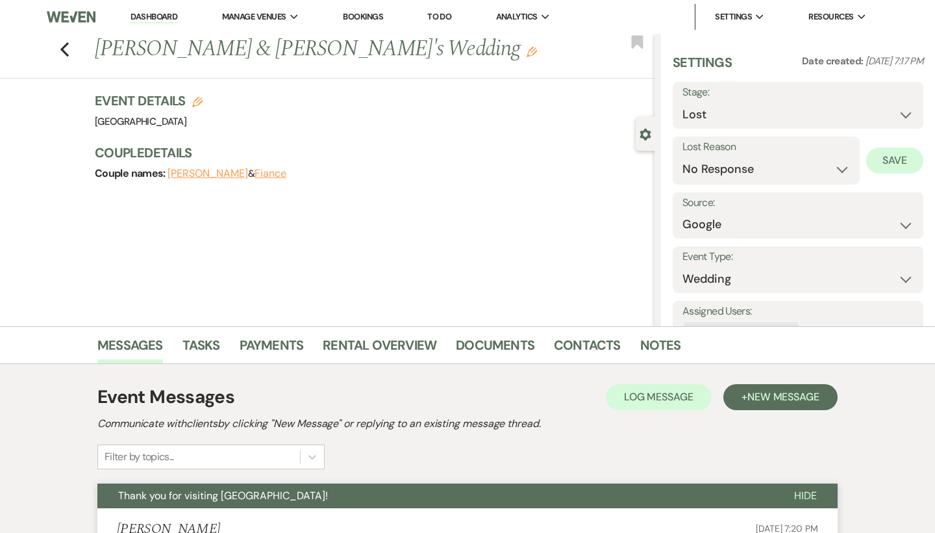
click at [900, 165] on button "Save" at bounding box center [894, 160] width 57 height 26
click at [63, 50] on use "button" at bounding box center [64, 49] width 8 height 14
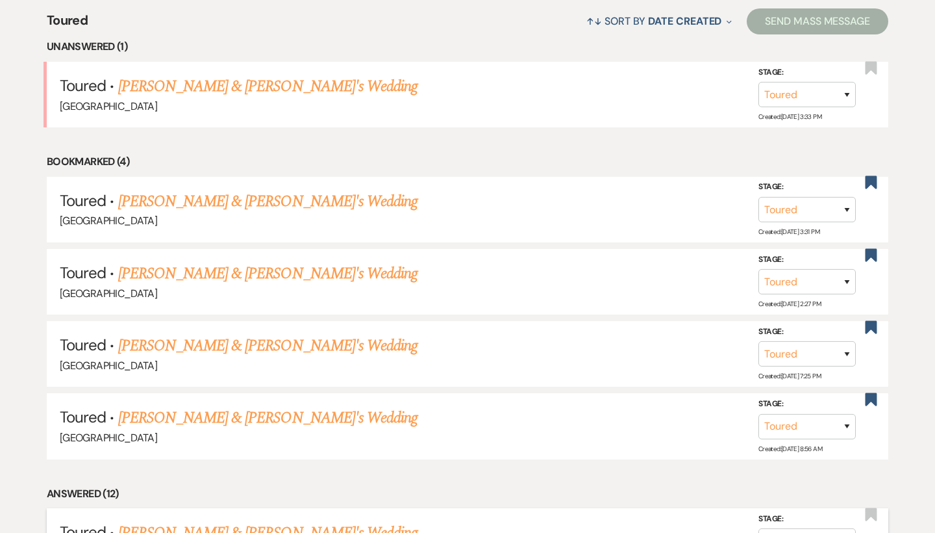
scroll to position [511, 0]
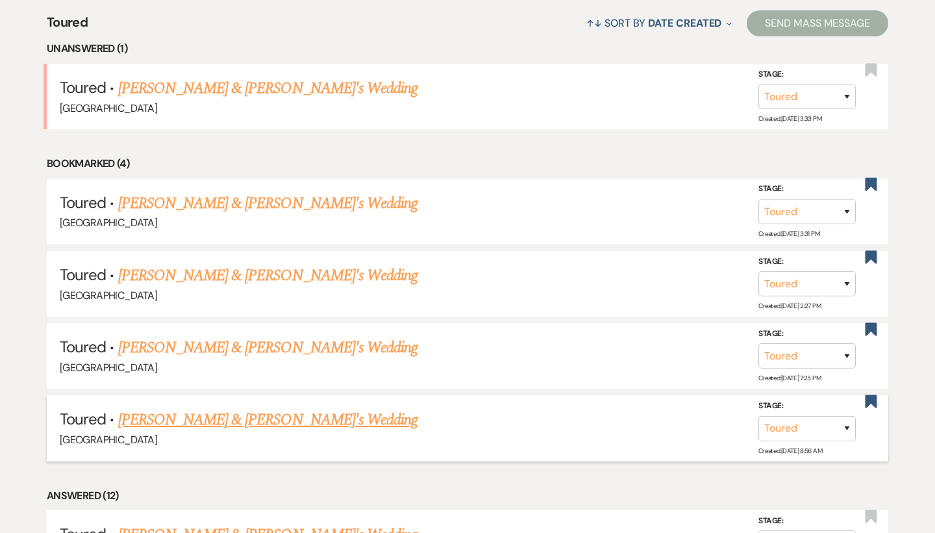
click at [247, 414] on link "[PERSON_NAME] & [PERSON_NAME]'s Wedding" at bounding box center [268, 419] width 300 height 23
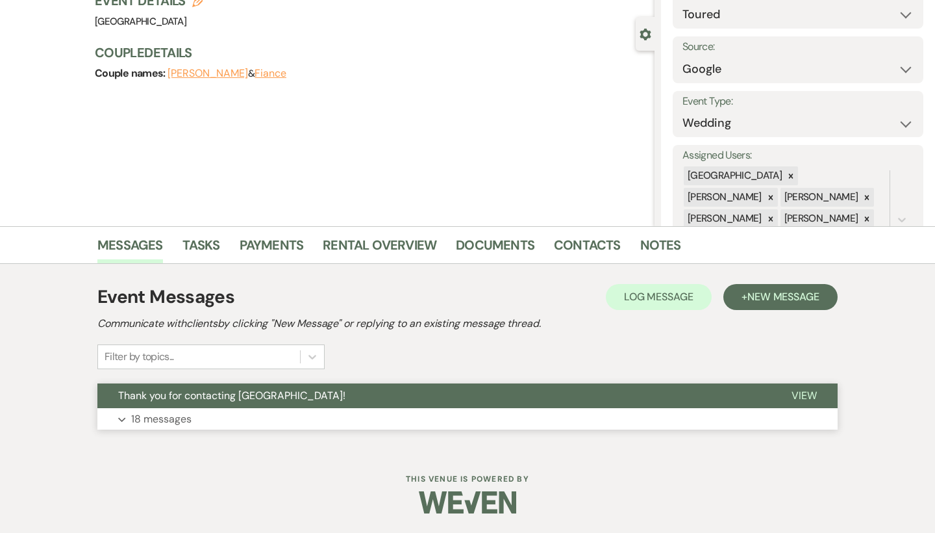
click at [247, 404] on button "Thank you for contacting [GEOGRAPHIC_DATA]!" at bounding box center [434, 395] width 674 height 25
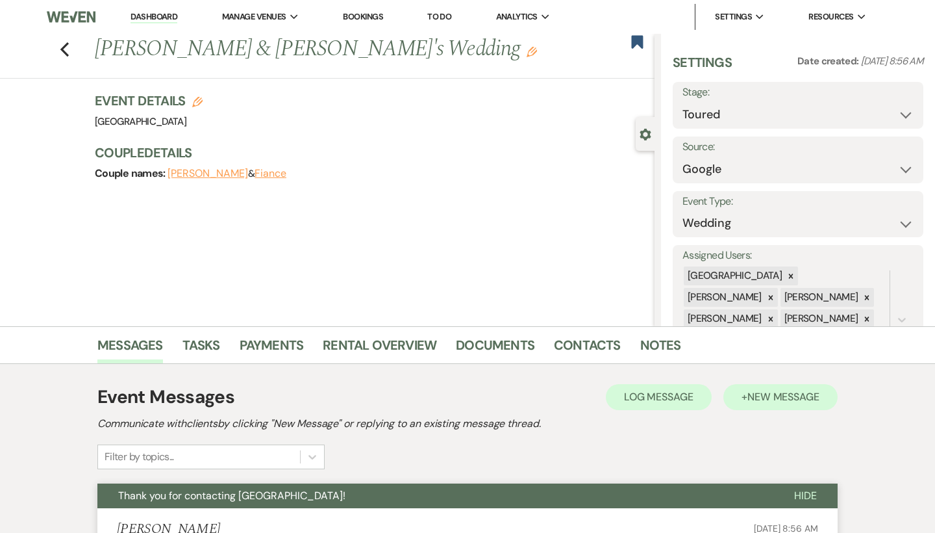
click at [753, 401] on span "New Message" at bounding box center [784, 397] width 72 height 14
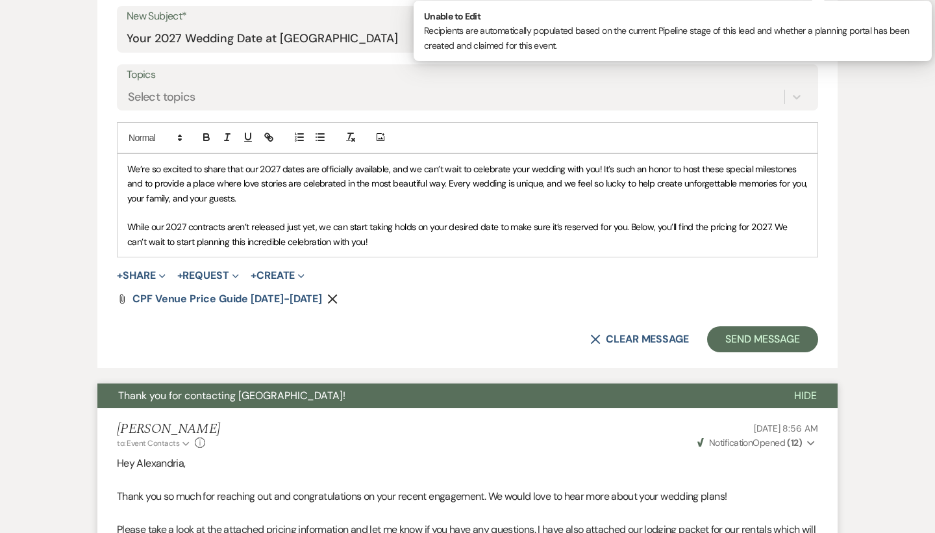
scroll to position [760, 0]
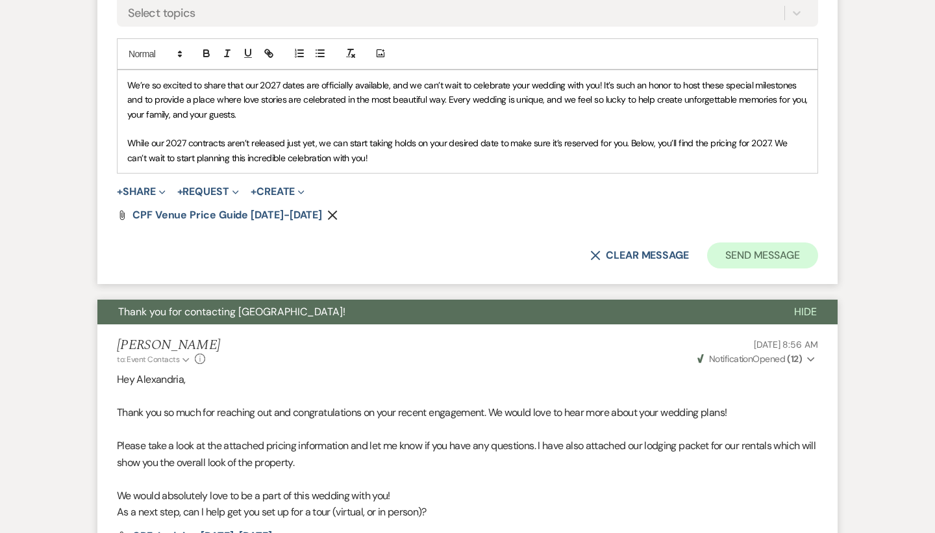
click at [761, 246] on button "Send Message" at bounding box center [762, 255] width 111 height 26
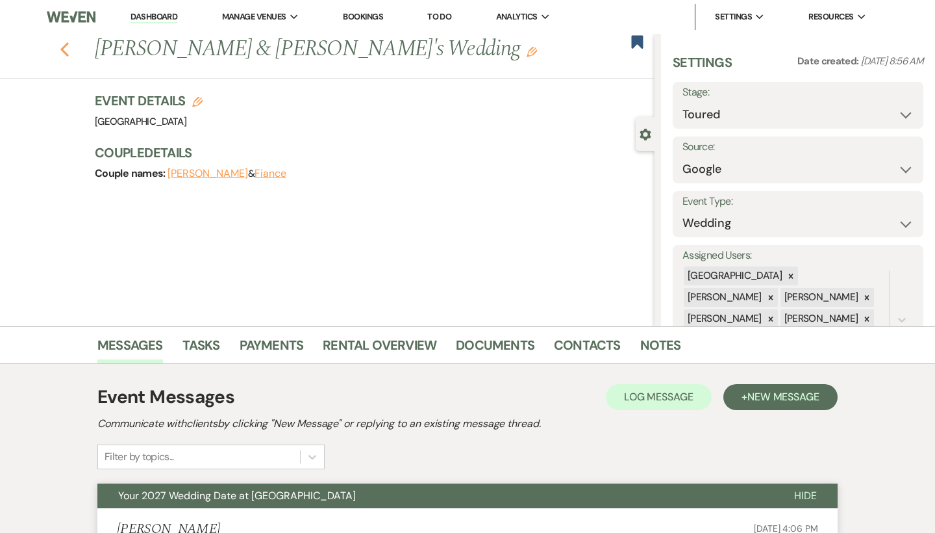
scroll to position [0, 0]
click at [637, 45] on use "button" at bounding box center [638, 41] width 12 height 13
click at [63, 49] on use "button" at bounding box center [64, 49] width 8 height 14
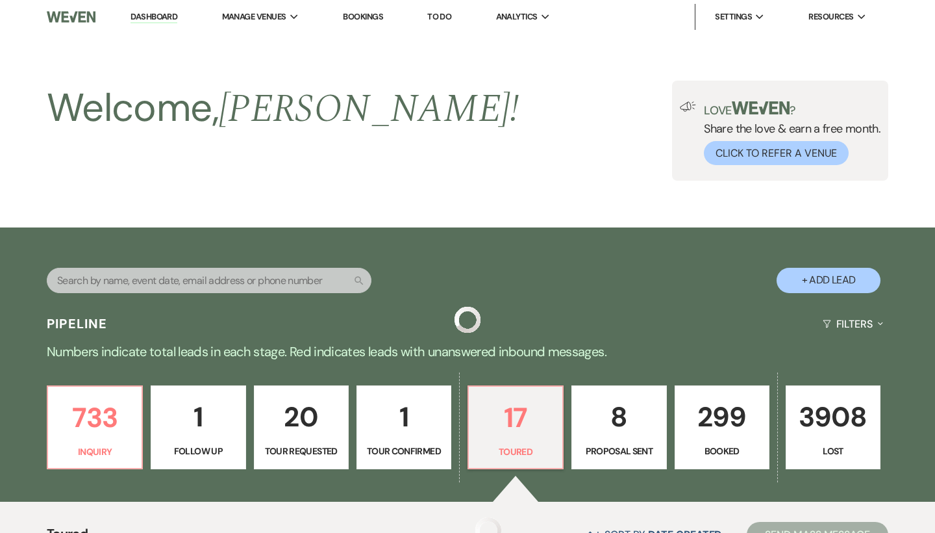
scroll to position [511, 0]
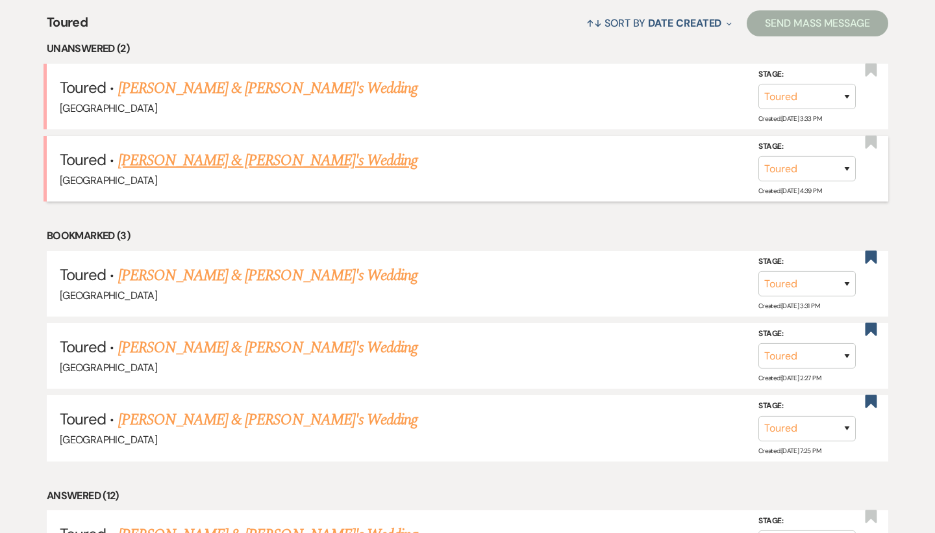
click at [221, 160] on link "[PERSON_NAME] & [PERSON_NAME]'s Wedding" at bounding box center [268, 160] width 300 height 23
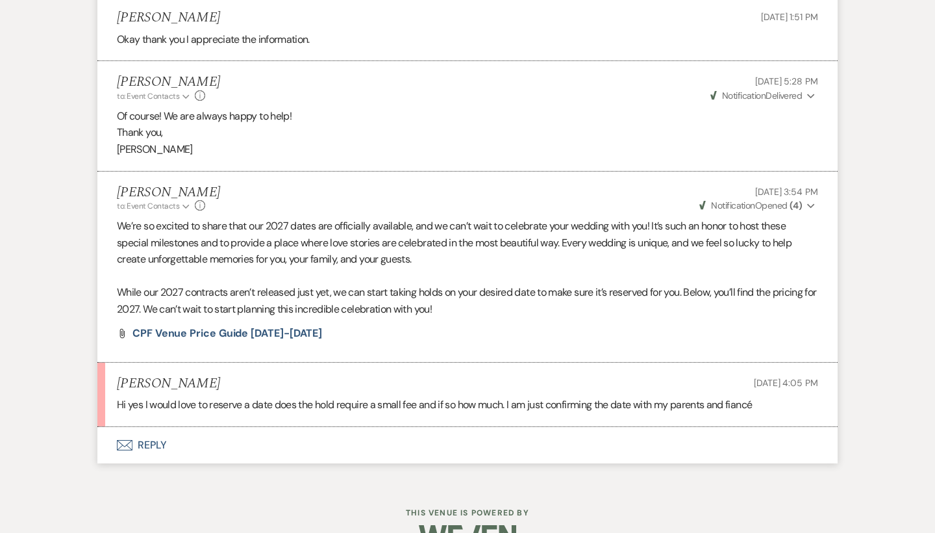
scroll to position [3320, 0]
click at [160, 428] on button "Envelope Reply" at bounding box center [467, 446] width 740 height 36
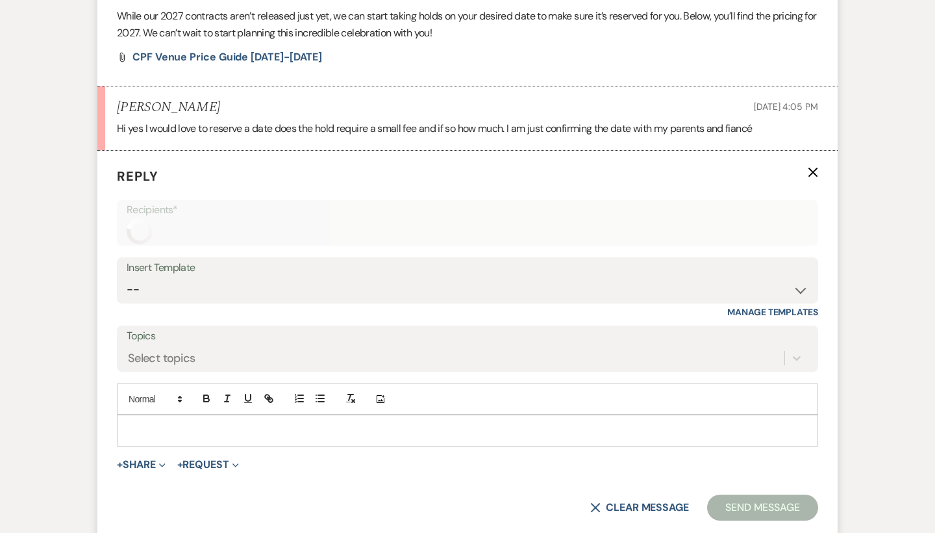
scroll to position [3639, 0]
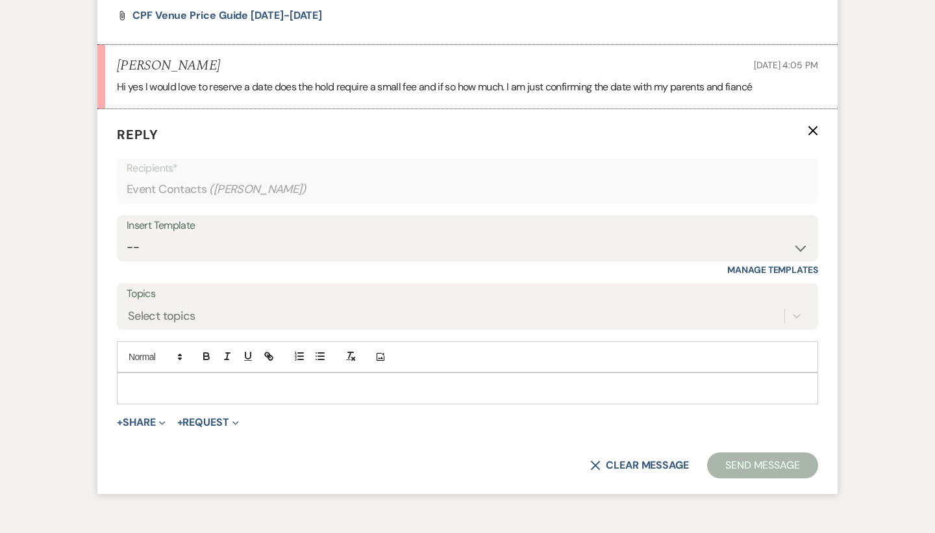
click at [263, 381] on p at bounding box center [467, 388] width 681 height 14
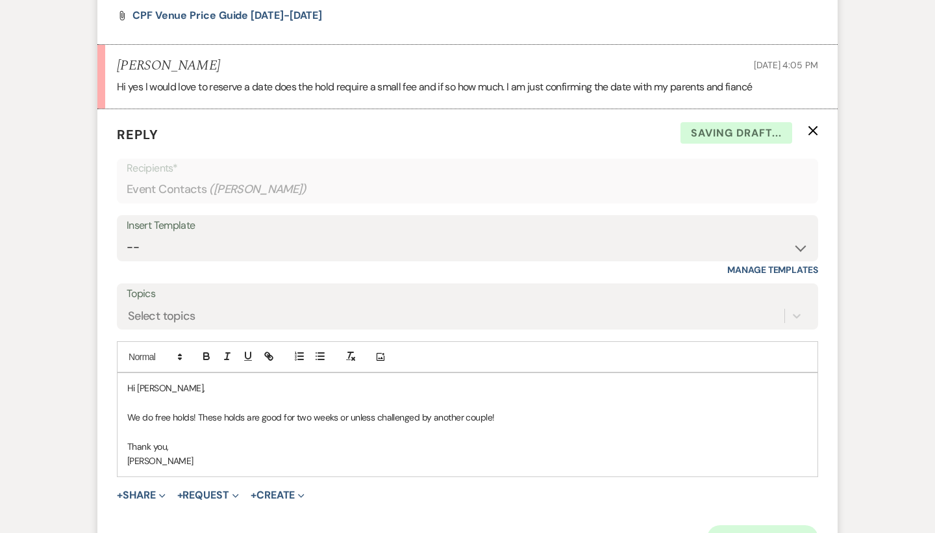
click at [750, 525] on button "Send Message" at bounding box center [762, 538] width 111 height 26
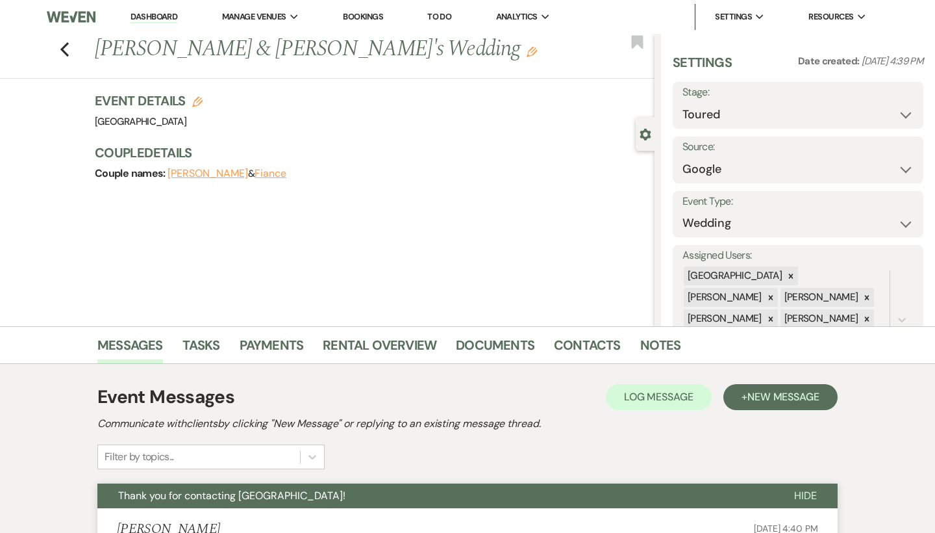
scroll to position [0, 0]
click at [66, 53] on use "button" at bounding box center [64, 49] width 8 height 14
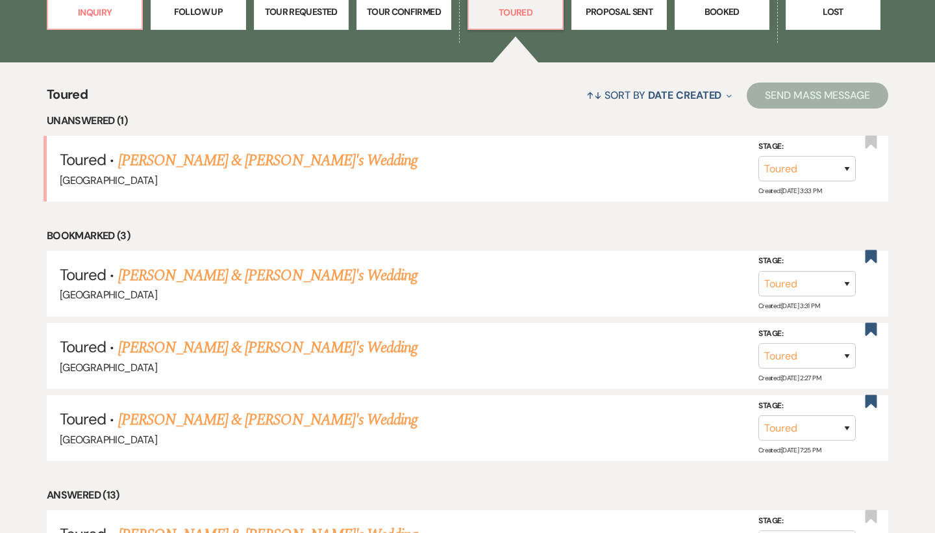
scroll to position [429, 0]
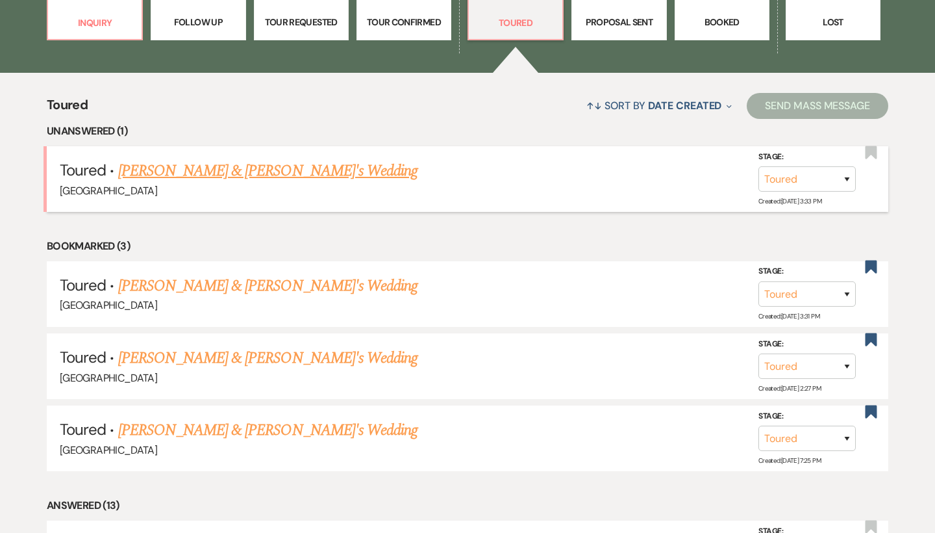
click at [197, 170] on link "[PERSON_NAME] & [PERSON_NAME]'s Wedding" at bounding box center [268, 170] width 300 height 23
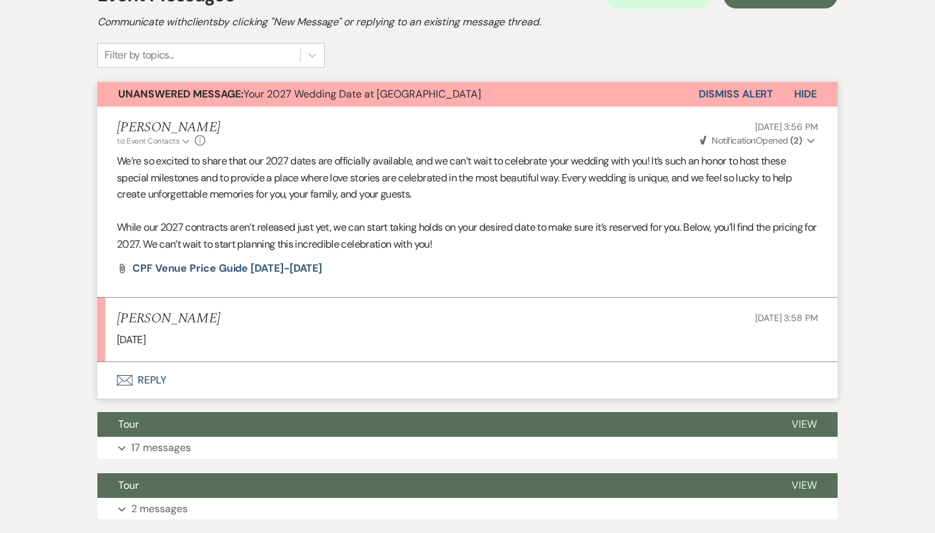
scroll to position [400, 0]
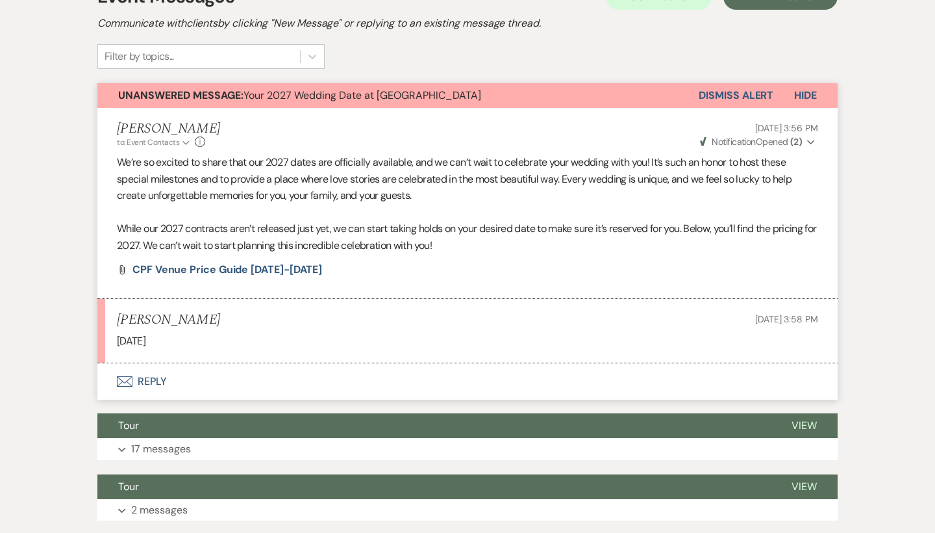
click at [150, 390] on button "Envelope Reply" at bounding box center [467, 381] width 740 height 36
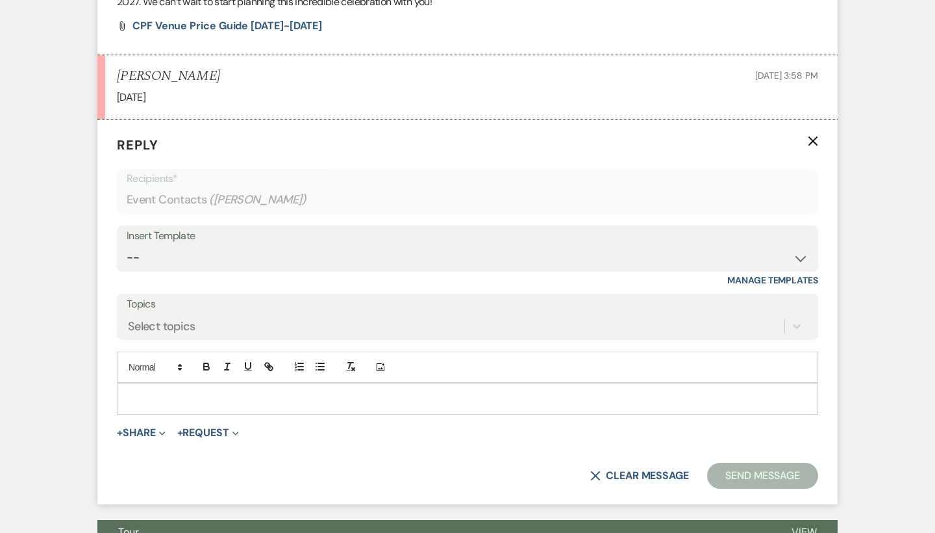
scroll to position [685, 0]
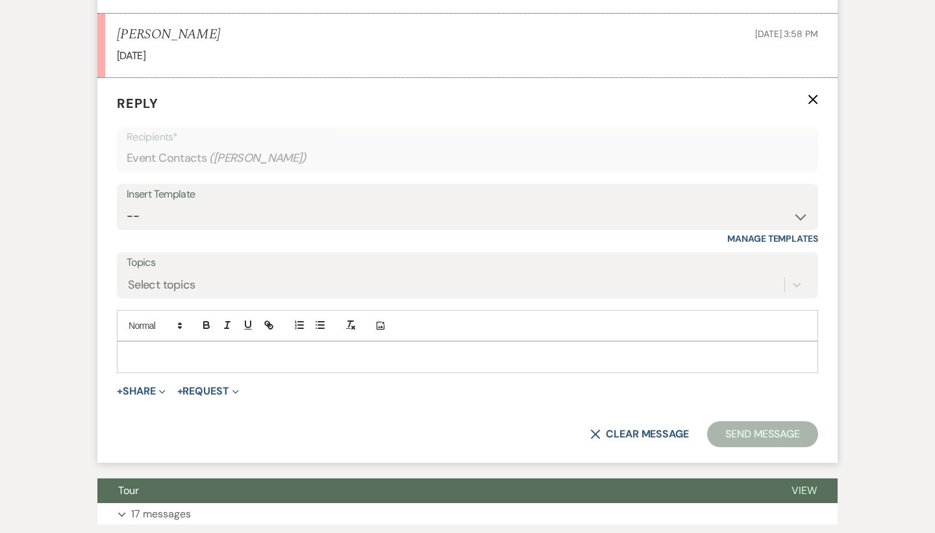
click at [191, 349] on p at bounding box center [467, 356] width 681 height 14
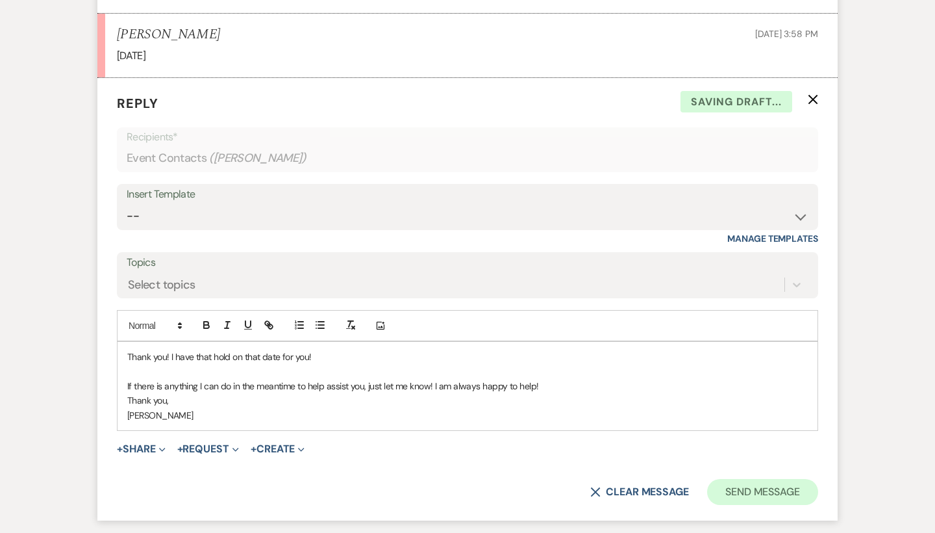
click at [751, 490] on button "Send Message" at bounding box center [762, 492] width 111 height 26
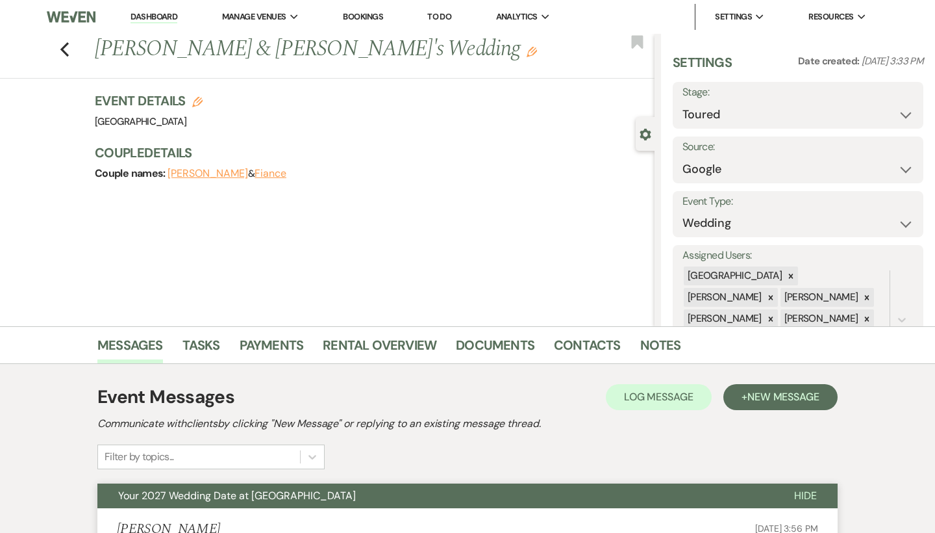
scroll to position [0, 0]
click at [63, 40] on button "Previous" at bounding box center [65, 48] width 10 height 18
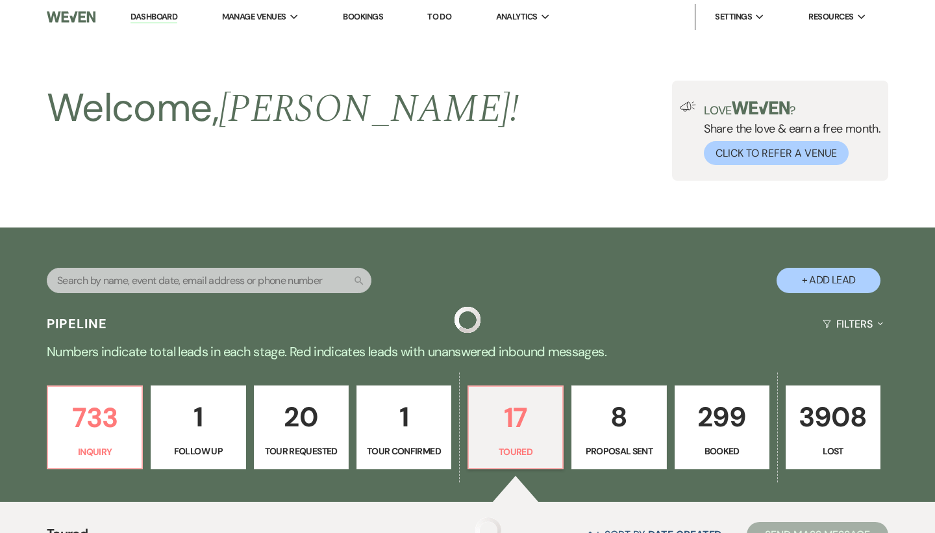
scroll to position [429, 0]
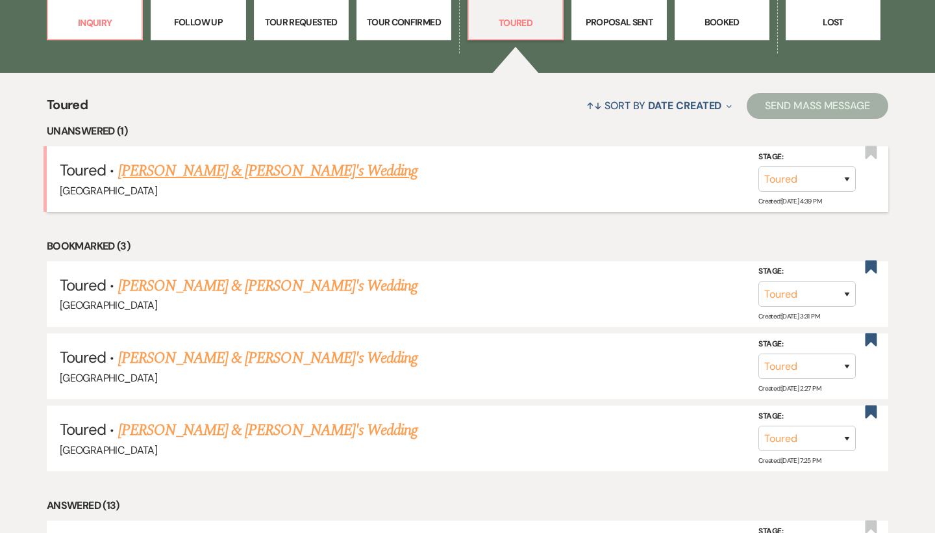
click at [233, 171] on link "[PERSON_NAME] & [PERSON_NAME]'s Wedding" at bounding box center [268, 170] width 300 height 23
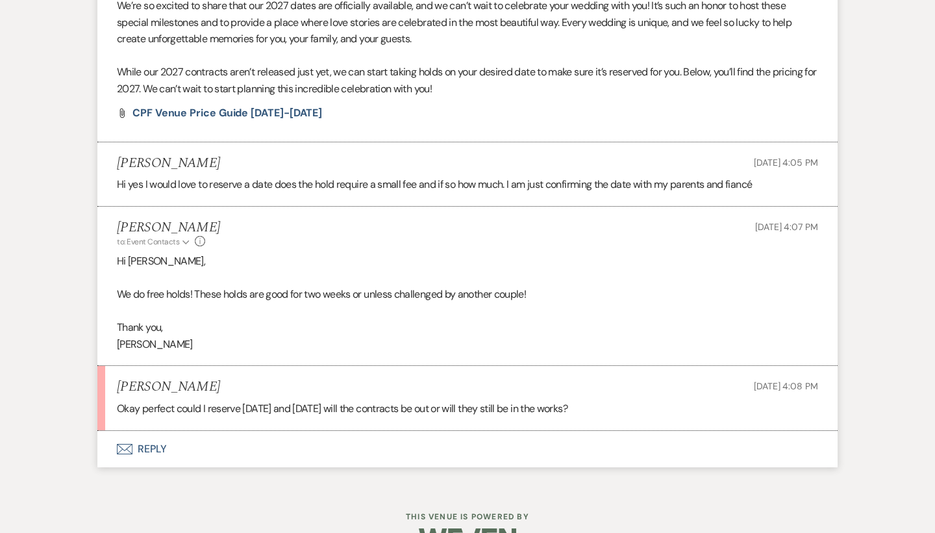
scroll to position [3540, 0]
drag, startPoint x: 307, startPoint y: 370, endPoint x: 286, endPoint y: 371, distance: 20.8
click at [286, 401] on p "Okay perfect could I reserve [DATE] and [DATE] will the contracts be out or wil…" at bounding box center [467, 409] width 701 height 17
click at [329, 401] on p "Okay perfect could I reserve [DATE] and [DATE] will the contracts be out or wil…" at bounding box center [467, 409] width 701 height 17
drag, startPoint x: 309, startPoint y: 373, endPoint x: 246, endPoint y: 374, distance: 62.4
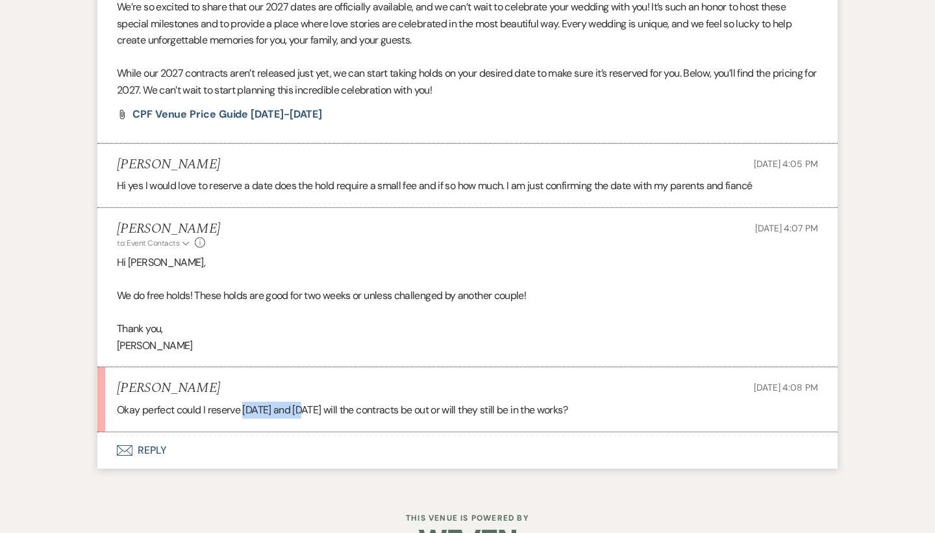
click at [246, 401] on p "Okay perfect could I reserve [DATE] and [DATE] will the contracts be out or wil…" at bounding box center [467, 409] width 701 height 17
copy p "May 15th 2027"
click at [117, 445] on use "button" at bounding box center [125, 450] width 16 height 10
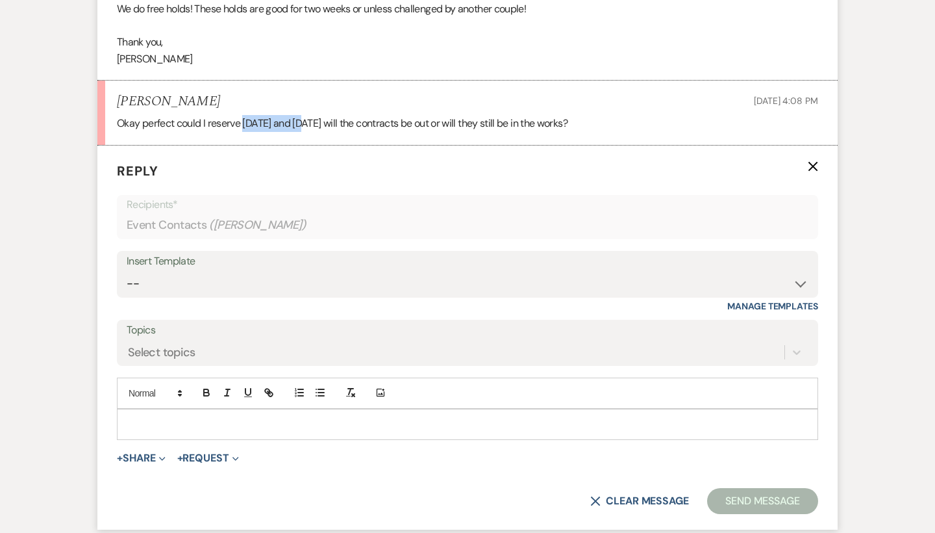
scroll to position [3859, 0]
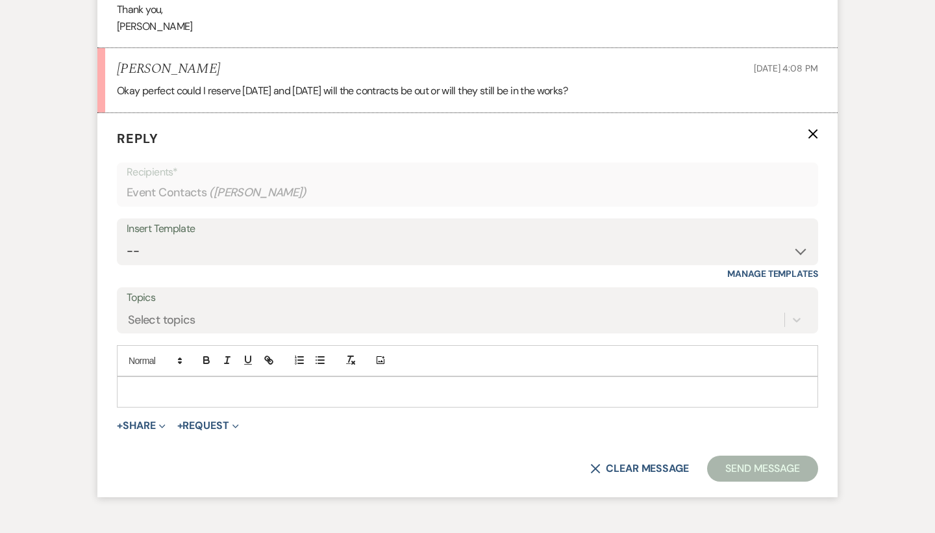
click at [223, 385] on p at bounding box center [467, 392] width 681 height 14
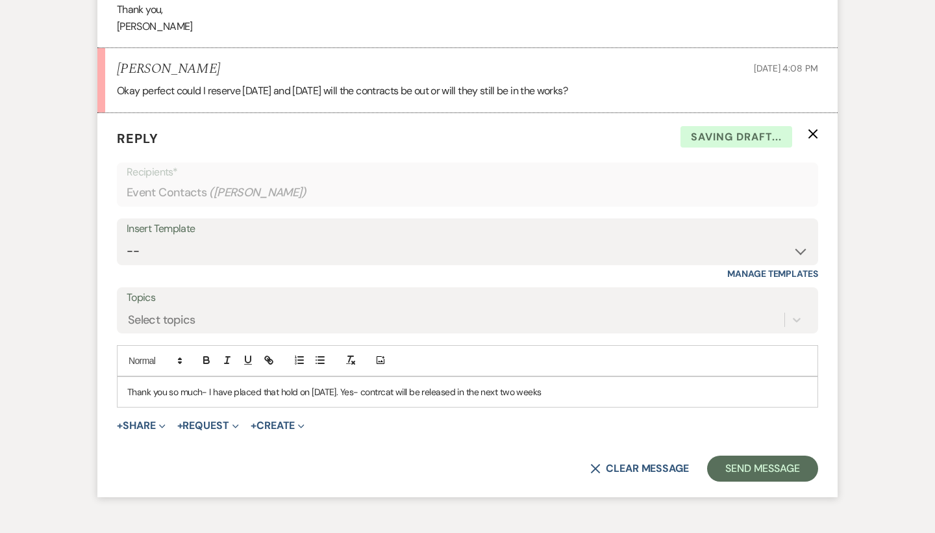
click at [409, 385] on p "Thank you so much- I have placed that hold on May 15th, 2027. Yes- contrcat wil…" at bounding box center [467, 392] width 681 height 14
click at [611, 385] on p "Thank you so much- I have placed that hold on May 15th, 2027. Yes- contract wil…" at bounding box center [467, 392] width 681 height 14
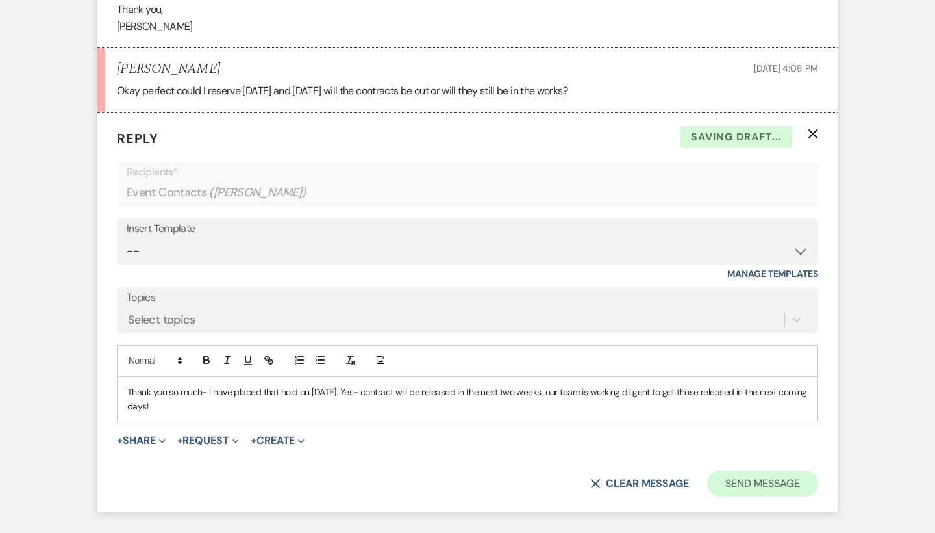
click at [746, 470] on button "Send Message" at bounding box center [762, 483] width 111 height 26
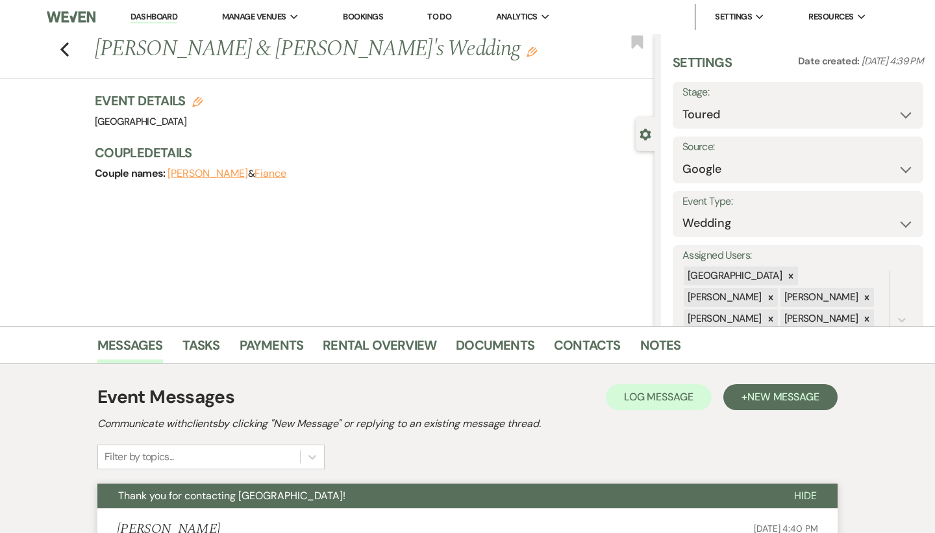
scroll to position [0, 0]
click at [64, 49] on icon "Previous" at bounding box center [65, 50] width 10 height 16
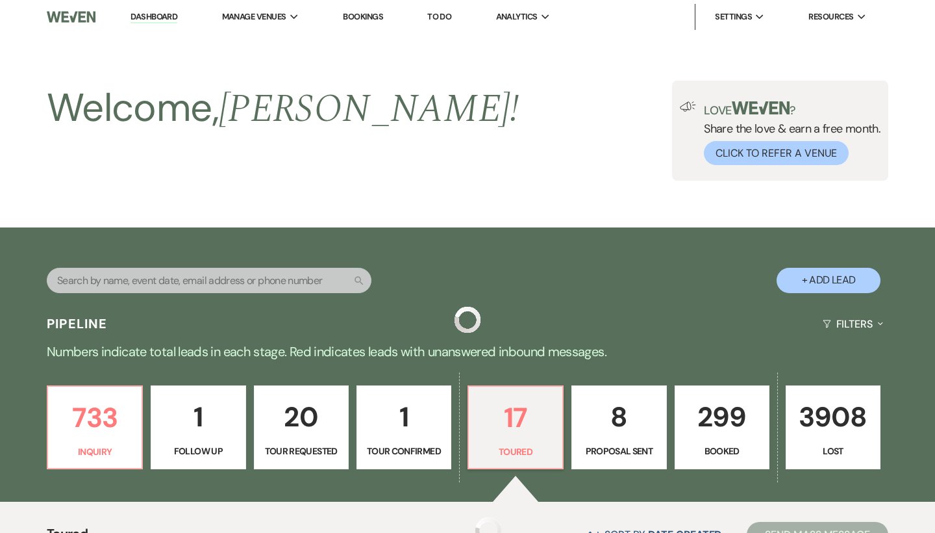
scroll to position [429, 0]
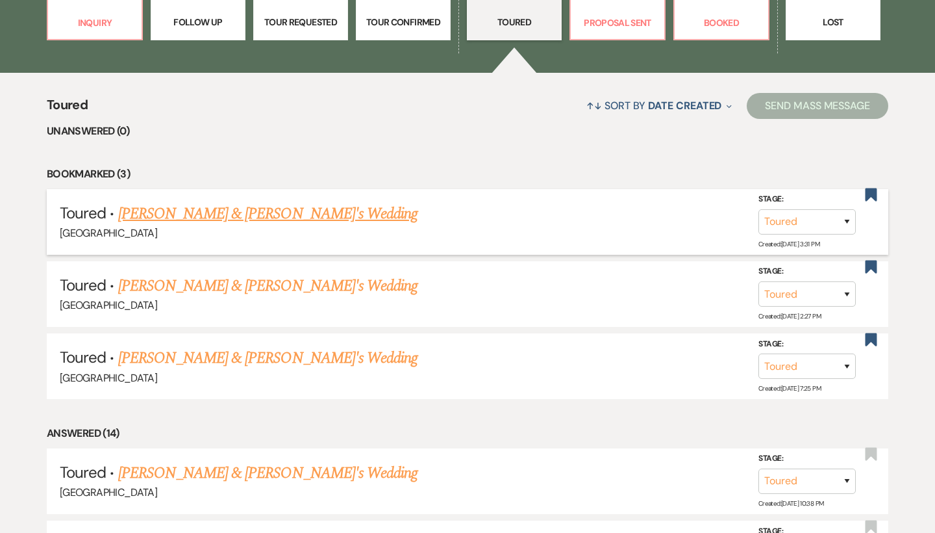
click at [238, 216] on link "[PERSON_NAME] & [PERSON_NAME]'s Wedding" at bounding box center [268, 213] width 300 height 23
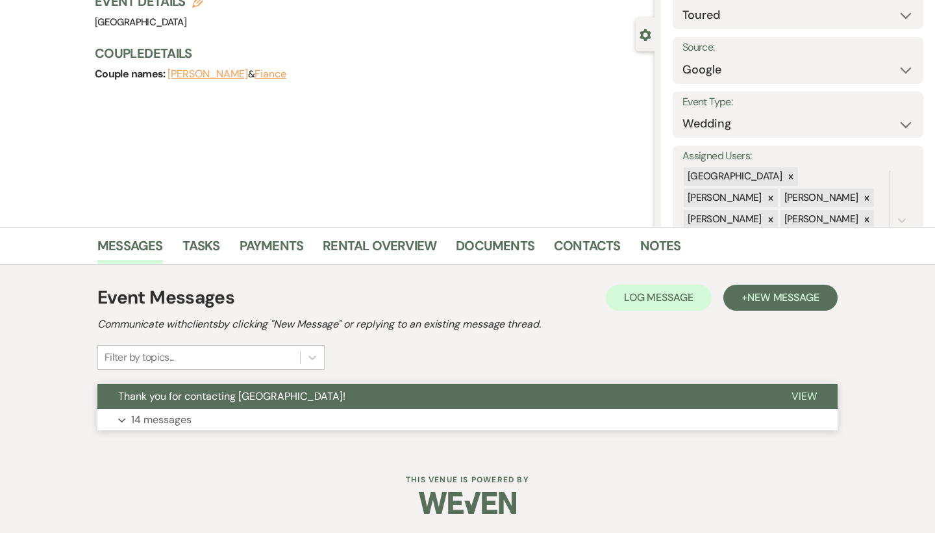
click at [218, 406] on button "Thank you for contacting [GEOGRAPHIC_DATA]!" at bounding box center [434, 396] width 674 height 25
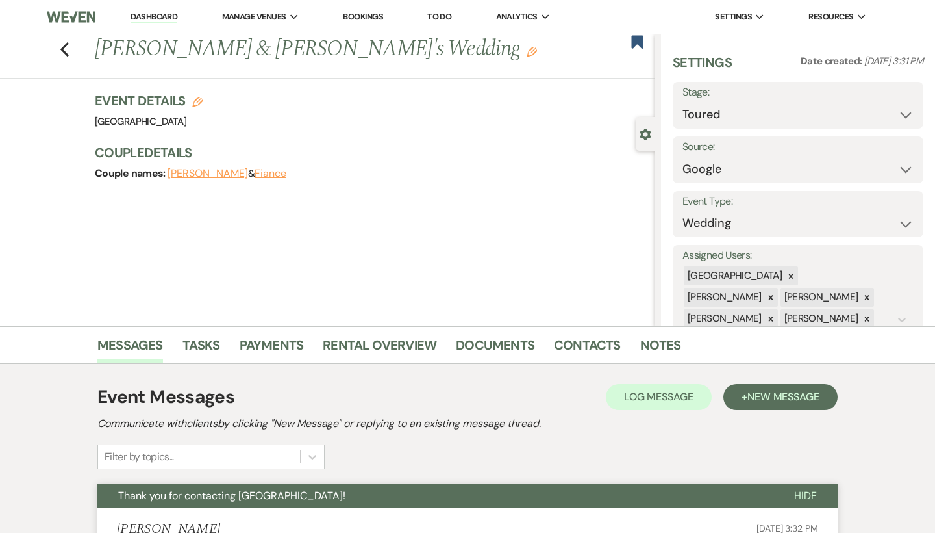
click at [767, 418] on h2 "Communicate with clients by clicking "New Message" or replying to an existing m…" at bounding box center [467, 424] width 740 height 16
click at [757, 391] on span "New Message" at bounding box center [784, 397] width 72 height 14
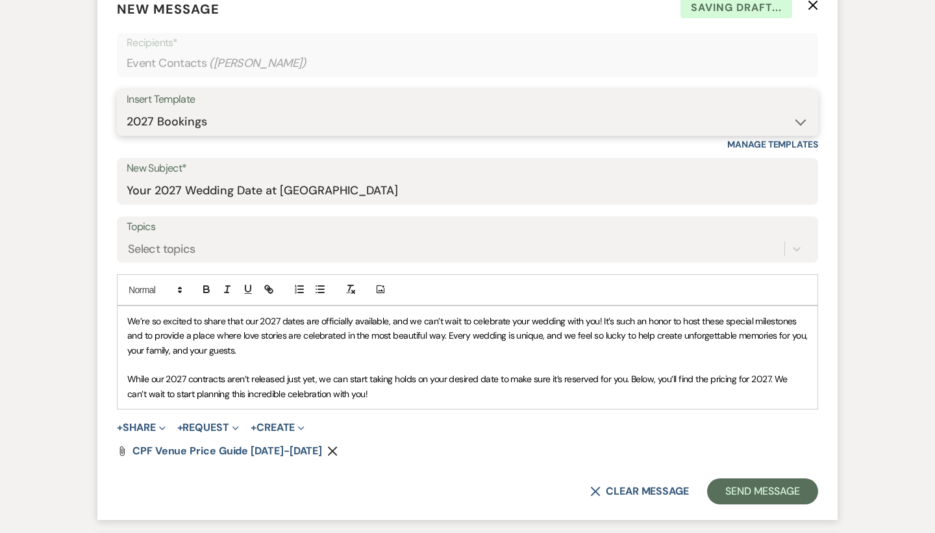
scroll to position [533, 0]
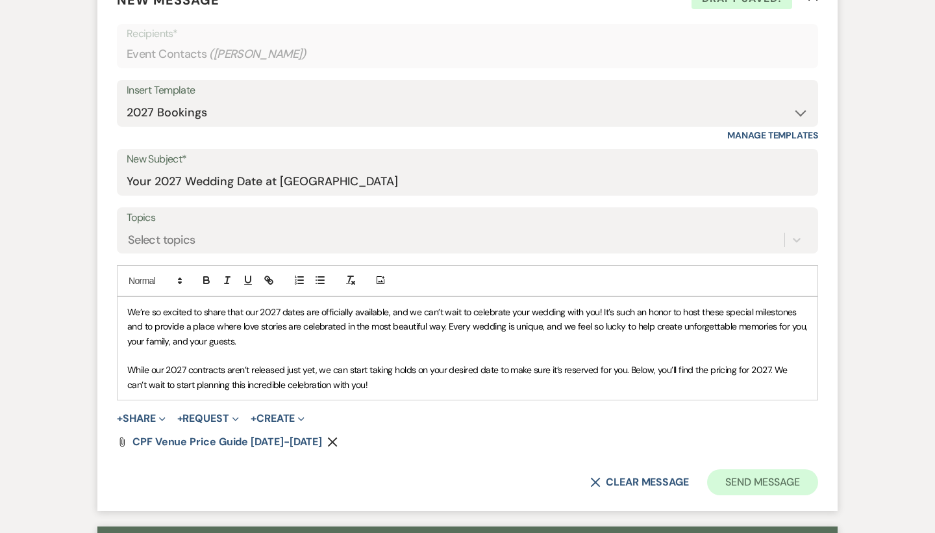
click at [776, 474] on button "Send Message" at bounding box center [762, 482] width 111 height 26
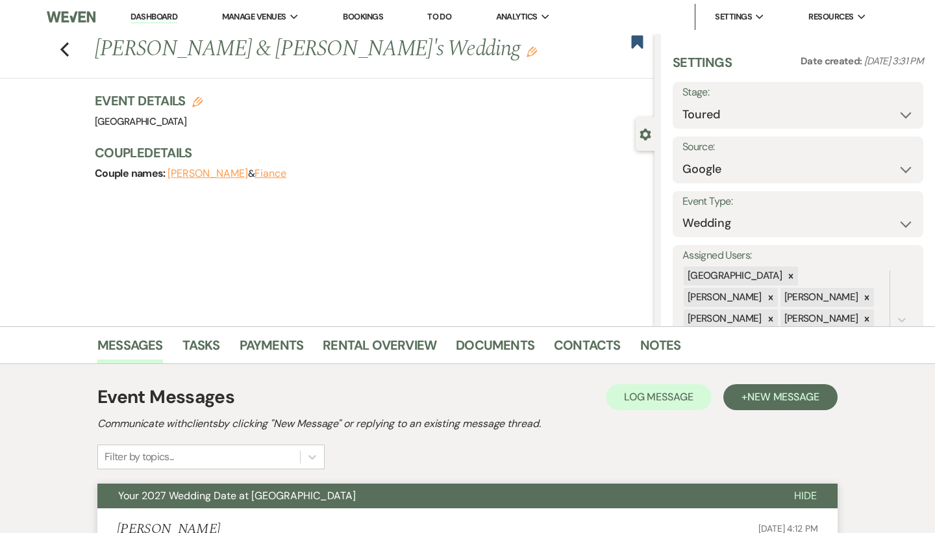
scroll to position [0, 0]
click at [639, 39] on use "button" at bounding box center [638, 41] width 12 height 13
click at [67, 49] on icon "Previous" at bounding box center [65, 50] width 10 height 16
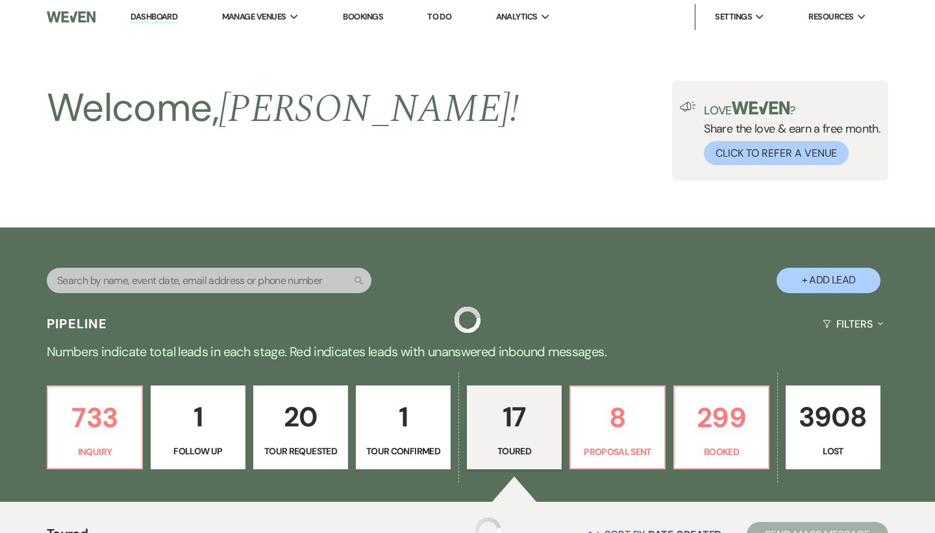
scroll to position [429, 0]
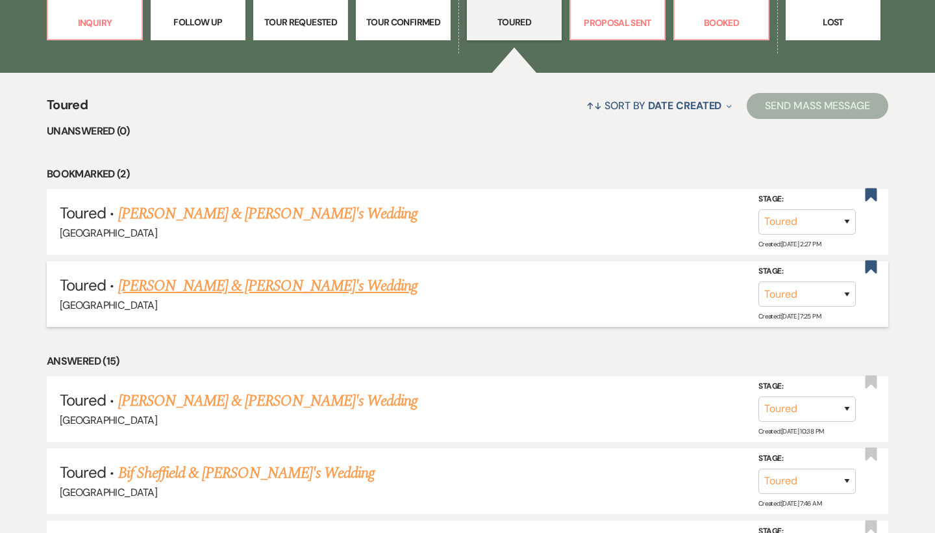
click at [212, 277] on link "[PERSON_NAME] & [PERSON_NAME]'s Wedding" at bounding box center [268, 285] width 300 height 23
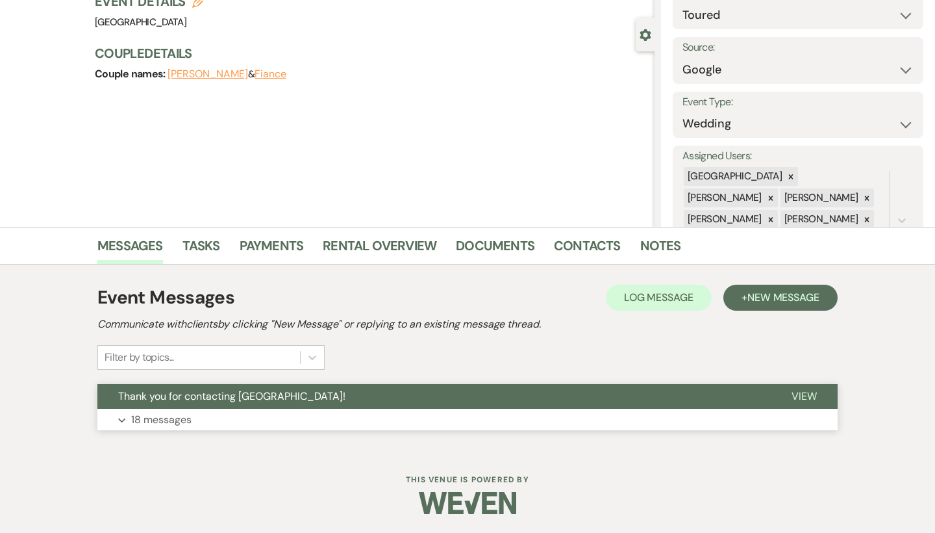
click at [201, 417] on button "Expand 18 messages" at bounding box center [467, 420] width 740 height 22
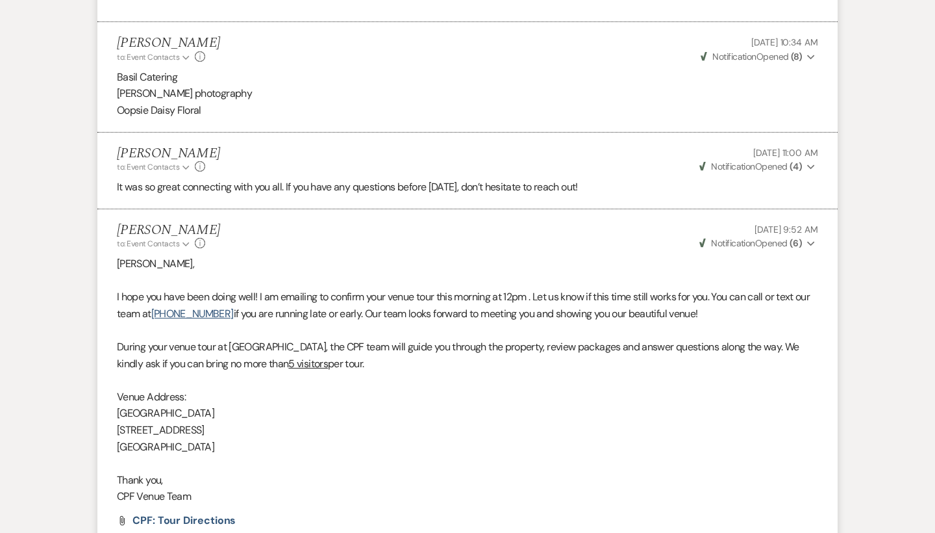
scroll to position [2373, 0]
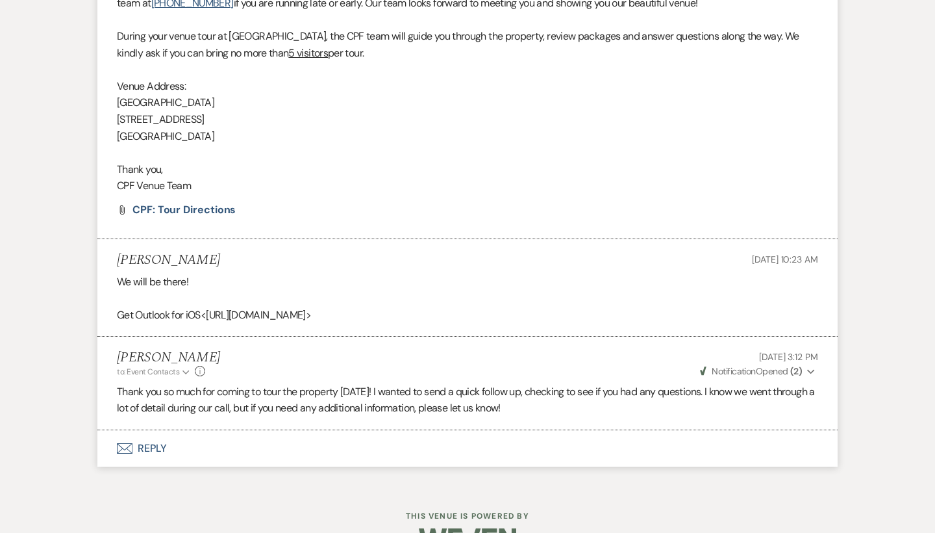
click at [153, 430] on button "Envelope Reply" at bounding box center [467, 448] width 740 height 36
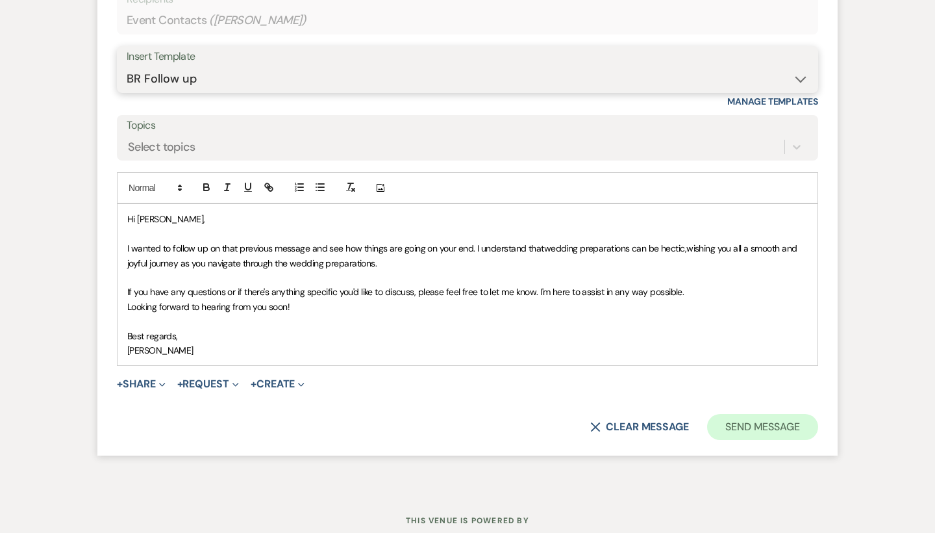
scroll to position [3036, 0]
click at [757, 414] on button "Send Message" at bounding box center [762, 427] width 111 height 26
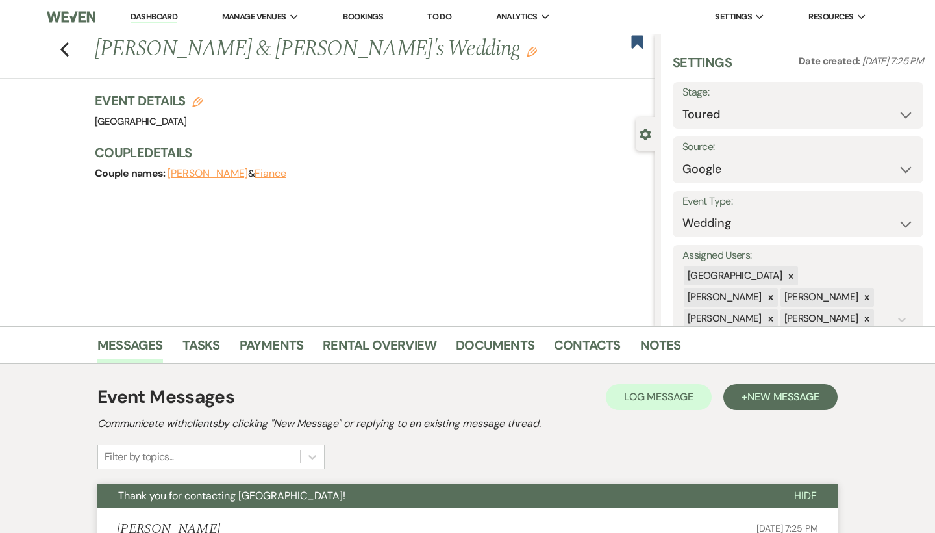
scroll to position [0, 0]
click at [638, 47] on icon "Bookmark" at bounding box center [638, 42] width 14 height 16
click at [62, 51] on use "button" at bounding box center [64, 49] width 8 height 14
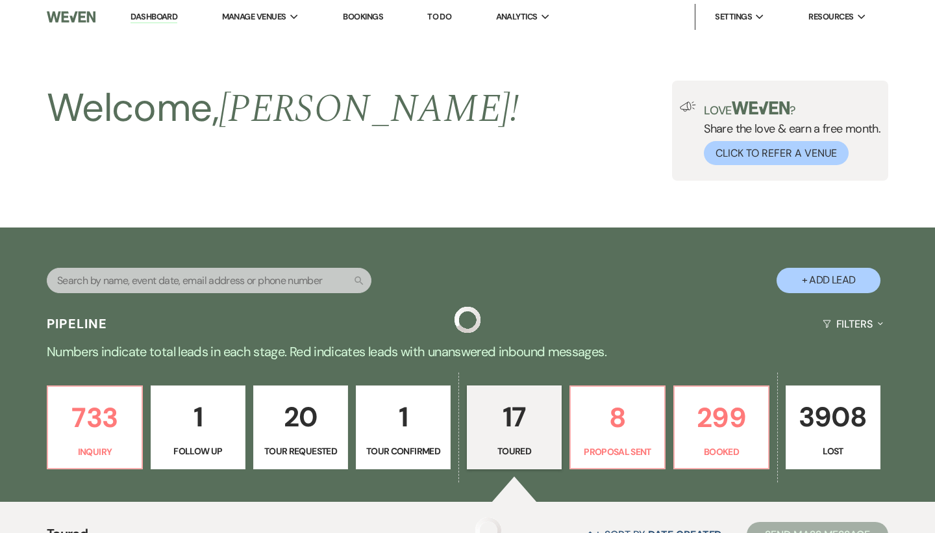
scroll to position [429, 0]
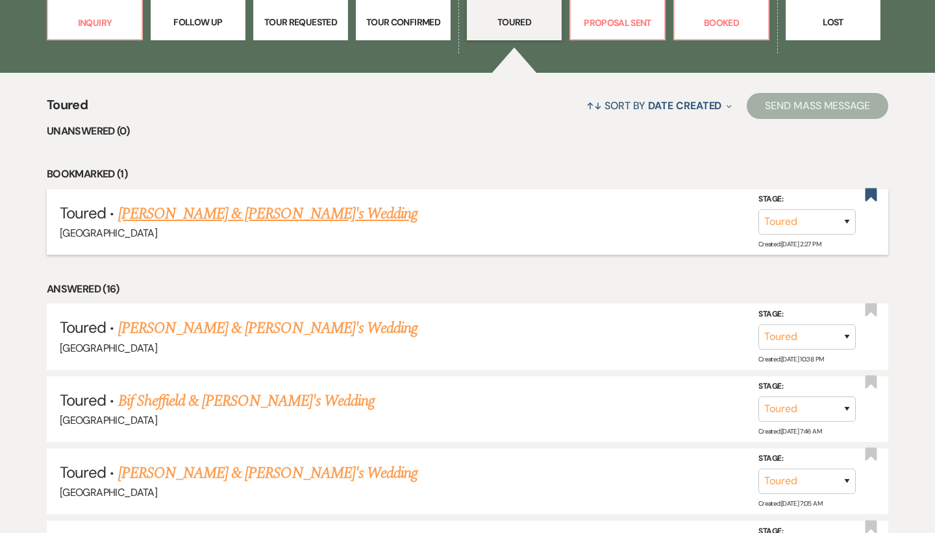
click at [210, 211] on link "Scarlet Myers & Fiance's Wedding" at bounding box center [268, 213] width 300 height 23
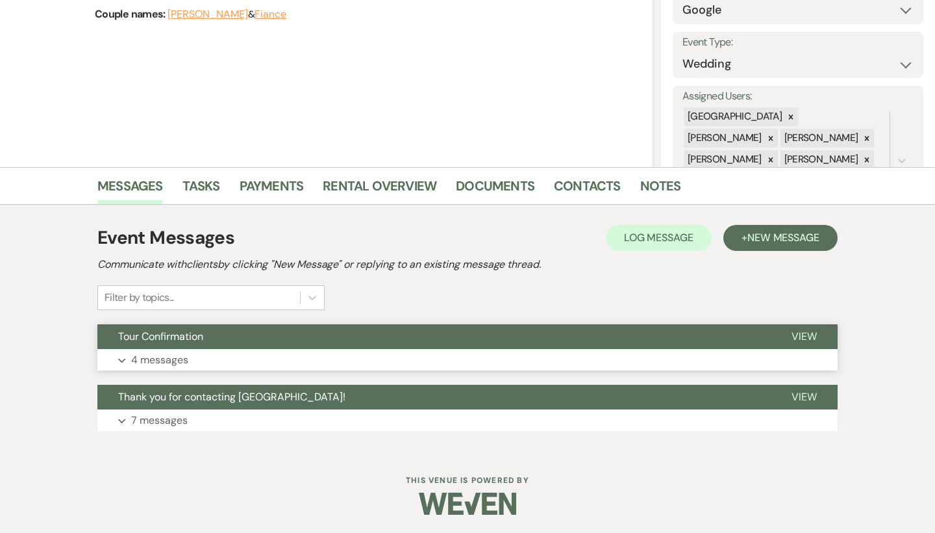
click at [249, 328] on button "Tour Confirmation" at bounding box center [434, 336] width 674 height 25
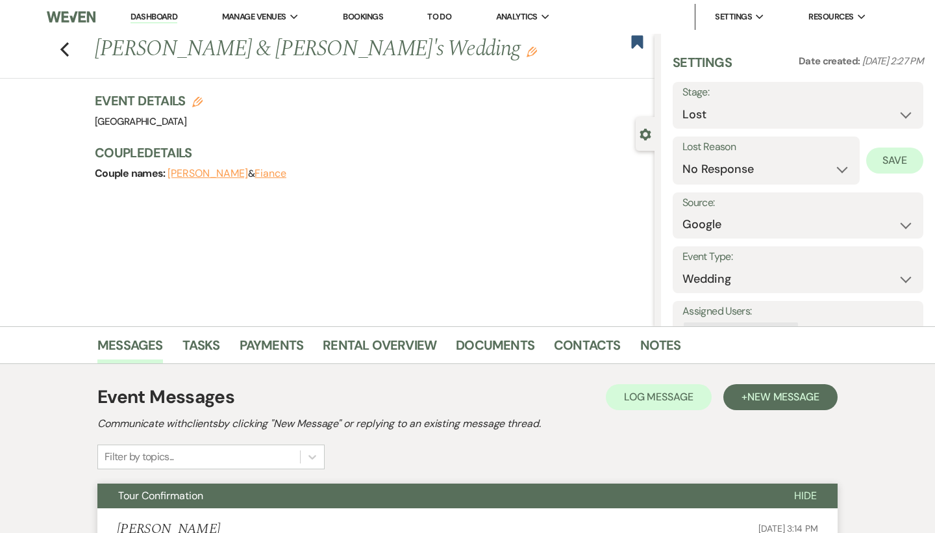
click at [889, 163] on button "Save" at bounding box center [894, 160] width 57 height 26
click at [642, 44] on use "button" at bounding box center [638, 41] width 12 height 13
click at [68, 42] on icon "Previous" at bounding box center [65, 50] width 10 height 16
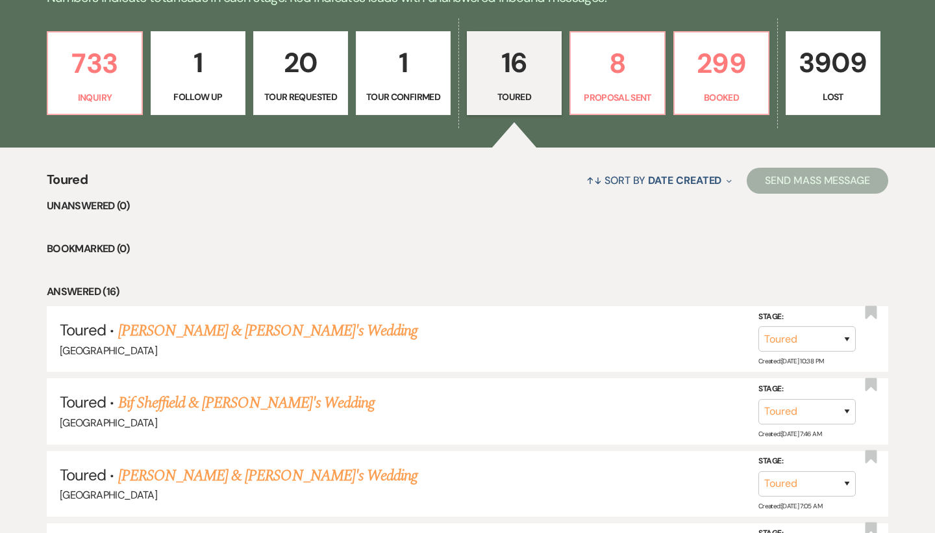
scroll to position [374, 0]
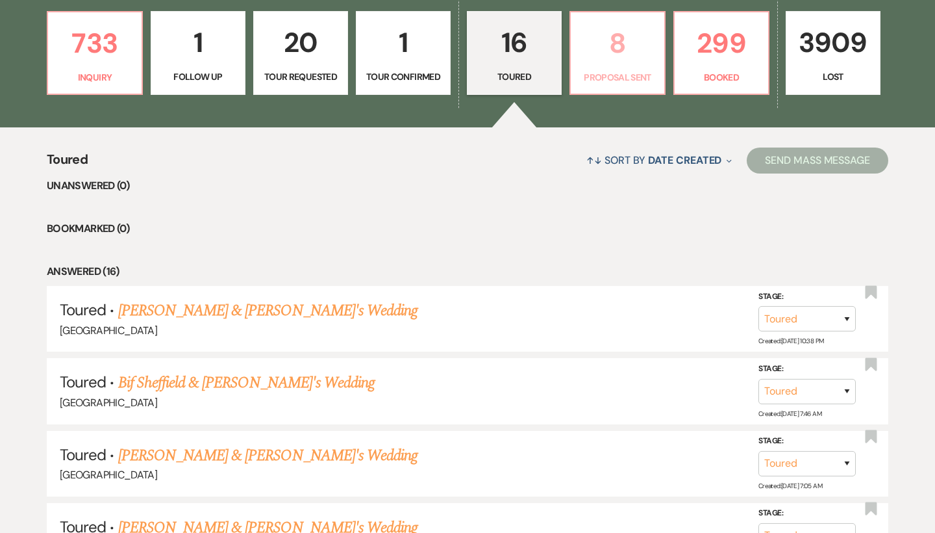
click at [611, 23] on p "8" at bounding box center [618, 43] width 78 height 44
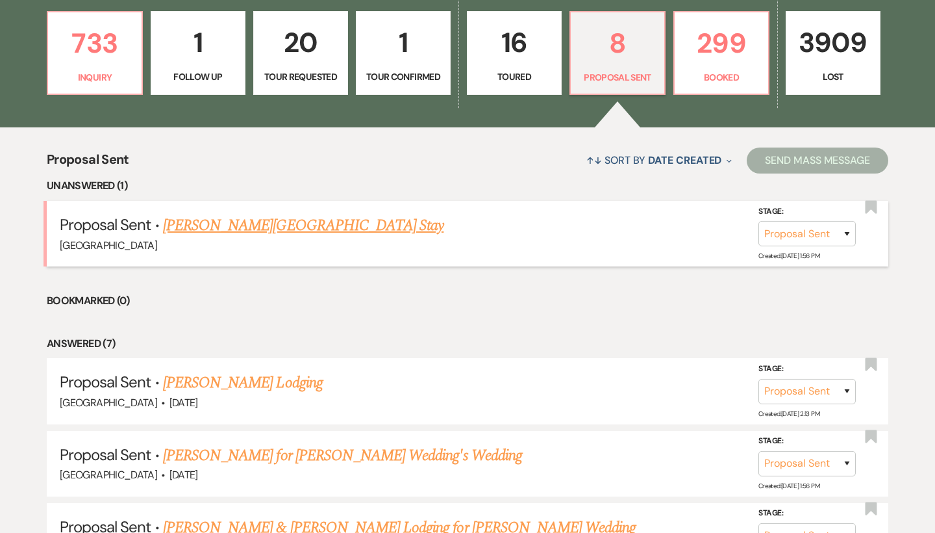
click at [313, 230] on link "[PERSON_NAME][GEOGRAPHIC_DATA] Stay" at bounding box center [303, 225] width 281 height 23
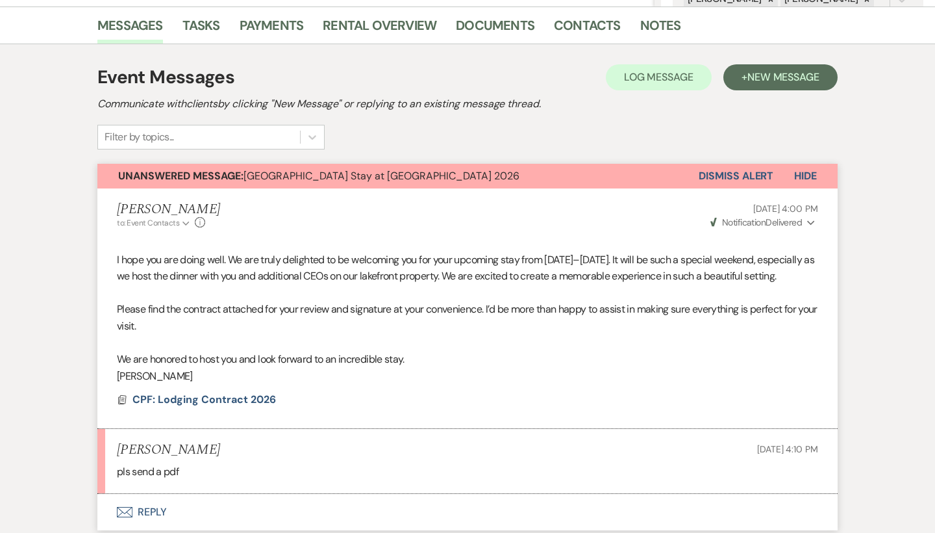
scroll to position [325, 0]
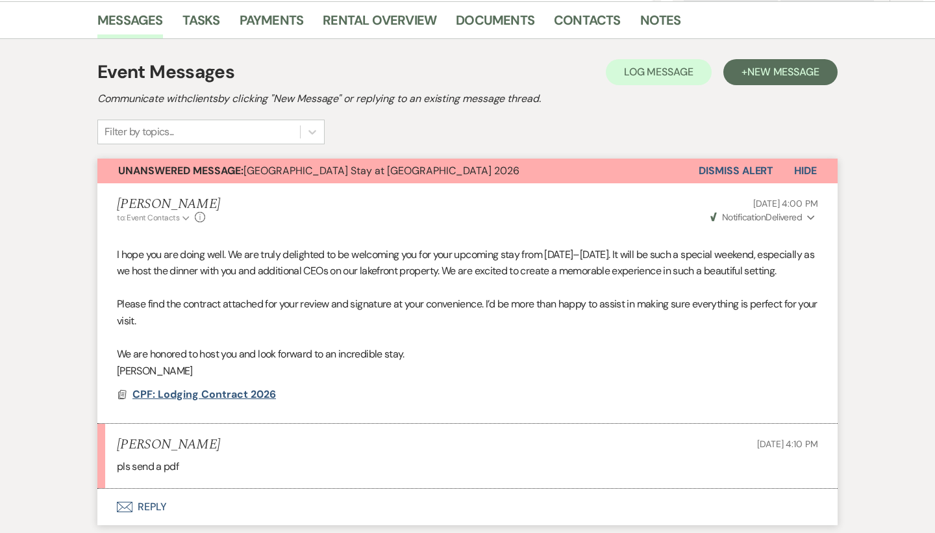
click at [213, 401] on span "CPF: Lodging Contract 2026" at bounding box center [205, 394] width 144 height 14
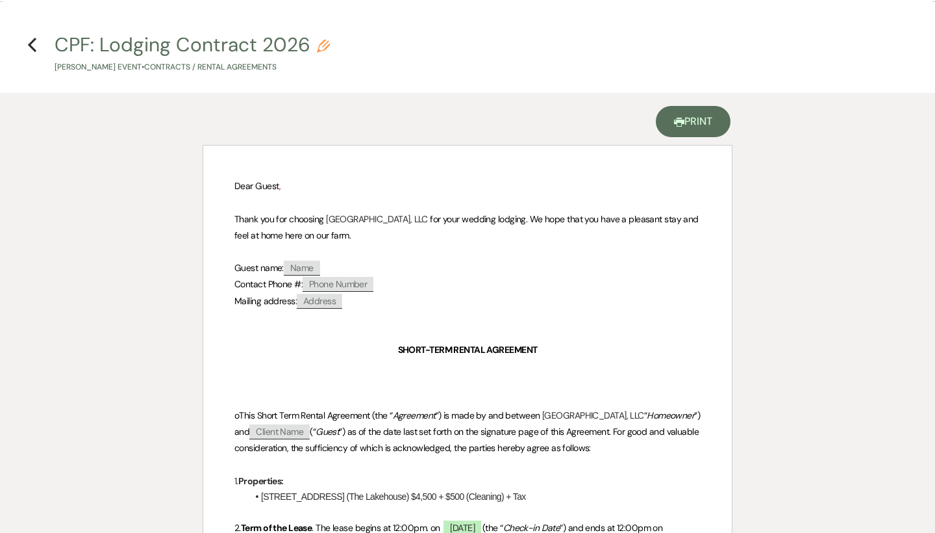
click at [709, 118] on link "Printer Print" at bounding box center [693, 121] width 75 height 31
click at [28, 38] on icon "Previous" at bounding box center [32, 45] width 10 height 16
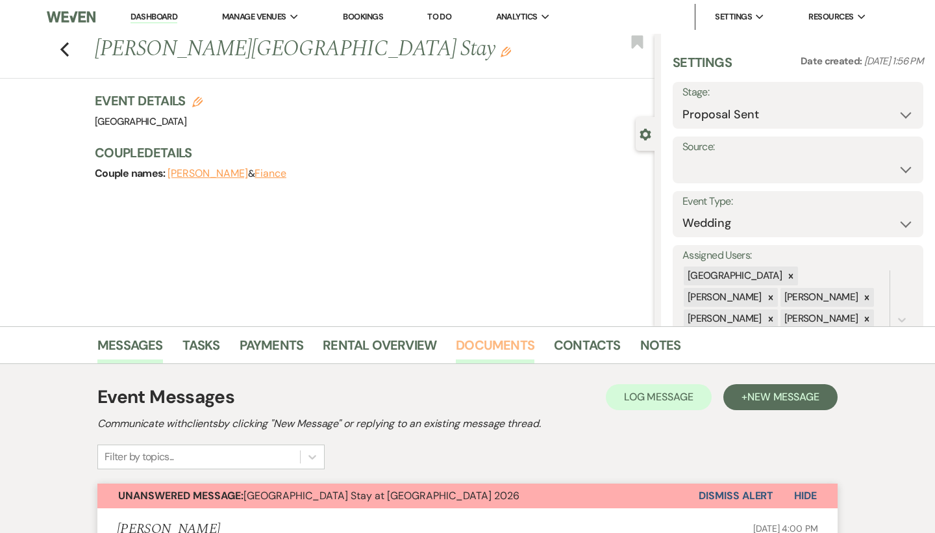
scroll to position [0, 0]
click at [591, 345] on link "Contacts" at bounding box center [587, 348] width 67 height 29
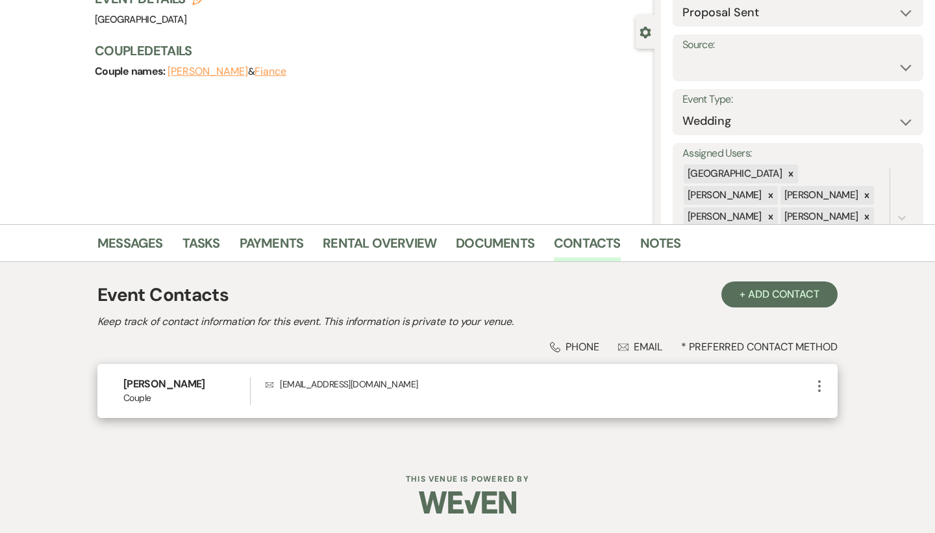
scroll to position [101, 0]
drag, startPoint x: 395, startPoint y: 382, endPoint x: 270, endPoint y: 383, distance: 124.7
click at [270, 383] on p "Envelope bthompson@blakeip.com" at bounding box center [539, 384] width 546 height 14
copy p "bthompson@blakeip.com"
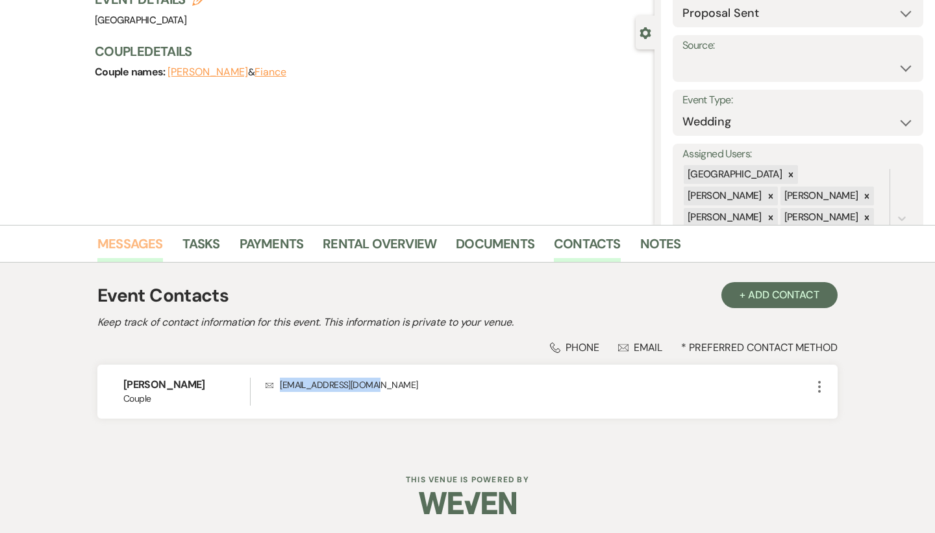
click at [142, 234] on link "Messages" at bounding box center [130, 247] width 66 height 29
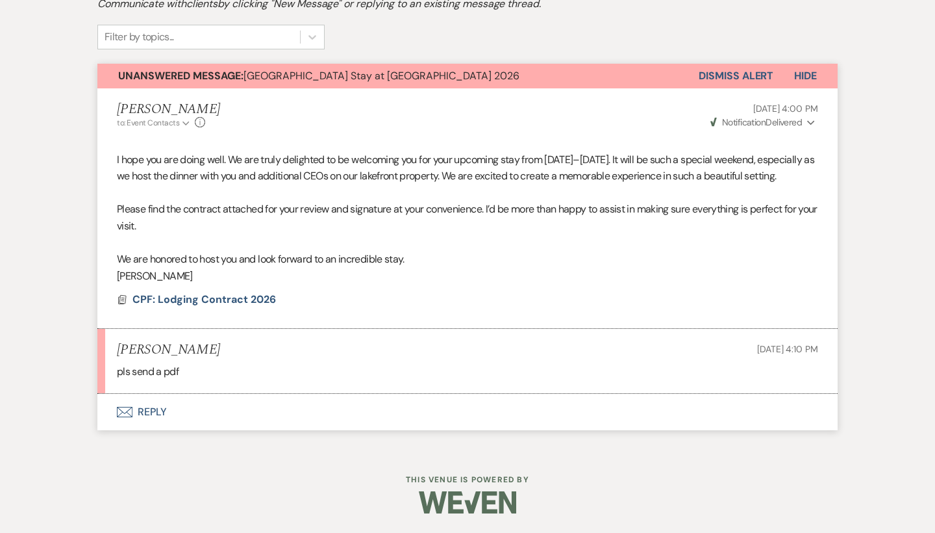
scroll to position [431, 0]
click at [214, 303] on span "CPF: Lodging Contract 2026" at bounding box center [205, 299] width 144 height 14
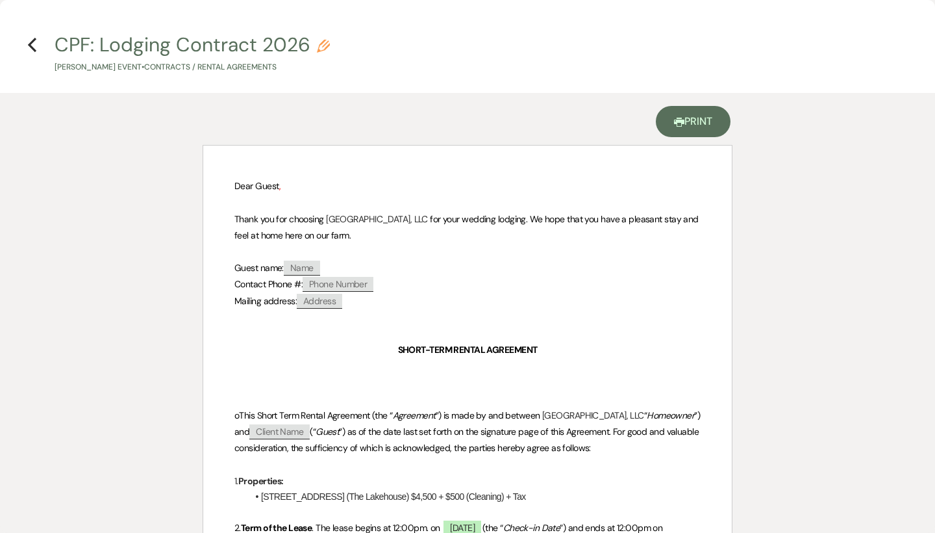
click at [676, 121] on use at bounding box center [679, 122] width 10 height 9
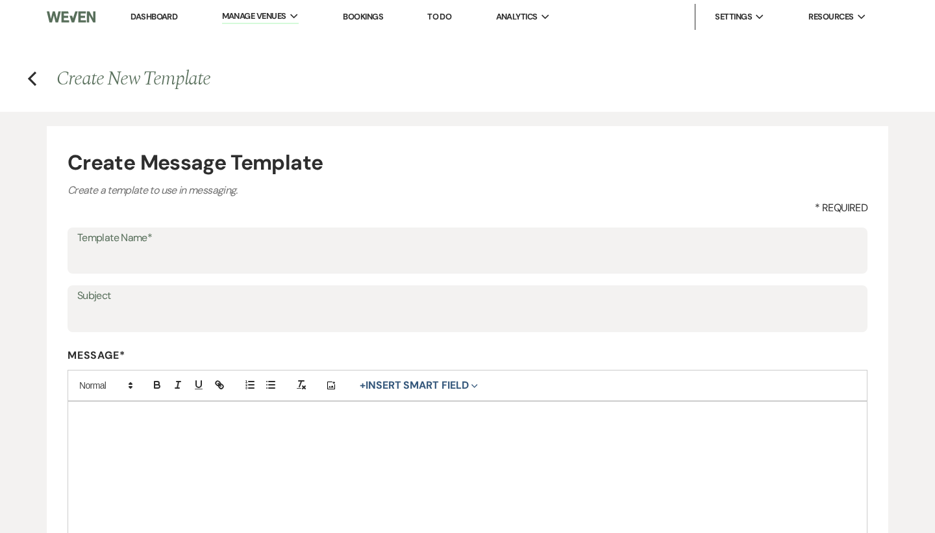
click at [197, 449] on div at bounding box center [467, 482] width 799 height 162
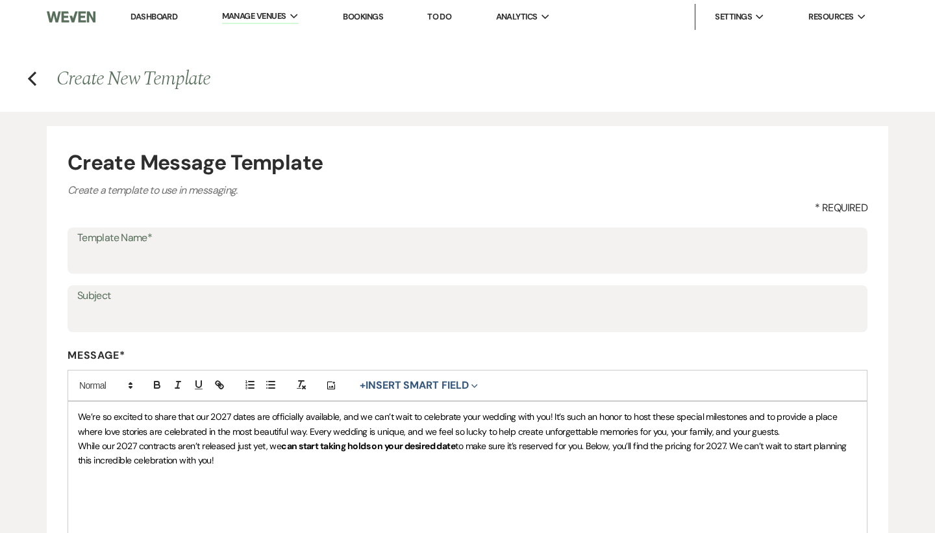
drag, startPoint x: 456, startPoint y: 440, endPoint x: 284, endPoint y: 438, distance: 172.1
click at [284, 440] on strong "can start taking holds on your desired date" at bounding box center [368, 446] width 174 height 12
click at [159, 385] on icon "button" at bounding box center [157, 386] width 5 height 3
click at [264, 494] on div "We’re so excited to share that our 2027 dates are officially available, and we …" at bounding box center [467, 482] width 799 height 162
click at [249, 451] on p "While our 2027 contracts aren’t released just yet, we can start taking holds on…" at bounding box center [467, 452] width 779 height 29
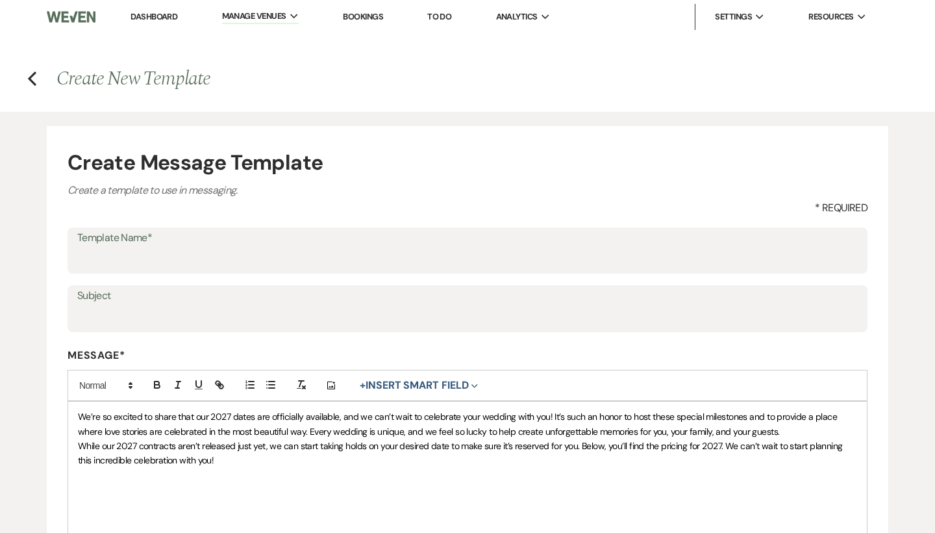
click at [825, 427] on p "We’re so excited to share that our 2027 dates are officially available, and we …" at bounding box center [467, 423] width 779 height 29
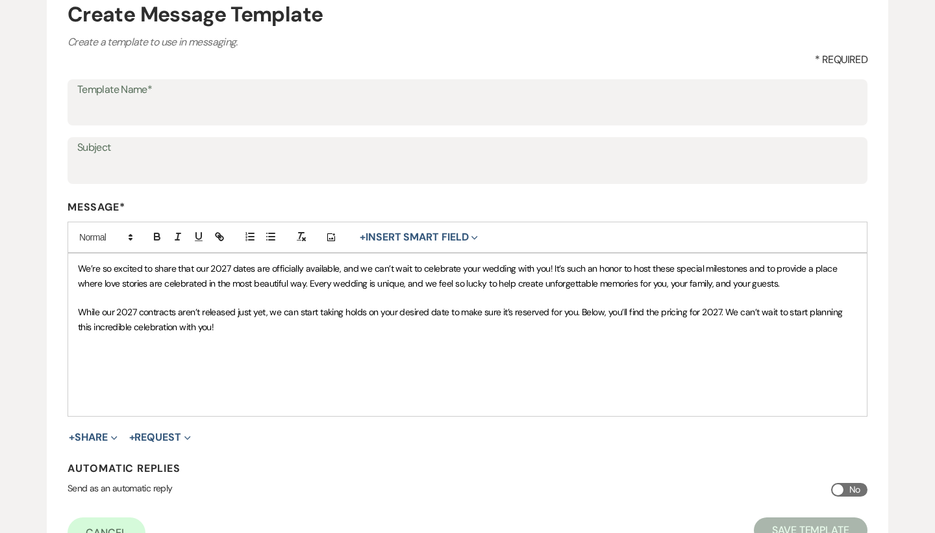
scroll to position [171, 0]
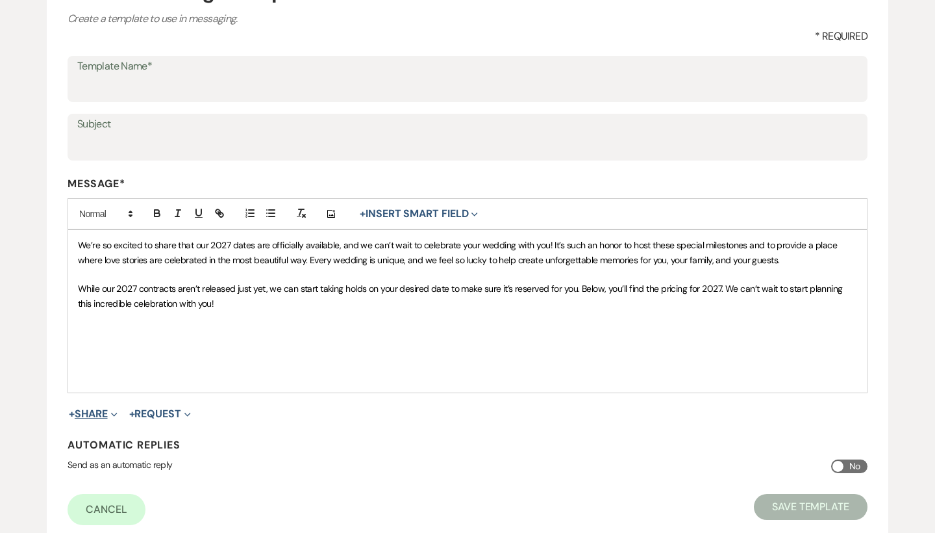
click at [82, 412] on button "+ Share Expand" at bounding box center [93, 414] width 49 height 10
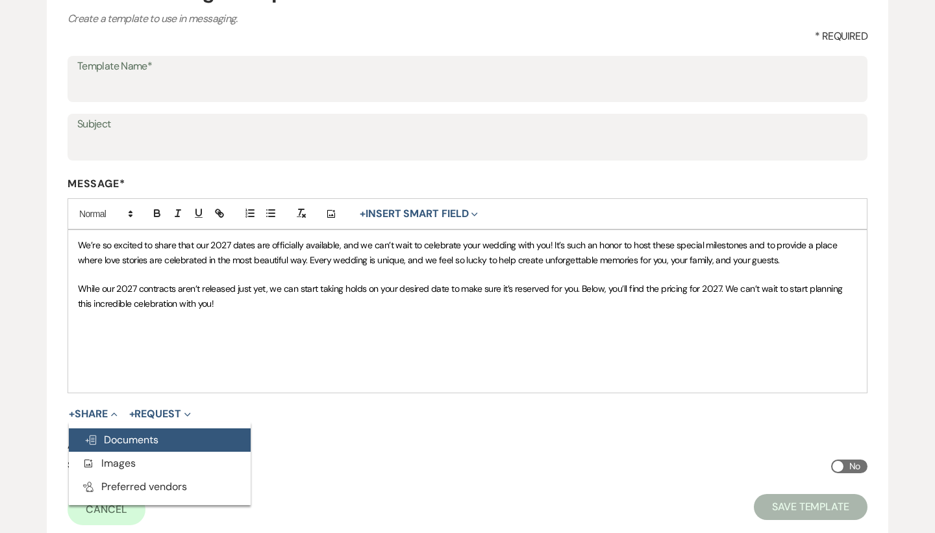
click at [136, 428] on button "Doc Upload Documents" at bounding box center [160, 439] width 182 height 23
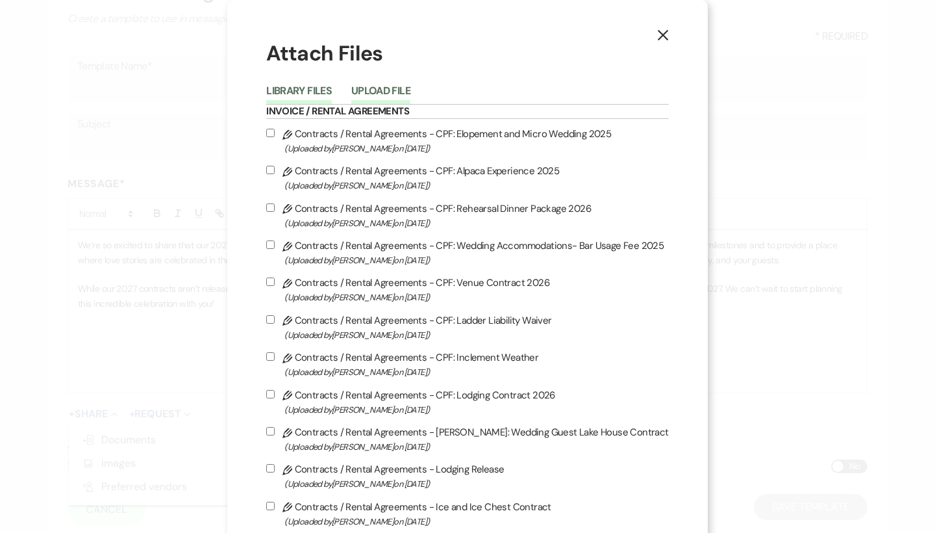
click at [374, 92] on button "Upload File" at bounding box center [380, 95] width 59 height 18
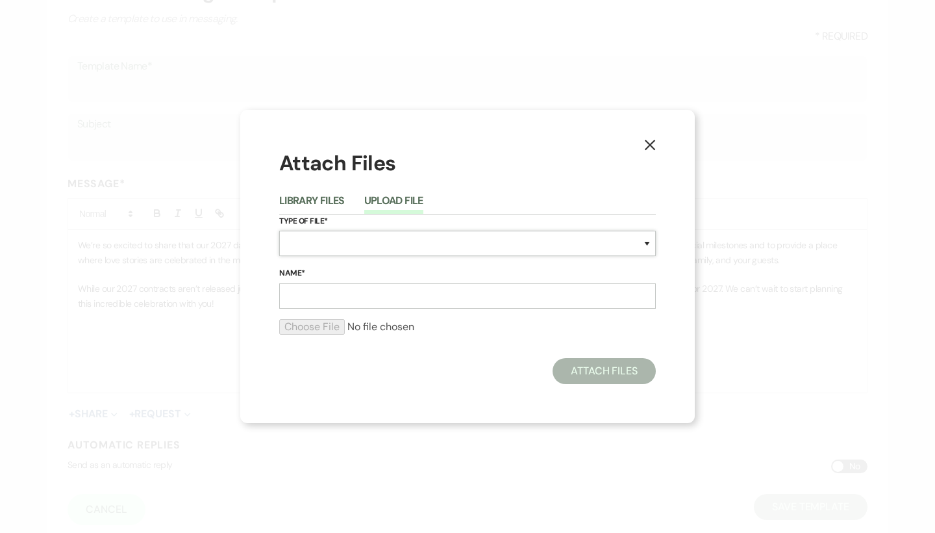
select select "20"
click at [360, 293] on input "Name*" at bounding box center [467, 295] width 377 height 25
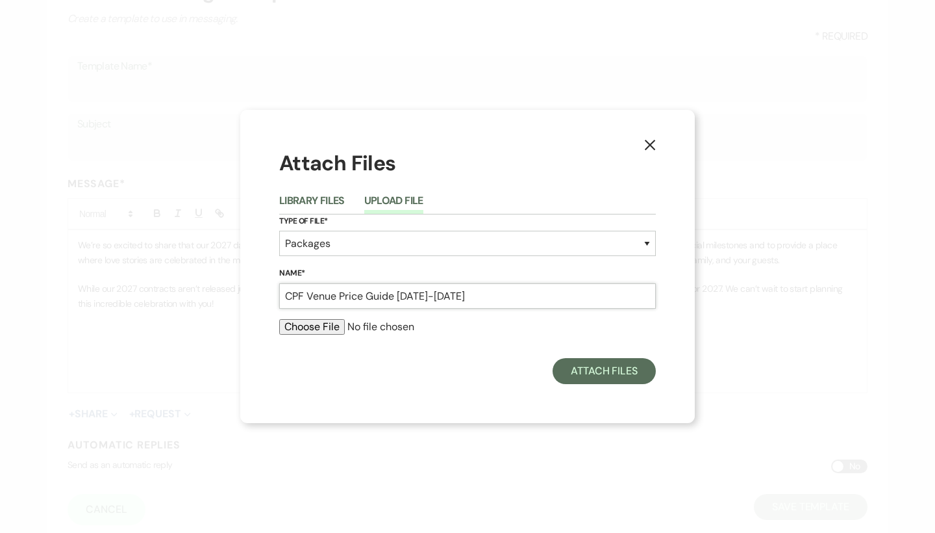
type input "CPF Venue Price Guide [DATE]-[DATE]"
click at [309, 328] on input "file" at bounding box center [467, 327] width 377 height 16
type input "C:\fakepath\CPF Venue Price Guide [DATE]-[DATE].pdf"
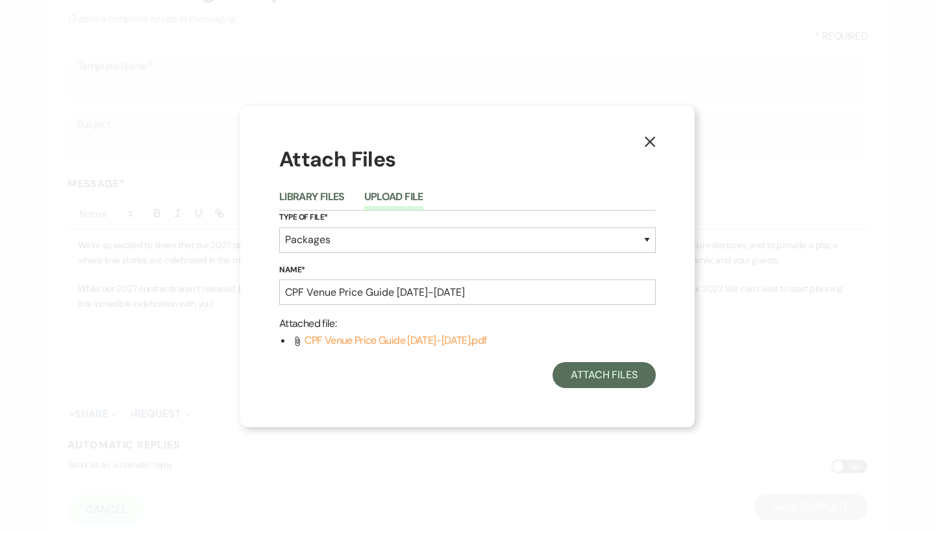
click at [622, 357] on div "Attach Files Library Files Upload File Type of File* Special Event Insurance Ve…" at bounding box center [467, 266] width 377 height 242
click at [622, 368] on button "Attach Files" at bounding box center [604, 375] width 103 height 26
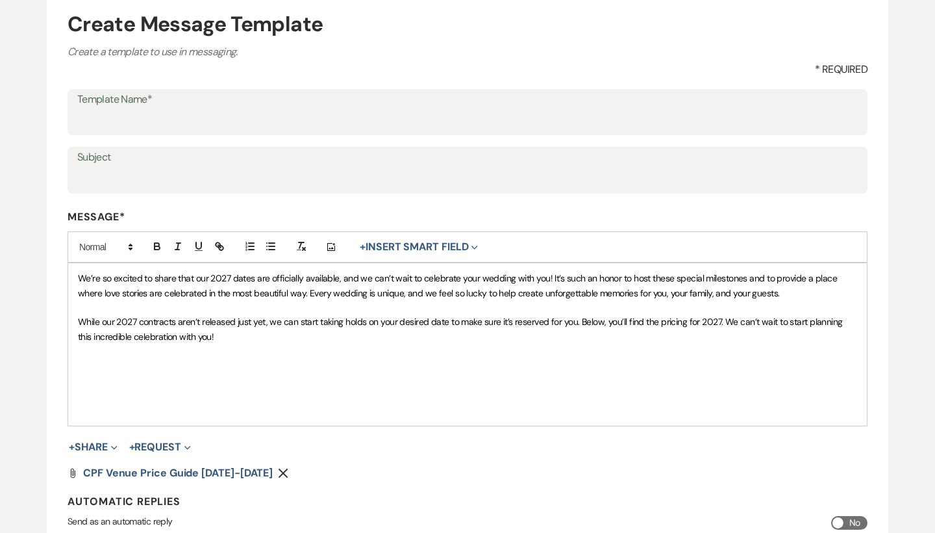
scroll to position [117, 0]
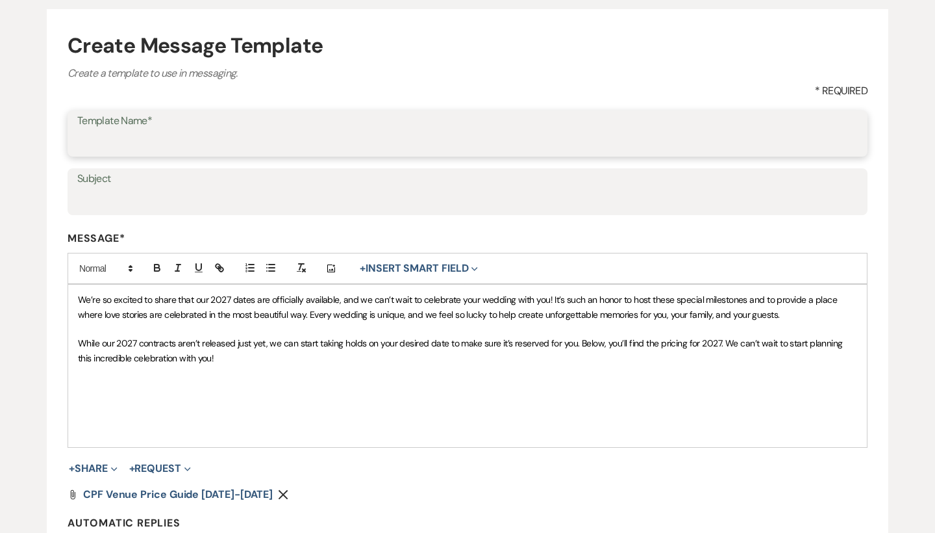
click at [301, 149] on input "Template Name*" at bounding box center [467, 142] width 781 height 25
click at [300, 153] on input "Template Name*" at bounding box center [467, 142] width 781 height 25
type input "@"
type input "2027 Bookings"
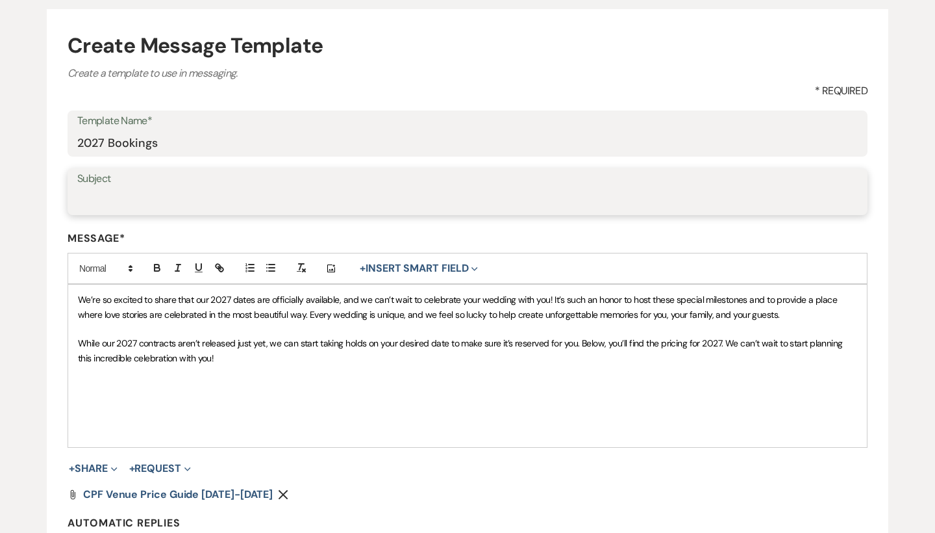
click at [281, 202] on input "Subject" at bounding box center [467, 200] width 781 height 25
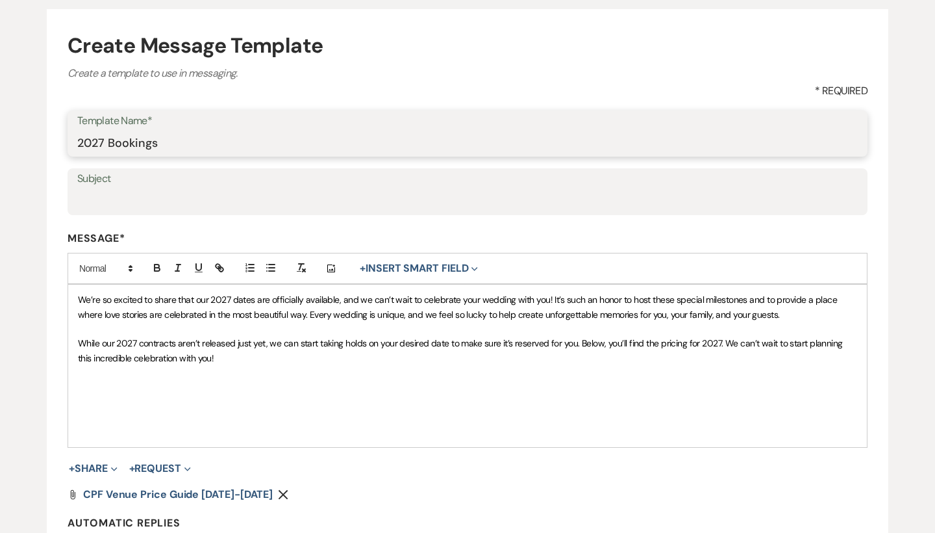
drag, startPoint x: 193, startPoint y: 141, endPoint x: 29, endPoint y: 140, distance: 163.7
click at [29, 140] on div "Create Message Template Create a template to use in messaging. * Required Templ…" at bounding box center [467, 309] width 935 height 629
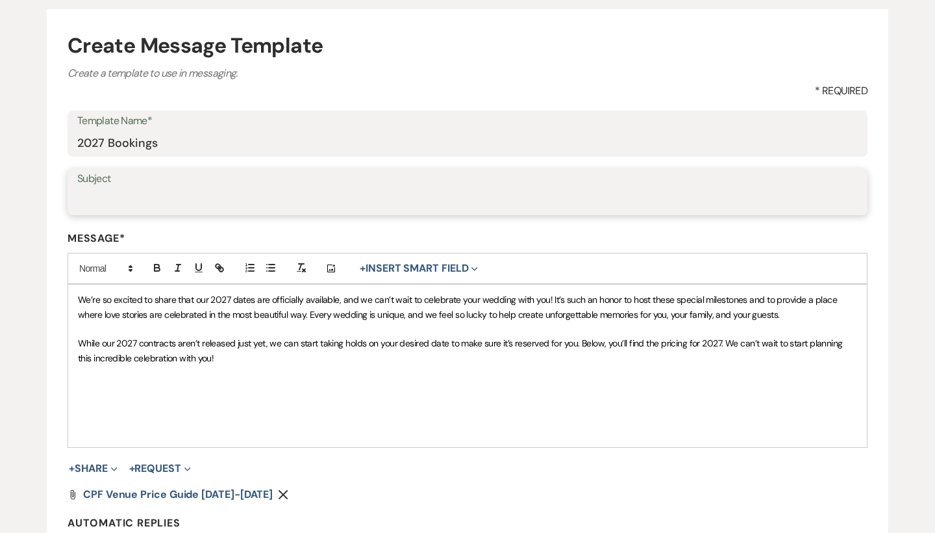
click at [186, 208] on input "Subject" at bounding box center [467, 200] width 781 height 25
paste input "Your 2027 Wedding Date at [GEOGRAPHIC_DATA]"
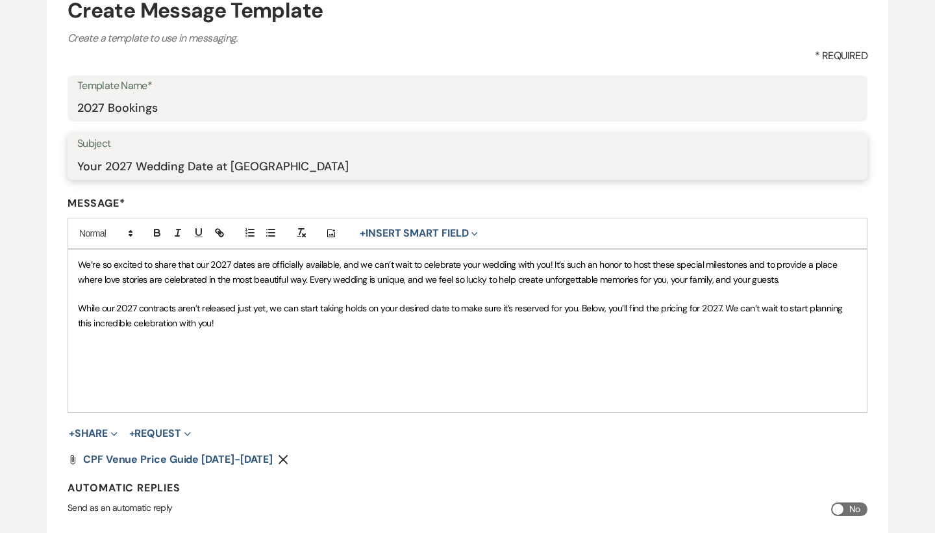
scroll to position [217, 0]
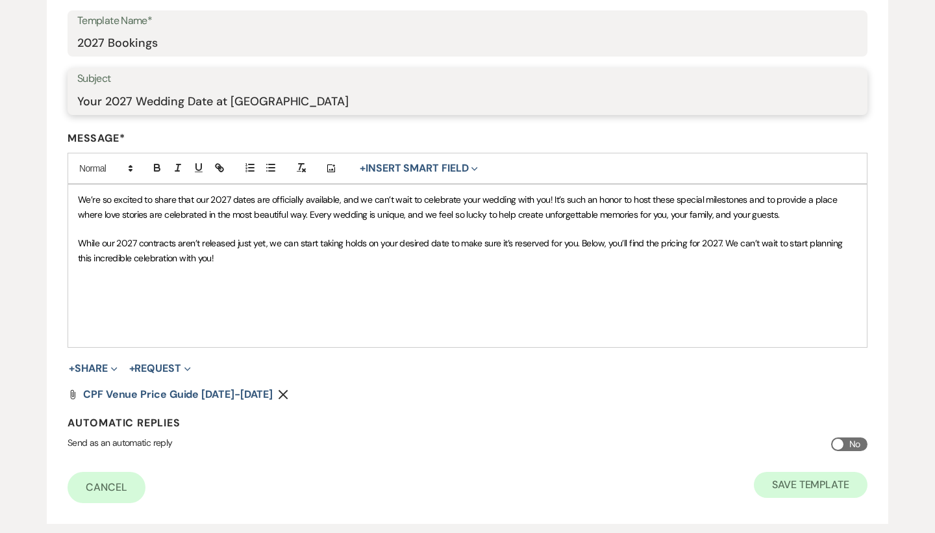
type input "Your 2027 Wedding Date at [GEOGRAPHIC_DATA]"
click at [849, 479] on button "Save Template" at bounding box center [811, 485] width 114 height 26
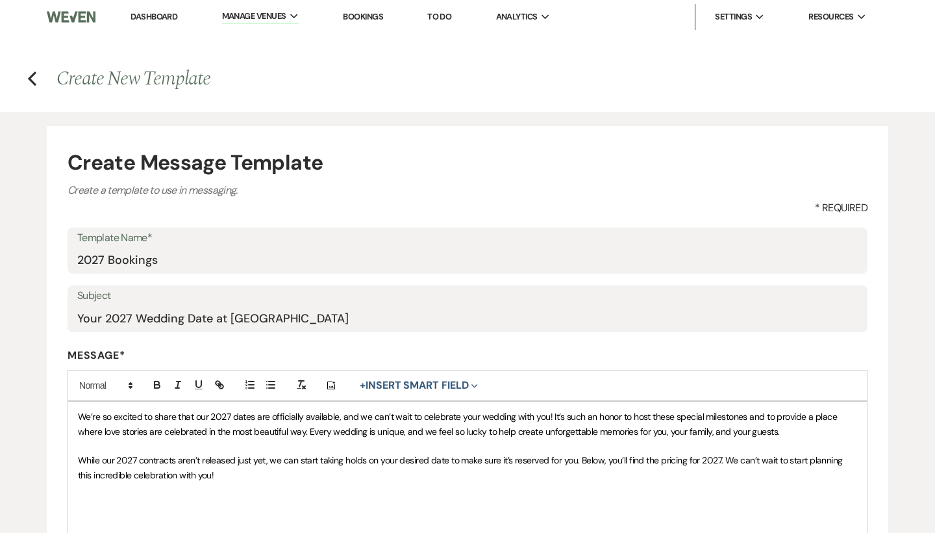
select select "Message Templates"
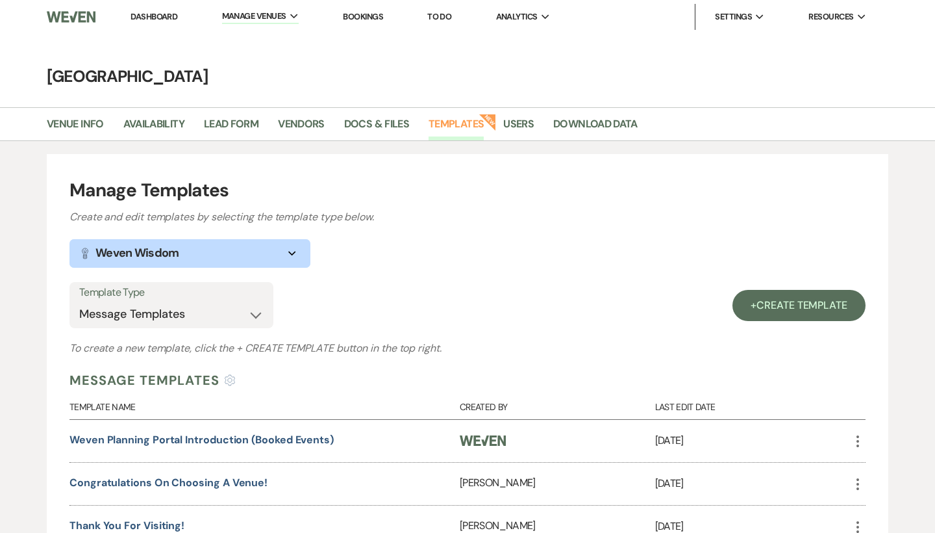
click at [168, 15] on link "Dashboard" at bounding box center [154, 16] width 47 height 11
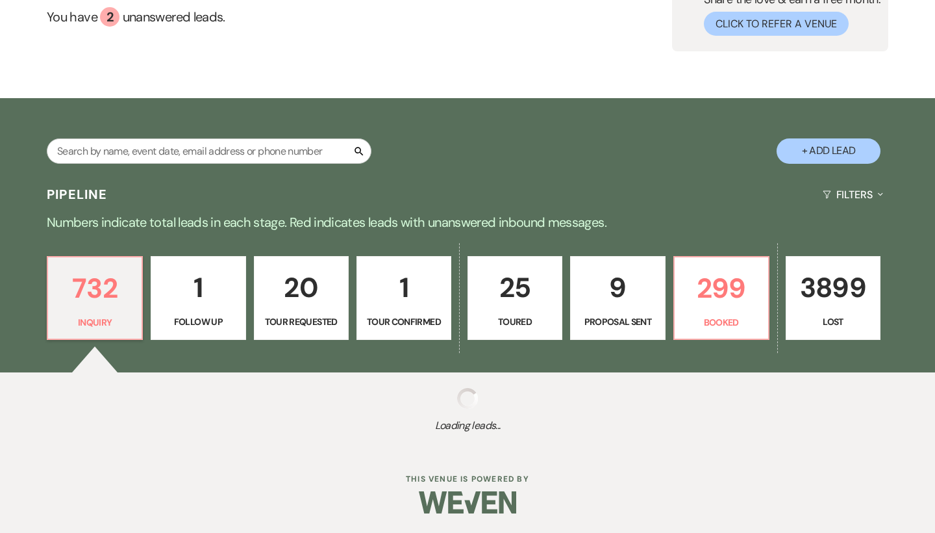
scroll to position [129, 0]
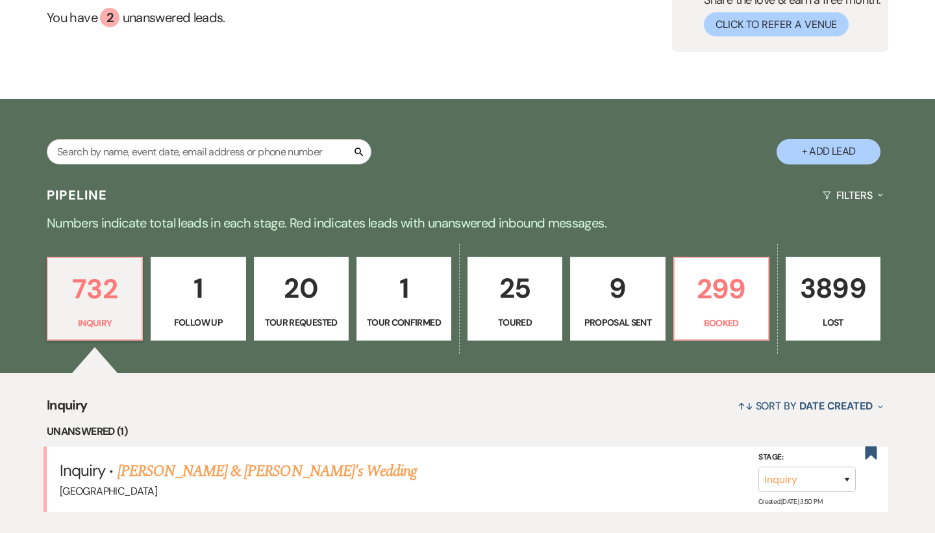
click at [623, 315] on p "Proposal Sent" at bounding box center [618, 322] width 78 height 14
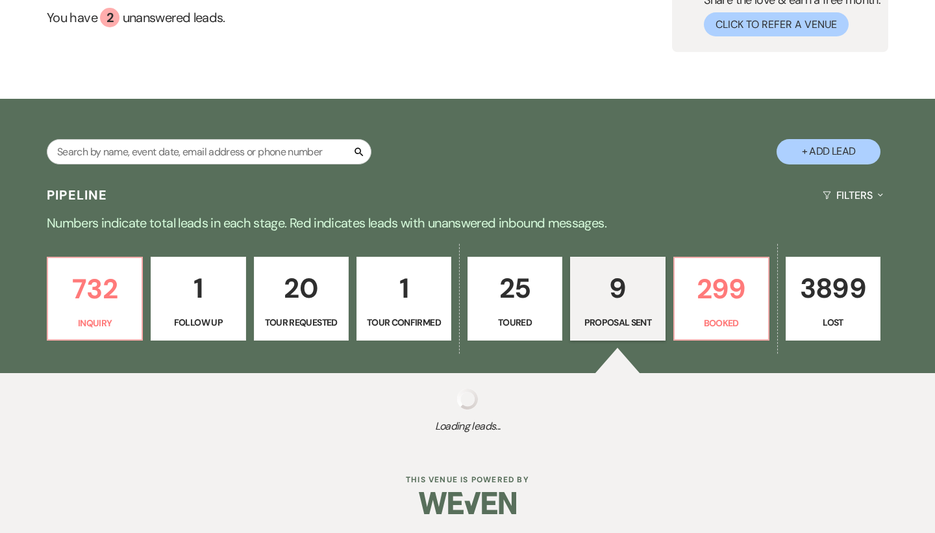
click at [503, 150] on div "Search + Add Lead" at bounding box center [467, 139] width 935 height 69
click at [501, 138] on div "Search + Add Lead" at bounding box center [467, 139] width 935 height 69
select select "6"
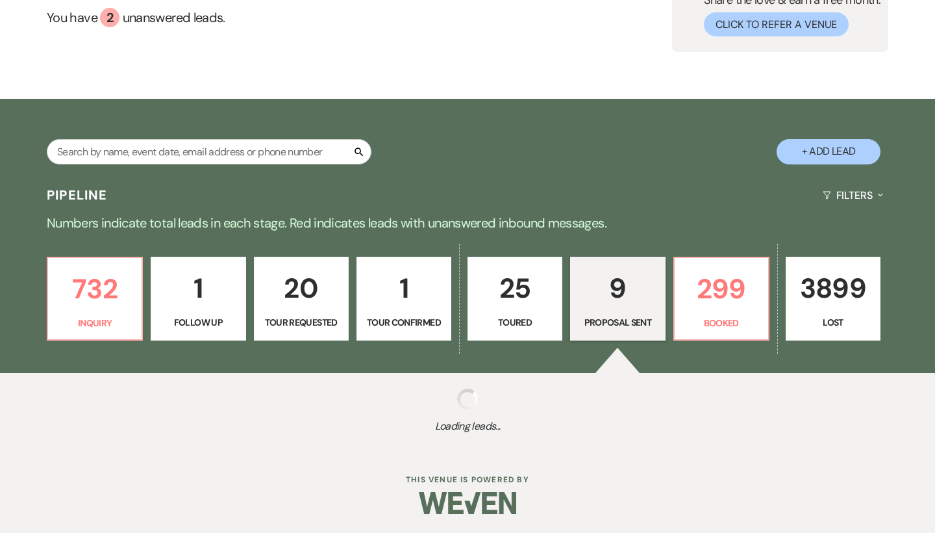
select select "6"
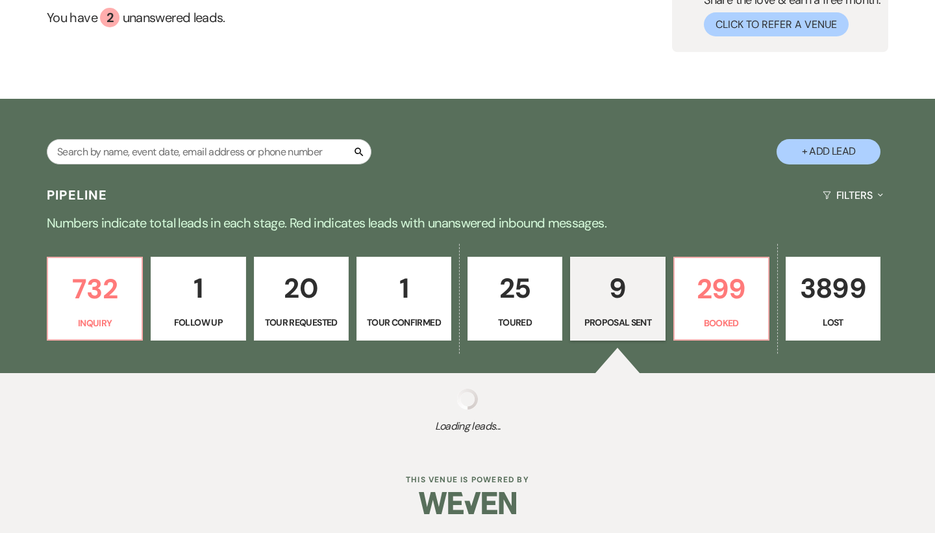
select select "6"
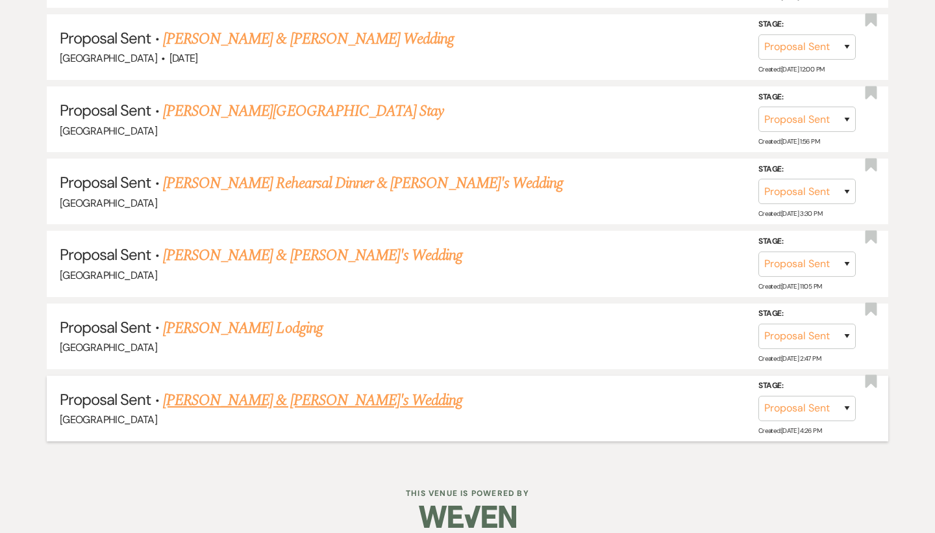
scroll to position [862, 0]
click at [250, 389] on link "[PERSON_NAME] & [PERSON_NAME]'s Wedding" at bounding box center [313, 400] width 300 height 23
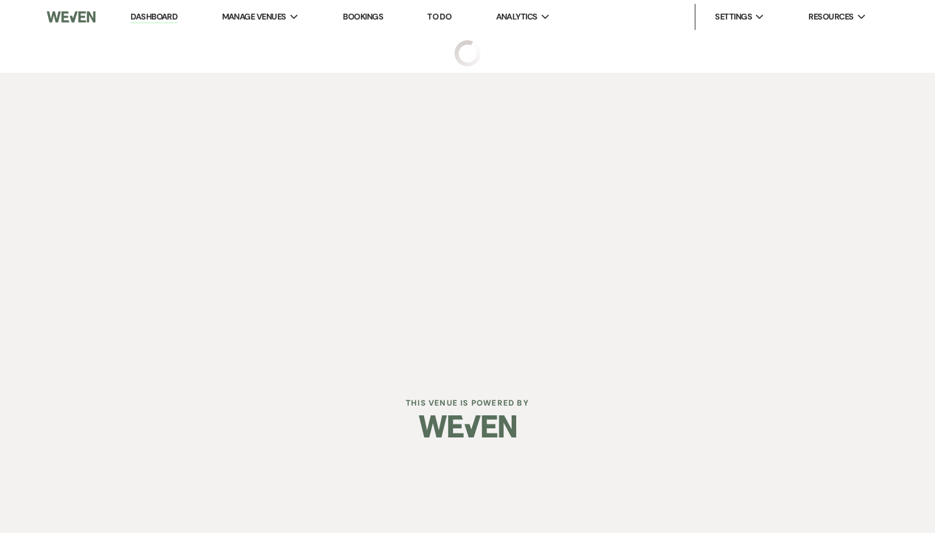
select select "6"
select select "8"
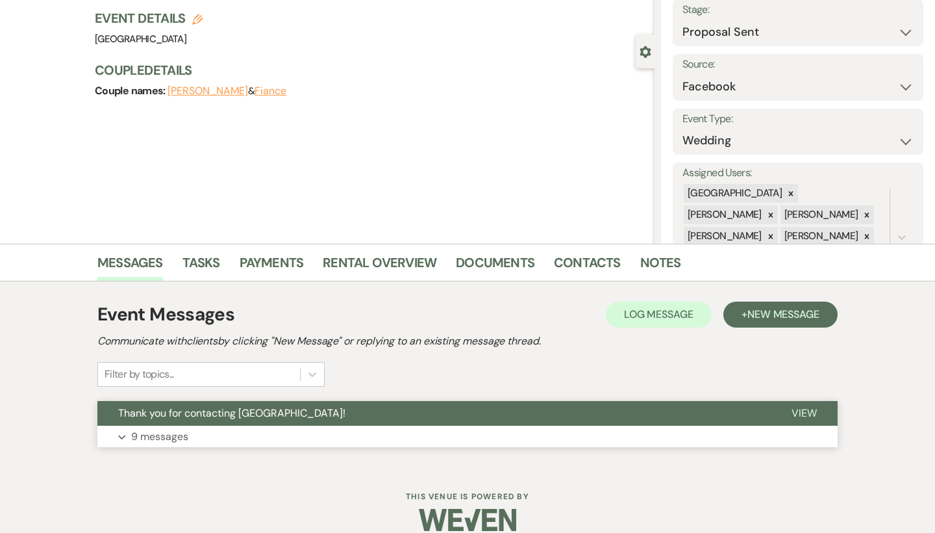
click at [238, 410] on span "Thank you for contacting [GEOGRAPHIC_DATA]!" at bounding box center [231, 413] width 227 height 14
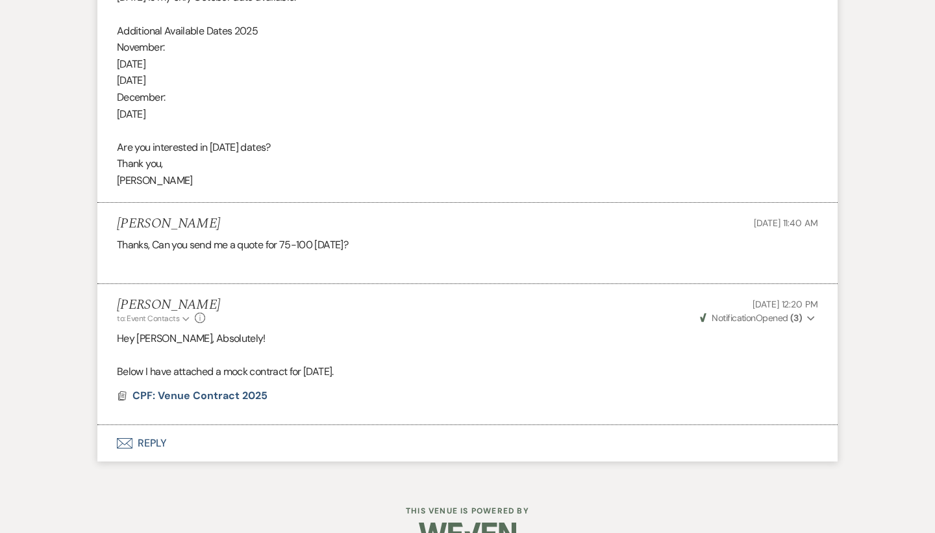
scroll to position [1920, 0]
click at [237, 390] on span "CPF: Venue Contract 2025" at bounding box center [200, 397] width 135 height 14
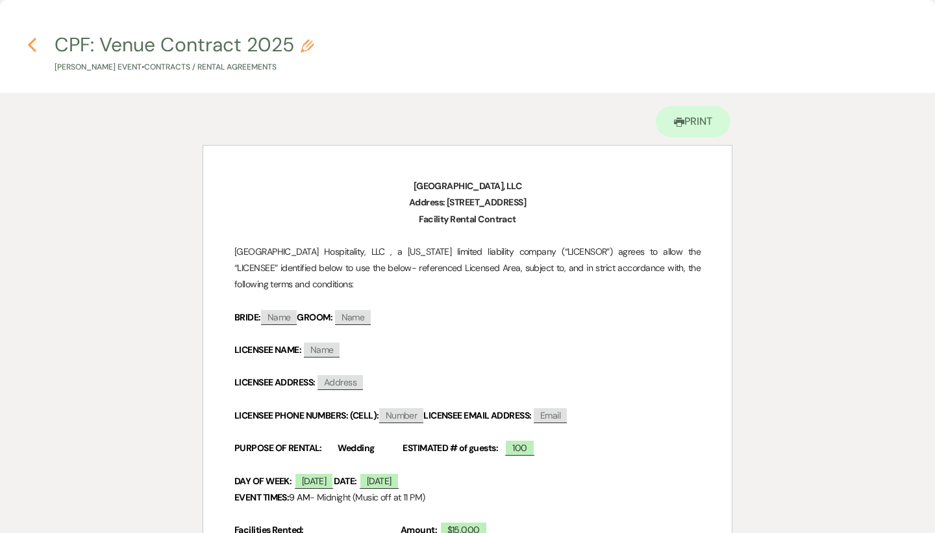
scroll to position [0, 0]
click at [27, 46] on icon "Previous" at bounding box center [32, 45] width 10 height 16
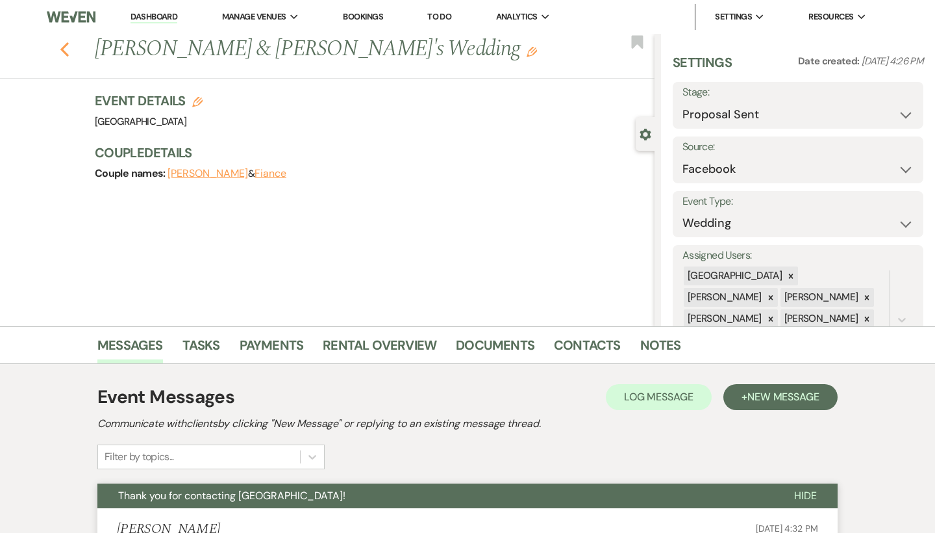
click at [64, 51] on use "button" at bounding box center [64, 49] width 8 height 14
select select "6"
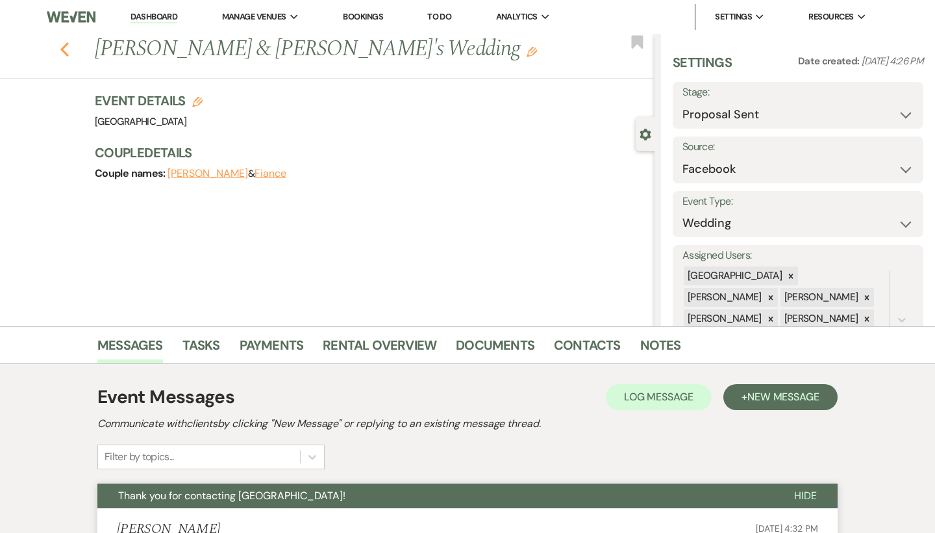
select select "6"
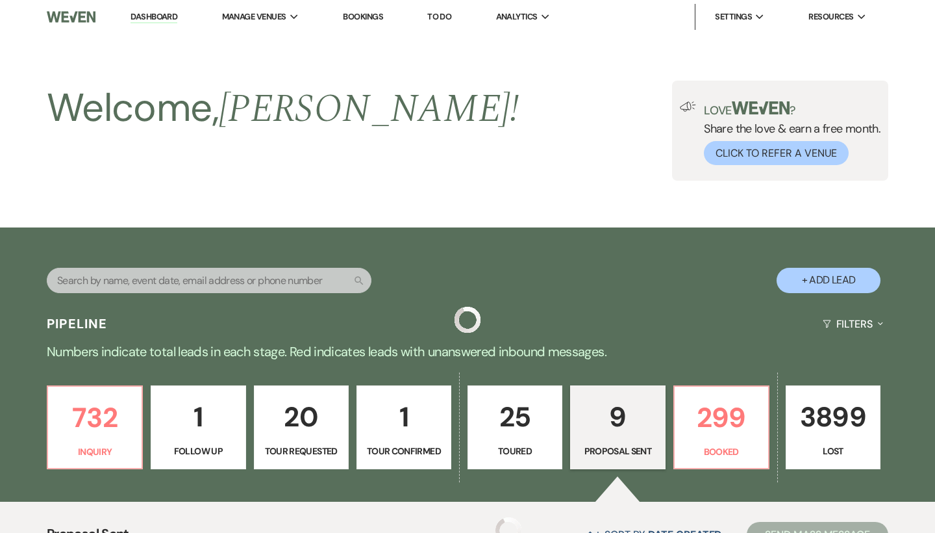
scroll to position [862, 0]
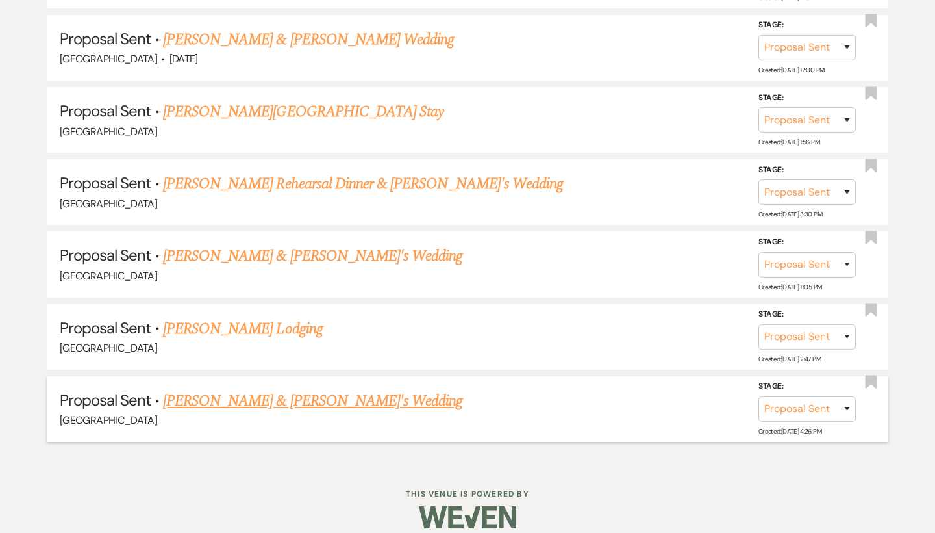
click at [221, 391] on link "Erin Adams & Fiance's Wedding" at bounding box center [313, 400] width 300 height 23
select select "6"
select select "8"
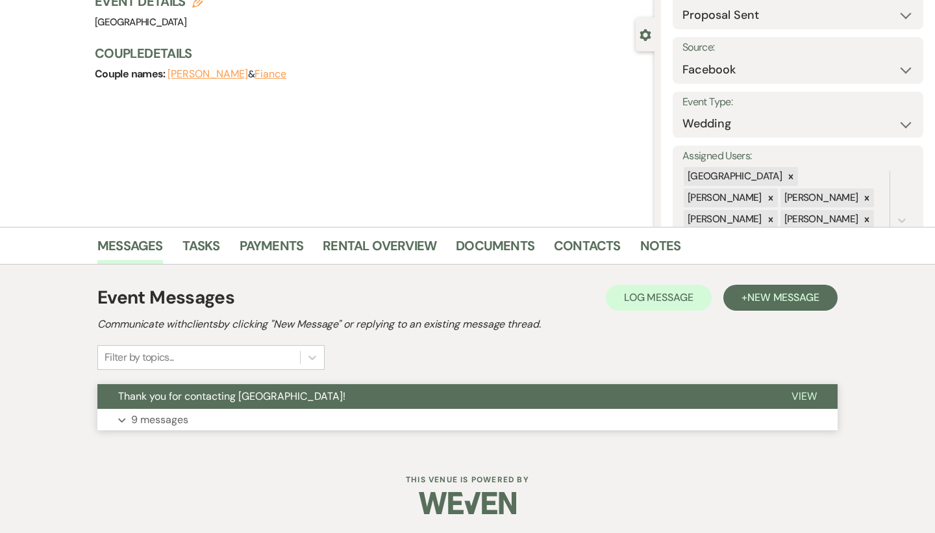
click at [220, 416] on button "Expand 9 messages" at bounding box center [467, 420] width 740 height 22
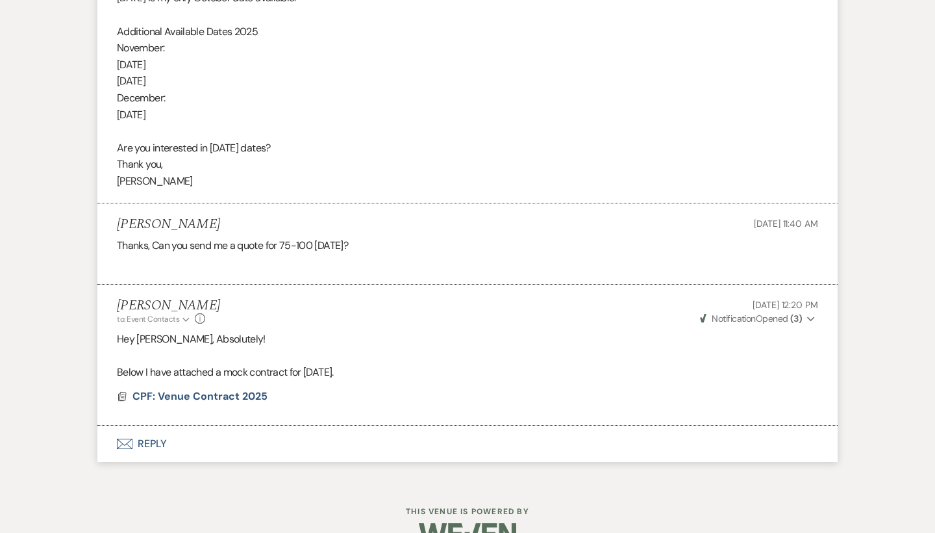
click at [164, 425] on button "Envelope Reply" at bounding box center [467, 443] width 740 height 36
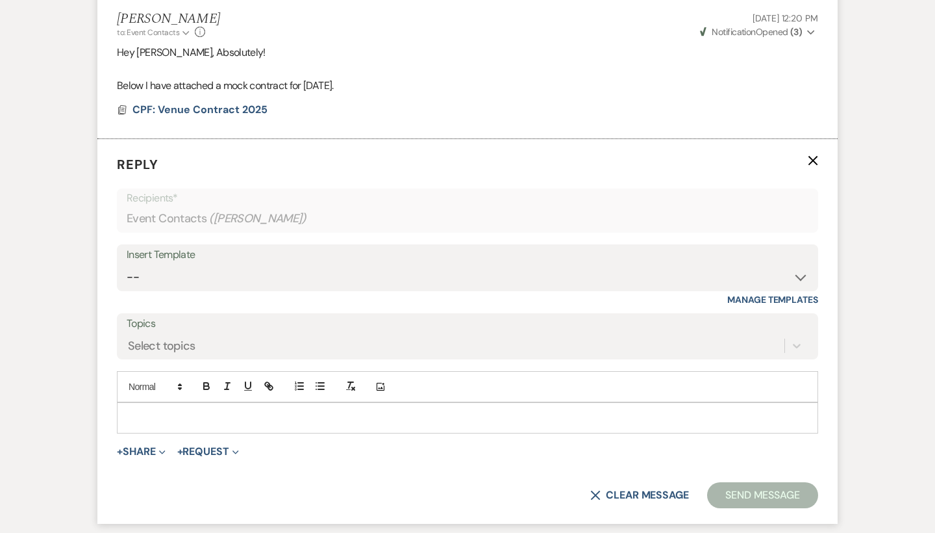
scroll to position [2239, 0]
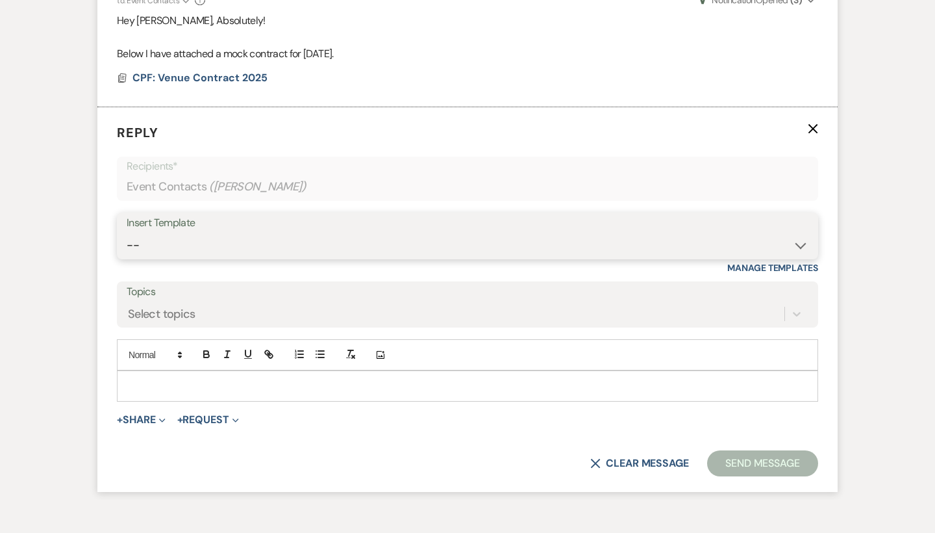
select select "2942"
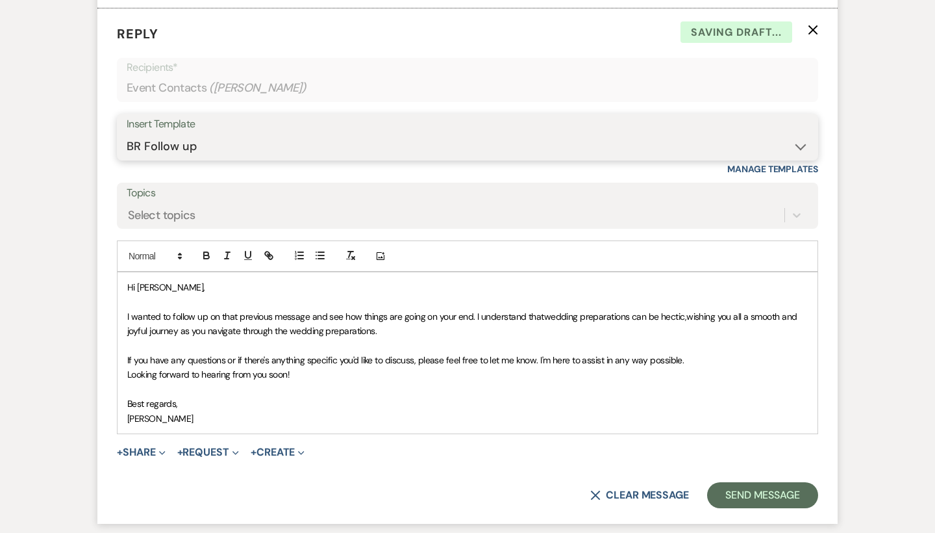
scroll to position [2341, 0]
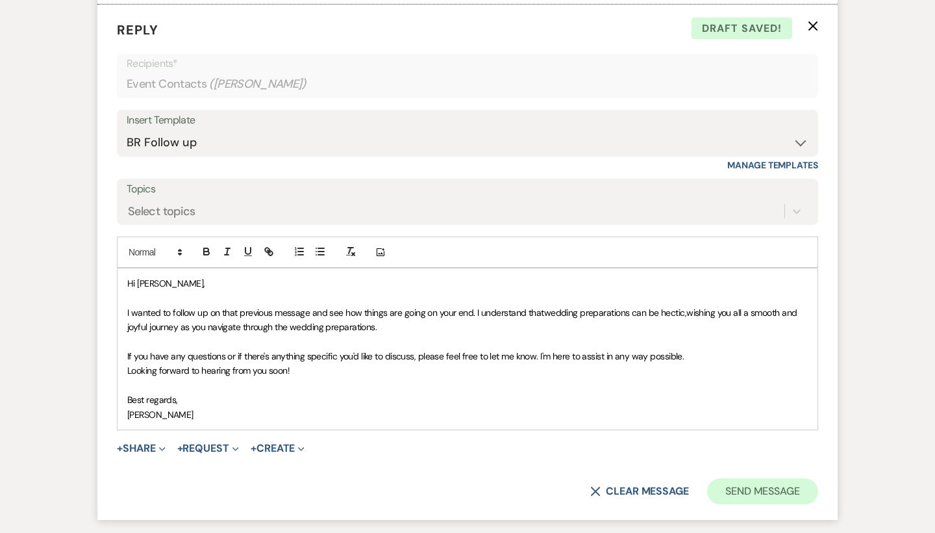
click at [773, 478] on button "Send Message" at bounding box center [762, 491] width 111 height 26
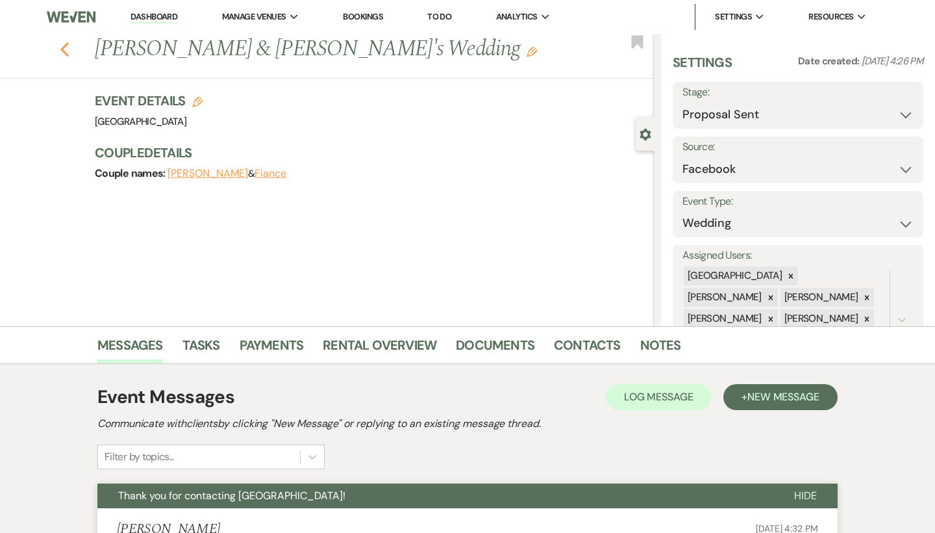
scroll to position [0, 0]
click at [64, 49] on icon "Previous" at bounding box center [65, 50] width 10 height 16
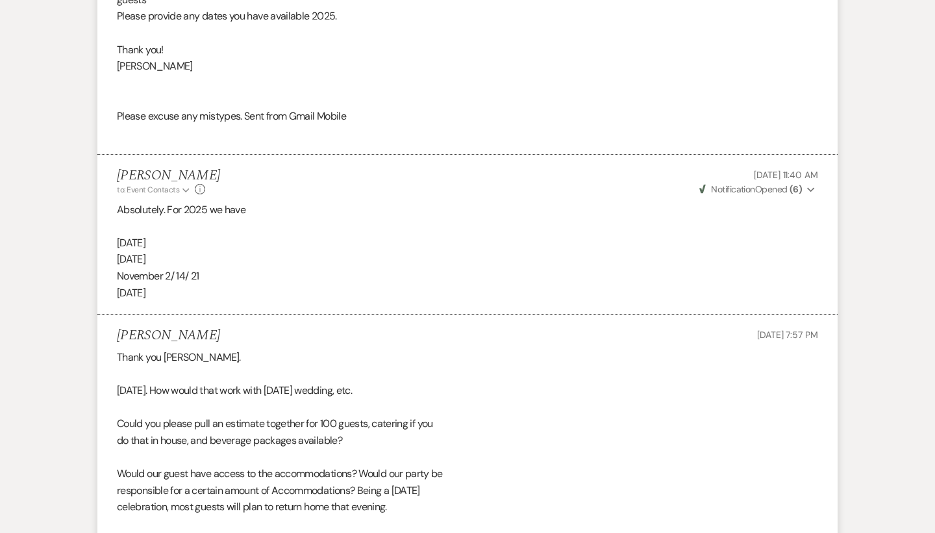
select select "6"
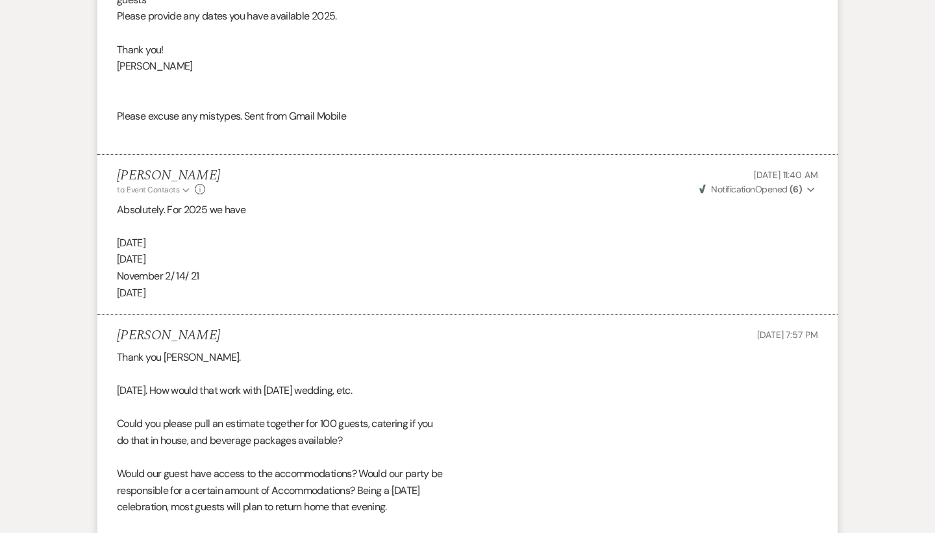
select select "6"
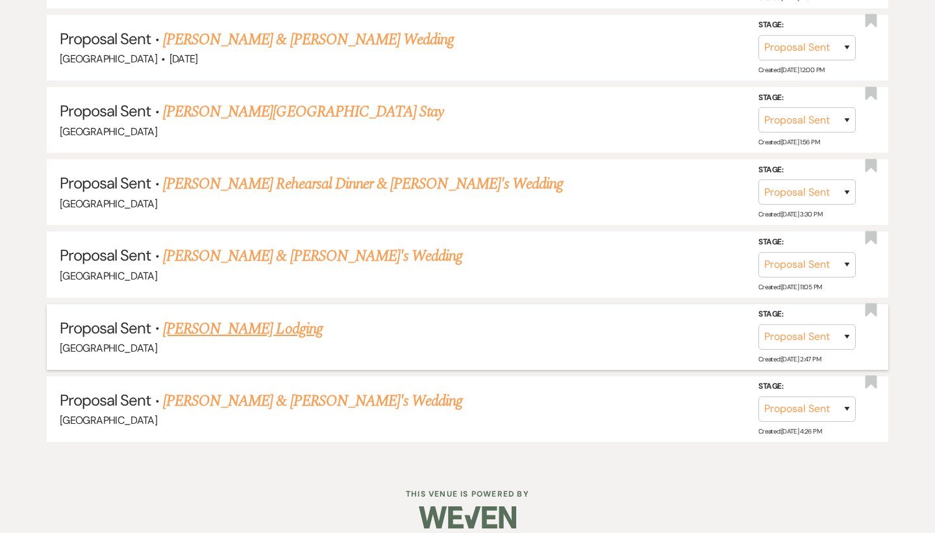
click at [208, 318] on link "Kristen Tadrous's Lodging" at bounding box center [243, 328] width 160 height 23
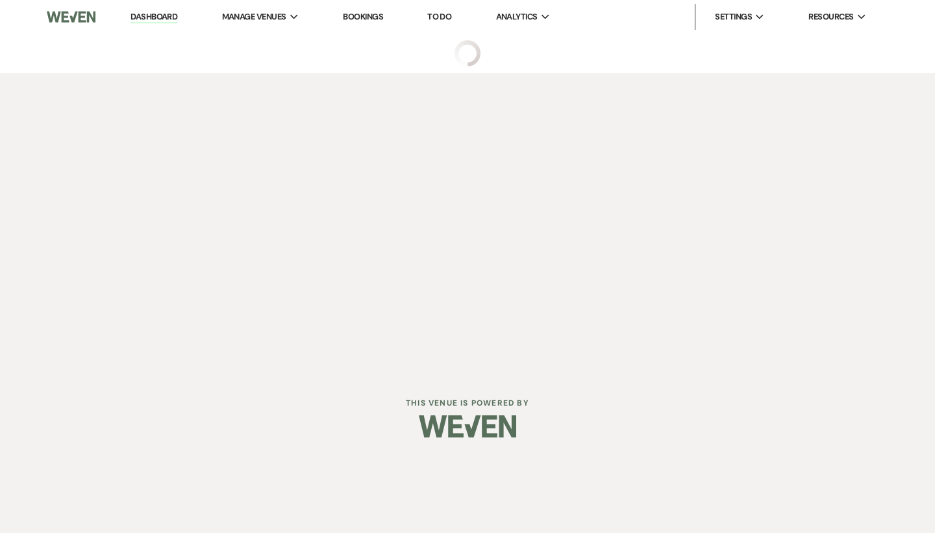
select select "6"
select select "1"
select select "13"
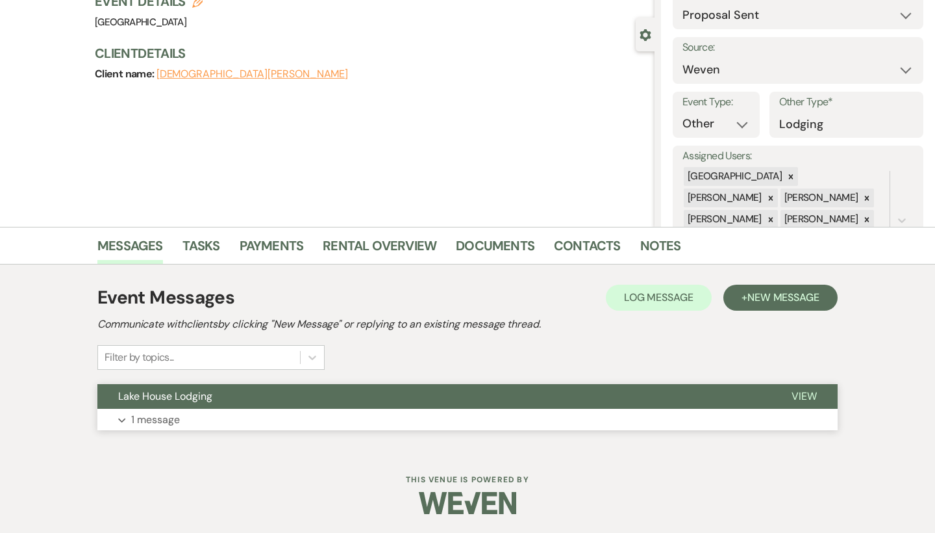
click at [187, 405] on button "Lake House Lodging" at bounding box center [434, 396] width 674 height 25
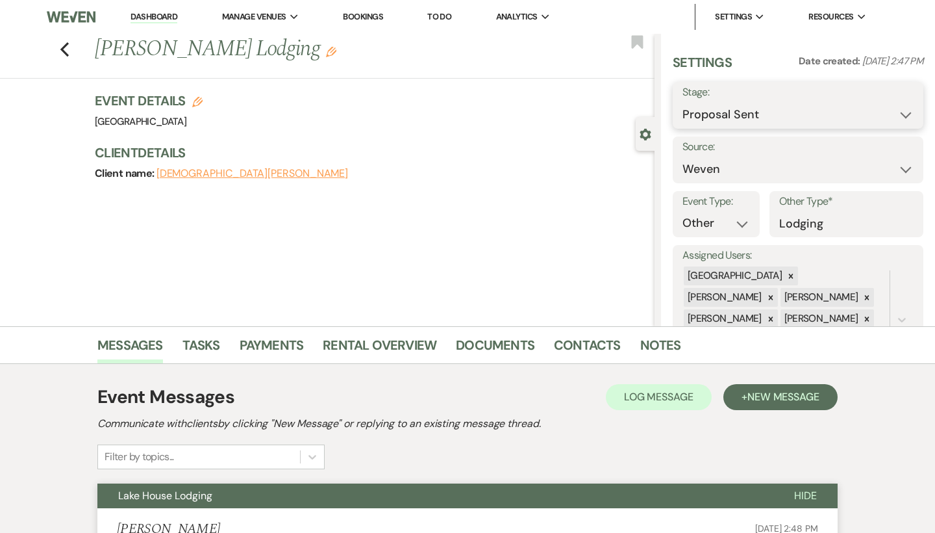
select select "8"
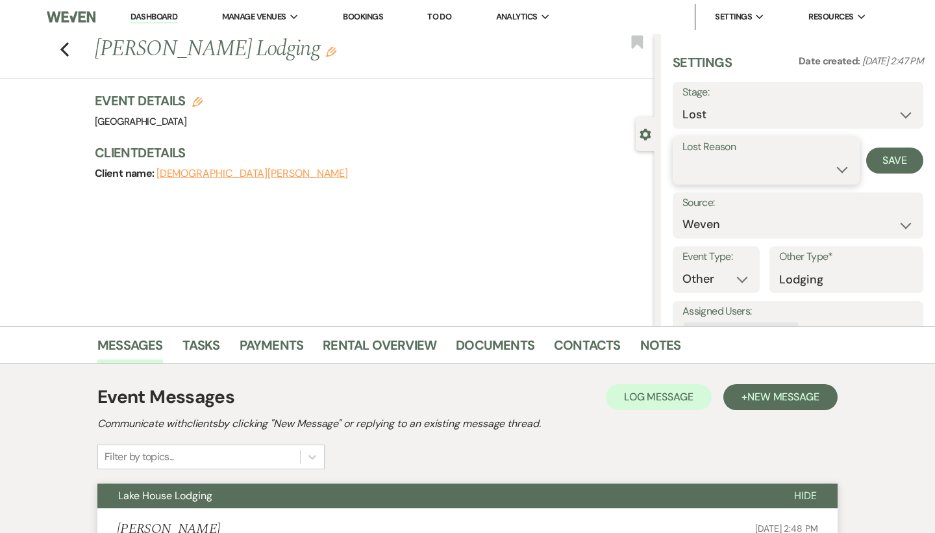
select select "5"
click at [911, 166] on button "Save" at bounding box center [894, 160] width 57 height 26
click at [62, 50] on use "button" at bounding box center [64, 49] width 8 height 14
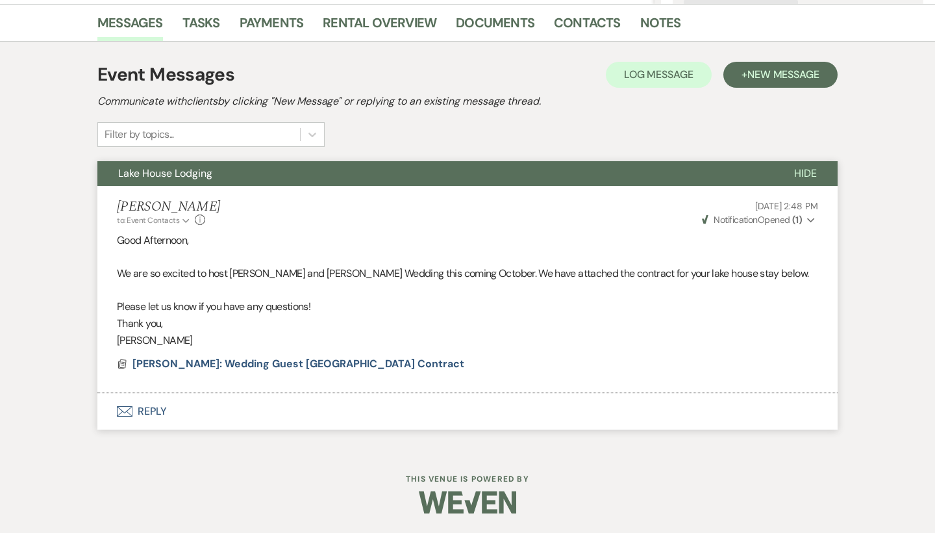
select select "6"
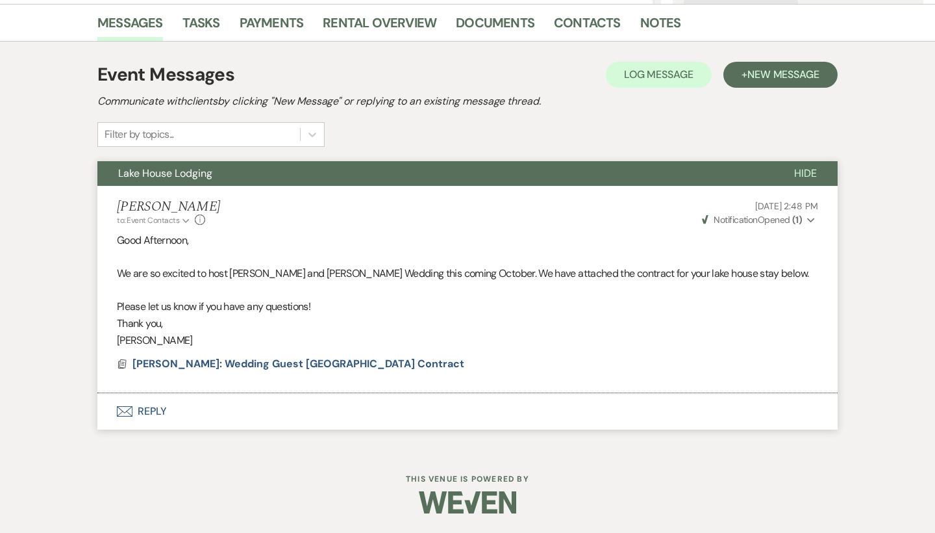
select select "6"
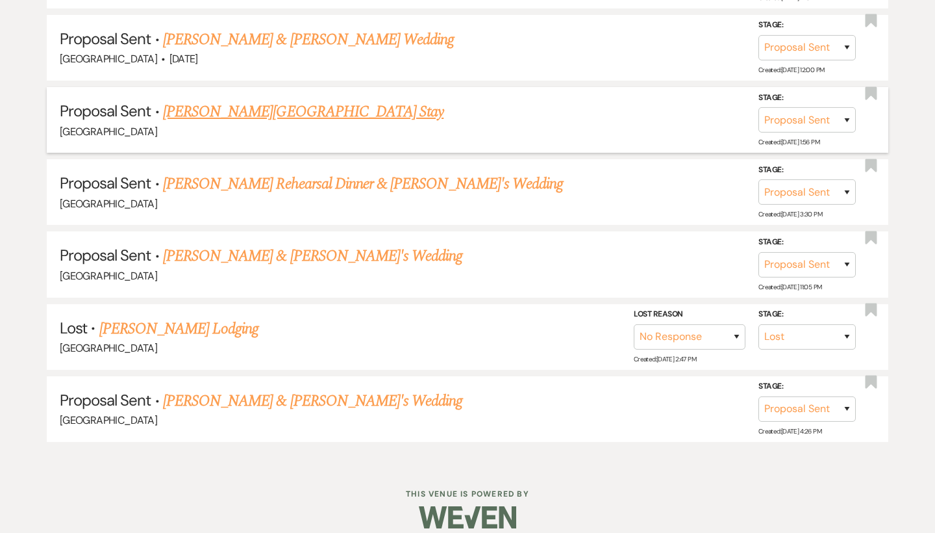
scroll to position [791, 0]
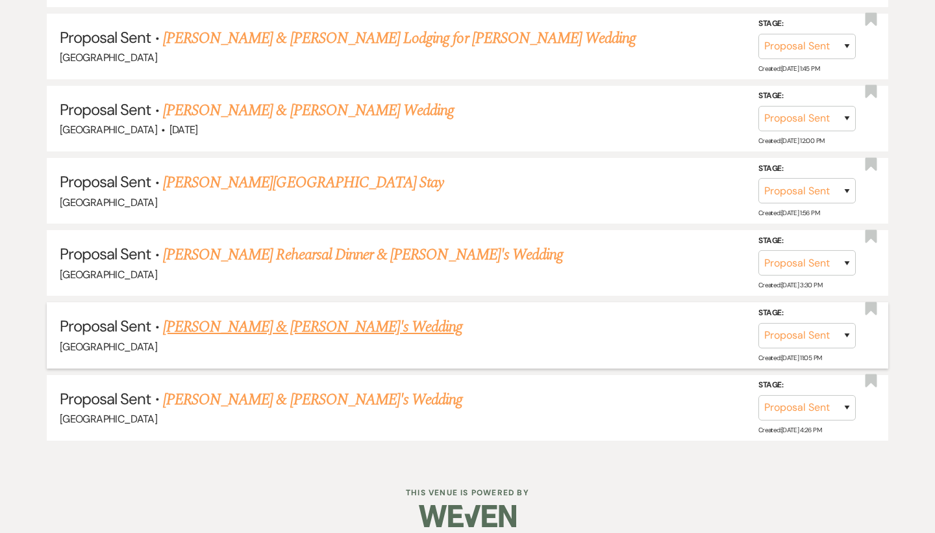
click at [262, 315] on link "[PERSON_NAME] & [PERSON_NAME]'s Wedding" at bounding box center [313, 326] width 300 height 23
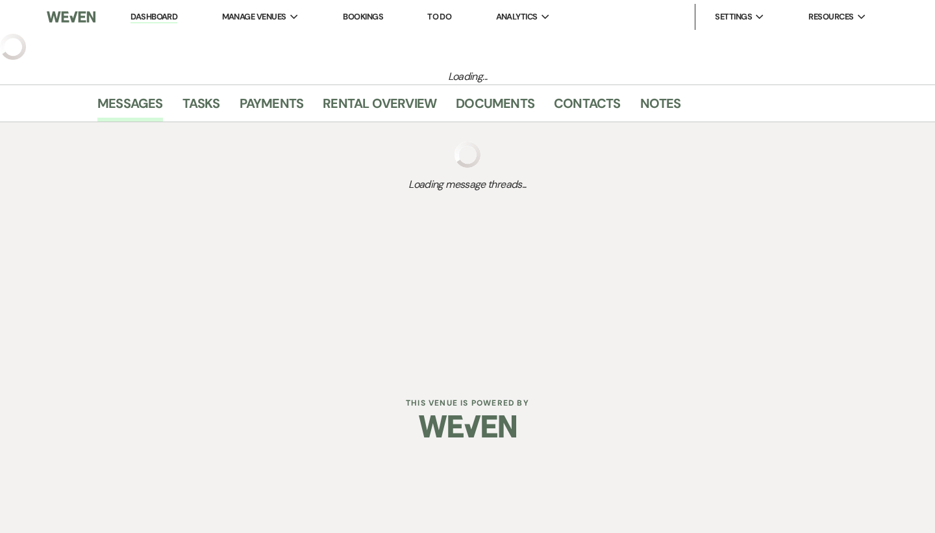
select select "6"
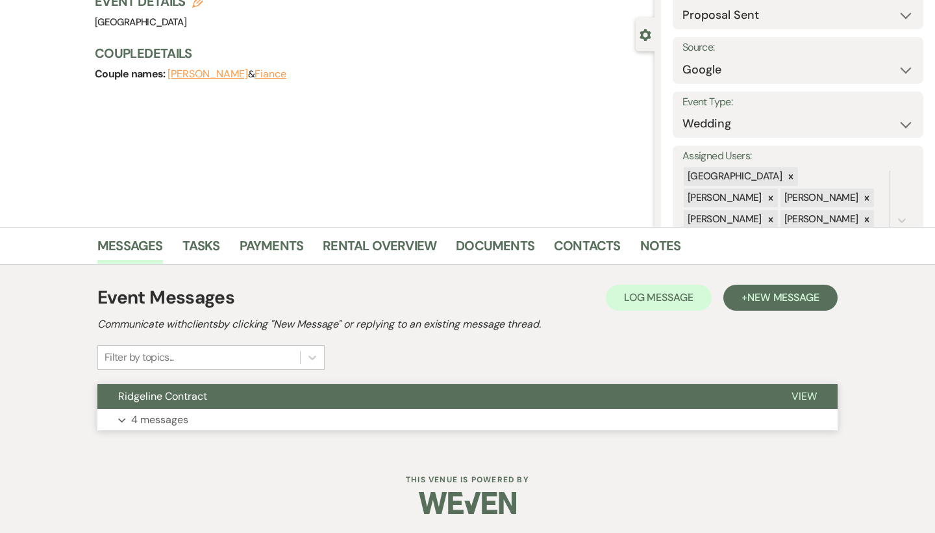
click at [231, 418] on button "Expand 4 messages" at bounding box center [467, 420] width 740 height 22
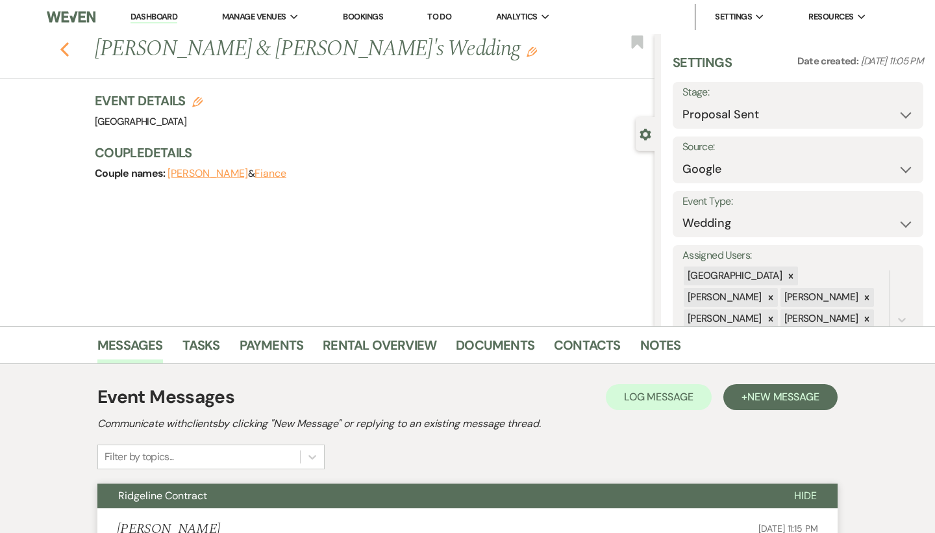
click at [62, 46] on icon "Previous" at bounding box center [65, 50] width 10 height 16
select select "6"
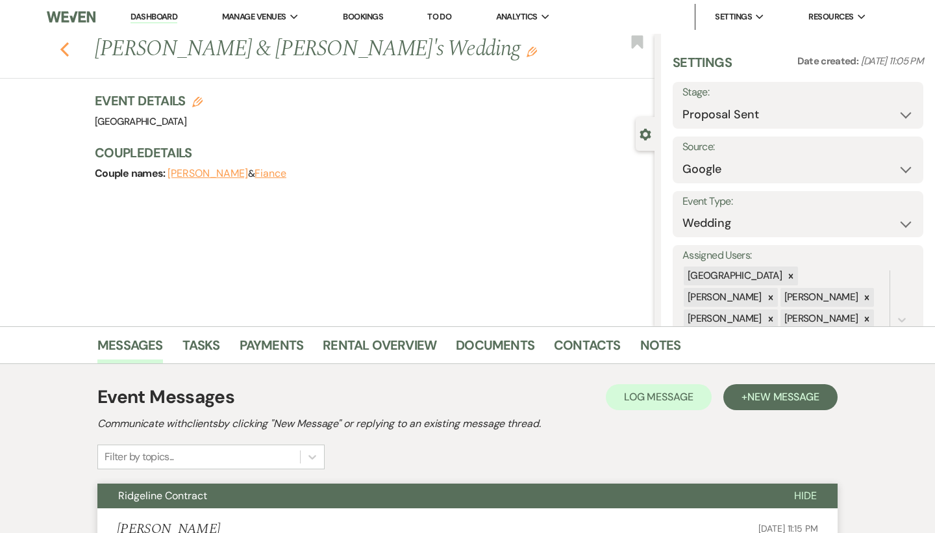
select select "6"
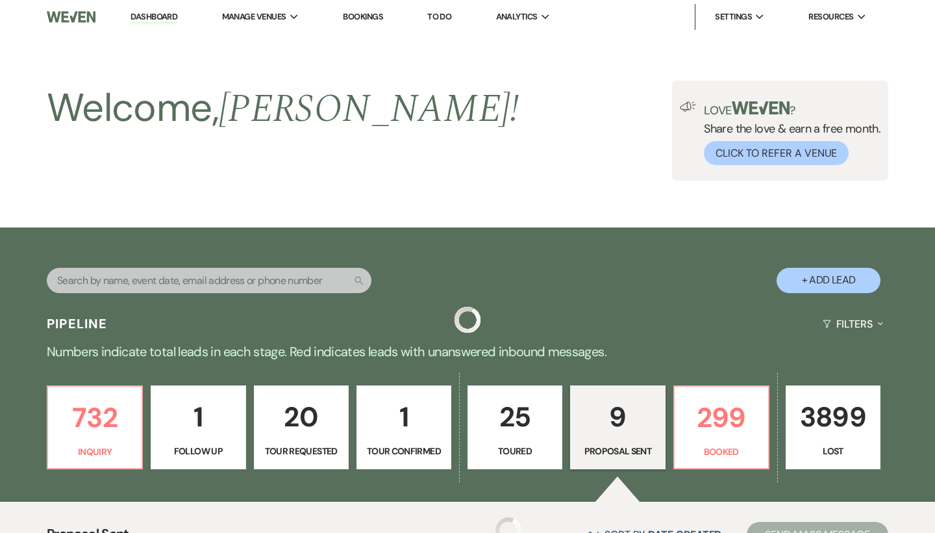
scroll to position [791, 0]
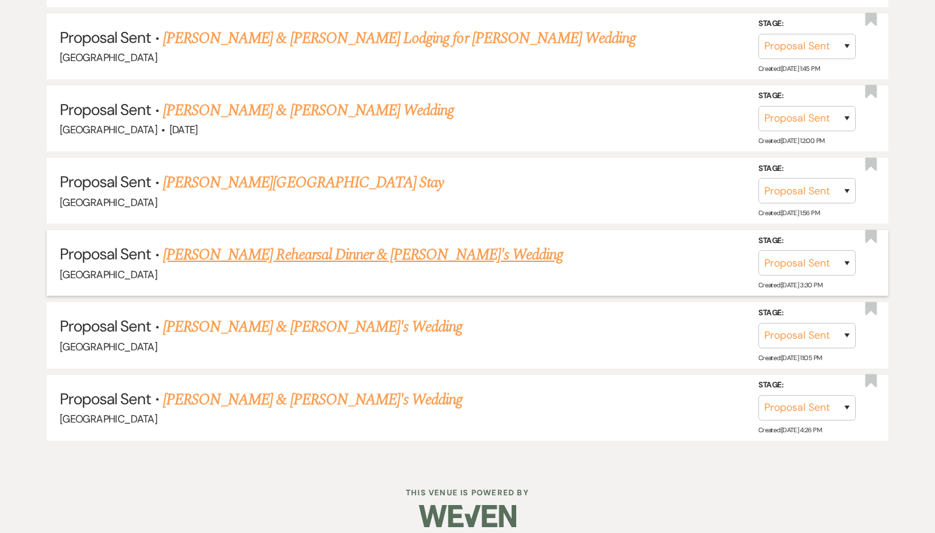
click at [244, 250] on link "[PERSON_NAME] Rehearsal Dinner & [PERSON_NAME]'s Wedding" at bounding box center [363, 254] width 400 height 23
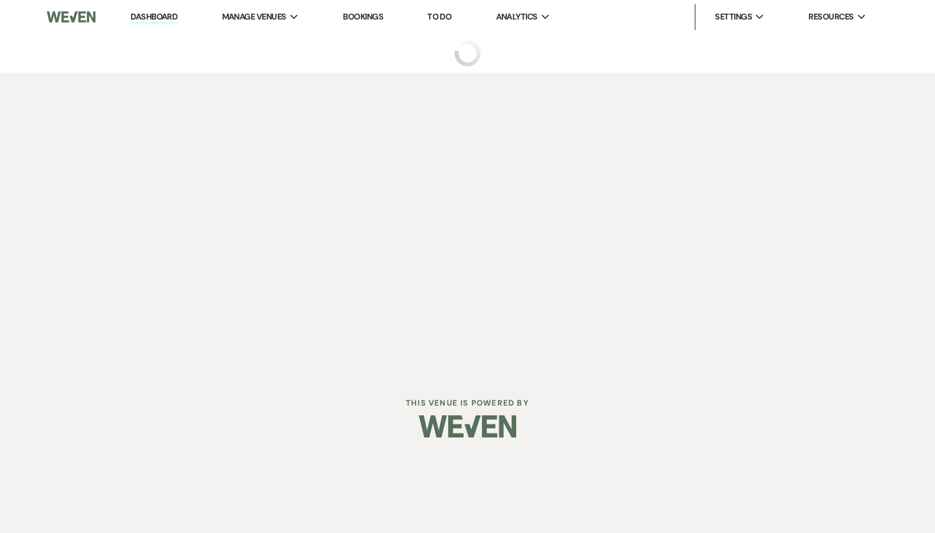
select select "6"
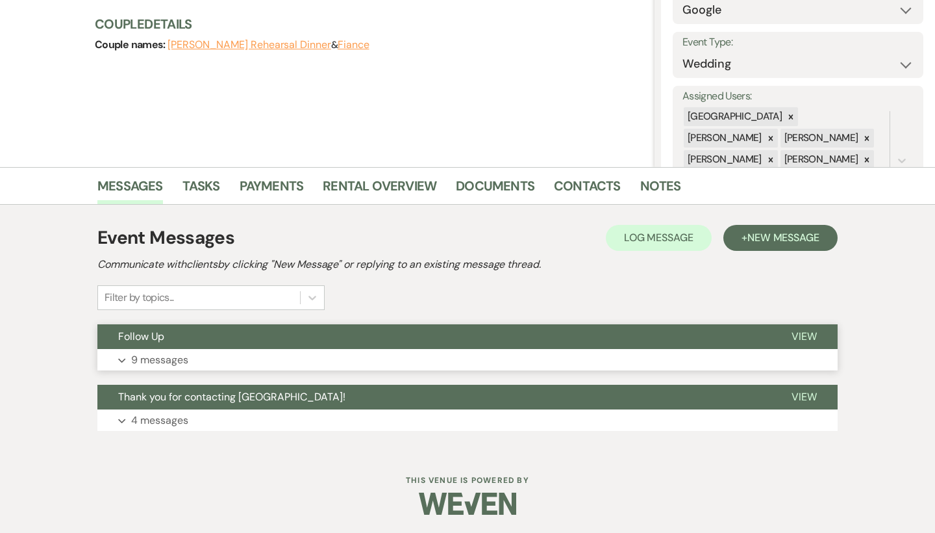
click at [197, 352] on button "Expand 9 messages" at bounding box center [467, 360] width 740 height 22
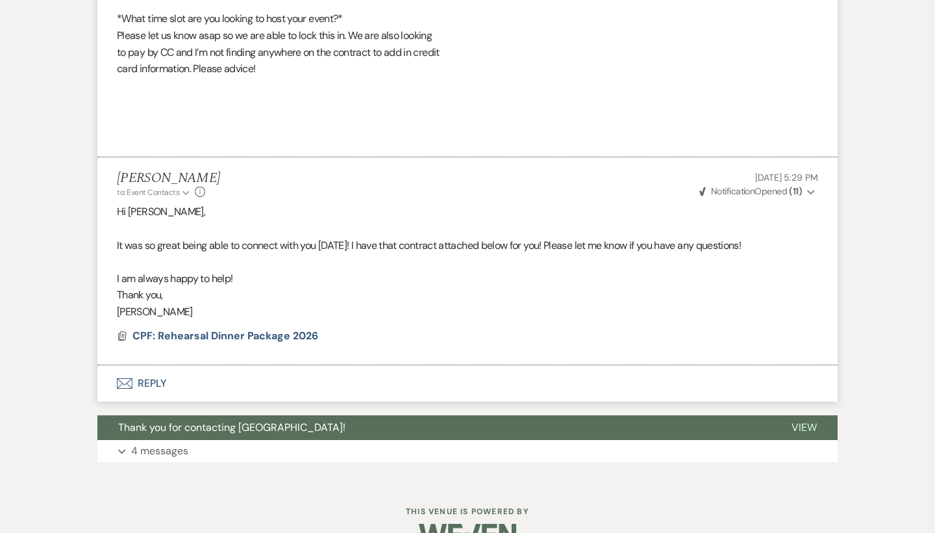
scroll to position [1874, 0]
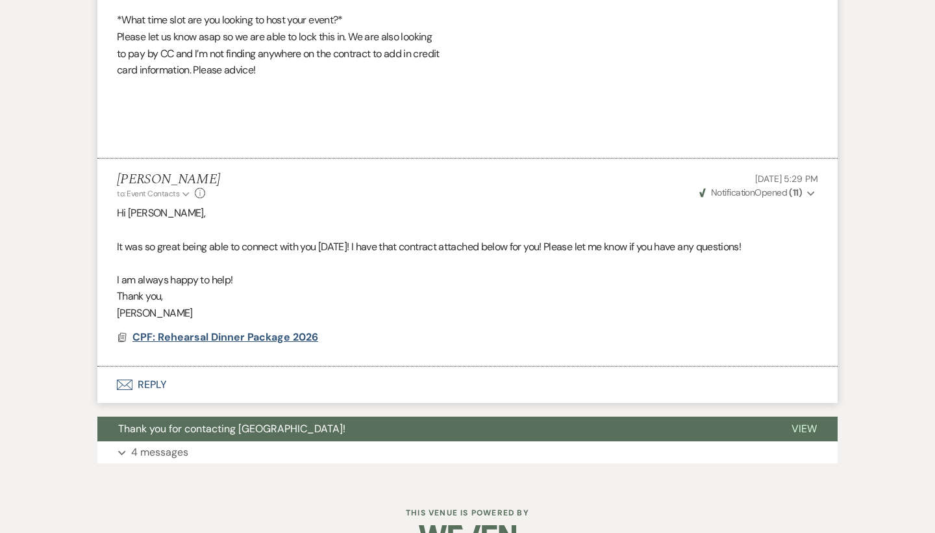
click at [214, 330] on span "CPF: Rehearsal Dinner Package 2026" at bounding box center [226, 337] width 186 height 14
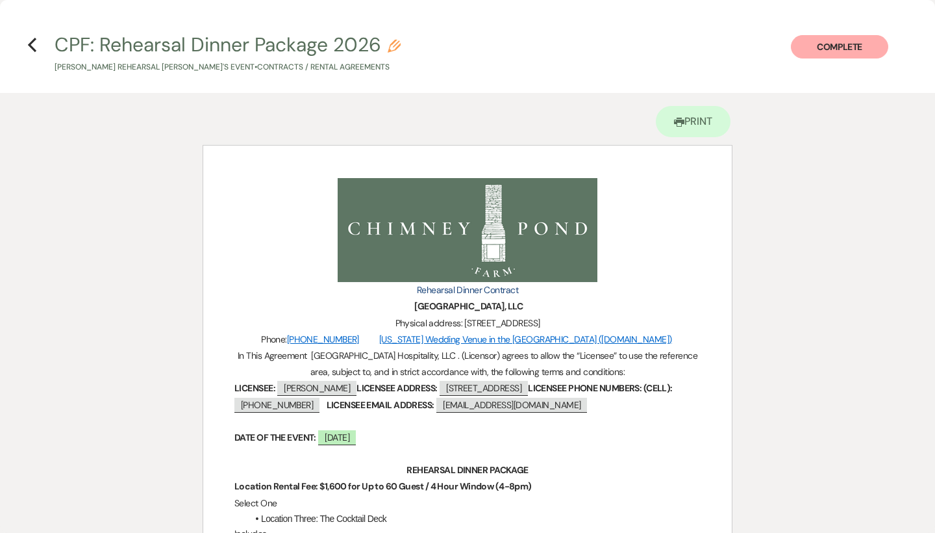
scroll to position [0, 0]
click at [32, 43] on use "button" at bounding box center [32, 45] width 8 height 14
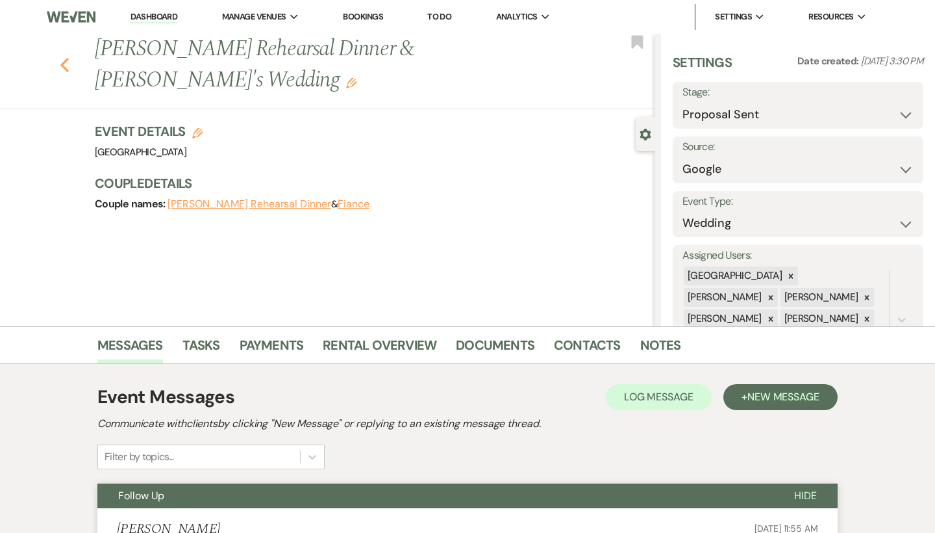
click at [63, 60] on icon "Previous" at bounding box center [65, 65] width 10 height 16
select select "6"
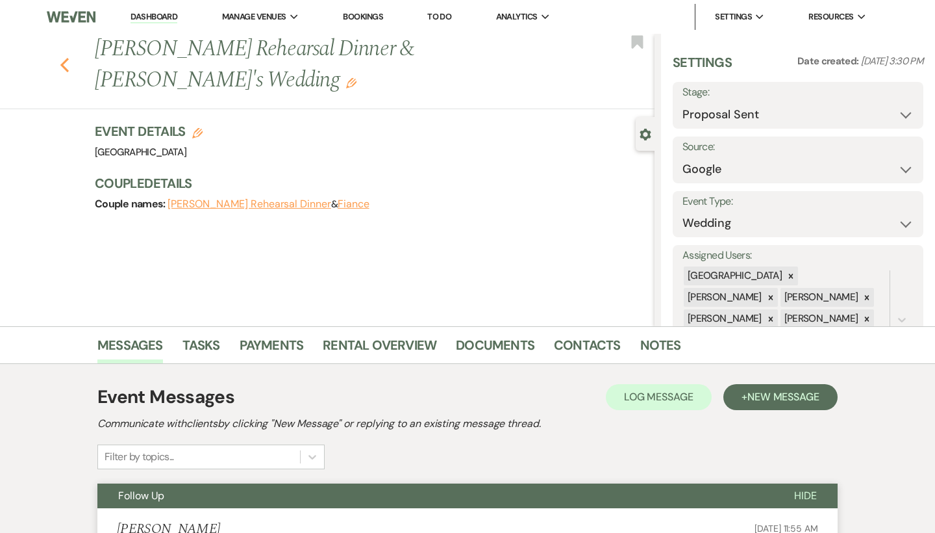
select select "6"
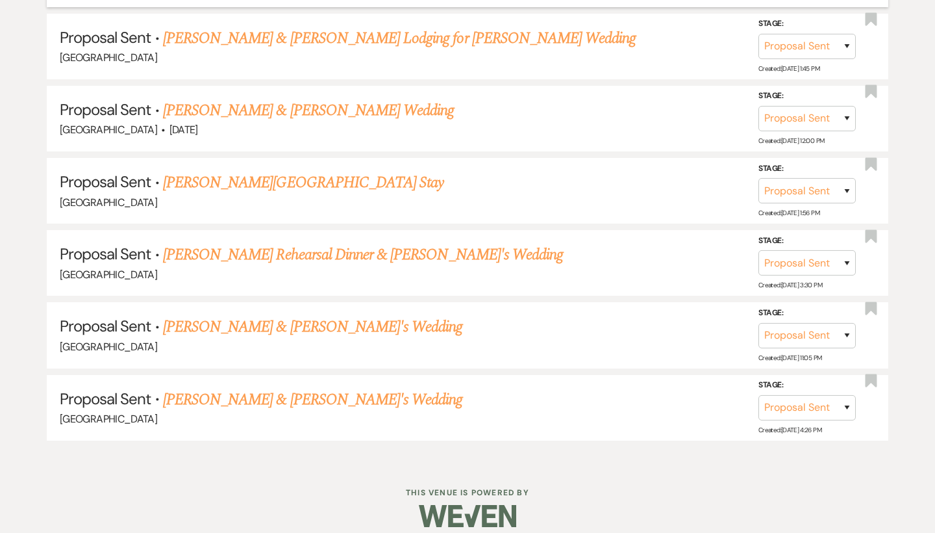
select select "6"
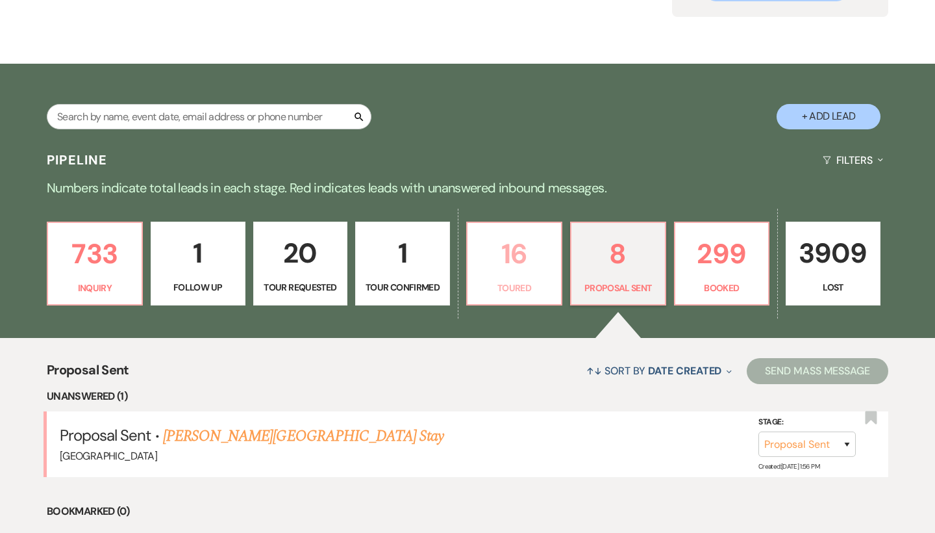
click at [518, 255] on p "16" at bounding box center [514, 254] width 78 height 44
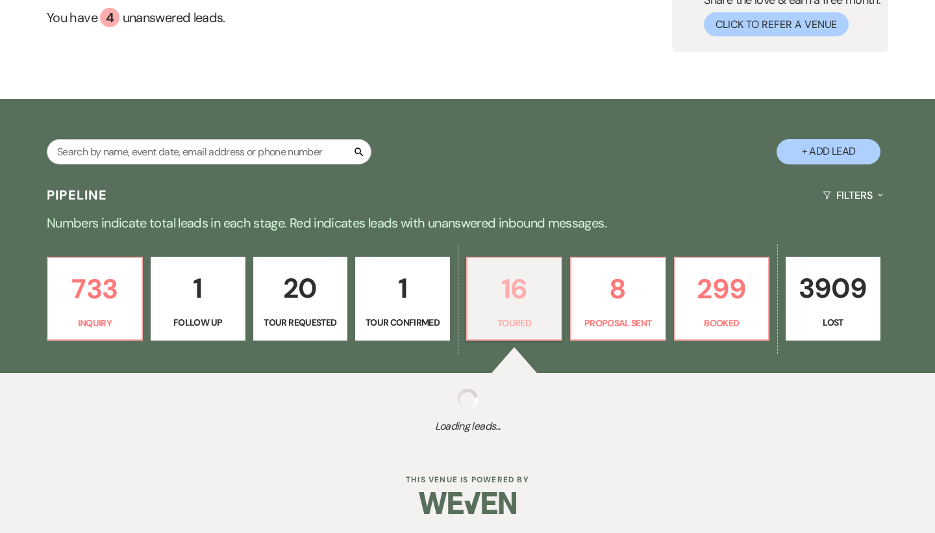
select select "5"
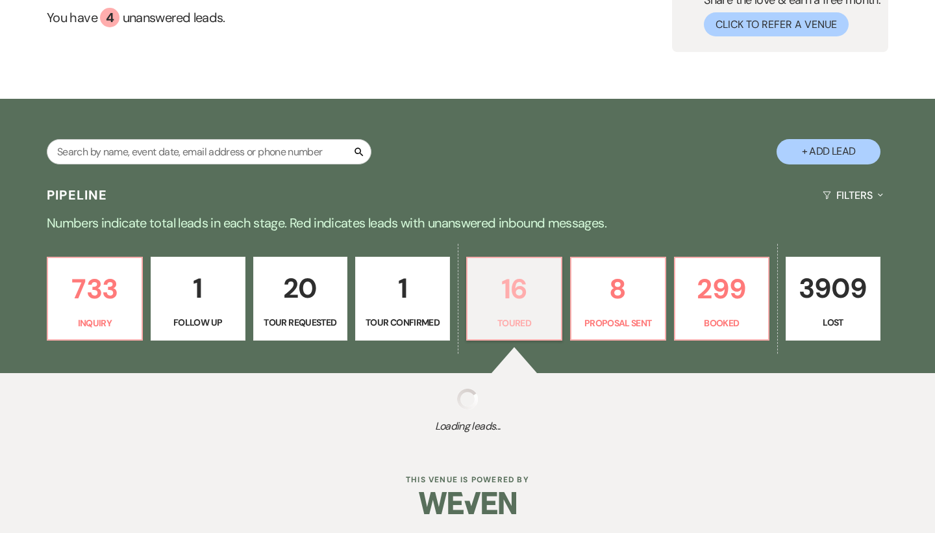
select select "5"
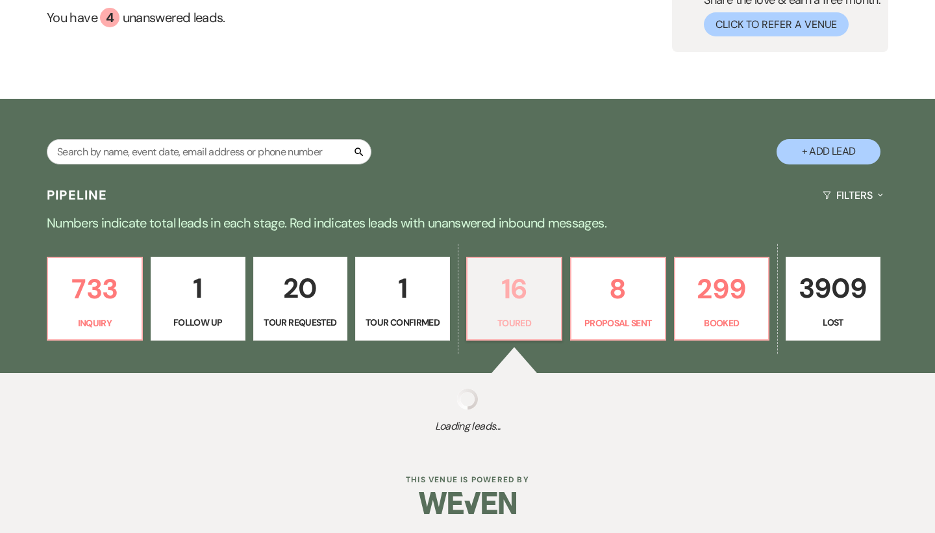
select select "5"
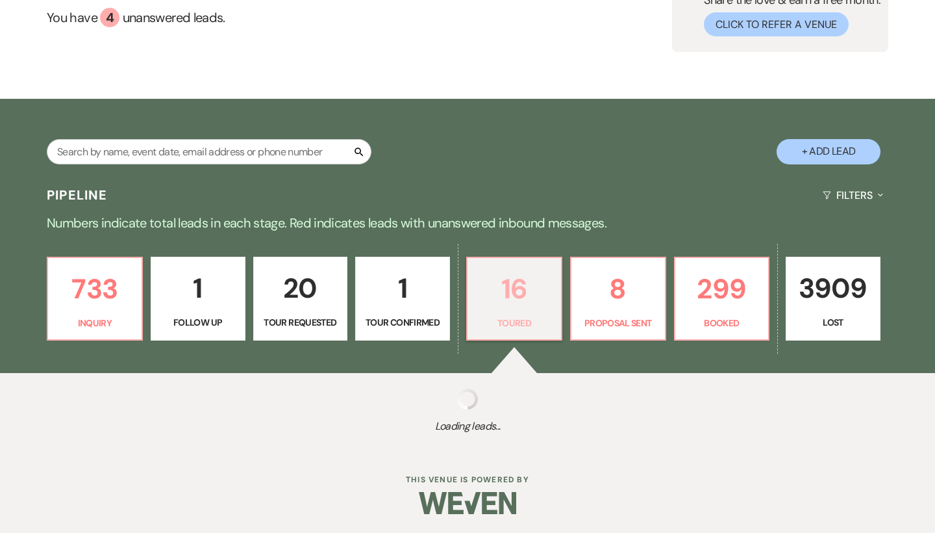
select select "5"
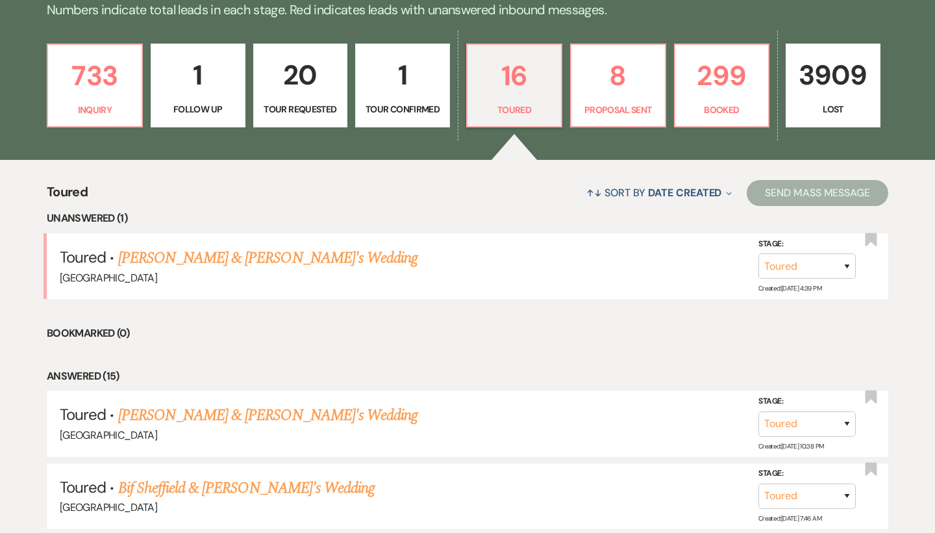
scroll to position [342, 0]
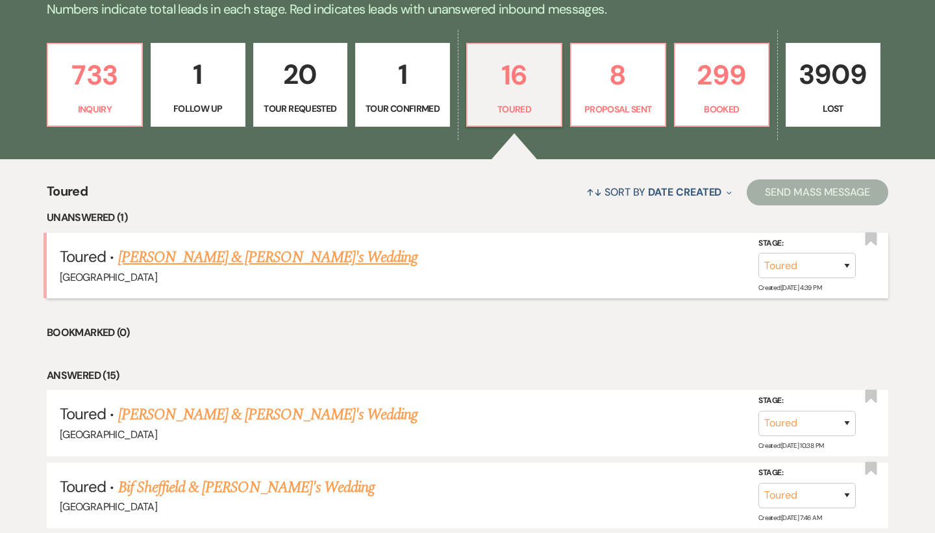
click at [244, 253] on link "[PERSON_NAME] & [PERSON_NAME]'s Wedding" at bounding box center [268, 257] width 300 height 23
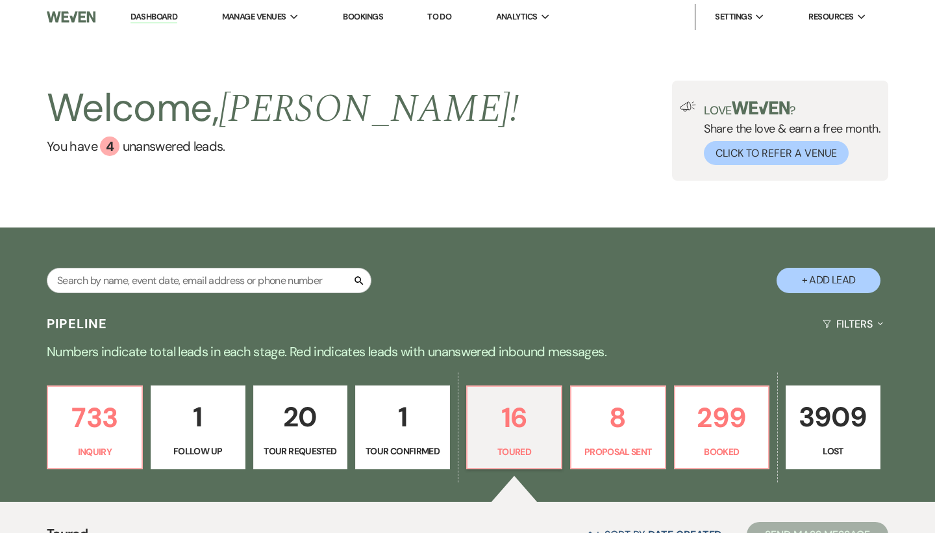
select select "5"
select select "6"
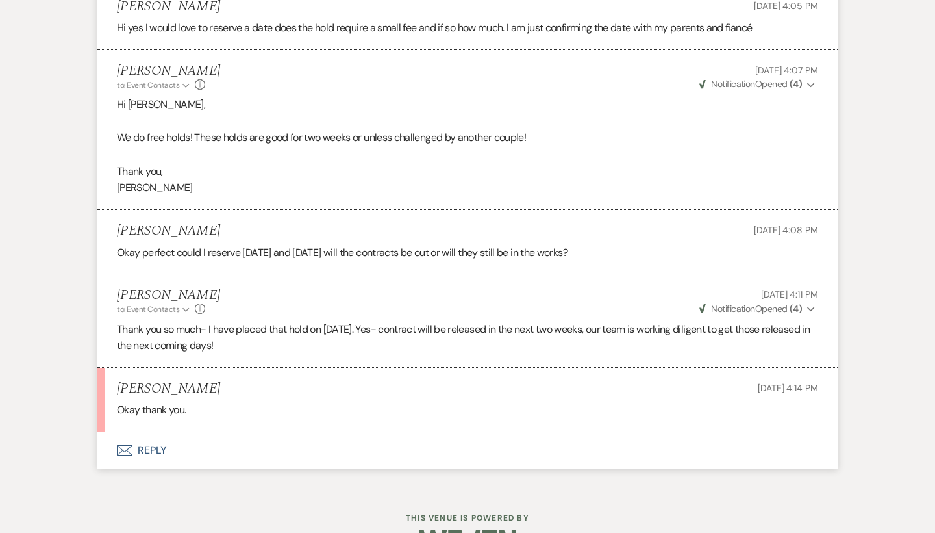
scroll to position [3697, 0]
click at [152, 433] on button "Envelope Reply" at bounding box center [467, 451] width 740 height 36
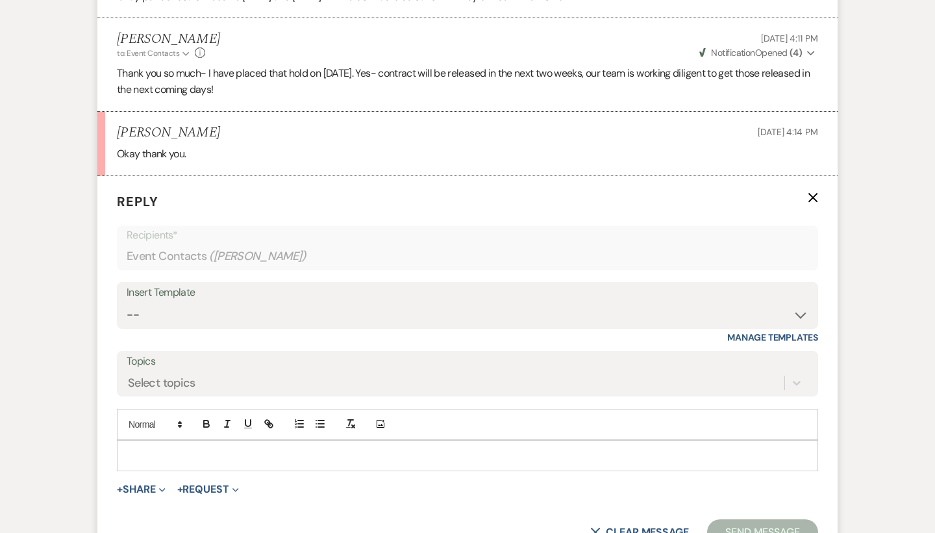
scroll to position [4016, 0]
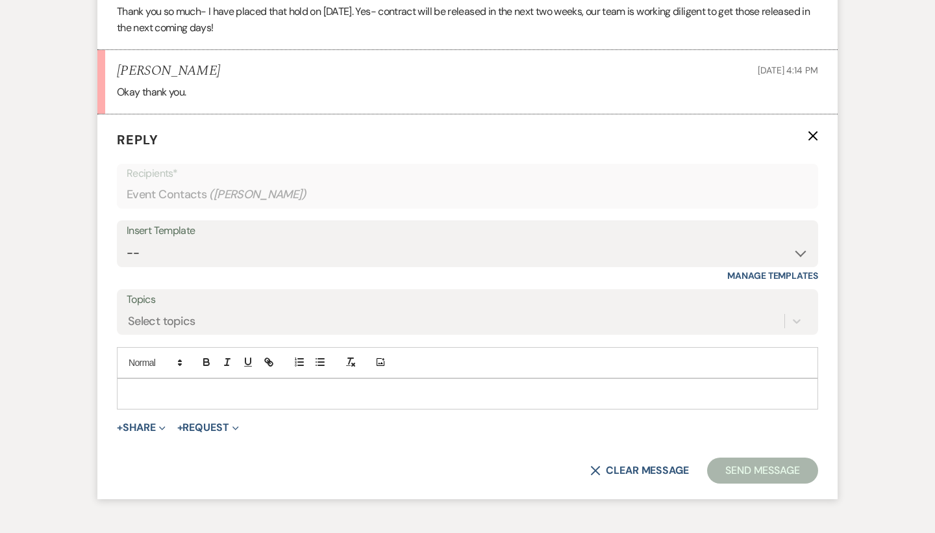
click at [235, 386] on p at bounding box center [467, 393] width 681 height 14
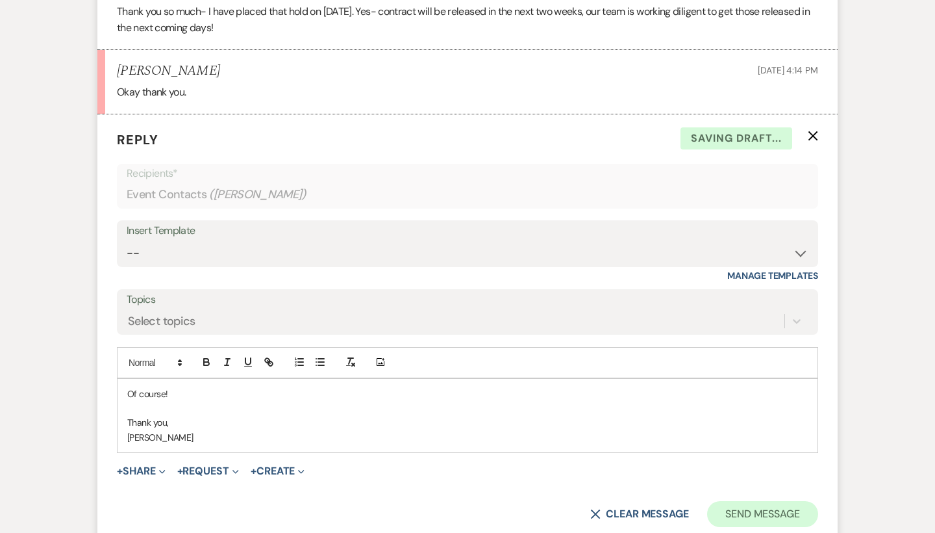
click at [785, 501] on button "Send Message" at bounding box center [762, 514] width 111 height 26
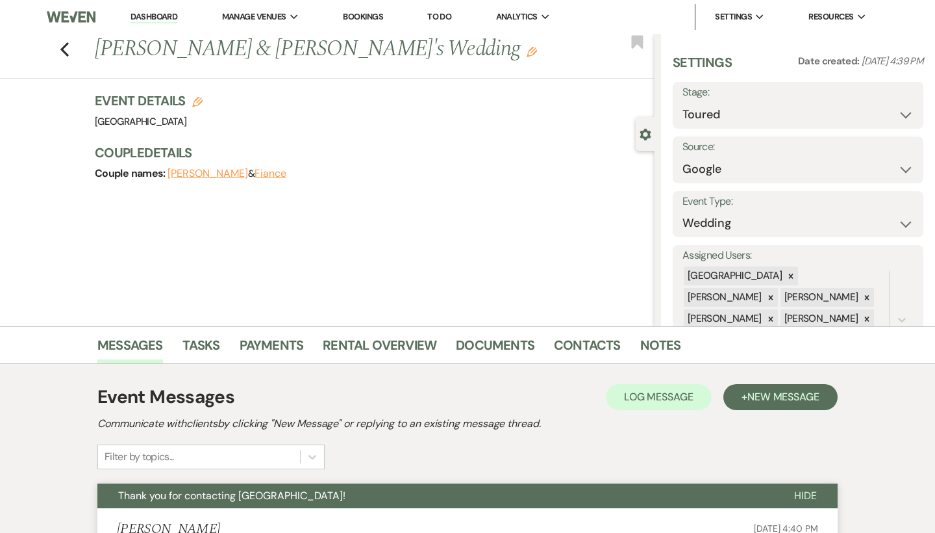
scroll to position [0, 0]
click at [67, 49] on icon "Previous" at bounding box center [65, 50] width 10 height 16
select select "5"
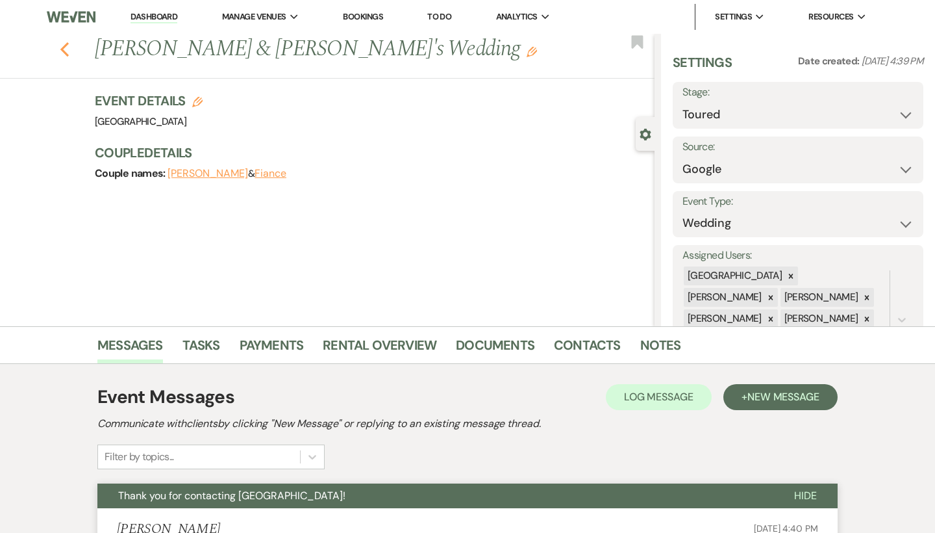
select select "5"
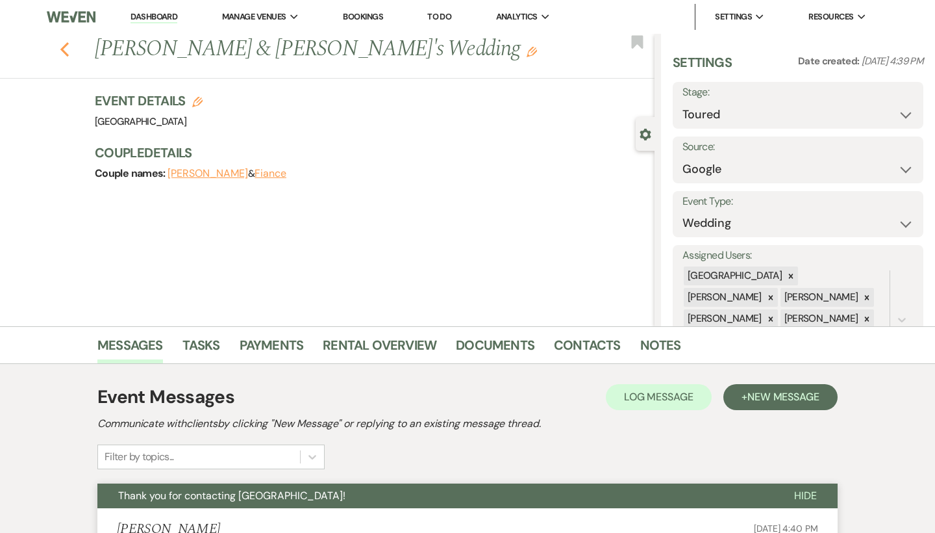
select select "5"
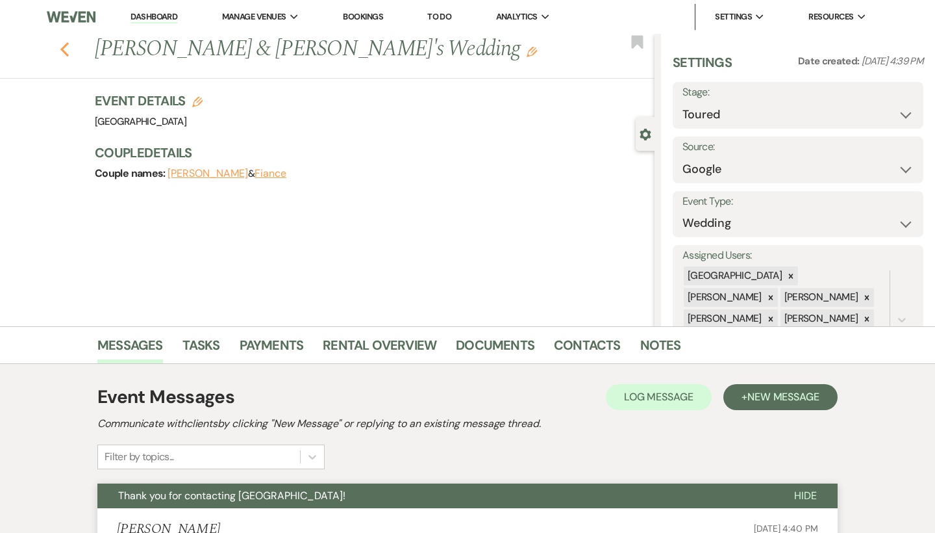
select select "5"
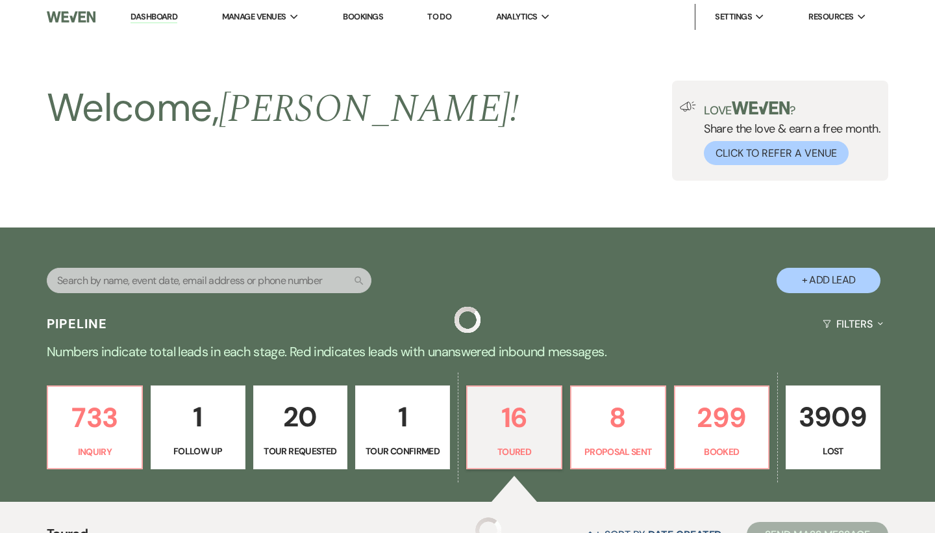
scroll to position [342, 0]
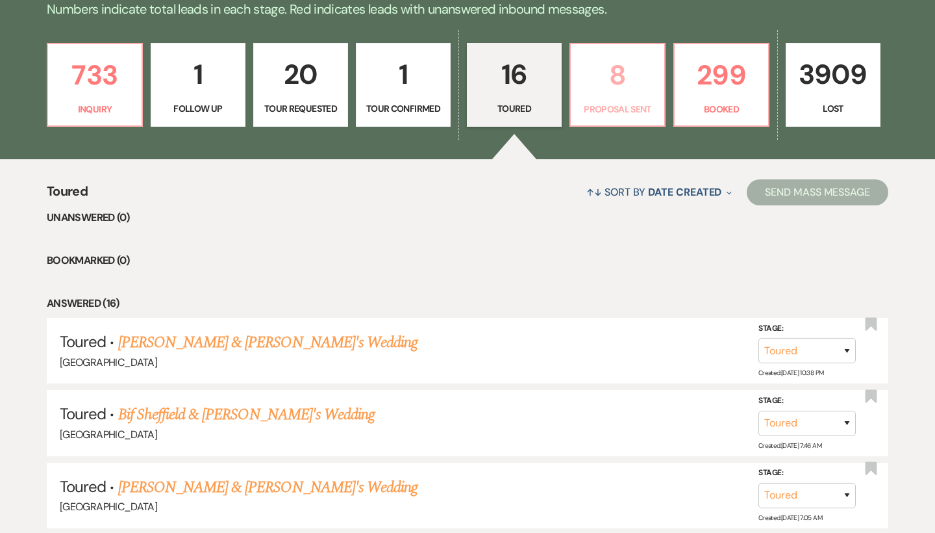
click at [628, 80] on p "8" at bounding box center [618, 75] width 78 height 44
select select "6"
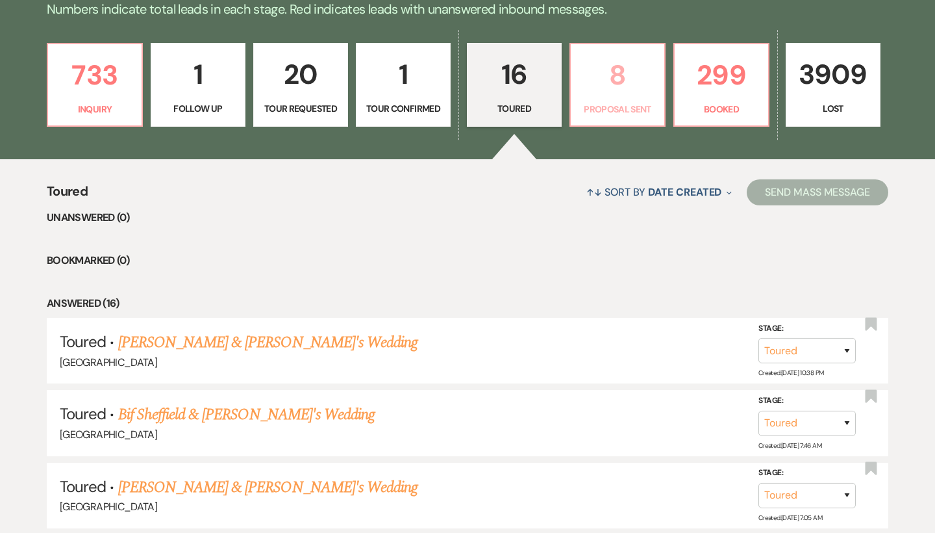
select select "6"
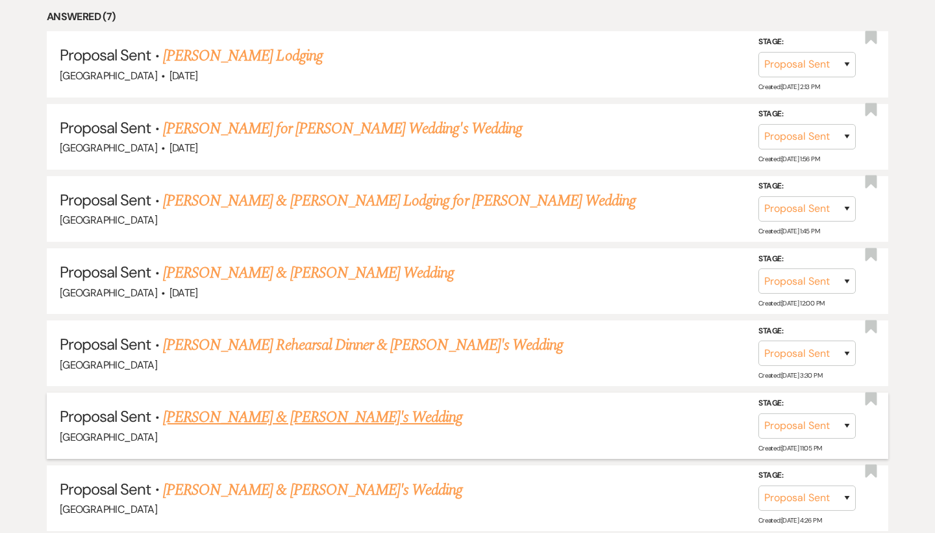
scroll to position [659, 0]
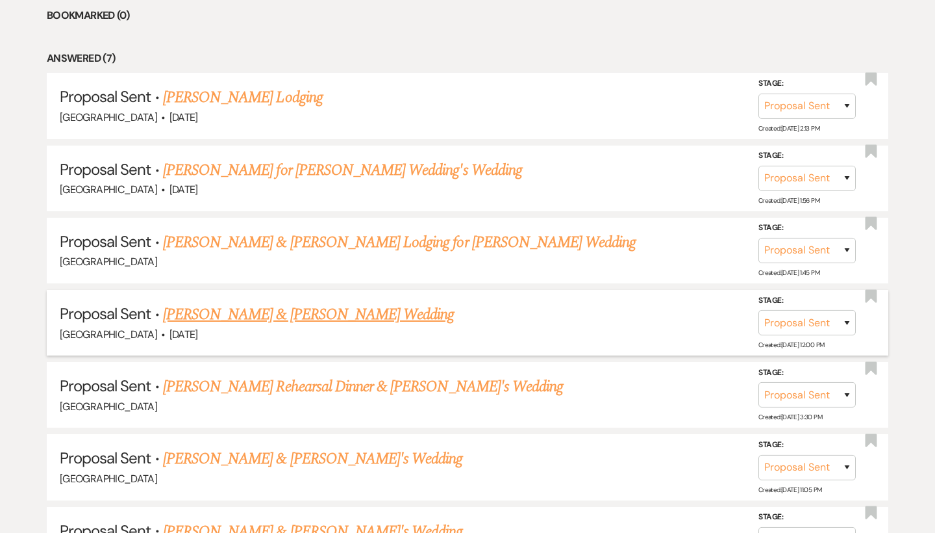
click at [251, 315] on link "[PERSON_NAME] & [PERSON_NAME] Wedding" at bounding box center [308, 314] width 291 height 23
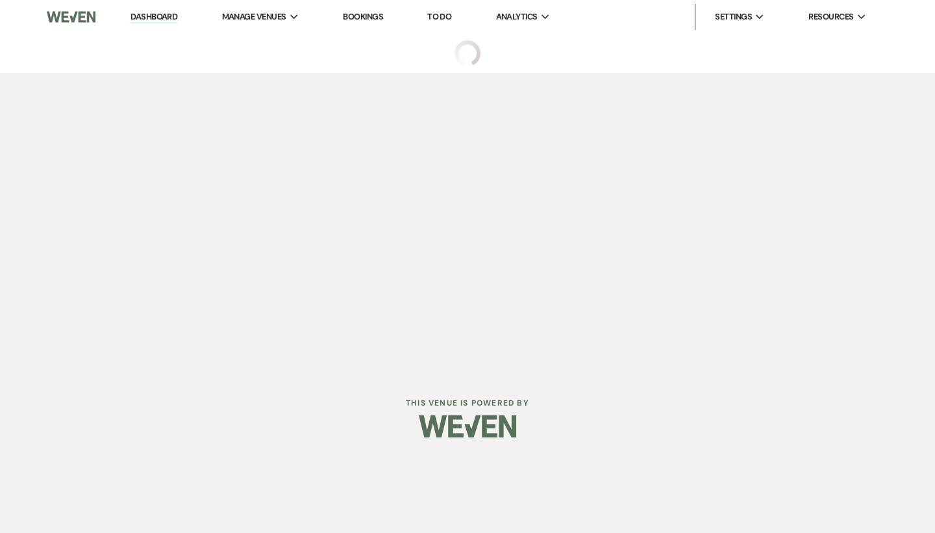
select select "6"
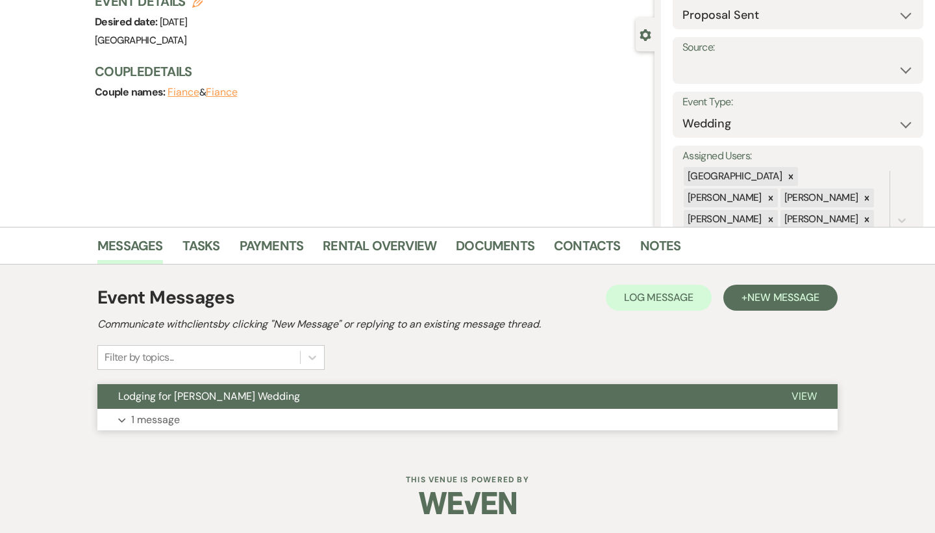
click at [248, 412] on button "Expand 1 message" at bounding box center [467, 420] width 740 height 22
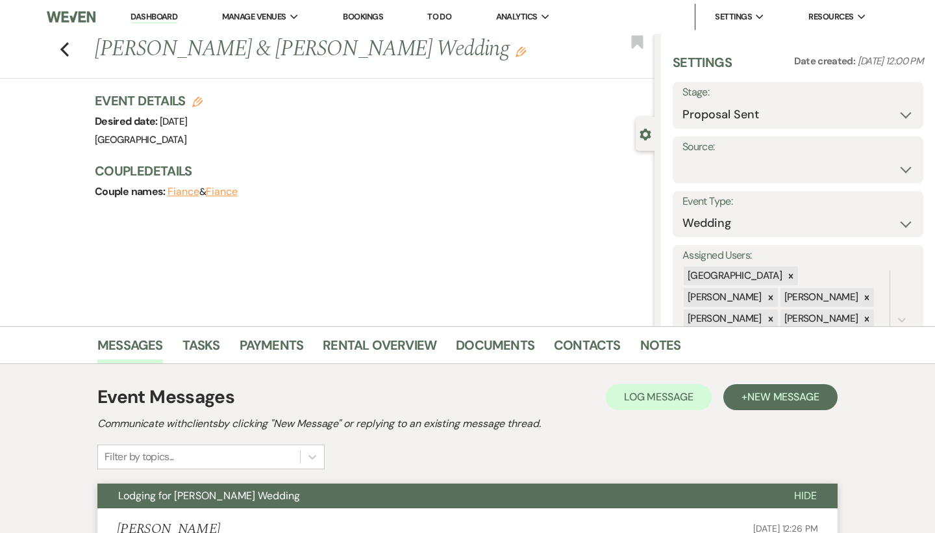
click at [58, 49] on div "Previous Donovan & Teresa Roper's Wedding Edit Bookmark" at bounding box center [324, 56] width 661 height 45
click at [66, 47] on icon "Previous" at bounding box center [65, 50] width 10 height 16
select select "6"
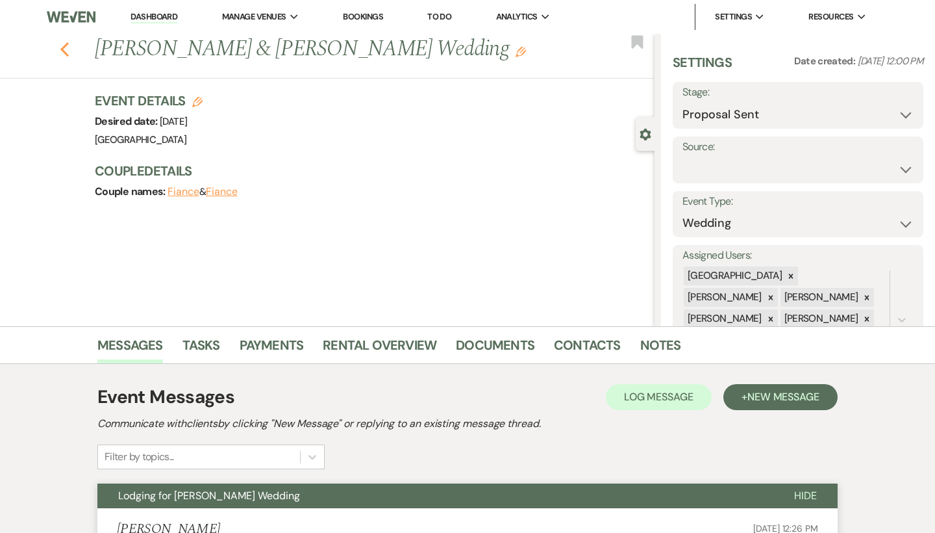
select select "6"
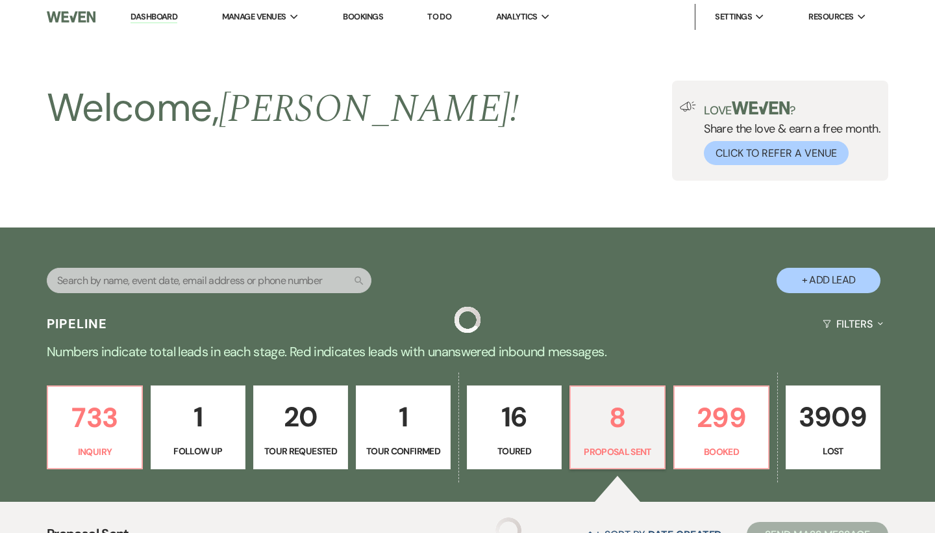
scroll to position [659, 0]
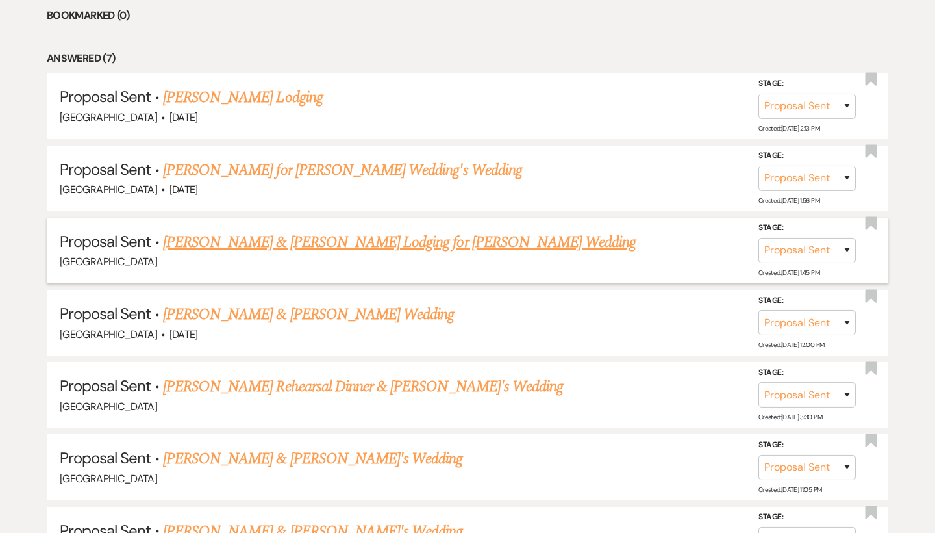
click at [264, 237] on link "[PERSON_NAME] & [PERSON_NAME] Lodging for [PERSON_NAME] Wedding" at bounding box center [399, 242] width 473 height 23
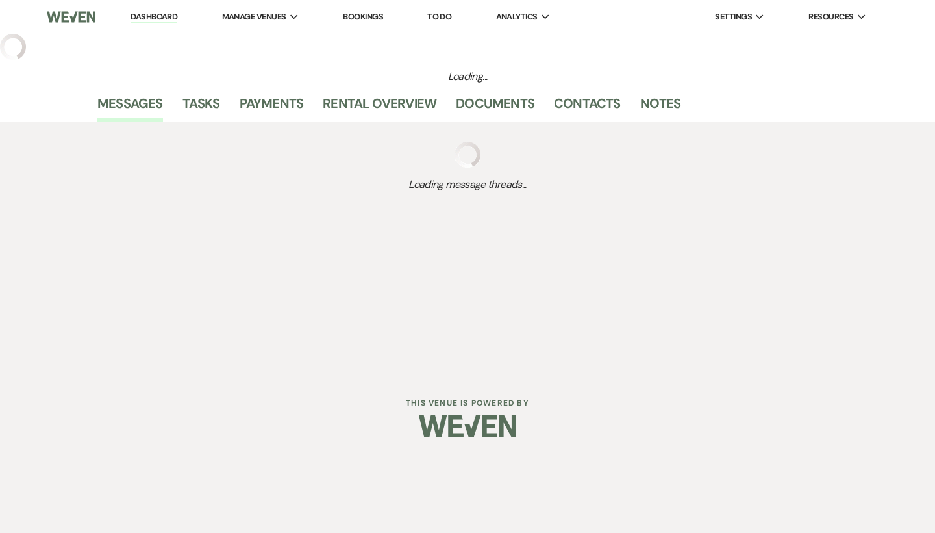
select select "6"
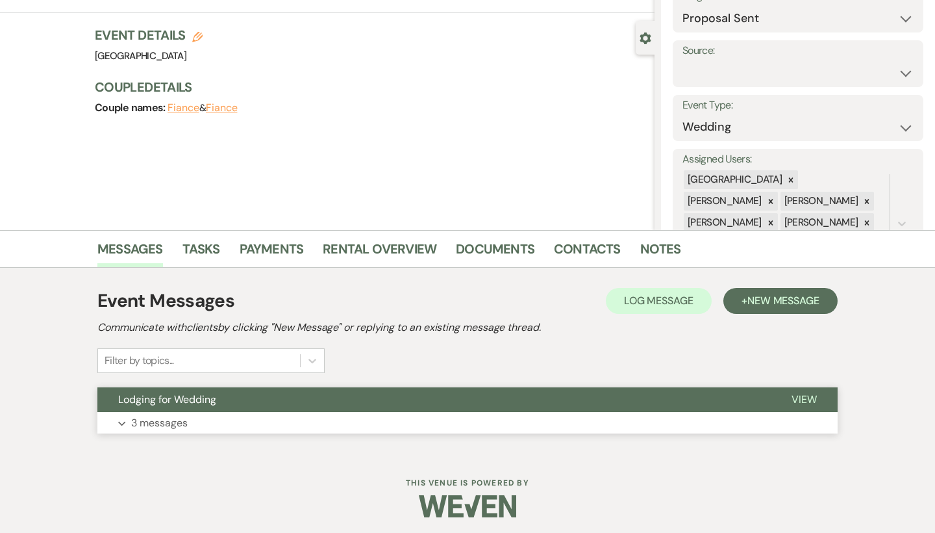
click at [232, 414] on button "Expand 3 messages" at bounding box center [467, 423] width 740 height 22
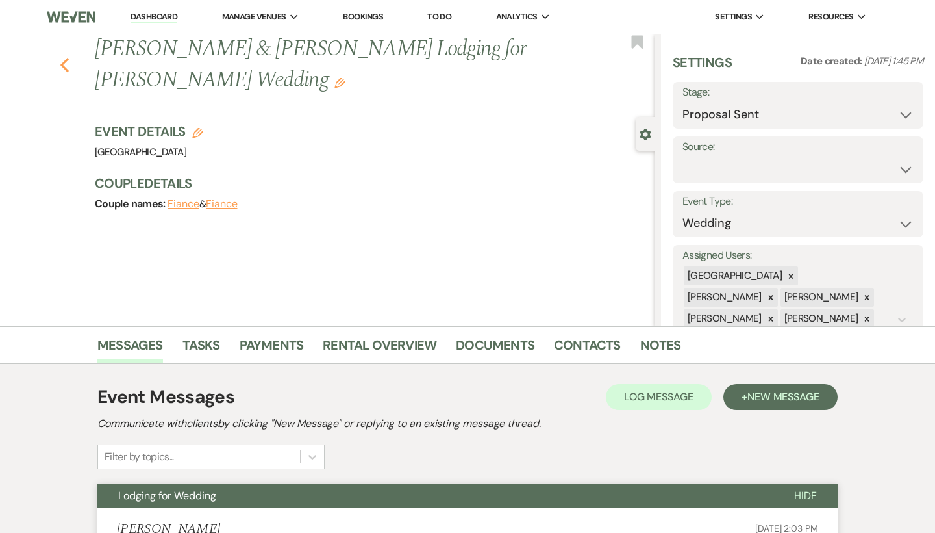
click at [66, 60] on use "button" at bounding box center [64, 65] width 8 height 14
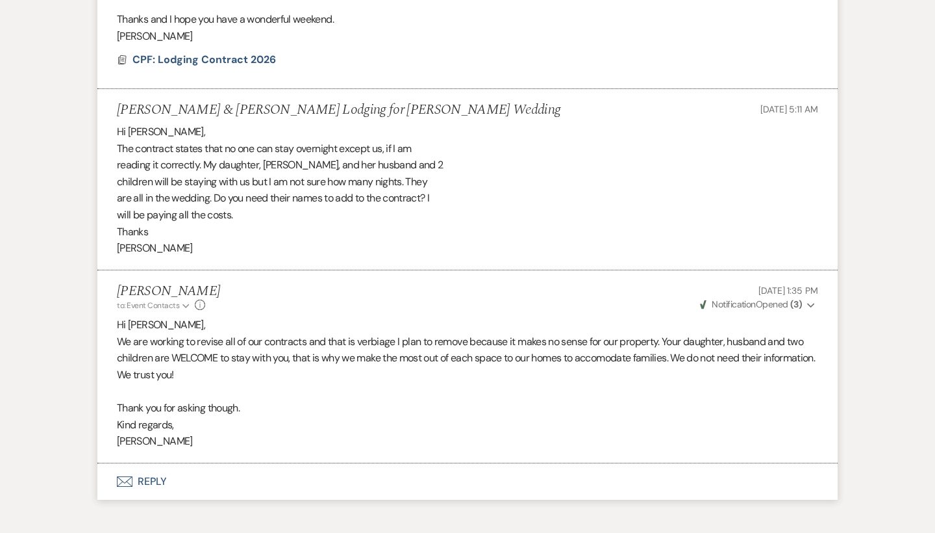
select select "6"
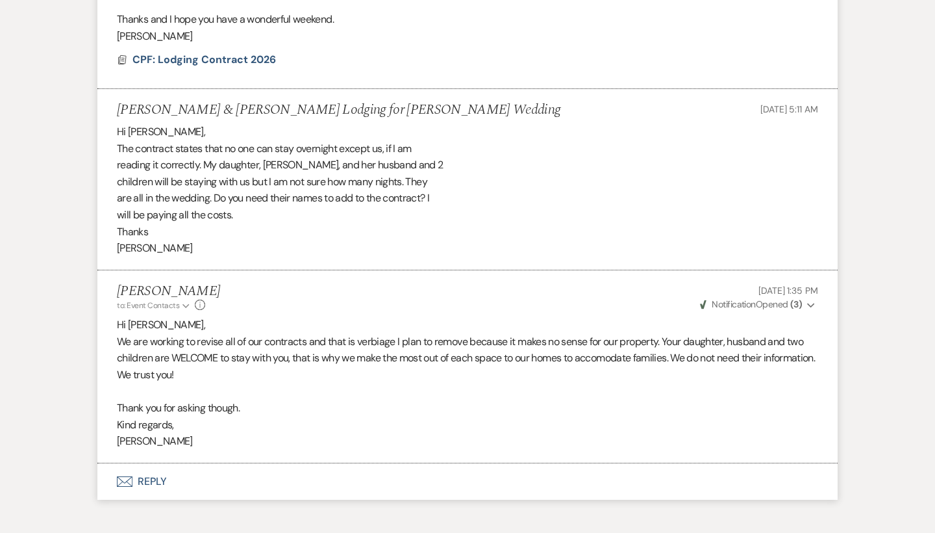
select select "6"
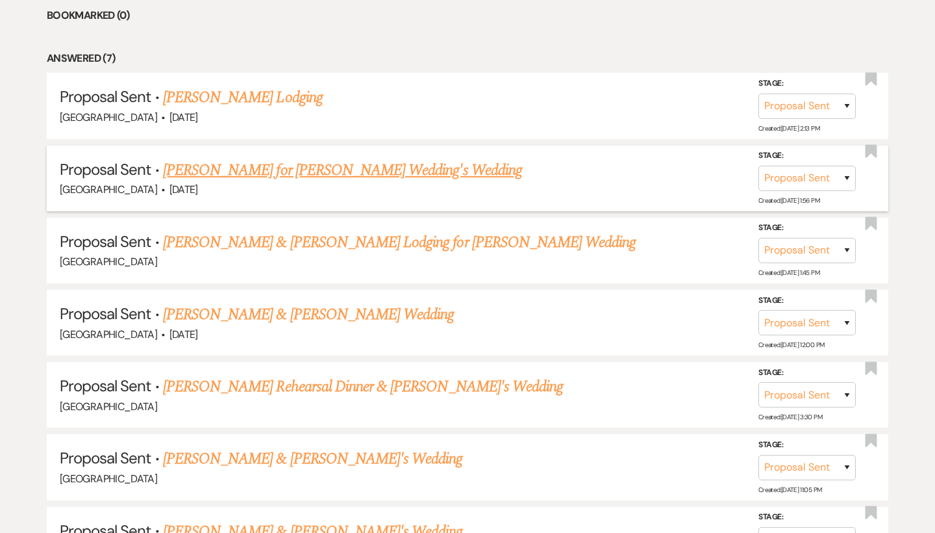
click at [226, 162] on link "[PERSON_NAME] for [PERSON_NAME] Wedding's Wedding" at bounding box center [342, 169] width 359 height 23
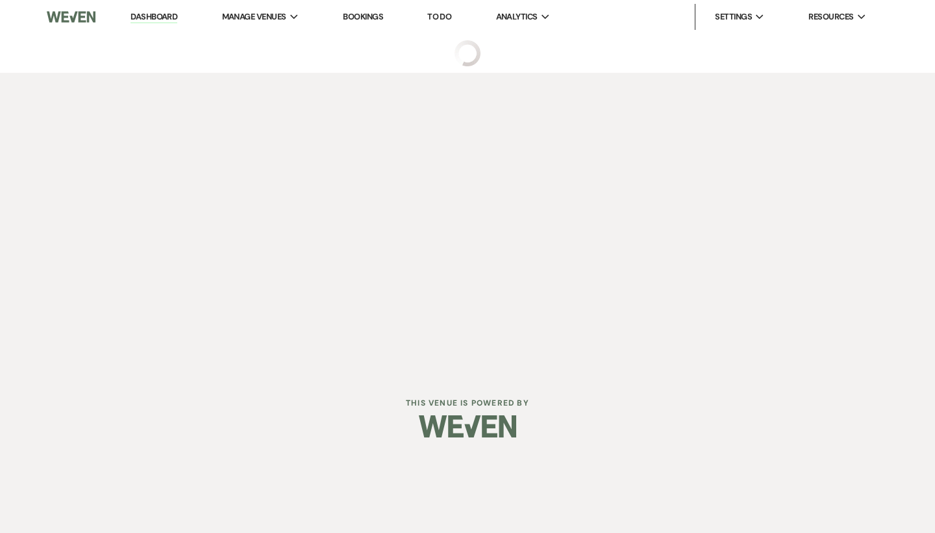
select select "6"
select select "1"
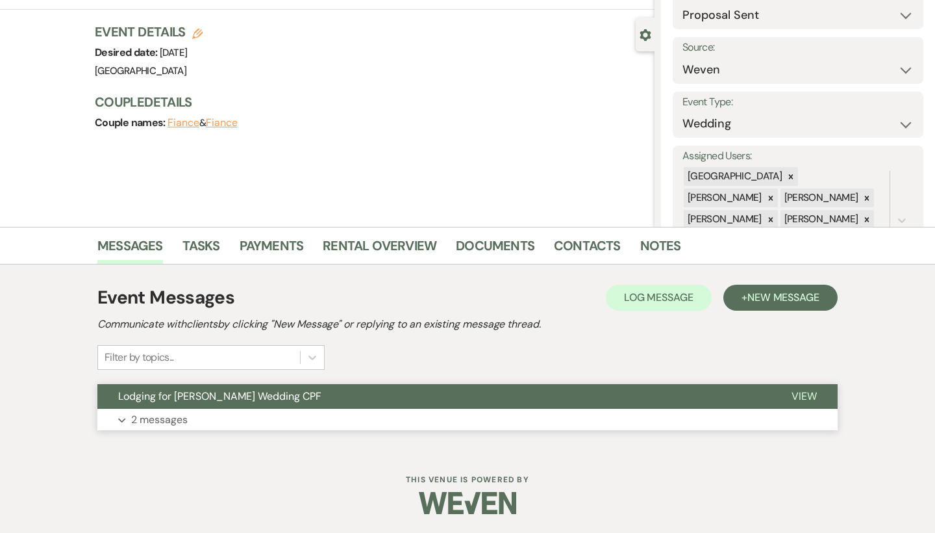
click at [221, 410] on button "Expand 2 messages" at bounding box center [467, 420] width 740 height 22
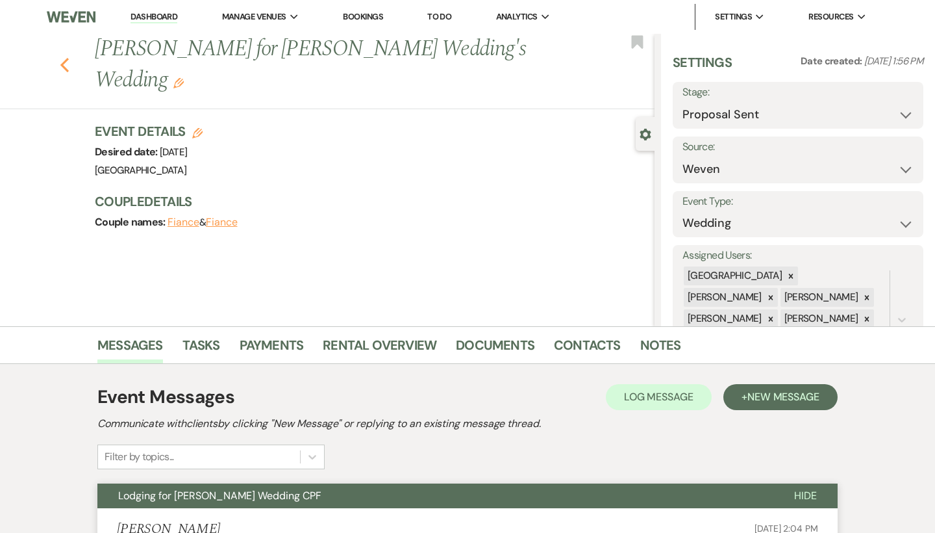
click at [67, 65] on icon "Previous" at bounding box center [65, 65] width 10 height 16
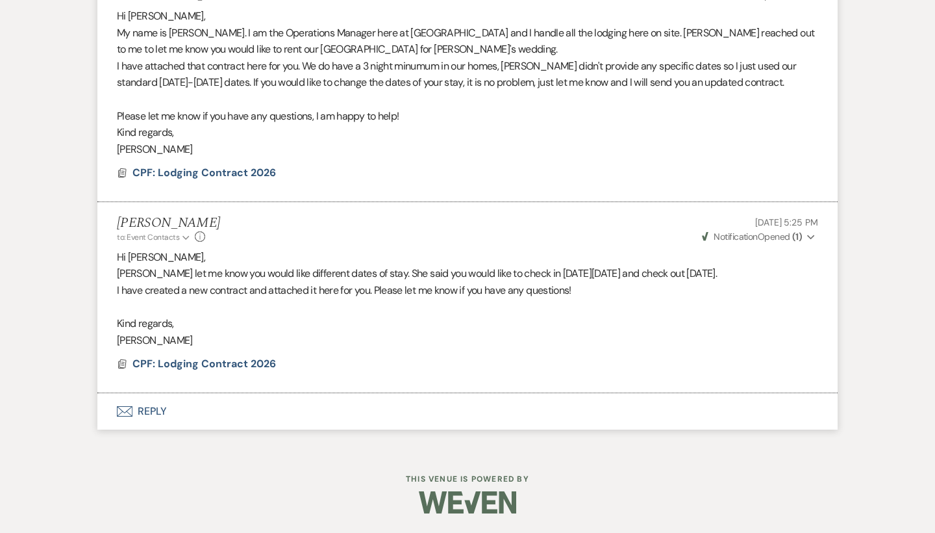
select select "6"
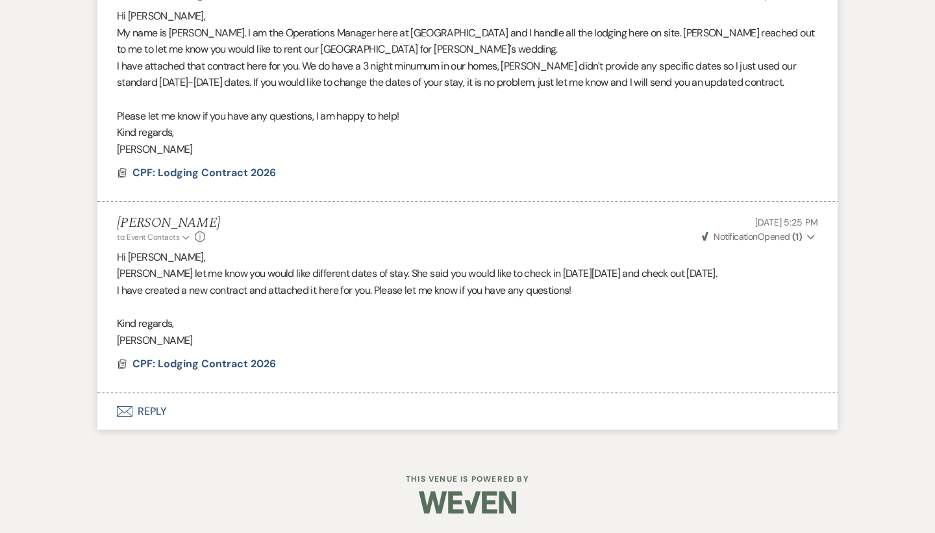
select select "6"
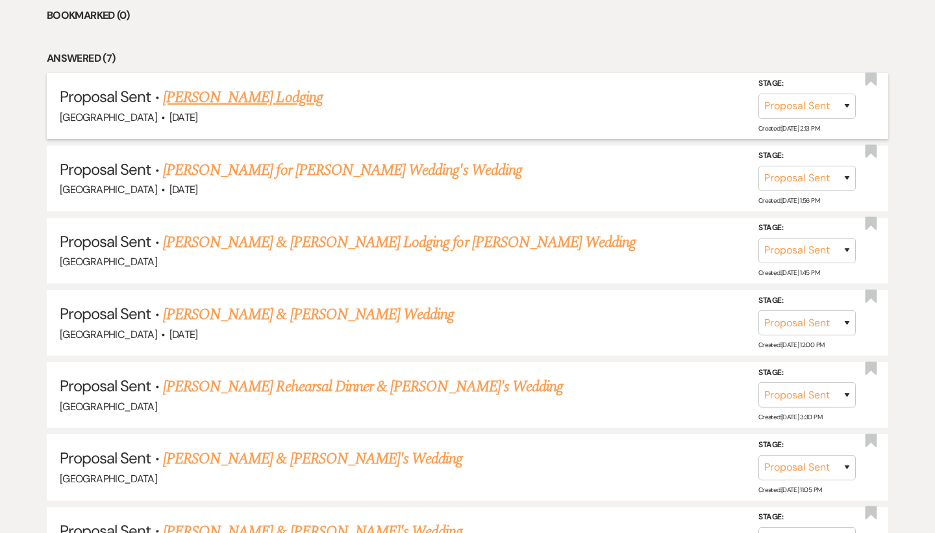
click at [232, 86] on link "[PERSON_NAME] Lodging" at bounding box center [243, 97] width 160 height 23
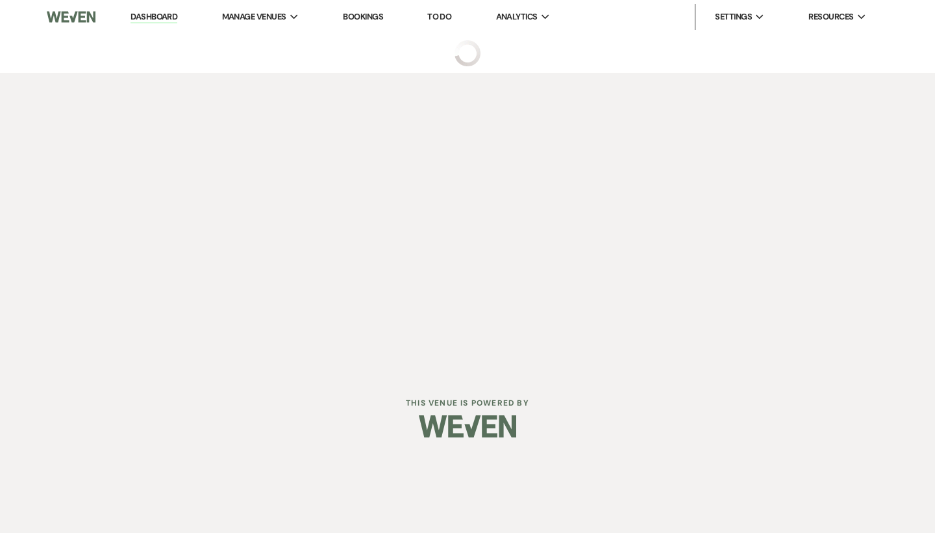
select select "6"
select select "13"
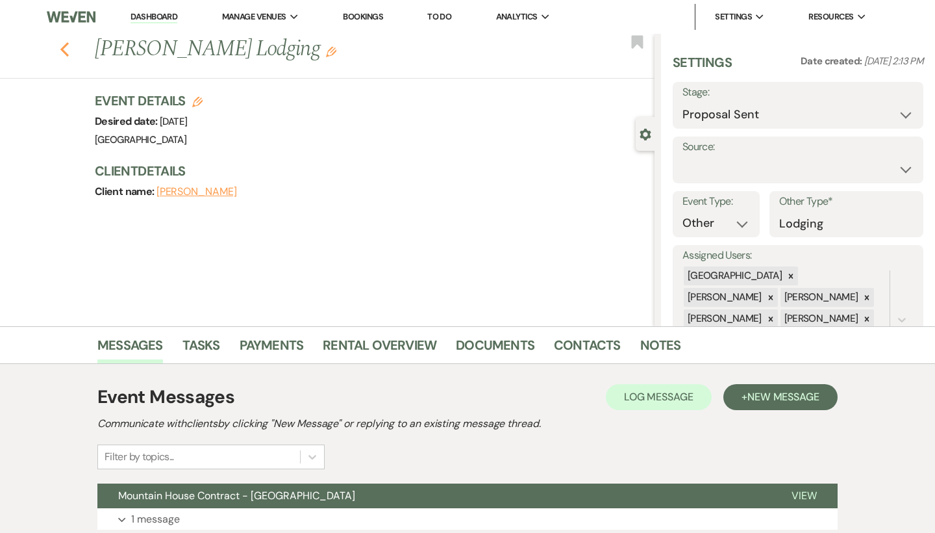
click at [66, 47] on icon "Previous" at bounding box center [65, 50] width 10 height 16
select select "6"
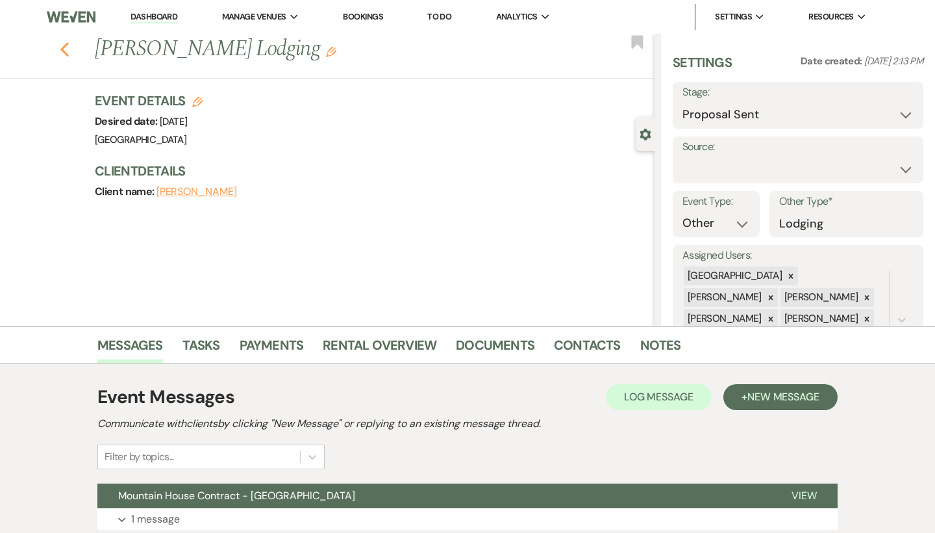
select select "6"
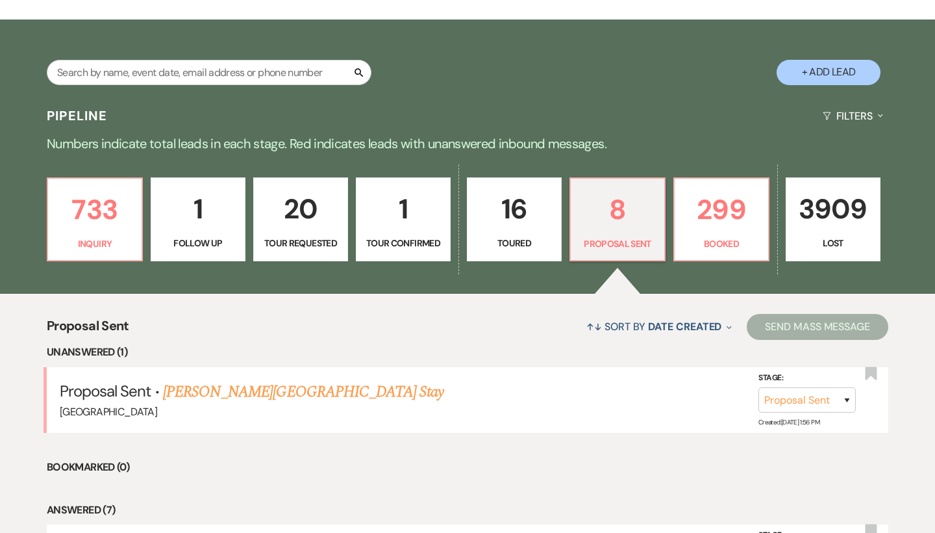
scroll to position [216, 0]
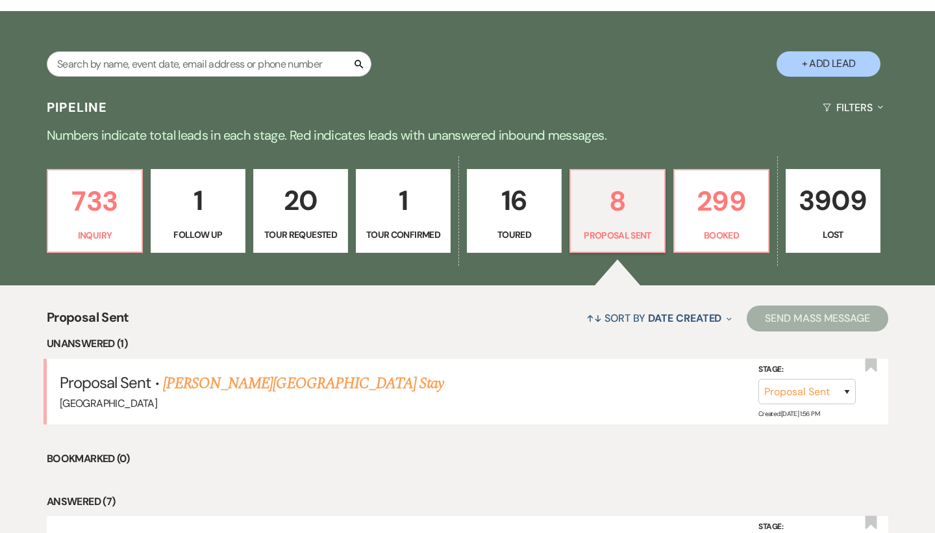
click at [378, 223] on link "1 Tour Confirmed" at bounding box center [403, 211] width 95 height 84
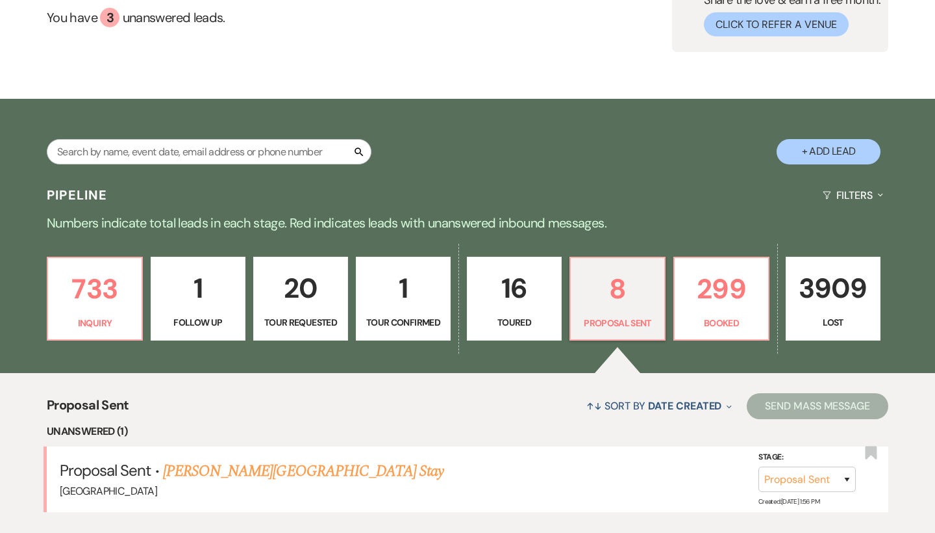
select select "4"
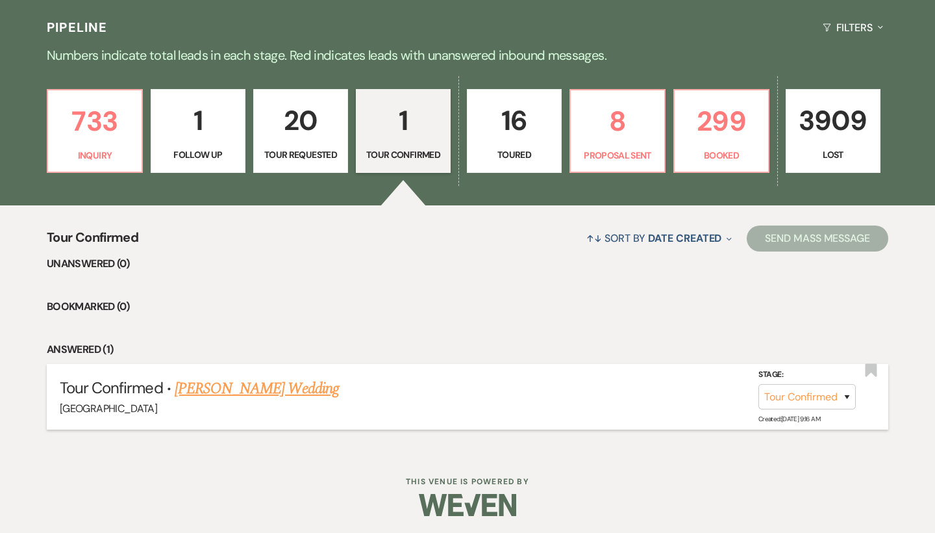
scroll to position [296, 0]
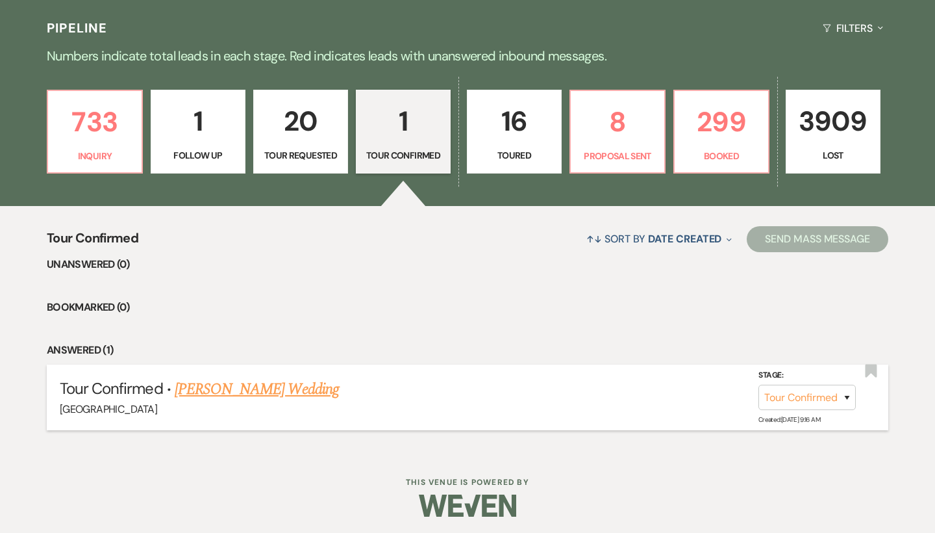
click at [240, 392] on link "Richard Wade's Wedding" at bounding box center [257, 388] width 164 height 23
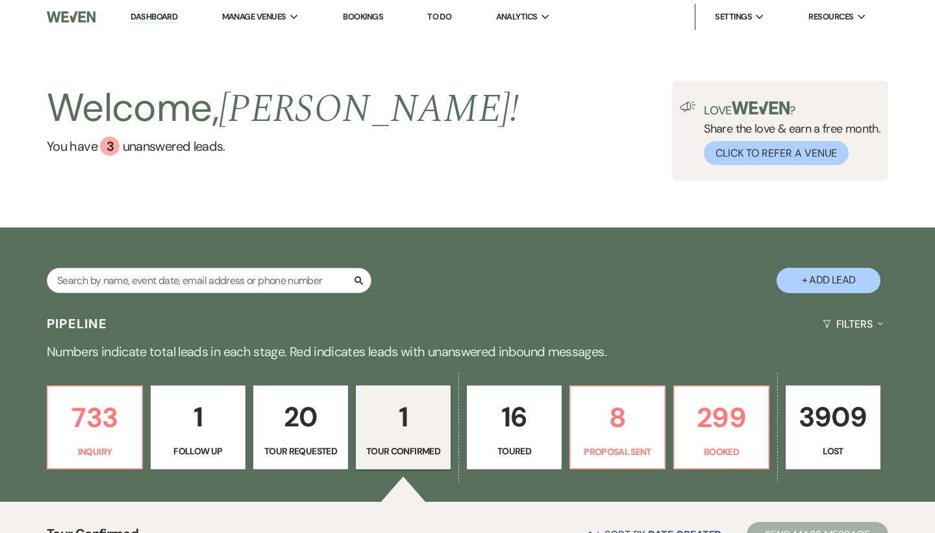
select select "4"
select select "20"
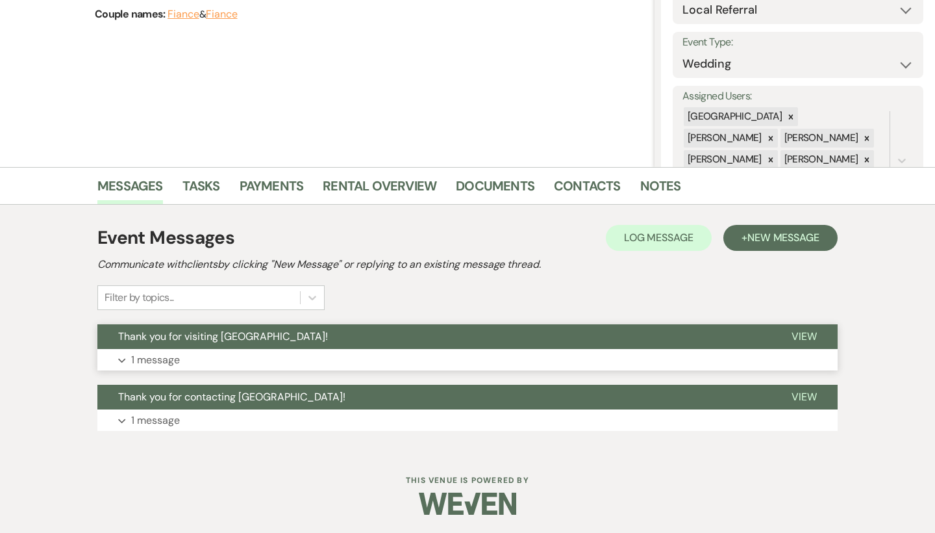
click at [222, 349] on button "Expand 1 message" at bounding box center [467, 360] width 740 height 22
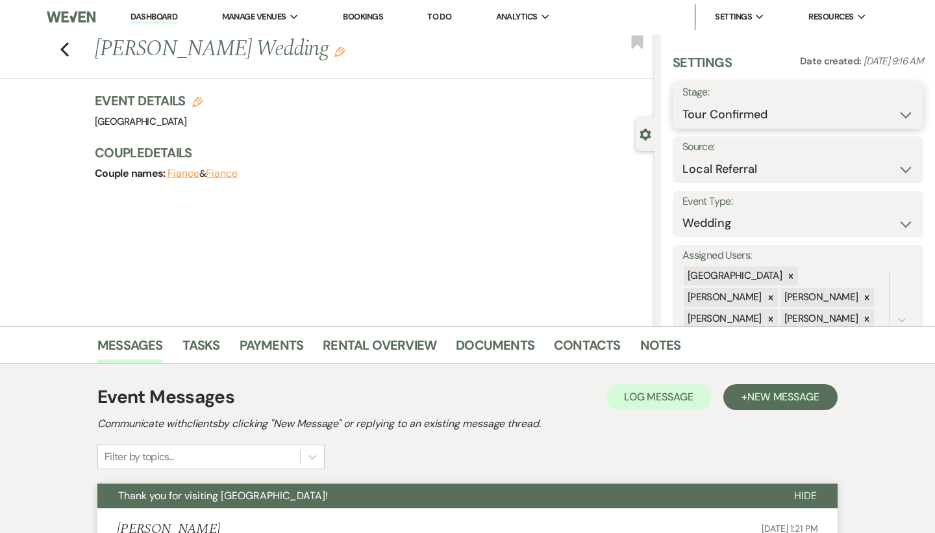
select select "8"
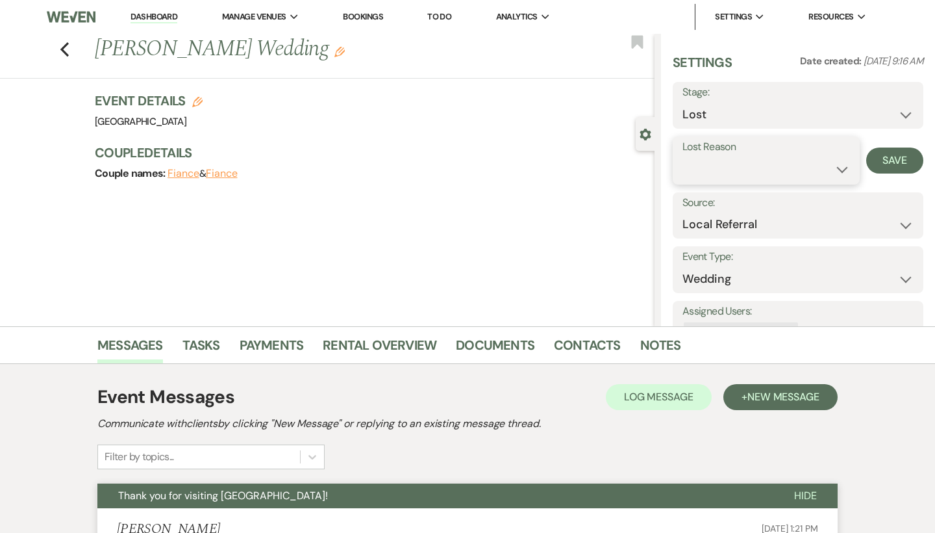
select select "5"
click at [892, 160] on button "Save" at bounding box center [894, 160] width 57 height 26
click at [62, 51] on use "button" at bounding box center [64, 49] width 8 height 14
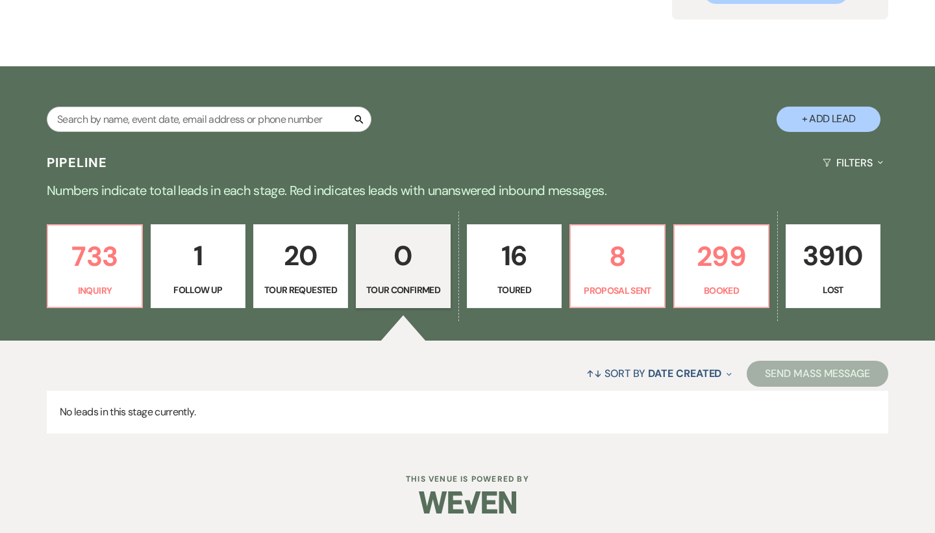
scroll to position [160, 0]
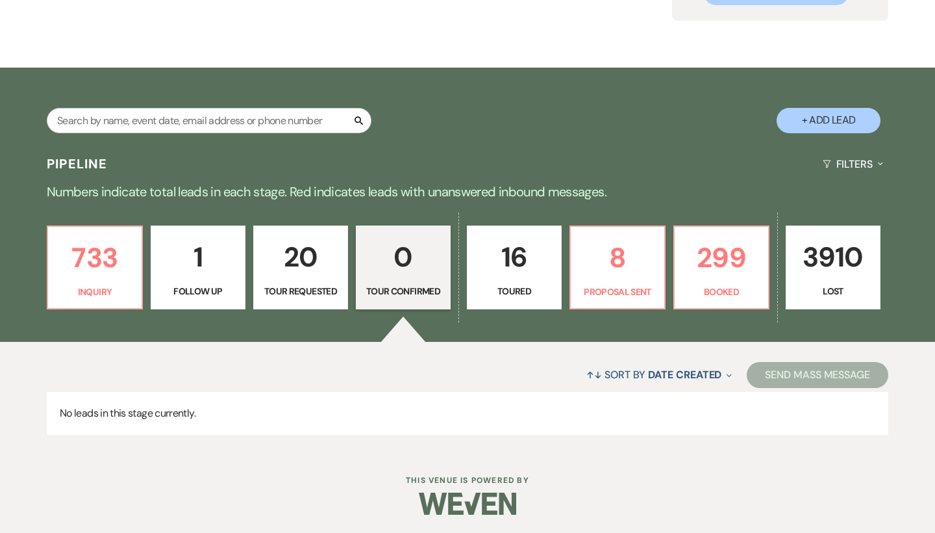
click at [305, 279] on link "20 Tour Requested" at bounding box center [300, 267] width 95 height 84
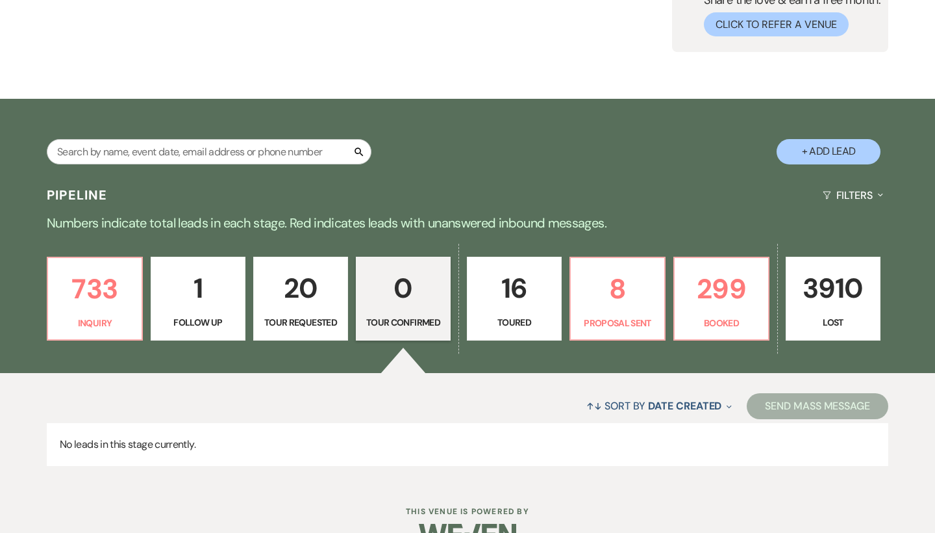
select select "2"
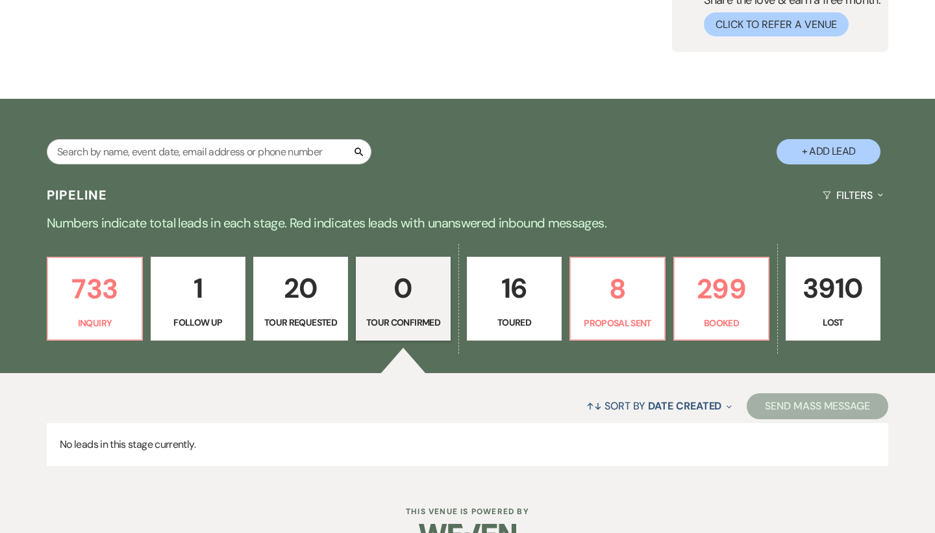
select select "2"
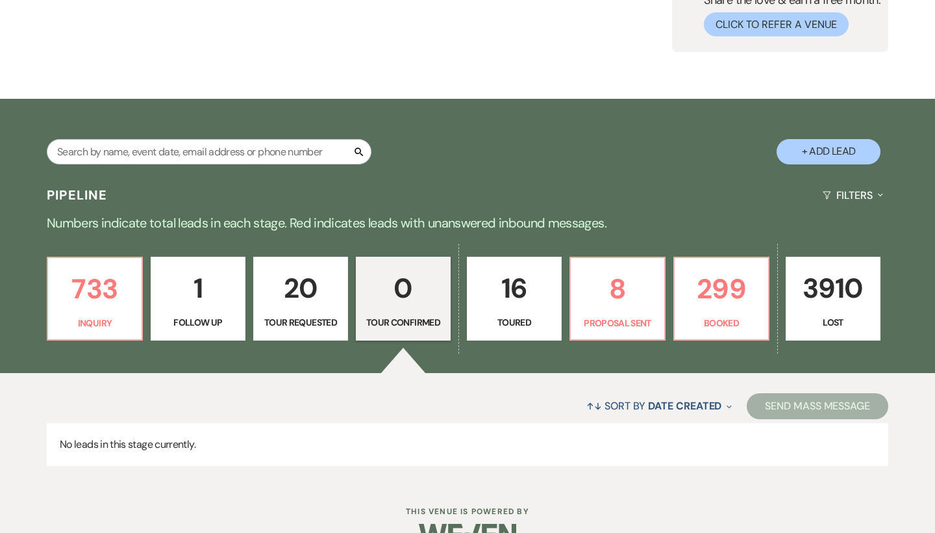
select select "2"
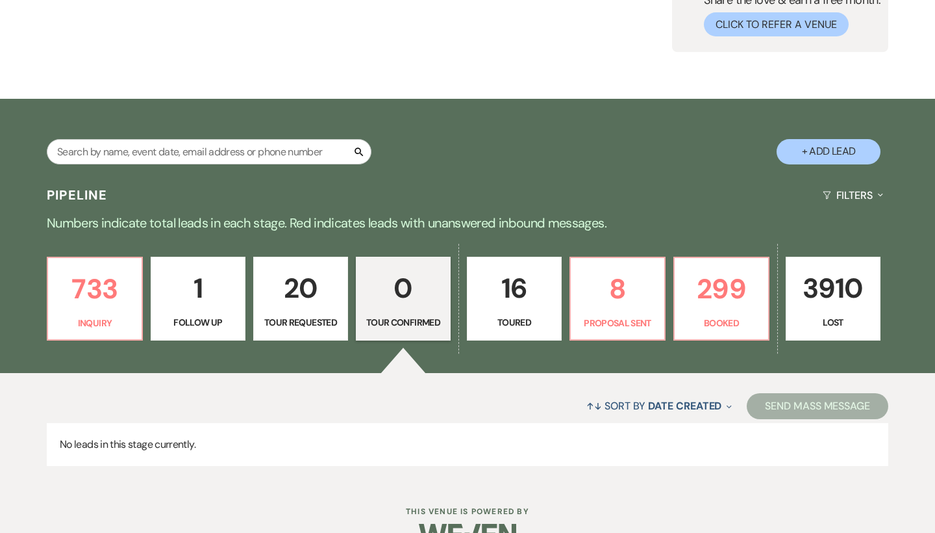
select select "2"
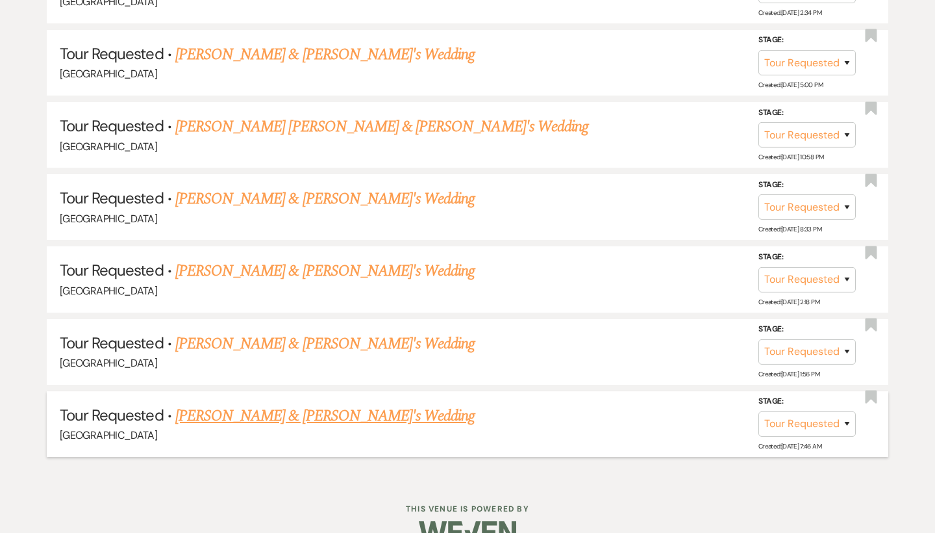
scroll to position [1641, 0]
click at [286, 405] on link "Gwen Welcher & Fiance's Wedding" at bounding box center [325, 416] width 300 height 23
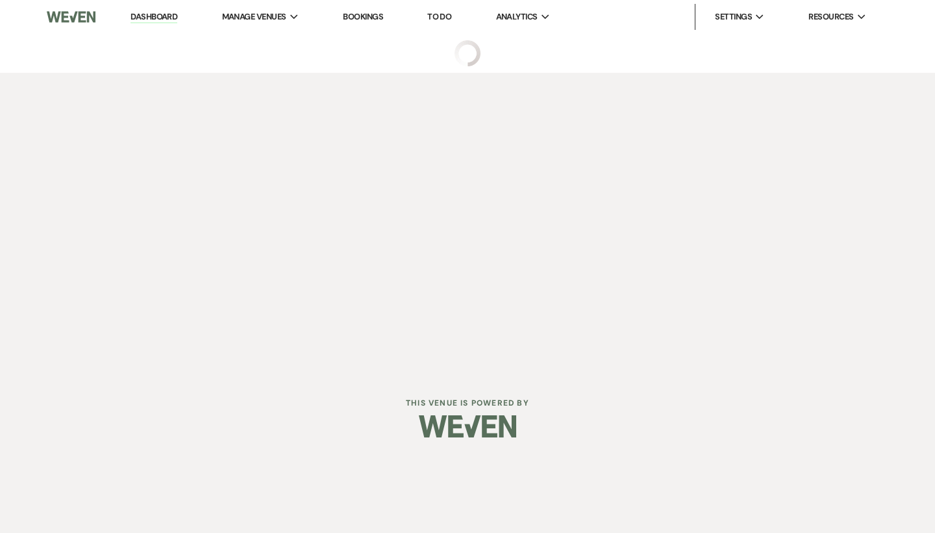
select select "2"
select select "6"
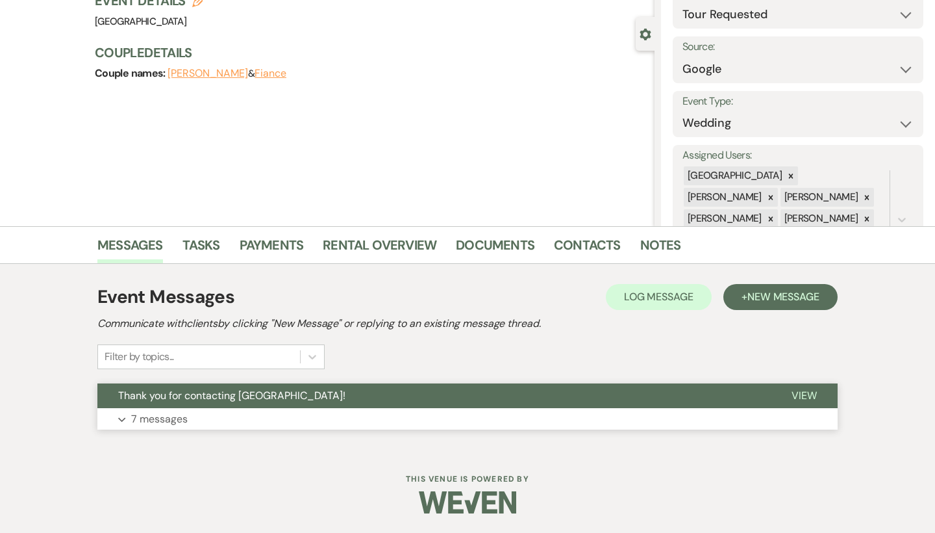
click at [267, 419] on button "Expand 7 messages" at bounding box center [467, 419] width 740 height 22
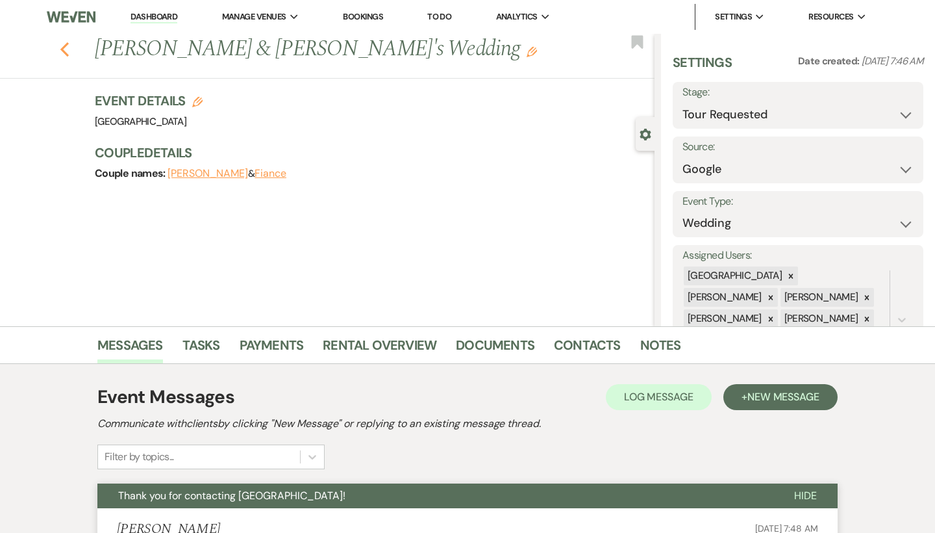
click at [65, 45] on use "button" at bounding box center [64, 49] width 8 height 14
select select "2"
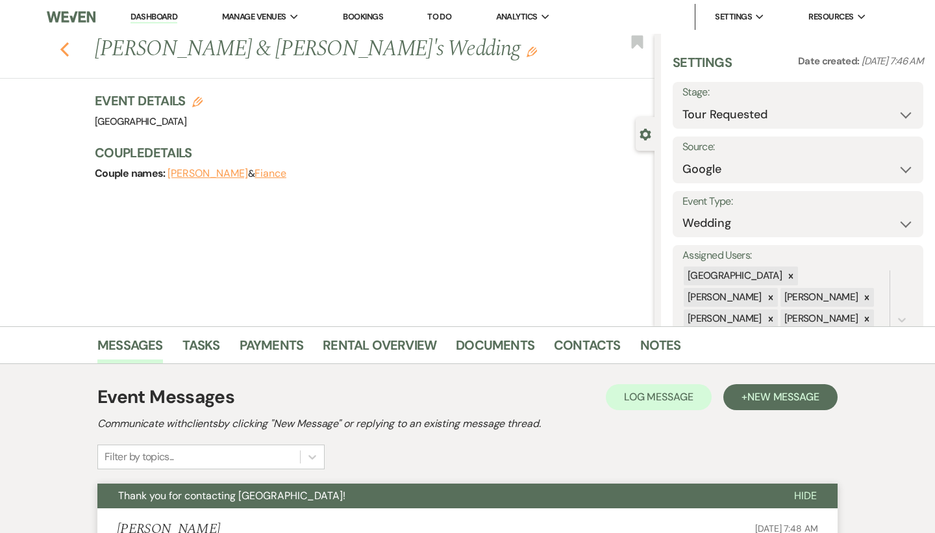
select select "2"
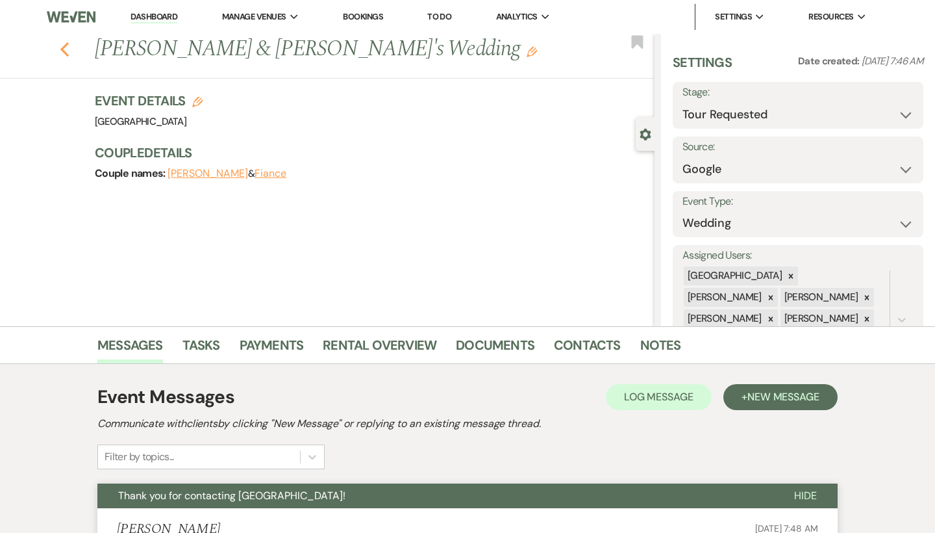
select select "2"
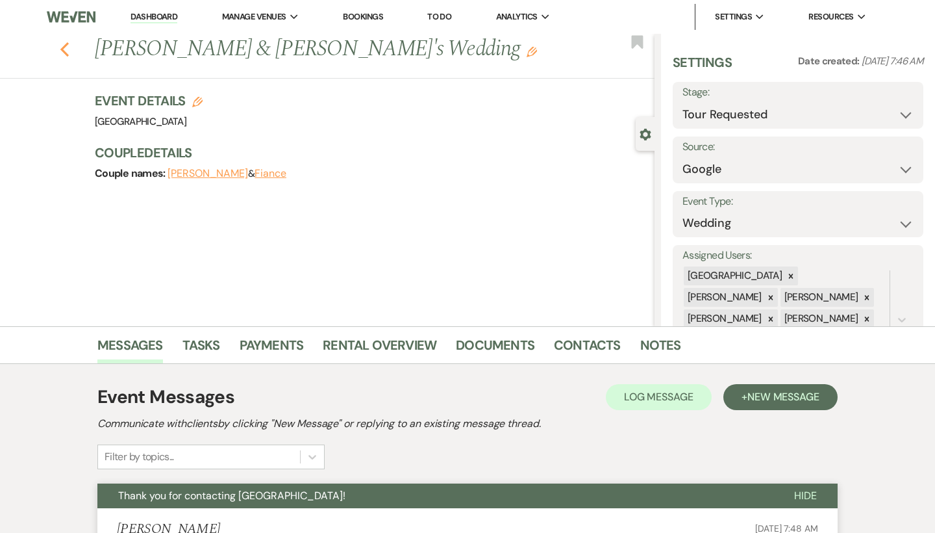
select select "2"
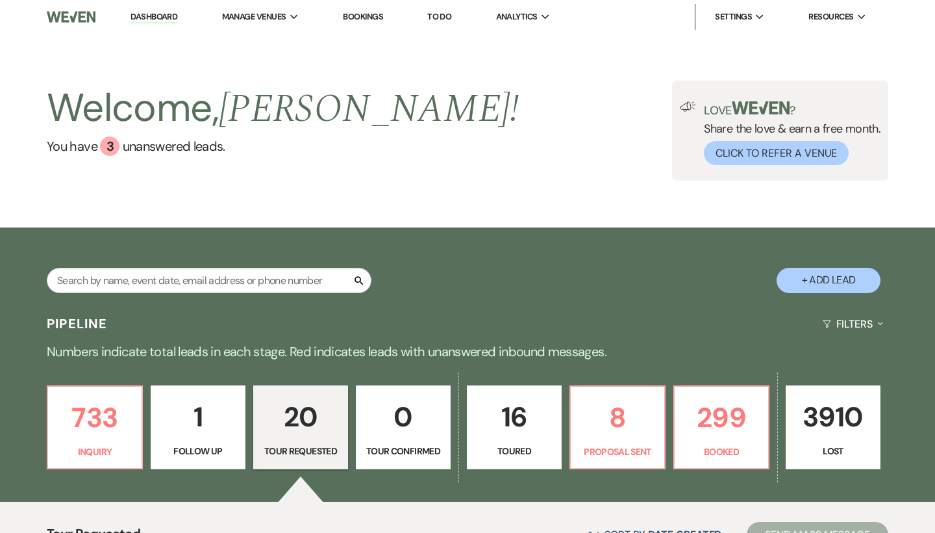
scroll to position [-1, 0]
click at [91, 438] on p "733" at bounding box center [95, 418] width 78 height 44
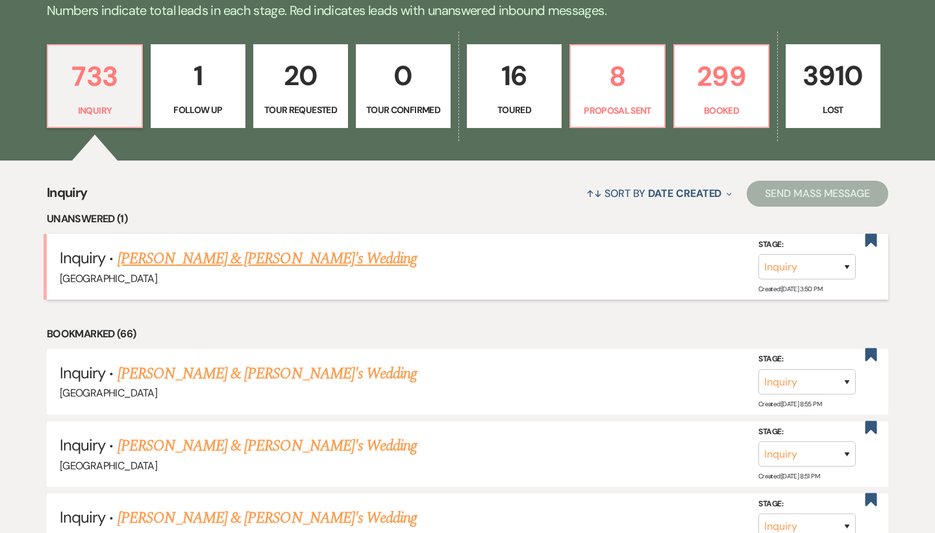
click at [208, 256] on link "[PERSON_NAME] & [PERSON_NAME]'s Wedding" at bounding box center [268, 258] width 300 height 23
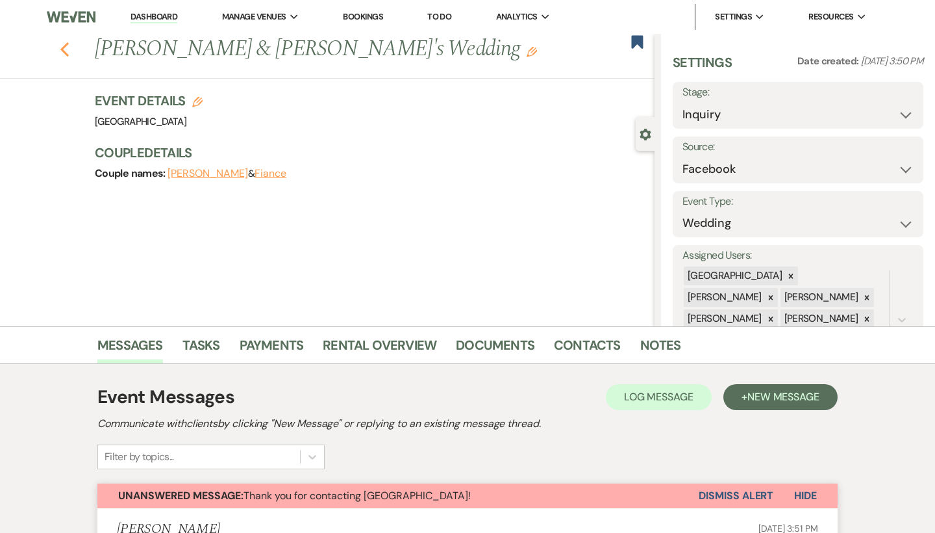
click at [62, 45] on icon "Previous" at bounding box center [65, 50] width 10 height 16
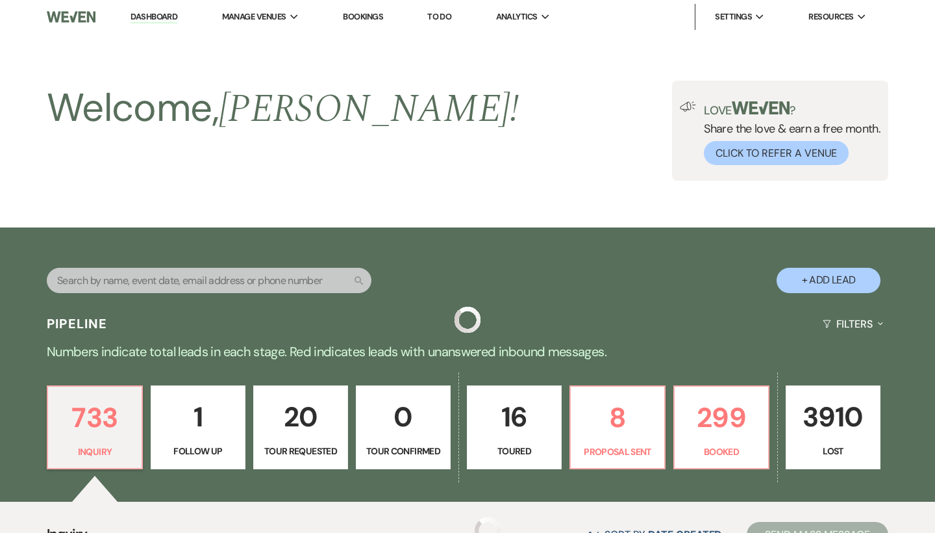
scroll to position [341, 0]
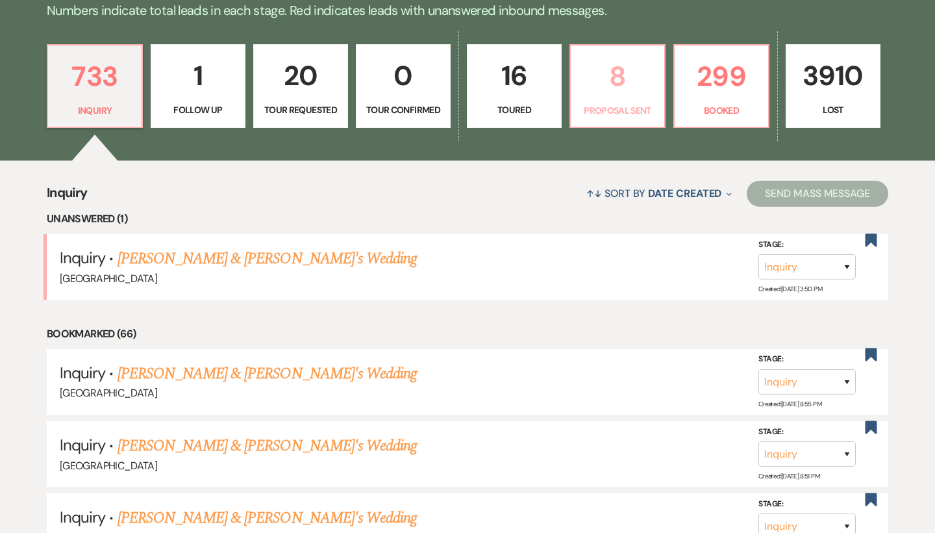
click at [633, 75] on p "8" at bounding box center [618, 77] width 78 height 44
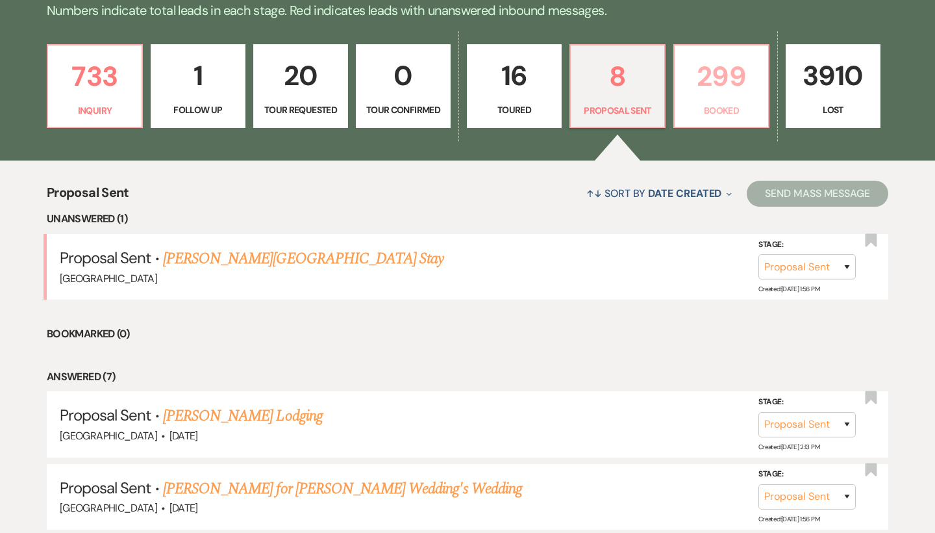
click at [745, 99] on link "299 Booked" at bounding box center [722, 86] width 96 height 84
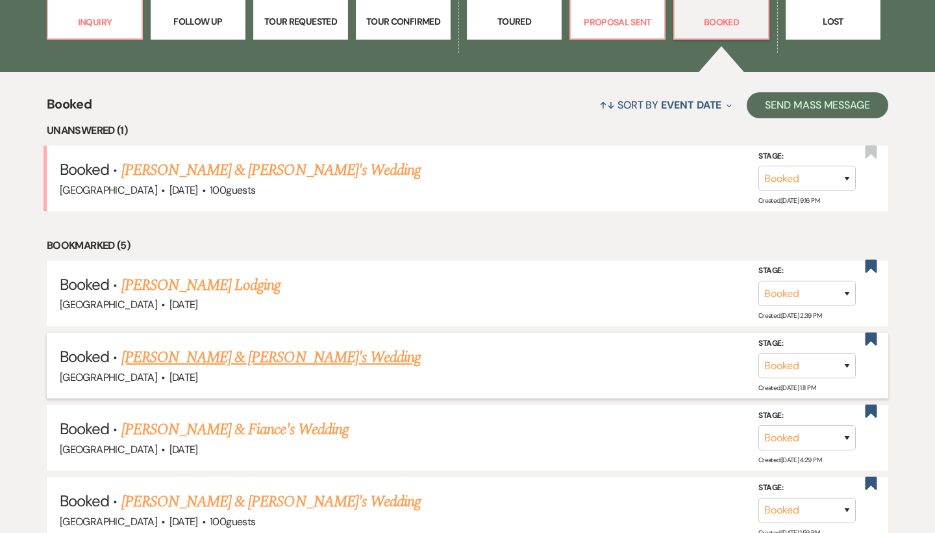
scroll to position [415, 0]
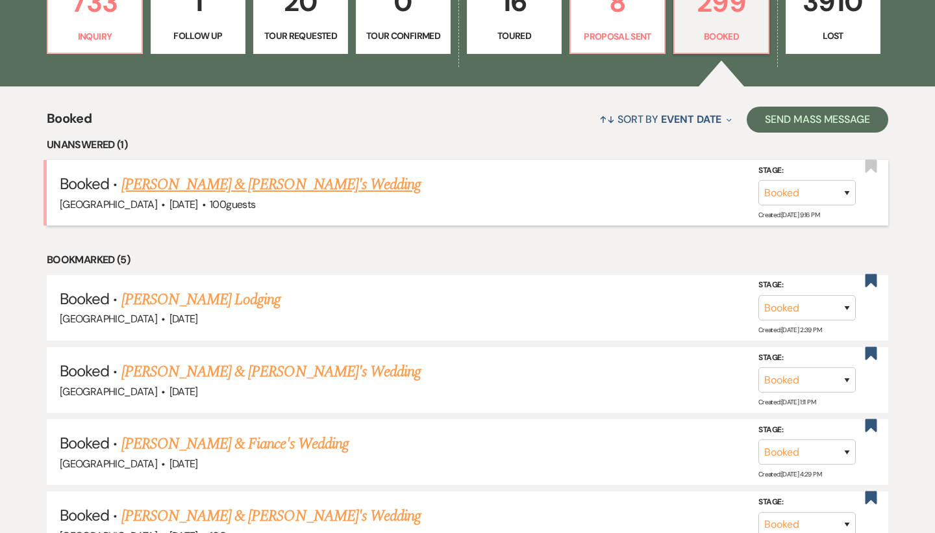
click at [292, 185] on link "[PERSON_NAME] & [PERSON_NAME]'s Wedding" at bounding box center [271, 184] width 300 height 23
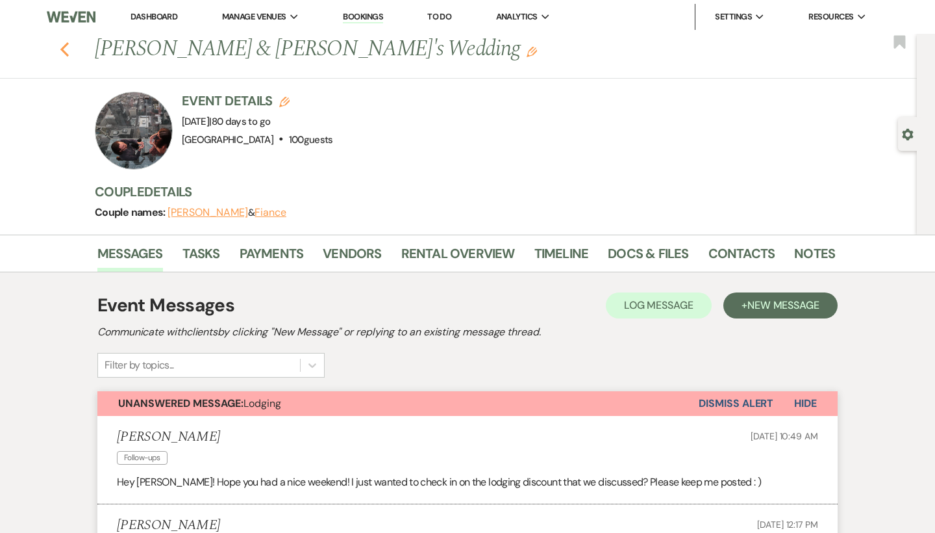
click at [65, 48] on icon "Previous" at bounding box center [65, 50] width 10 height 16
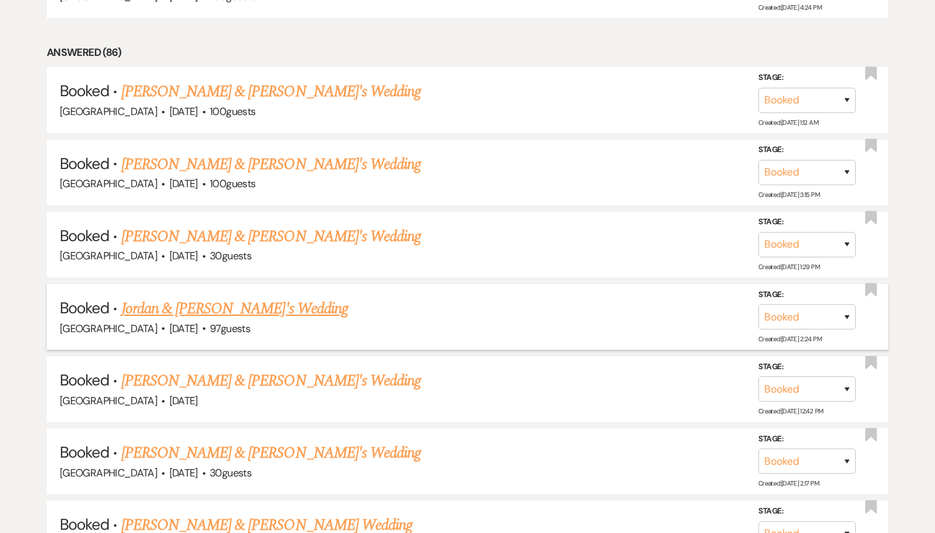
scroll to position [1030, 0]
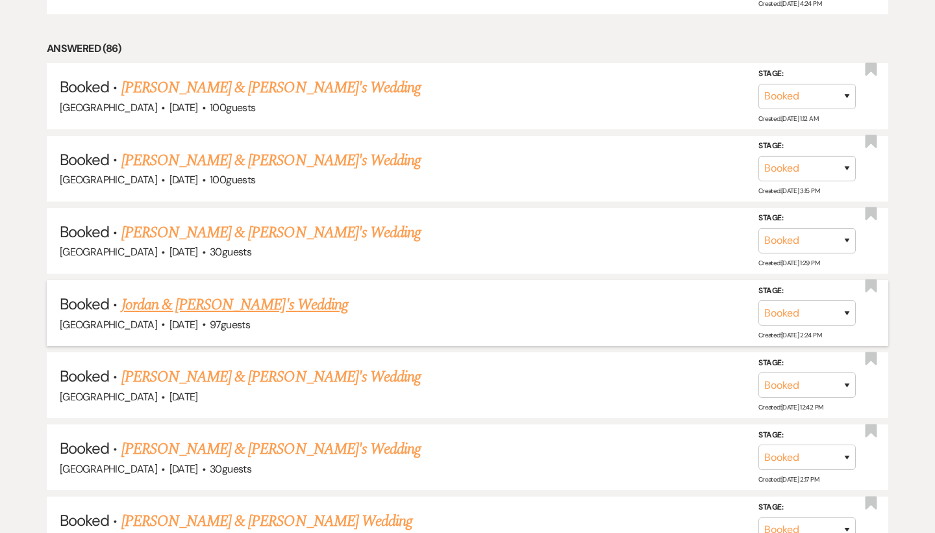
click at [240, 293] on link "Jordan & [PERSON_NAME]'s Wedding" at bounding box center [234, 304] width 227 height 23
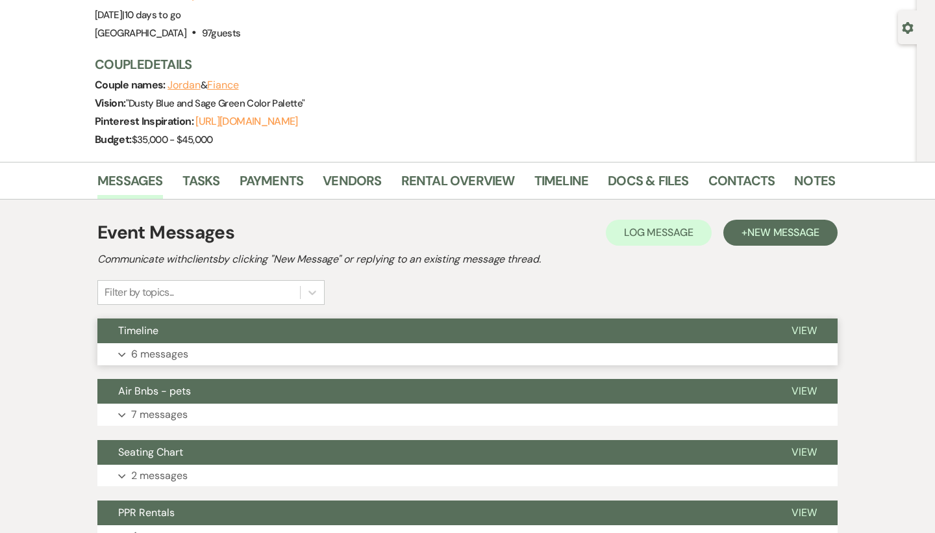
click at [215, 346] on button "Expand 6 messages" at bounding box center [467, 354] width 740 height 22
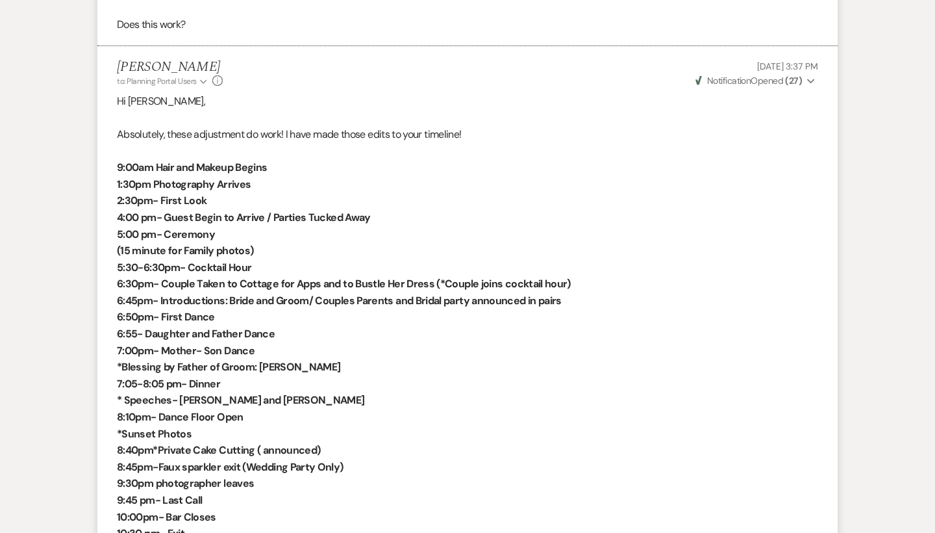
scroll to position [1352, 0]
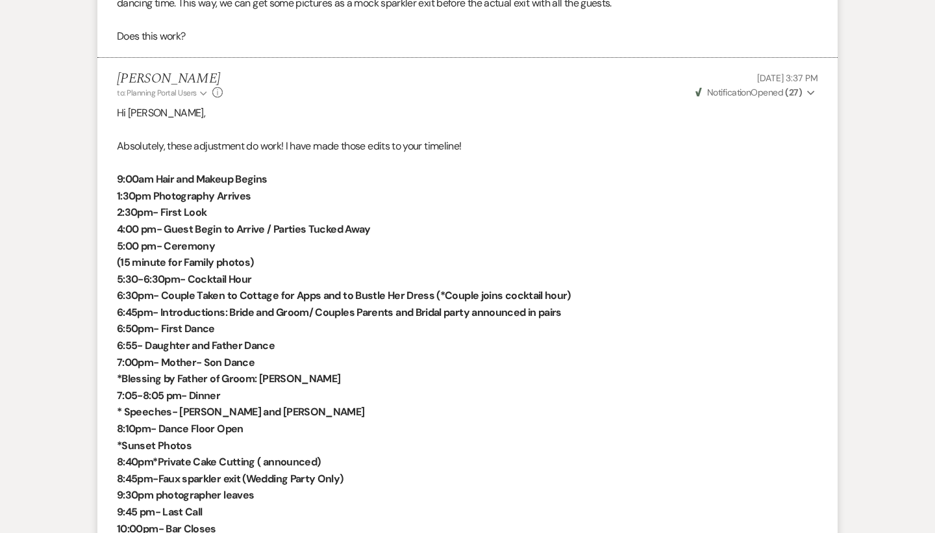
drag, startPoint x: 235, startPoint y: 281, endPoint x: 103, endPoint y: 151, distance: 186.0
click at [103, 151] on li "Brooke Robinson to: Planning Portal Users Expand Info Sep 09, 2025, 3:37 PM Wev…" at bounding box center [467, 337] width 740 height 559
copy div "9:00am Hair and Makeup Begins 1:30pm Photography Arrives 2:30pm- First Look 4:0…"
click at [353, 221] on p "4:00 pm- Guest Begin to Arrive / Parties Tucked Away" at bounding box center [467, 229] width 701 height 17
click at [349, 188] on p "1:30pm Photography Arrives" at bounding box center [467, 196] width 701 height 17
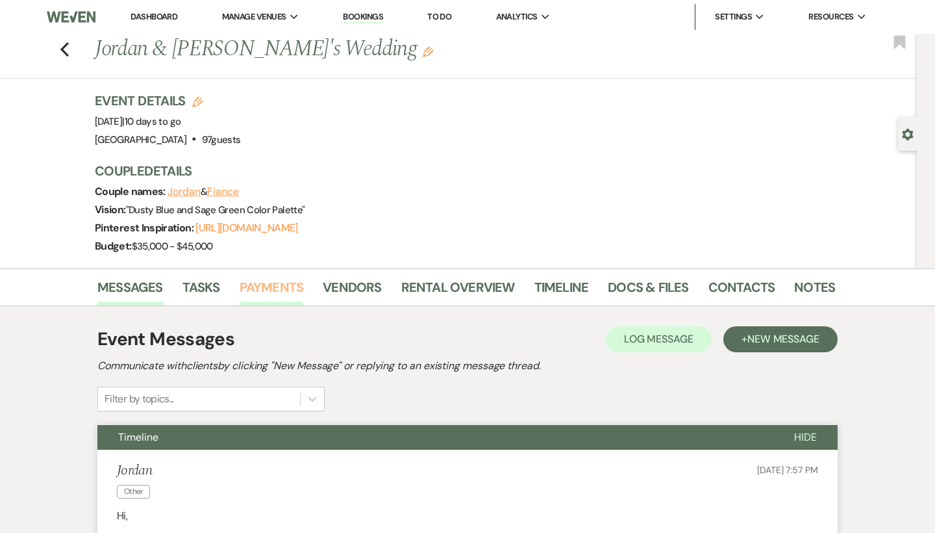
scroll to position [0, 0]
click at [357, 288] on link "Vendors" at bounding box center [352, 291] width 58 height 29
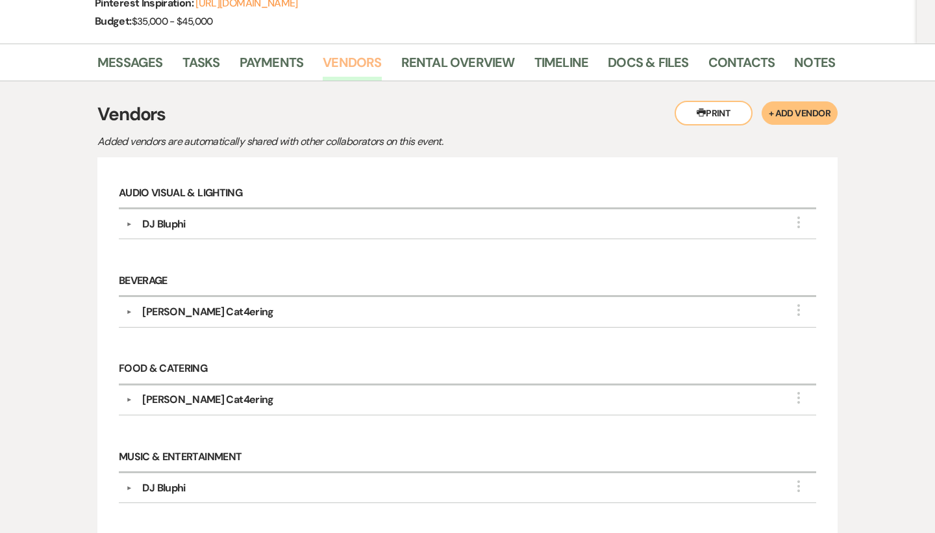
scroll to position [242, 0]
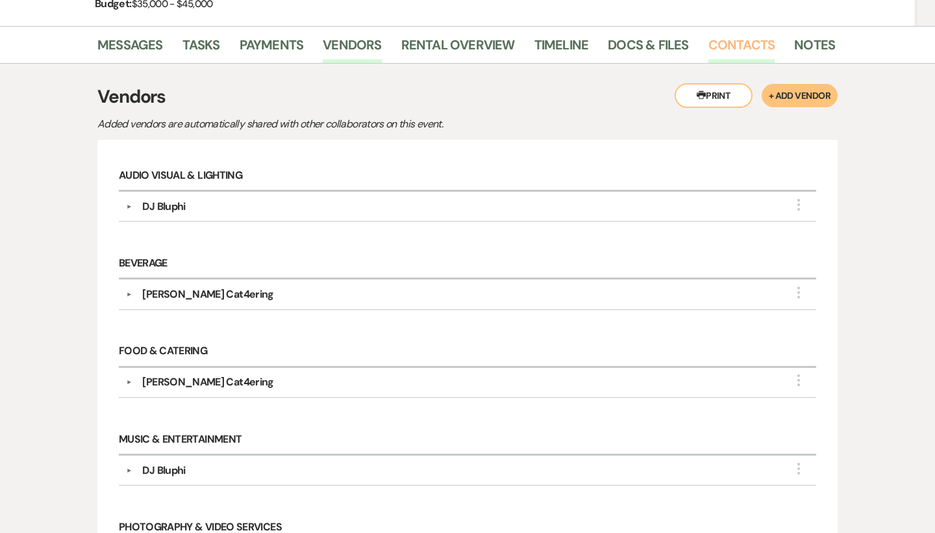
click at [746, 48] on link "Contacts" at bounding box center [742, 48] width 67 height 29
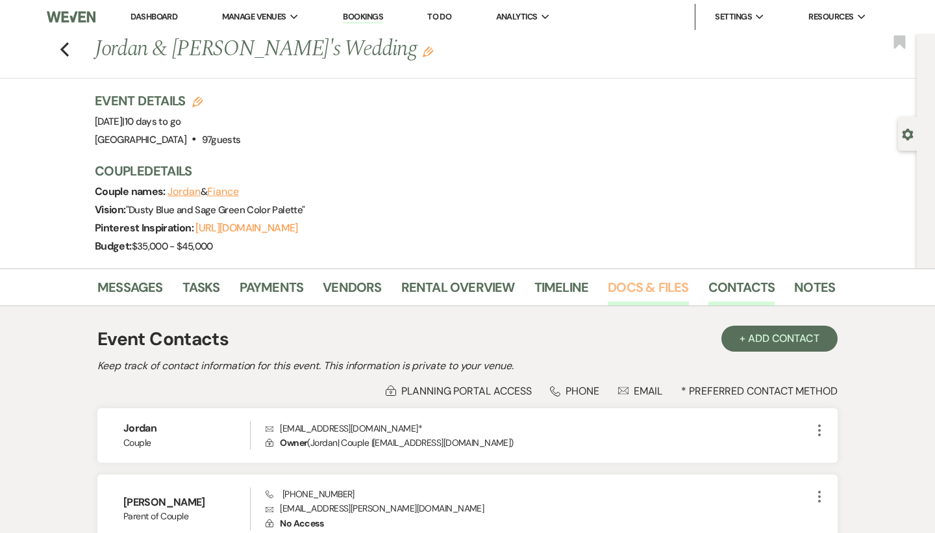
click at [646, 286] on link "Docs & Files" at bounding box center [648, 291] width 81 height 29
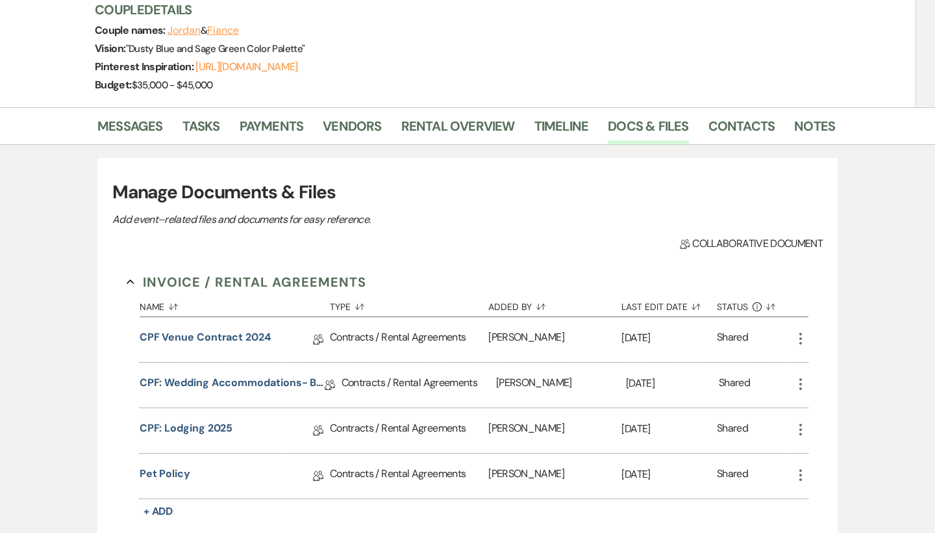
scroll to position [212, 0]
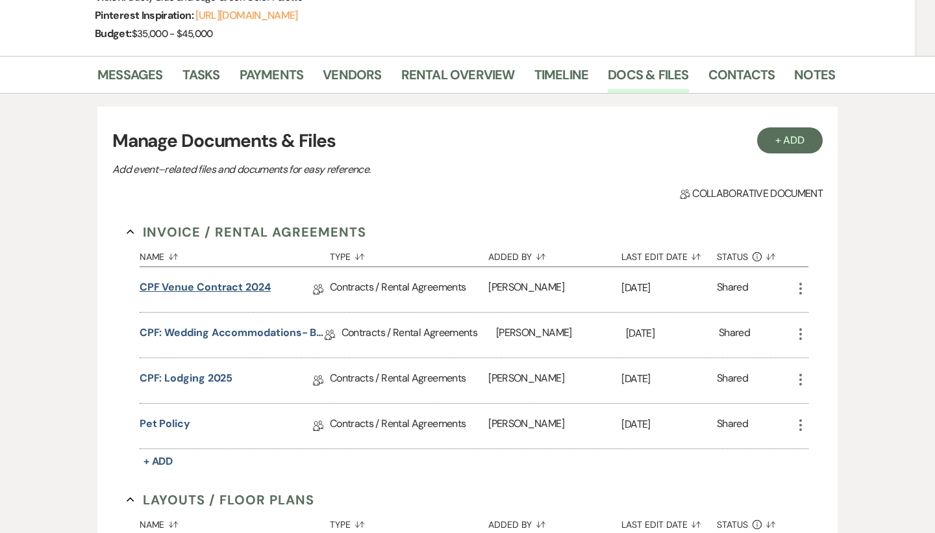
click at [239, 284] on link "CPF Venue Contract 2024" at bounding box center [205, 289] width 131 height 20
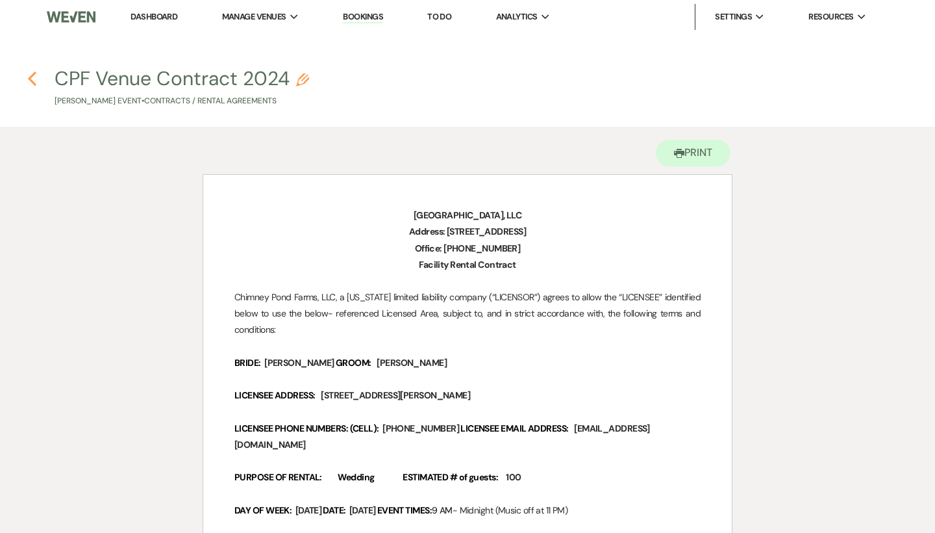
click at [30, 78] on use "button" at bounding box center [32, 78] width 8 height 14
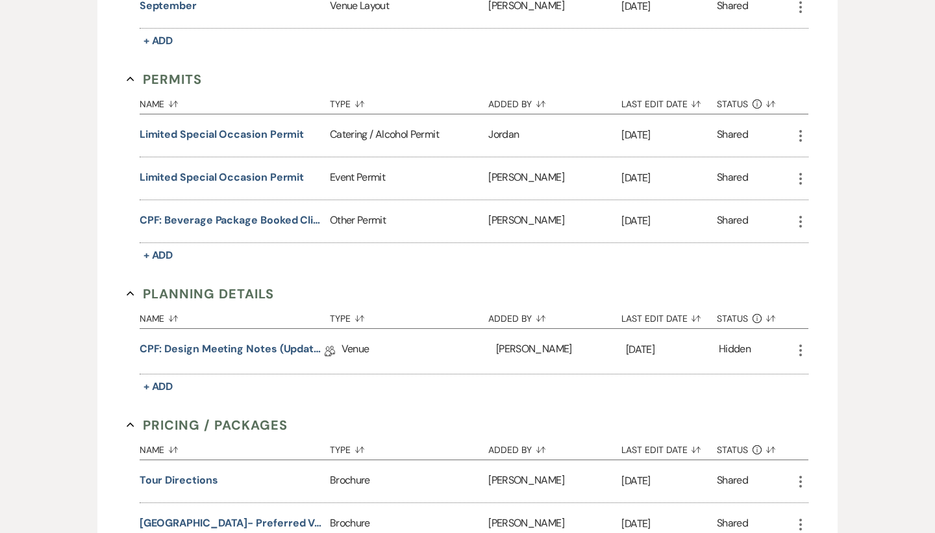
scroll to position [769, 0]
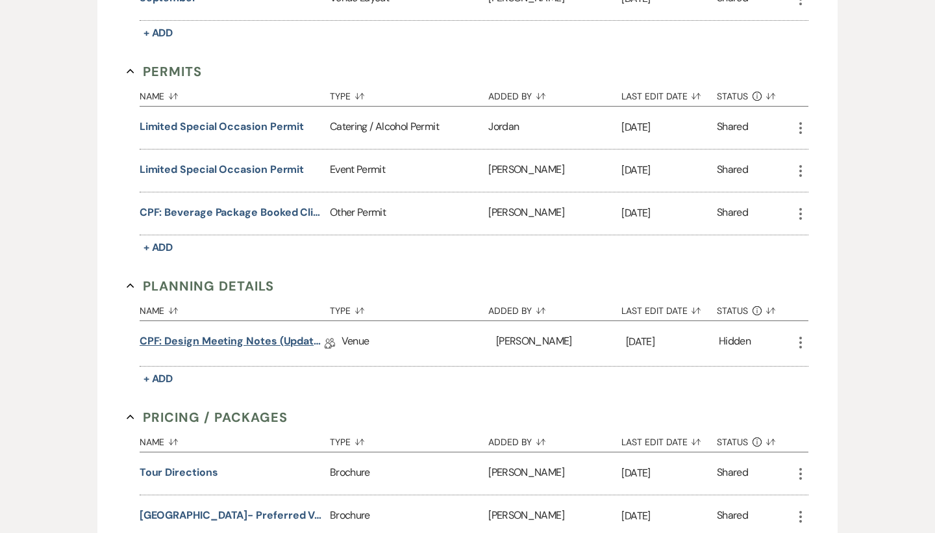
click at [274, 337] on link "CPF: Design Meeting Notes (Updated: July 29th)" at bounding box center [232, 343] width 185 height 20
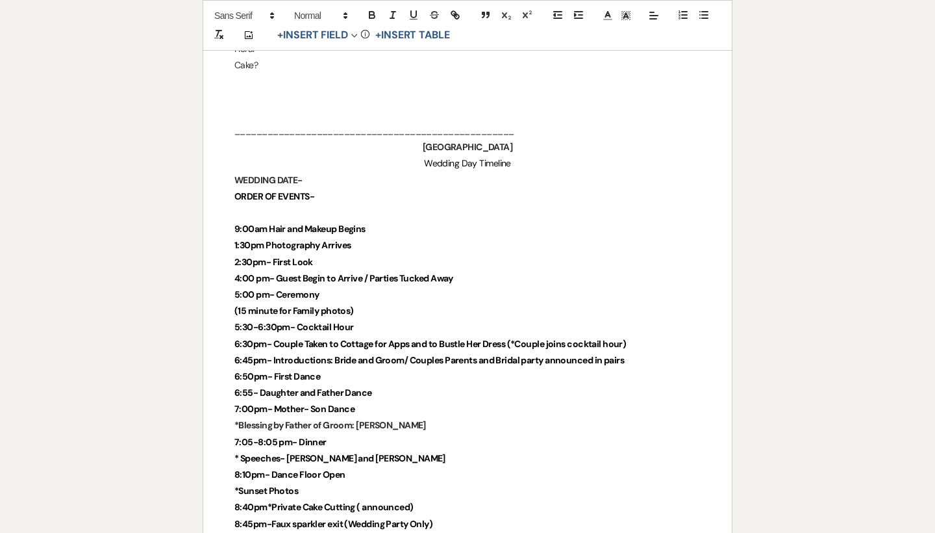
scroll to position [3144, 0]
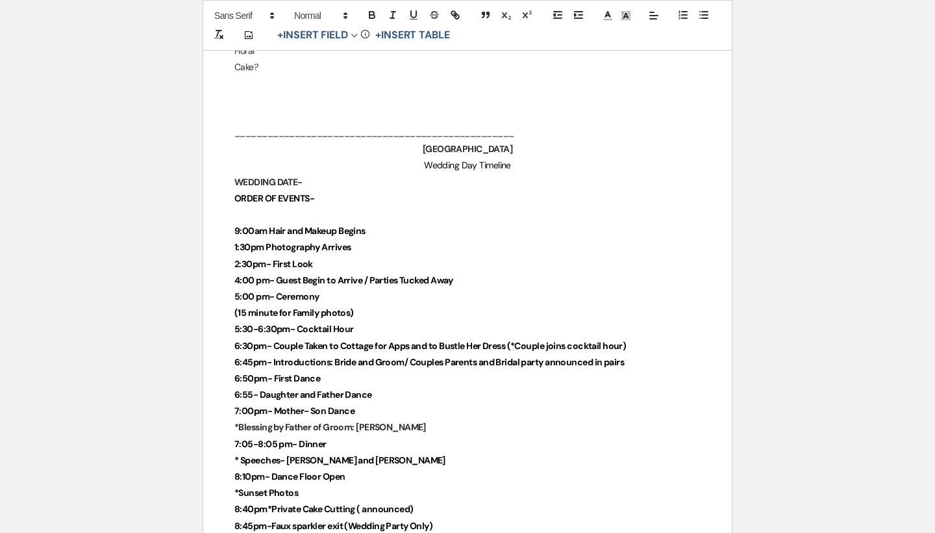
drag, startPoint x: 368, startPoint y: 287, endPoint x: 216, endPoint y: 208, distance: 172.0
copy div "9:00am Hair and Makeup Begins 1:30pm Photography Arrives 2:30pm- First Look 4:0…"
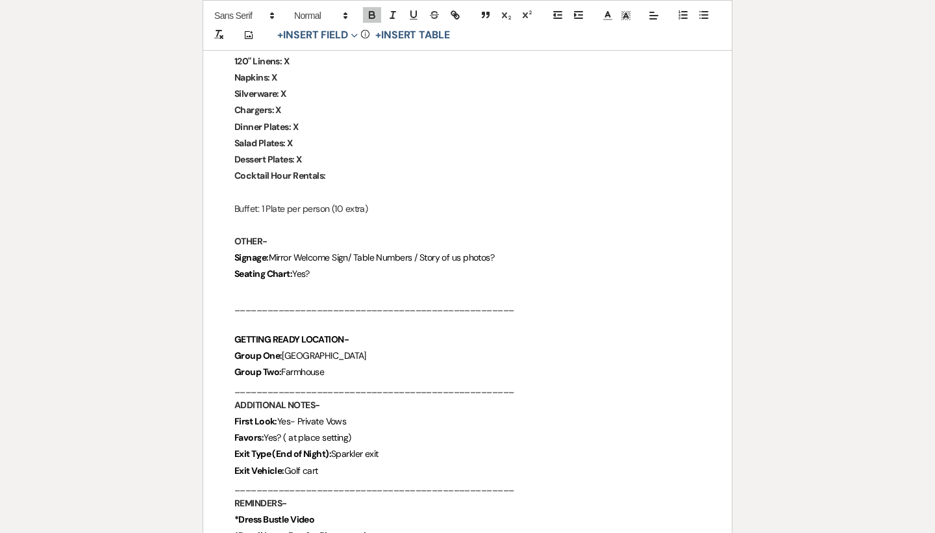
scroll to position [1892, 0]
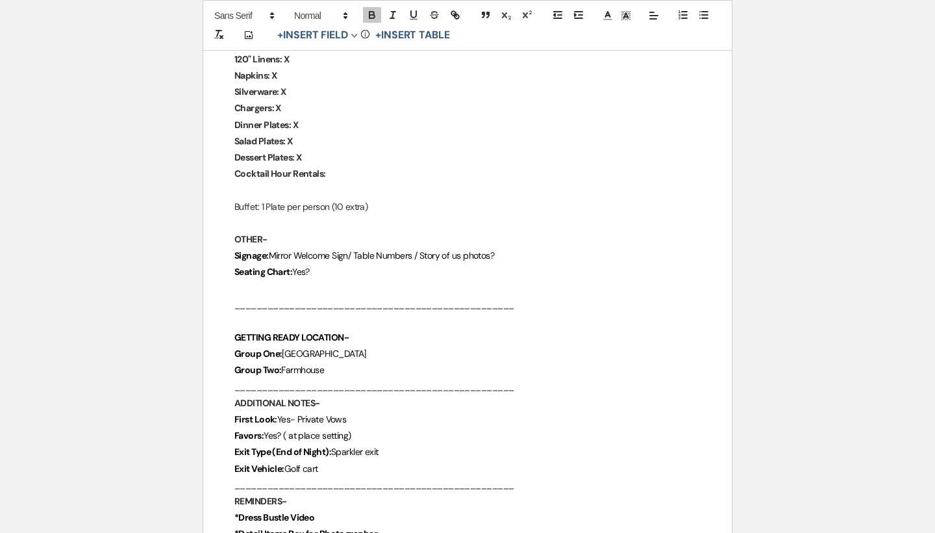
drag, startPoint x: 284, startPoint y: 336, endPoint x: 356, endPoint y: 336, distance: 71.4
click at [356, 346] on p "Group One: Hilltop House" at bounding box center [467, 354] width 466 height 16
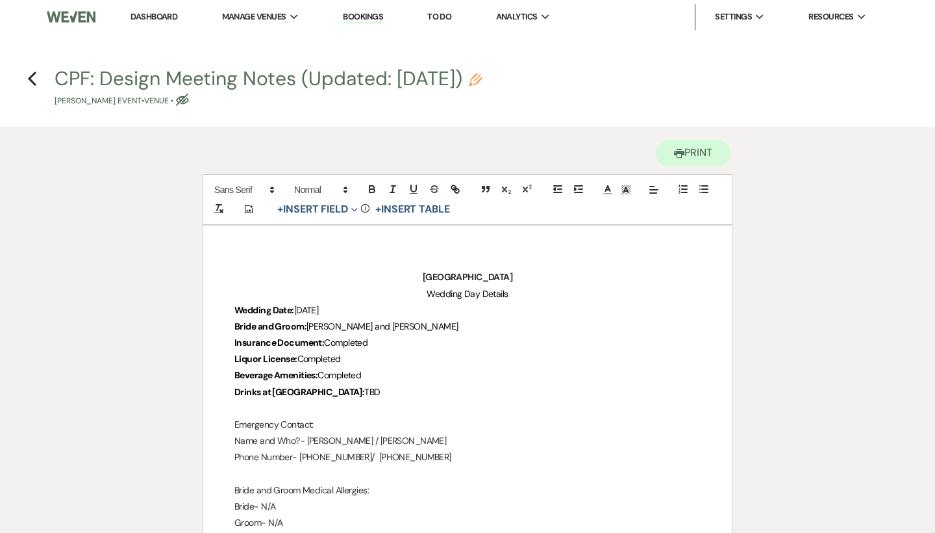
scroll to position [0, 0]
click at [30, 75] on icon "Previous" at bounding box center [32, 79] width 10 height 16
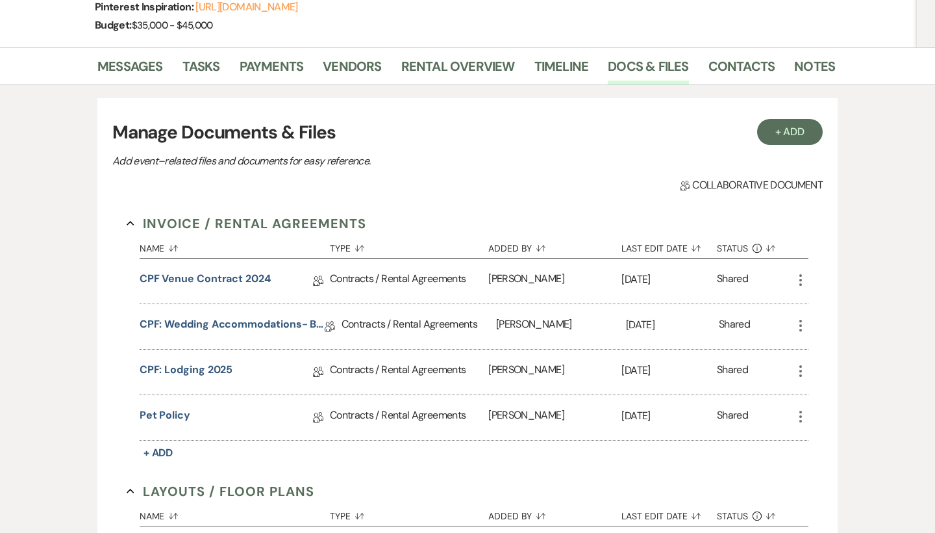
scroll to position [223, 0]
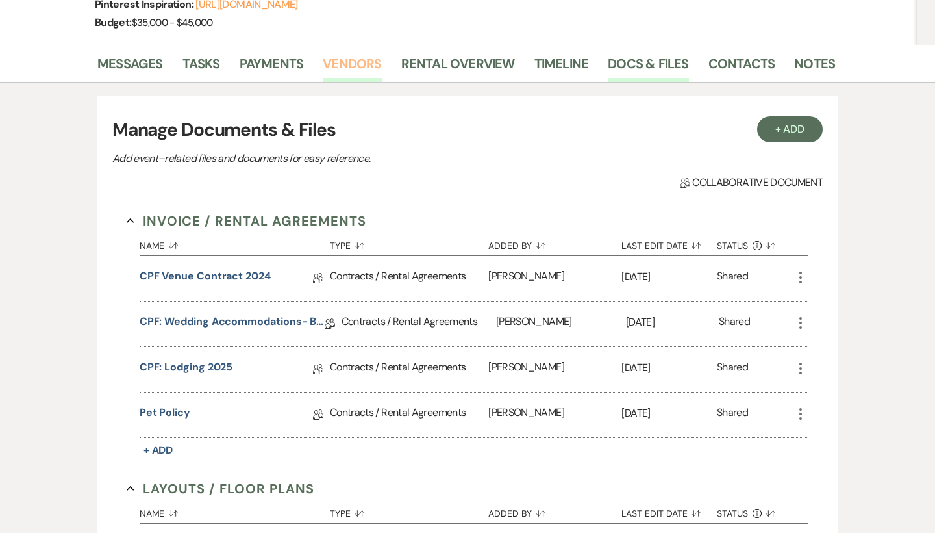
click at [350, 63] on link "Vendors" at bounding box center [352, 67] width 58 height 29
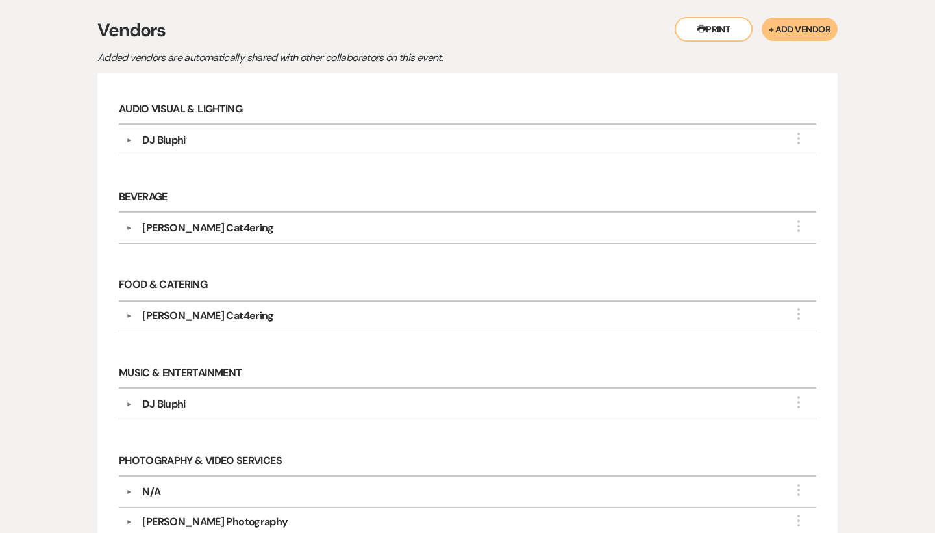
scroll to position [331, 0]
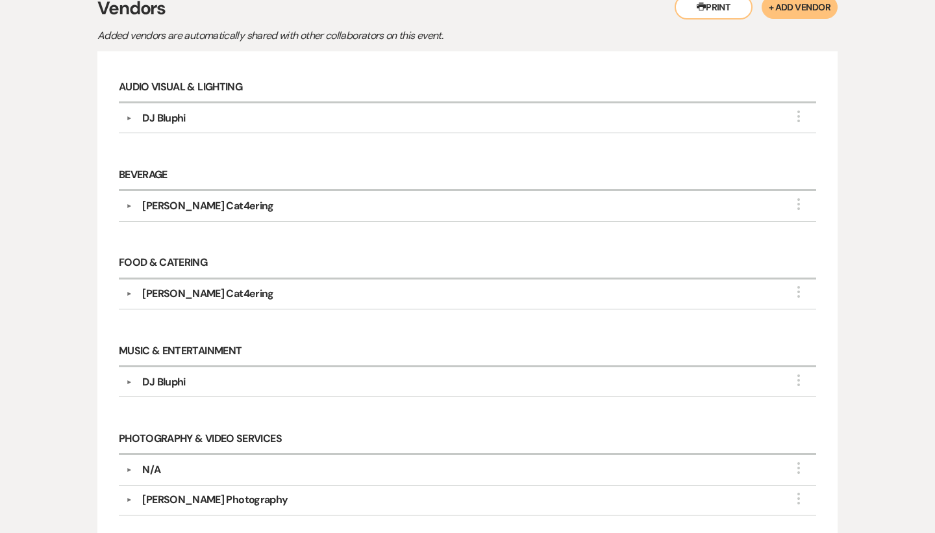
click at [178, 114] on div "DJ Bluphi" at bounding box center [163, 118] width 43 height 16
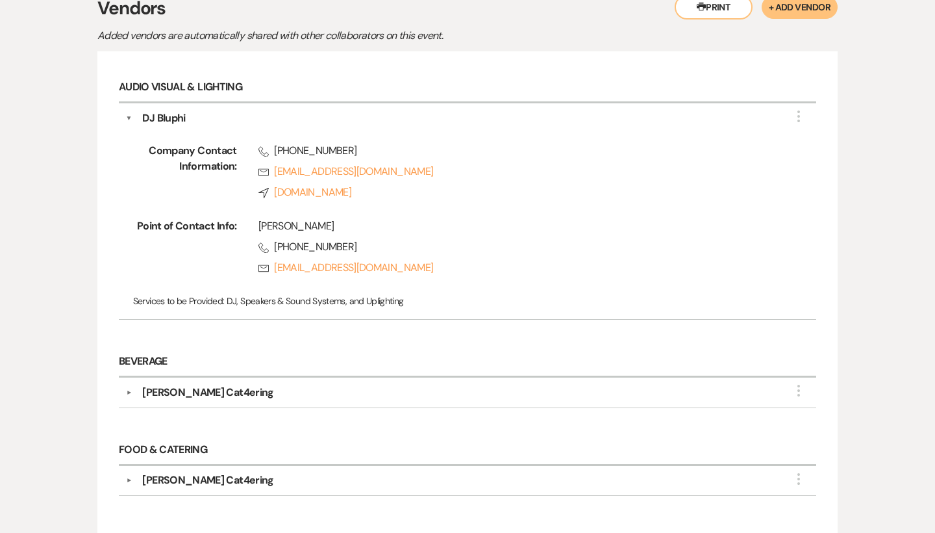
click at [210, 392] on div "Reeves Cat4ering" at bounding box center [207, 393] width 131 height 16
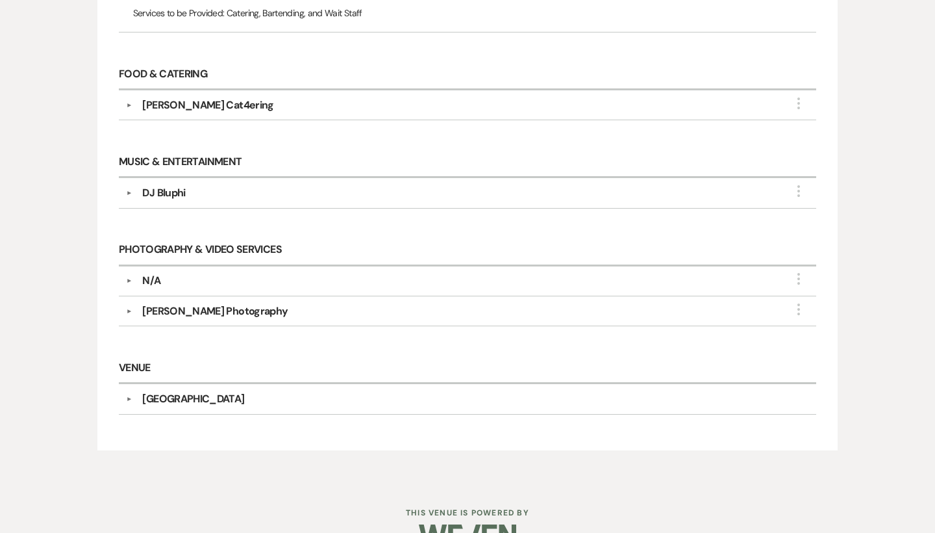
scroll to position [933, 0]
click at [177, 312] on div "Nick Breedlove Photography" at bounding box center [214, 313] width 145 height 16
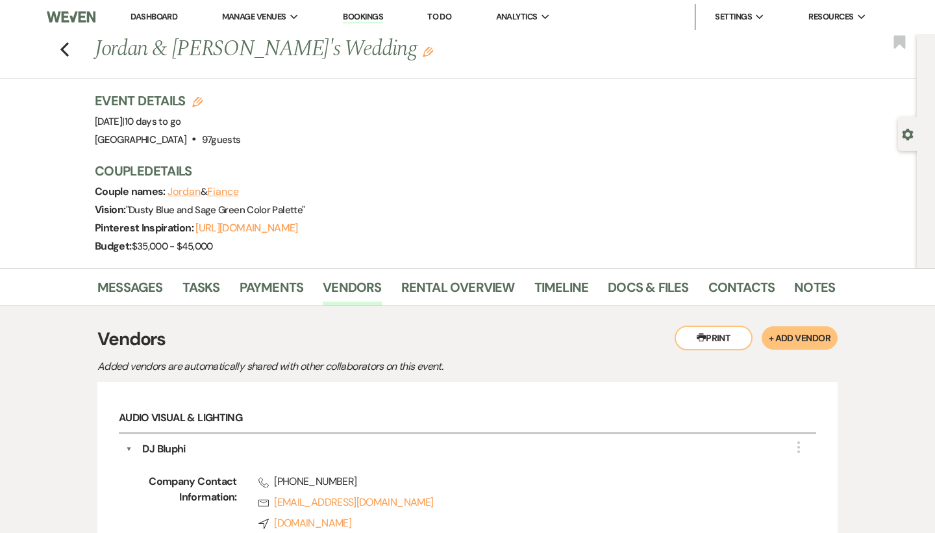
scroll to position [0, 0]
click at [659, 288] on link "Docs & Files" at bounding box center [648, 291] width 81 height 29
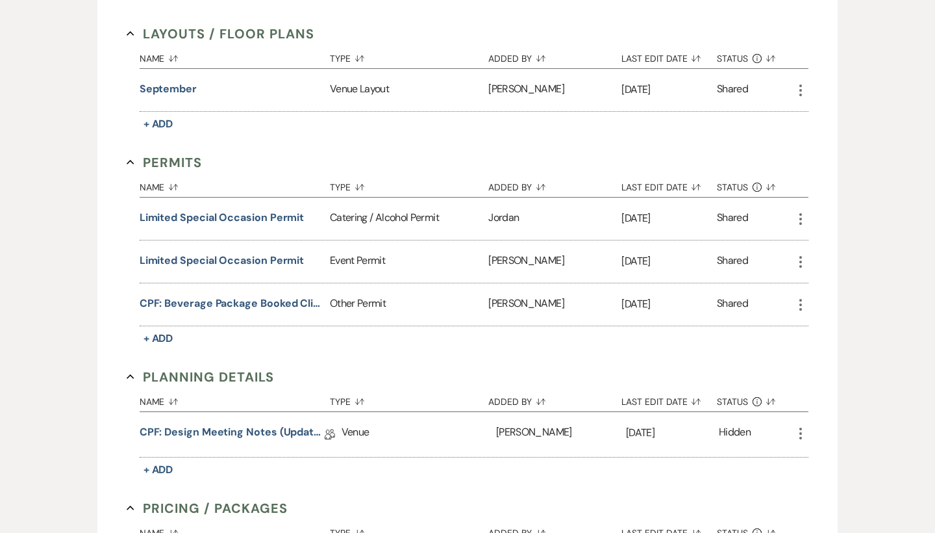
scroll to position [811, 0]
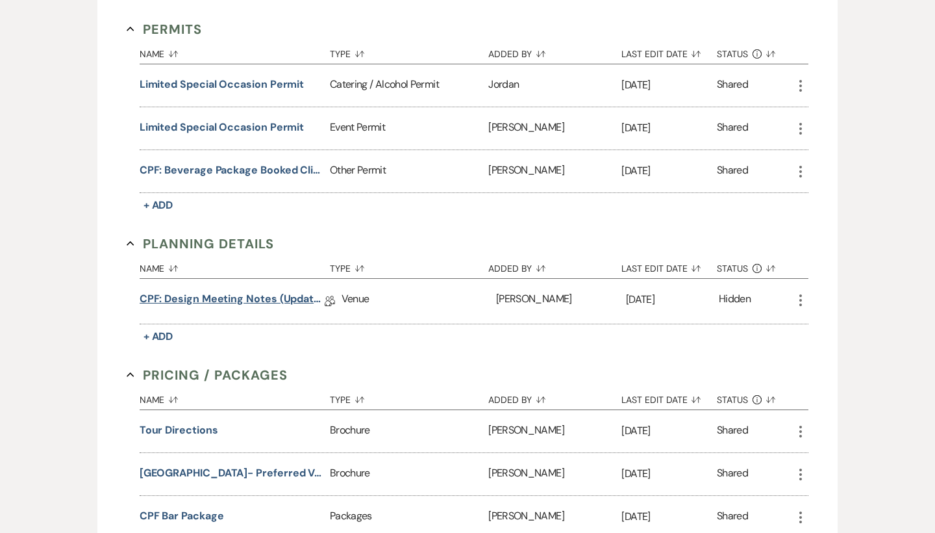
click at [266, 303] on link "CPF: Design Meeting Notes (Updated: July 29th)" at bounding box center [232, 301] width 185 height 20
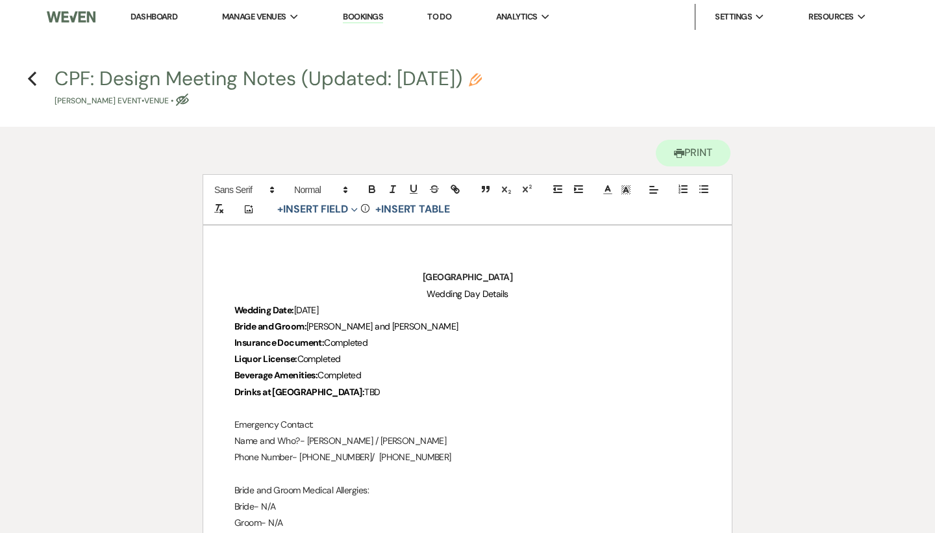
click at [162, 18] on link "Dashboard" at bounding box center [154, 16] width 47 height 11
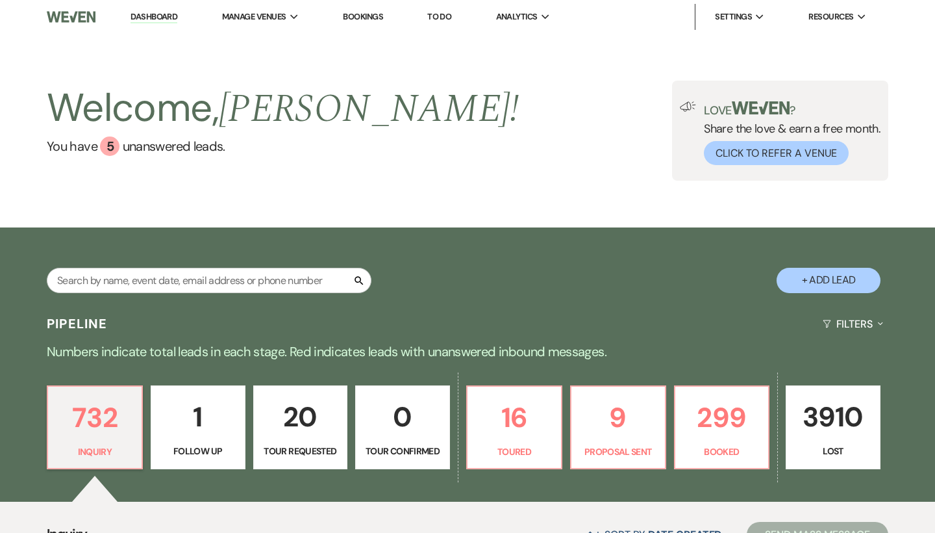
click at [807, 283] on button "+ Add Lead" at bounding box center [829, 280] width 104 height 25
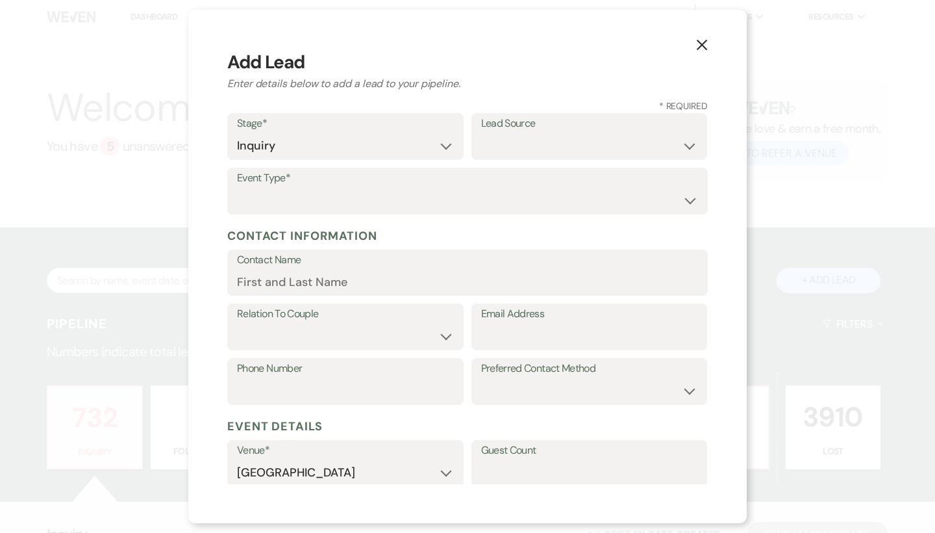
click at [484, 159] on div "Lead Source Weven Venue Website Instagram Facebook Pinterest Google The Knot We…" at bounding box center [590, 140] width 236 height 55
click at [409, 205] on select "Wedding Anniversary Party Baby Shower Bachelorette / Bachelor Party Birthday Pa…" at bounding box center [467, 200] width 461 height 25
paste input "kristenbfaris@gmail.com"
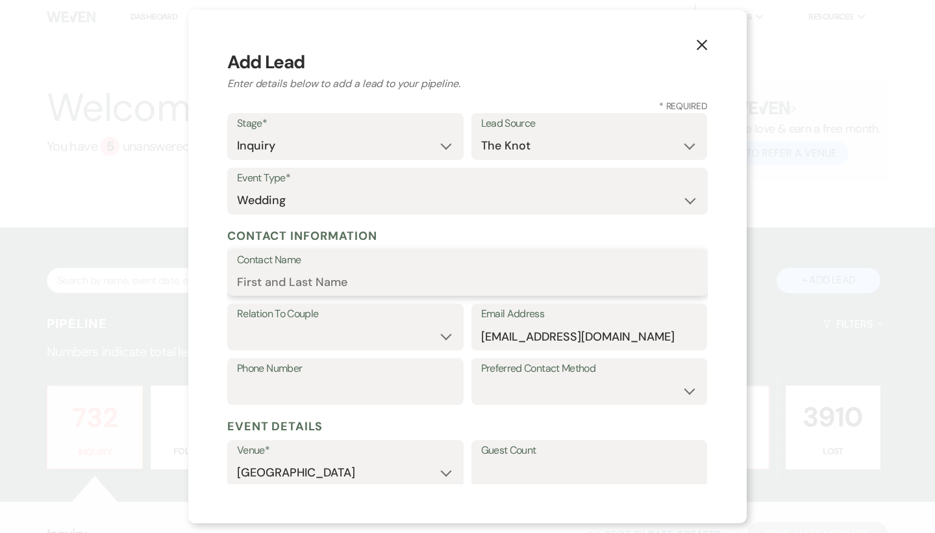
click at [470, 288] on input "Contact Name" at bounding box center [467, 281] width 461 height 25
click at [368, 336] on select "Couple Planner Parent of Couple Family Member Friend Other" at bounding box center [345, 335] width 217 height 25
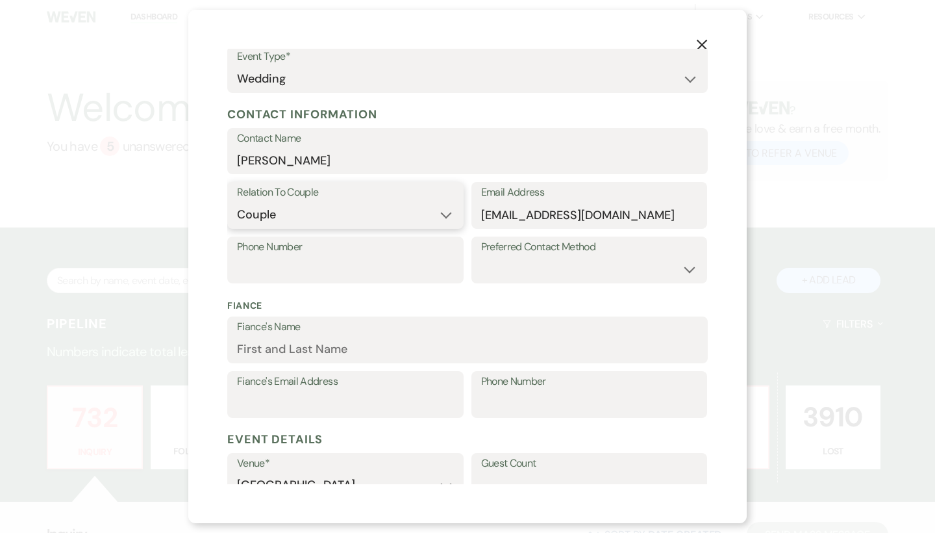
scroll to position [128, 0]
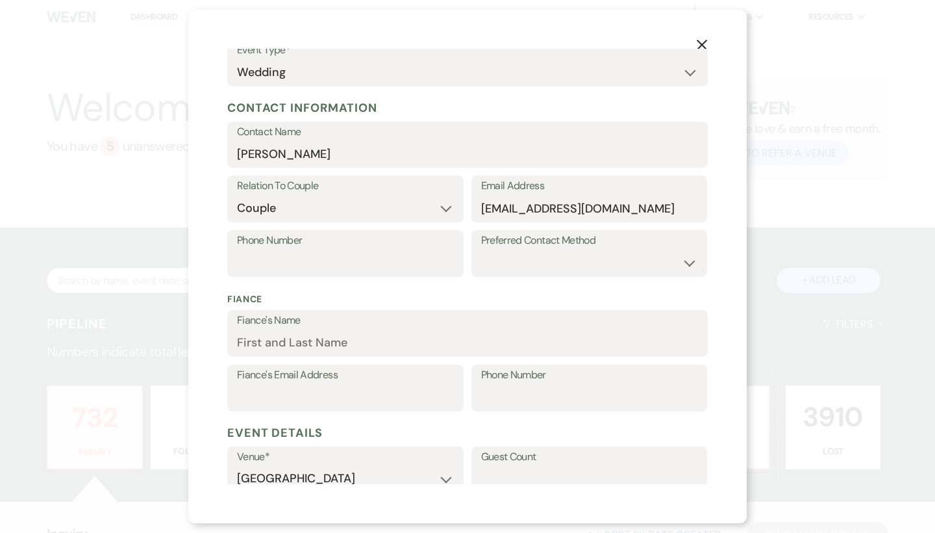
click at [365, 273] on div "Phone Number" at bounding box center [345, 253] width 236 height 47
click at [341, 245] on label "Phone Number" at bounding box center [345, 240] width 217 height 19
click at [341, 250] on input "Phone Number" at bounding box center [345, 262] width 217 height 25
click at [337, 268] on input "Phone Number" at bounding box center [345, 262] width 217 height 25
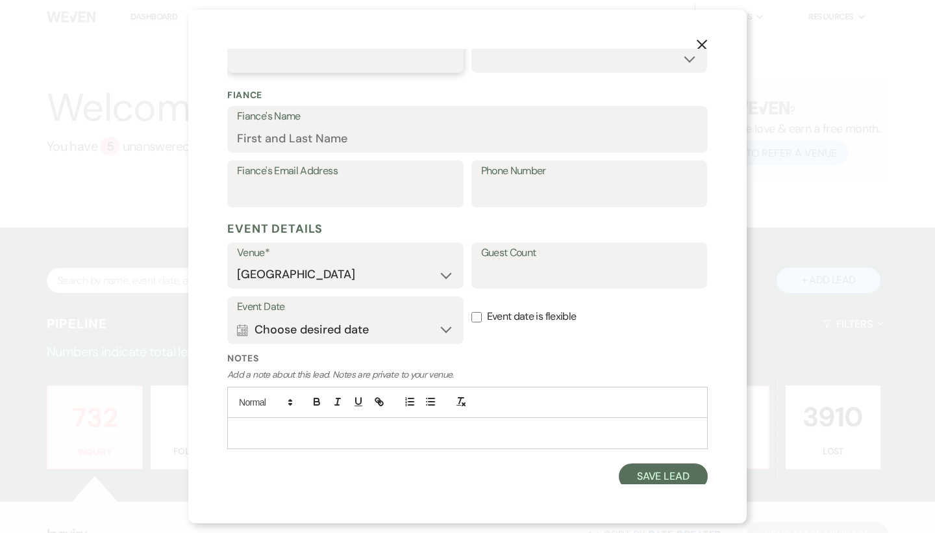
scroll to position [331, 0]
click at [672, 472] on button "Save Lead" at bounding box center [663, 477] width 89 height 26
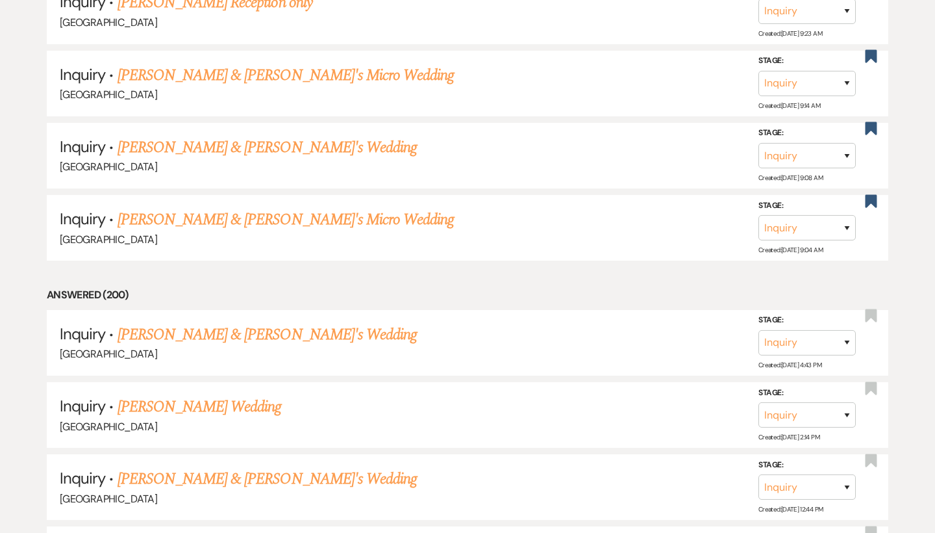
scroll to position [5195, 0]
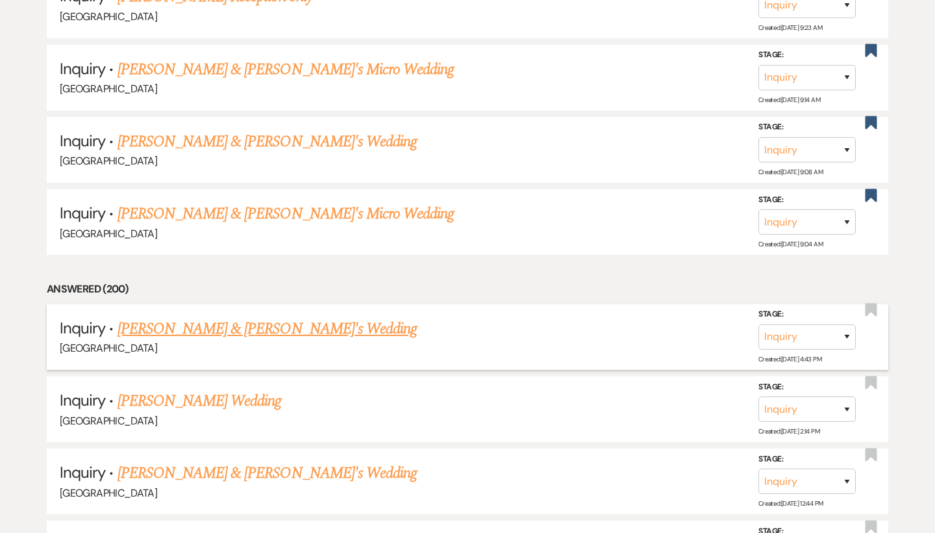
click at [247, 317] on link "[PERSON_NAME] & [PERSON_NAME]'s Wedding" at bounding box center [268, 328] width 300 height 23
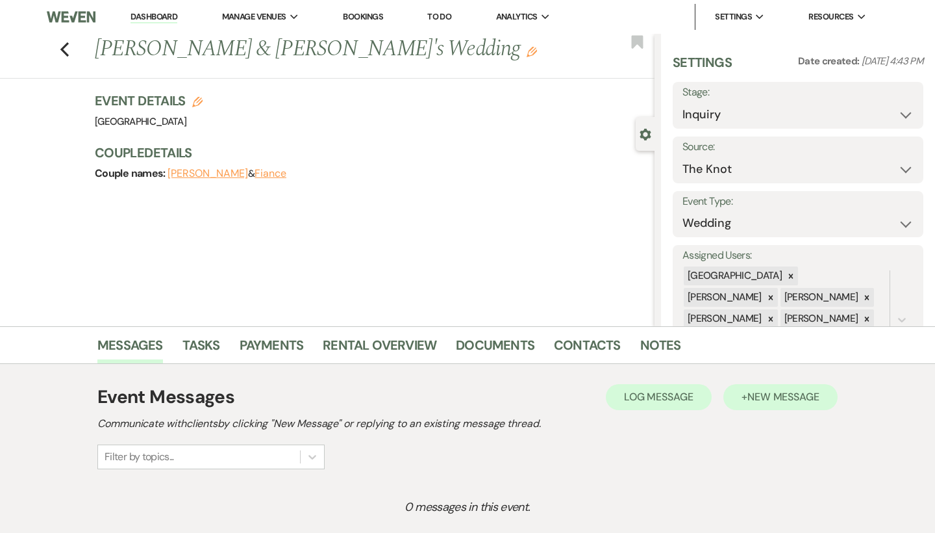
click at [787, 385] on button "+ New Message" at bounding box center [781, 397] width 114 height 26
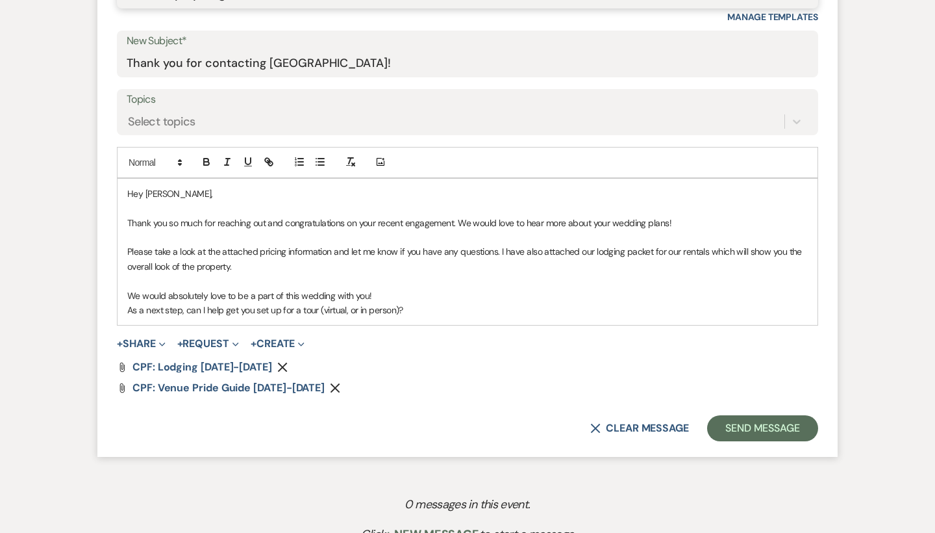
scroll to position [748, 0]
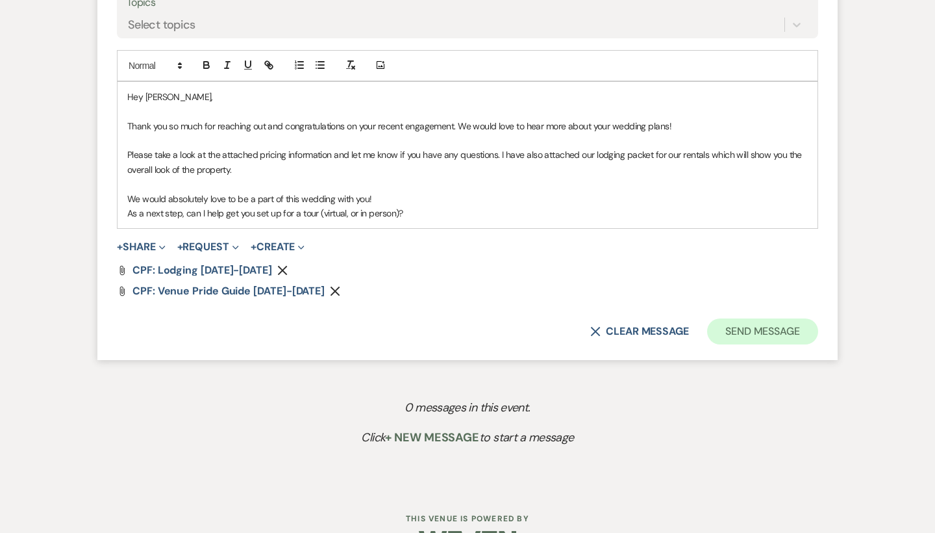
click at [779, 318] on button "Send Message" at bounding box center [762, 331] width 111 height 26
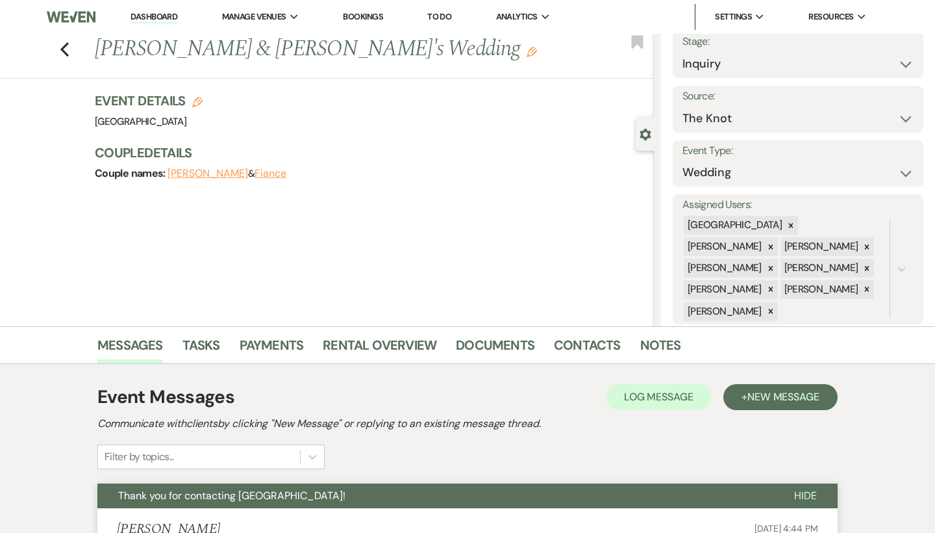
scroll to position [0, 0]
click at [158, 23] on li "Dashboard" at bounding box center [154, 17] width 60 height 26
click at [157, 19] on link "Dashboard" at bounding box center [154, 17] width 47 height 12
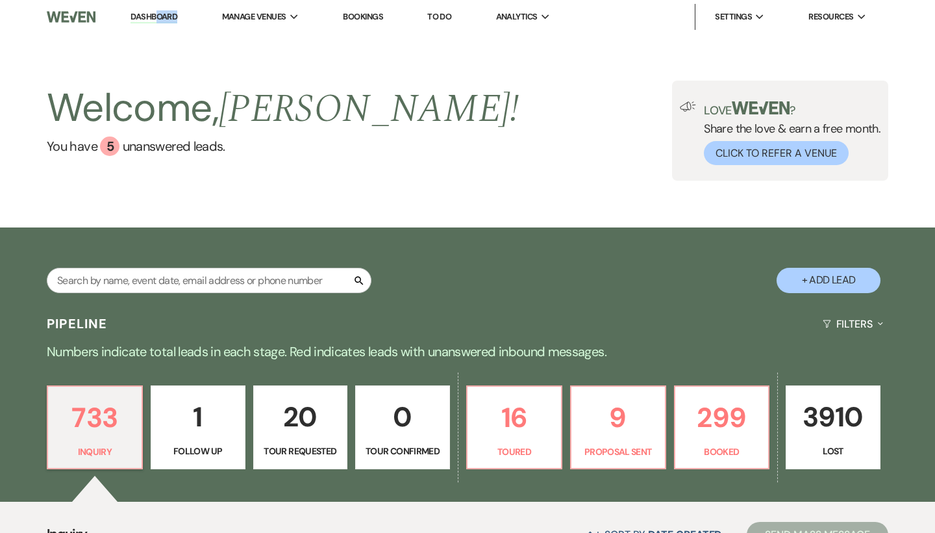
click at [834, 274] on button "+ Add Lead" at bounding box center [829, 280] width 104 height 25
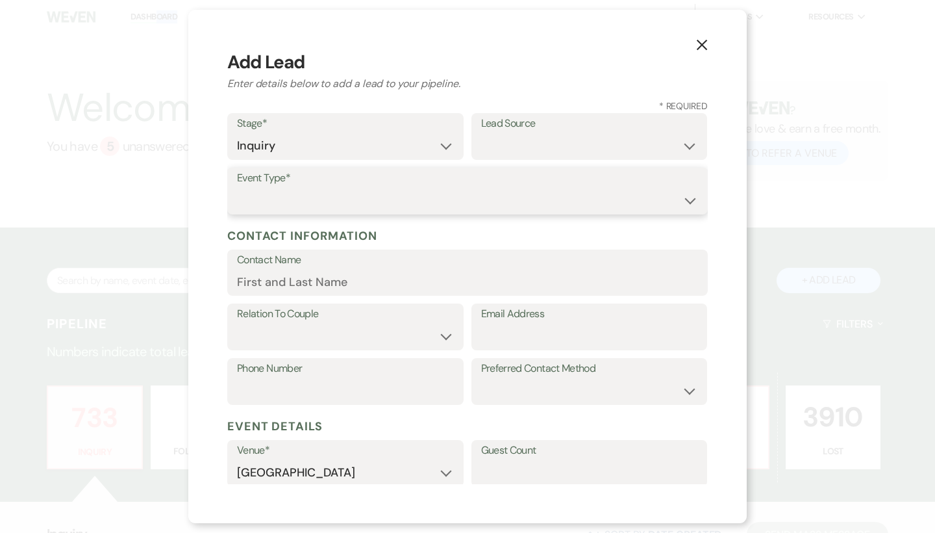
click at [459, 203] on select "Wedding Anniversary Party Baby Shower Bachelorette / Bachelor Party Birthday Pa…" at bounding box center [467, 200] width 461 height 25
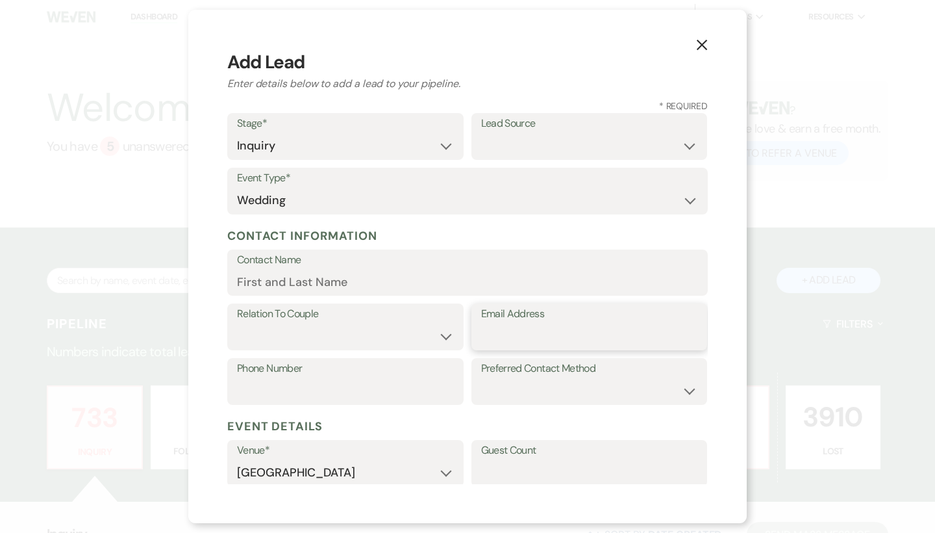
paste input "themullarkeys941@gmail.com"
click at [403, 264] on label "Contact Name" at bounding box center [467, 260] width 461 height 19
click at [403, 269] on input "Contact Name" at bounding box center [467, 281] width 461 height 25
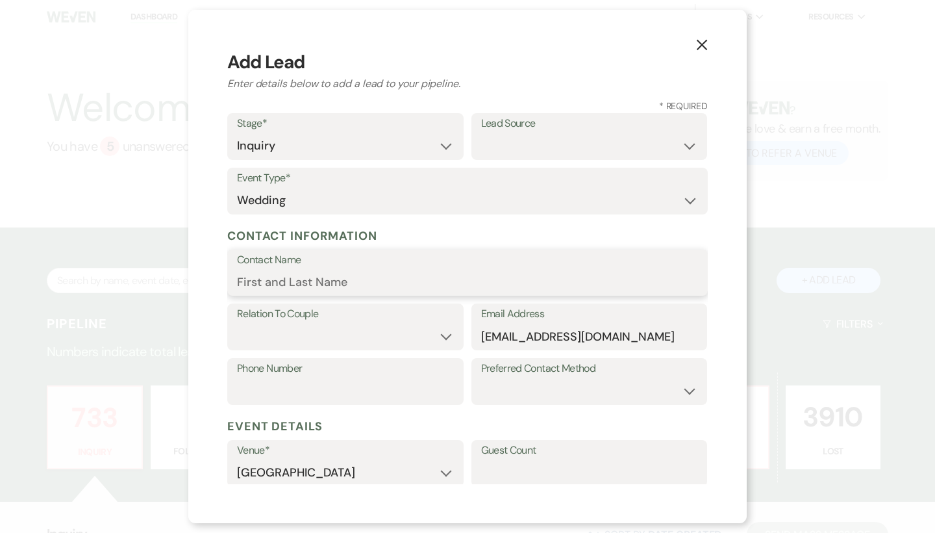
click at [403, 283] on input "Contact Name" at bounding box center [467, 281] width 461 height 25
paste input "Peyton Moore"
click at [327, 330] on select "Couple Planner Parent of Couple Family Member Friend Other" at bounding box center [345, 335] width 217 height 25
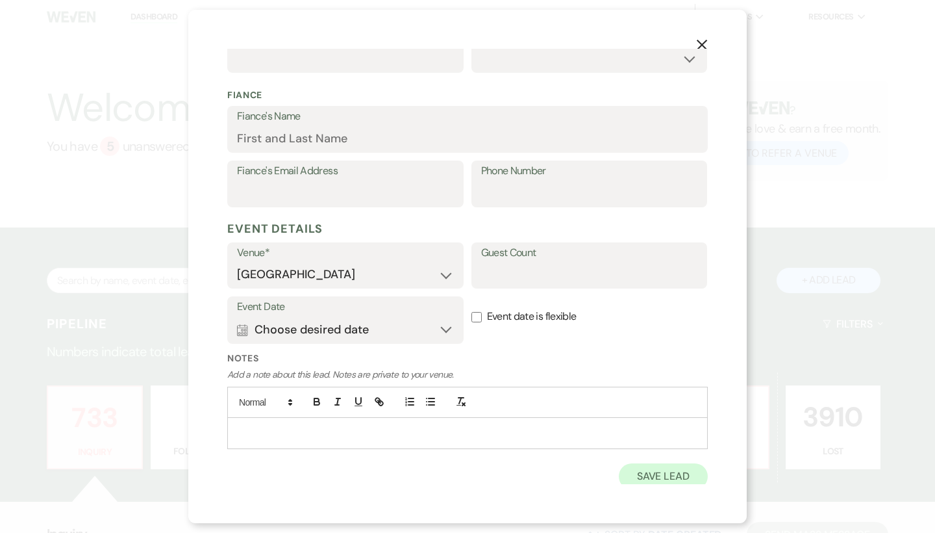
scroll to position [331, 0]
click at [644, 476] on button "Save Lead" at bounding box center [663, 477] width 89 height 26
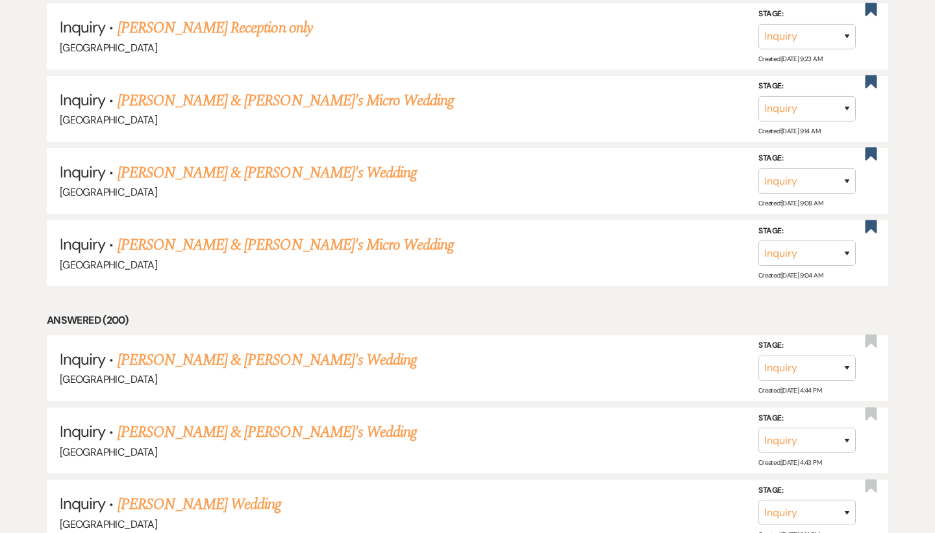
scroll to position [5162, 0]
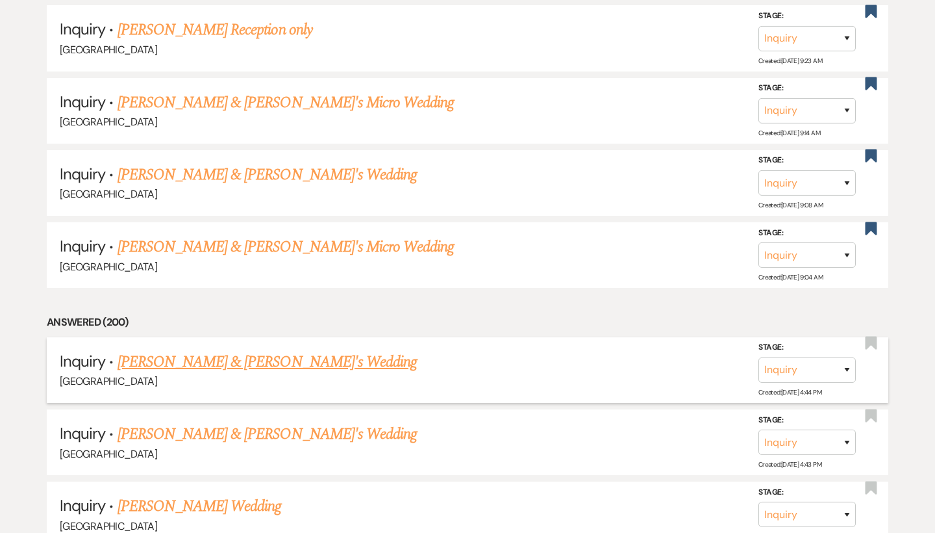
click at [261, 350] on link "[PERSON_NAME] & [PERSON_NAME]'s Wedding" at bounding box center [268, 361] width 300 height 23
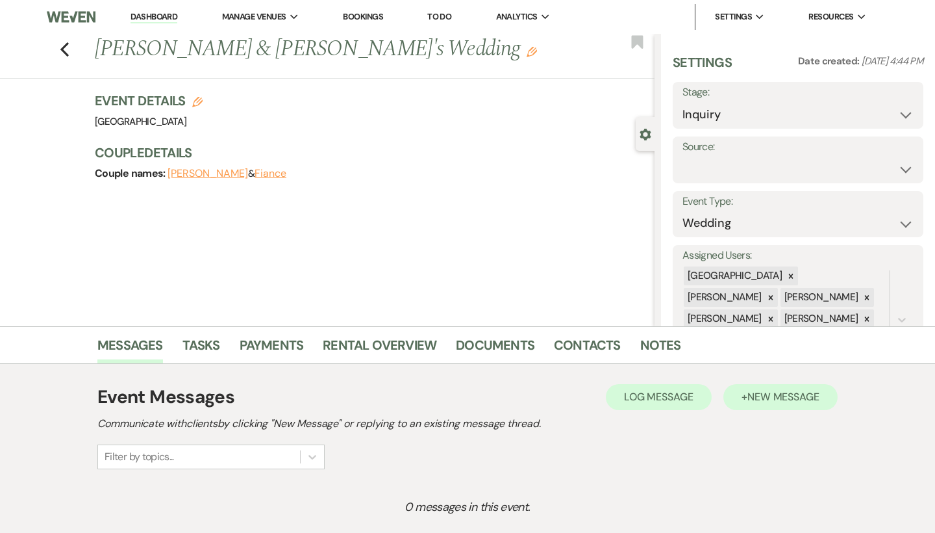
click at [770, 394] on span "New Message" at bounding box center [784, 397] width 72 height 14
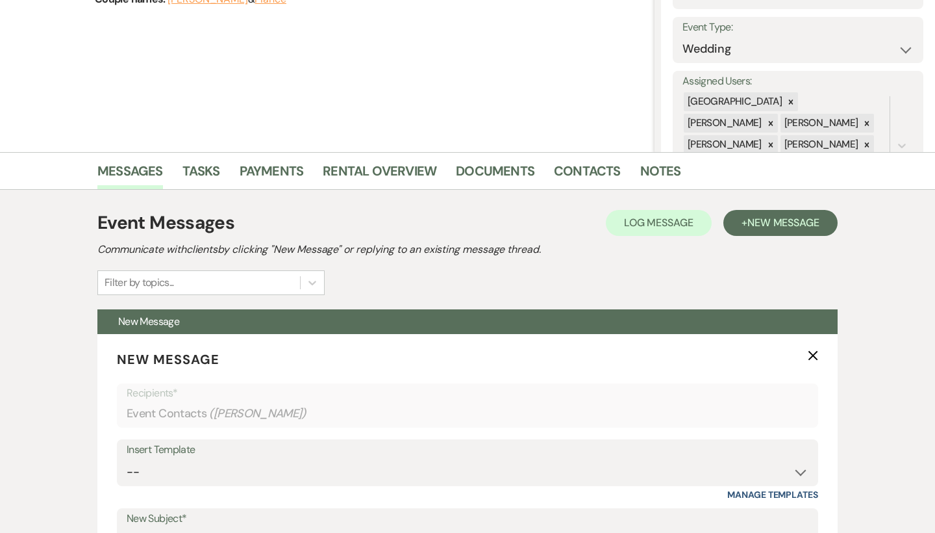
scroll to position [238, 0]
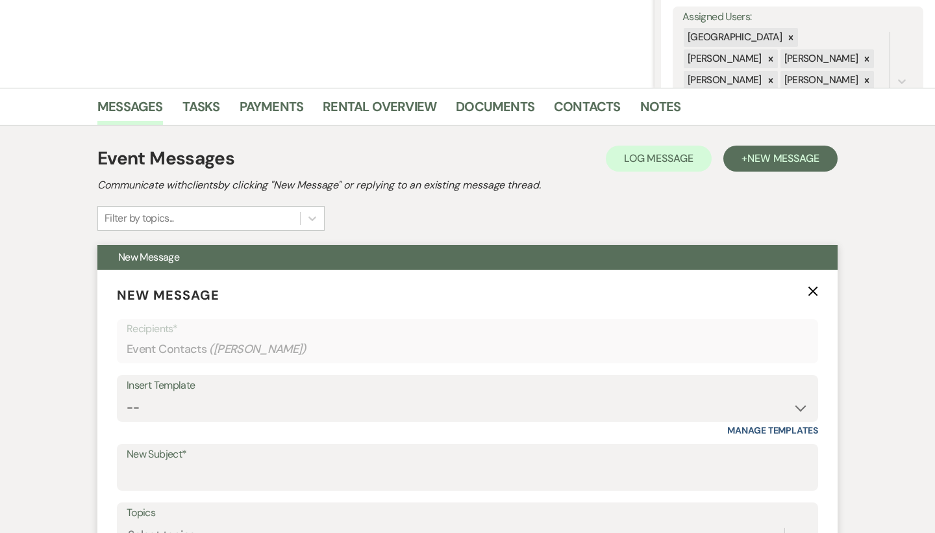
click at [251, 390] on div "Insert Template" at bounding box center [468, 385] width 682 height 19
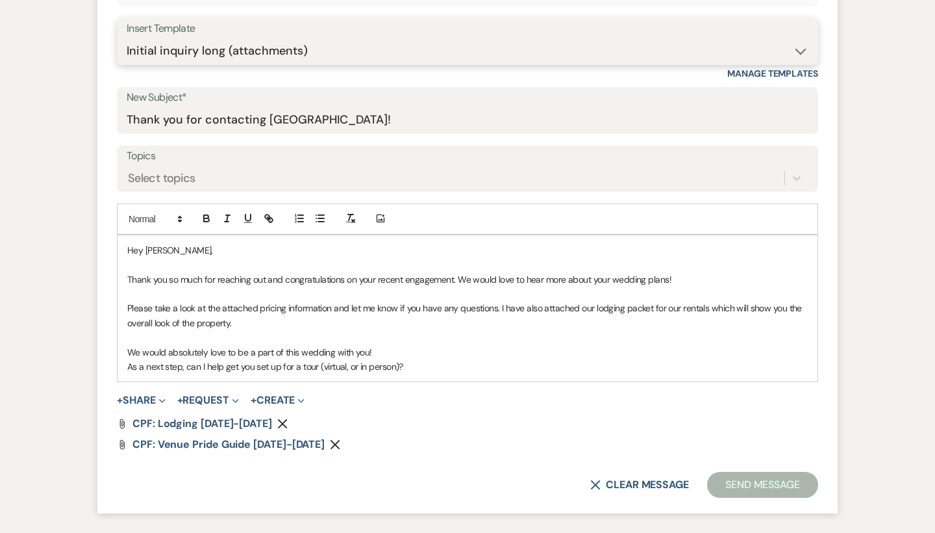
scroll to position [594, 0]
click at [763, 481] on button "Send Message" at bounding box center [762, 485] width 111 height 26
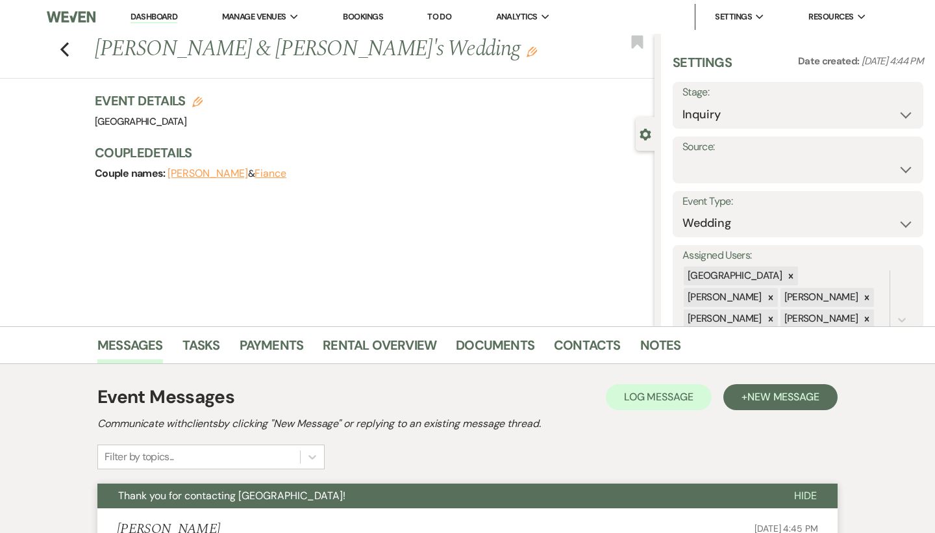
scroll to position [0, 0]
click at [62, 50] on use "button" at bounding box center [64, 49] width 8 height 14
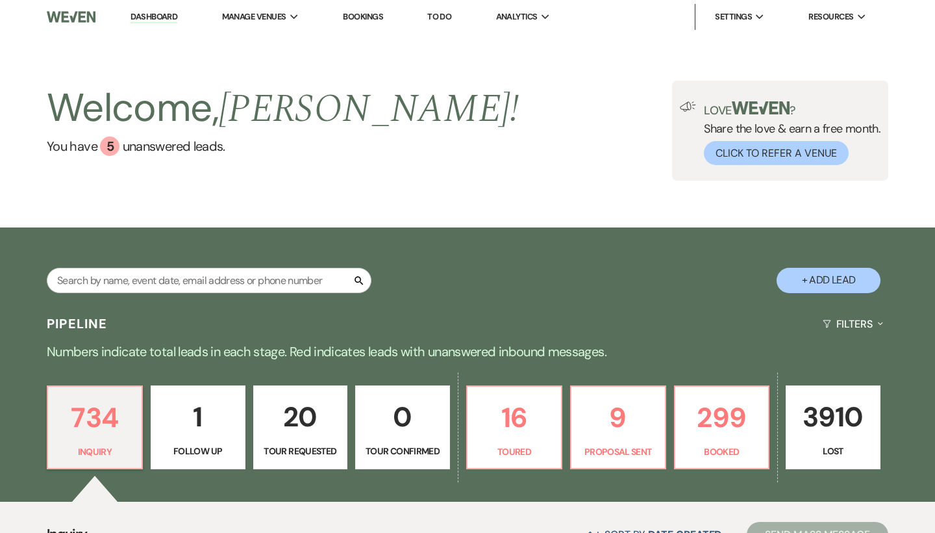
click at [834, 286] on button "+ Add Lead" at bounding box center [829, 280] width 104 height 25
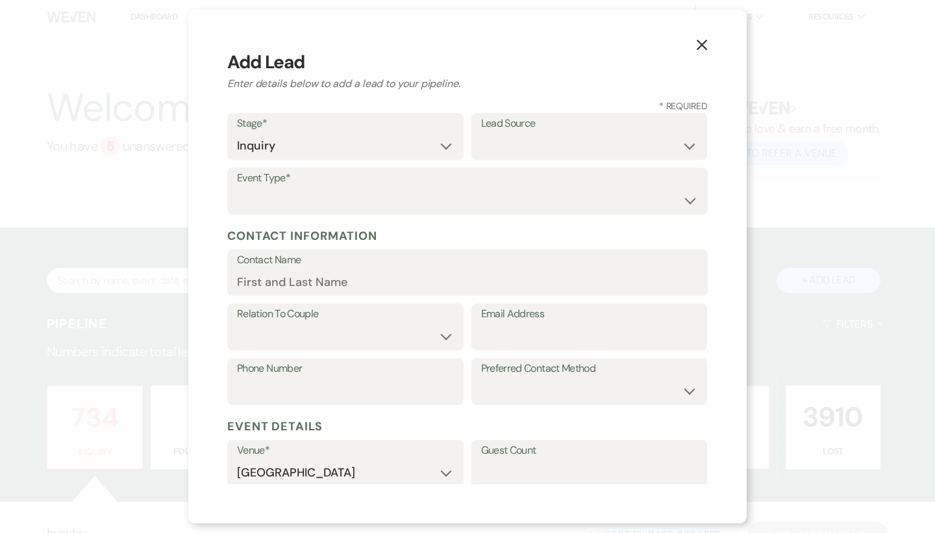
click at [457, 218] on div "Event Type* Wedding Anniversary Party Baby Shower Bachelorette / Bachelor Party…" at bounding box center [467, 195] width 481 height 55
click at [567, 146] on select "Weven Venue Website Instagram Facebook Pinterest Google The Knot Wedding Wire H…" at bounding box center [589, 145] width 217 height 25
paste input "Emily.Stinnett@magnoliavet.com"
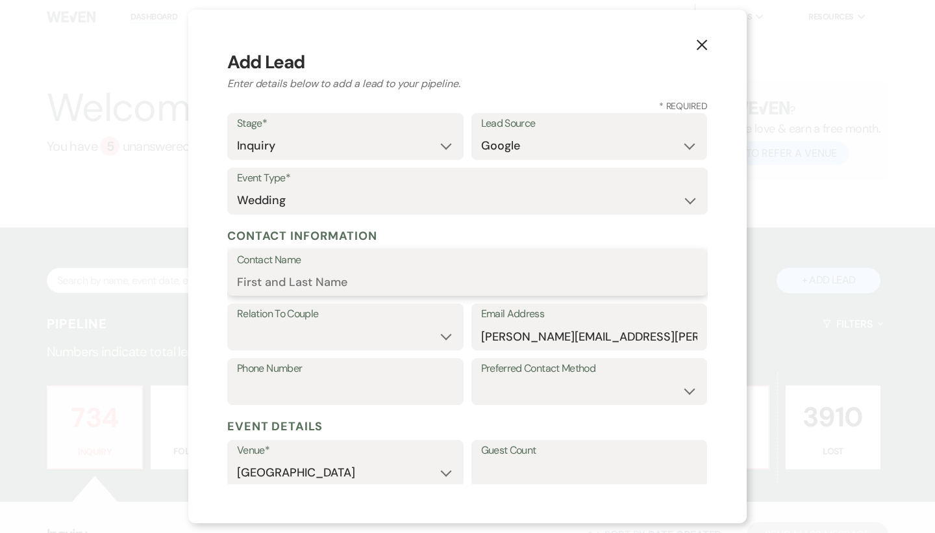
click at [472, 288] on input "Contact Name" at bounding box center [467, 281] width 461 height 25
click at [436, 332] on select "Couple Planner Parent of Couple Family Member Friend Other" at bounding box center [345, 335] width 217 height 25
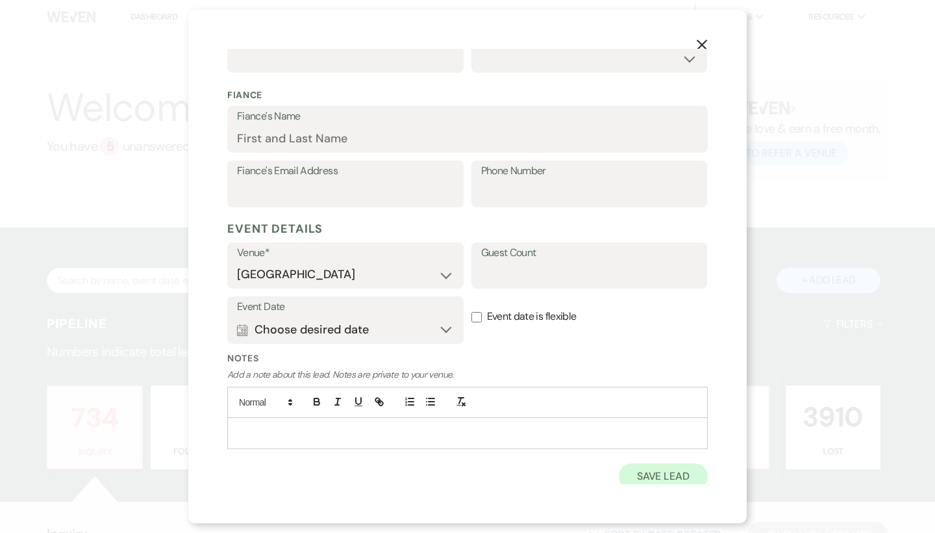
scroll to position [331, 0]
click at [635, 467] on button "Save Lead" at bounding box center [663, 477] width 89 height 26
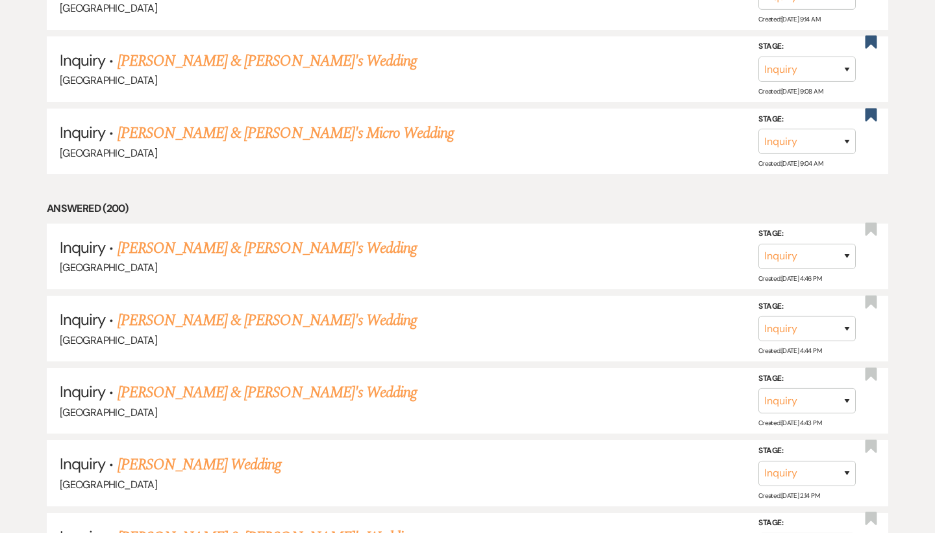
scroll to position [5273, 0]
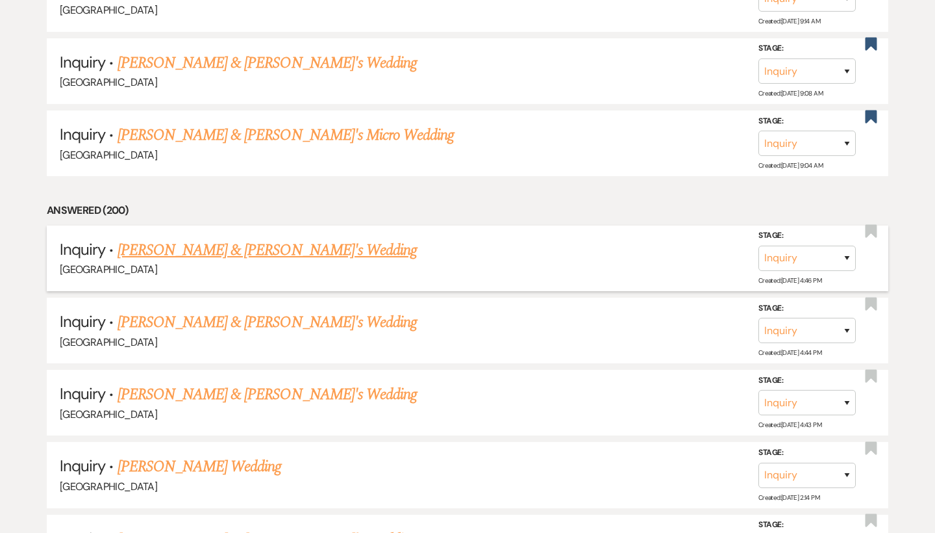
click at [237, 238] on link "[PERSON_NAME] & [PERSON_NAME]'s Wedding" at bounding box center [268, 249] width 300 height 23
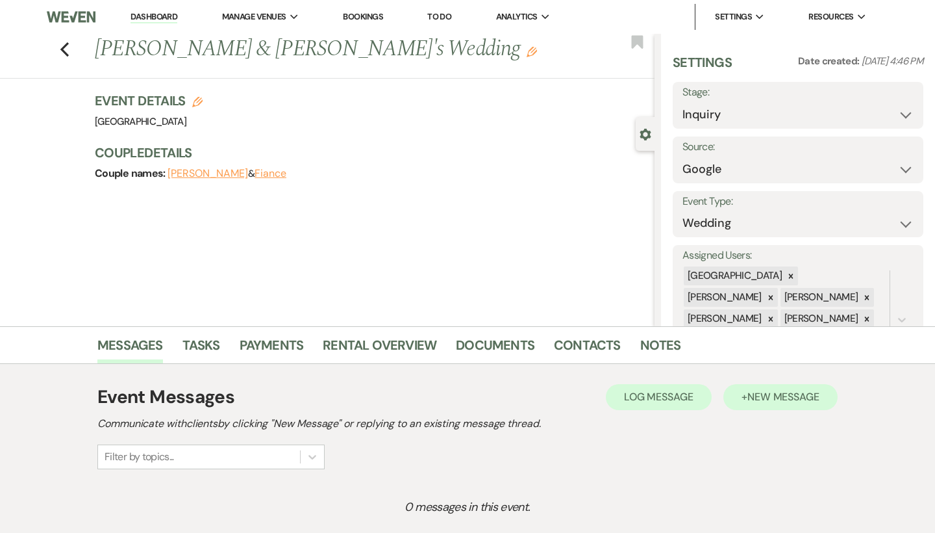
click at [795, 395] on span "New Message" at bounding box center [784, 397] width 72 height 14
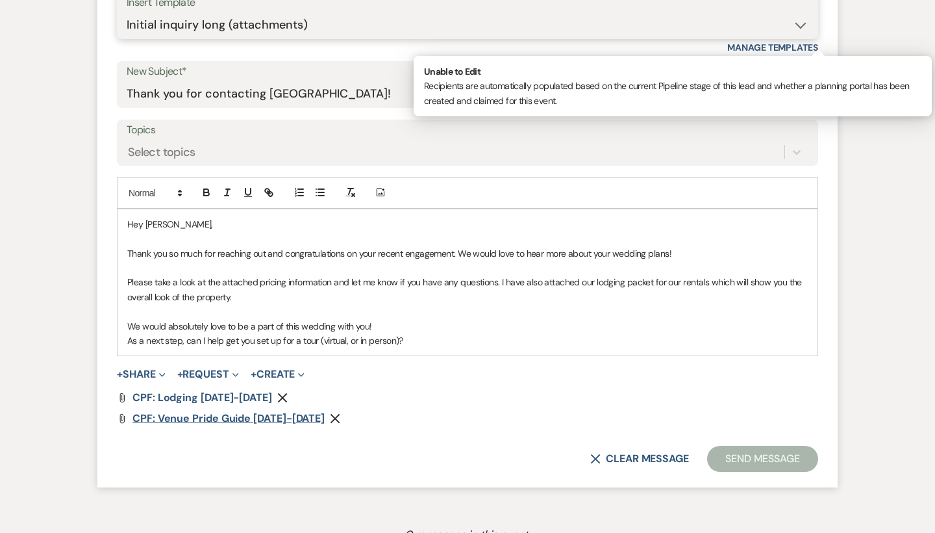
scroll to position [645, 0]
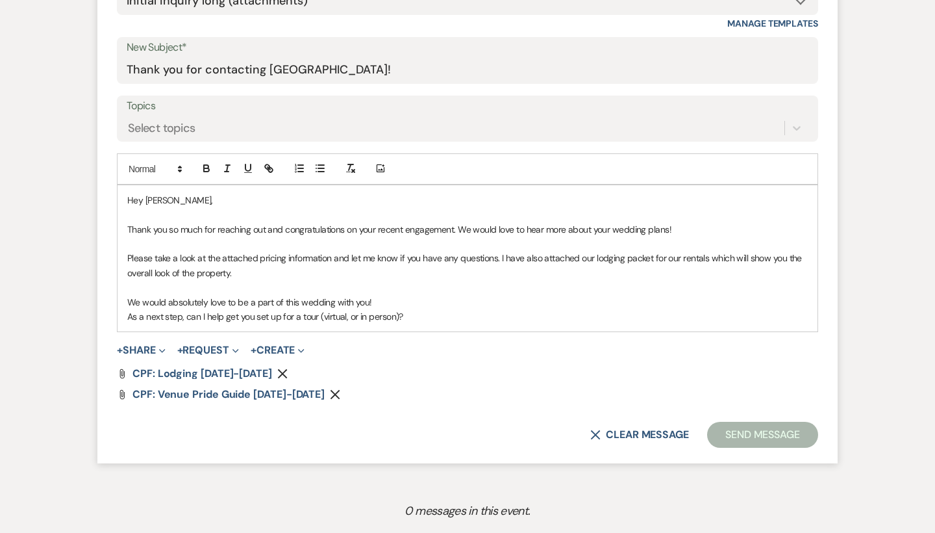
click at [330, 389] on button "Remove" at bounding box center [338, 393] width 16 height 11
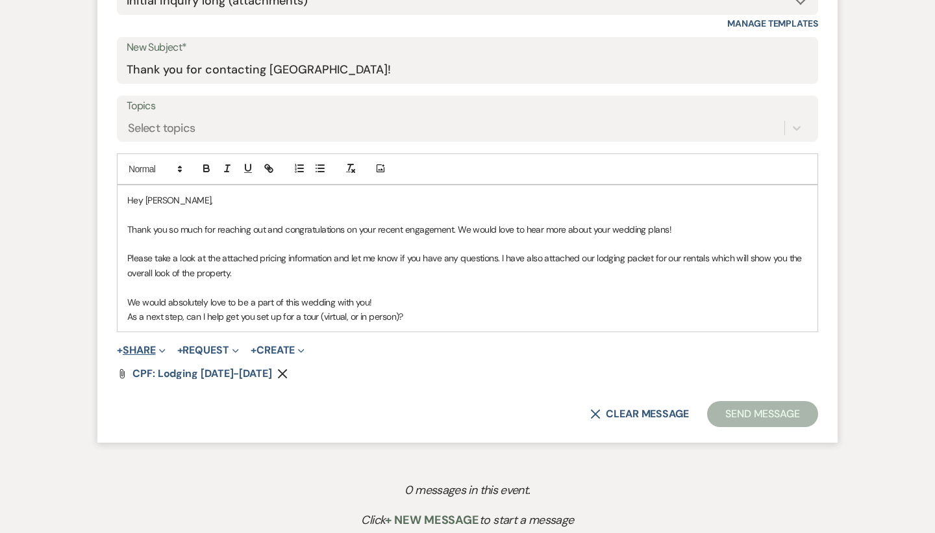
click at [144, 349] on button "+ Share Expand" at bounding box center [141, 350] width 49 height 10
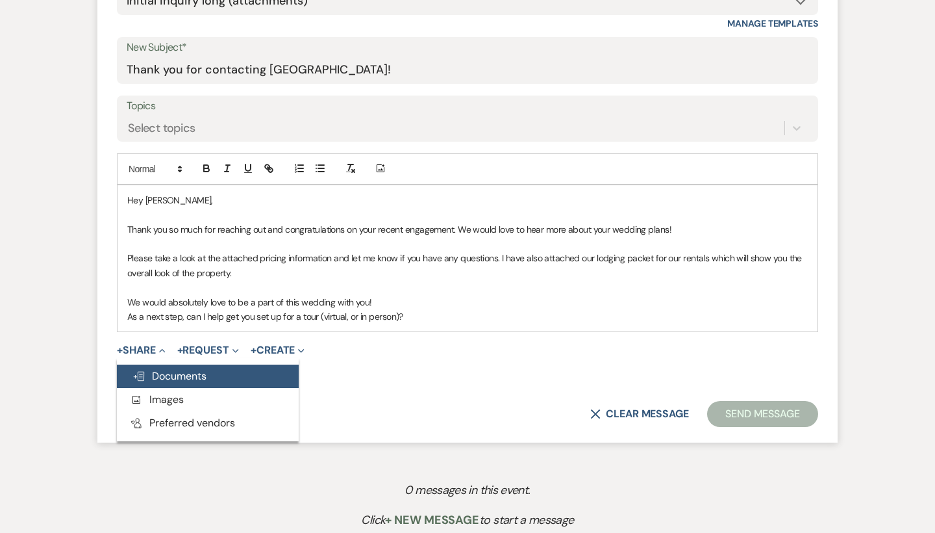
click at [200, 369] on span "Doc Upload Documents" at bounding box center [170, 376] width 74 height 14
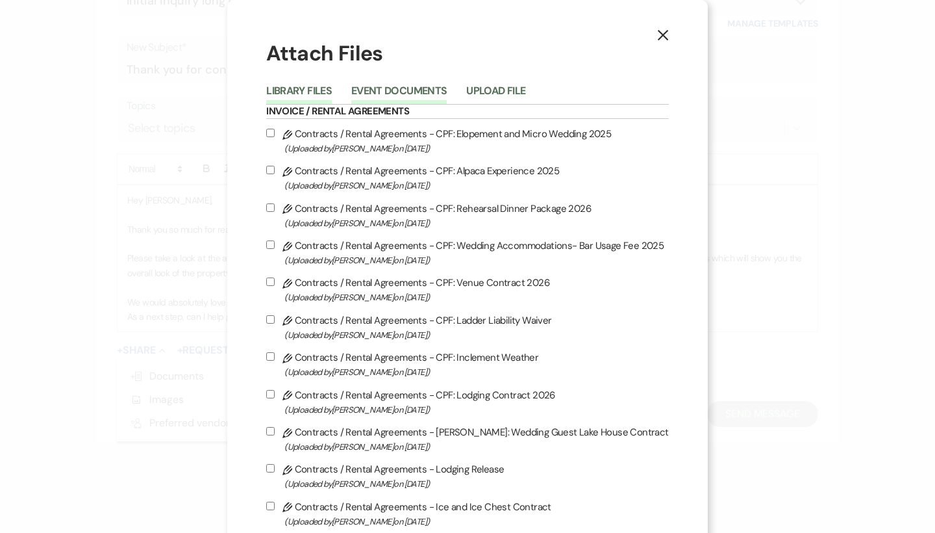
click at [415, 89] on button "Event Documents" at bounding box center [398, 95] width 95 height 18
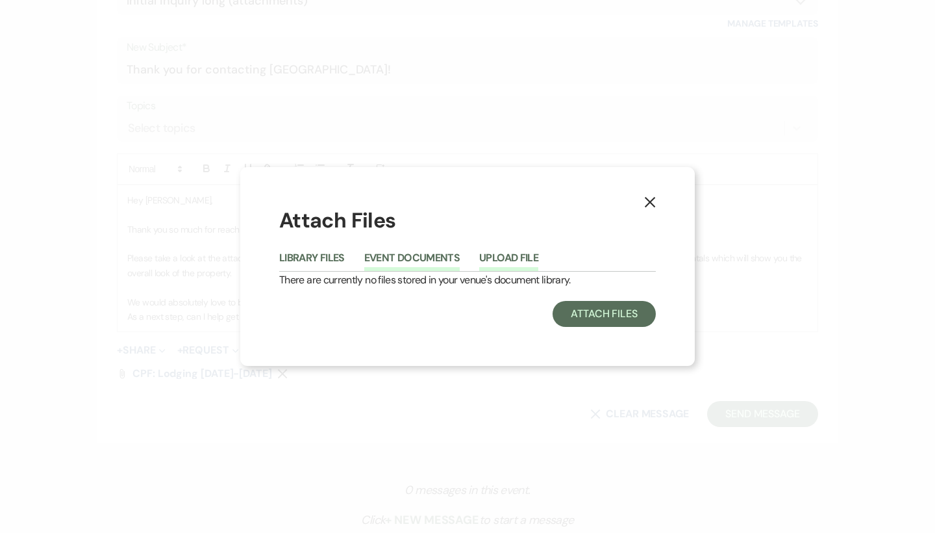
click at [509, 253] on button "Upload File" at bounding box center [508, 262] width 59 height 18
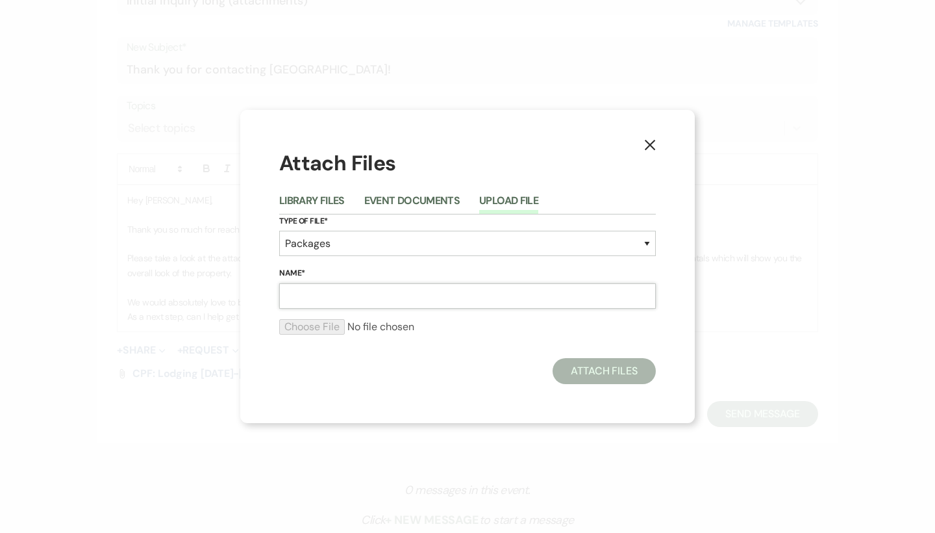
click at [349, 288] on input "Name*" at bounding box center [467, 295] width 377 height 25
click at [333, 196] on button "Library Files" at bounding box center [312, 205] width 66 height 18
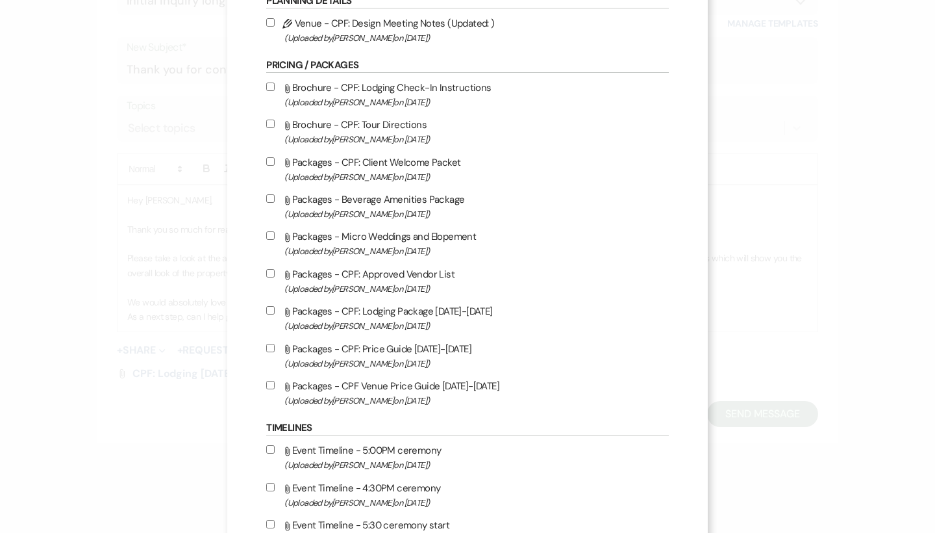
scroll to position [1283, 0]
click at [438, 408] on label "Attach File Packages - CPF Venue Price Guide [DATE]-[DATE] (Uploaded by [PERSON…" at bounding box center [467, 392] width 402 height 31
click at [275, 389] on input "Attach File Packages - CPF Venue Price Guide [DATE]-[DATE] (Uploaded by [PERSON…" at bounding box center [270, 385] width 8 height 8
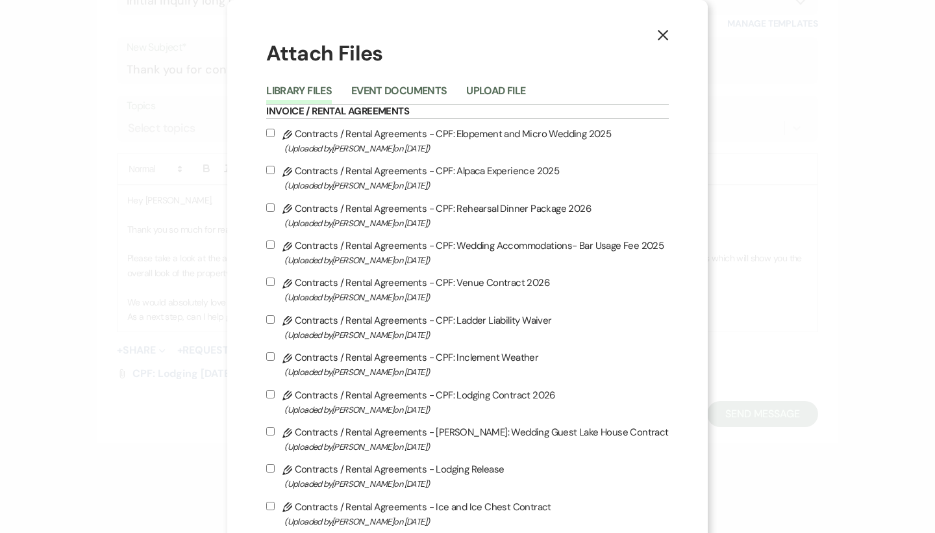
scroll to position [0, 0]
click at [657, 37] on icon "X" at bounding box center [663, 35] width 12 height 12
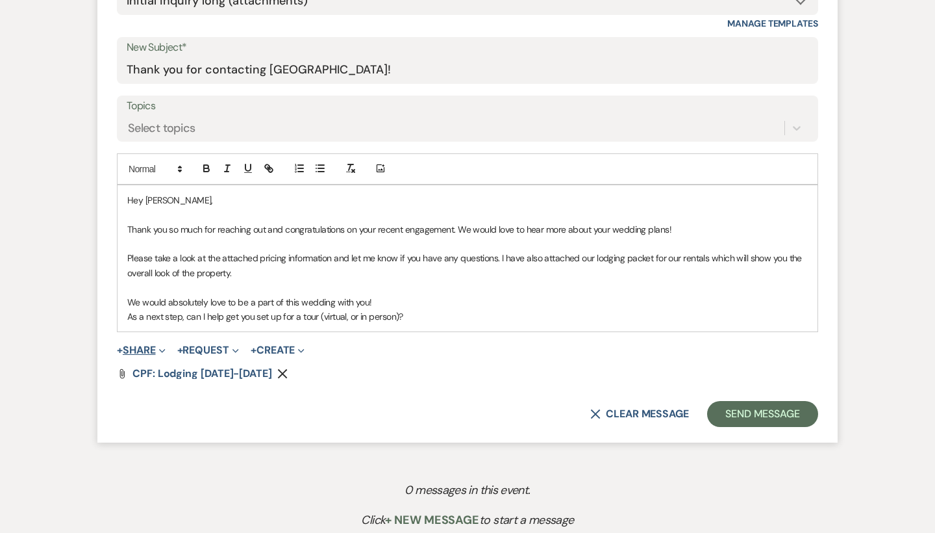
click at [148, 345] on button "+ Share Expand" at bounding box center [141, 350] width 49 height 10
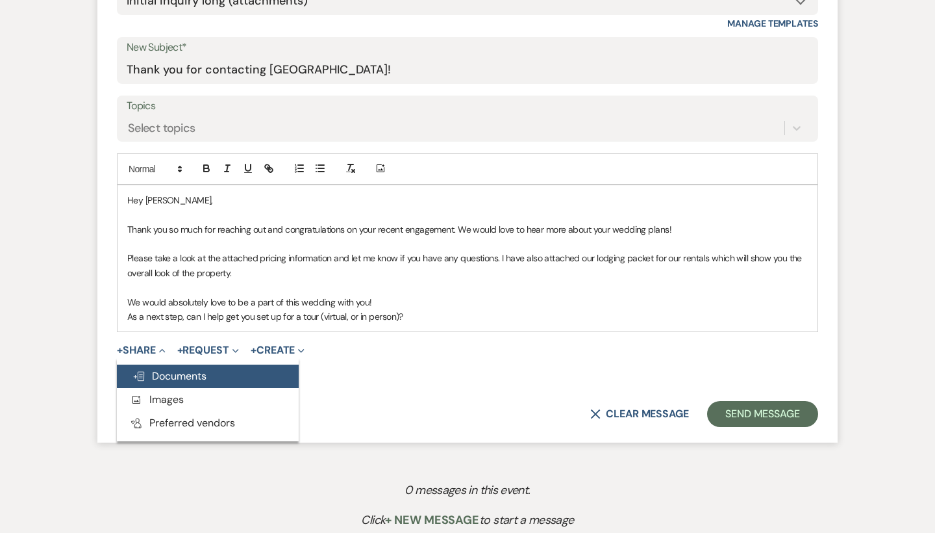
click at [181, 373] on span "Doc Upload Documents" at bounding box center [170, 376] width 74 height 14
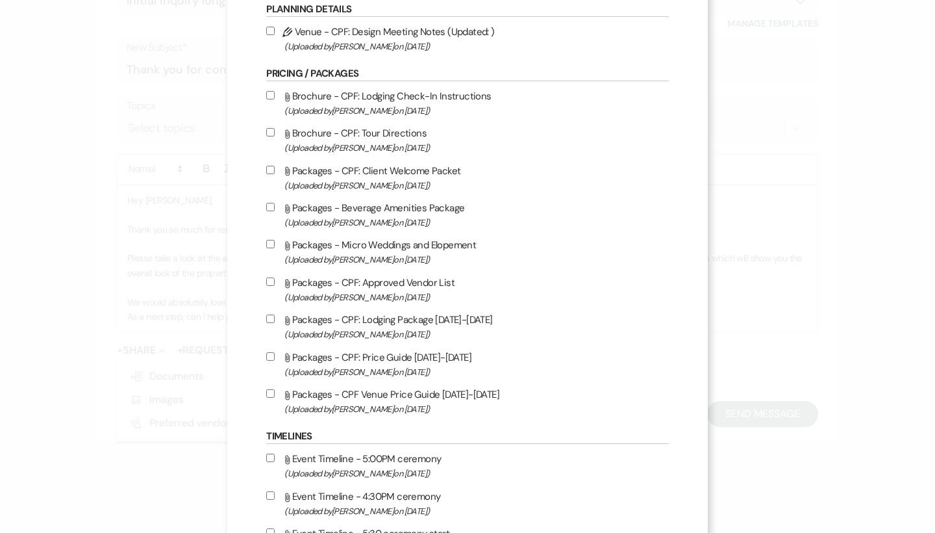
scroll to position [1309, 0]
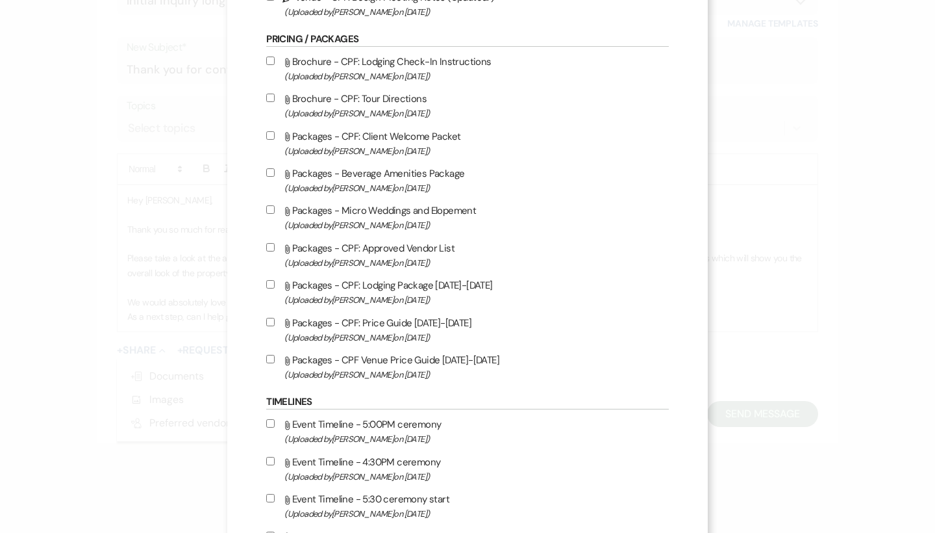
click at [375, 382] on label "Attach File Packages - CPF Venue Price Guide [DATE]-[DATE] (Uploaded by [PERSON…" at bounding box center [467, 366] width 402 height 31
click at [275, 363] on input "Attach File Packages - CPF Venue Price Guide [DATE]-[DATE] (Uploaded by [PERSON…" at bounding box center [270, 359] width 8 height 8
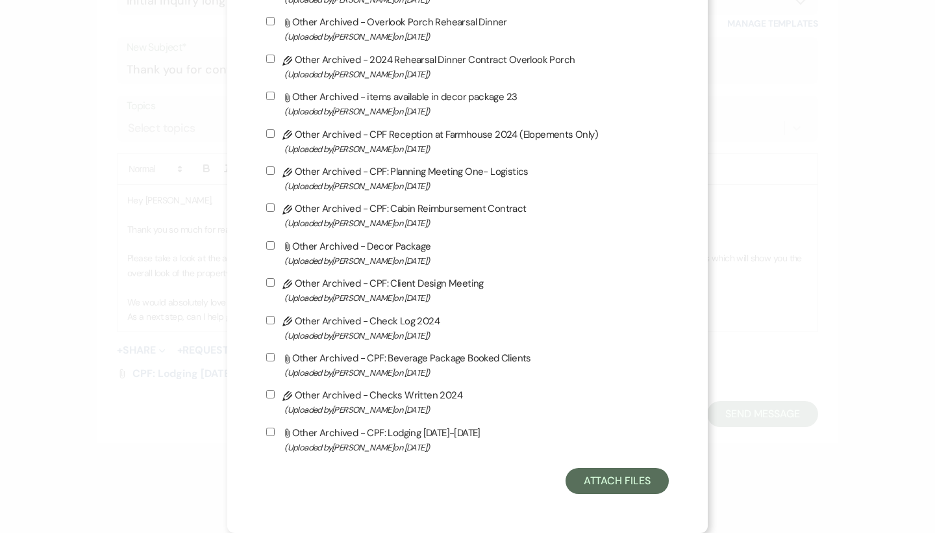
scroll to position [3583, 0]
click at [635, 476] on button "Attach Files" at bounding box center [617, 481] width 103 height 26
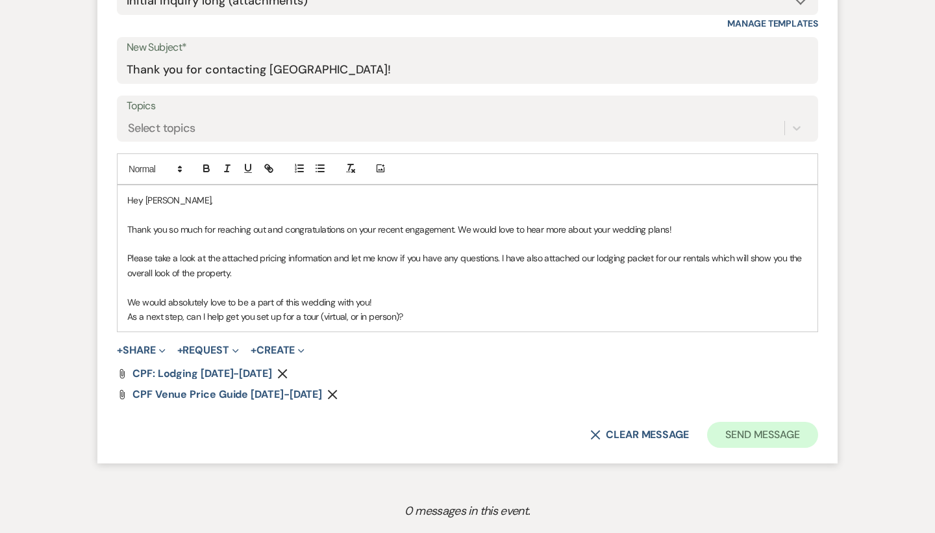
click at [774, 435] on button "Send Message" at bounding box center [762, 435] width 111 height 26
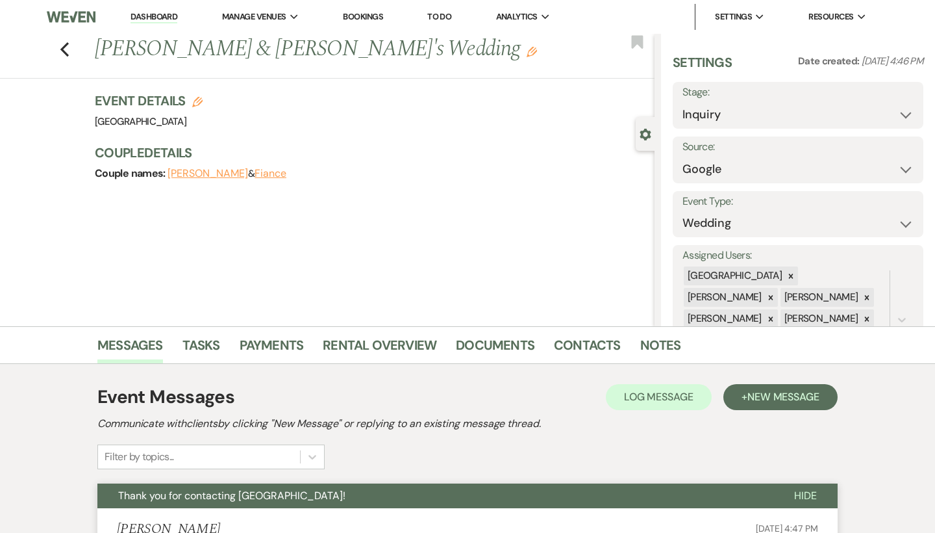
scroll to position [0, 0]
click at [162, 16] on link "Dashboard" at bounding box center [154, 17] width 47 height 12
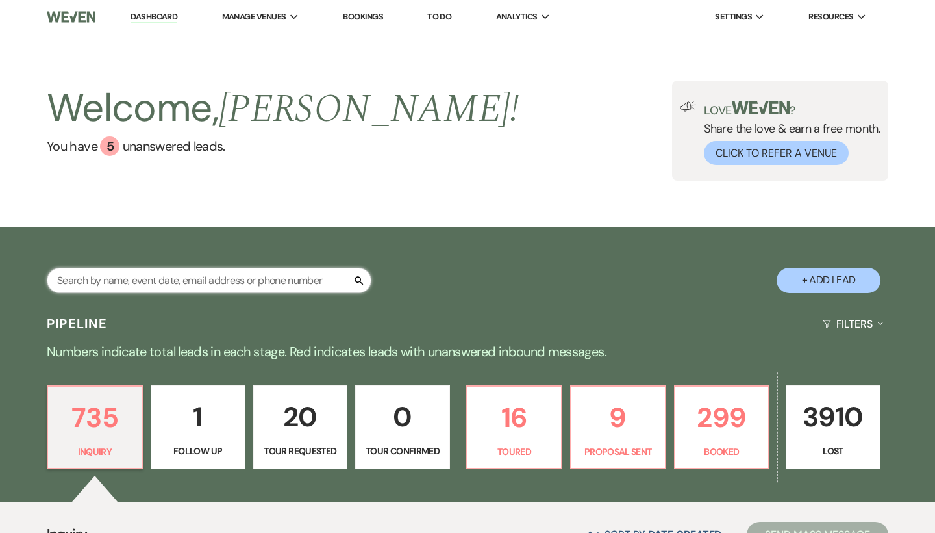
click at [205, 287] on input "text" at bounding box center [209, 280] width 325 height 25
paste input "[EMAIL_ADDRESS][DOMAIN_NAME]"
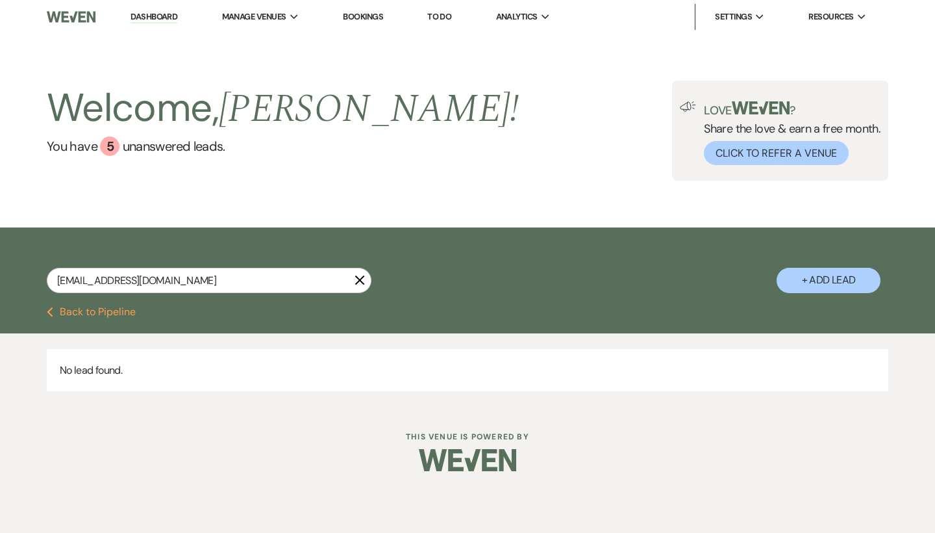
click at [820, 286] on button "+ Add Lead" at bounding box center [829, 280] width 104 height 25
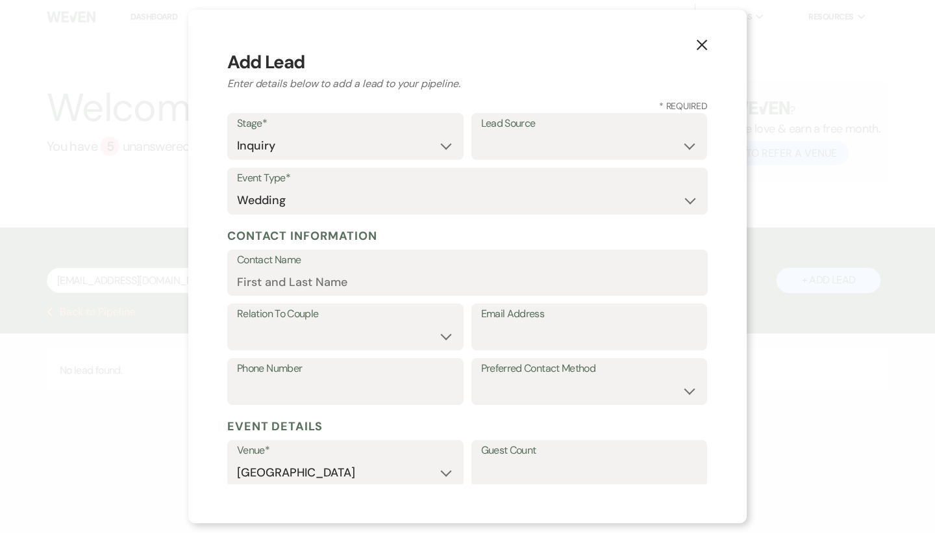
click at [581, 349] on div "Email Address" at bounding box center [590, 330] width 236 height 55
paste input "[EMAIL_ADDRESS][DOMAIN_NAME]"
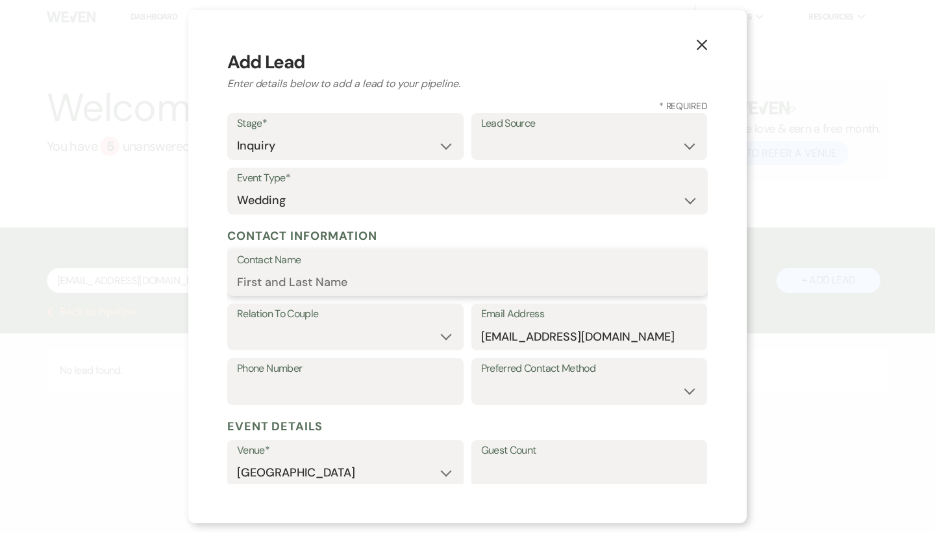
click at [371, 271] on input "Contact Name" at bounding box center [467, 281] width 461 height 25
paste input "[PERSON_NAME]"
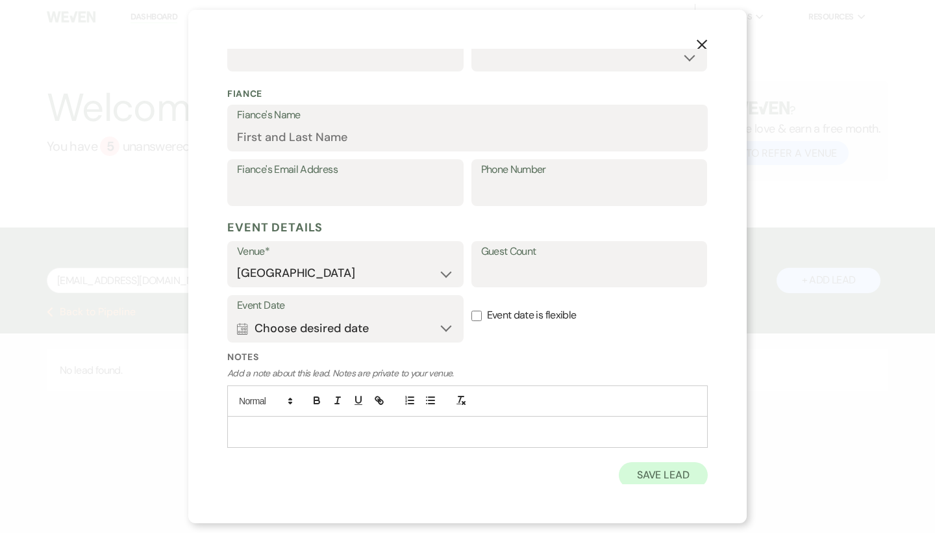
scroll to position [331, 0]
click at [655, 473] on button "Save Lead" at bounding box center [663, 477] width 89 height 26
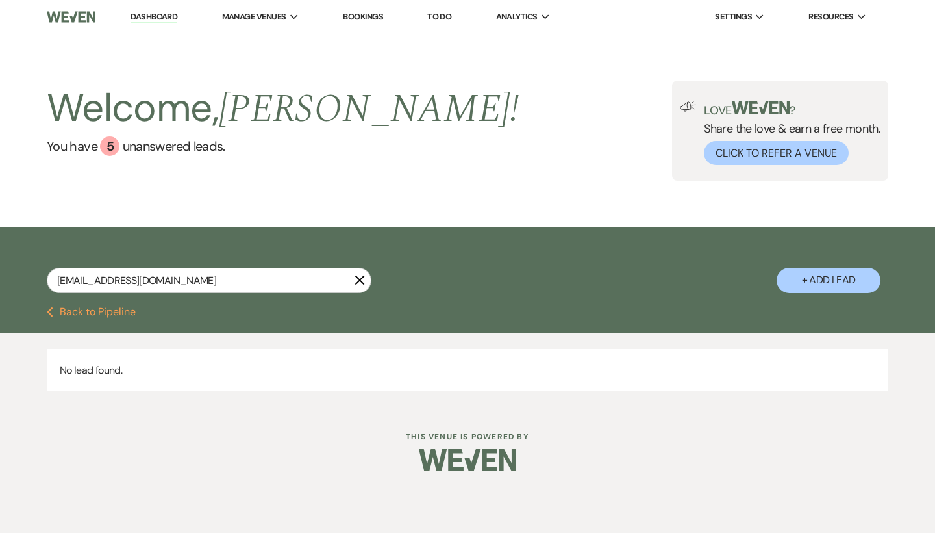
scroll to position [0, 0]
click at [271, 284] on input "[EMAIL_ADDRESS][DOMAIN_NAME]" at bounding box center [209, 280] width 325 height 25
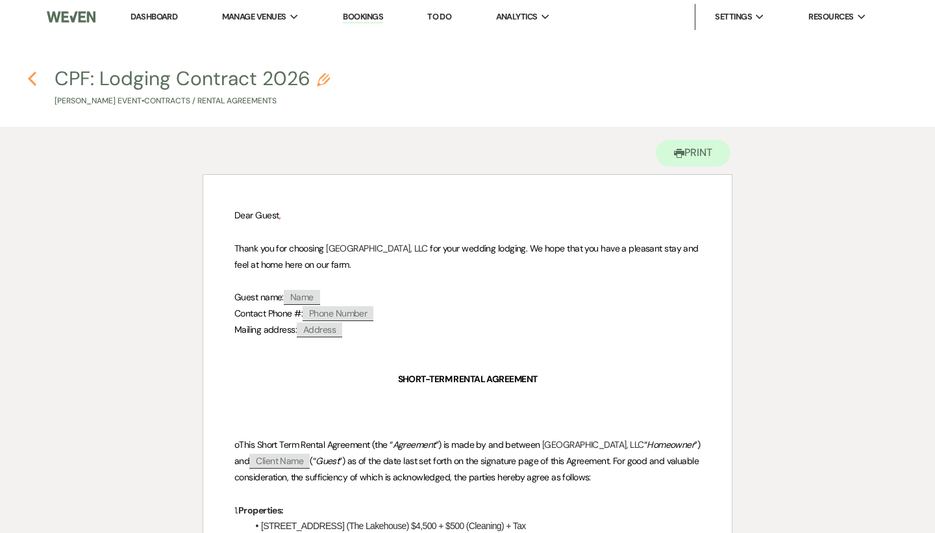
click at [33, 79] on icon "Previous" at bounding box center [32, 79] width 10 height 16
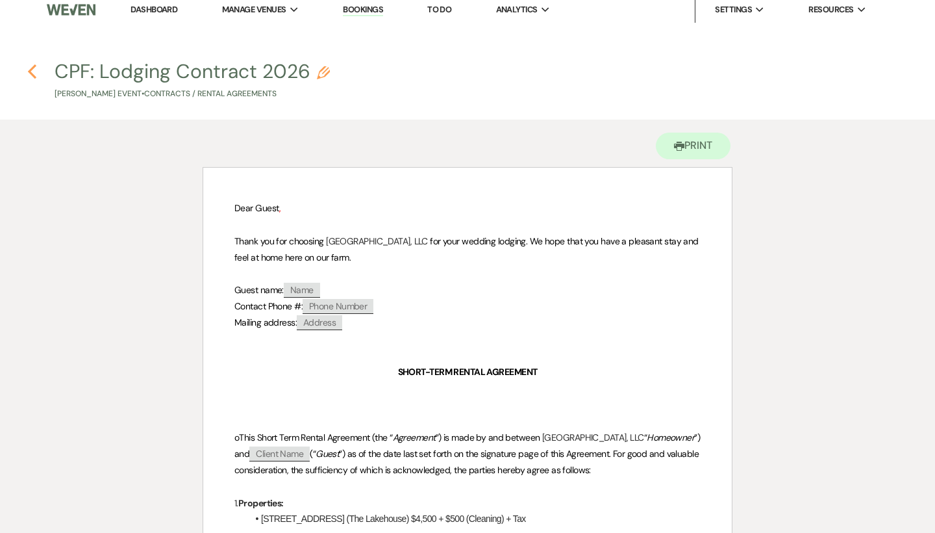
click at [28, 68] on icon "Previous" at bounding box center [32, 72] width 10 height 16
click at [159, 13] on link "Dashboard" at bounding box center [154, 9] width 47 height 11
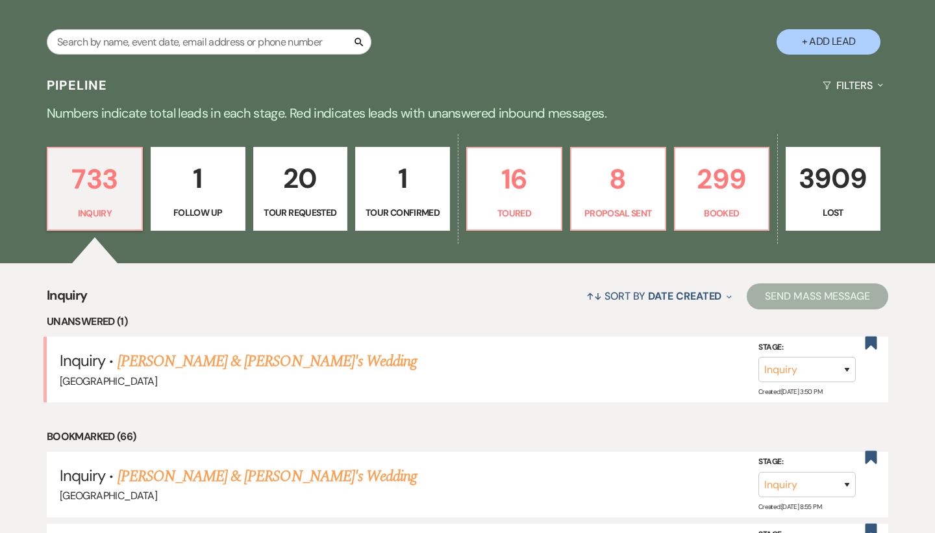
scroll to position [245, 0]
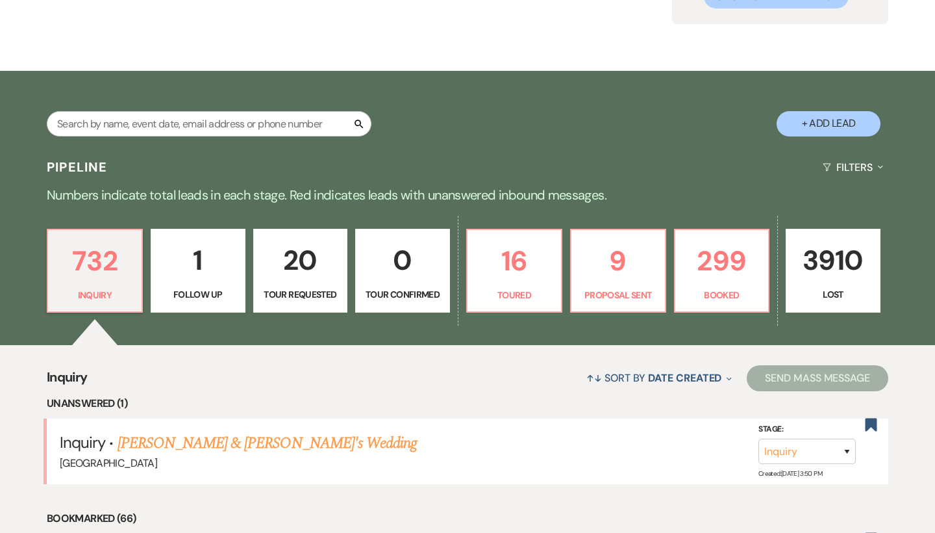
scroll to position [185, 0]
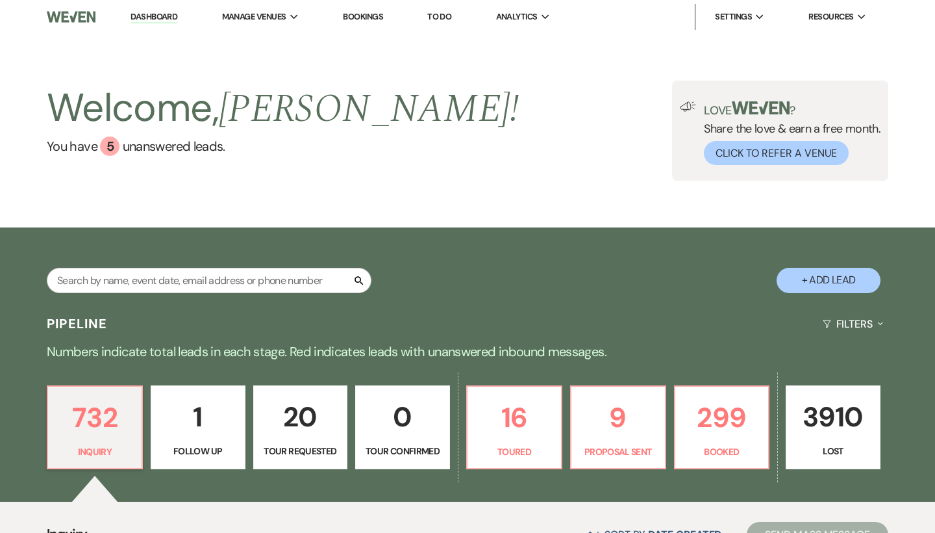
scroll to position [-19, 0]
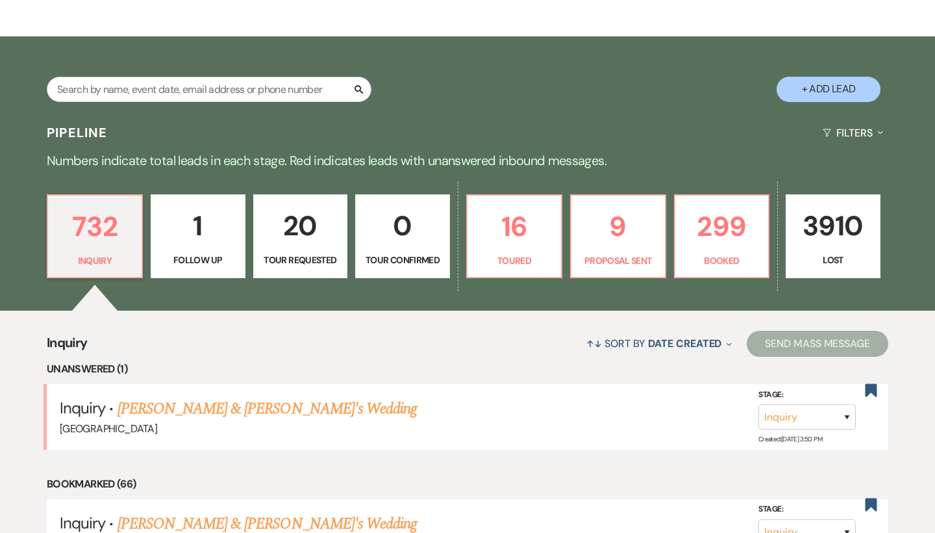
scroll to position [205, 0]
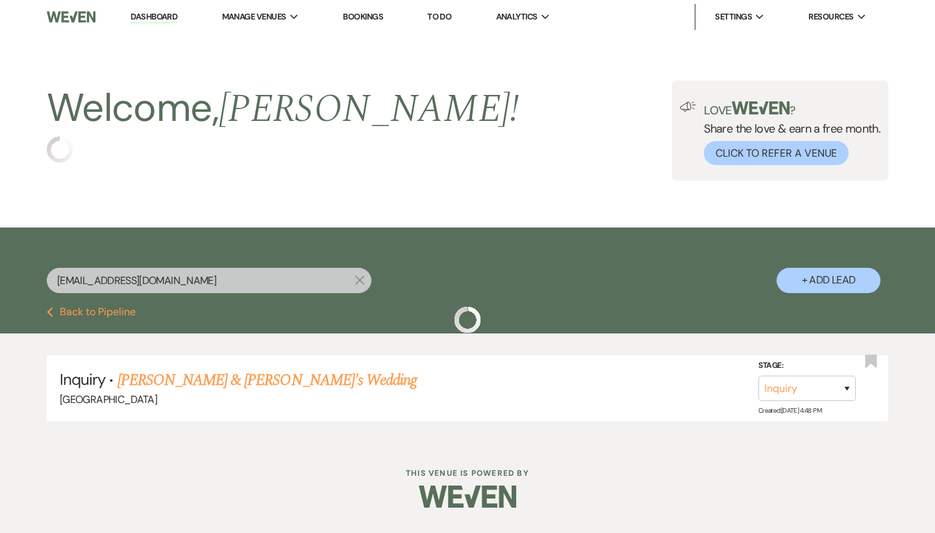
click at [200, 380] on link "[PERSON_NAME] & [PERSON_NAME]'s Wedding" at bounding box center [268, 379] width 300 height 23
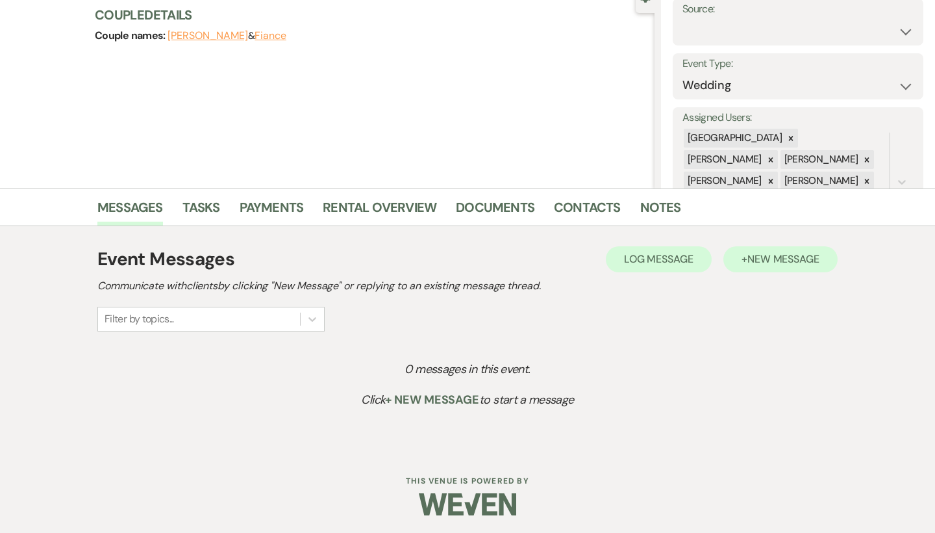
click at [785, 264] on span "New Message" at bounding box center [784, 259] width 72 height 14
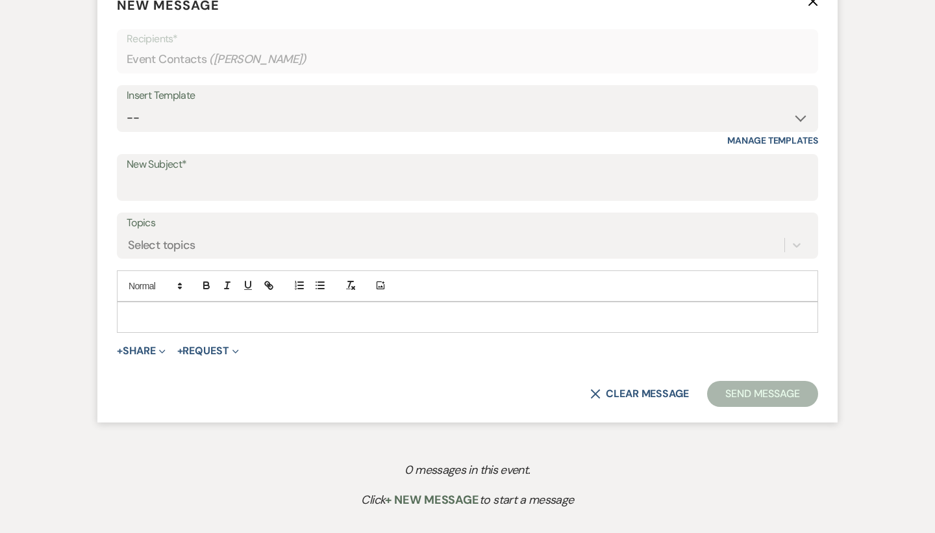
scroll to position [553, 0]
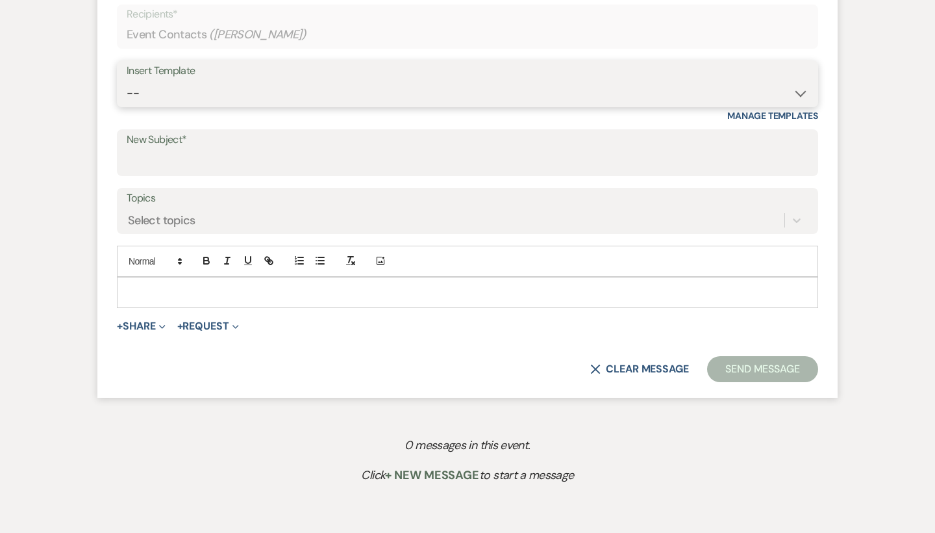
select select "2192"
type input "Thank you for contacting [GEOGRAPHIC_DATA]!"
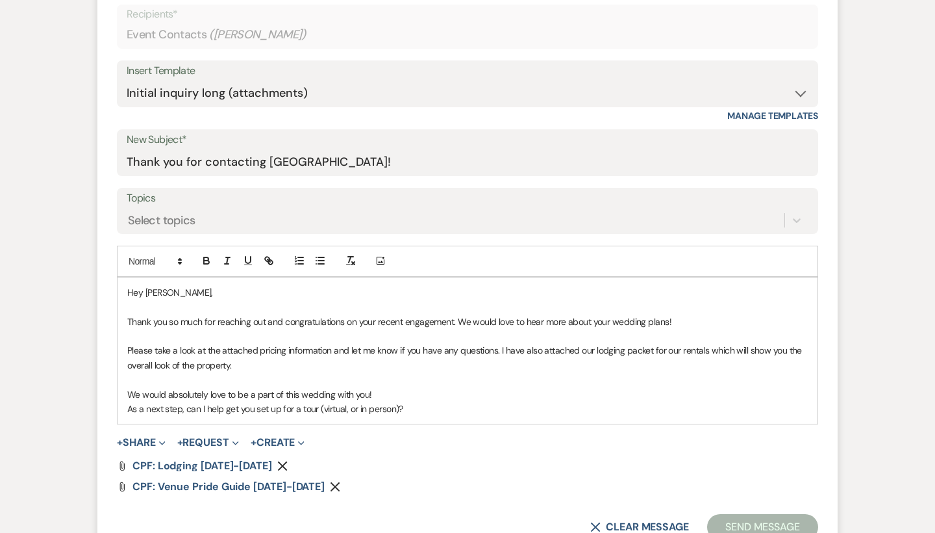
click at [331, 485] on use "button" at bounding box center [336, 487] width 10 height 10
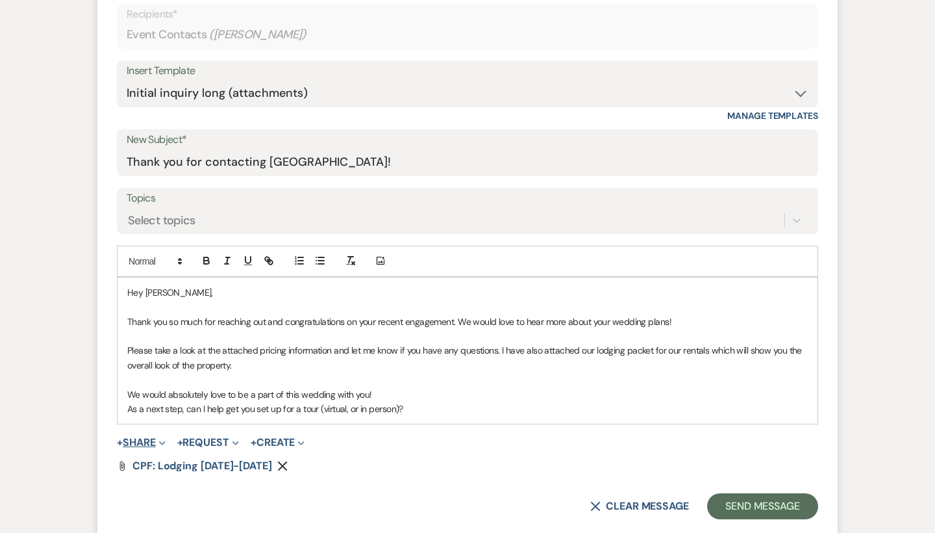
click at [145, 440] on button "+ Share Expand" at bounding box center [141, 442] width 49 height 10
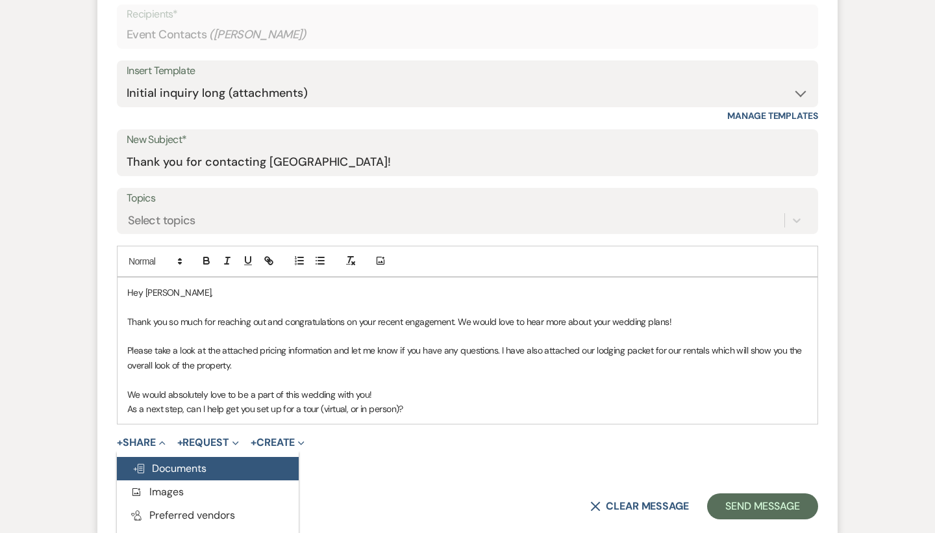
click at [199, 465] on span "Doc Upload Documents" at bounding box center [170, 468] width 74 height 14
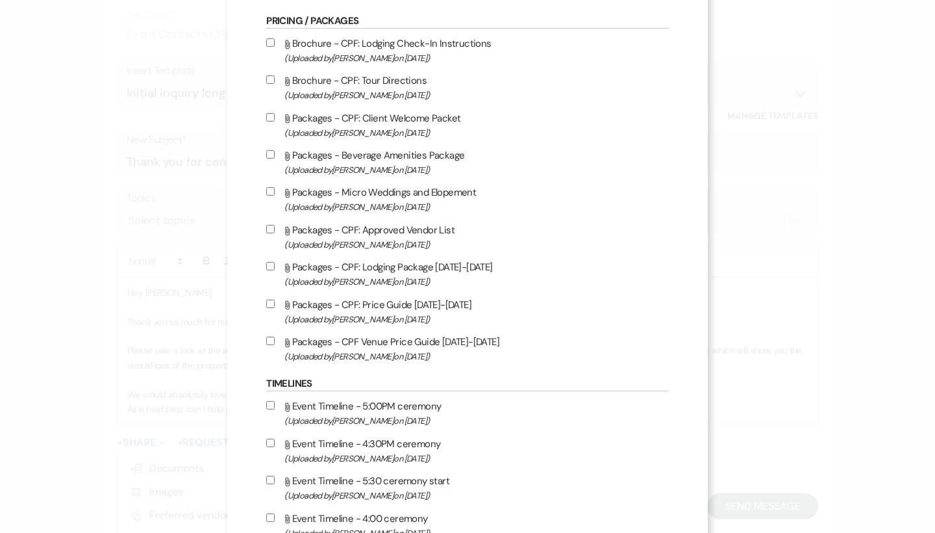
scroll to position [1351, 0]
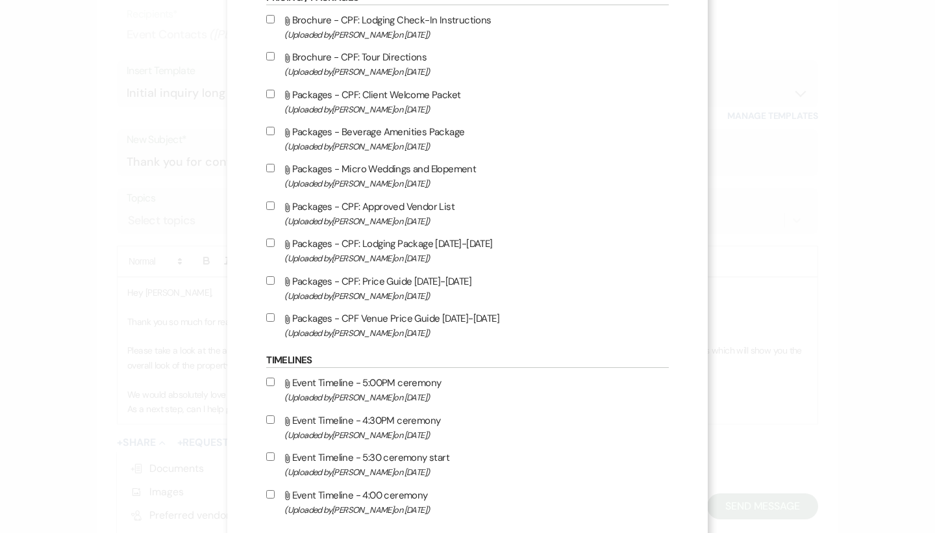
click at [394, 340] on span "(Uploaded by [PERSON_NAME] on [DATE] )" at bounding box center [476, 332] width 384 height 15
click at [275, 322] on input "Attach File Packages - CPF Venue Price Guide [DATE]-[DATE] (Uploaded by [PERSON…" at bounding box center [270, 317] width 8 height 8
checkbox input "true"
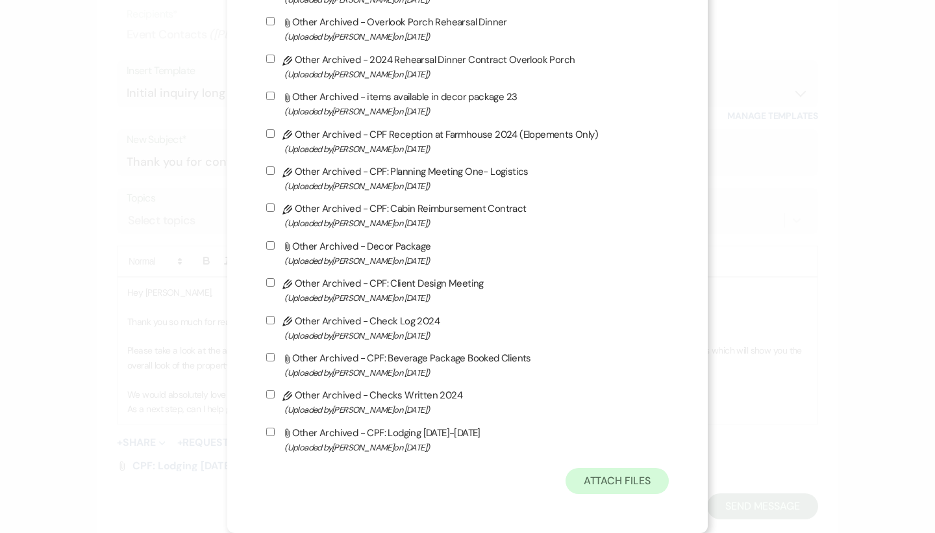
scroll to position [3583, 0]
click at [611, 481] on button "Attach Files" at bounding box center [617, 481] width 103 height 26
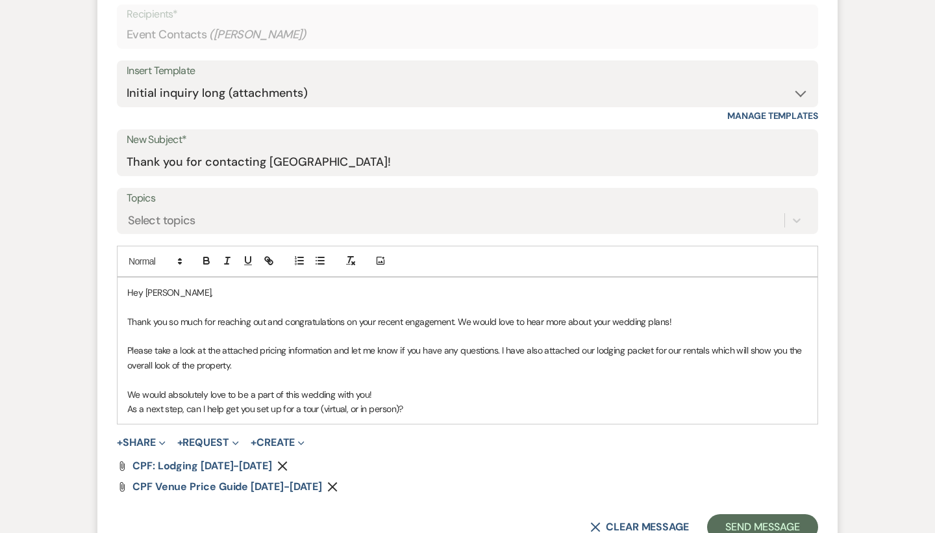
click at [431, 405] on p "As a next step, can I help get you set up for a tour (virtual, or in person)?" at bounding box center [467, 408] width 681 height 14
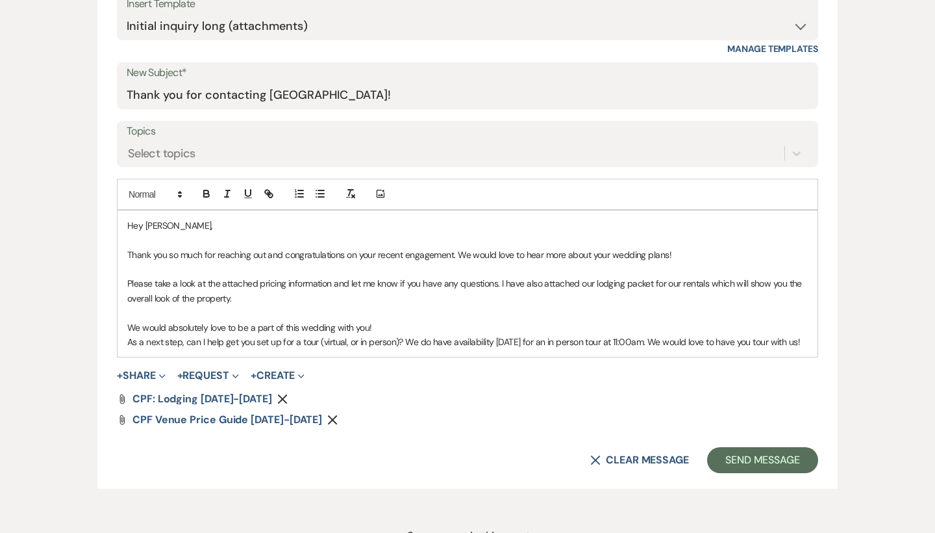
scroll to position [648, 0]
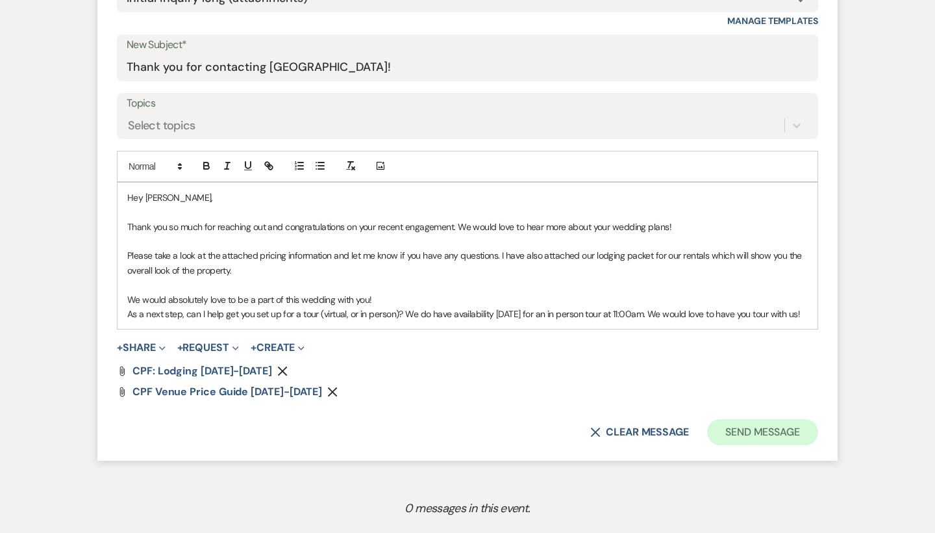
click at [785, 438] on button "Send Message" at bounding box center [762, 432] width 111 height 26
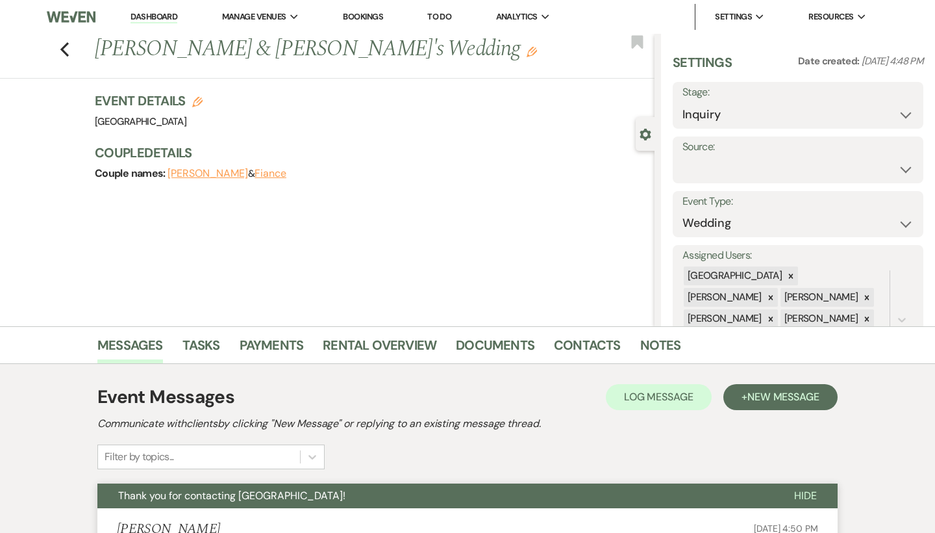
scroll to position [0, 0]
click at [66, 53] on use "button" at bounding box center [64, 49] width 8 height 14
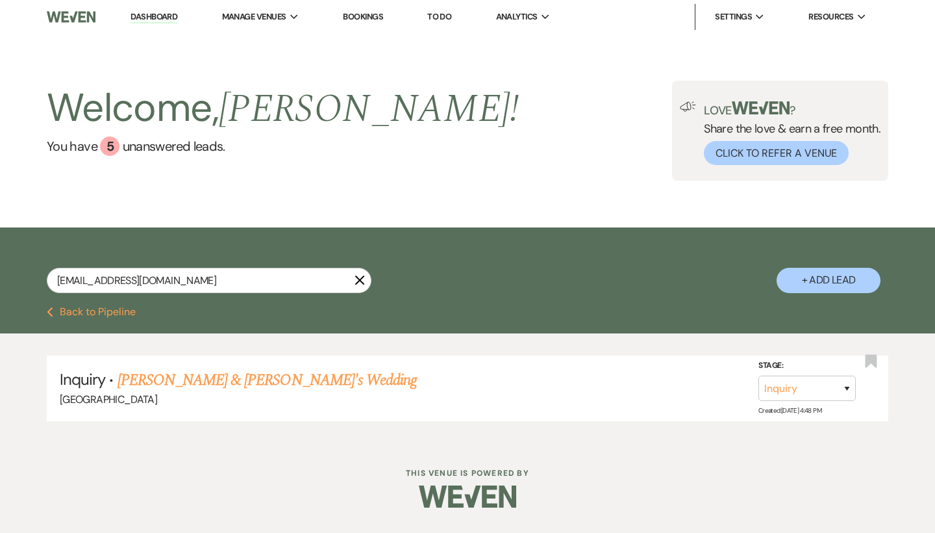
click at [857, 286] on button "+ Add Lead" at bounding box center [829, 280] width 104 height 25
select select "541"
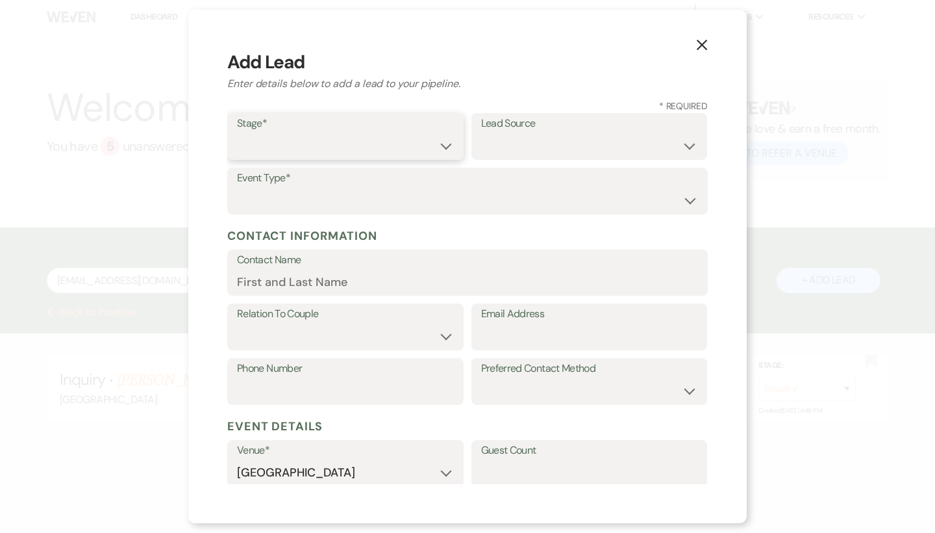
select select "1"
select select "3"
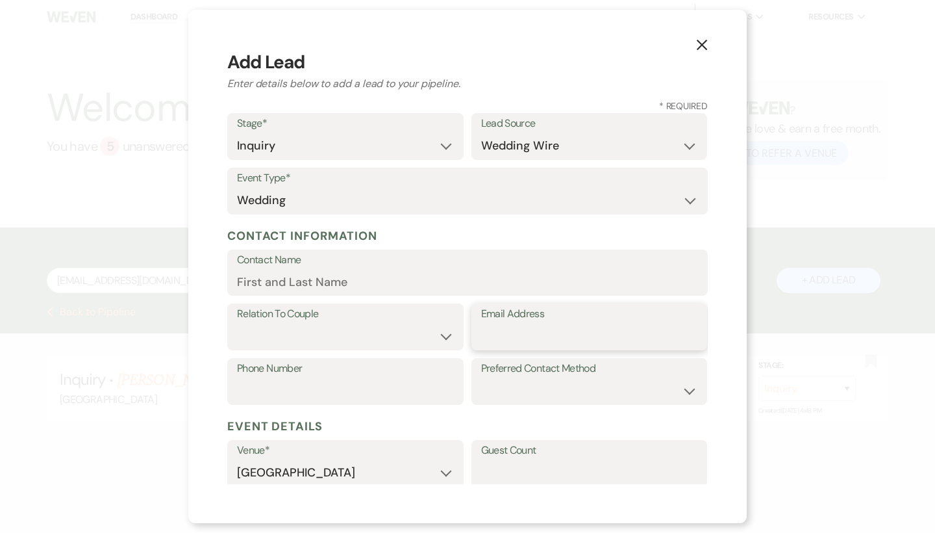
type input "v"
paste input "[EMAIL_ADDRESS][DOMAIN_NAME]"
type input "[EMAIL_ADDRESS][DOMAIN_NAME]"
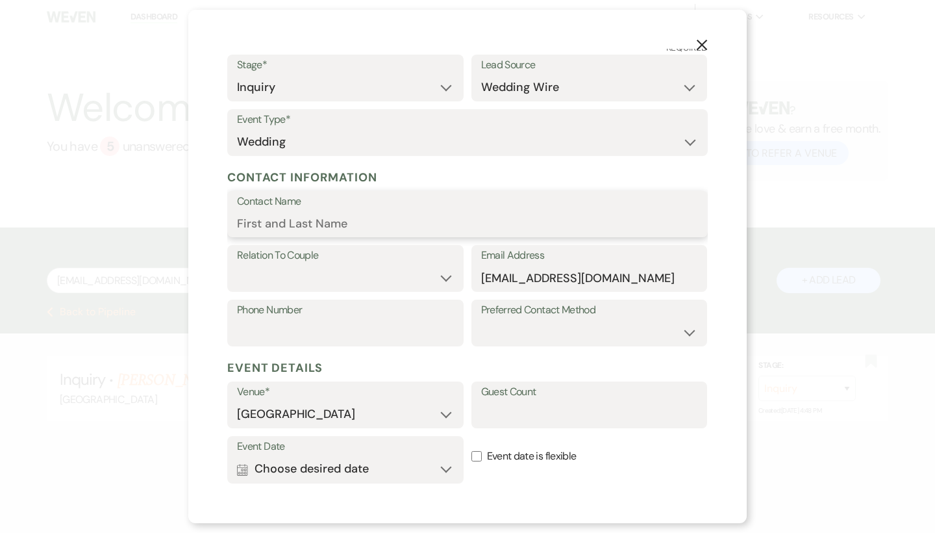
scroll to position [71, 0]
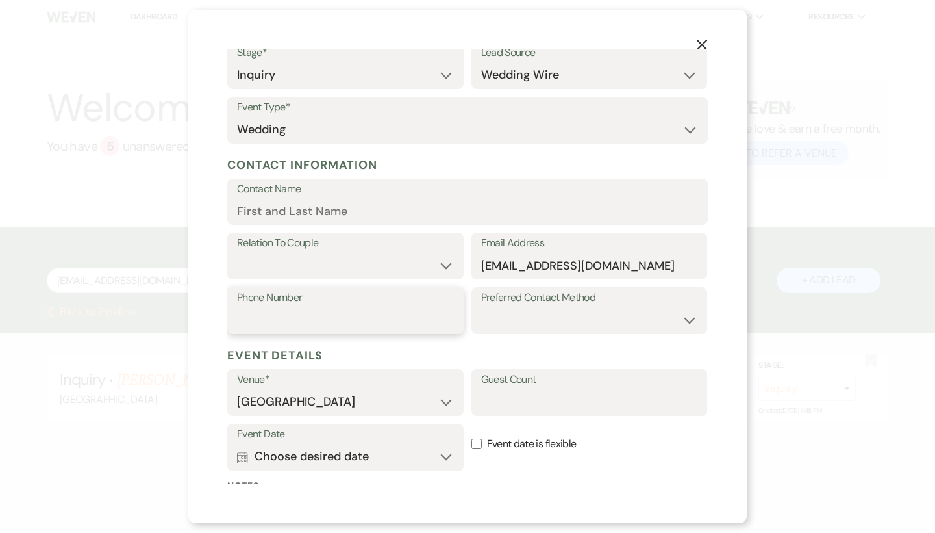
paste input "[PHONE_NUMBER]"
type input "[PHONE_NUMBER]"
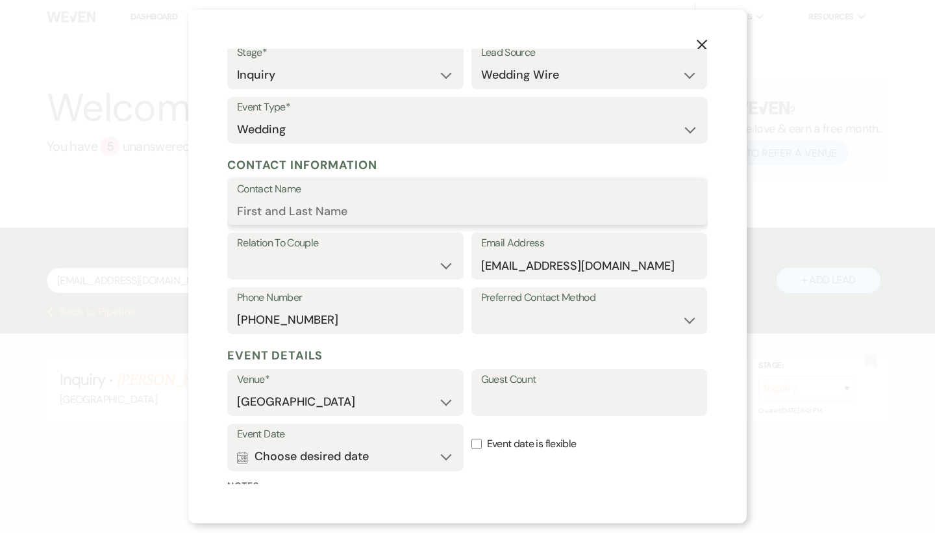
click at [396, 205] on input "Contact Name" at bounding box center [467, 210] width 461 height 25
paste input "[PERSON_NAME]"
type input "[PERSON_NAME]"
select select "1"
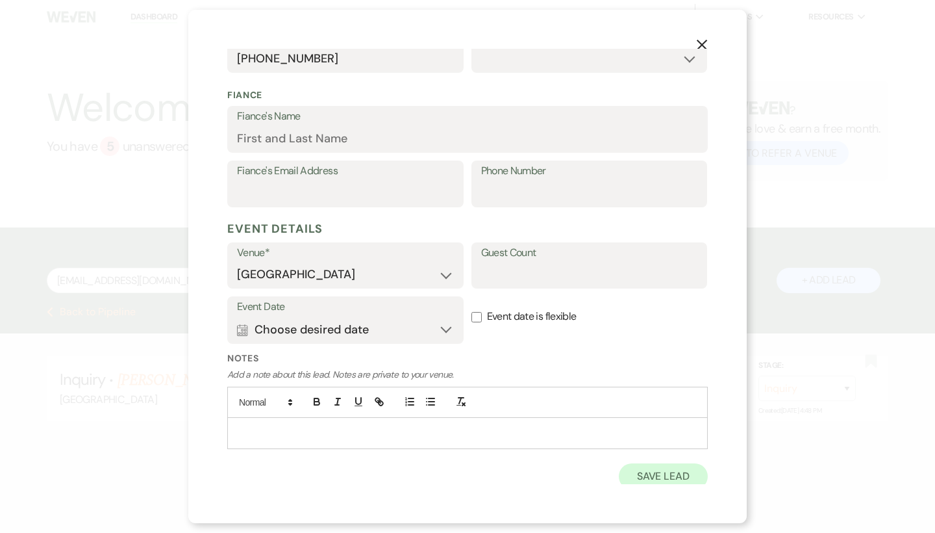
scroll to position [331, 0]
click at [645, 475] on button "Save Lead" at bounding box center [663, 477] width 89 height 26
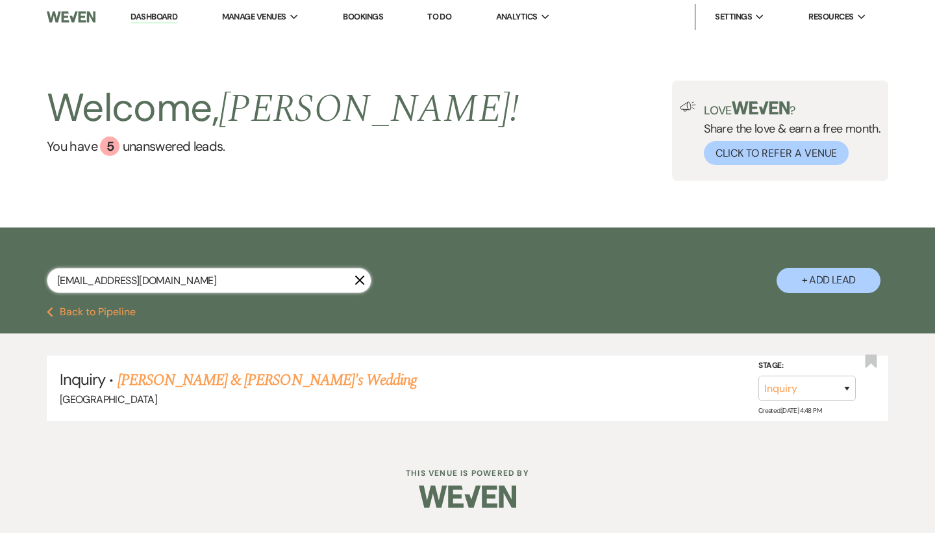
click at [367, 278] on input "[EMAIL_ADDRESS][DOMAIN_NAME]" at bounding box center [209, 280] width 325 height 25
click at [355, 279] on icon "X" at bounding box center [360, 280] width 10 height 10
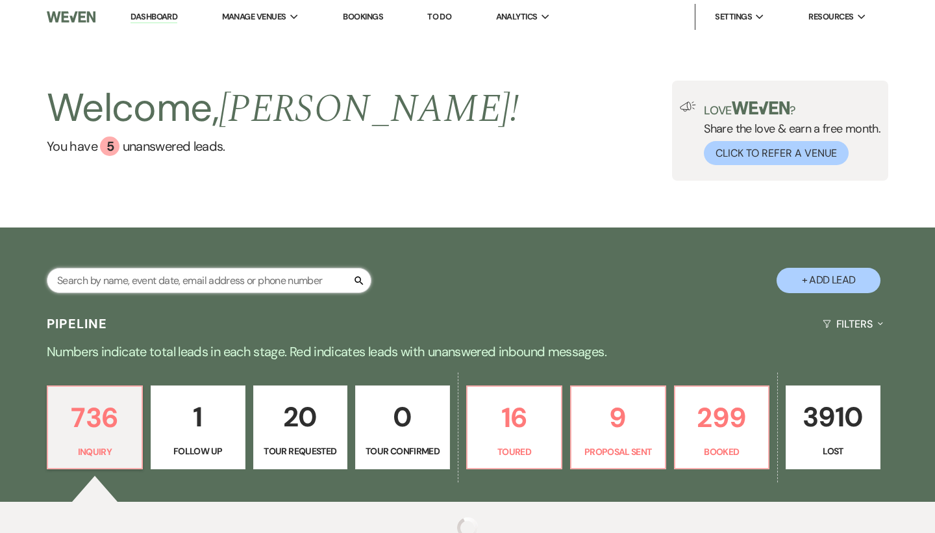
click at [307, 281] on input "text" at bounding box center [209, 280] width 325 height 25
paste input "[PERSON_NAME]"
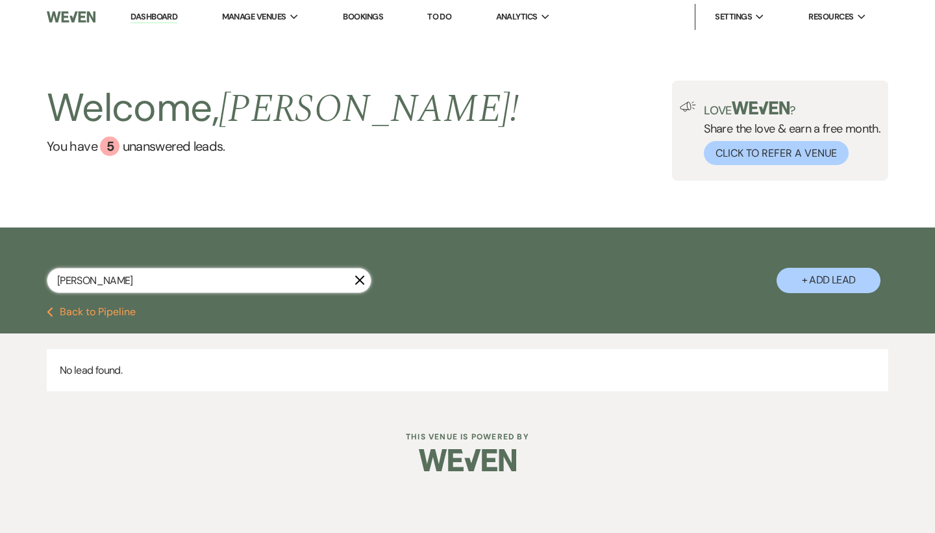
type input "[PERSON_NAME]"
click at [168, 25] on li "Dashboard" at bounding box center [154, 17] width 60 height 26
click at [167, 14] on link "Dashboard" at bounding box center [154, 17] width 47 height 12
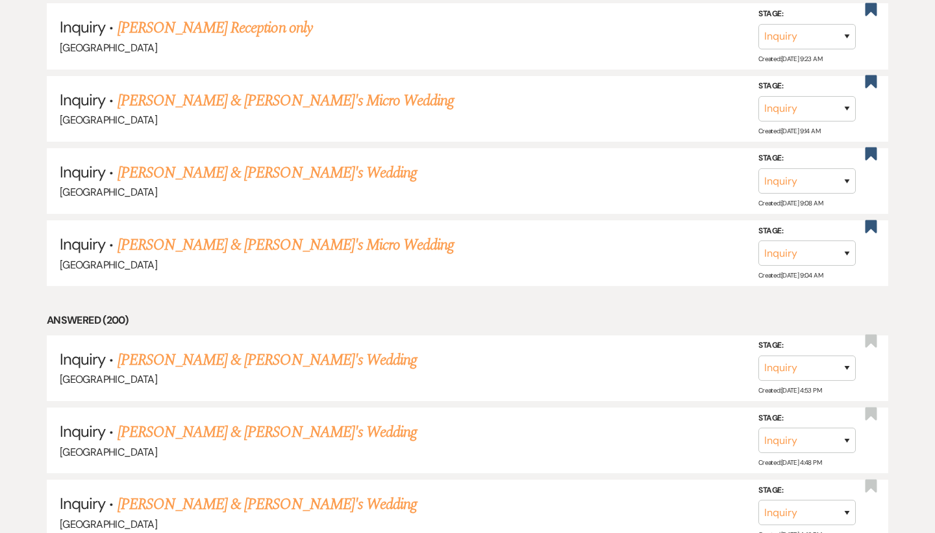
scroll to position [5166, 0]
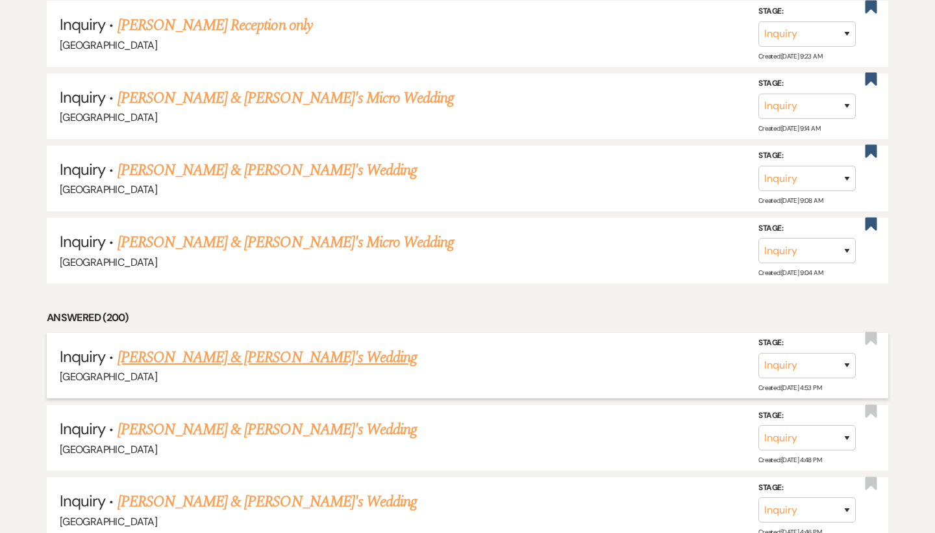
click at [213, 346] on link "[PERSON_NAME] & [PERSON_NAME]'s Wedding" at bounding box center [268, 357] width 300 height 23
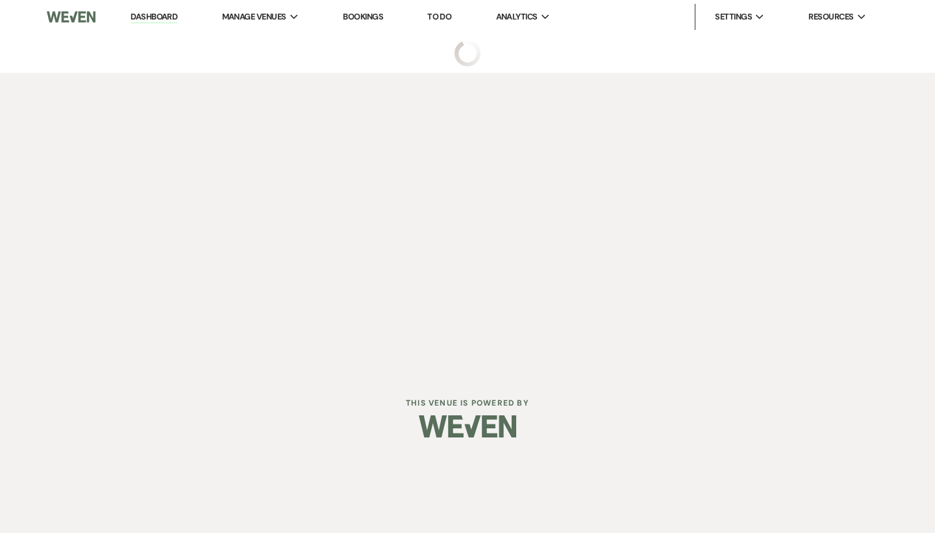
select select "3"
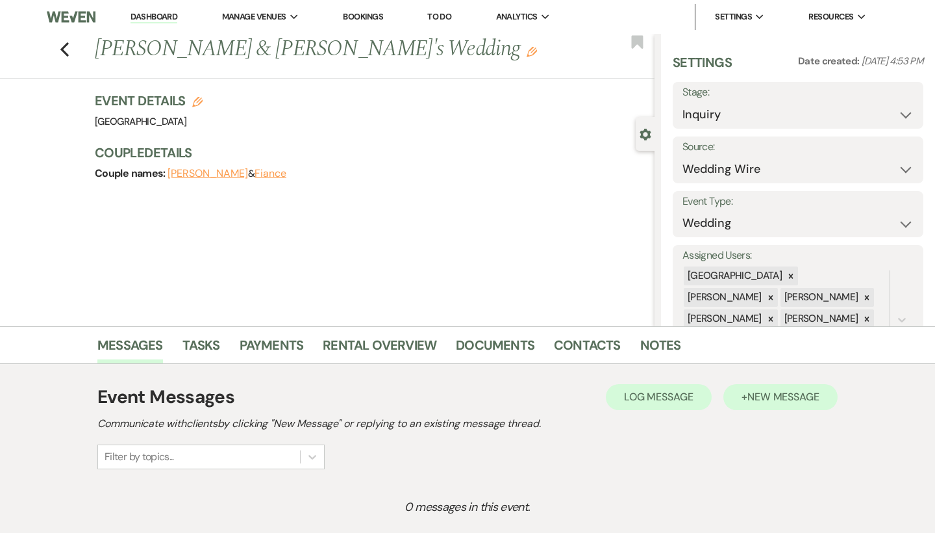
click at [827, 390] on button "+ New Message" at bounding box center [781, 397] width 114 height 26
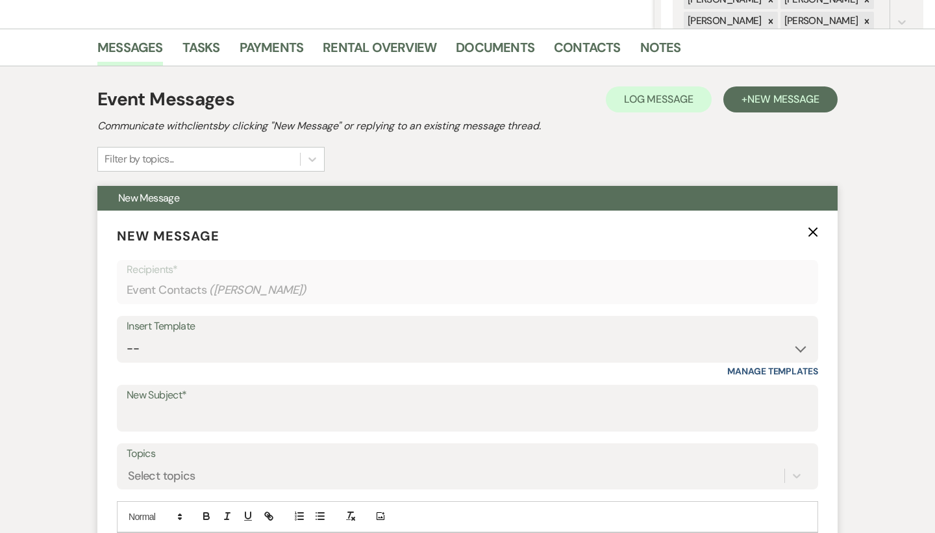
scroll to position [360, 0]
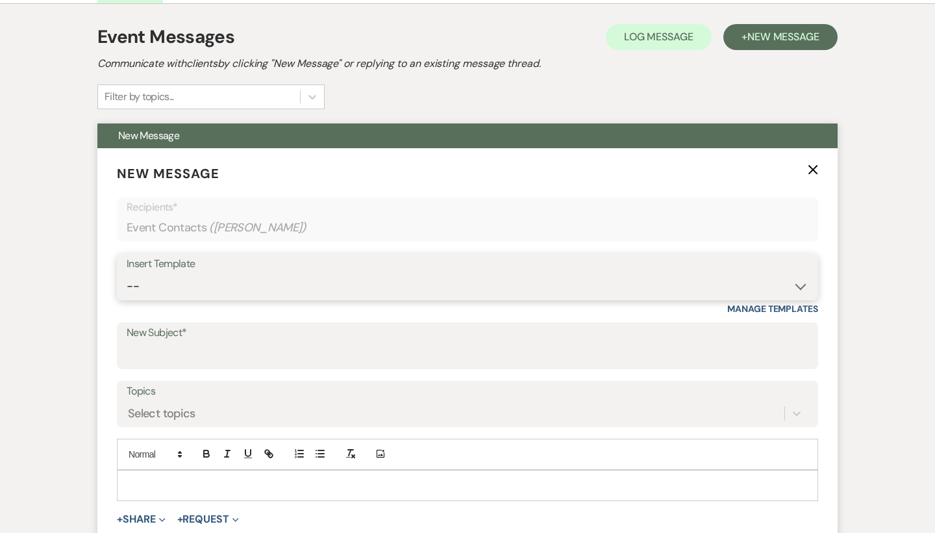
select select "2192"
type input "Thank you for contacting [GEOGRAPHIC_DATA]!"
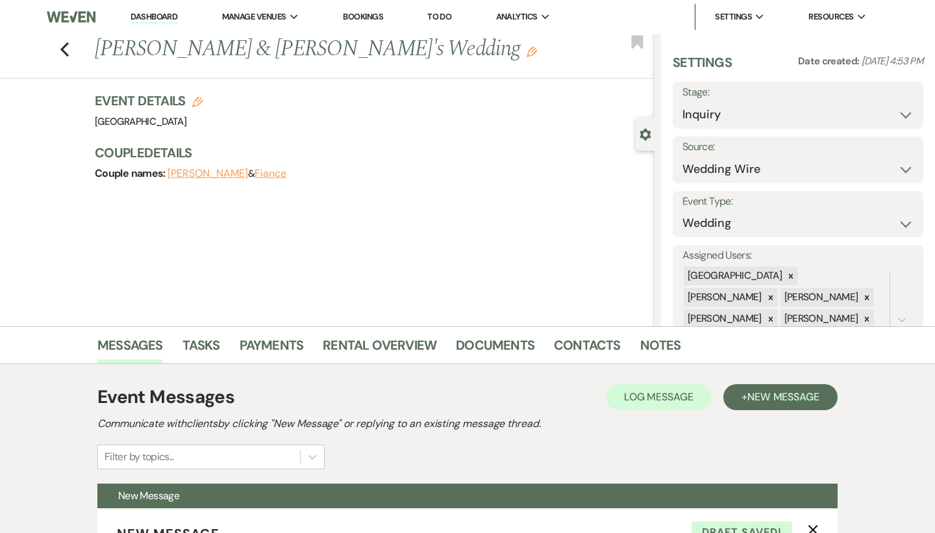
scroll to position [0, 0]
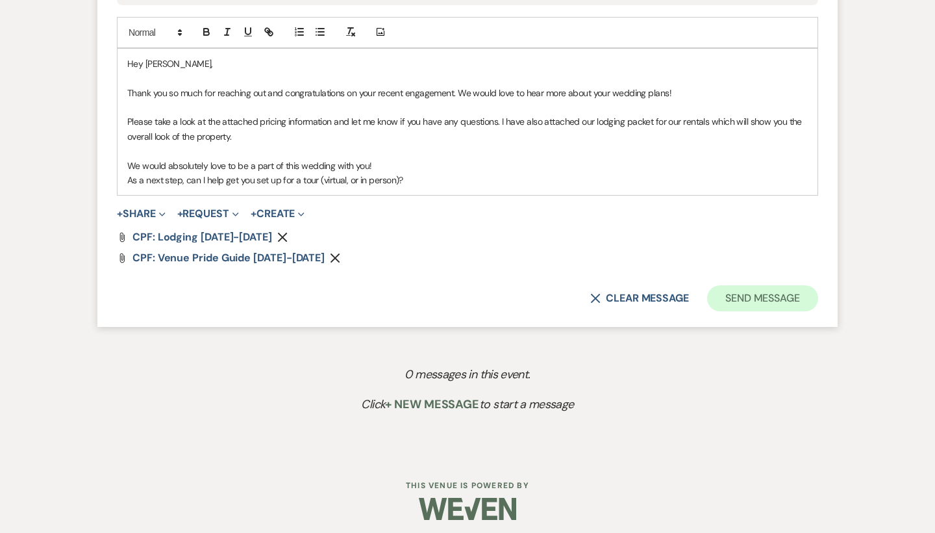
click at [740, 292] on button "Send Message" at bounding box center [762, 298] width 111 height 26
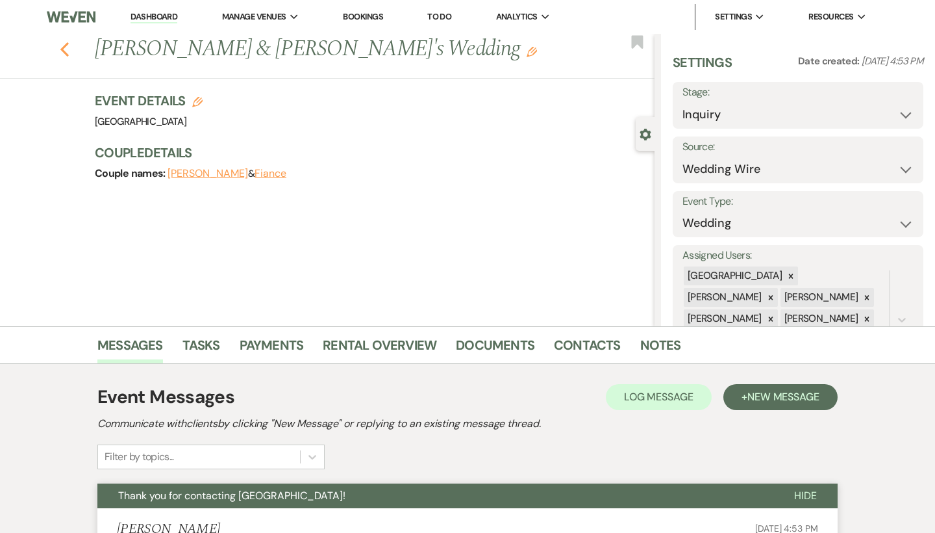
click at [66, 49] on icon "Previous" at bounding box center [65, 50] width 10 height 16
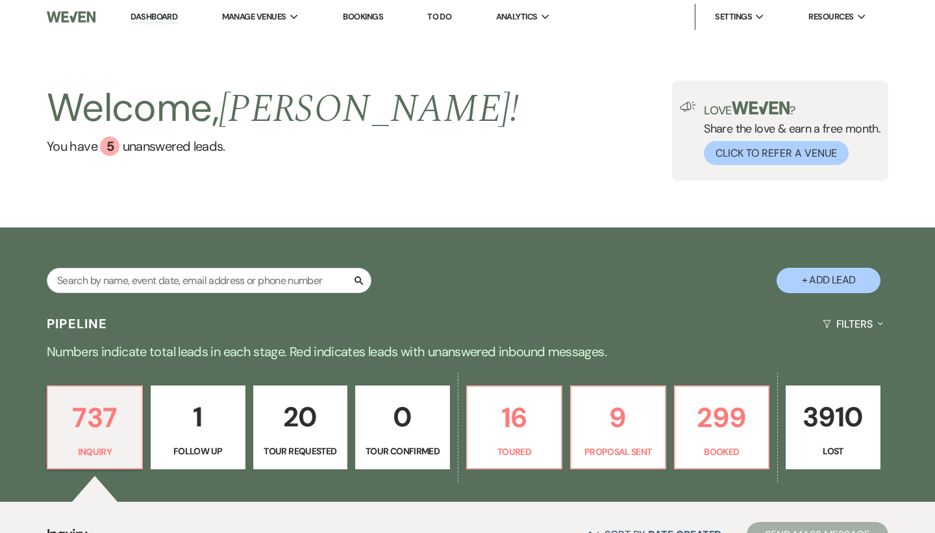
click at [811, 280] on button "+ Add Lead" at bounding box center [829, 280] width 104 height 25
select select "541"
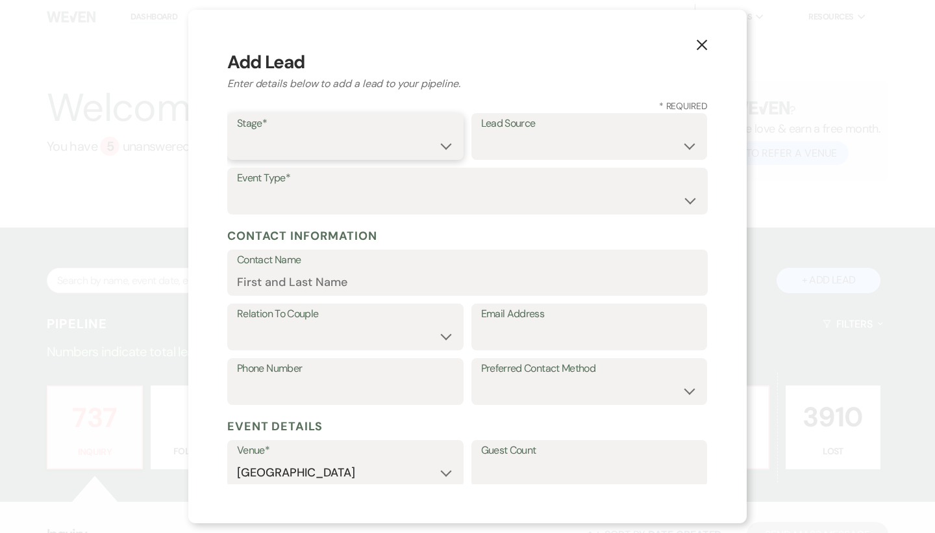
click at [351, 151] on select "Inquiry Follow Up Tour Requested Tour Confirmed Toured Proposal Sent Booked Lost" at bounding box center [345, 145] width 217 height 25
select select "1"
click at [407, 215] on div "Event Type* Wedding Anniversary Party Baby Shower Bachelorette / Bachelor Party…" at bounding box center [467, 195] width 481 height 55
select select "1"
select select "2"
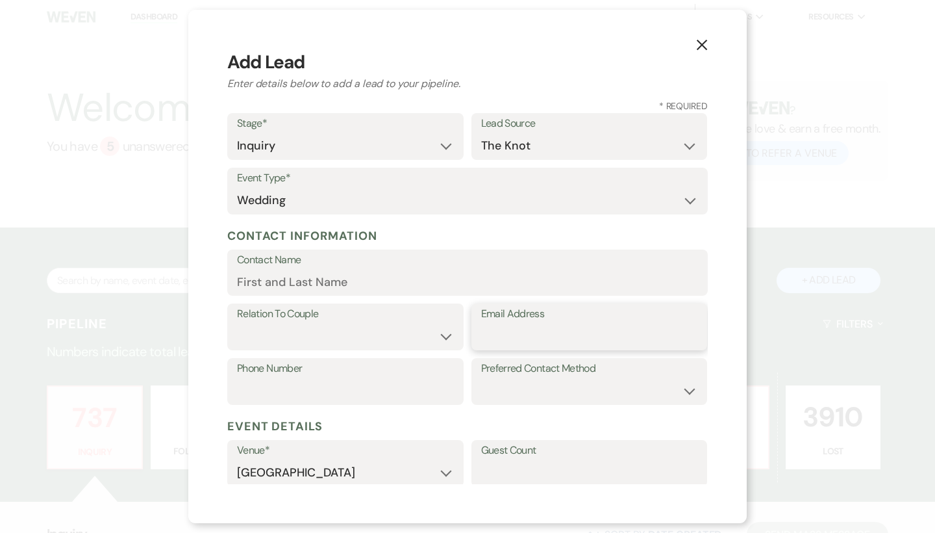
paste input "[EMAIL_ADDRESS][DOMAIN_NAME]"
click at [500, 338] on input "[EMAIL_ADDRESS][DOMAIN_NAME]" at bounding box center [589, 335] width 217 height 25
type input "[EMAIL_ADDRESS][DOMAIN_NAME]"
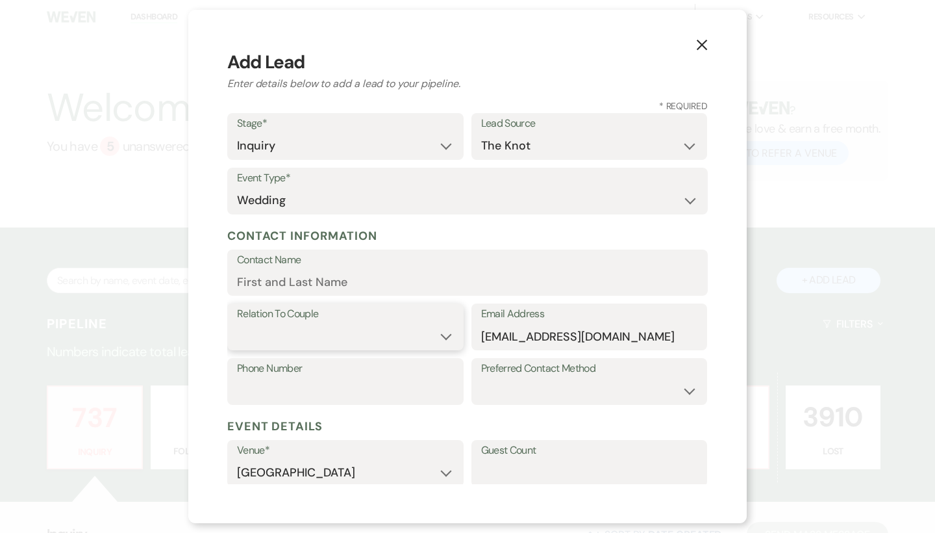
click at [370, 325] on select "Couple Planner Parent of Couple Family Member Friend Other" at bounding box center [345, 335] width 217 height 25
select select "1"
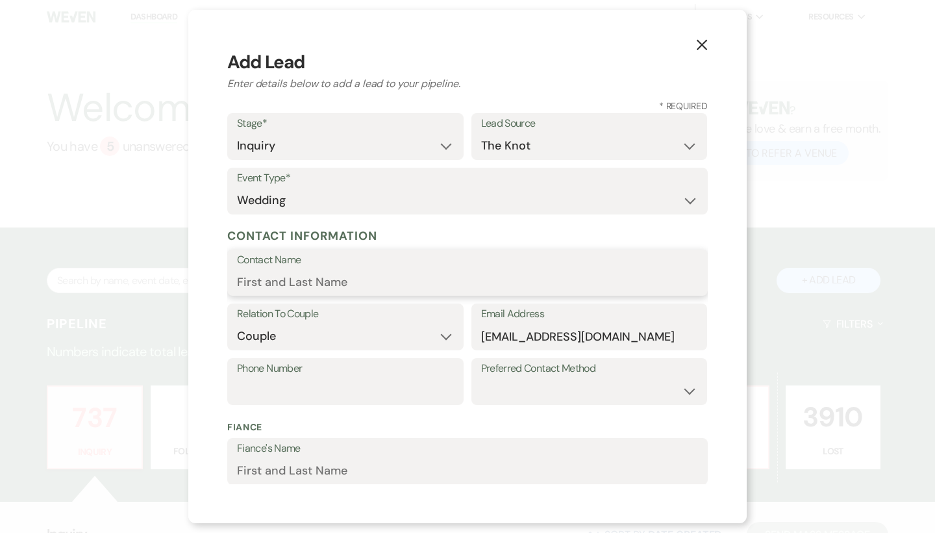
drag, startPoint x: 308, startPoint y: 281, endPoint x: 453, endPoint y: 326, distance: 152.4
click at [308, 281] on input "Contact Name" at bounding box center [467, 281] width 461 height 25
paste input "8162998428"
drag, startPoint x: 349, startPoint y: 284, endPoint x: 236, endPoint y: 284, distance: 112.4
click at [236, 284] on div "Contact Name [PHONE_NUMBER]" at bounding box center [467, 272] width 481 height 47
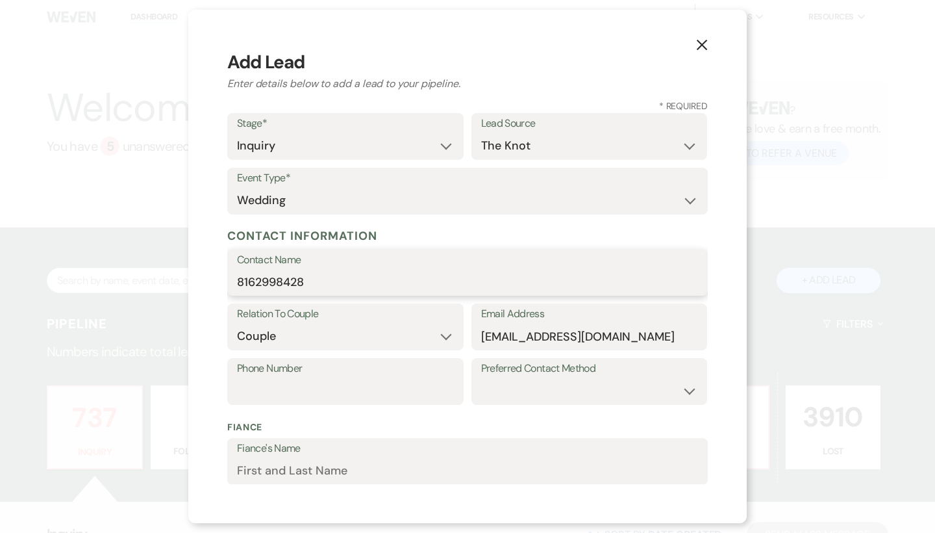
type input "998428"
drag, startPoint x: 300, startPoint y: 278, endPoint x: 229, endPoint y: 278, distance: 70.8
click at [229, 278] on div "Contact Name 998428" at bounding box center [467, 272] width 481 height 47
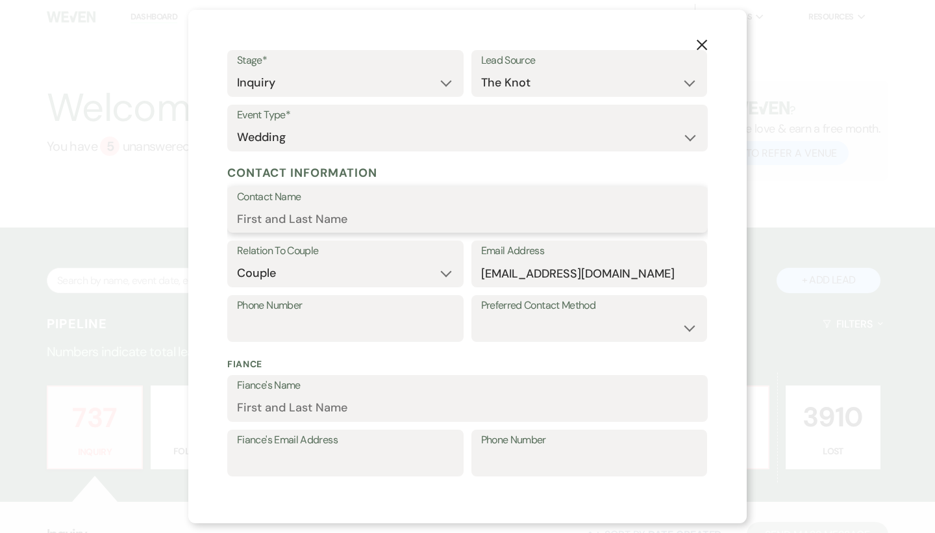
scroll to position [71, 0]
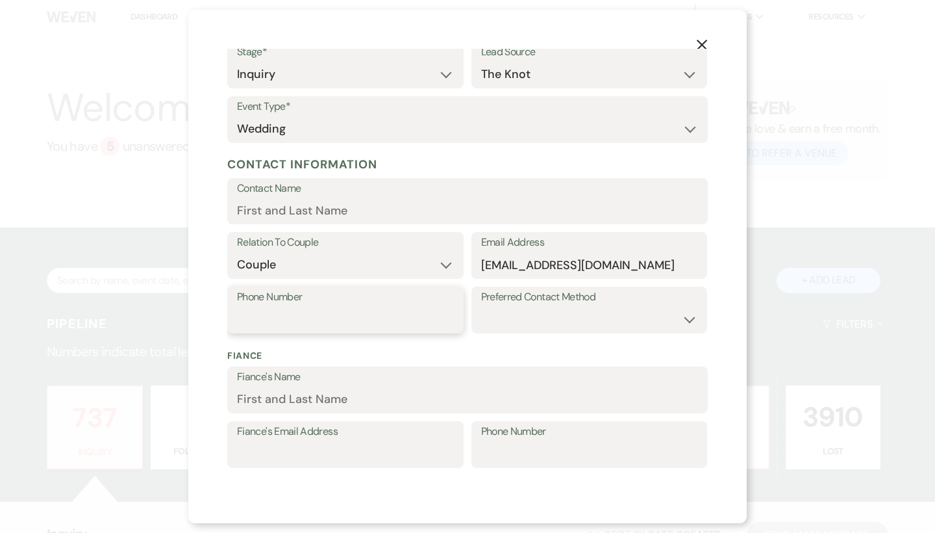
paste input "8162998428"
type input "8162998428"
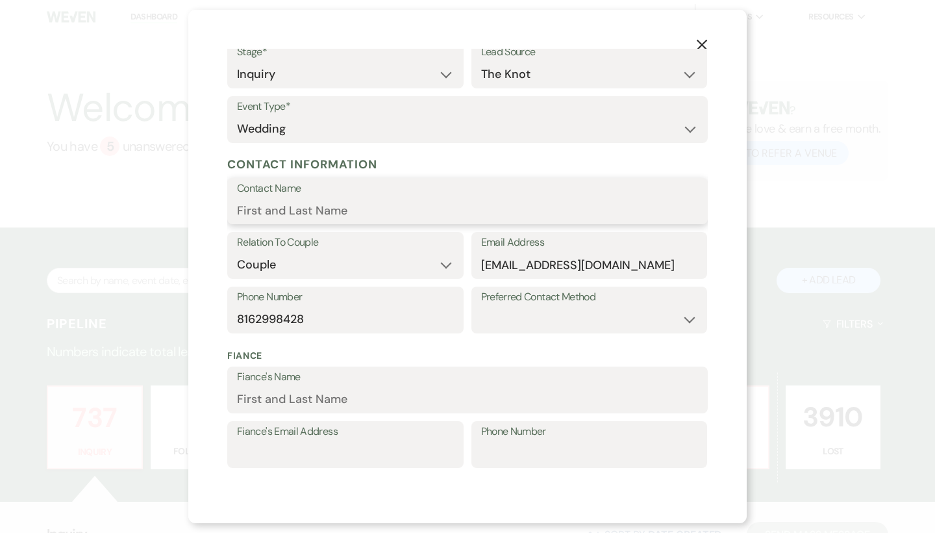
drag, startPoint x: 353, startPoint y: 207, endPoint x: 196, endPoint y: 31, distance: 236.9
click at [353, 207] on input "Contact Name" at bounding box center [467, 209] width 461 height 25
paste input "[PERSON_NAME]"
click at [262, 212] on input "[PERSON_NAME]" at bounding box center [467, 209] width 461 height 25
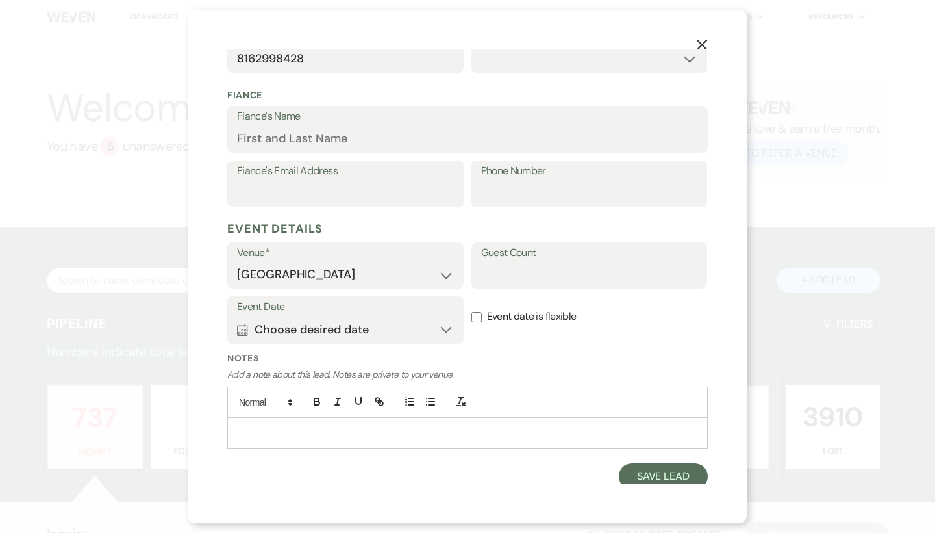
scroll to position [331, 0]
type input "[PERSON_NAME]"
click at [640, 475] on button "Save Lead" at bounding box center [663, 477] width 89 height 26
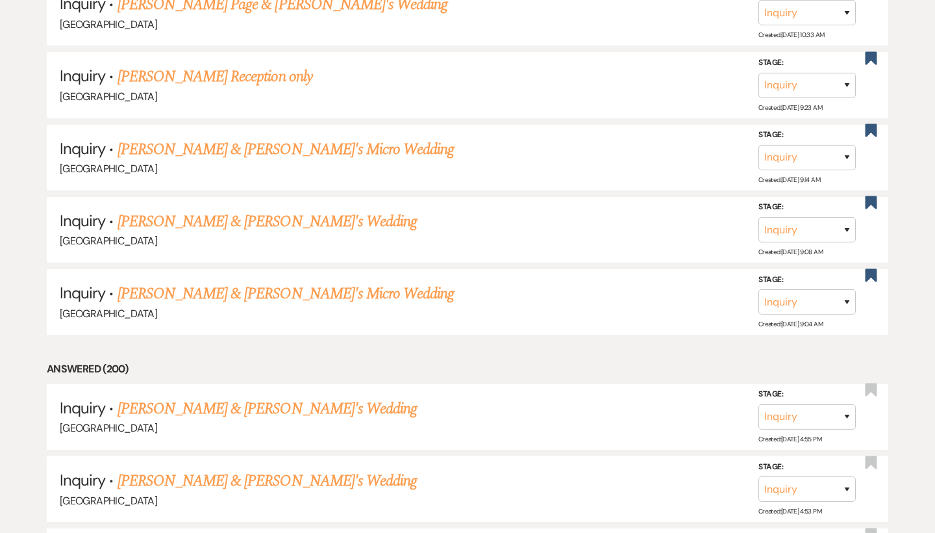
scroll to position [5120, 0]
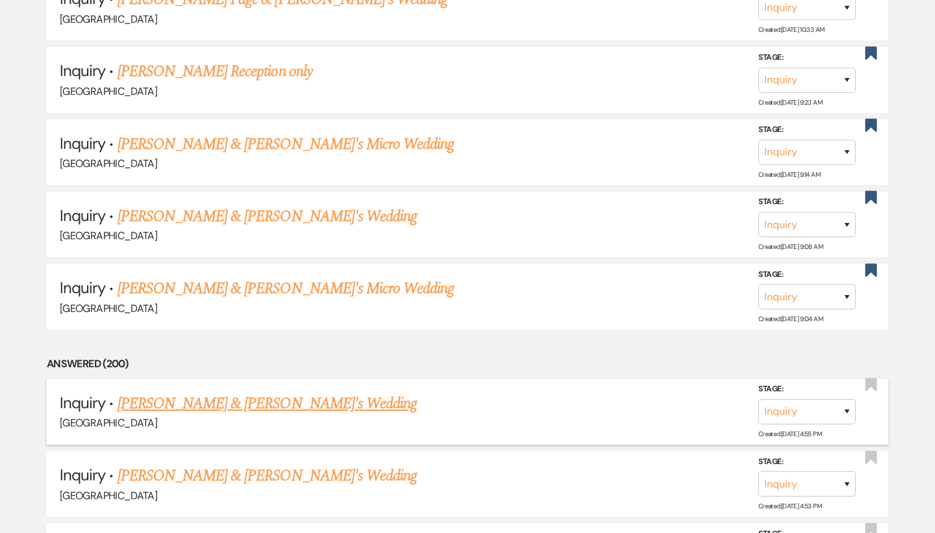
click at [235, 392] on link "[PERSON_NAME] & [PERSON_NAME]'s Wedding" at bounding box center [268, 403] width 300 height 23
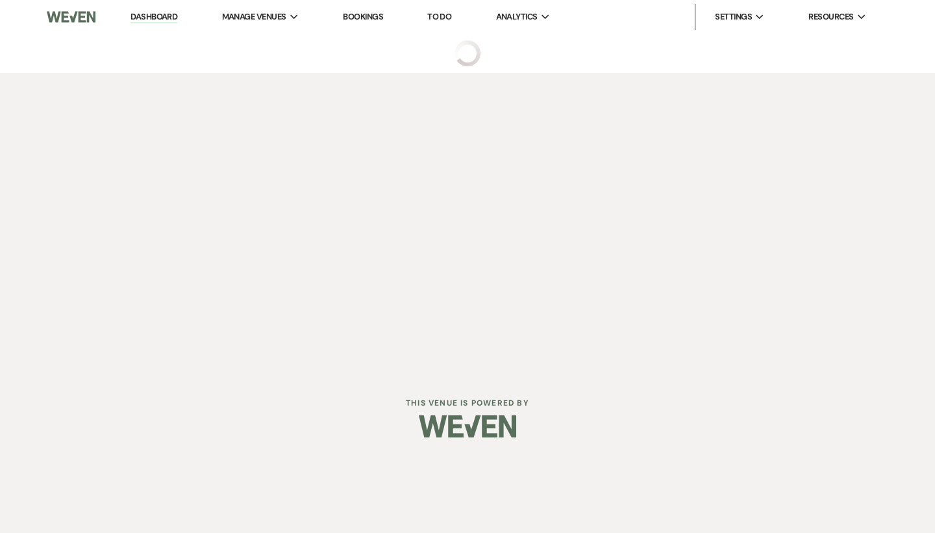
select select "2"
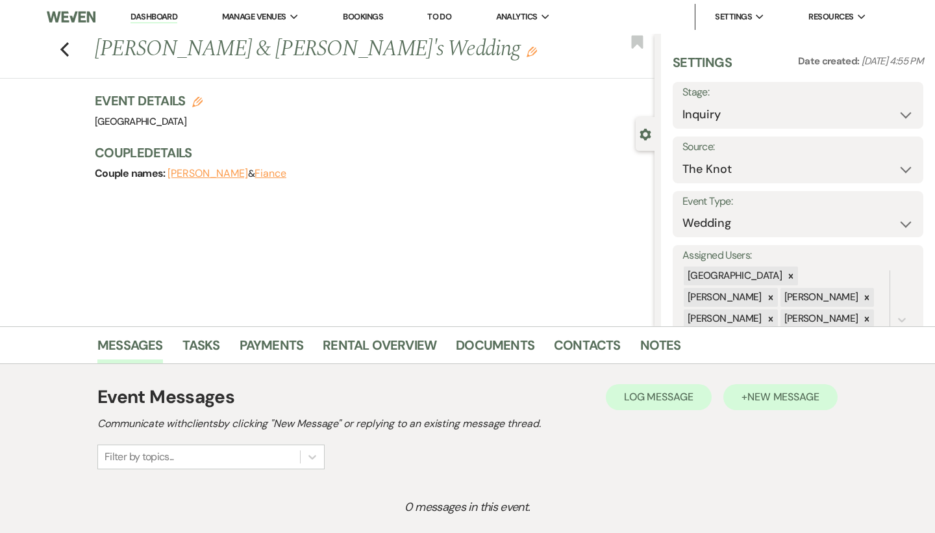
click at [755, 403] on button "+ New Message" at bounding box center [781, 397] width 114 height 26
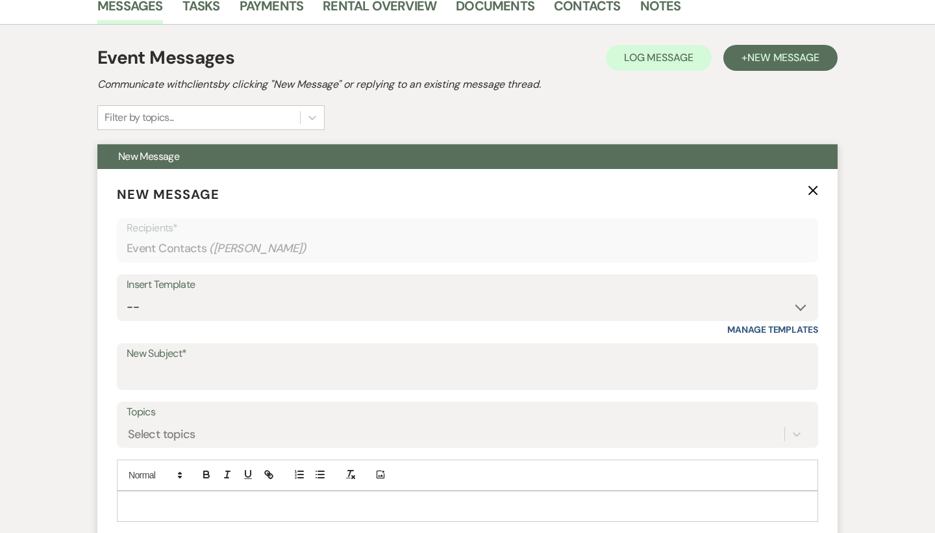
scroll to position [383, 0]
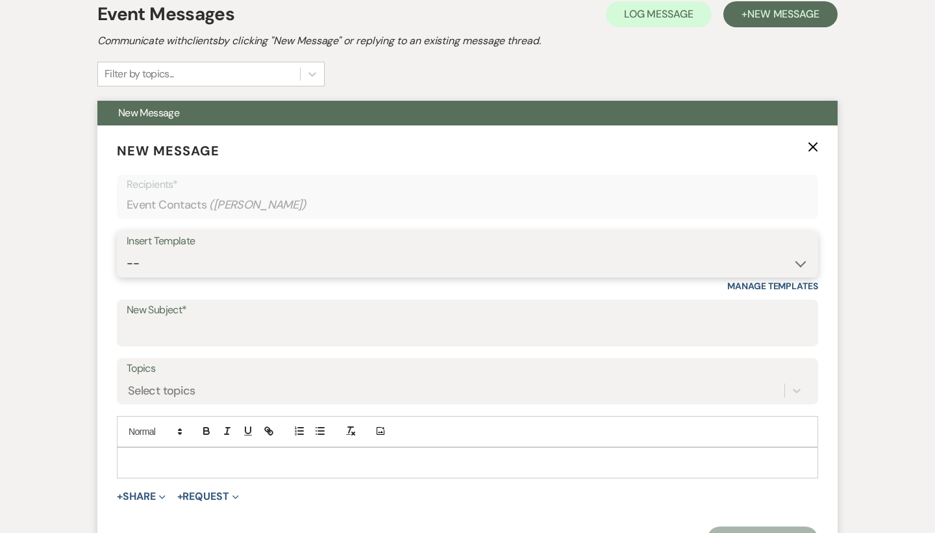
select select "2192"
type input "Thank you for contacting [GEOGRAPHIC_DATA]!"
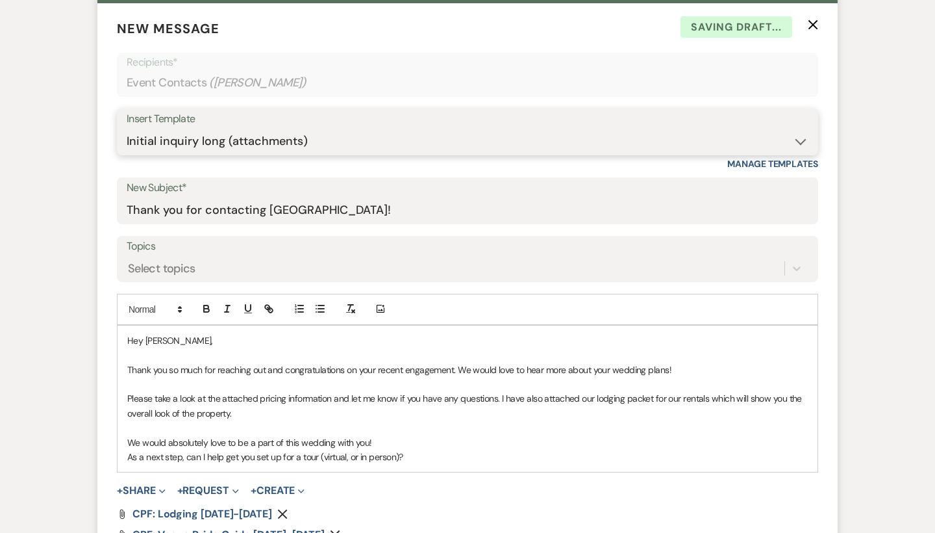
scroll to position [507, 0]
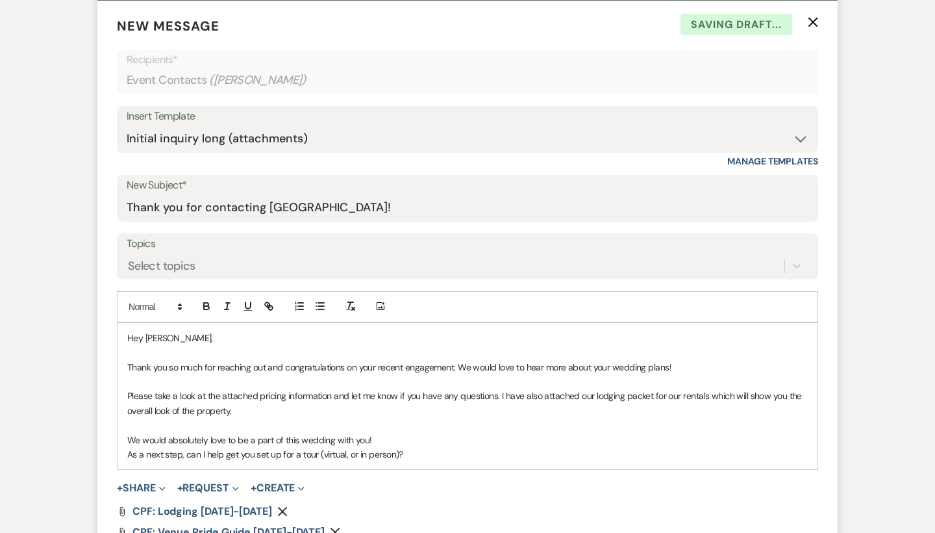
click at [268, 336] on p "Hey [PERSON_NAME]," at bounding box center [467, 338] width 681 height 14
click at [466, 453] on p "As a next step, can I help get you set up for a tour (virtual, or in person)?" at bounding box center [467, 454] width 681 height 14
drag, startPoint x: 466, startPoint y: 453, endPoint x: 479, endPoint y: 445, distance: 15.1
click at [479, 447] on p "As a next step, can I help get you set up for a tour (virtual, or in person)?" at bounding box center [467, 454] width 681 height 14
click at [431, 406] on p "Please take a look at the attached pricing information and let me know if you h…" at bounding box center [467, 402] width 681 height 29
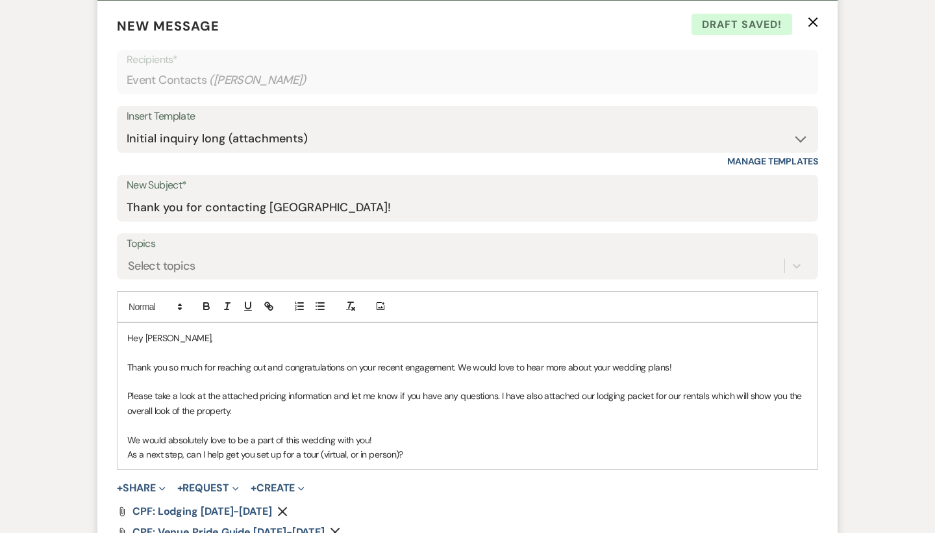
click at [733, 361] on p "Thank you so much for reaching out and congratulations on your recent engagemen…" at bounding box center [467, 367] width 681 height 14
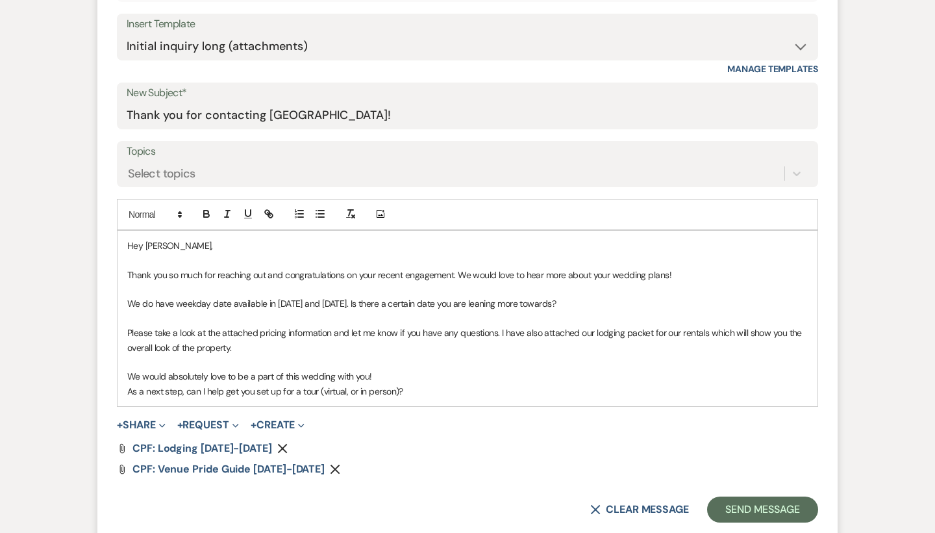
scroll to position [623, 0]
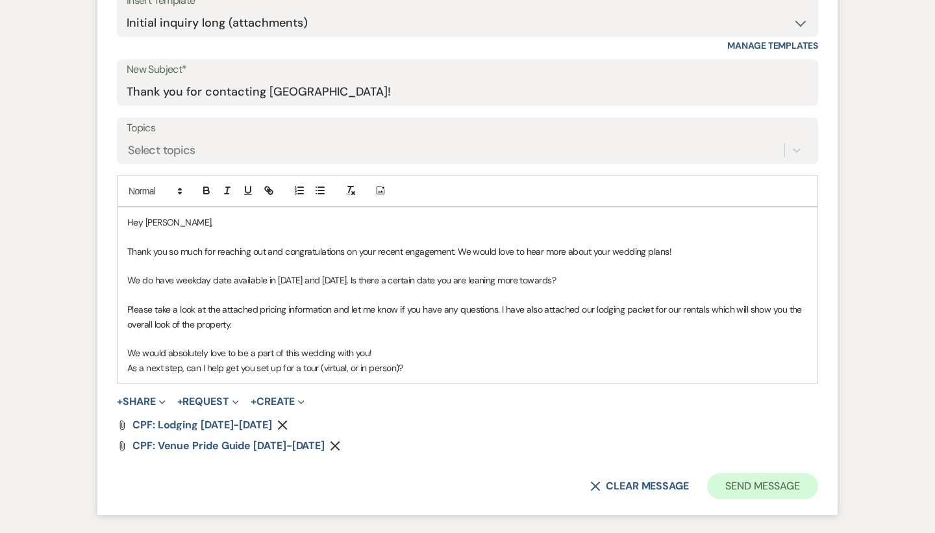
click at [750, 477] on button "Send Message" at bounding box center [762, 486] width 111 height 26
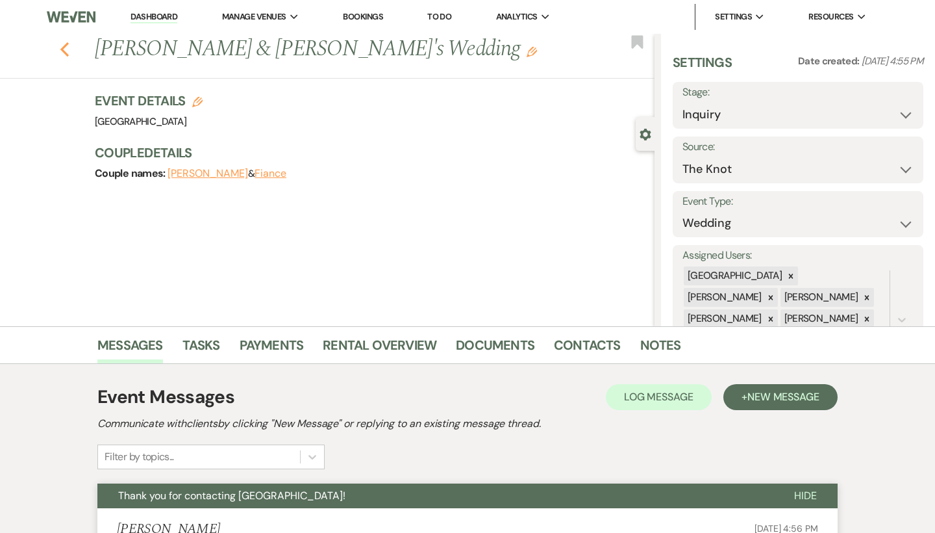
scroll to position [0, 0]
click at [60, 48] on icon "Previous" at bounding box center [65, 50] width 10 height 16
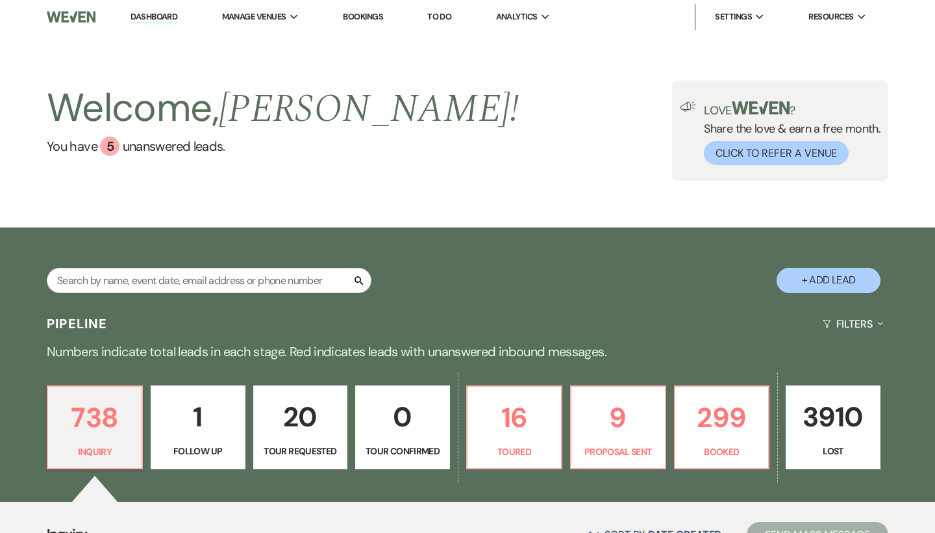
click at [838, 277] on button "+ Add Lead" at bounding box center [829, 280] width 104 height 25
select select "541"
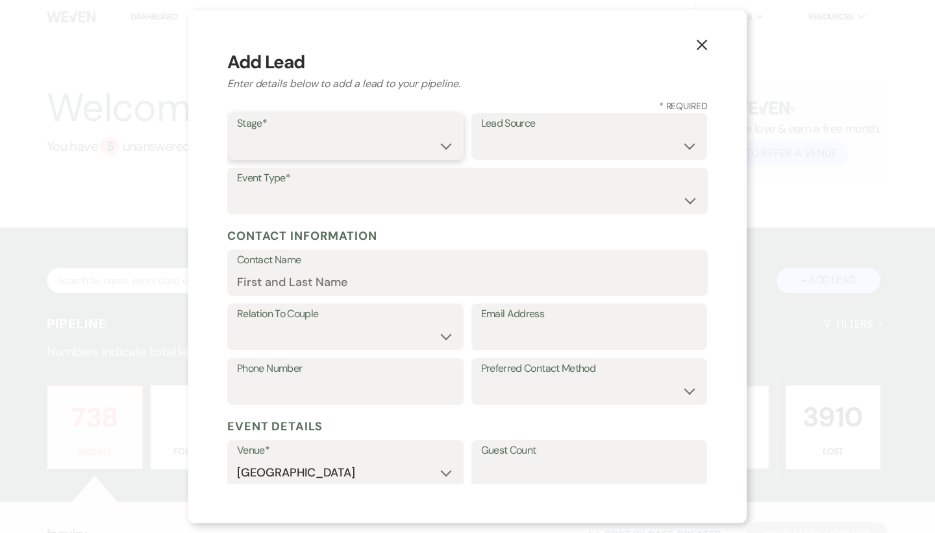
select select "1"
drag, startPoint x: 516, startPoint y: 151, endPoint x: 531, endPoint y: 145, distance: 16.6
click at [531, 145] on select "Weven Venue Website Instagram Facebook Pinterest Google The Knot Wedding Wire H…" at bounding box center [589, 145] width 217 height 25
select select "3"
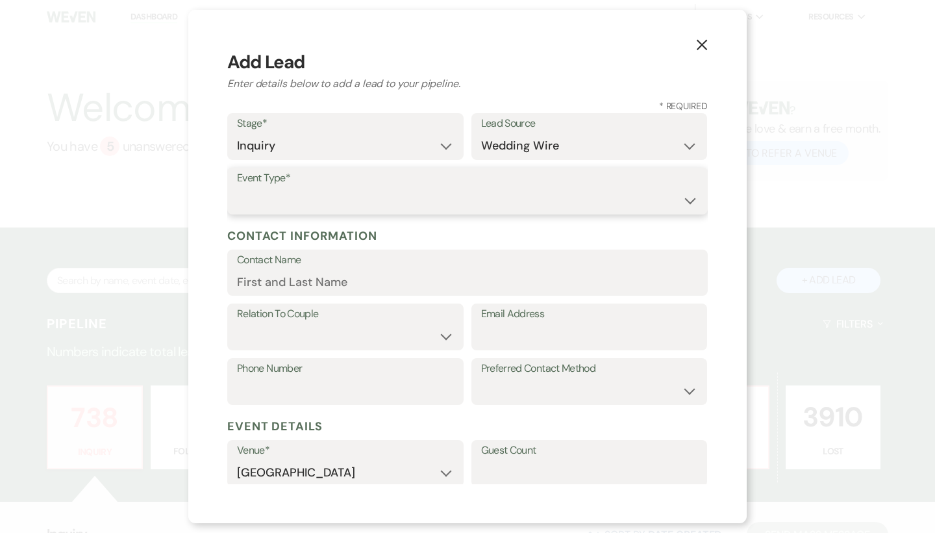
click at [362, 193] on select "Wedding Anniversary Party Baby Shower Bachelorette / Bachelor Party Birthday Pa…" at bounding box center [467, 200] width 461 height 25
select select "1"
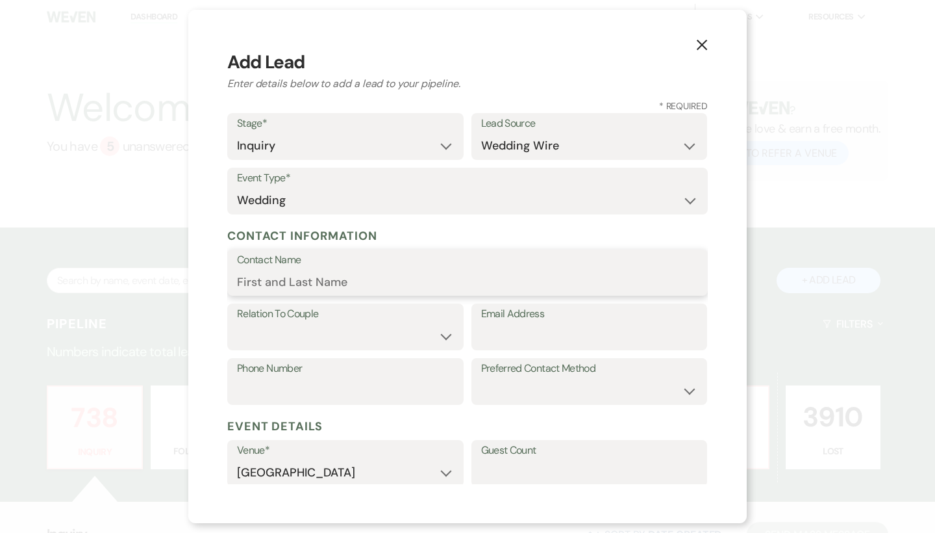
drag, startPoint x: 338, startPoint y: 281, endPoint x: 515, endPoint y: 318, distance: 181.3
paste input "[PERSON_NAME]"
drag, startPoint x: 341, startPoint y: 286, endPoint x: 215, endPoint y: 285, distance: 126.0
click at [215, 285] on div "X Add Lead Enter details below to add a lead to your pipeline. * Required Stage…" at bounding box center [467, 266] width 559 height 513
type input "[PERSON_NAME]"
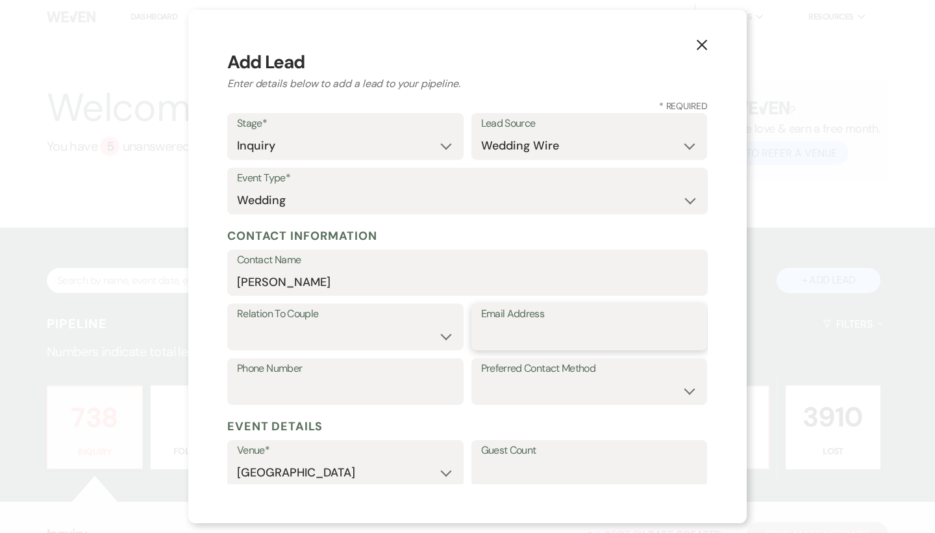
paste input "[EMAIL_ADDRESS][DOMAIN_NAME]"
type input "[EMAIL_ADDRESS][DOMAIN_NAME]"
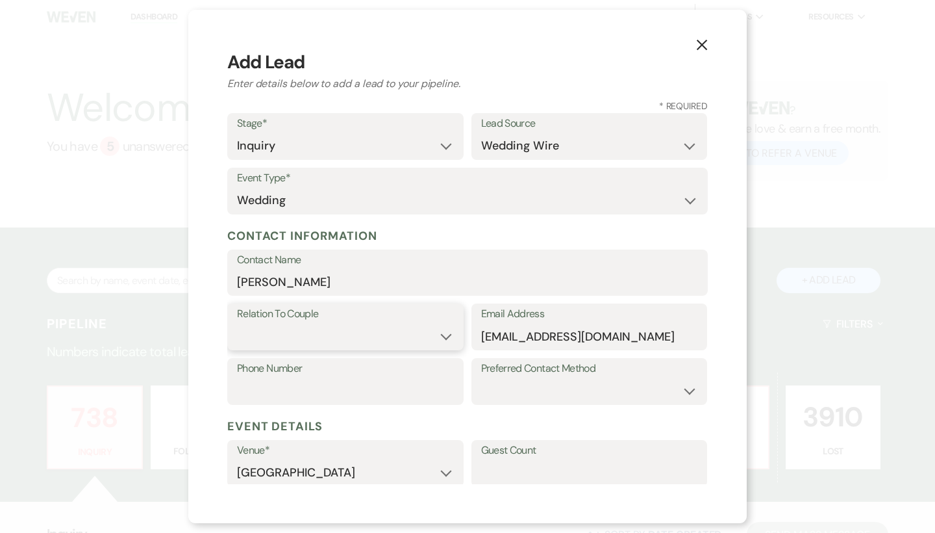
click at [365, 329] on select "Couple Planner Parent of Couple Family Member Friend Other" at bounding box center [345, 335] width 217 height 25
select select "1"
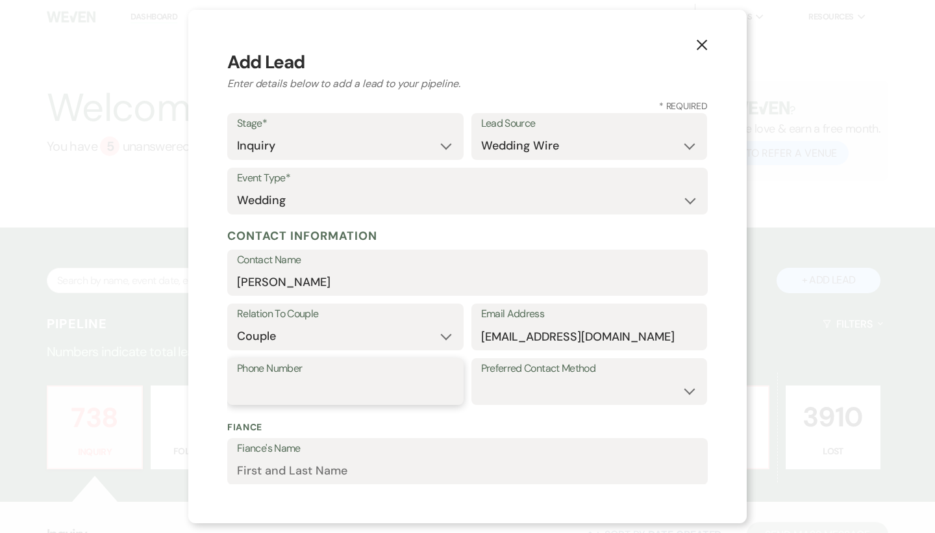
click at [334, 394] on input "Phone Number" at bounding box center [345, 390] width 217 height 25
paste input "7032837367"
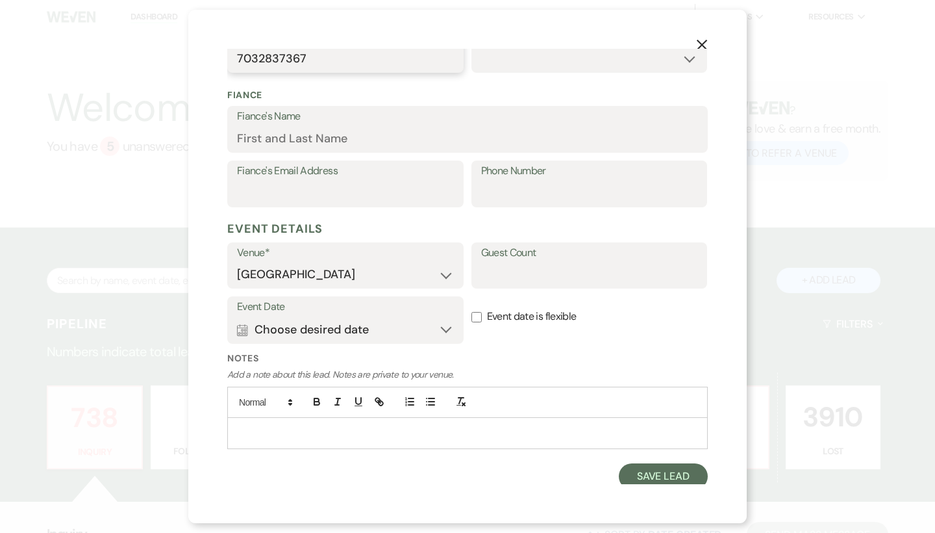
scroll to position [331, 0]
type input "7032837367"
click at [669, 470] on button "Save Lead" at bounding box center [663, 477] width 89 height 26
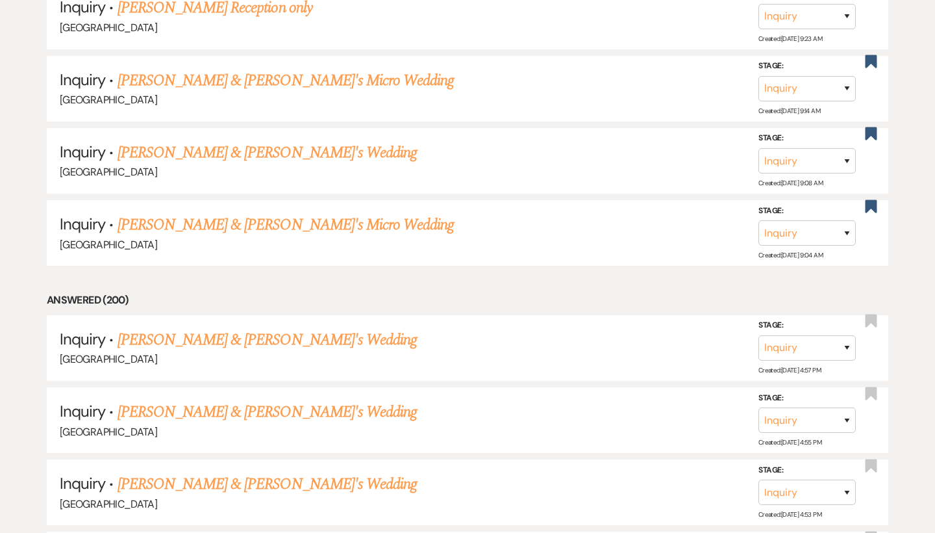
scroll to position [5218, 0]
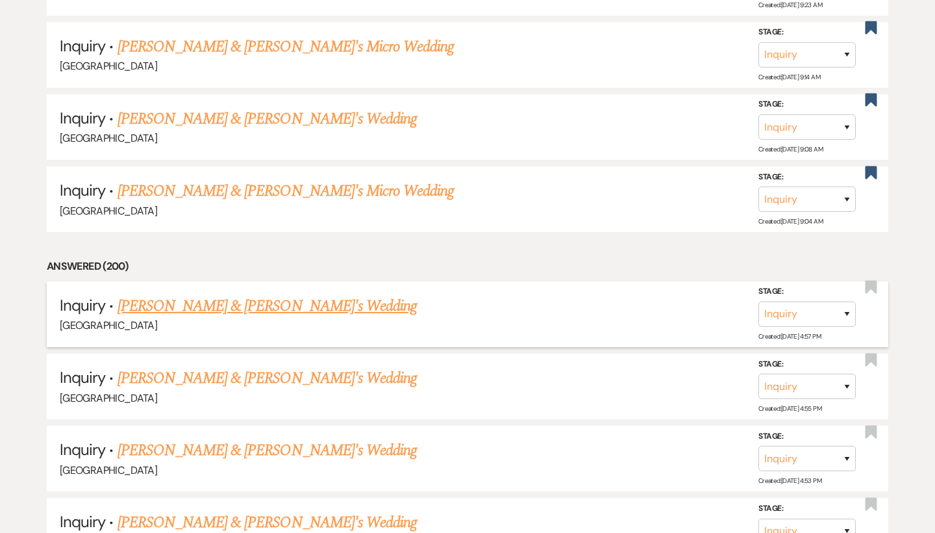
click at [221, 294] on link "[PERSON_NAME] & [PERSON_NAME]'s Wedding" at bounding box center [268, 305] width 300 height 23
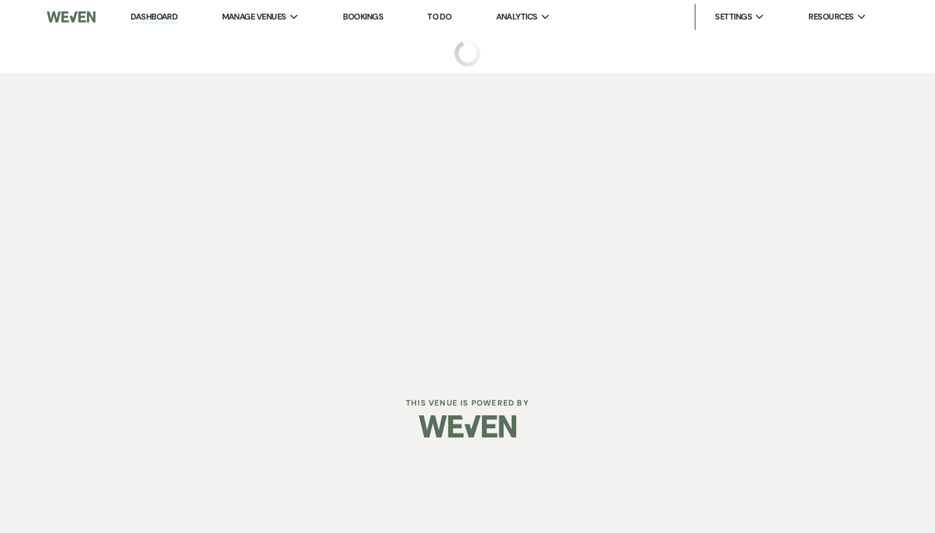
select select "3"
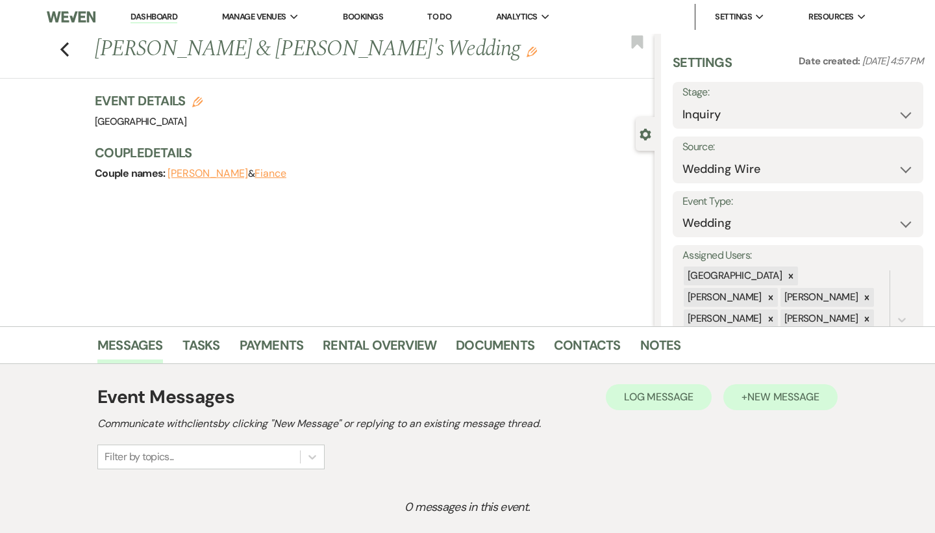
click at [763, 402] on span "New Message" at bounding box center [784, 397] width 72 height 14
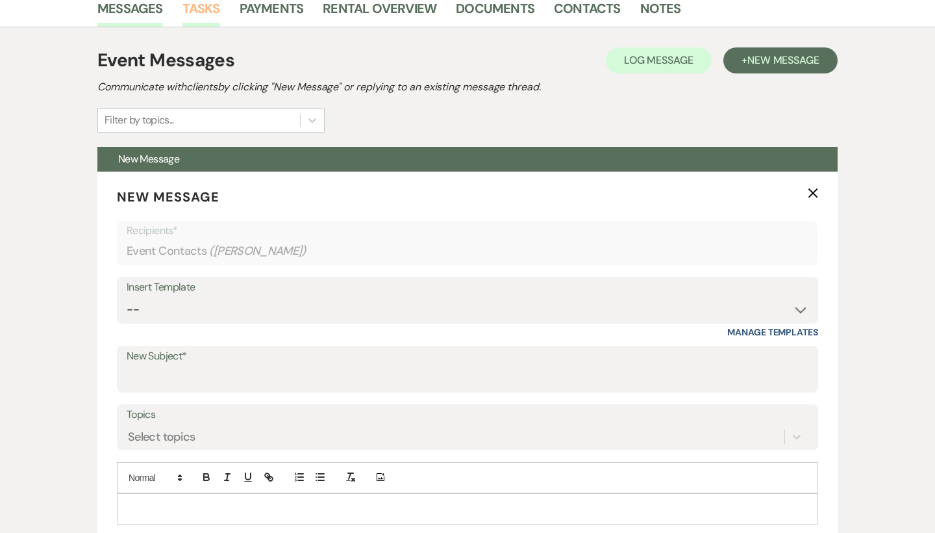
scroll to position [426, 0]
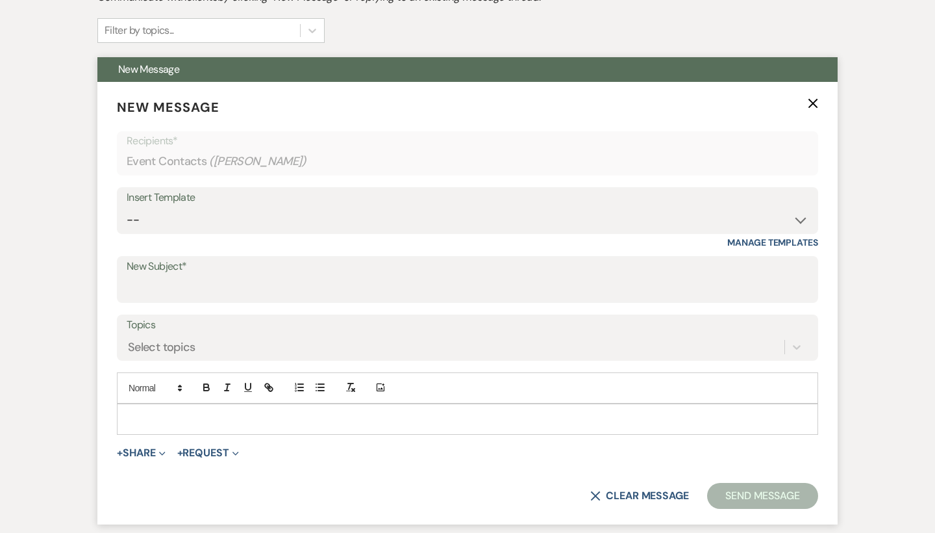
click at [217, 202] on div "Insert Template" at bounding box center [468, 197] width 682 height 19
select select "2192"
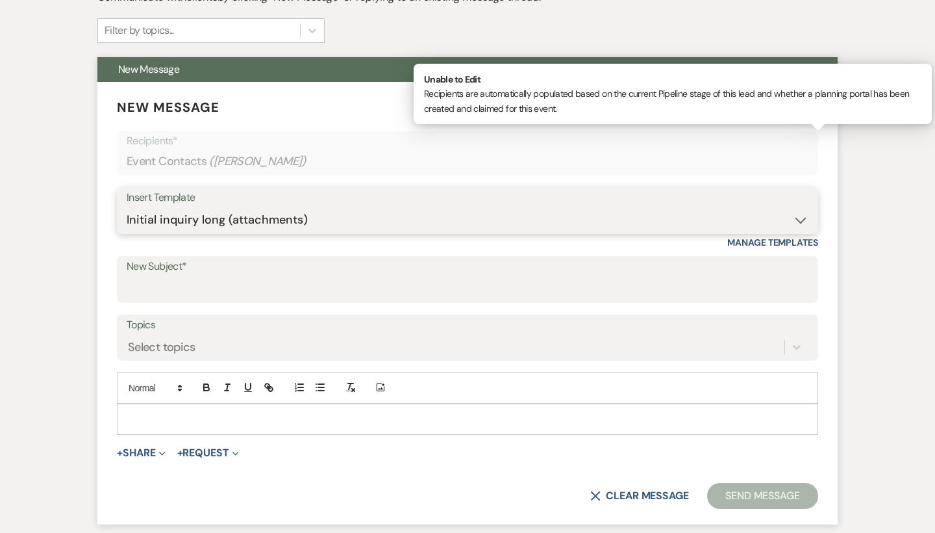
type input "Thank you for contacting [GEOGRAPHIC_DATA]!"
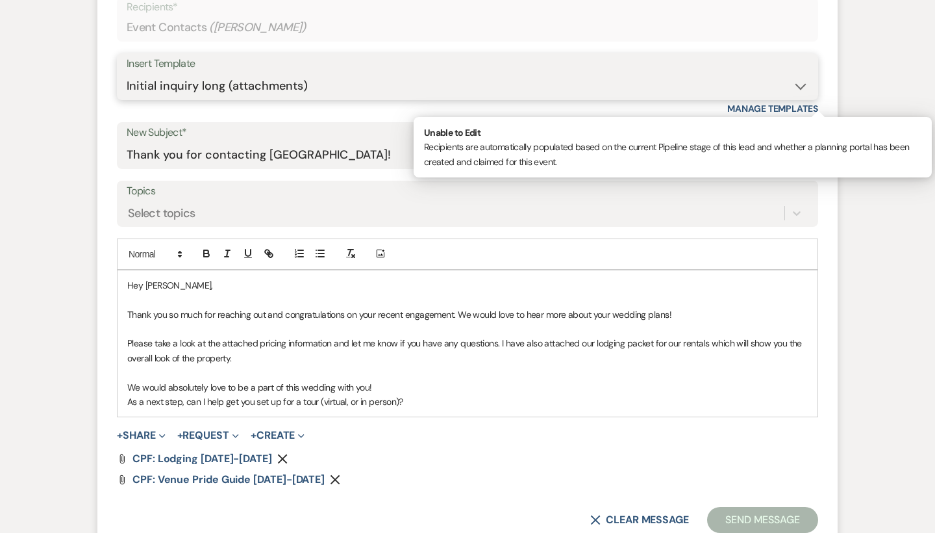
scroll to position [561, 0]
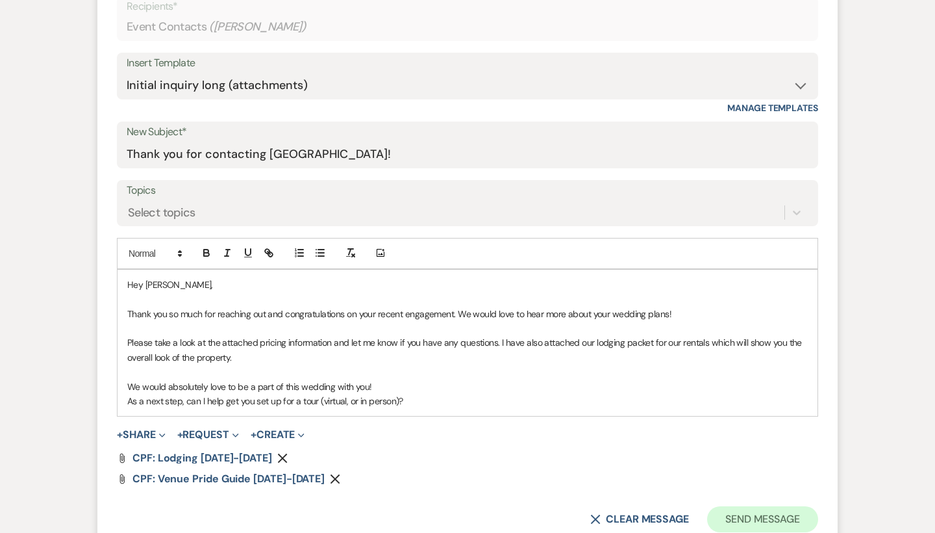
click at [757, 519] on button "Send Message" at bounding box center [762, 519] width 111 height 26
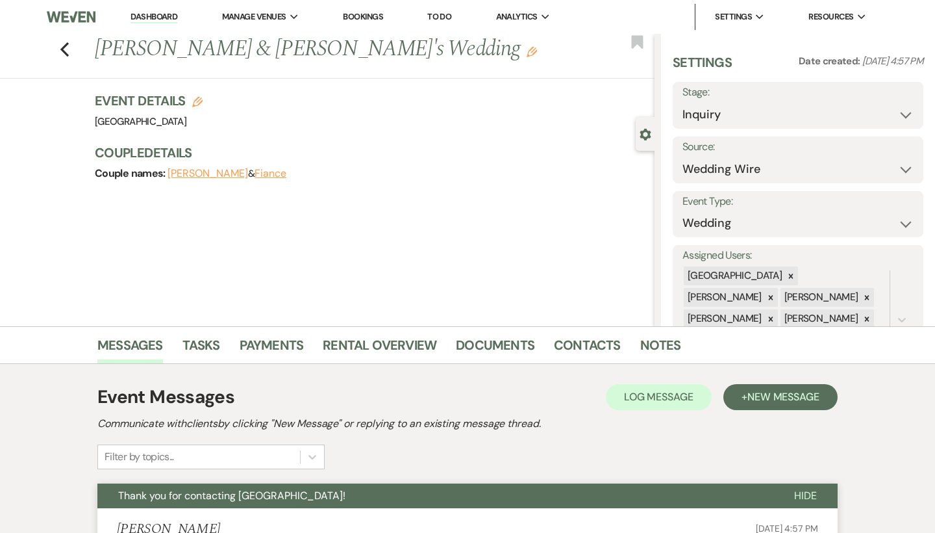
scroll to position [0, 0]
click at [170, 14] on link "Dashboard" at bounding box center [154, 17] width 47 height 12
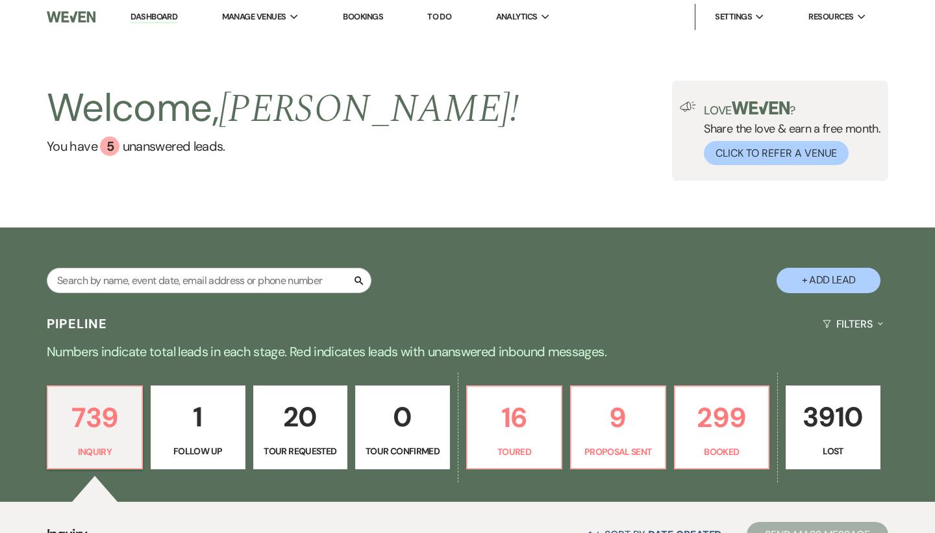
click at [833, 279] on button "+ Add Lead" at bounding box center [829, 280] width 104 height 25
select select "541"
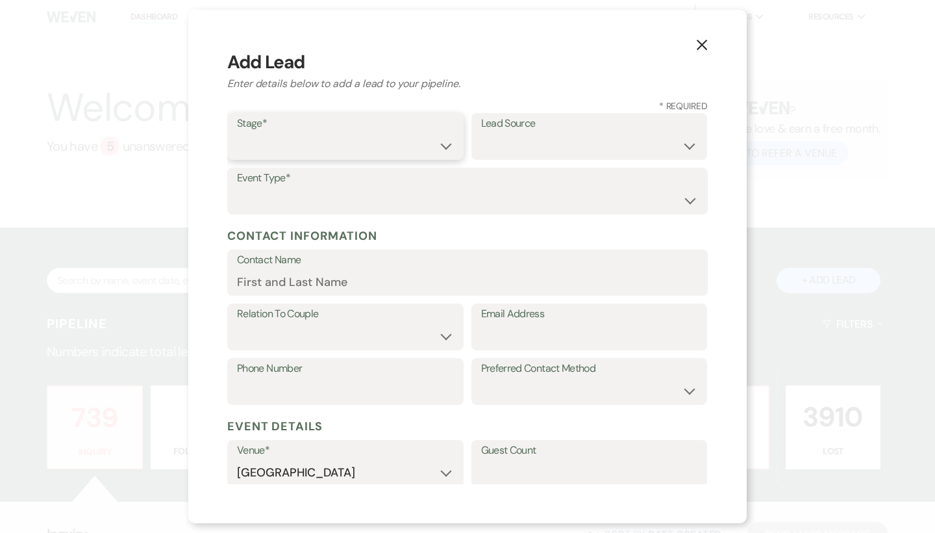
select select "1"
click at [546, 150] on select "Weven Venue Website Instagram Facebook Pinterest Google The Knot Wedding Wire H…" at bounding box center [589, 145] width 217 height 25
select select "8"
paste input "[EMAIL_ADDRESS][DOMAIN_NAME]"
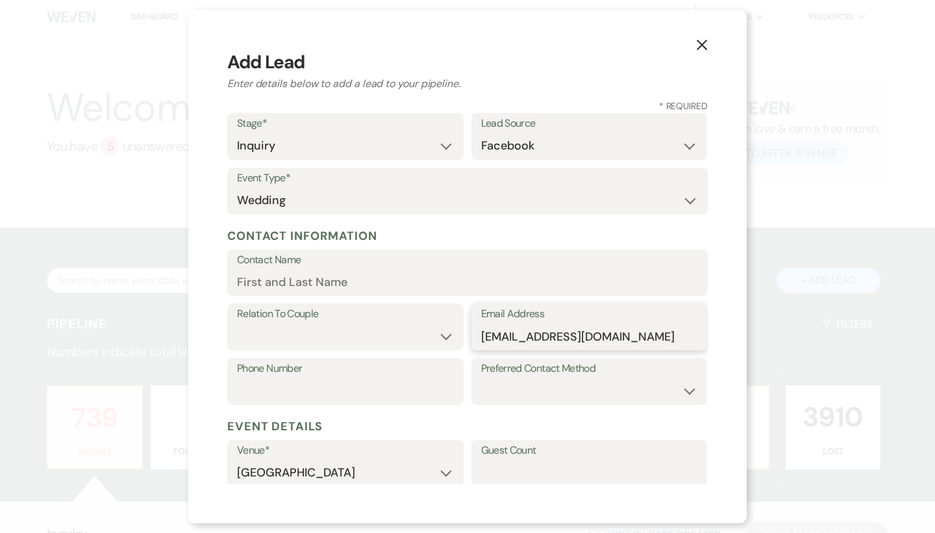
type input "[EMAIL_ADDRESS][DOMAIN_NAME]"
paste input "[PERSON_NAME]"
type input "[PERSON_NAME]"
click at [422, 344] on select "Couple Planner Parent of Couple Family Member Friend Other" at bounding box center [345, 335] width 217 height 25
select select "3"
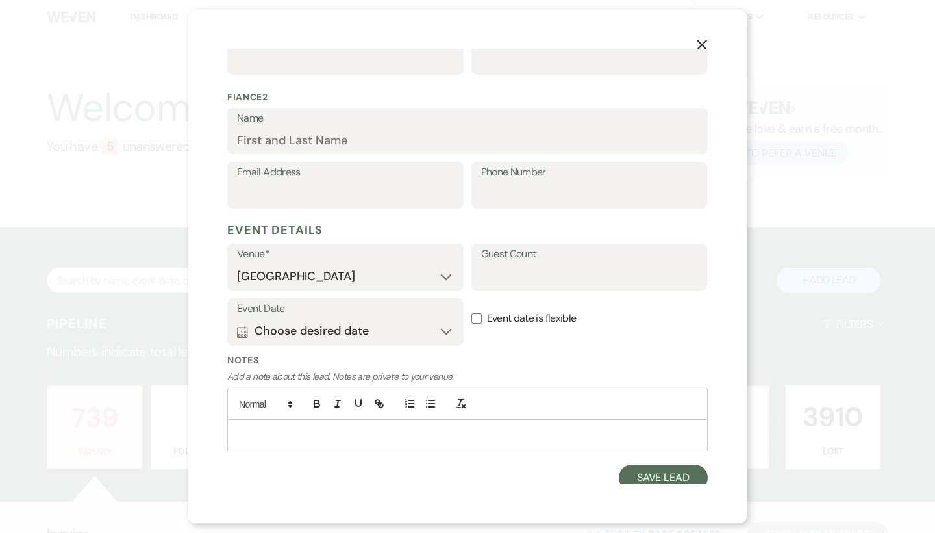
scroll to position [488, 0]
click at [653, 477] on button "Save Lead" at bounding box center [663, 477] width 89 height 26
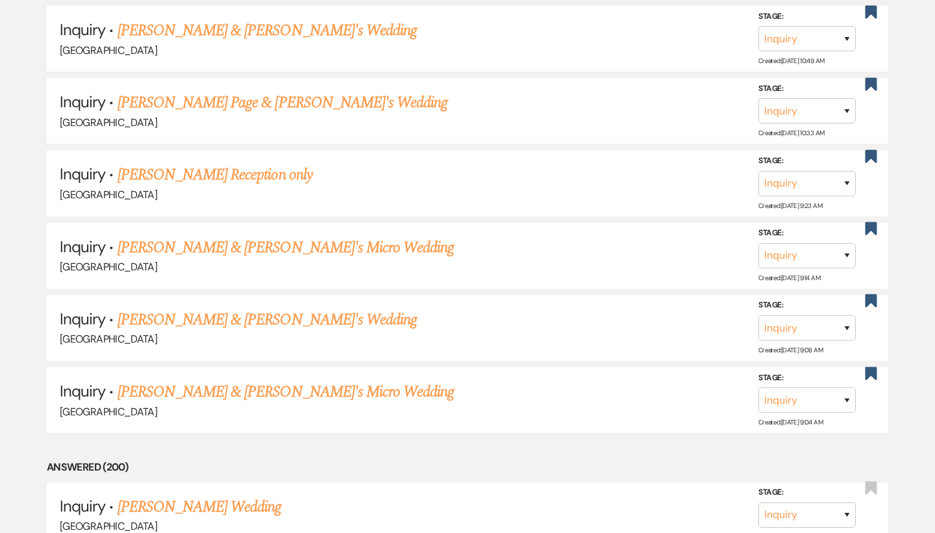
scroll to position [5060, 0]
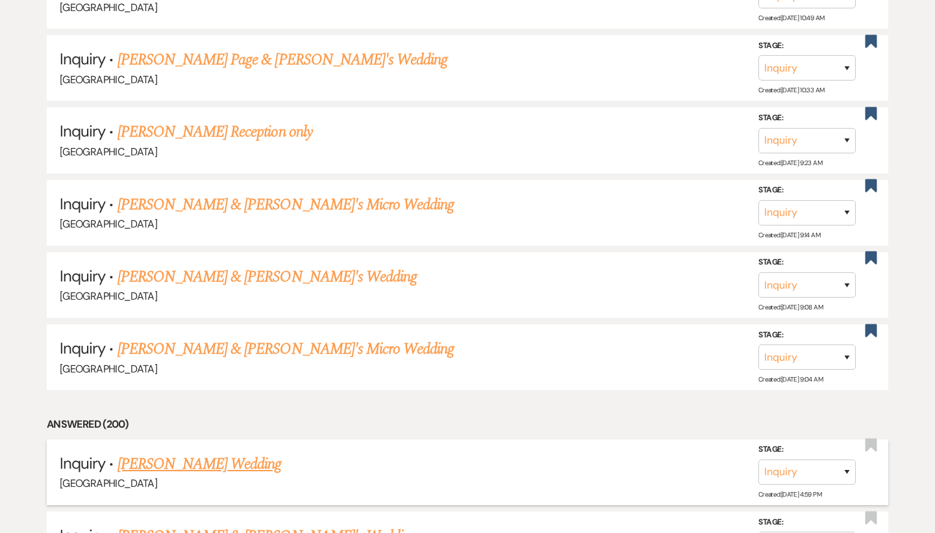
click at [218, 452] on link "[PERSON_NAME] Wedding" at bounding box center [200, 463] width 164 height 23
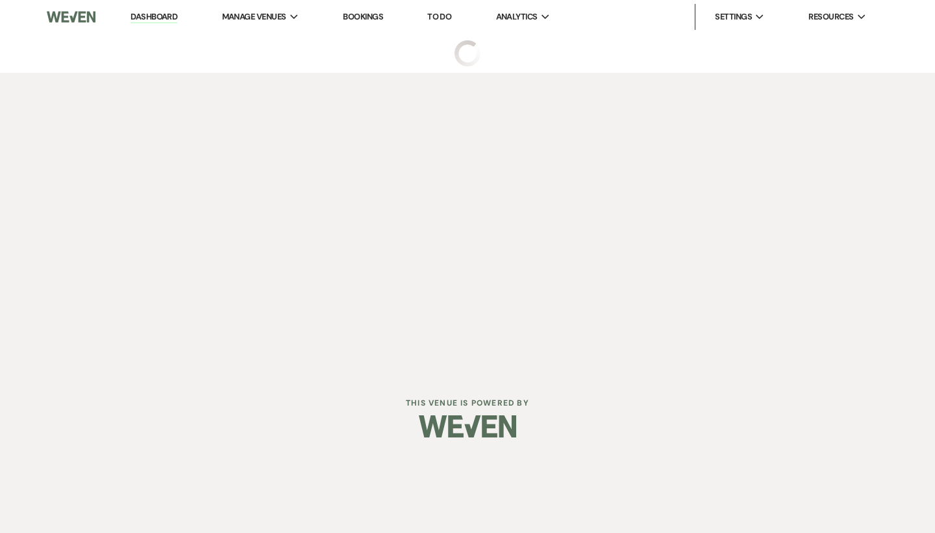
select select "8"
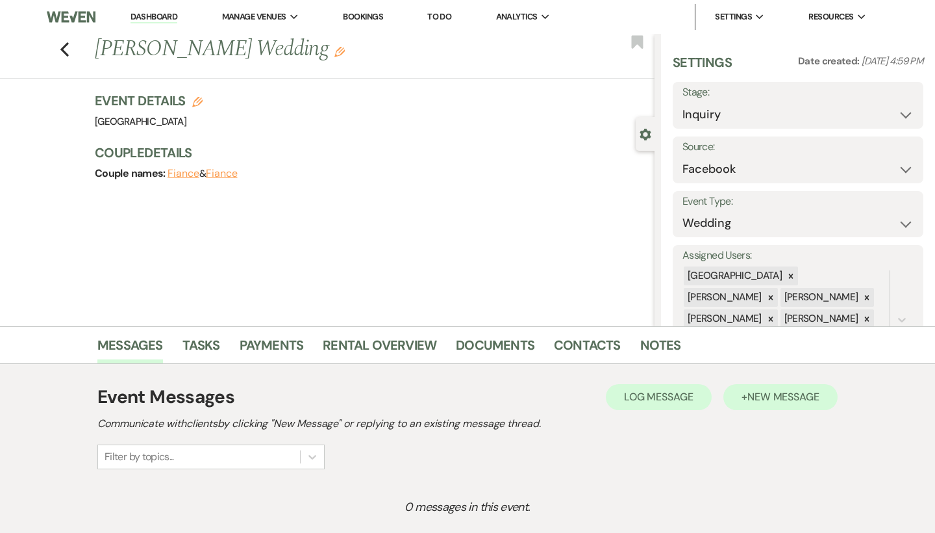
click at [801, 405] on button "+ New Message" at bounding box center [781, 397] width 114 height 26
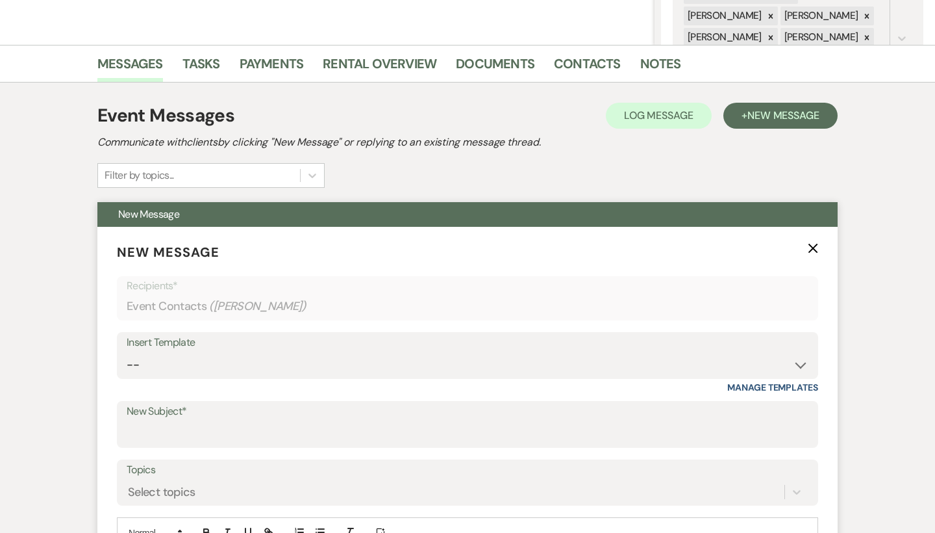
scroll to position [296, 0]
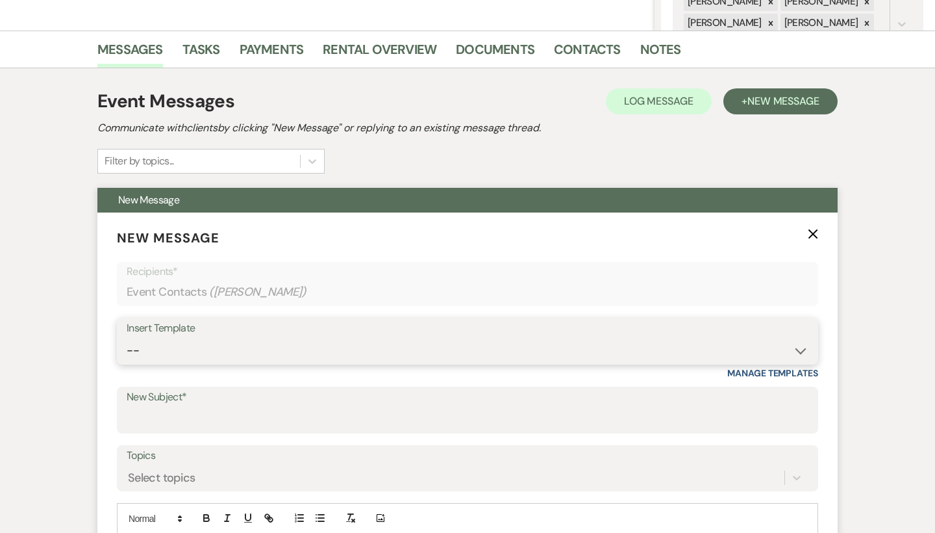
select select "2192"
type input "Thank you for contacting [GEOGRAPHIC_DATA]!"
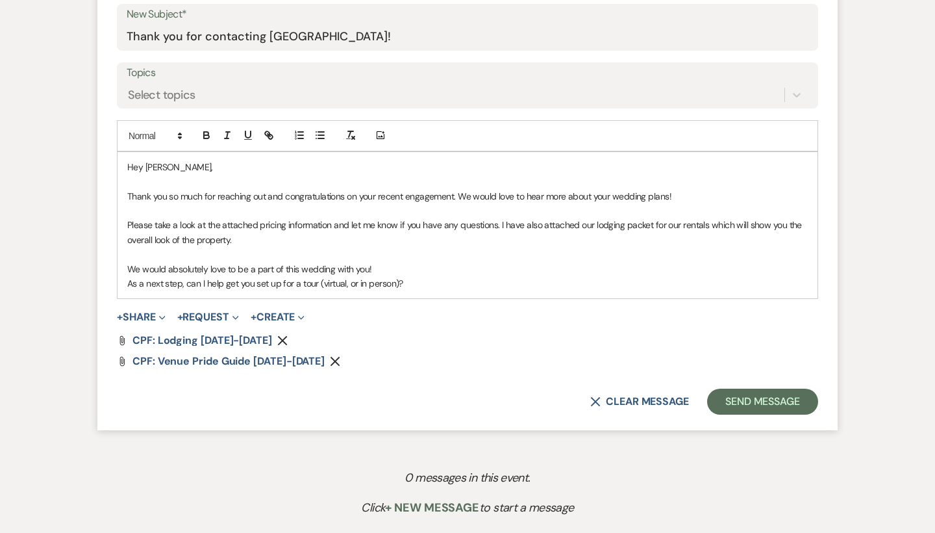
scroll to position [648, 0]
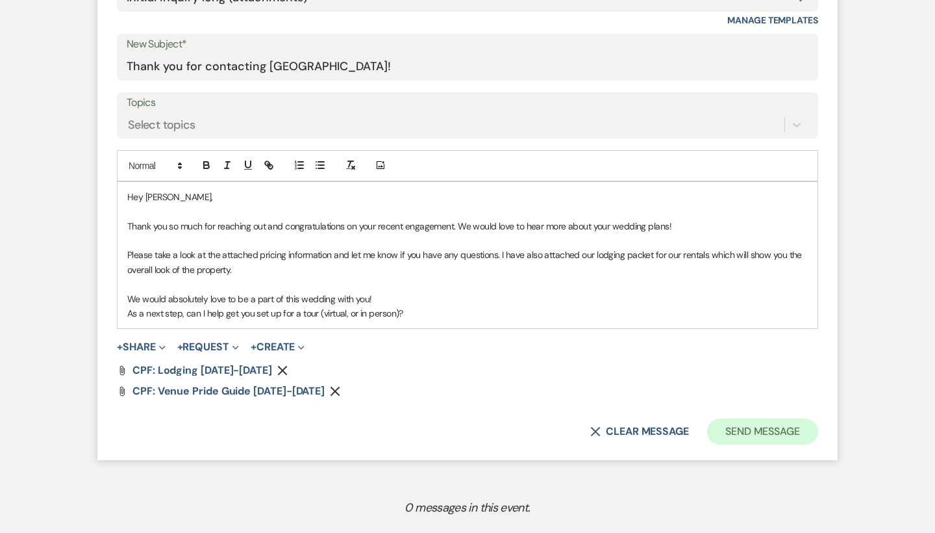
click at [740, 422] on button "Send Message" at bounding box center [762, 431] width 111 height 26
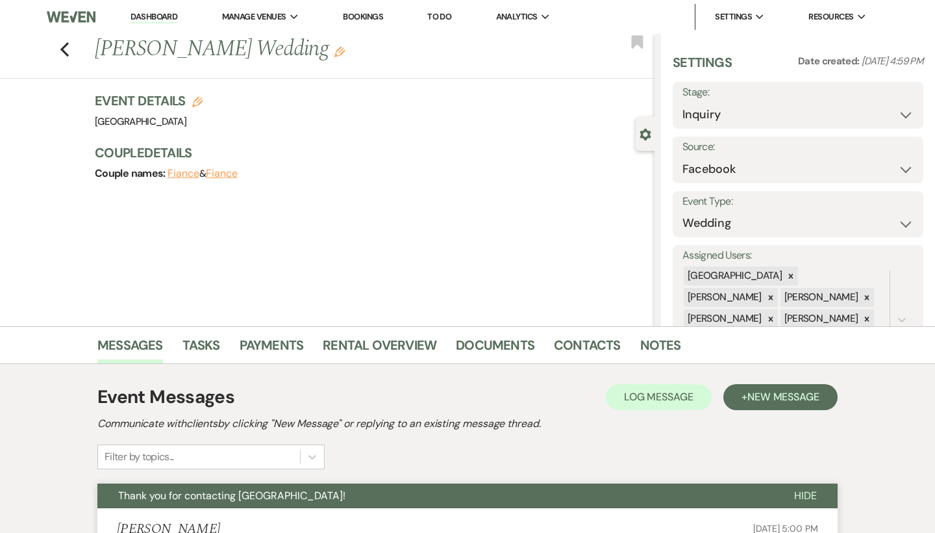
scroll to position [0, 0]
click at [162, 25] on li "Dashboard" at bounding box center [154, 17] width 60 height 26
click at [161, 20] on link "Dashboard" at bounding box center [154, 17] width 47 height 12
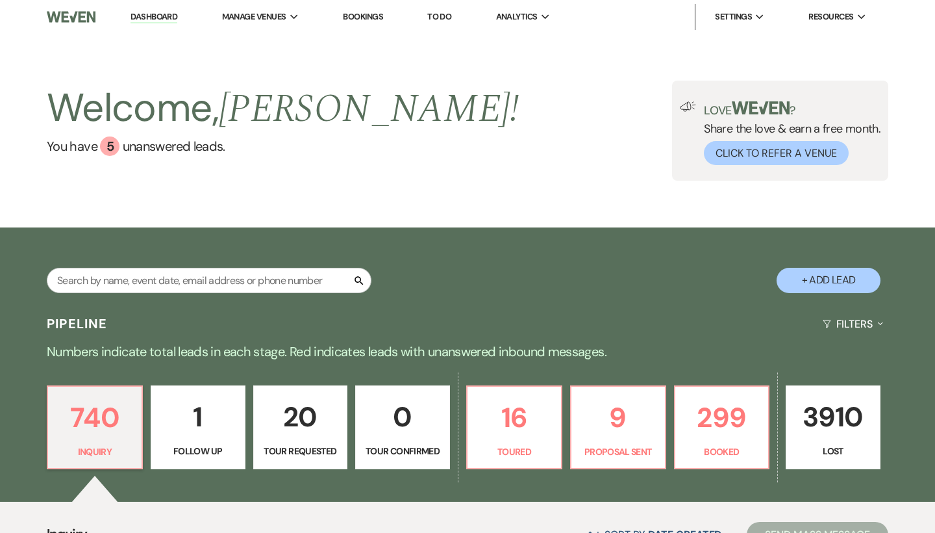
click at [793, 282] on button "+ Add Lead" at bounding box center [829, 280] width 104 height 25
select select "541"
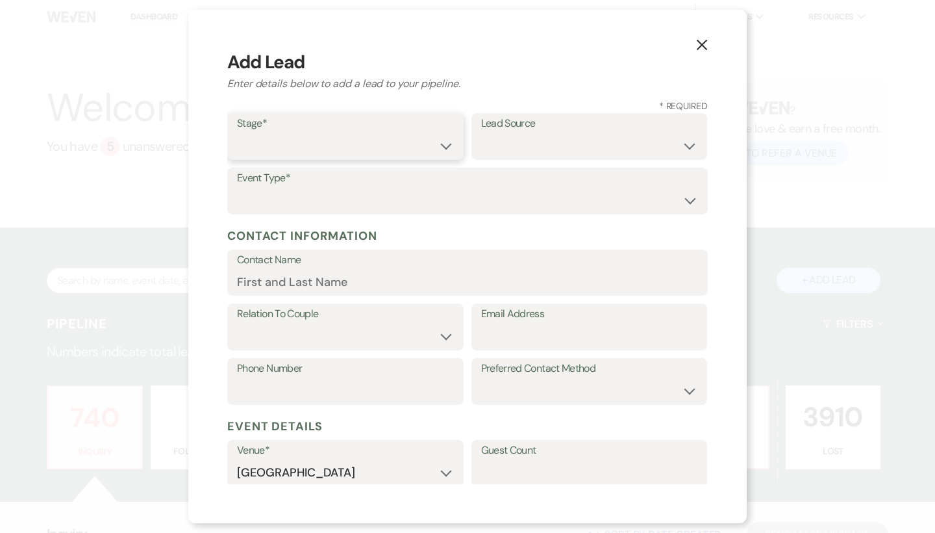
select select "1"
click at [398, 191] on select "Wedding Anniversary Party Baby Shower Bachelorette / Bachelor Party Birthday Pa…" at bounding box center [467, 200] width 461 height 25
select select "1"
drag, startPoint x: 557, startPoint y: 155, endPoint x: 557, endPoint y: 147, distance: 7.8
click at [557, 147] on select "Weven Venue Website Instagram Facebook Pinterest Google The Knot Wedding Wire H…" at bounding box center [589, 145] width 217 height 25
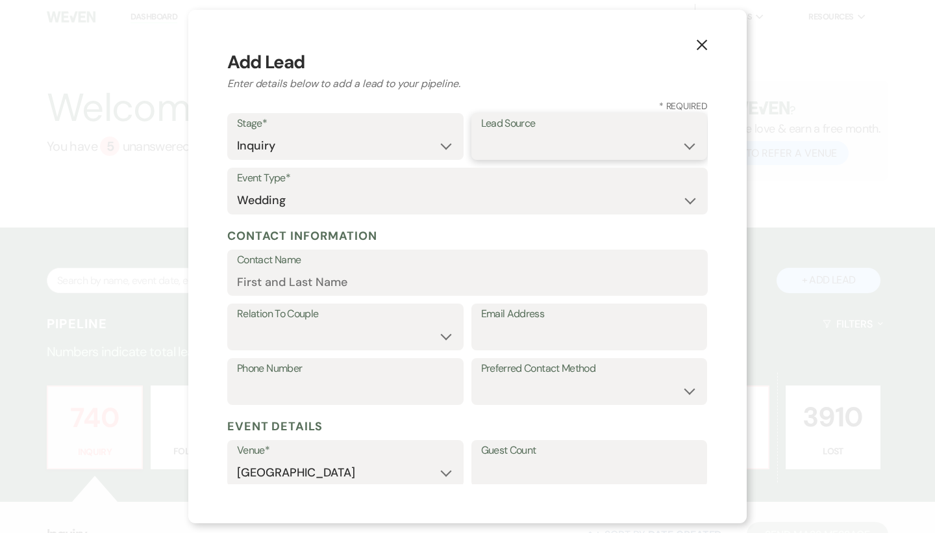
select select "8"
paste input "[EMAIL_ADDRESS][DOMAIN_NAME]"
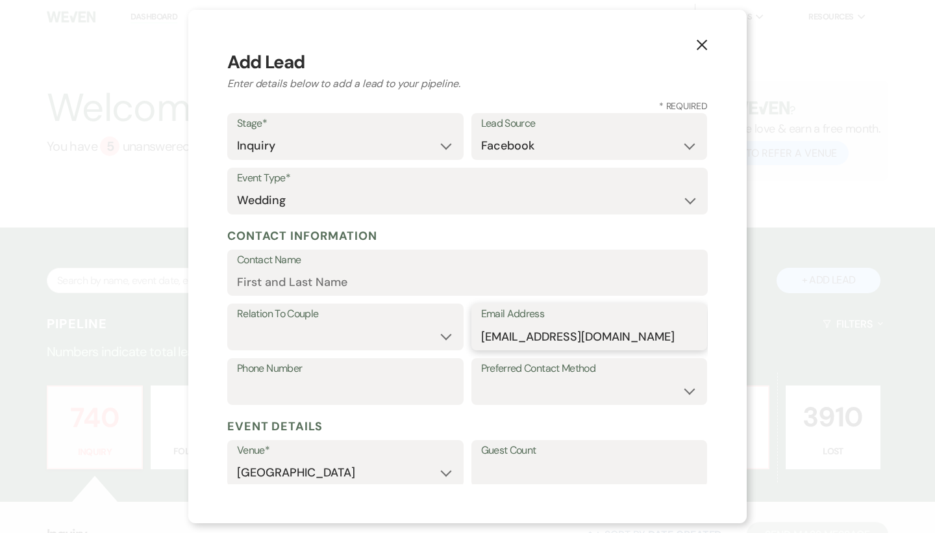
type input "[EMAIL_ADDRESS][DOMAIN_NAME]"
paste input "[PERSON_NAME]"
click at [259, 277] on input "[PERSON_NAME]" at bounding box center [467, 281] width 461 height 25
paste input "[PERSON_NAME]"
click at [283, 279] on input "[PERSON_NAME]" at bounding box center [467, 281] width 461 height 25
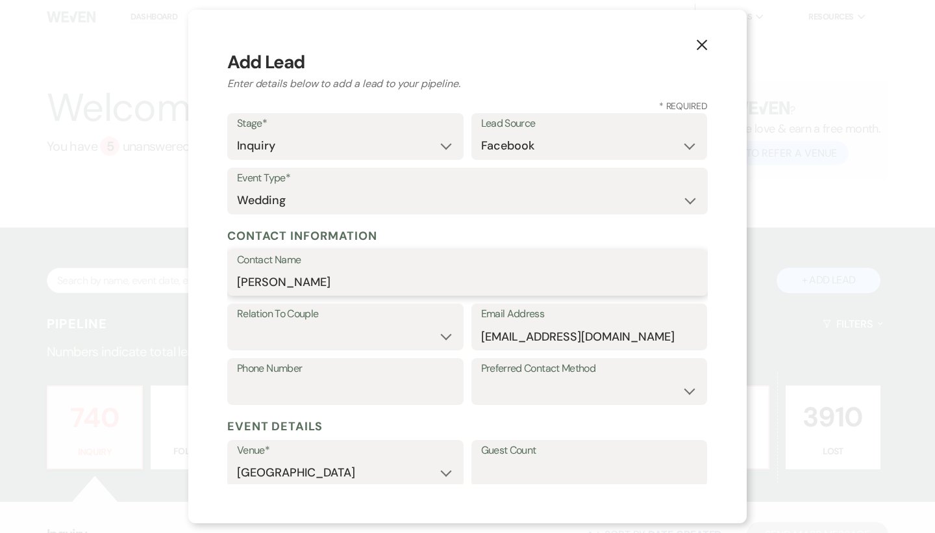
type input "[PERSON_NAME]"
click at [339, 331] on select "Couple Planner Parent of Couple Family Member Friend Other" at bounding box center [345, 335] width 217 height 25
select select "1"
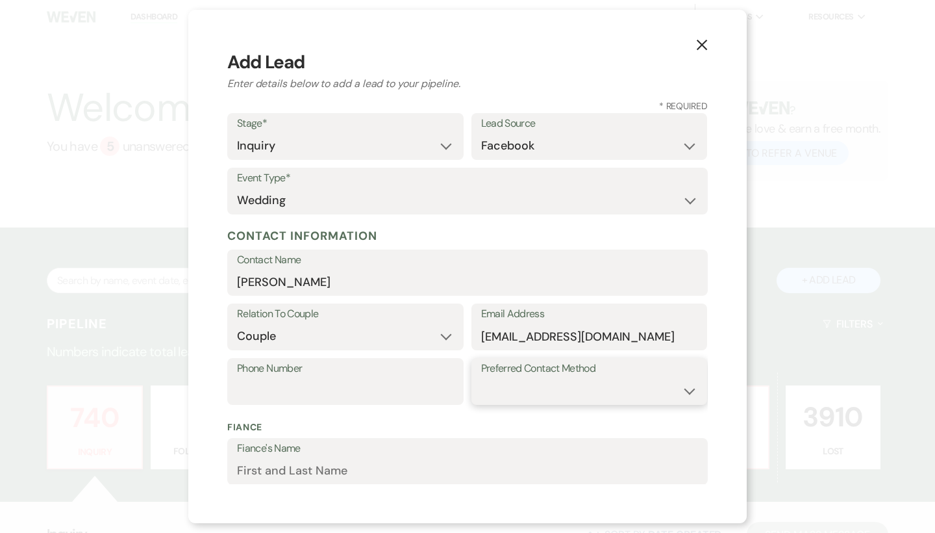
click at [537, 393] on select "Email Phone Text" at bounding box center [589, 390] width 217 height 25
click at [341, 374] on label "Phone Number" at bounding box center [345, 368] width 217 height 19
click at [341, 378] on input "Phone Number" at bounding box center [345, 390] width 217 height 25
click at [341, 394] on input "Phone Number" at bounding box center [345, 390] width 217 height 25
paste input "4129019545"
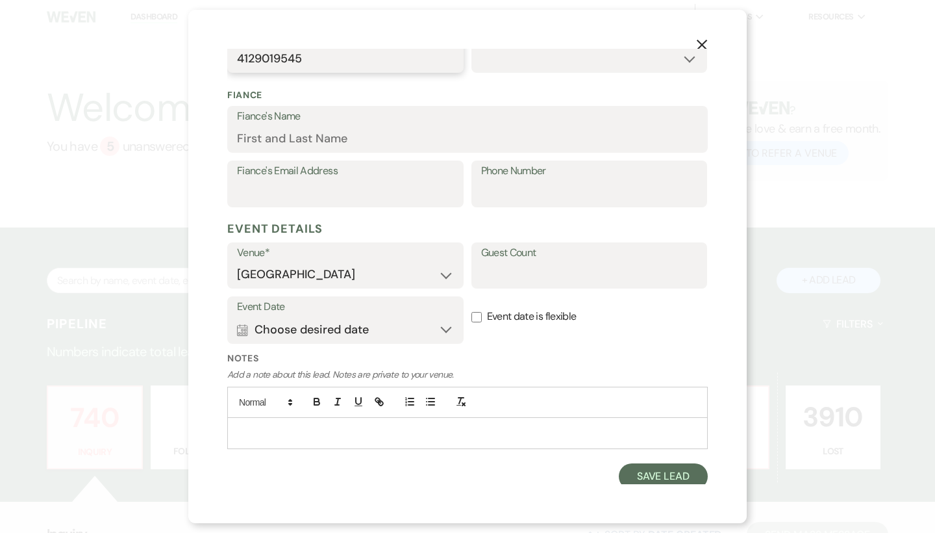
scroll to position [331, 0]
type input "4129019545"
click at [655, 471] on button "Save Lead" at bounding box center [663, 477] width 89 height 26
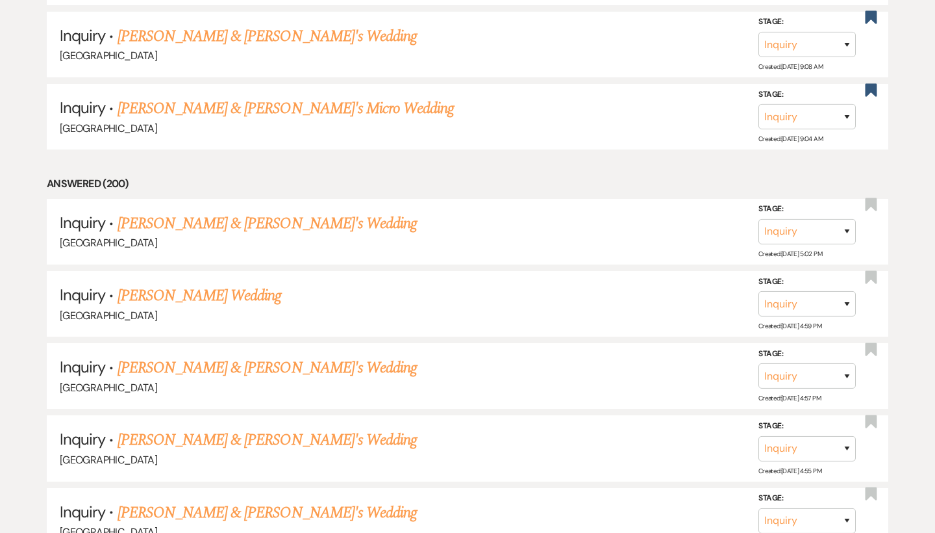
scroll to position [5299, 0]
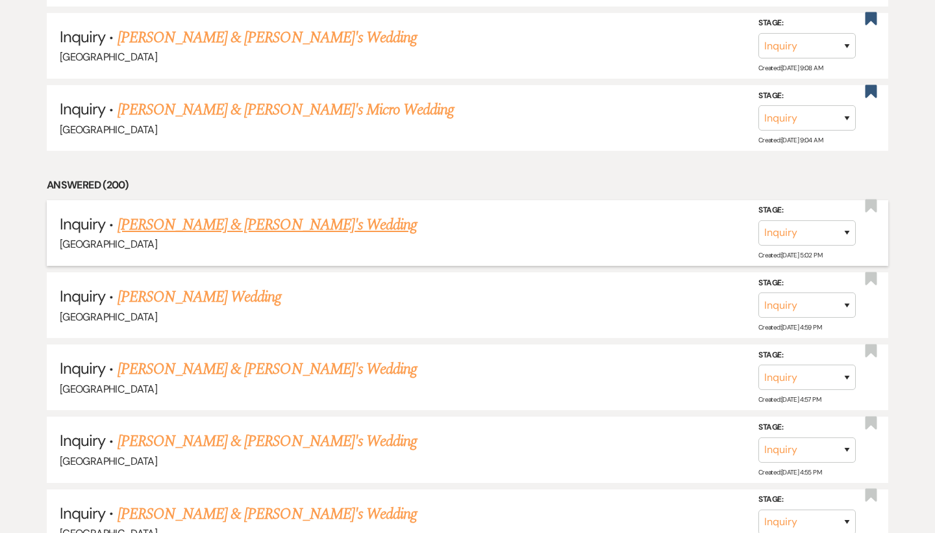
click at [298, 213] on link "[PERSON_NAME] & [PERSON_NAME]'s Wedding" at bounding box center [268, 224] width 300 height 23
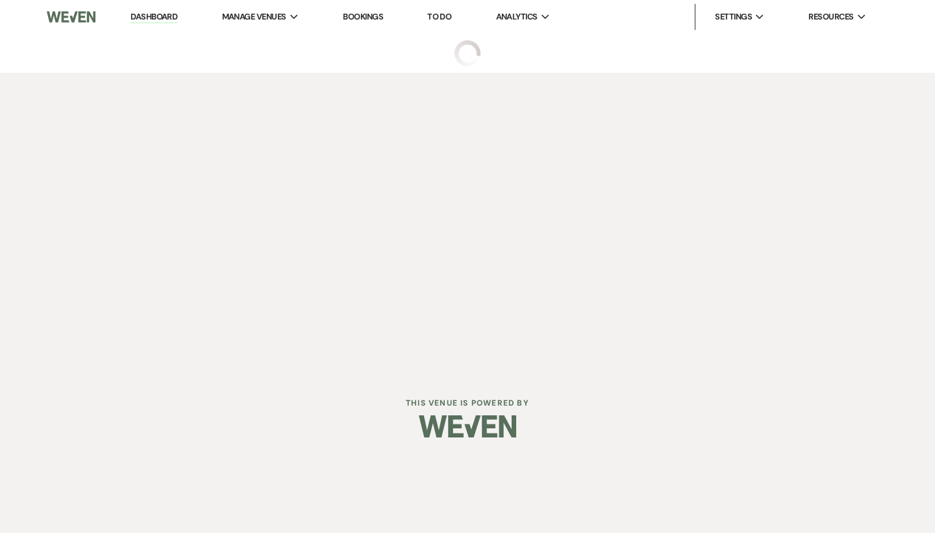
select select "8"
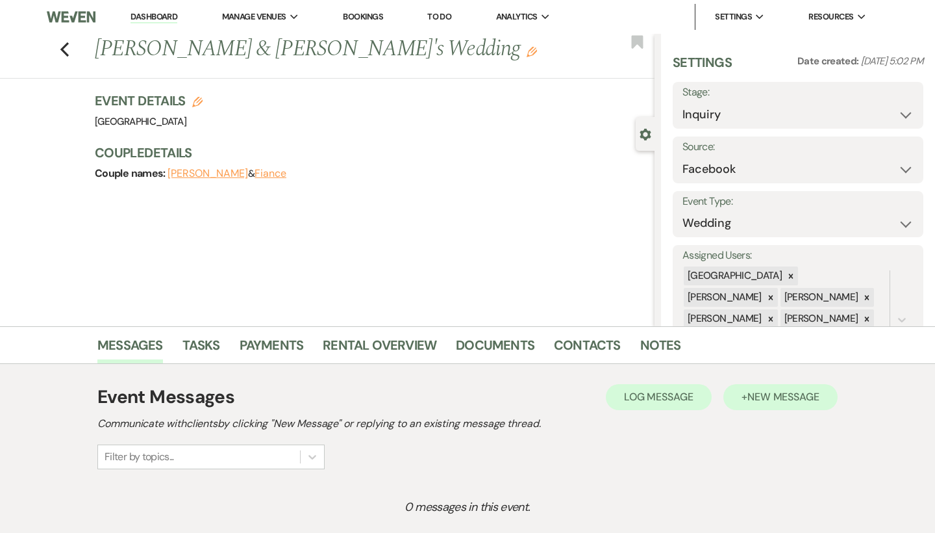
click at [750, 407] on button "+ New Message" at bounding box center [781, 397] width 114 height 26
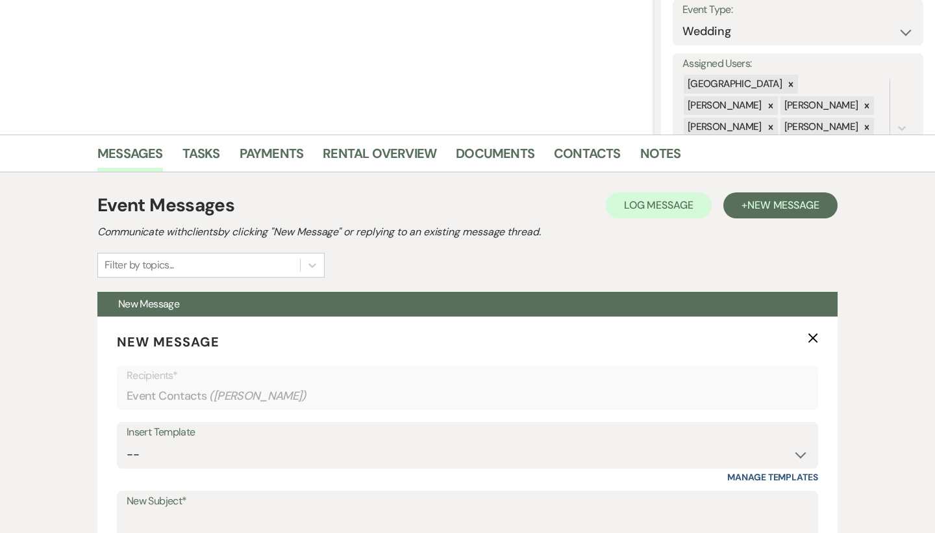
scroll to position [267, 0]
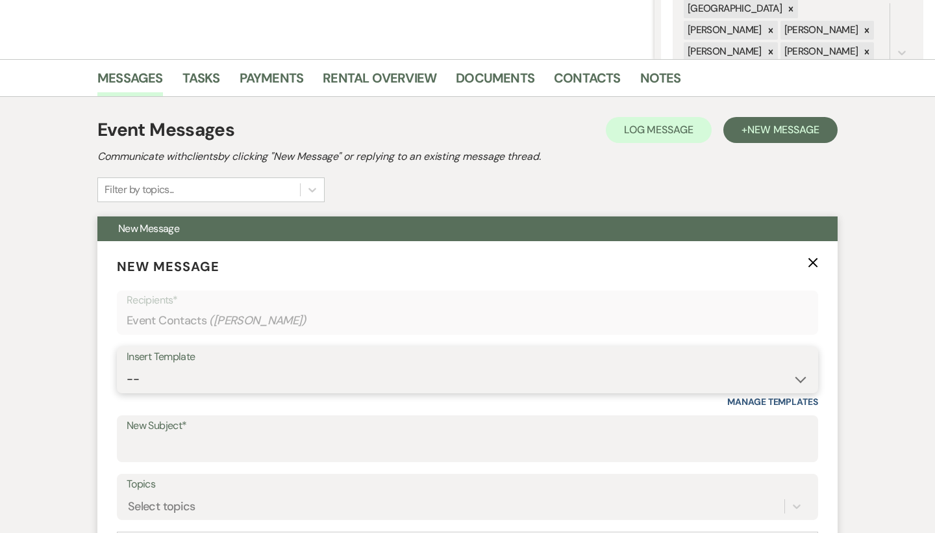
select select "2192"
type input "Thank you for contacting [GEOGRAPHIC_DATA]!"
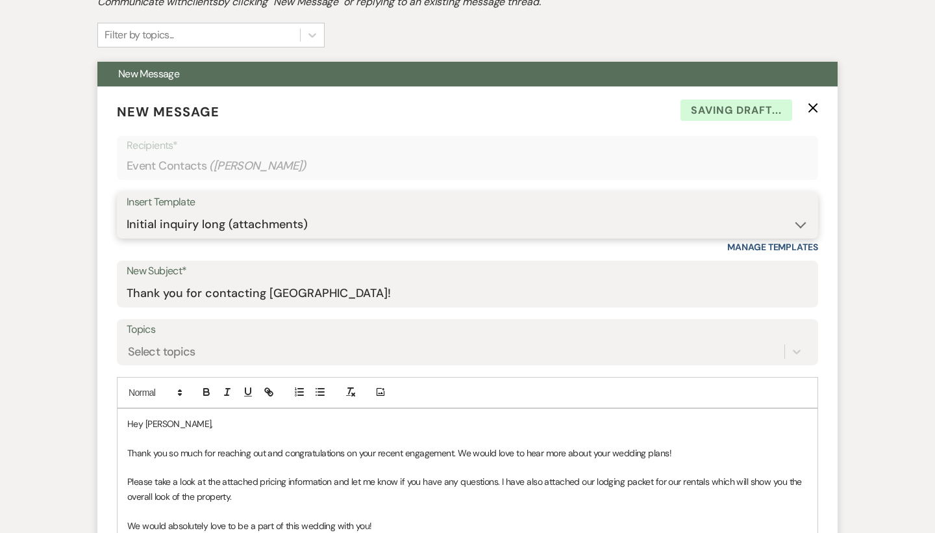
scroll to position [441, 0]
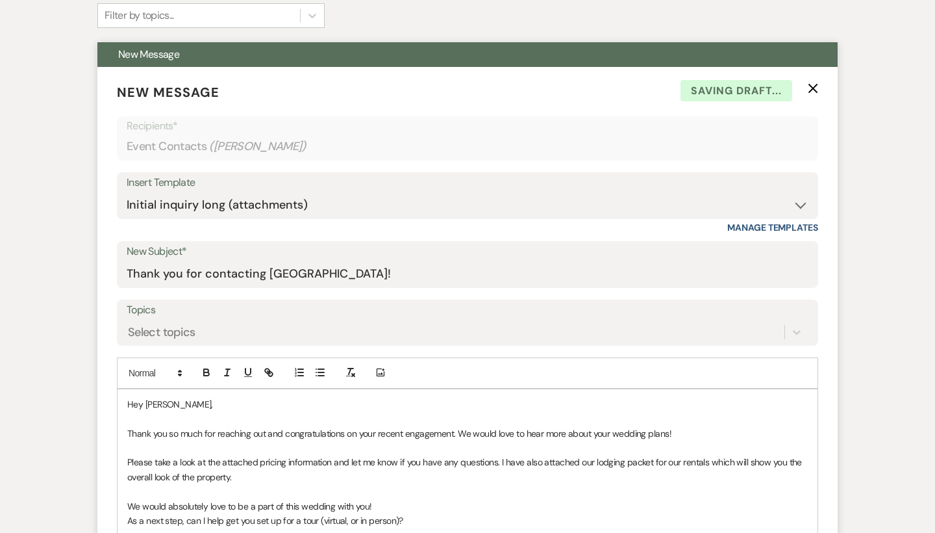
click at [323, 478] on p "Please take a look at the attached pricing information and let me know if you h…" at bounding box center [467, 469] width 681 height 29
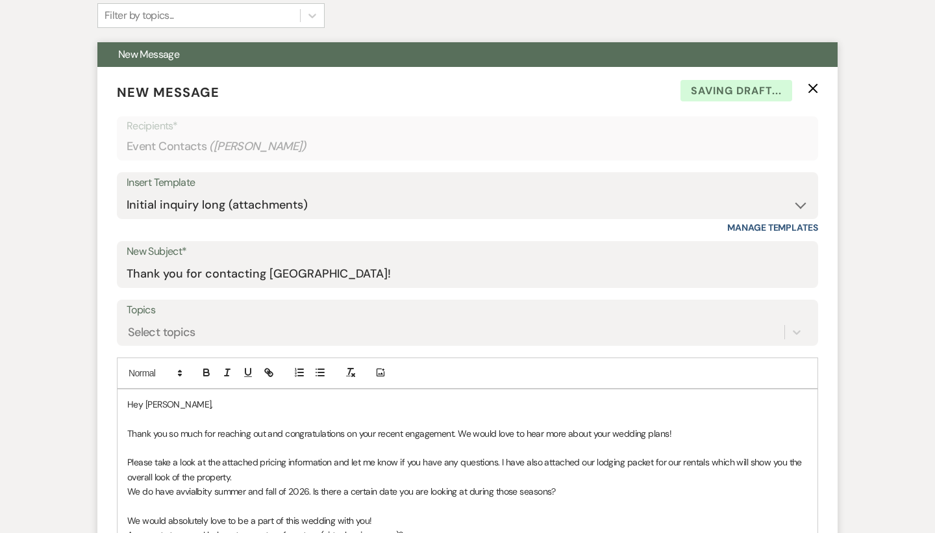
click at [190, 487] on p "We do have avvialbity summer and fall of 2026. Is there a certain date you are …" at bounding box center [467, 491] width 681 height 14
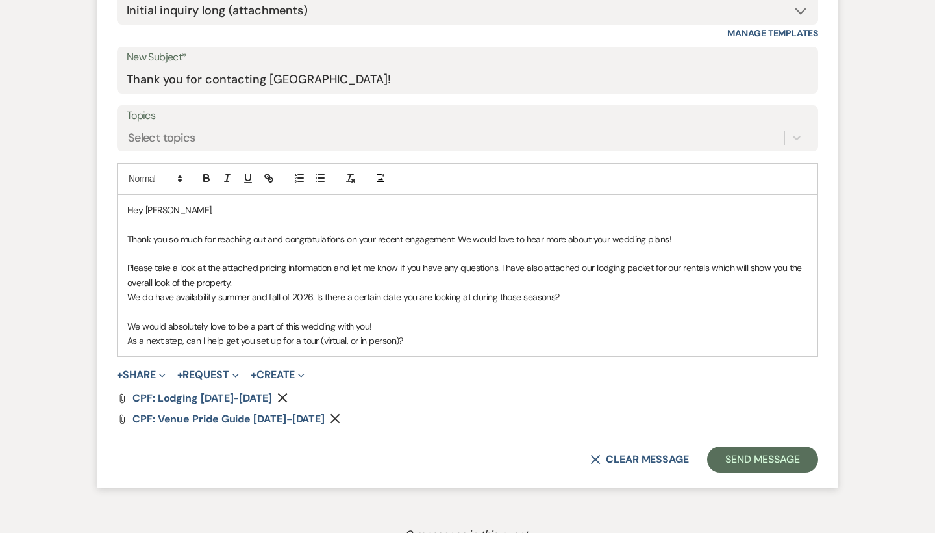
scroll to position [650, 0]
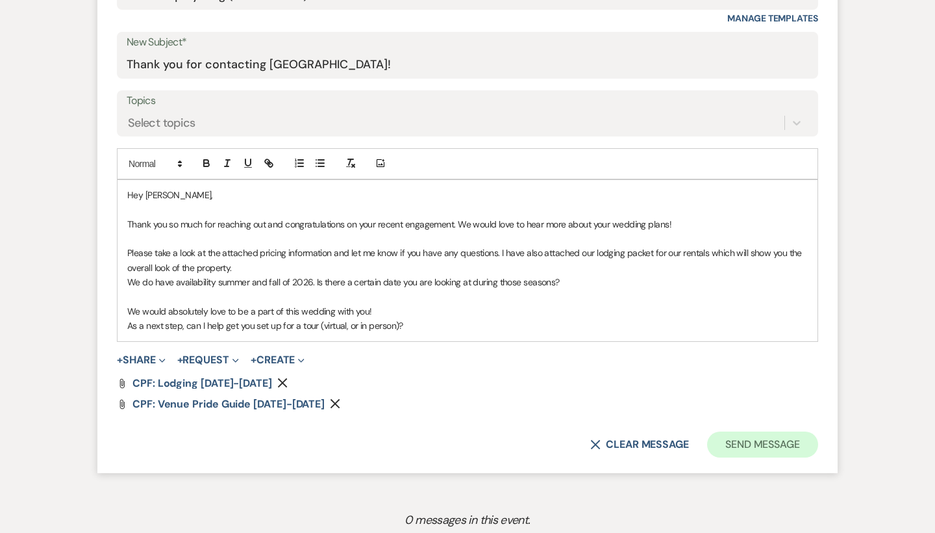
click at [755, 436] on button "Send Message" at bounding box center [762, 444] width 111 height 26
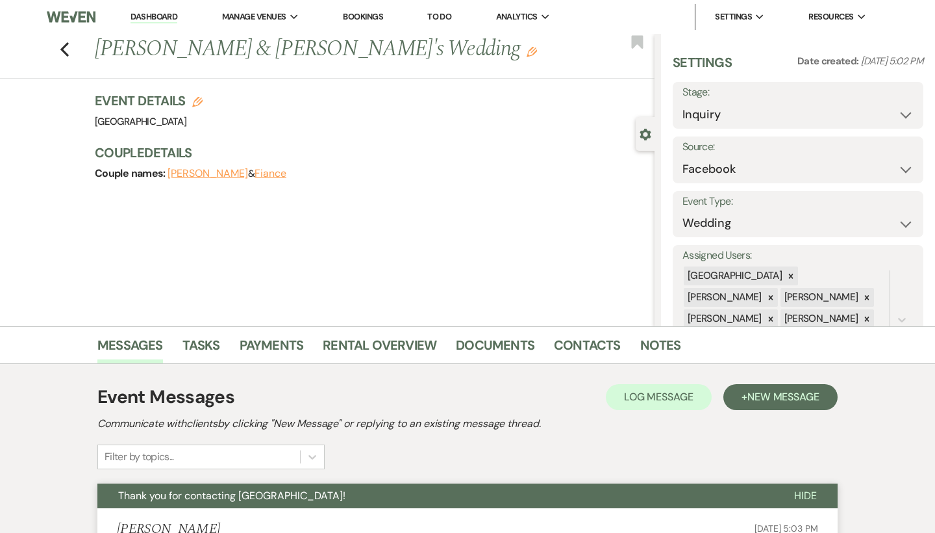
scroll to position [0, 0]
click at [64, 47] on use "button" at bounding box center [64, 49] width 8 height 14
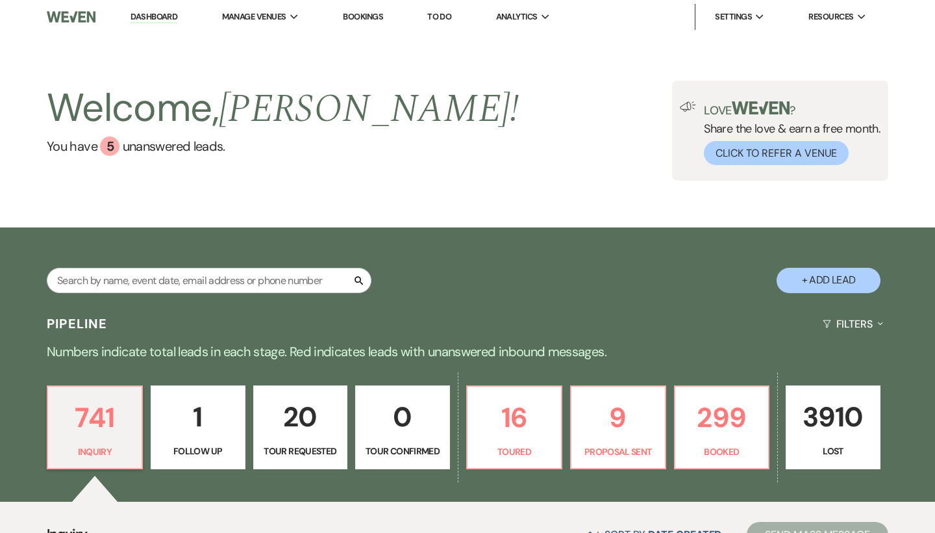
click at [846, 273] on button "+ Add Lead" at bounding box center [829, 280] width 104 height 25
select select "541"
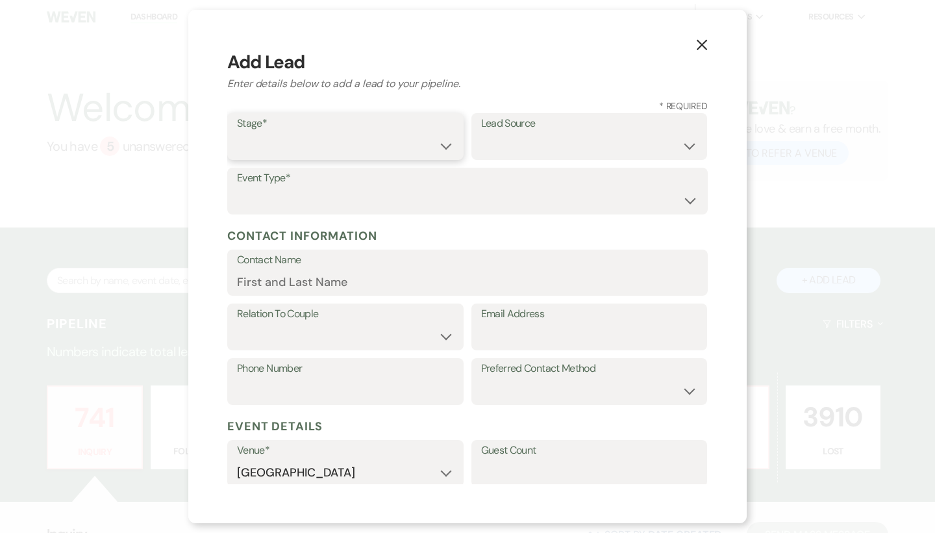
select select "1"
click at [376, 203] on select "Wedding Anniversary Party Baby Shower Bachelorette / Bachelor Party Birthday Pa…" at bounding box center [467, 200] width 461 height 25
select select "1"
click at [541, 148] on select "Weven Venue Website Instagram Facebook Pinterest Google The Knot Wedding Wire H…" at bounding box center [589, 145] width 217 height 25
select select "6"
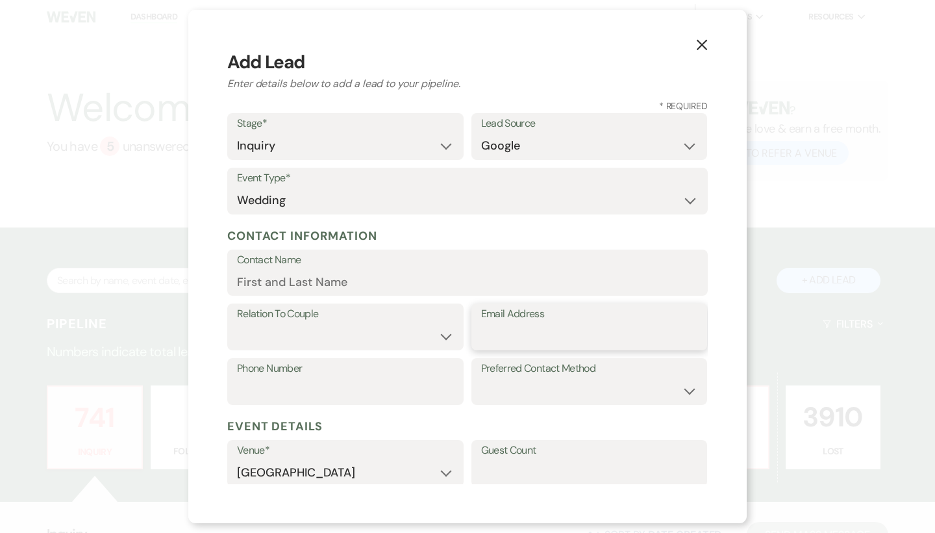
paste input "[EMAIL_ADDRESS][DOMAIN_NAME]"
type input "[EMAIL_ADDRESS][DOMAIN_NAME]"
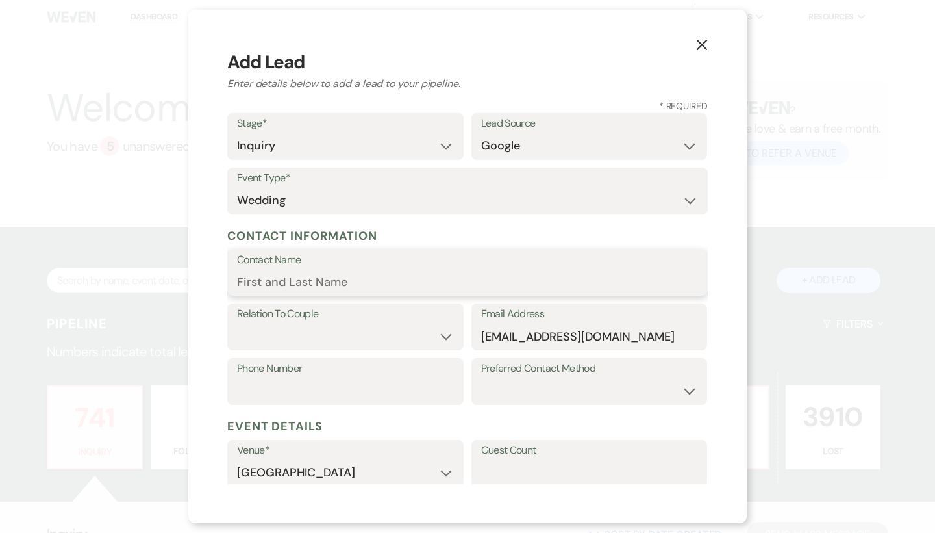
click at [430, 281] on input "Contact Name" at bounding box center [467, 281] width 461 height 25
paste input "[PERSON_NAME]"
type input "[PERSON_NAME]"
click at [349, 323] on select "Couple Planner Parent of Couple Family Member Friend Other" at bounding box center [345, 335] width 217 height 25
select select "1"
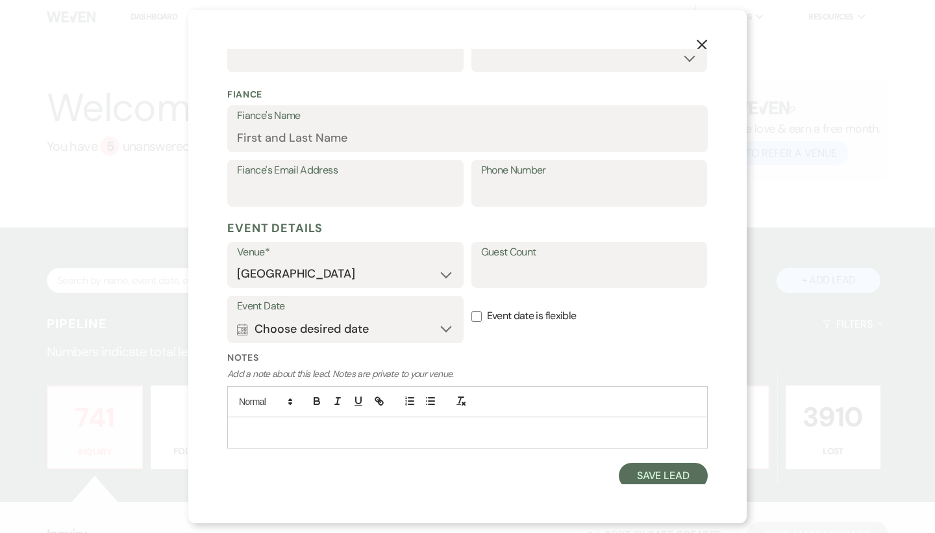
scroll to position [331, 0]
click at [649, 478] on button "Save Lead" at bounding box center [663, 477] width 89 height 26
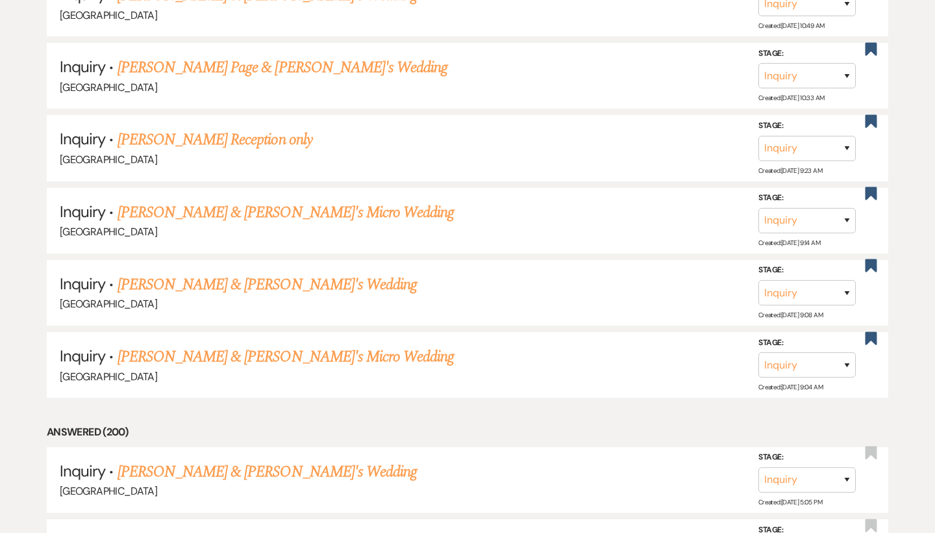
scroll to position [5051, 0]
click at [229, 461] on link "[PERSON_NAME] & [PERSON_NAME]'s Wedding" at bounding box center [268, 472] width 300 height 23
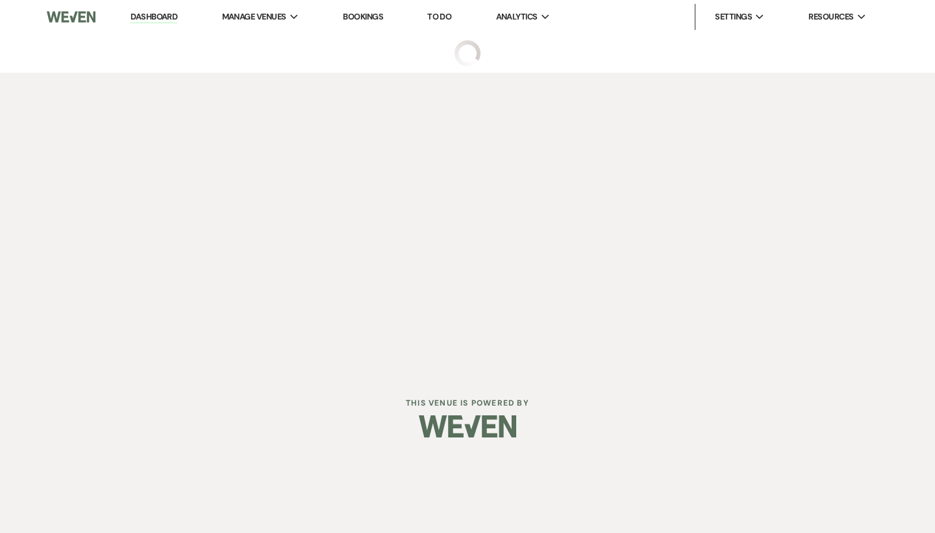
select select "6"
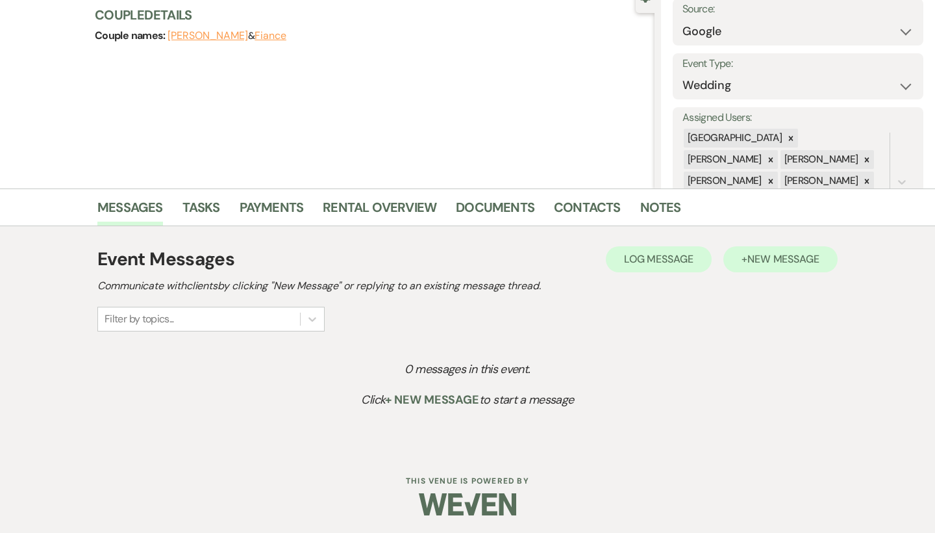
click at [778, 253] on span "New Message" at bounding box center [784, 259] width 72 height 14
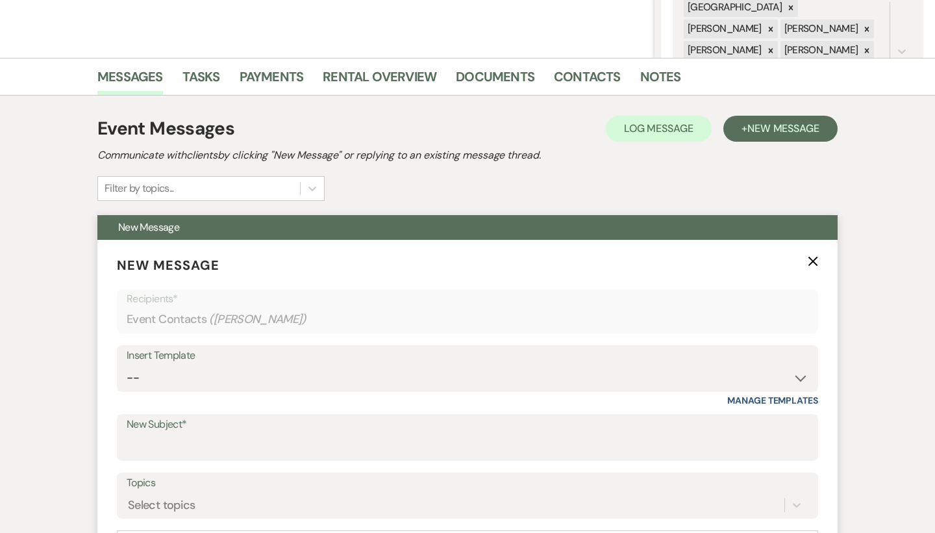
scroll to position [436, 0]
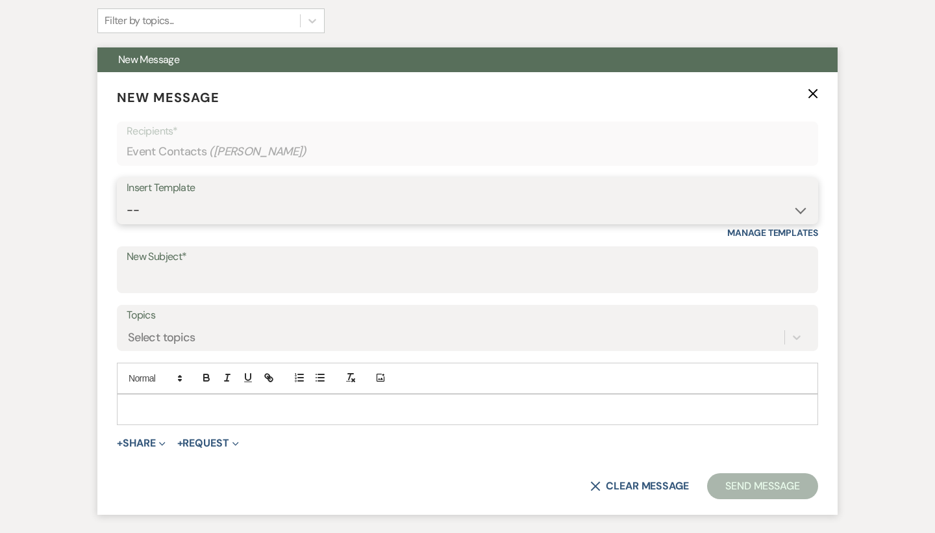
select select "2192"
type input "Thank you for contacting [GEOGRAPHIC_DATA]!"
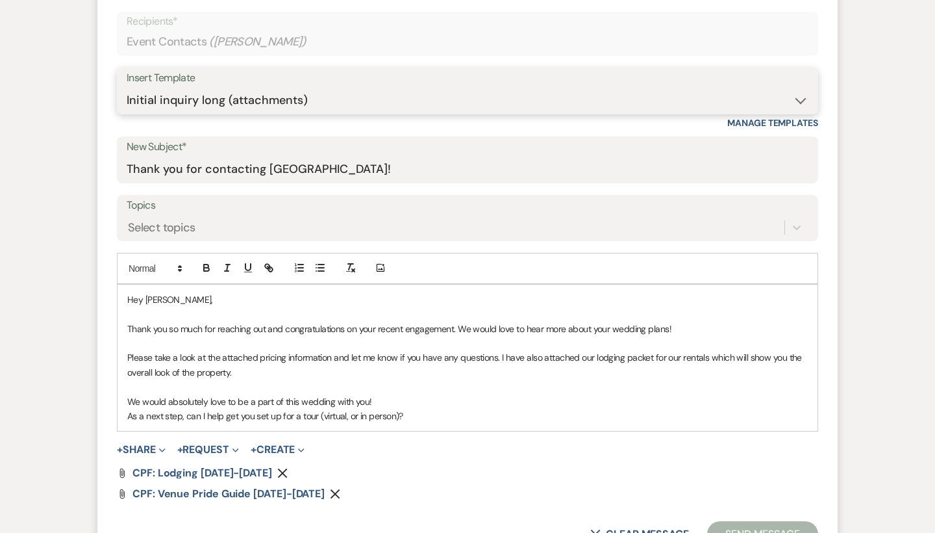
scroll to position [554, 0]
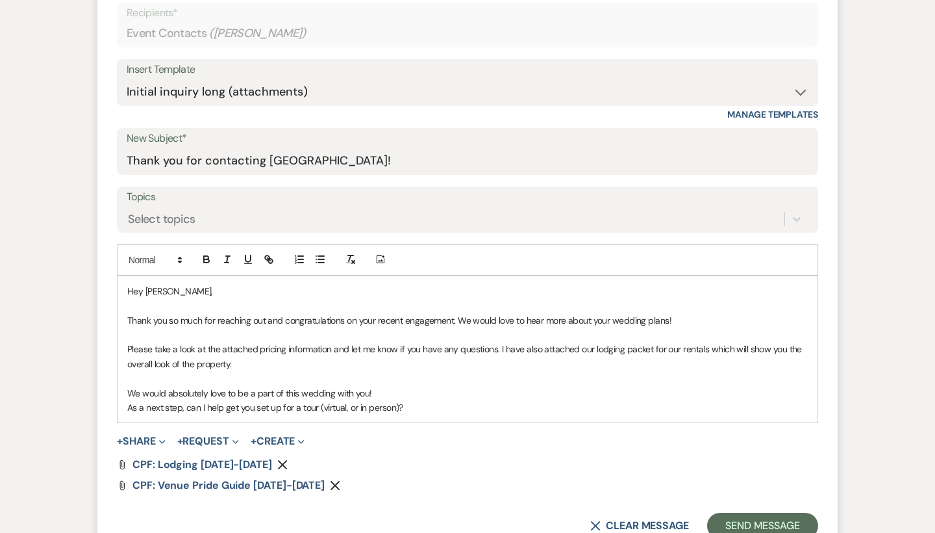
click at [310, 371] on p at bounding box center [467, 378] width 681 height 14
click at [711, 327] on p at bounding box center [467, 334] width 681 height 14
click at [699, 313] on p "Thank you so much for reaching out and congratulations on your recent engagemen…" at bounding box center [467, 320] width 681 height 14
click at [692, 322] on p "Thank you so much for reaching out and congratulations on your recent engagemen…" at bounding box center [467, 320] width 681 height 14
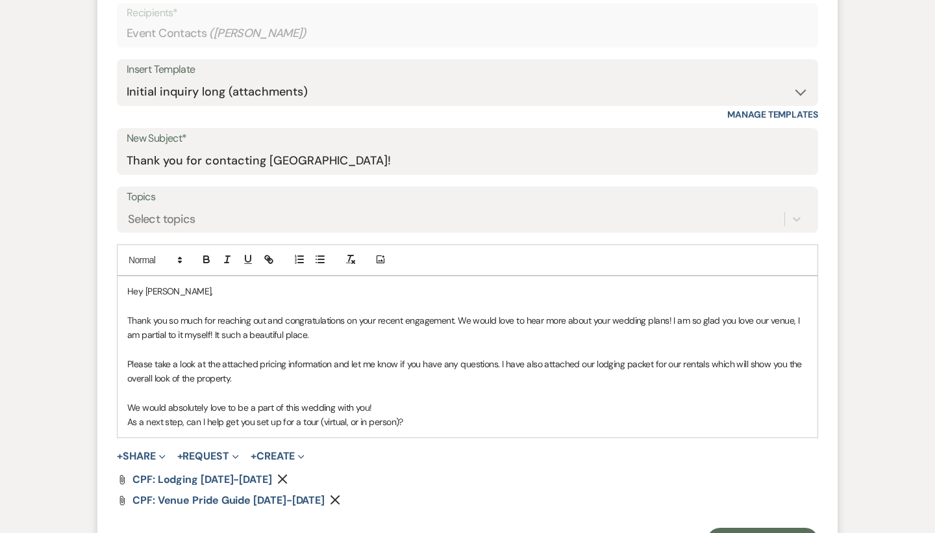
click at [330, 498] on icon "Remove" at bounding box center [335, 499] width 10 height 10
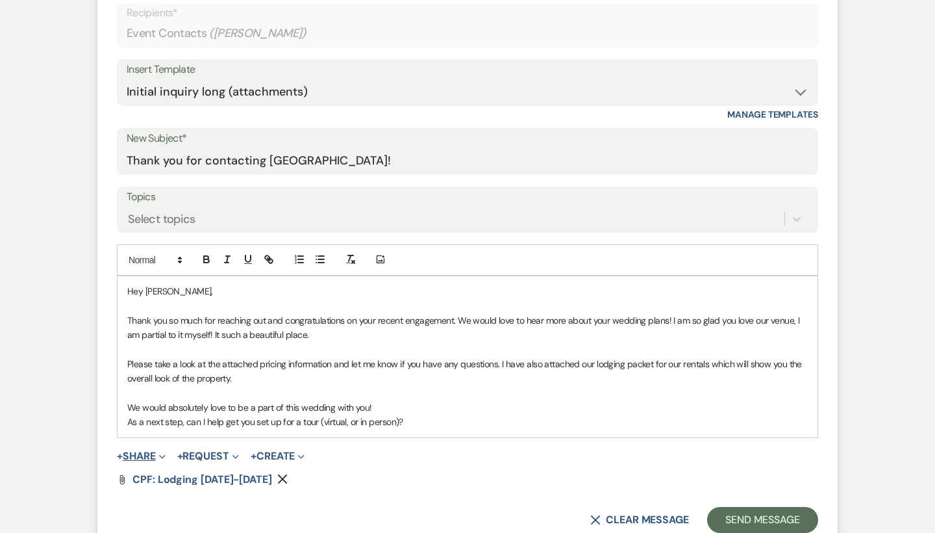
click at [147, 451] on button "+ Share Expand" at bounding box center [141, 456] width 49 height 10
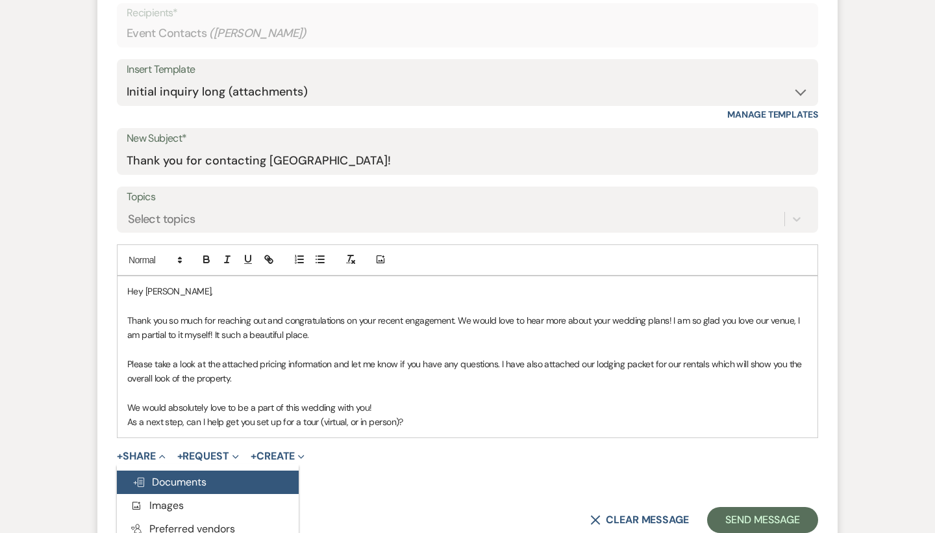
click at [173, 479] on span "Doc Upload Documents" at bounding box center [170, 482] width 74 height 14
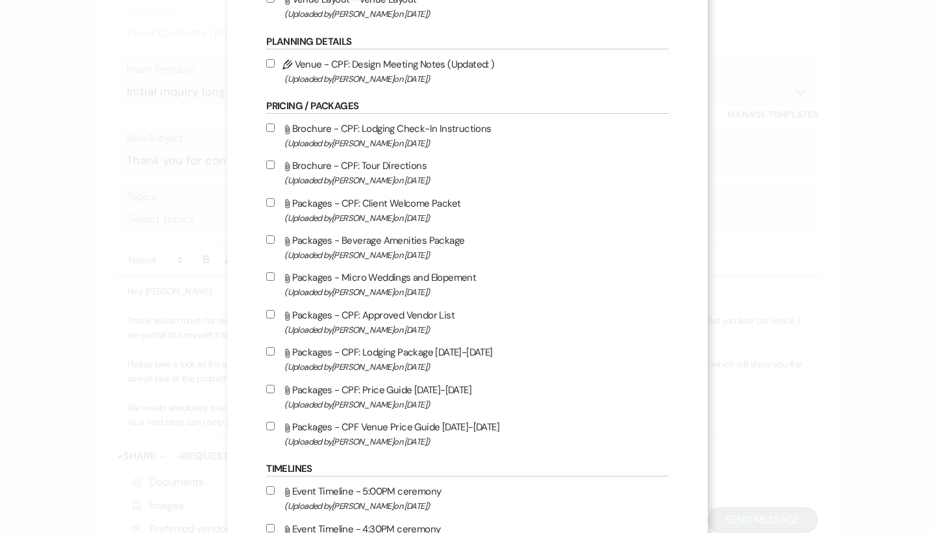
scroll to position [1254, 0]
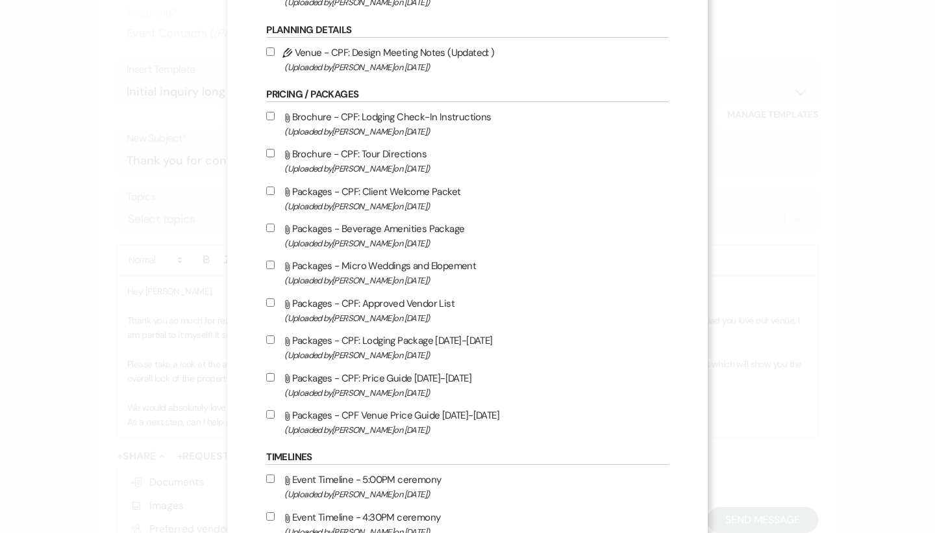
click at [409, 288] on label "Attach File Packages - Micro Weddings and Elopement (Uploaded by [PERSON_NAME] …" at bounding box center [467, 272] width 402 height 31
click at [275, 269] on input "Attach File Packages - Micro Weddings and Elopement (Uploaded by [PERSON_NAME] …" at bounding box center [270, 264] width 8 height 8
checkbox input "true"
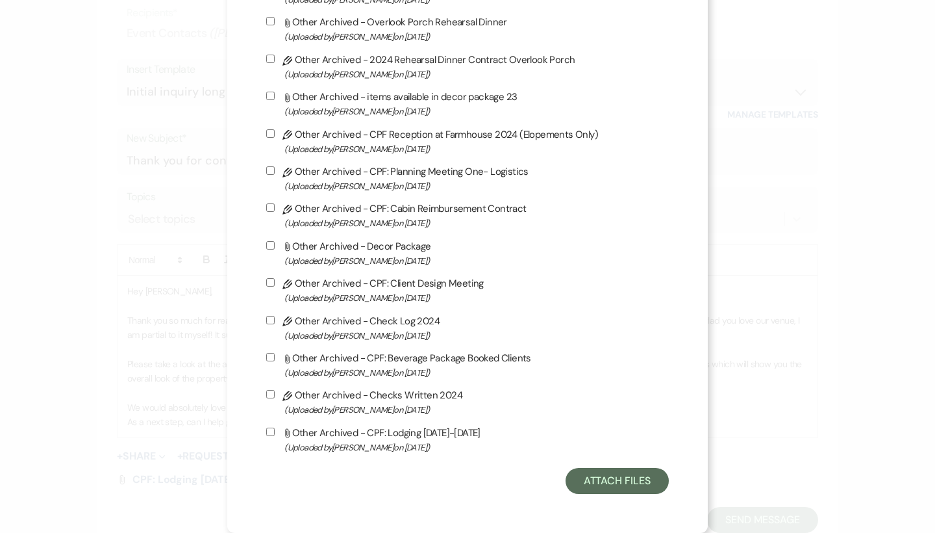
scroll to position [3583, 0]
click at [628, 491] on button "Attach Files" at bounding box center [617, 481] width 103 height 26
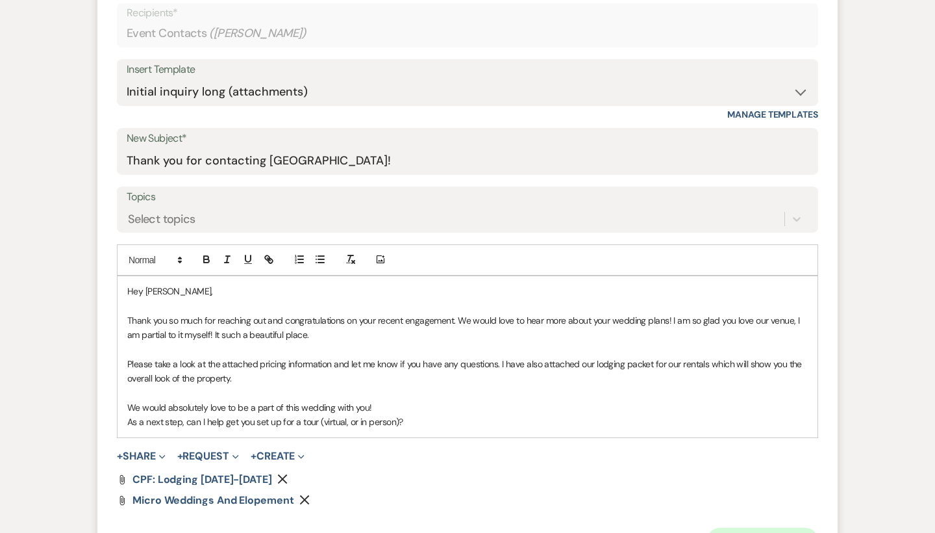
click at [770, 528] on button "Send Message" at bounding box center [762, 540] width 111 height 26
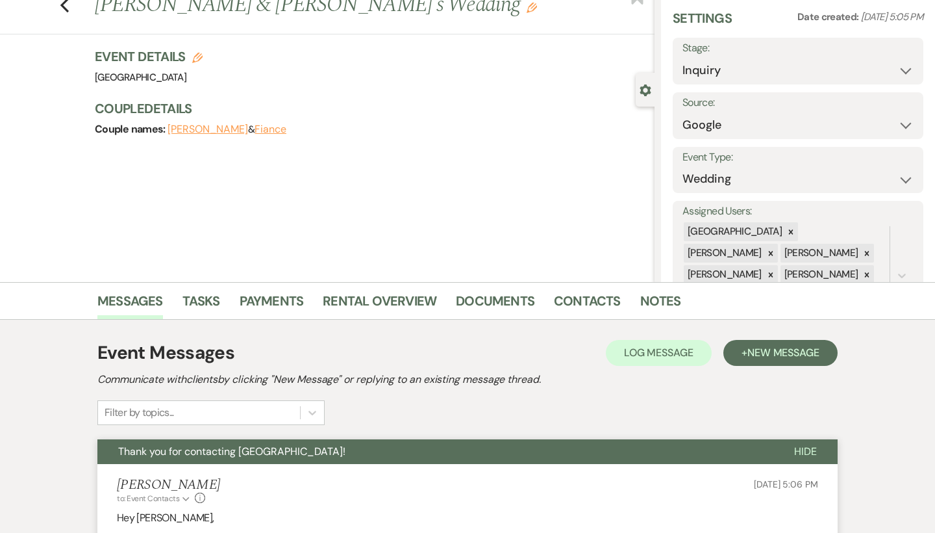
scroll to position [0, 0]
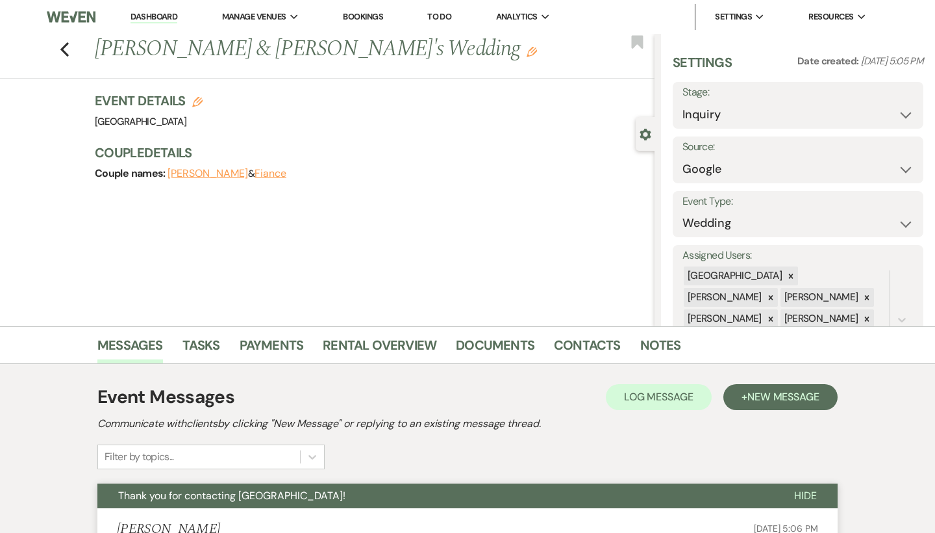
click at [170, 13] on link "Dashboard" at bounding box center [154, 17] width 47 height 12
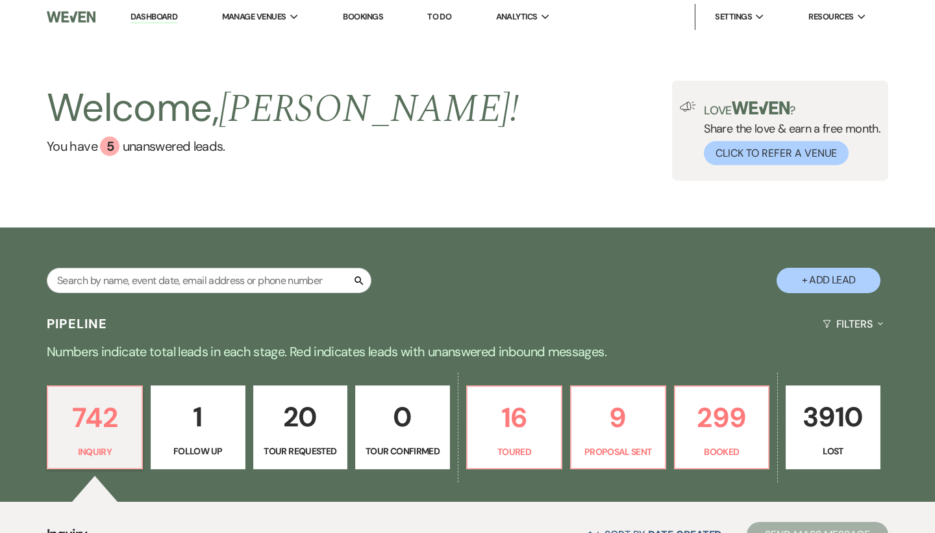
click at [839, 279] on button "+ Add Lead" at bounding box center [829, 280] width 104 height 25
select select "541"
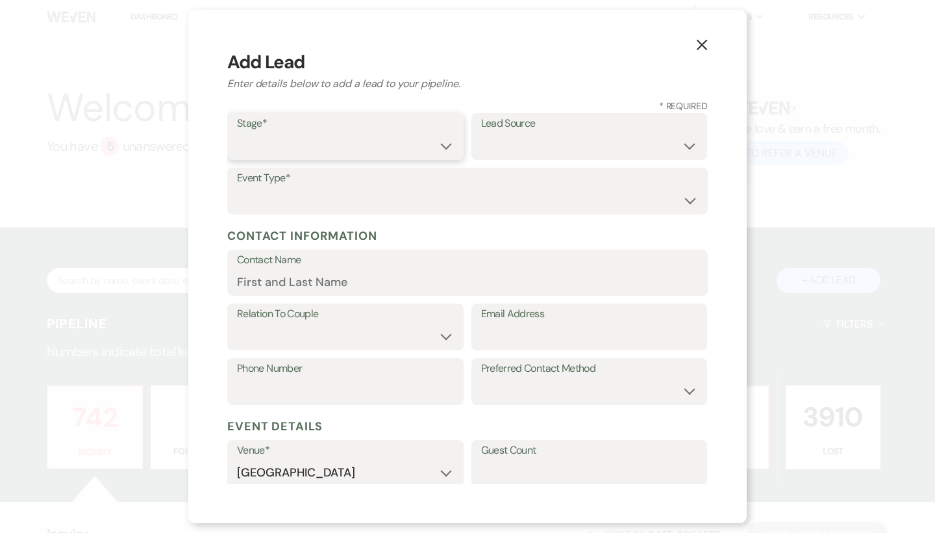
select select "1"
click at [428, 201] on select "Wedding Anniversary Party Baby Shower Bachelorette / Bachelor Party Birthday Pa…" at bounding box center [467, 200] width 461 height 25
select select "1"
click at [549, 138] on select "Weven Venue Website Instagram Facebook Pinterest Google The Knot Wedding Wire H…" at bounding box center [589, 145] width 217 height 25
select select "3"
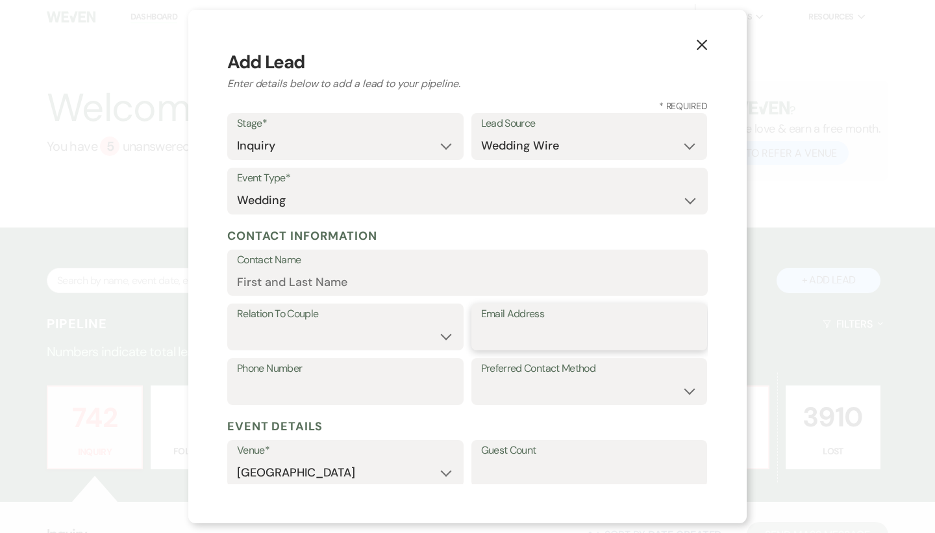
click at [525, 335] on input "Email Address" at bounding box center [589, 335] width 217 height 25
paste input "[EMAIL_ADDRESS][PERSON_NAME][DOMAIN_NAME]"
type input "[EMAIL_ADDRESS][PERSON_NAME][DOMAIN_NAME]"
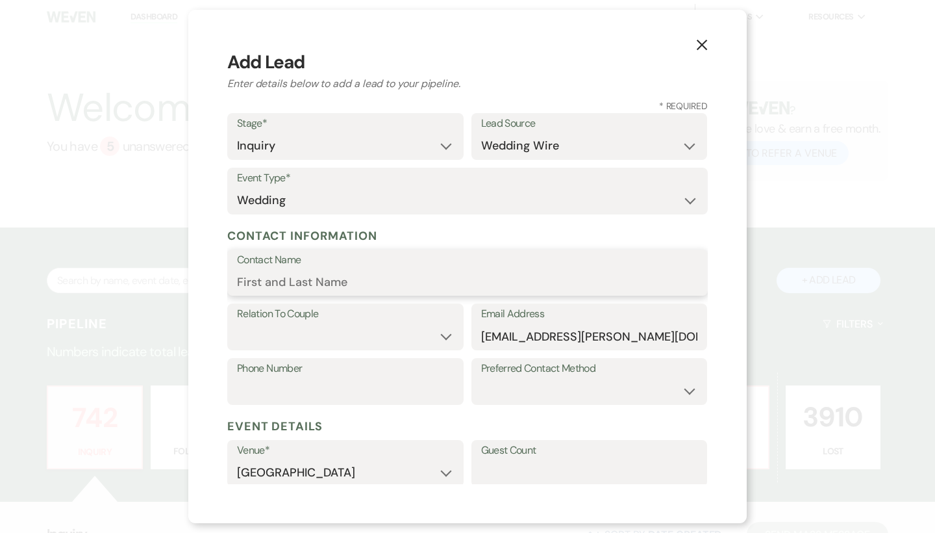
click at [401, 283] on input "Contact Name" at bounding box center [467, 281] width 461 height 25
paste input "[PERSON_NAME]"
type input "[PERSON_NAME]"
click at [329, 336] on select "Couple Planner Parent of Couple Family Member Friend Other" at bounding box center [345, 335] width 217 height 25
select select "1"
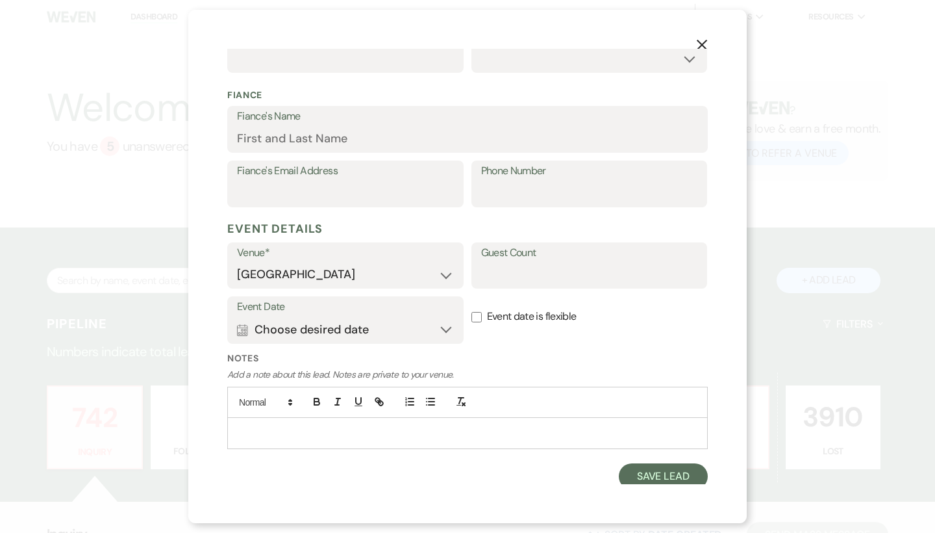
scroll to position [331, 0]
click at [676, 476] on button "Save Lead" at bounding box center [663, 477] width 89 height 26
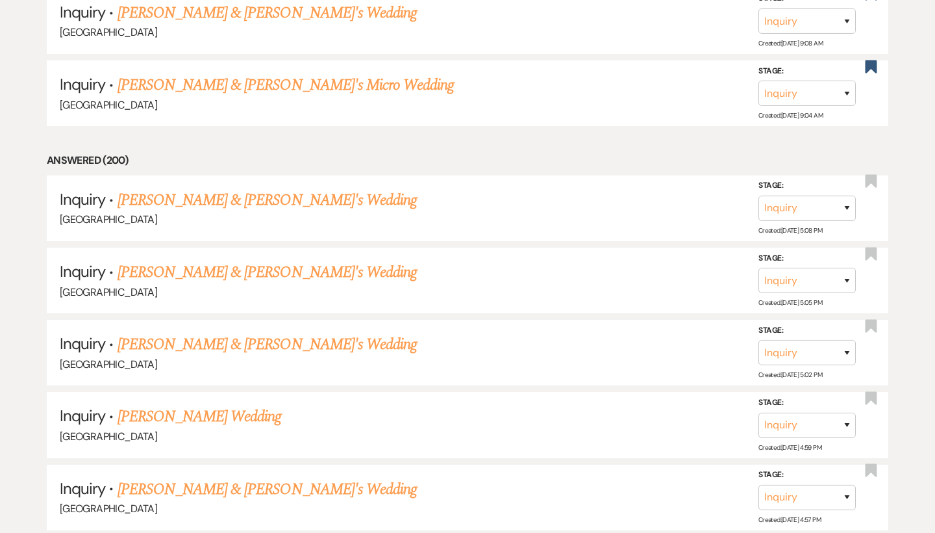
scroll to position [5327, 0]
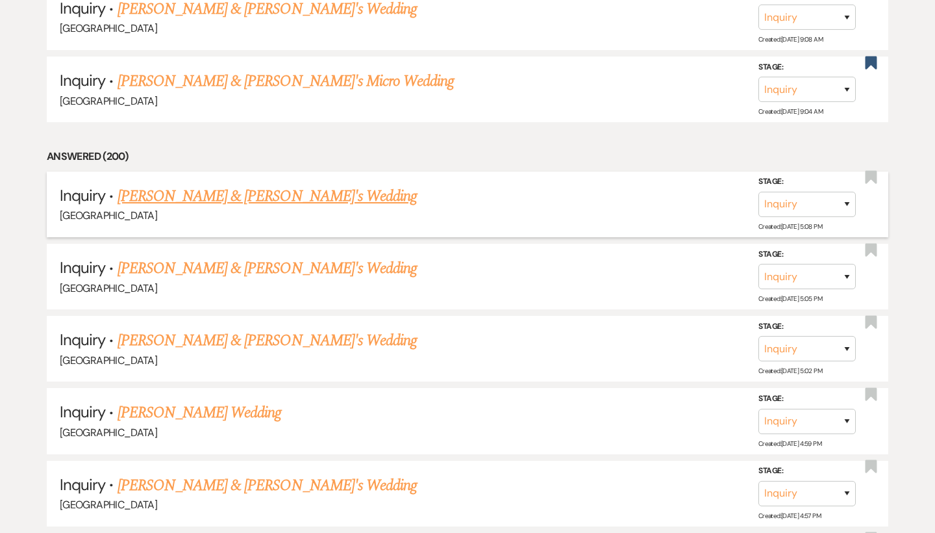
click at [270, 184] on link "[PERSON_NAME] & [PERSON_NAME]'s Wedding" at bounding box center [268, 195] width 300 height 23
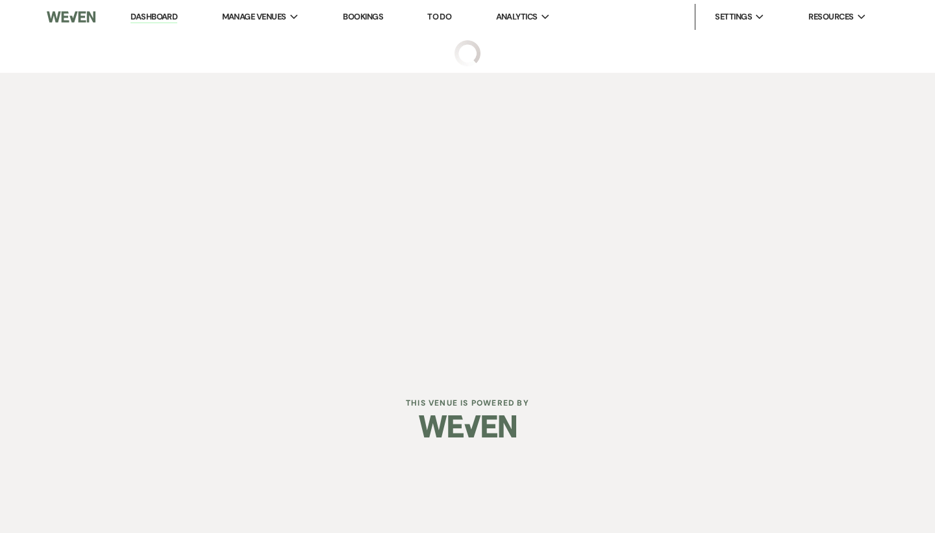
select select "3"
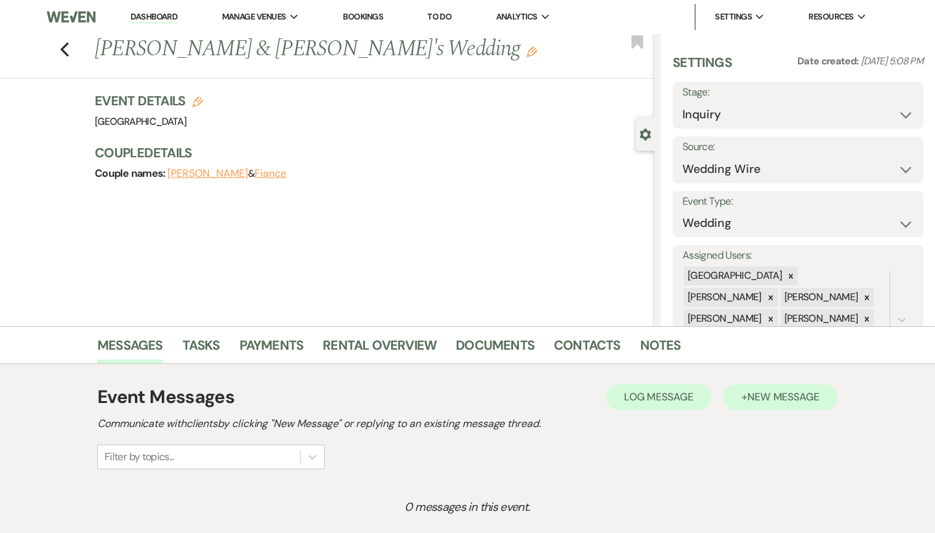
click at [758, 403] on span "New Message" at bounding box center [784, 397] width 72 height 14
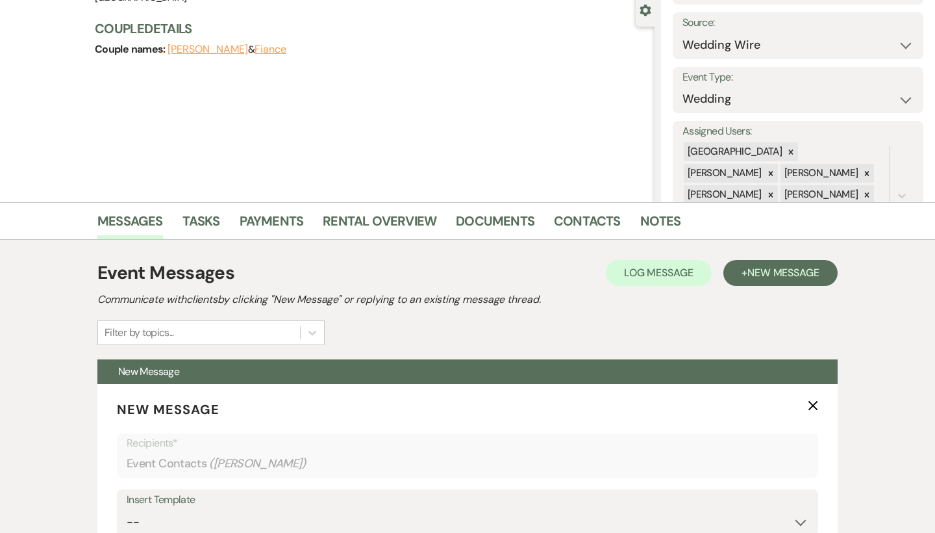
scroll to position [223, 0]
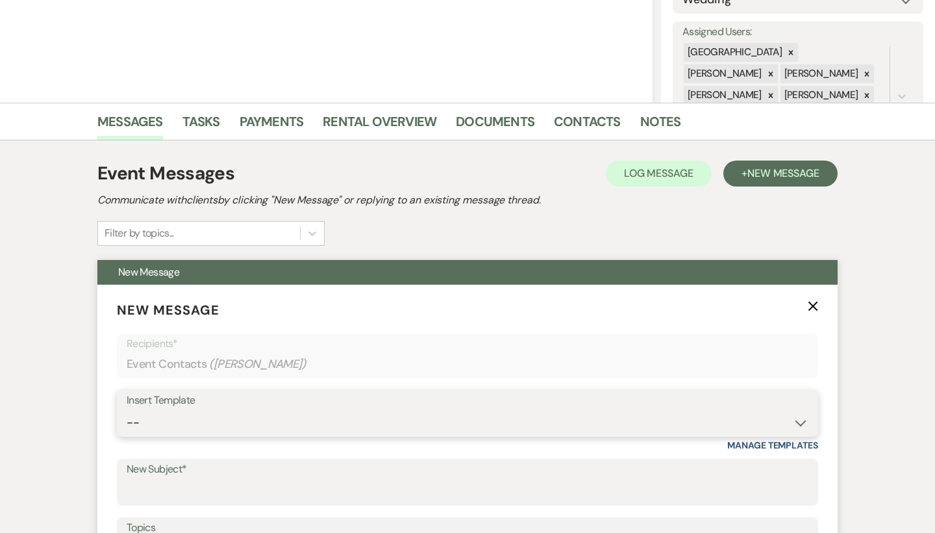
select select "2192"
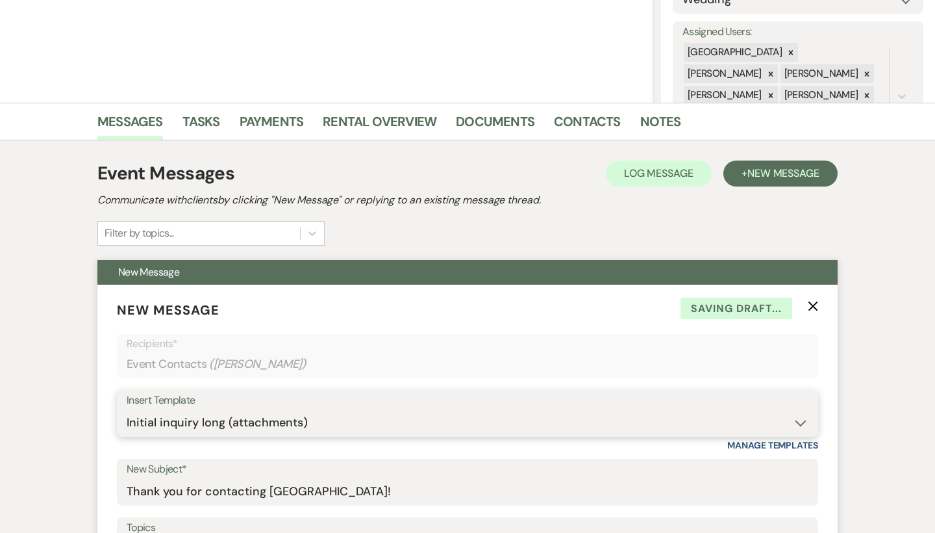
type input "Thank you for contacting [GEOGRAPHIC_DATA]!"
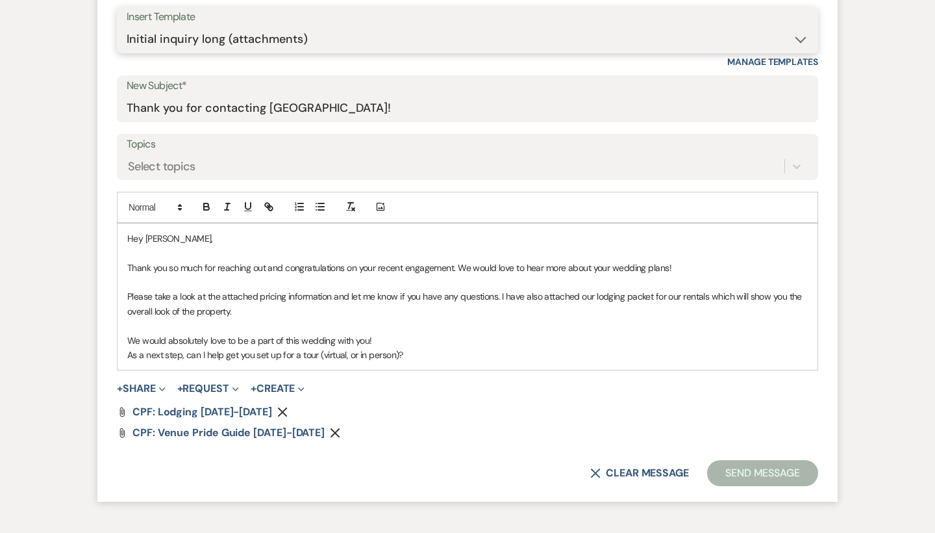
scroll to position [607, 0]
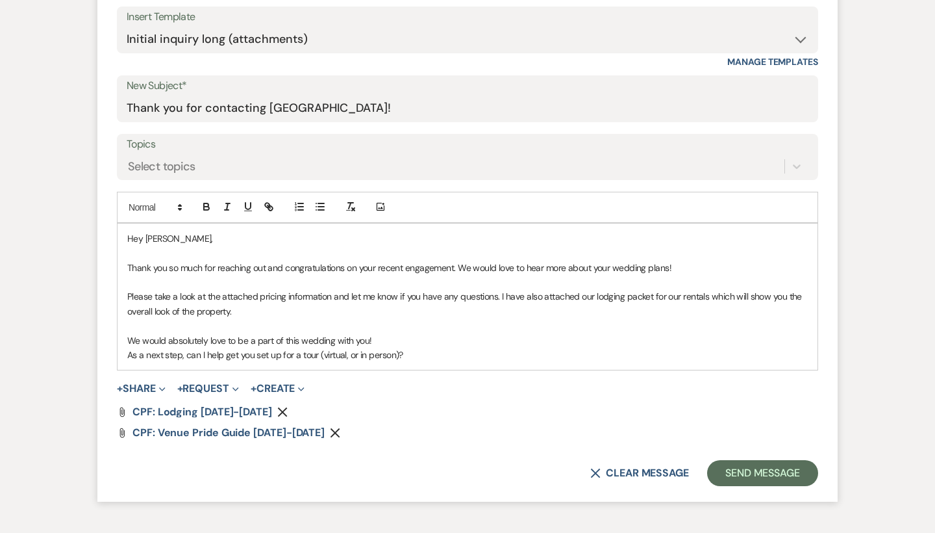
click at [325, 246] on p at bounding box center [467, 253] width 681 height 14
click at [755, 469] on button "Send Message" at bounding box center [762, 473] width 111 height 26
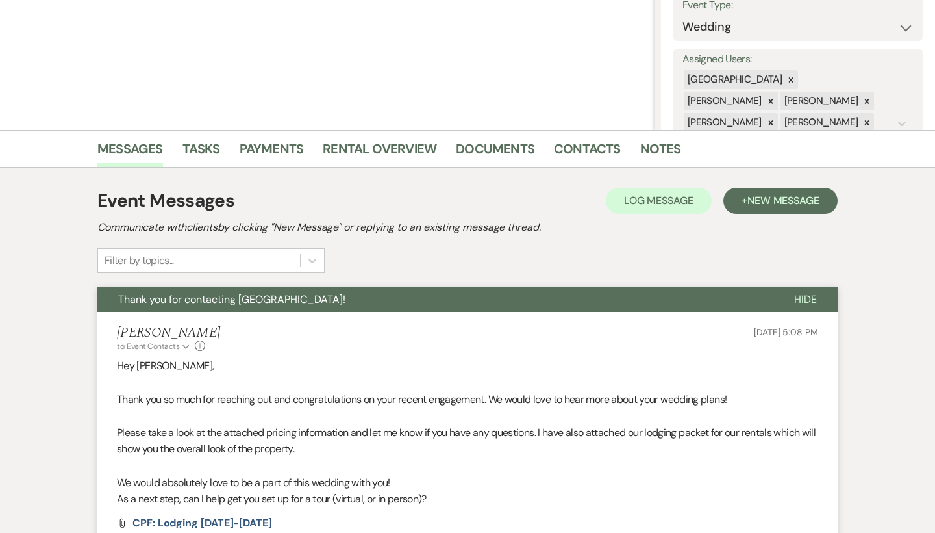
scroll to position [0, 0]
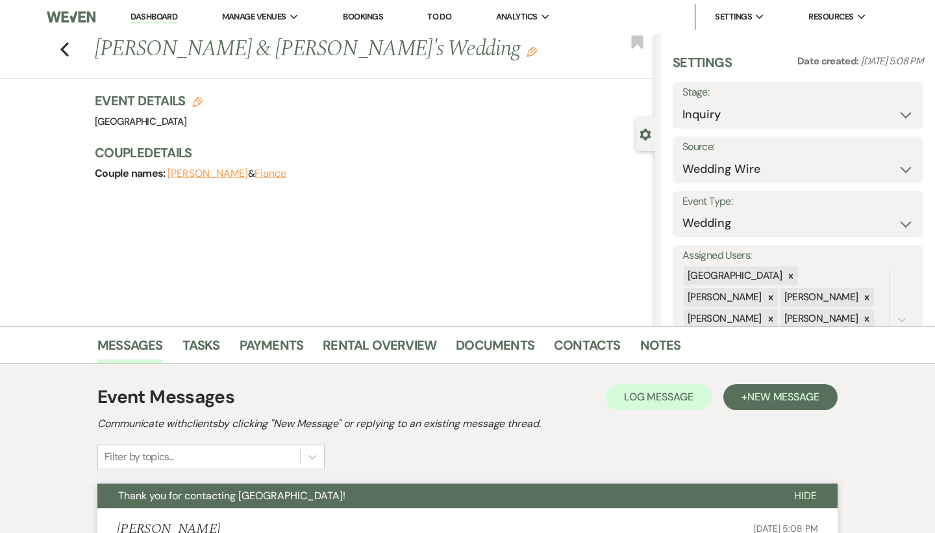
click at [158, 21] on link "Dashboard" at bounding box center [154, 17] width 47 height 12
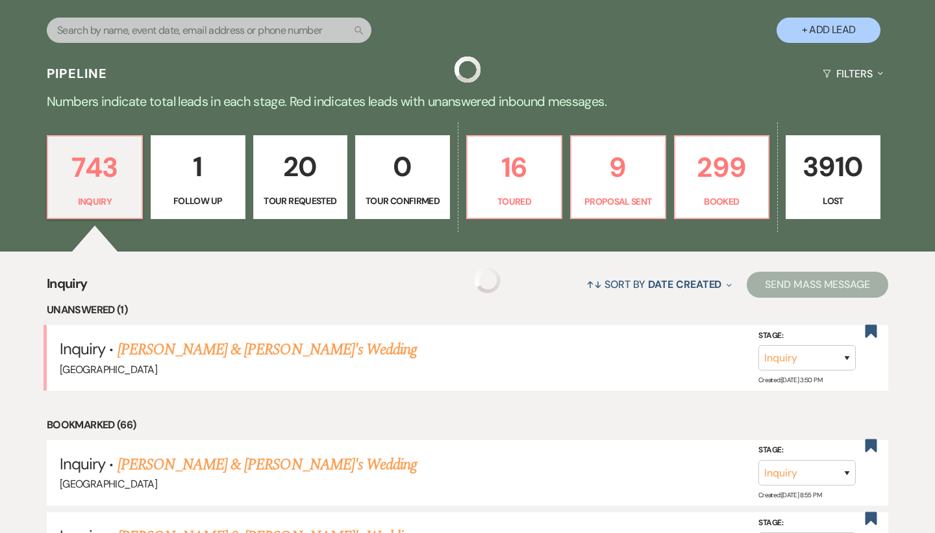
scroll to position [268, 0]
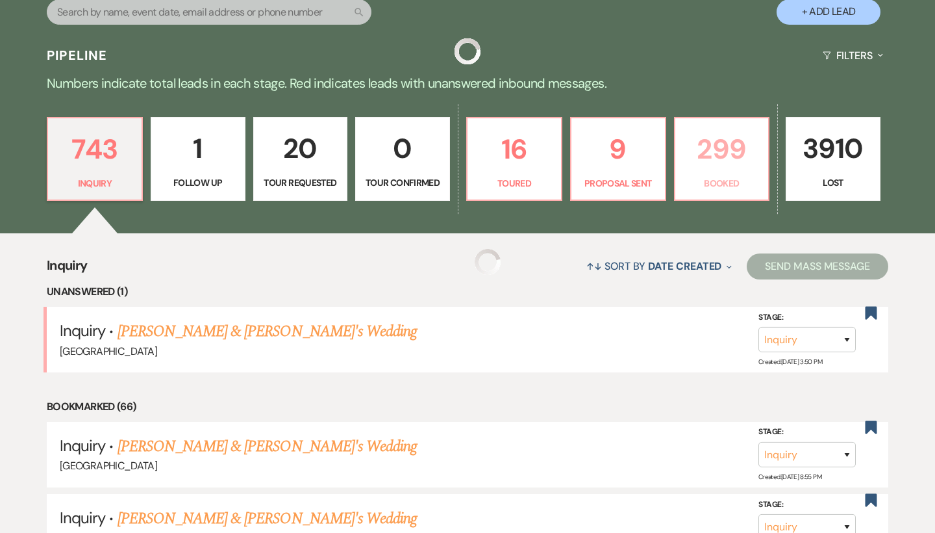
click at [705, 160] on p "299" at bounding box center [722, 149] width 78 height 44
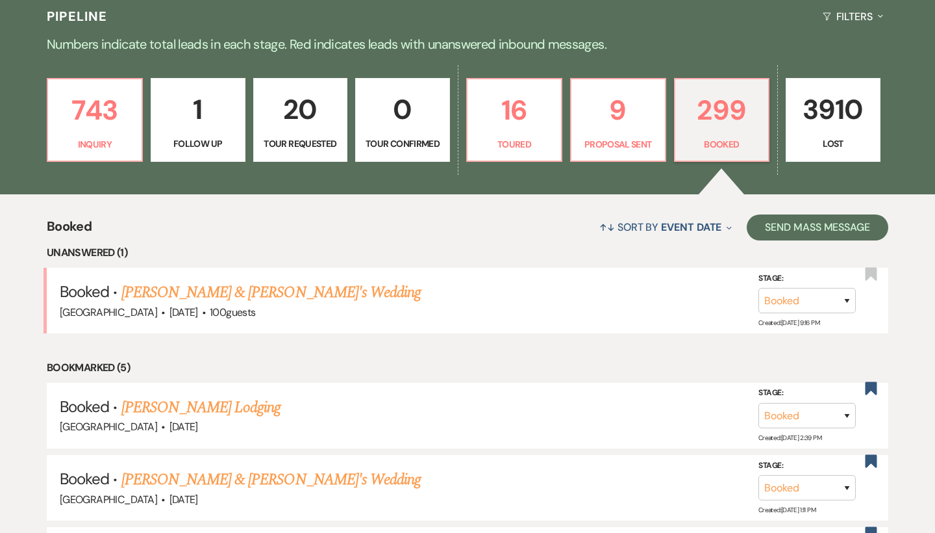
scroll to position [309, 0]
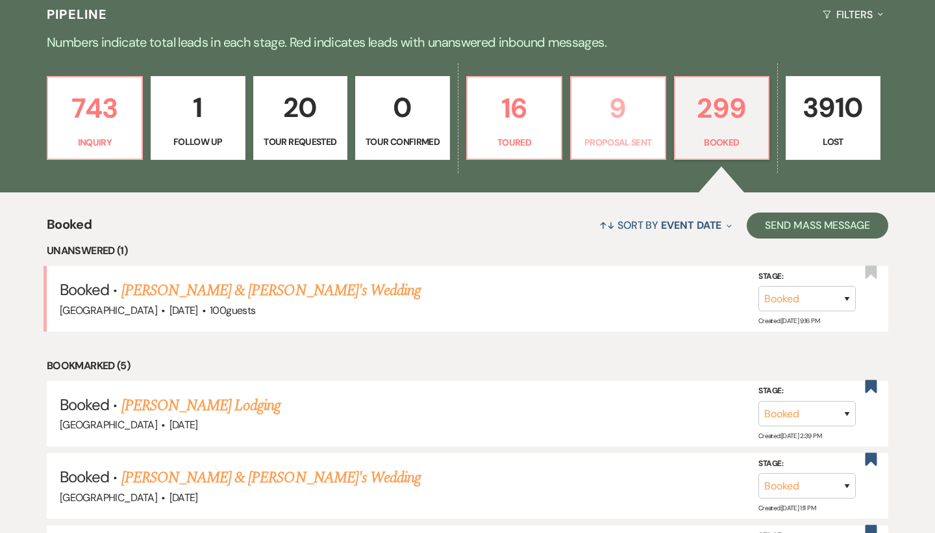
click at [618, 123] on p "9" at bounding box center [618, 108] width 78 height 44
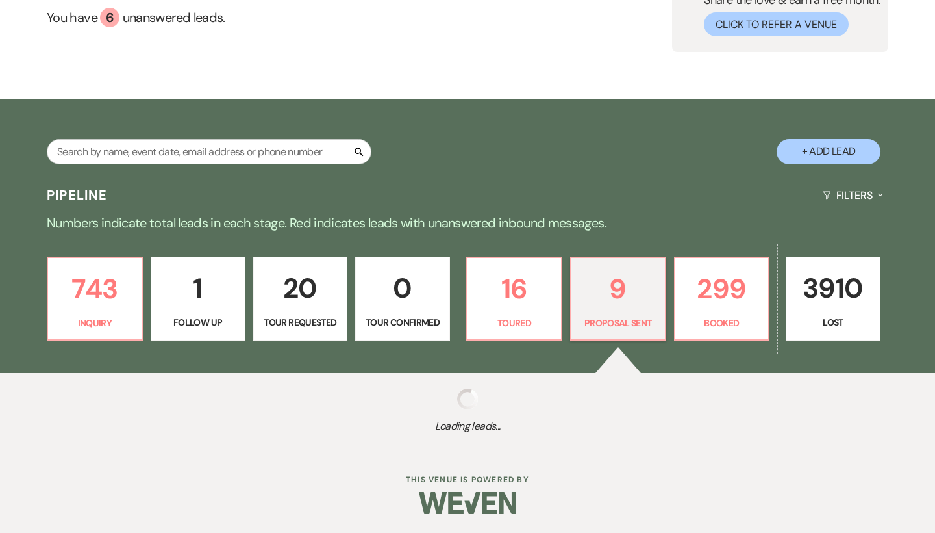
select select "6"
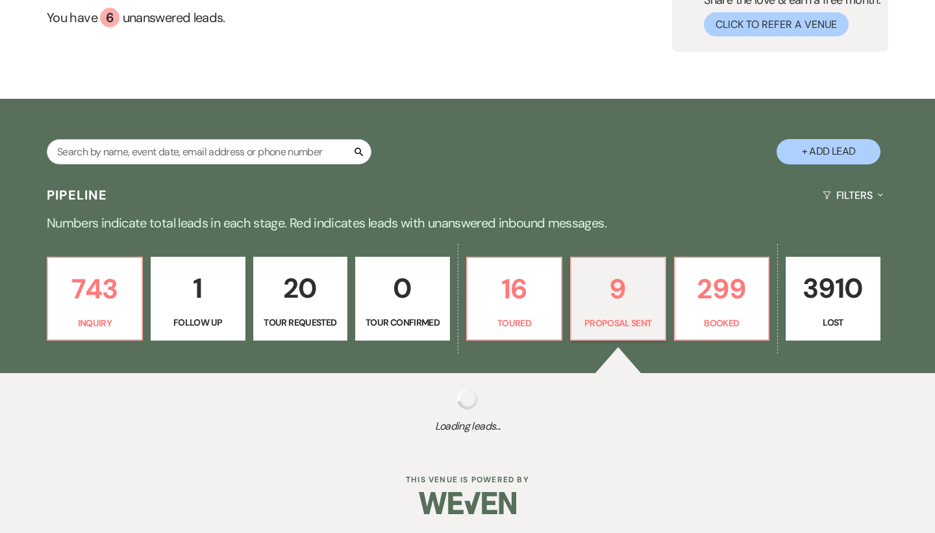
select select "6"
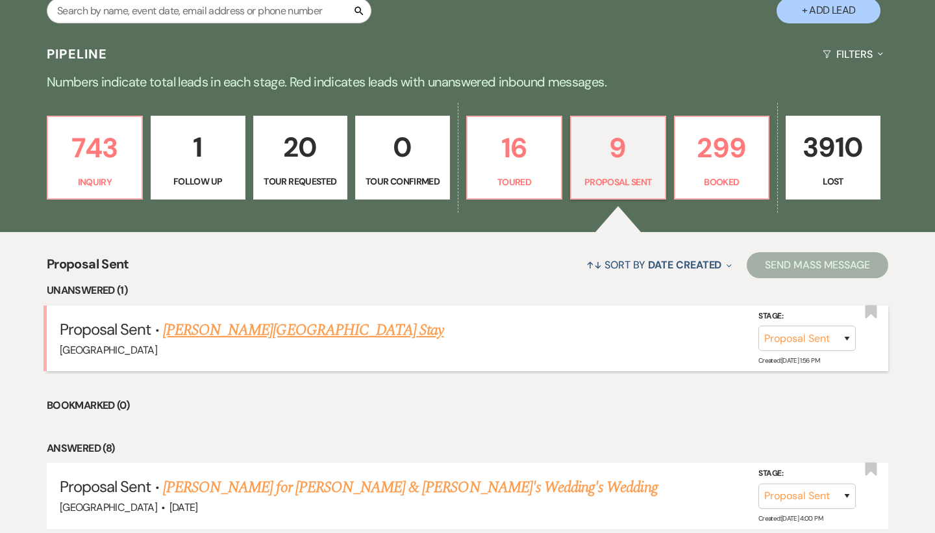
scroll to position [282, 0]
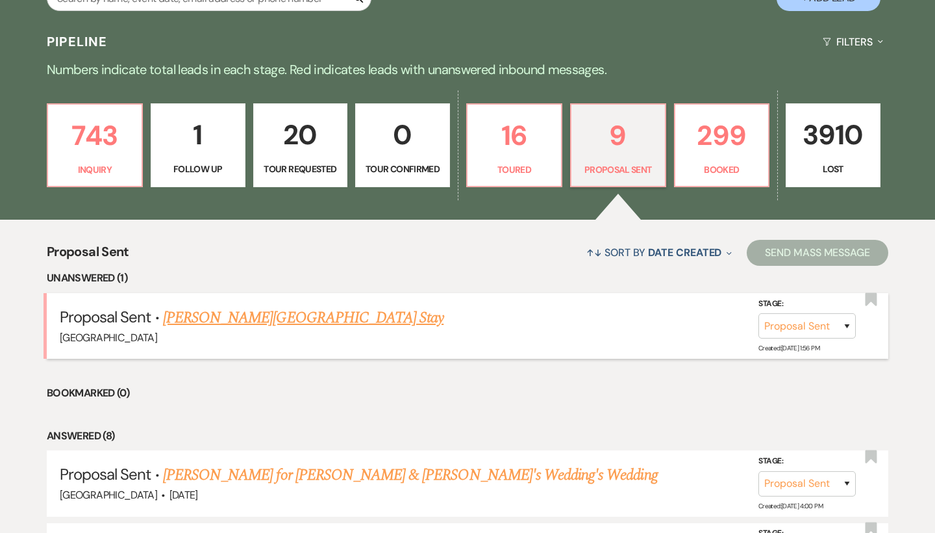
click at [307, 314] on link "[PERSON_NAME][GEOGRAPHIC_DATA] Stay" at bounding box center [303, 317] width 281 height 23
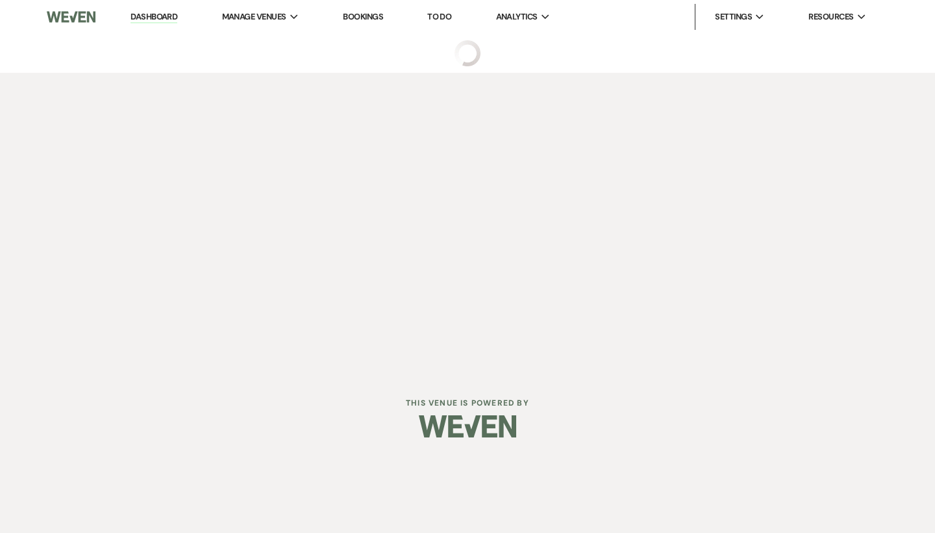
select select "6"
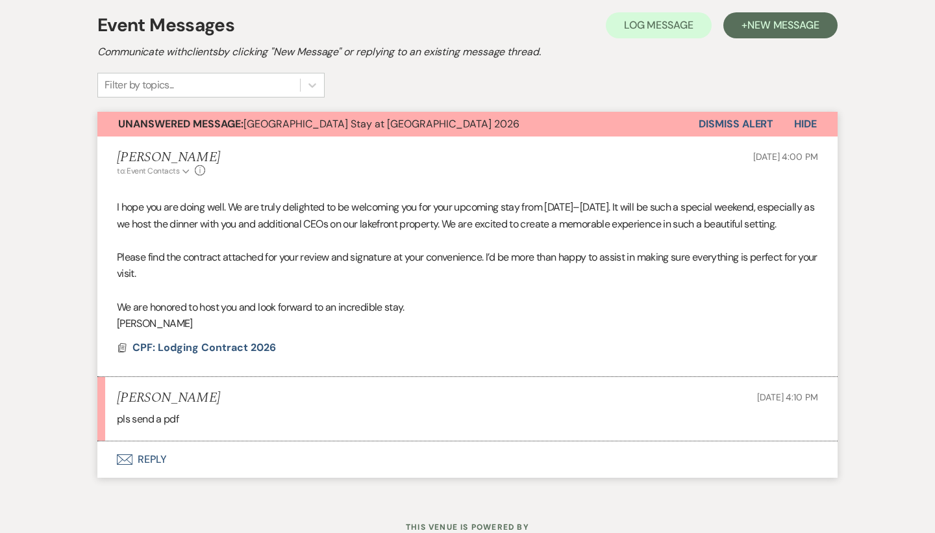
scroll to position [375, 0]
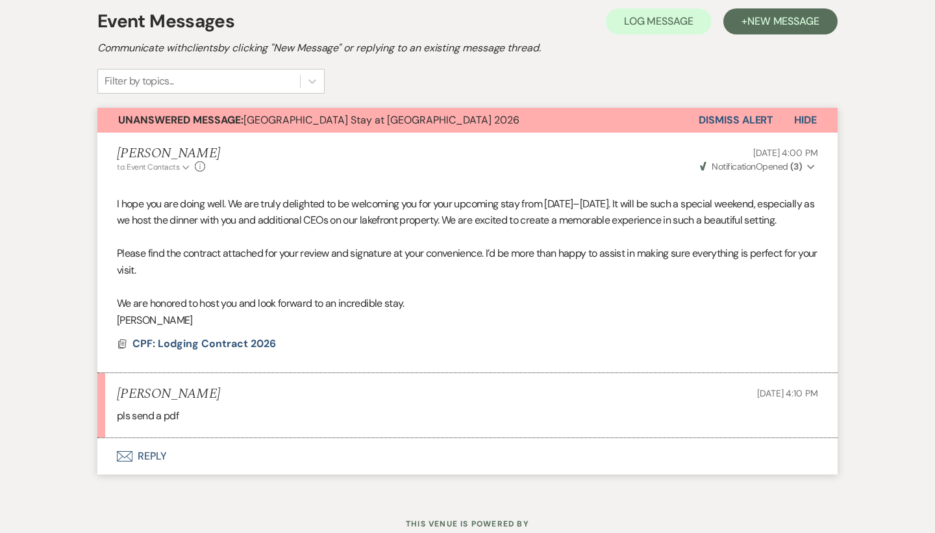
click at [138, 464] on button "Envelope Reply" at bounding box center [467, 456] width 740 height 36
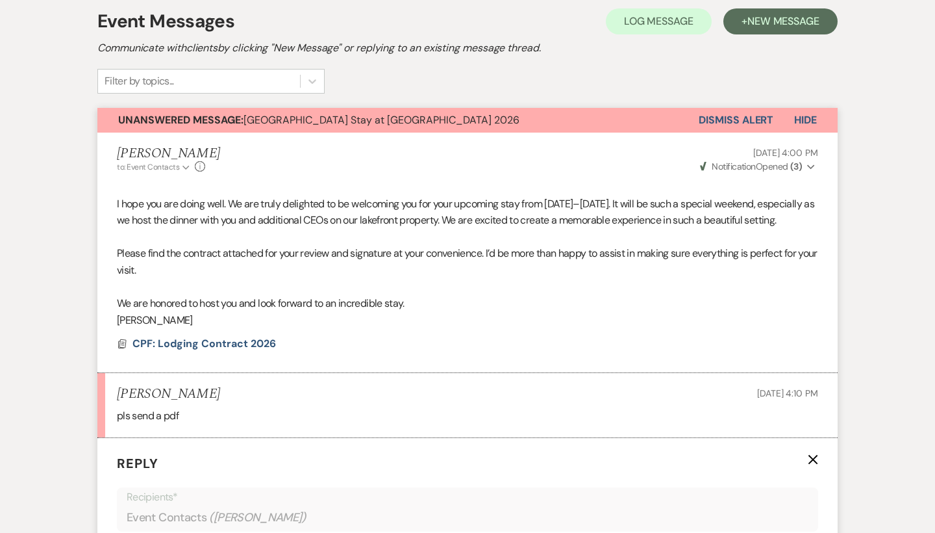
scroll to position [750, 0]
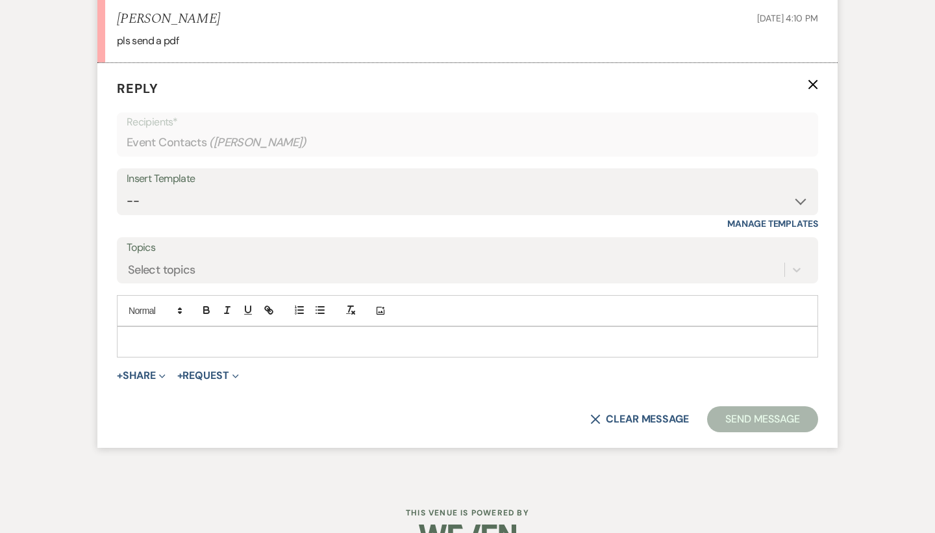
click at [190, 349] on p at bounding box center [467, 341] width 681 height 14
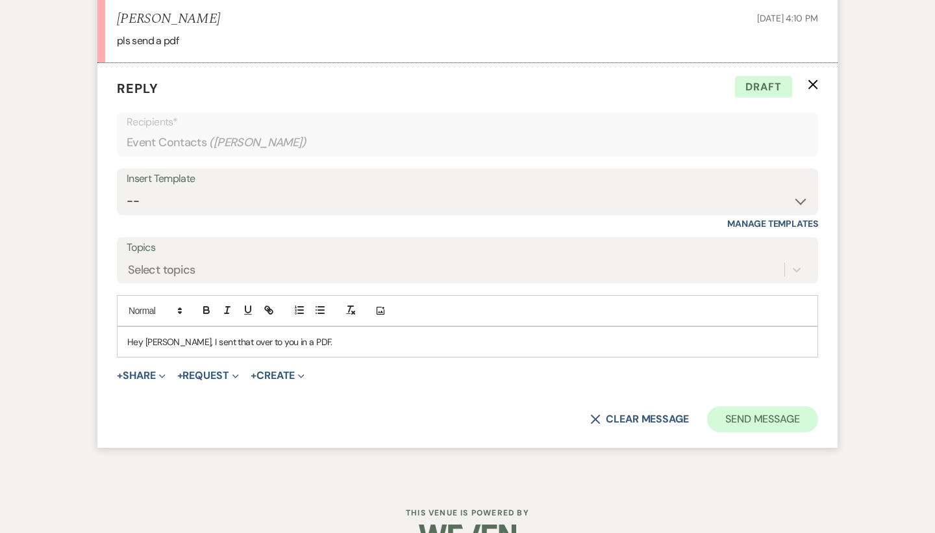
click at [750, 427] on button "Send Message" at bounding box center [762, 419] width 111 height 26
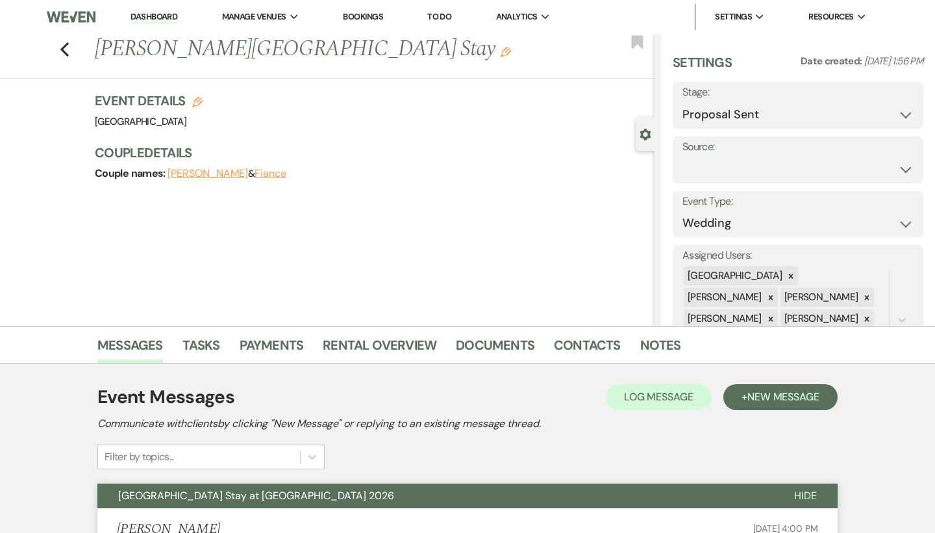
scroll to position [0, 0]
click at [61, 46] on icon "Previous" at bounding box center [65, 50] width 10 height 16
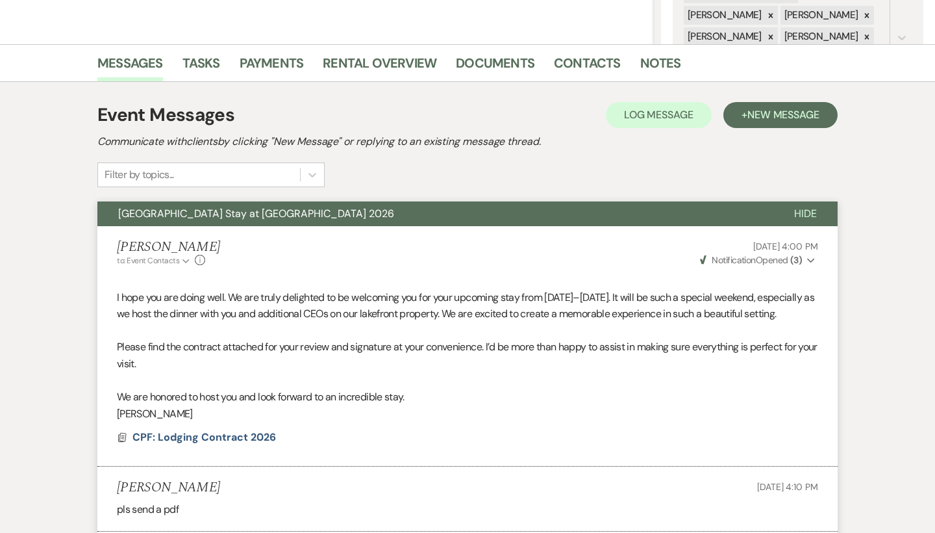
select select "6"
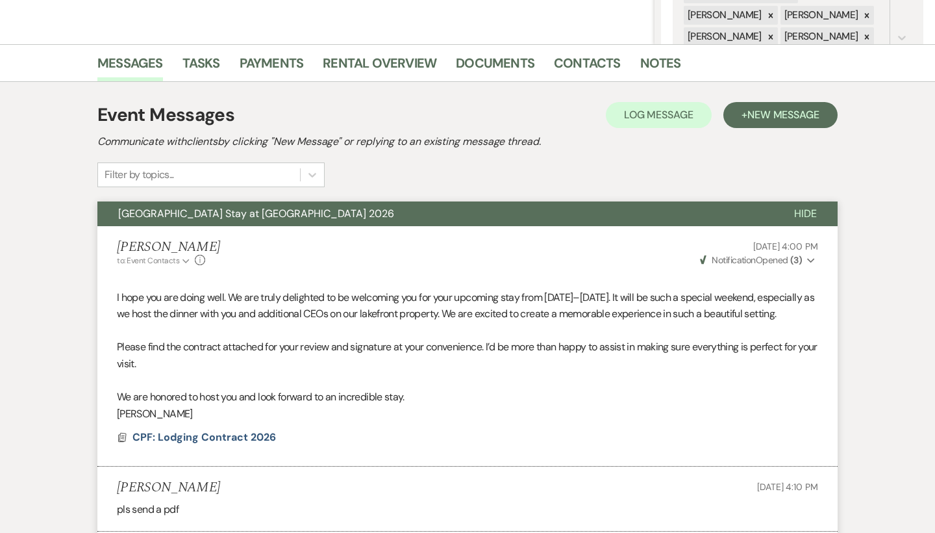
select select "6"
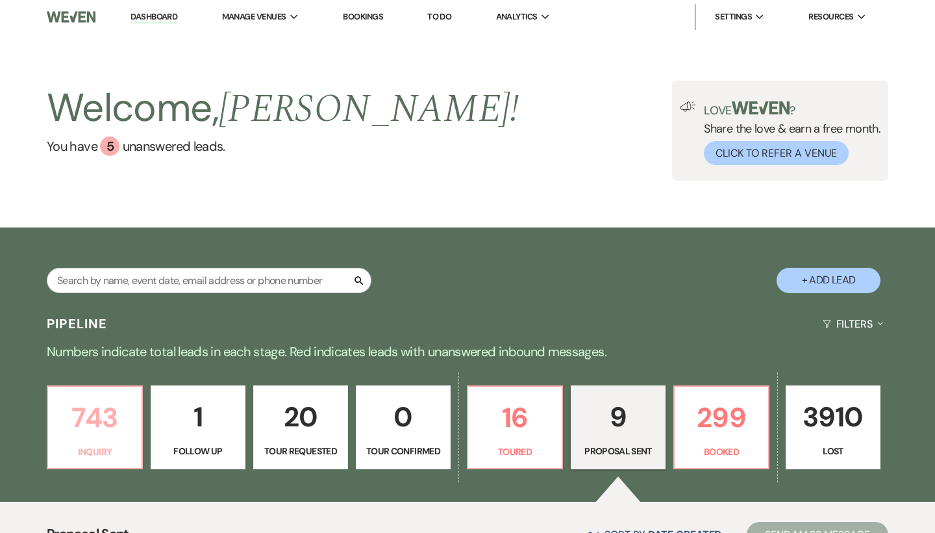
scroll to position [0, 0]
click at [95, 446] on p "Inquiry" at bounding box center [95, 451] width 78 height 14
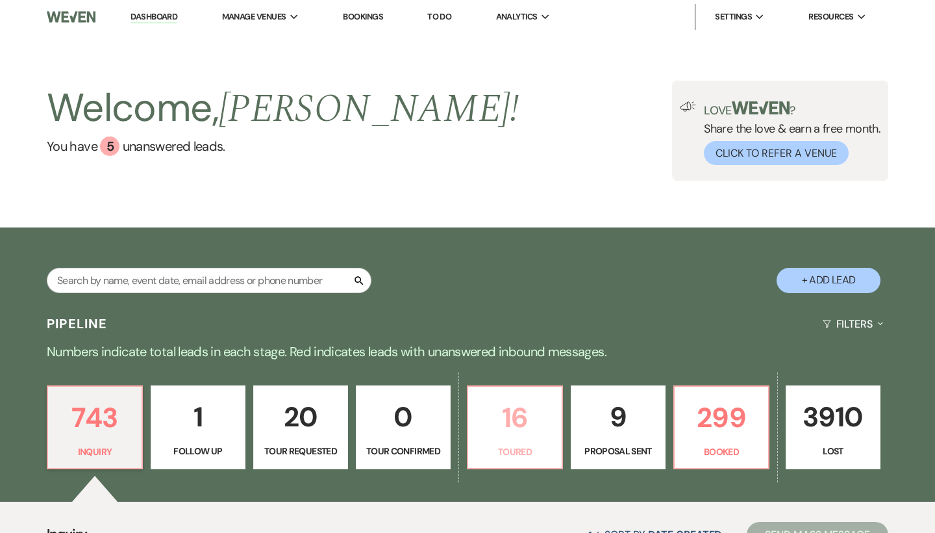
click at [536, 435] on p "16" at bounding box center [515, 418] width 78 height 44
select select "5"
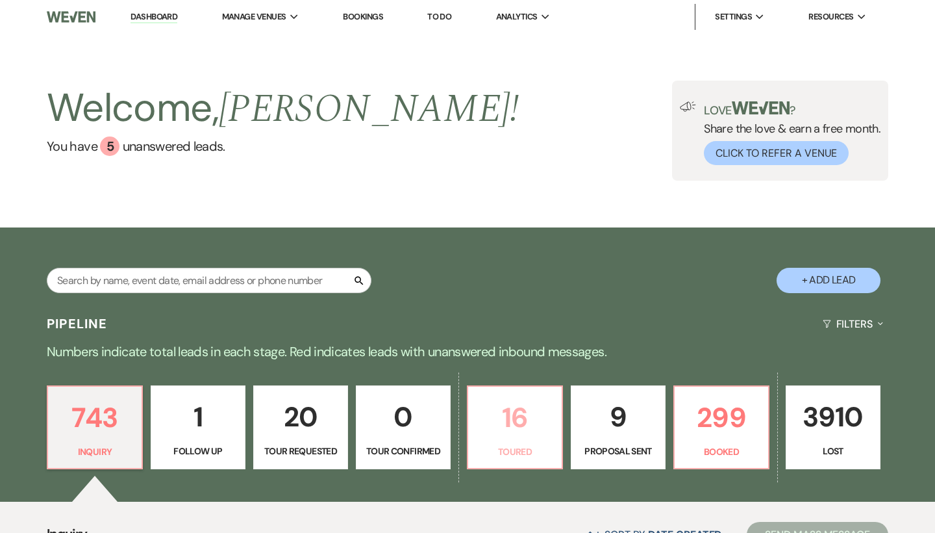
select select "5"
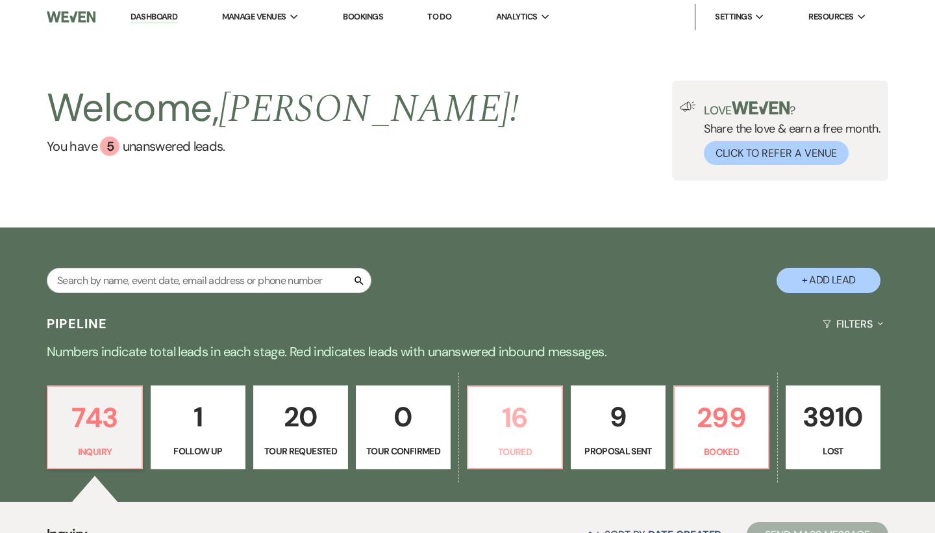
select select "5"
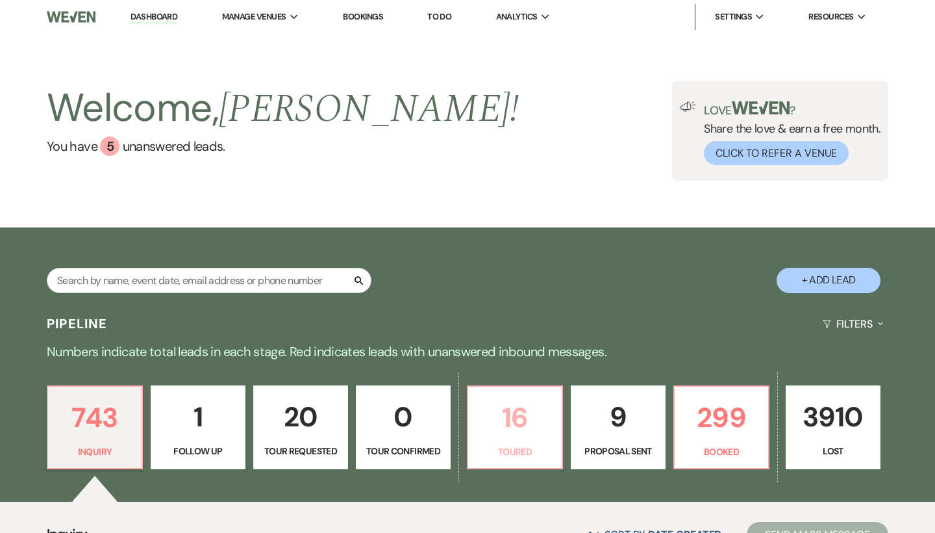
select select "5"
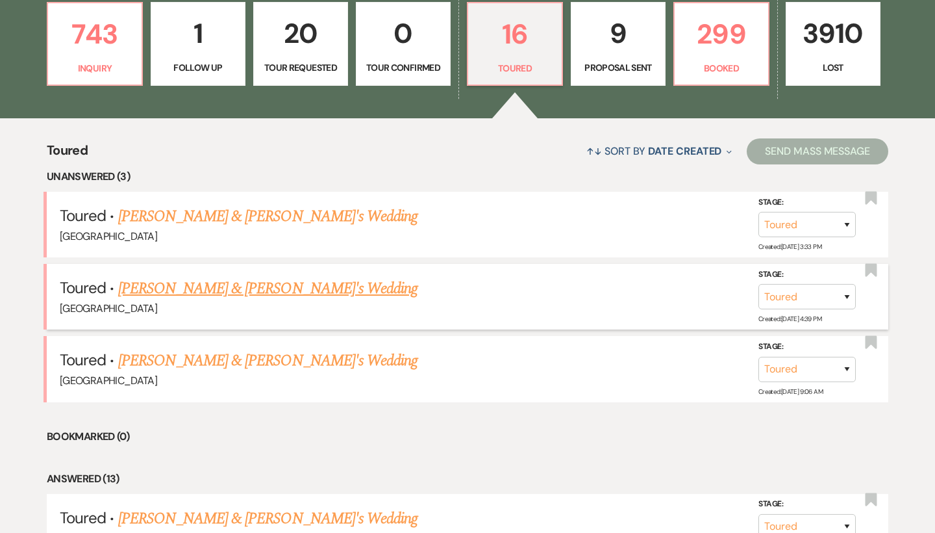
scroll to position [399, 0]
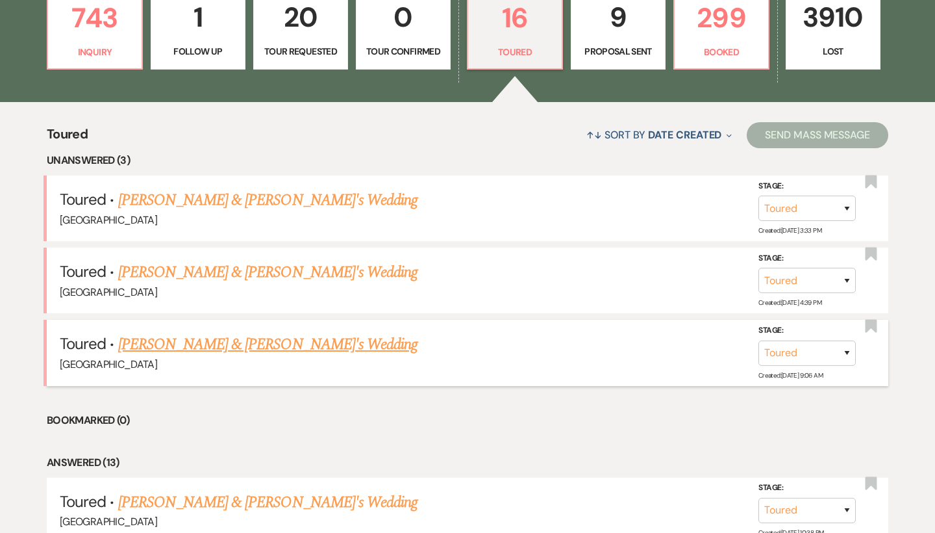
click at [231, 341] on link "[PERSON_NAME] & [PERSON_NAME]'s Wedding" at bounding box center [268, 344] width 300 height 23
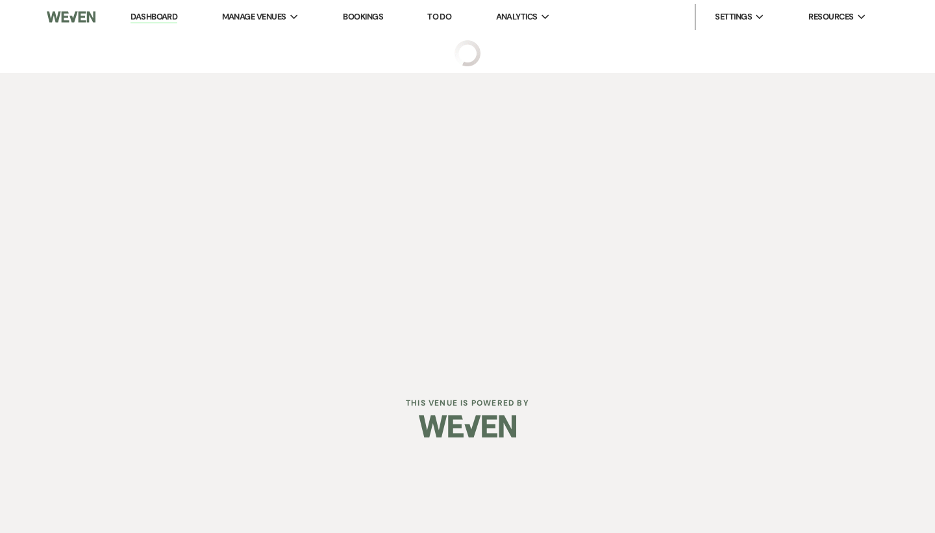
select select "5"
select select "6"
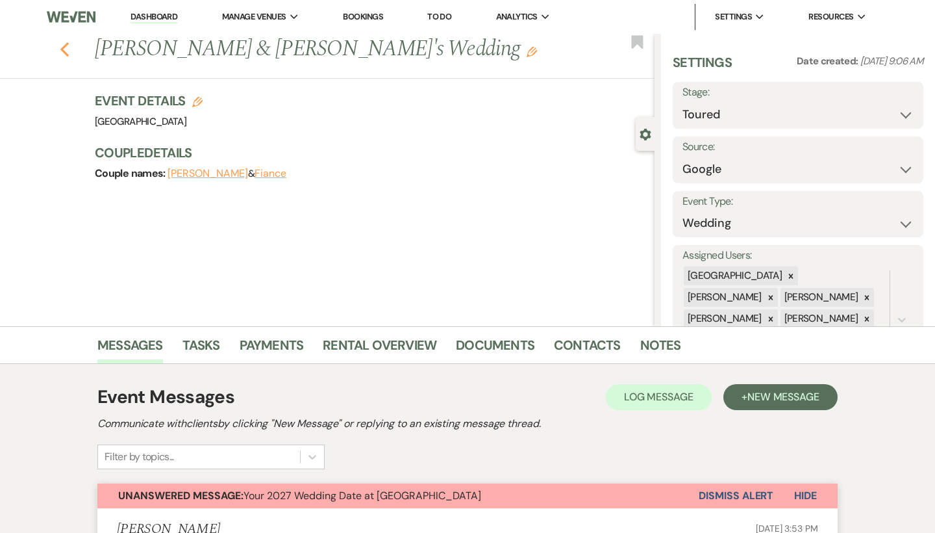
click at [64, 47] on use "button" at bounding box center [64, 49] width 8 height 14
select select "5"
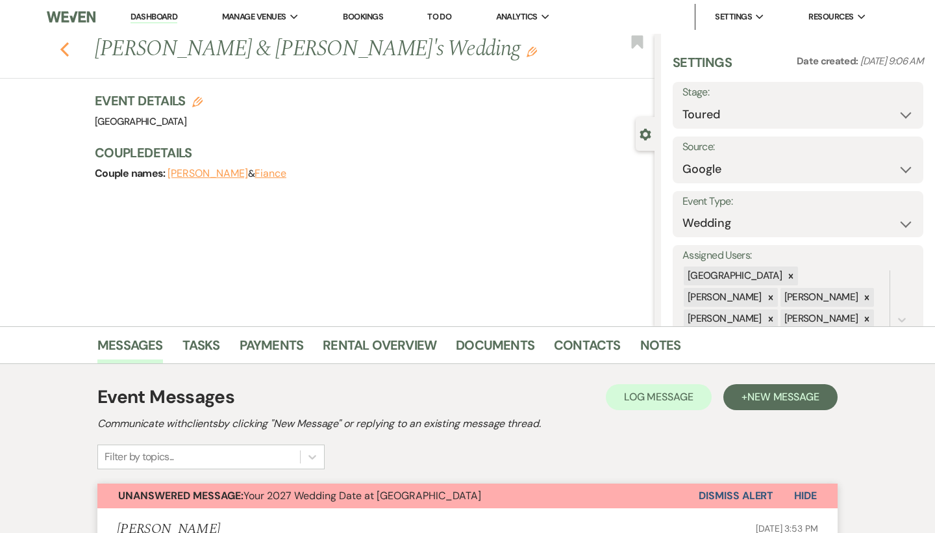
select select "5"
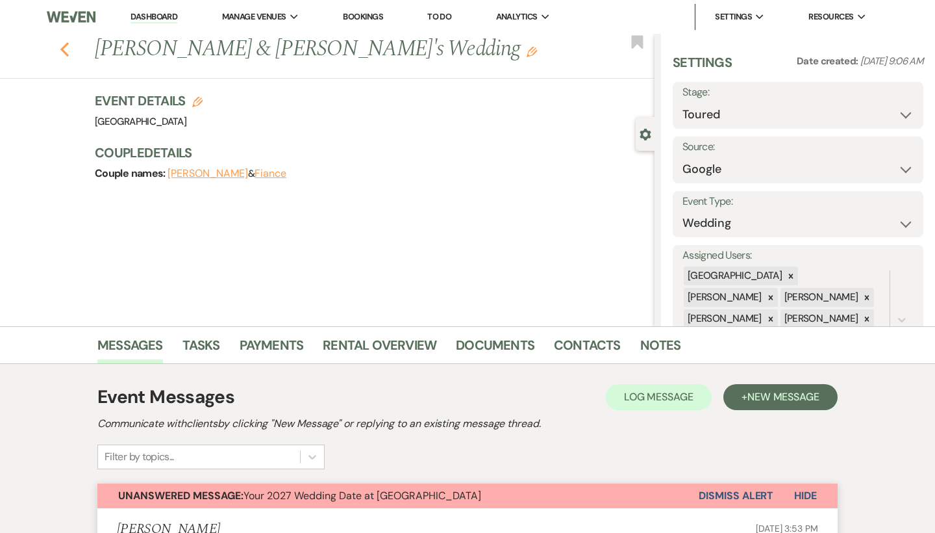
select select "5"
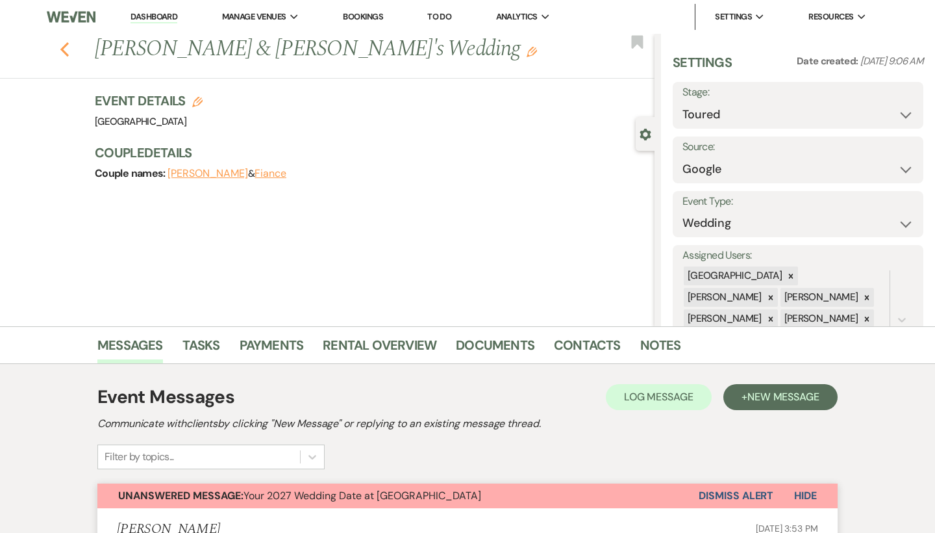
select select "5"
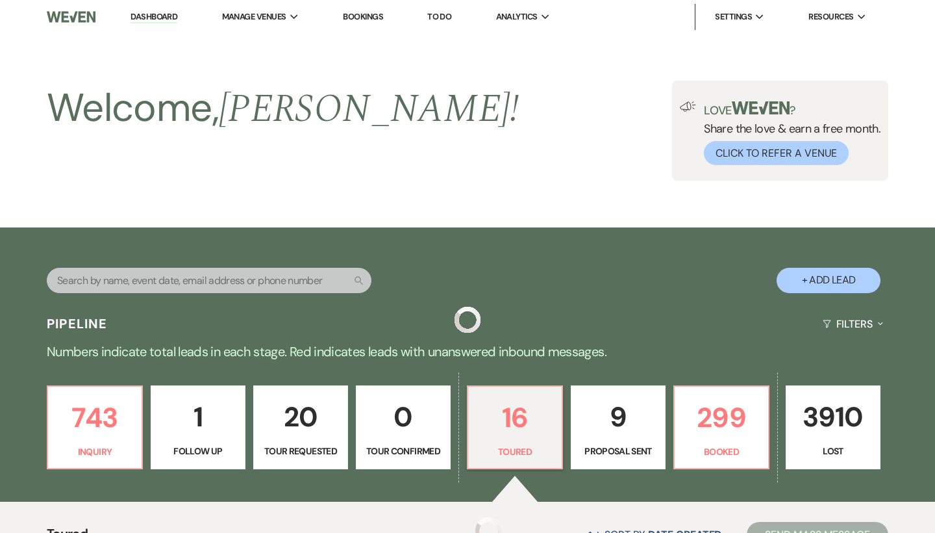
scroll to position [399, 0]
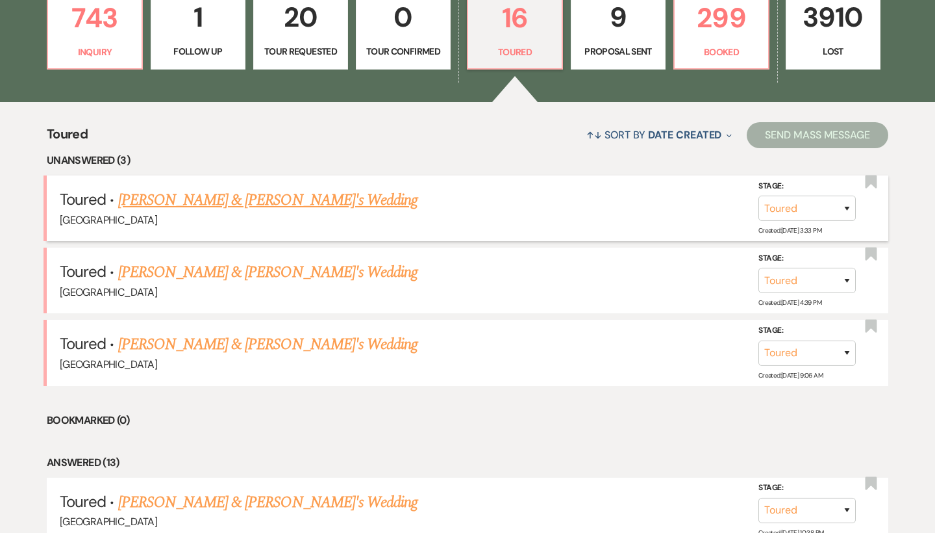
click at [262, 197] on link "[PERSON_NAME] & [PERSON_NAME]'s Wedding" at bounding box center [268, 199] width 300 height 23
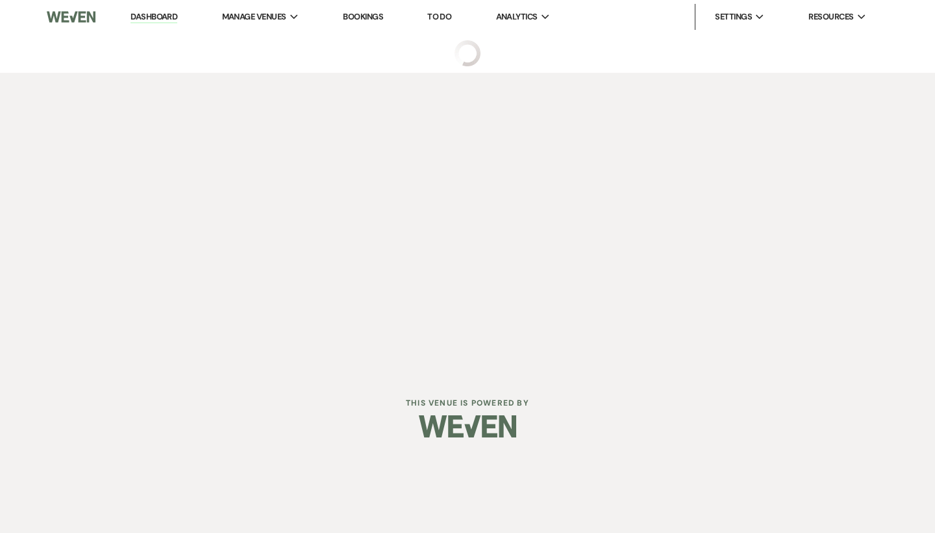
select select "5"
select select "6"
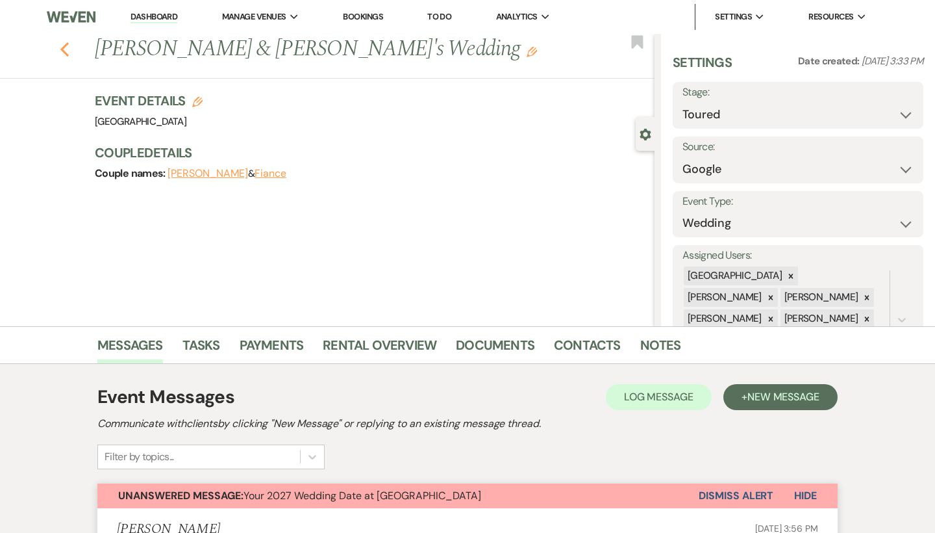
click at [67, 46] on icon "Previous" at bounding box center [65, 50] width 10 height 16
select select "5"
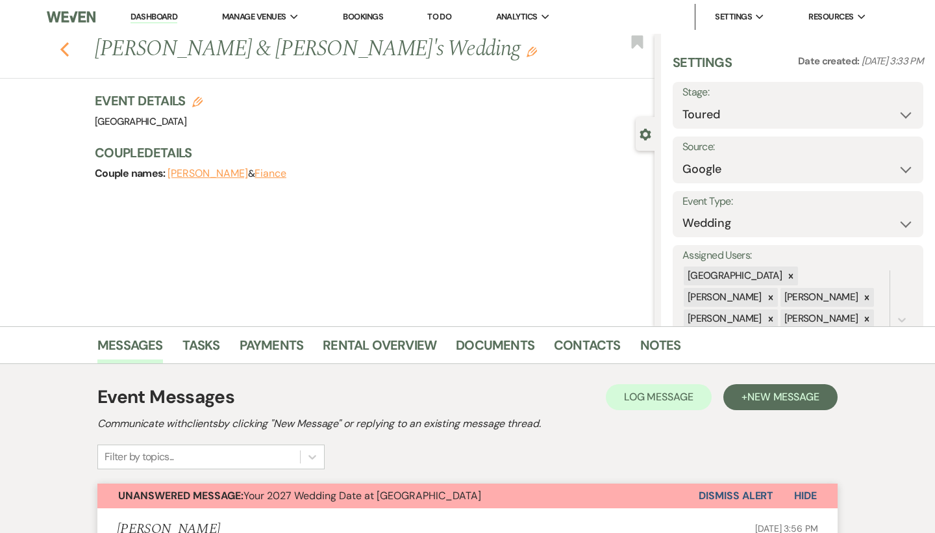
select select "5"
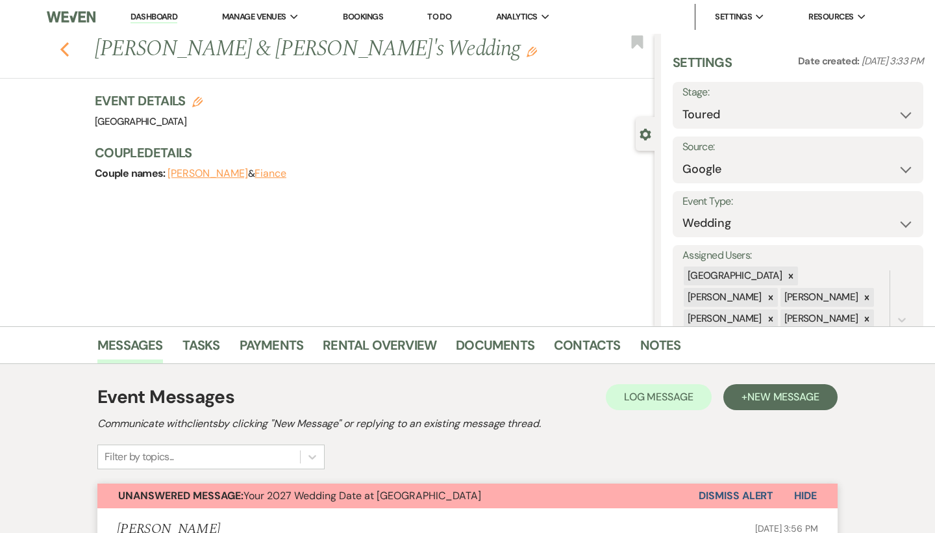
select select "5"
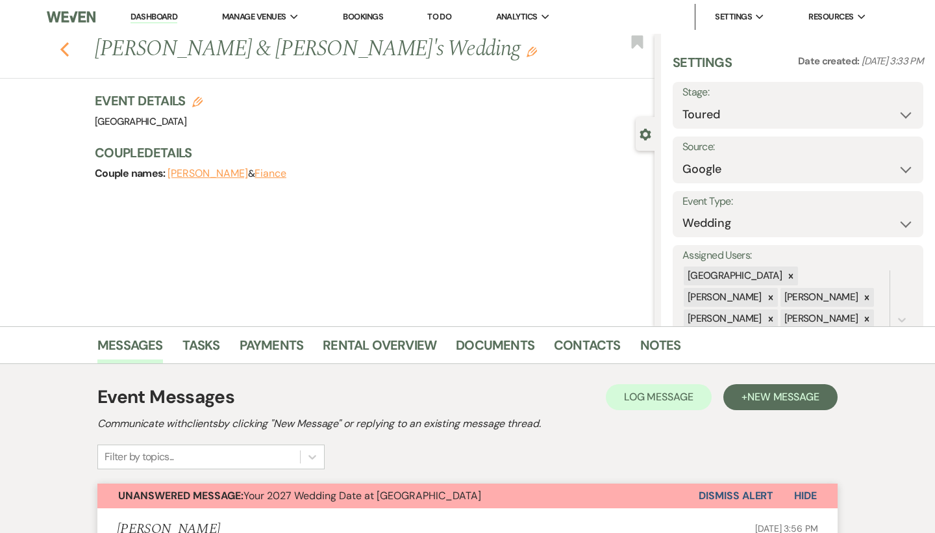
select select "5"
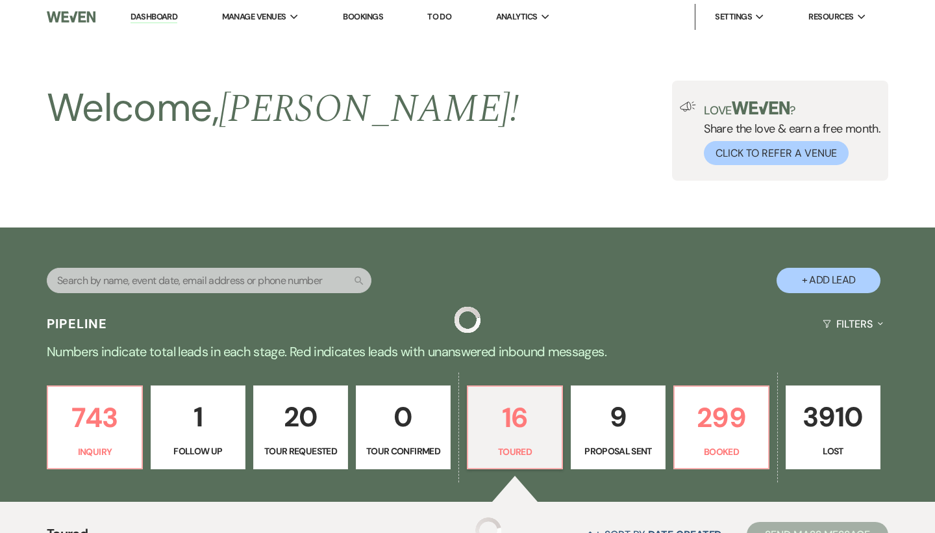
scroll to position [399, 0]
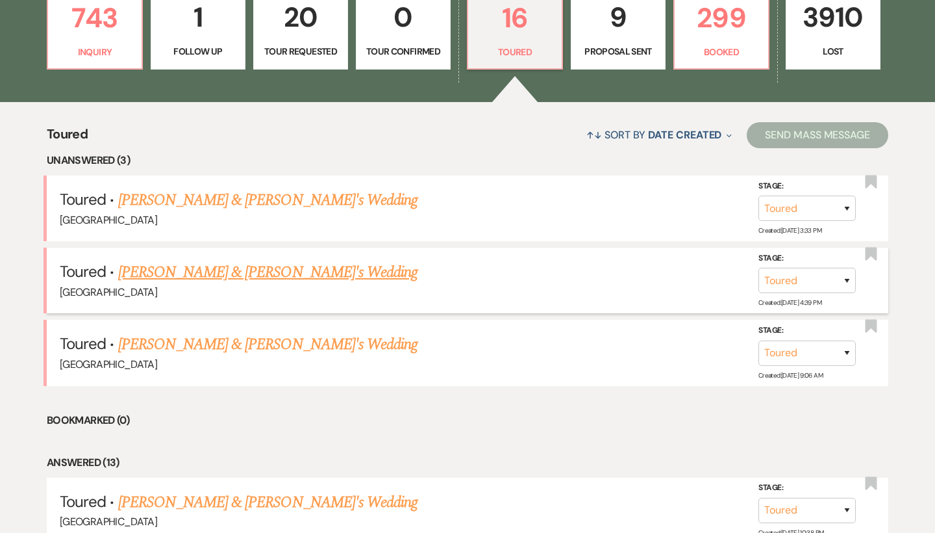
click at [218, 270] on link "[PERSON_NAME] & [PERSON_NAME]'s Wedding" at bounding box center [268, 271] width 300 height 23
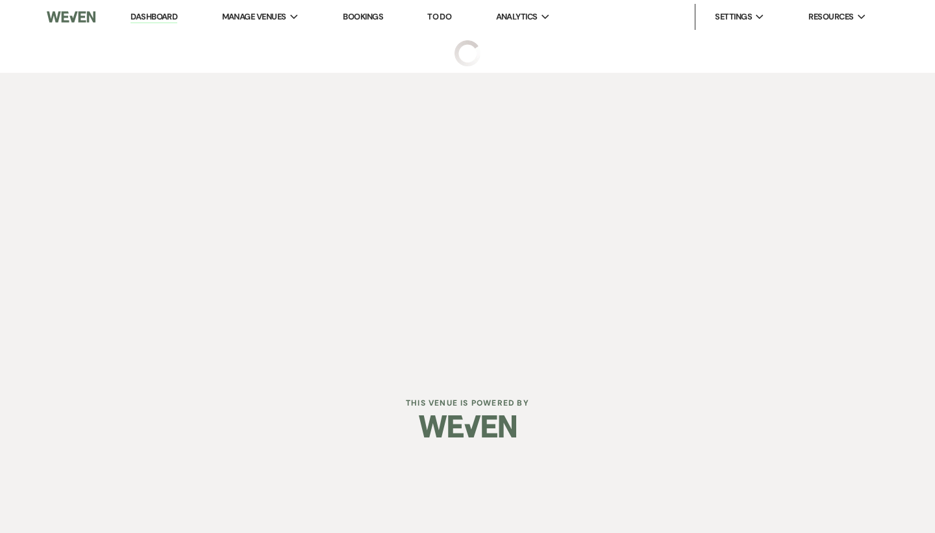
select select "5"
select select "6"
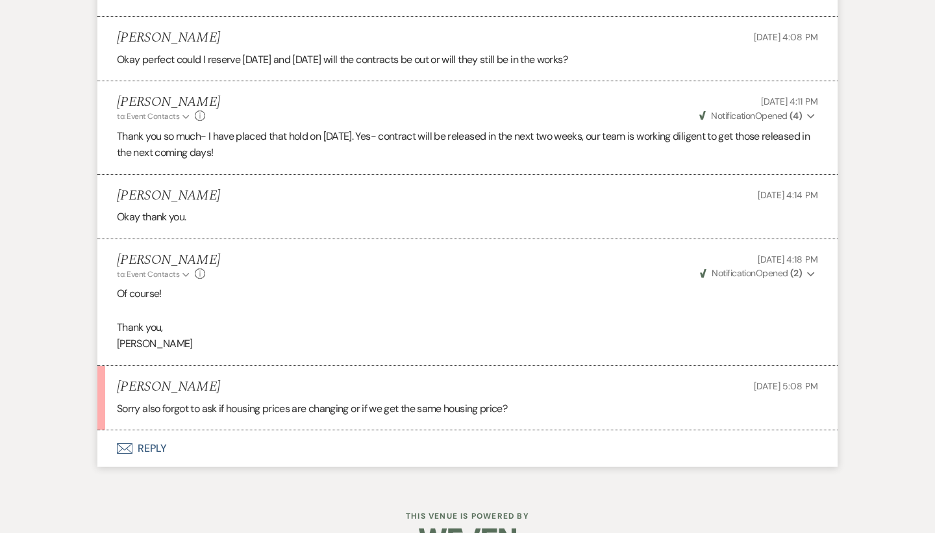
scroll to position [3885, 0]
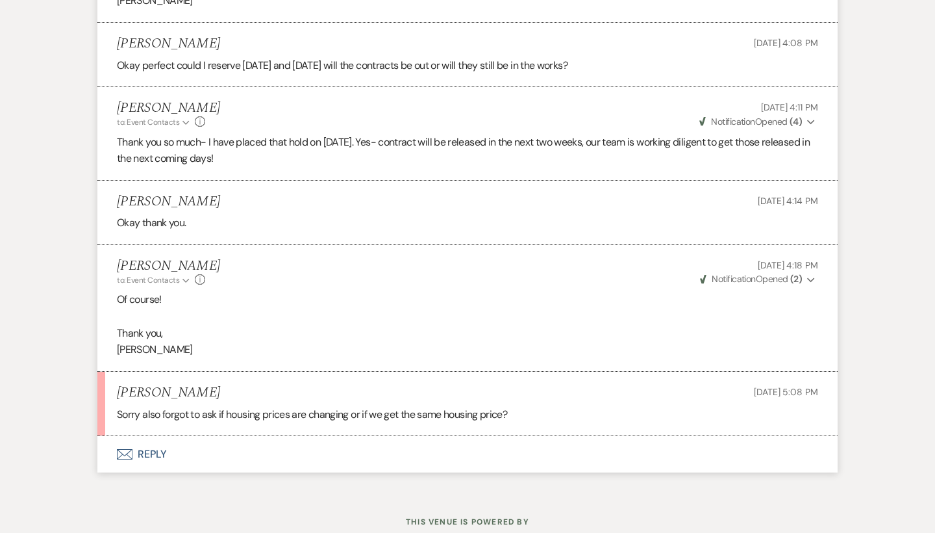
click at [144, 436] on button "Envelope Reply" at bounding box center [467, 454] width 740 height 36
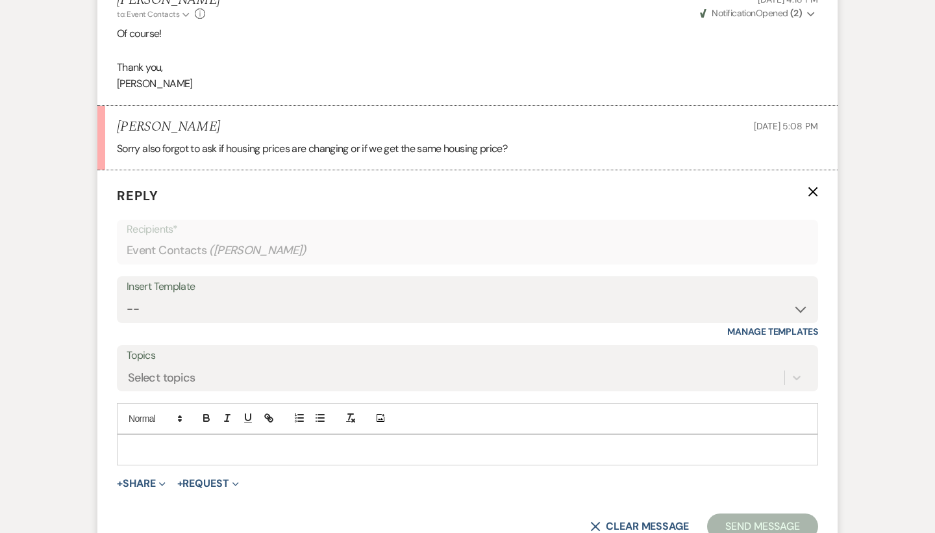
scroll to position [4204, 0]
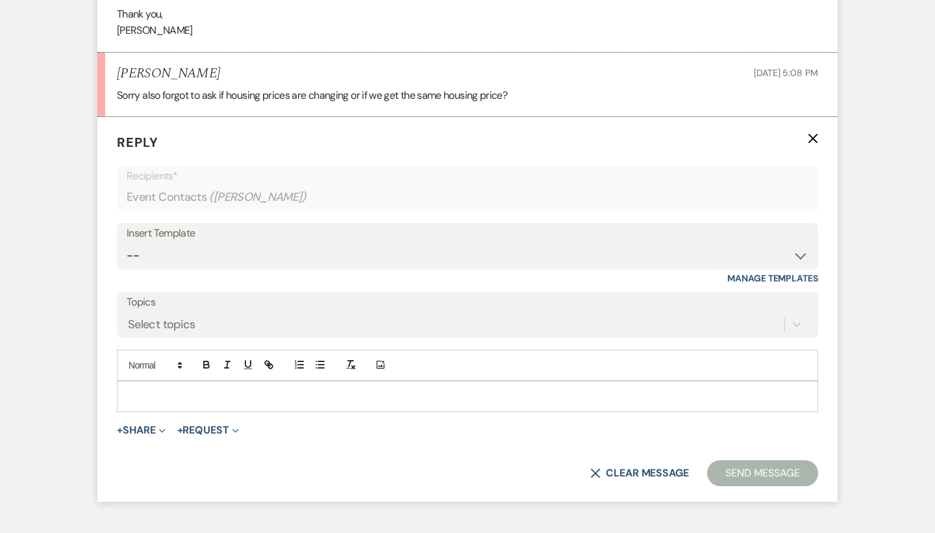
click at [195, 389] on p at bounding box center [467, 396] width 681 height 14
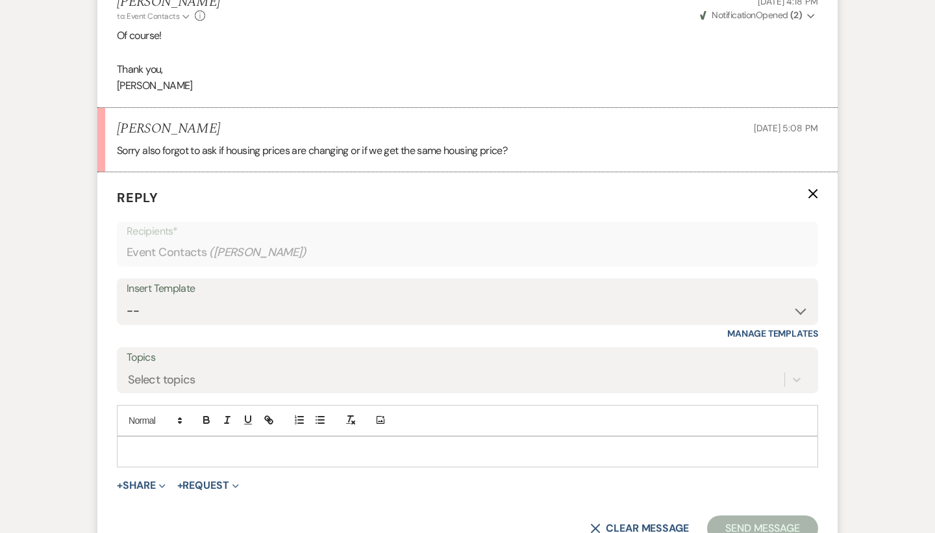
scroll to position [4141, 0]
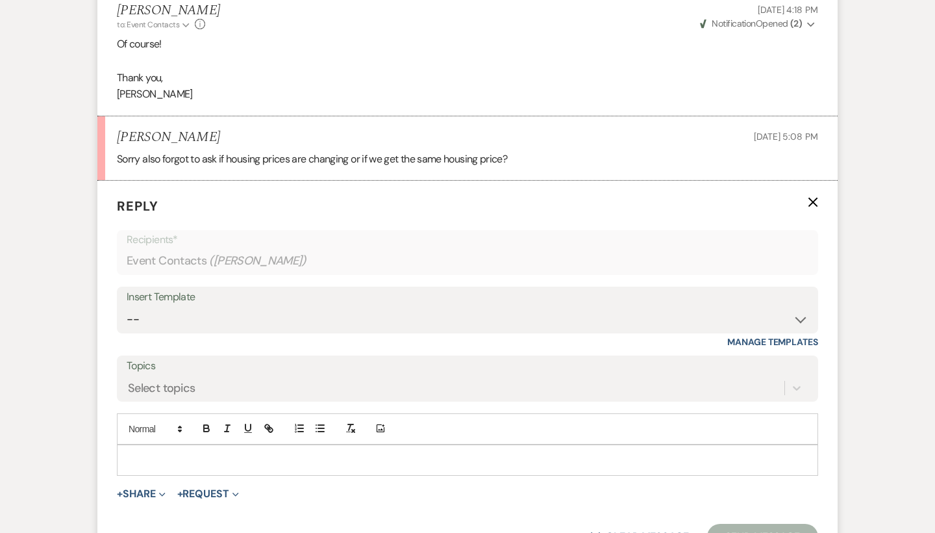
click at [814, 197] on icon "X" at bounding box center [813, 202] width 10 height 10
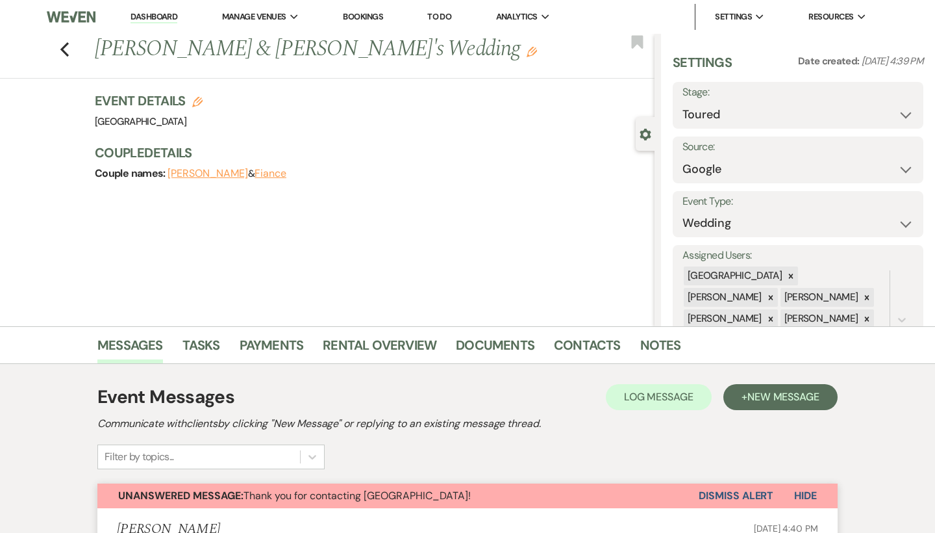
scroll to position [0, 0]
click at [63, 49] on use "button" at bounding box center [64, 49] width 8 height 14
select select "5"
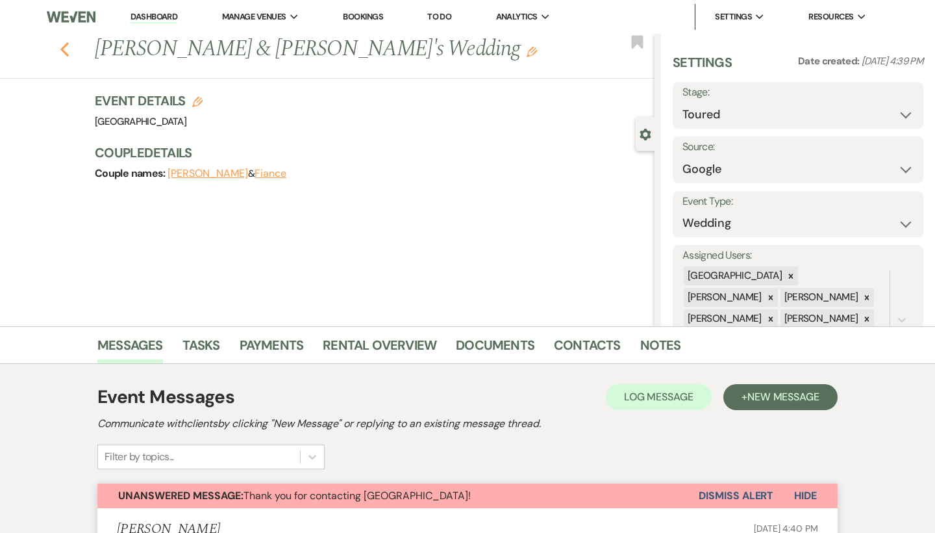
select select "5"
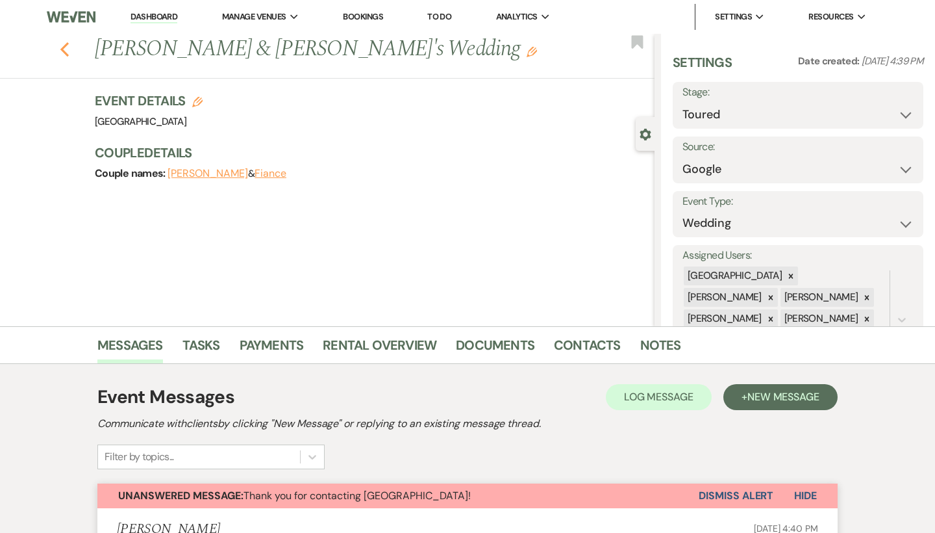
select select "5"
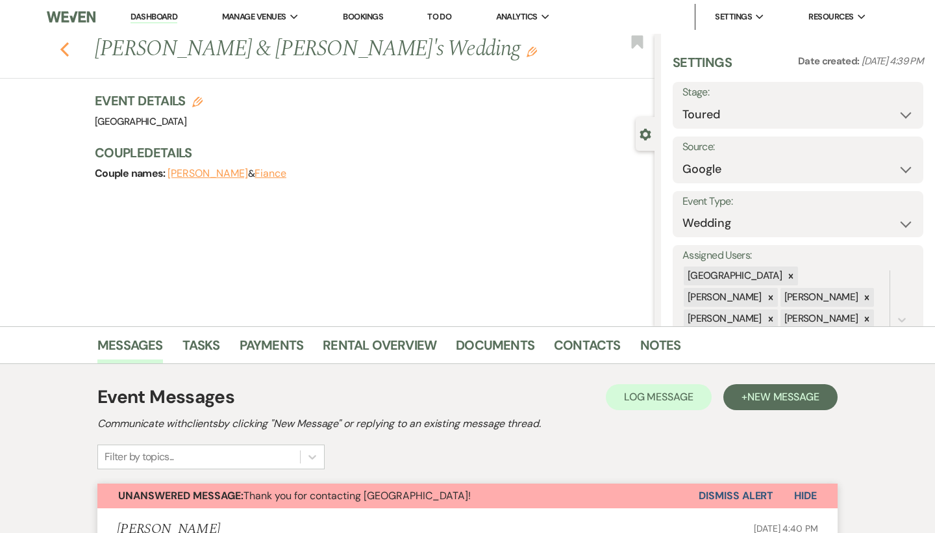
select select "5"
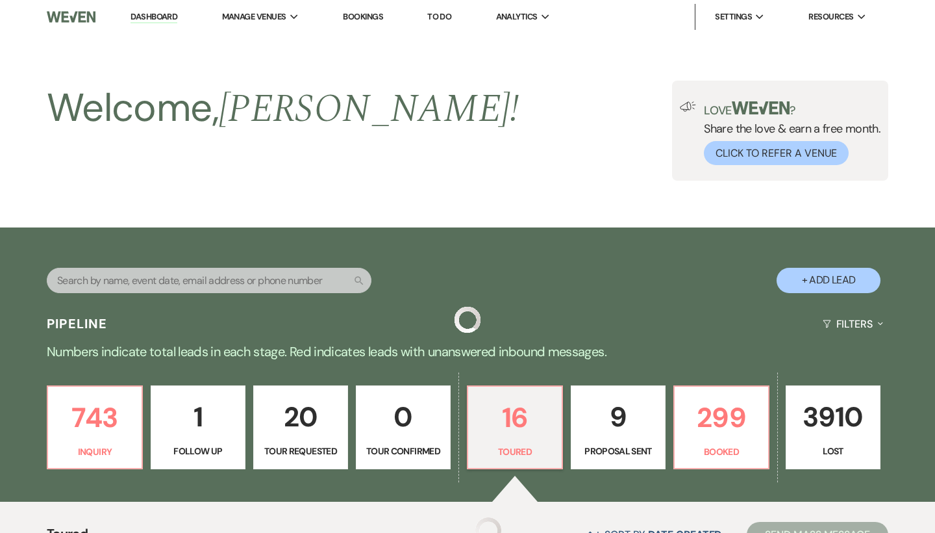
scroll to position [399, 0]
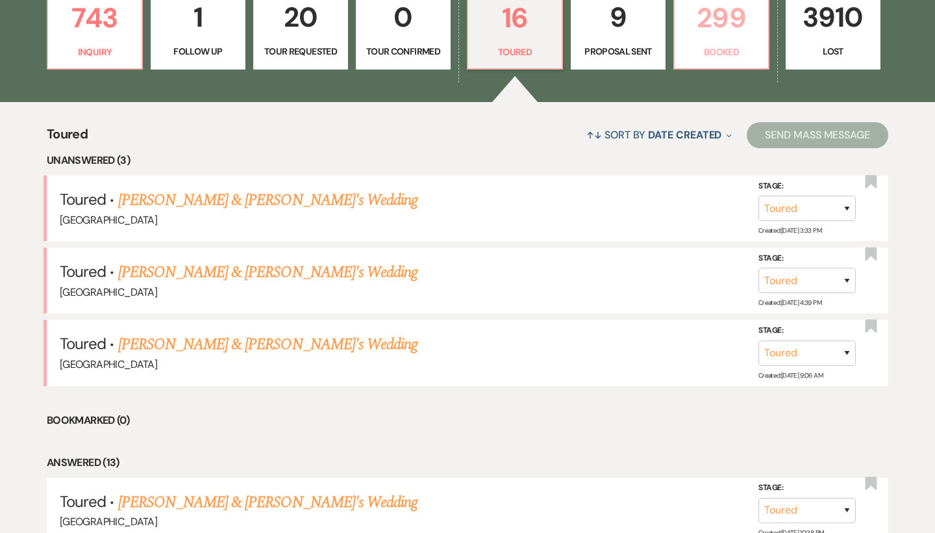
click at [726, 40] on link "299 Booked" at bounding box center [722, 28] width 96 height 84
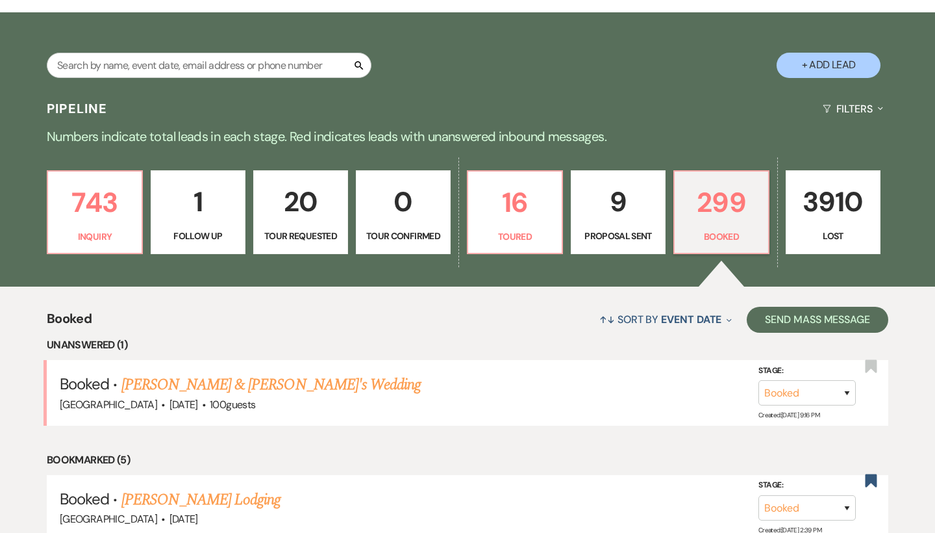
scroll to position [243, 0]
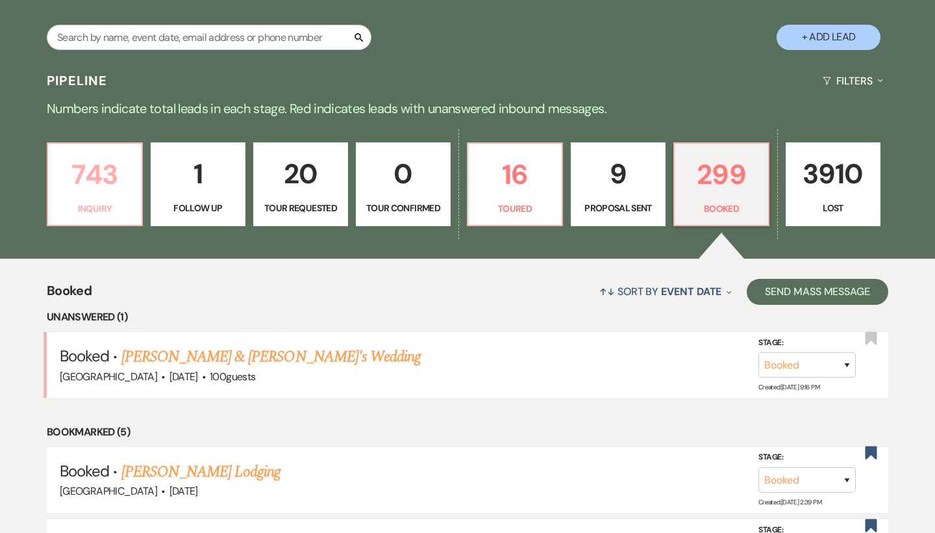
click at [113, 187] on p "743" at bounding box center [95, 175] width 78 height 44
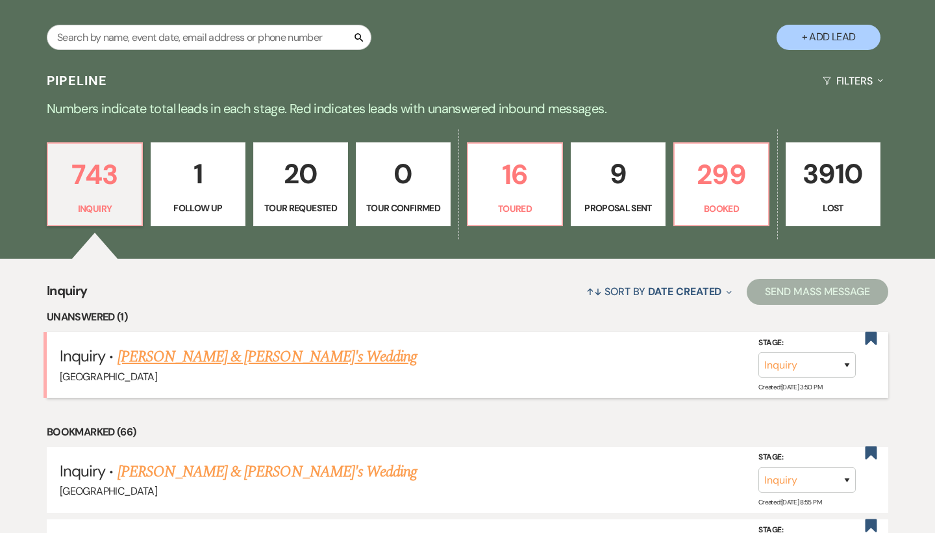
scroll to position [336, 0]
